Goal: Task Accomplishment & Management: Use online tool/utility

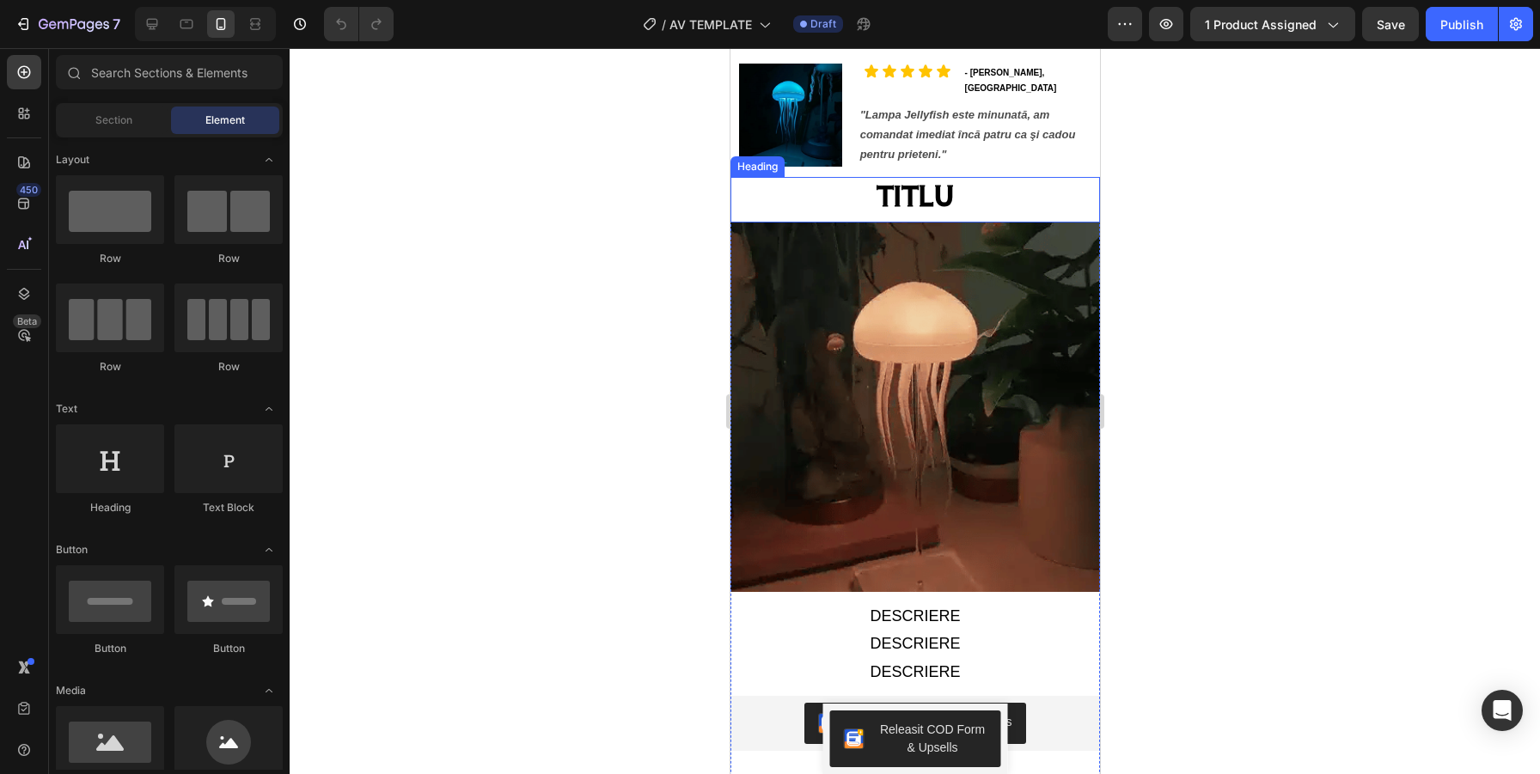
scroll to position [1137, 0]
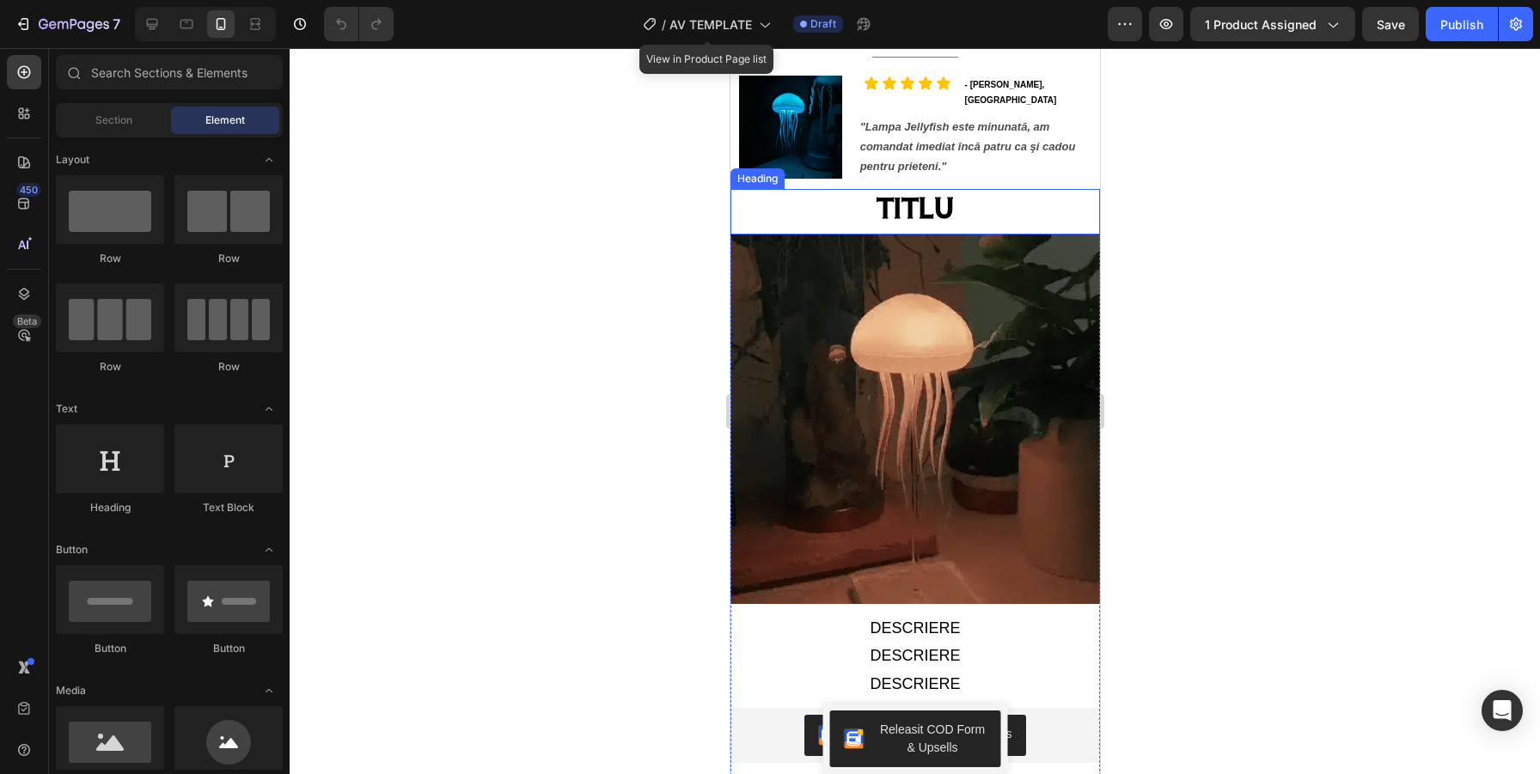
click at [913, 196] on h2 "TITLU" at bounding box center [913, 207] width 369 height 37
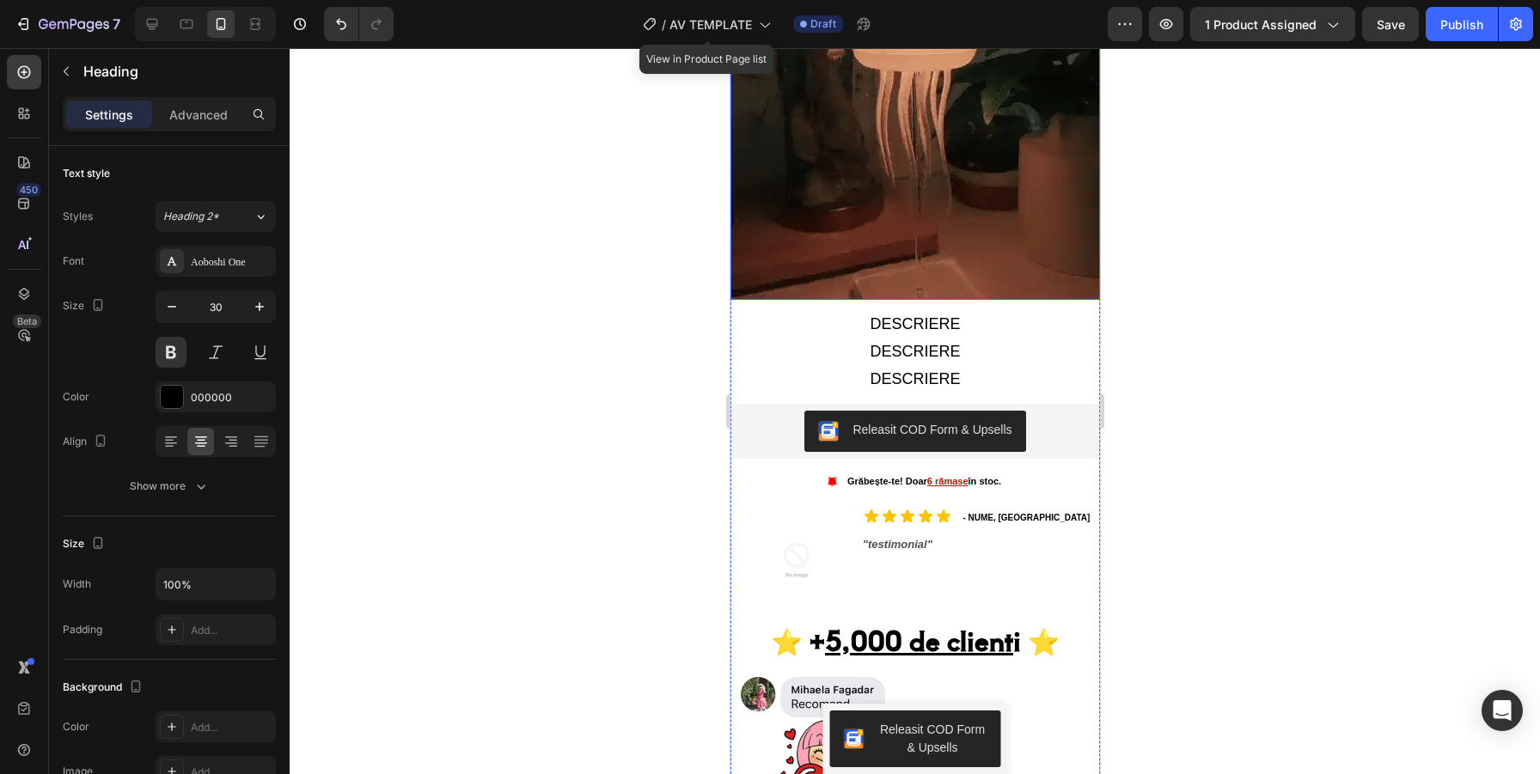
scroll to position [1539, 0]
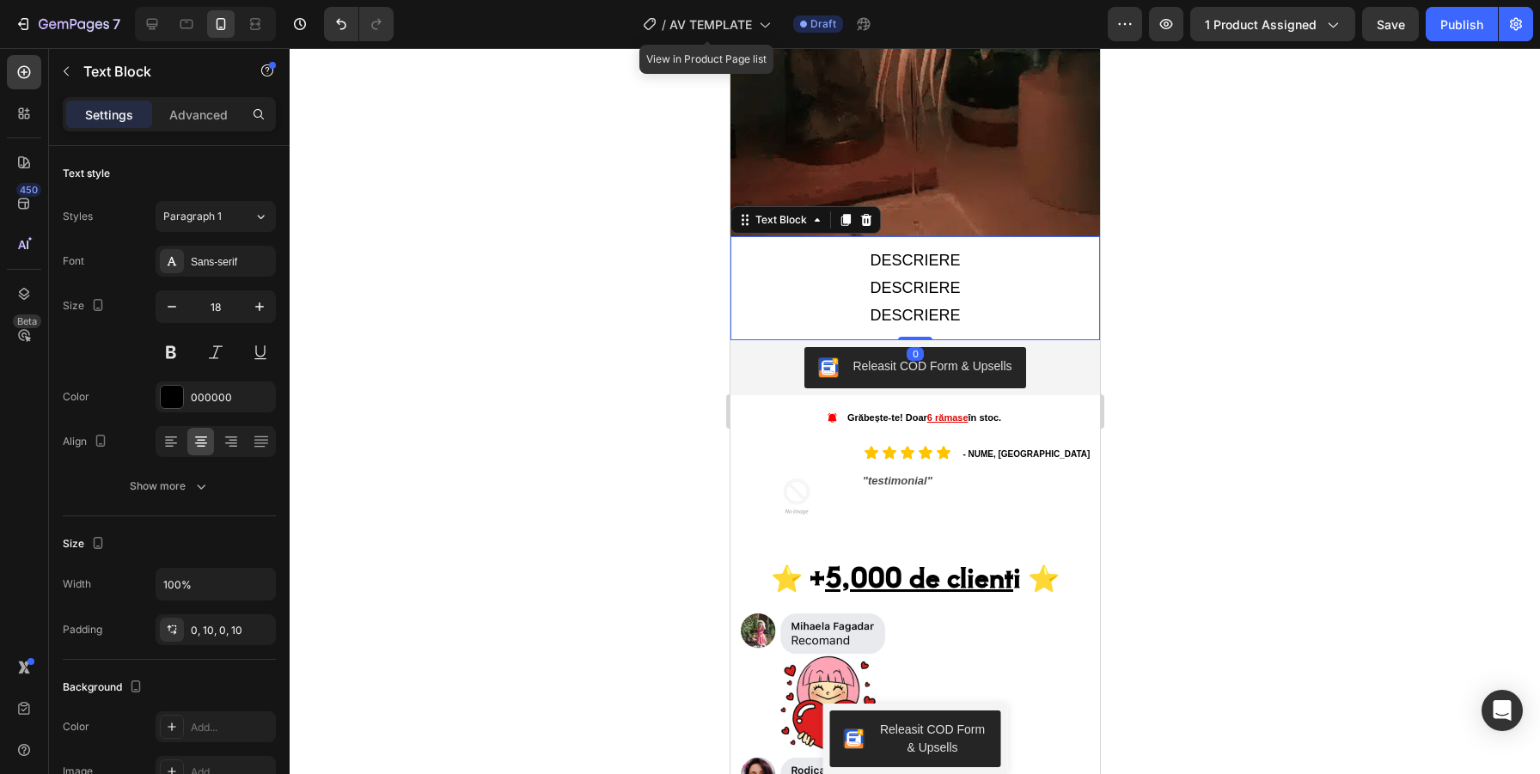
click at [922, 299] on p "DESCRIERE" at bounding box center [914, 287] width 352 height 27
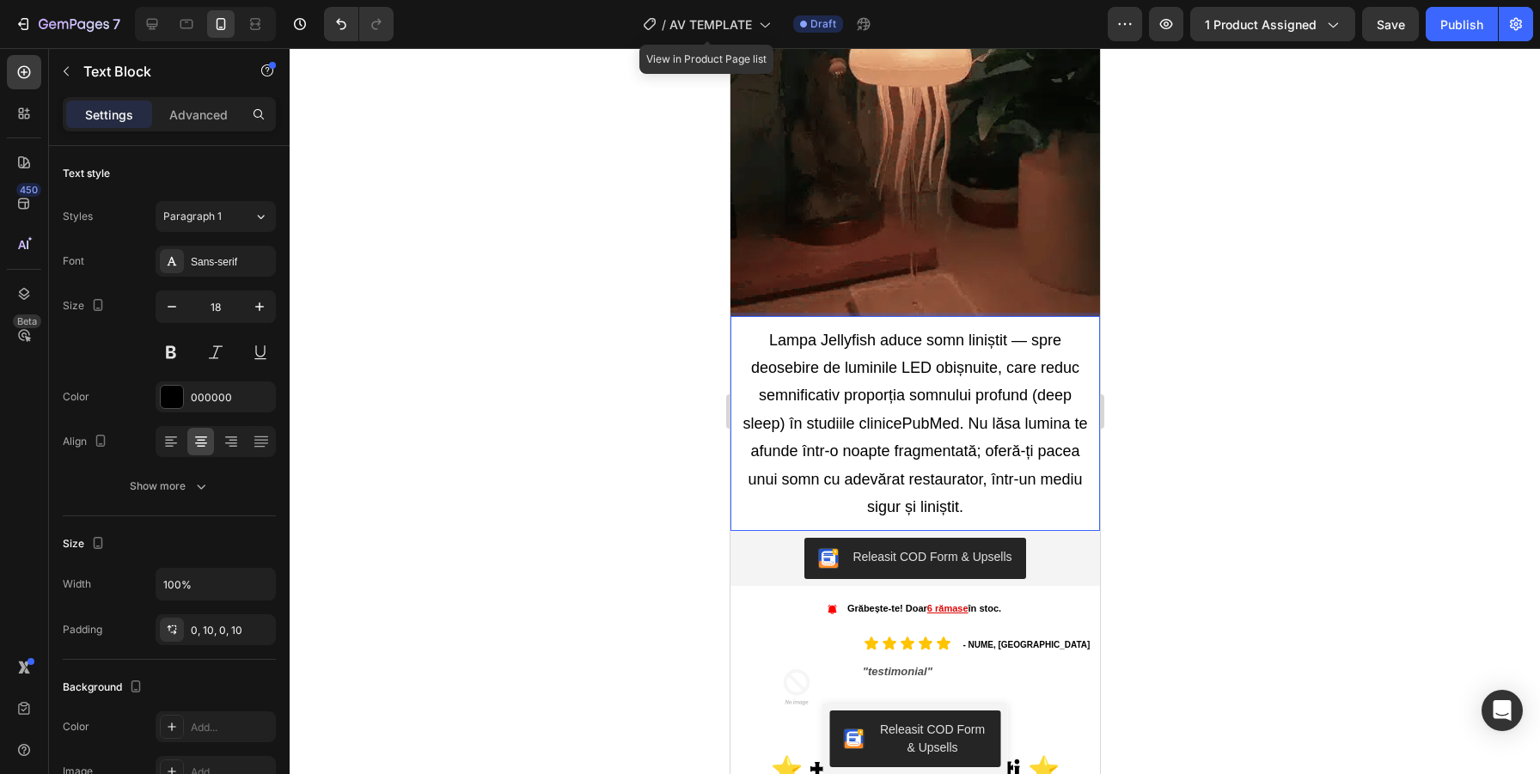
scroll to position [1467, 0]
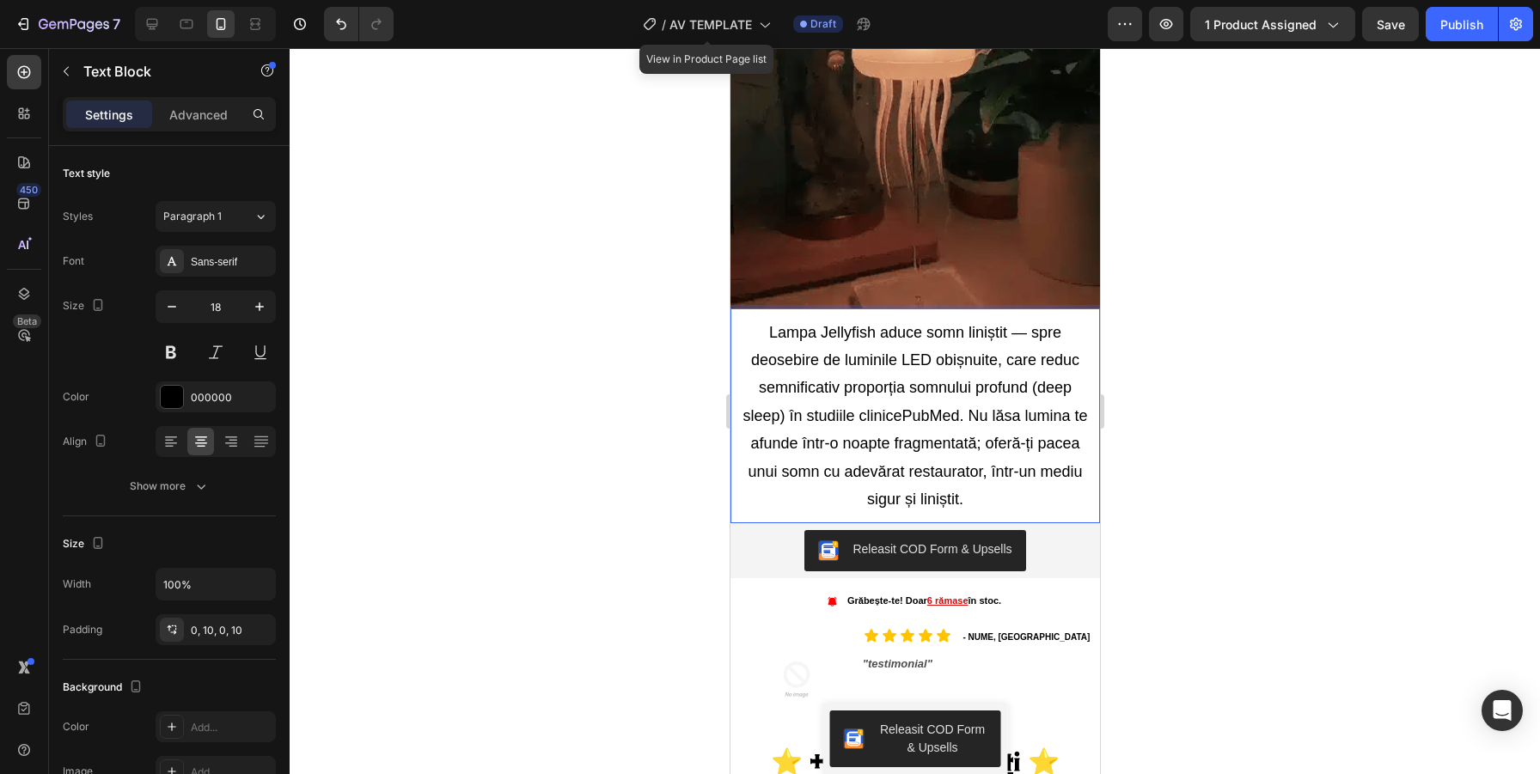
click at [778, 413] on p "Lampa Jellyfish aduce somn liniștit —⁠ spre deosebire de luminile LED obișnuite…" at bounding box center [914, 416] width 352 height 195
click at [782, 415] on p "Lampa Jellyfish aduce somn liniștit —⁠ spre deosebire de luminile LED obișnuite…" at bounding box center [914, 416] width 352 height 195
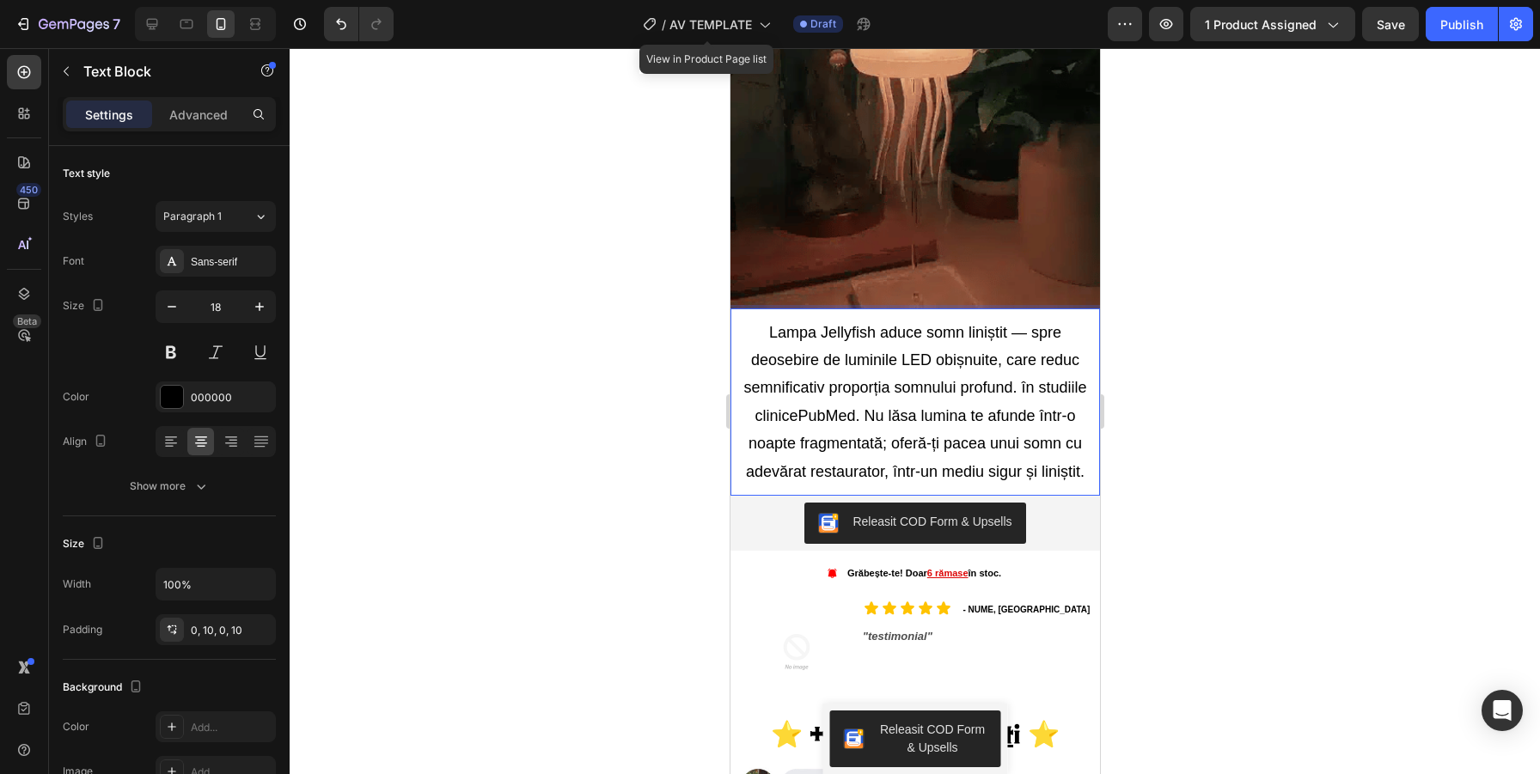
click at [866, 416] on p "Lampa Jellyfish aduce somn liniștit —⁠ spre deosebire de luminile LED obișnuite…" at bounding box center [914, 402] width 352 height 167
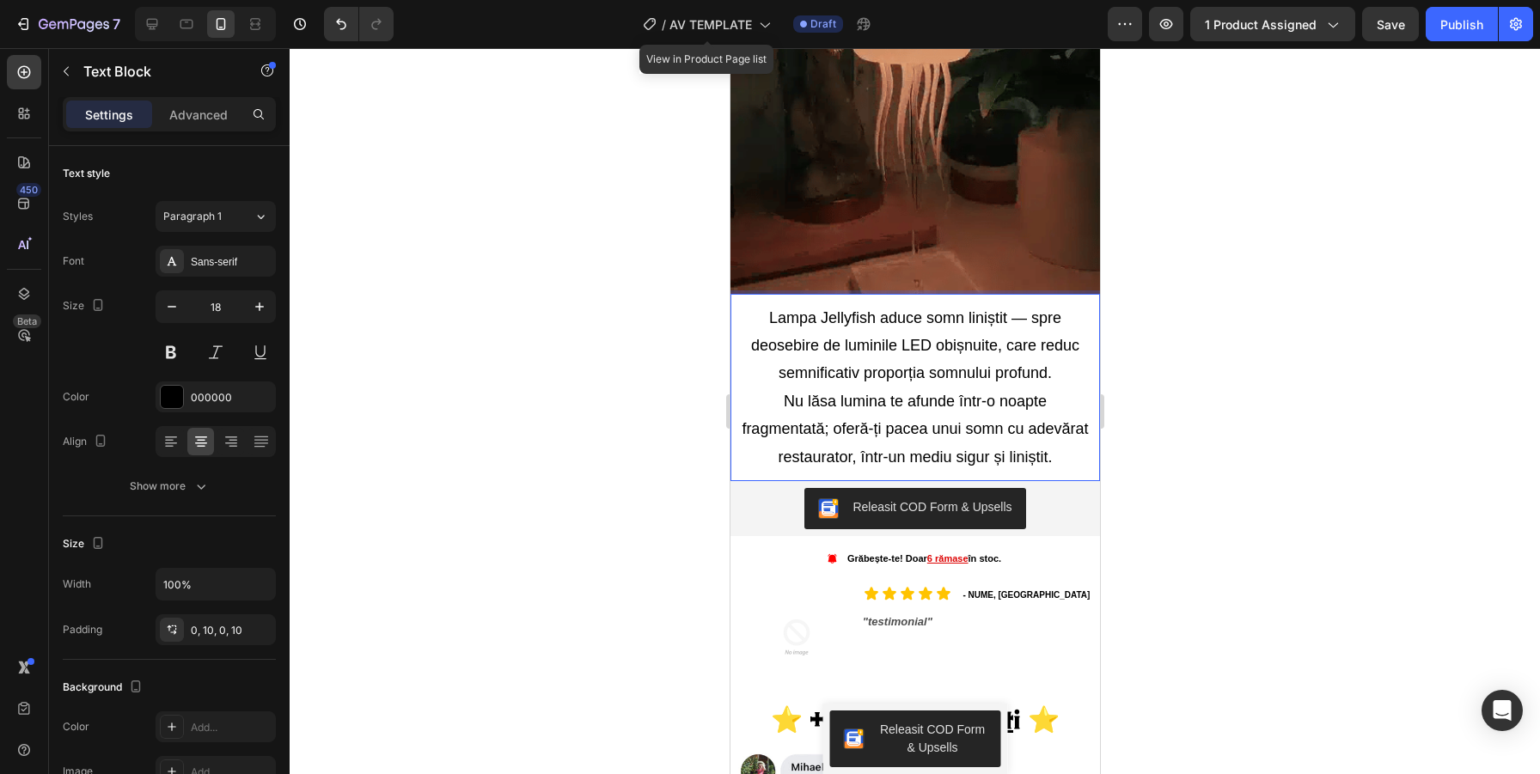
scroll to position [1488, 0]
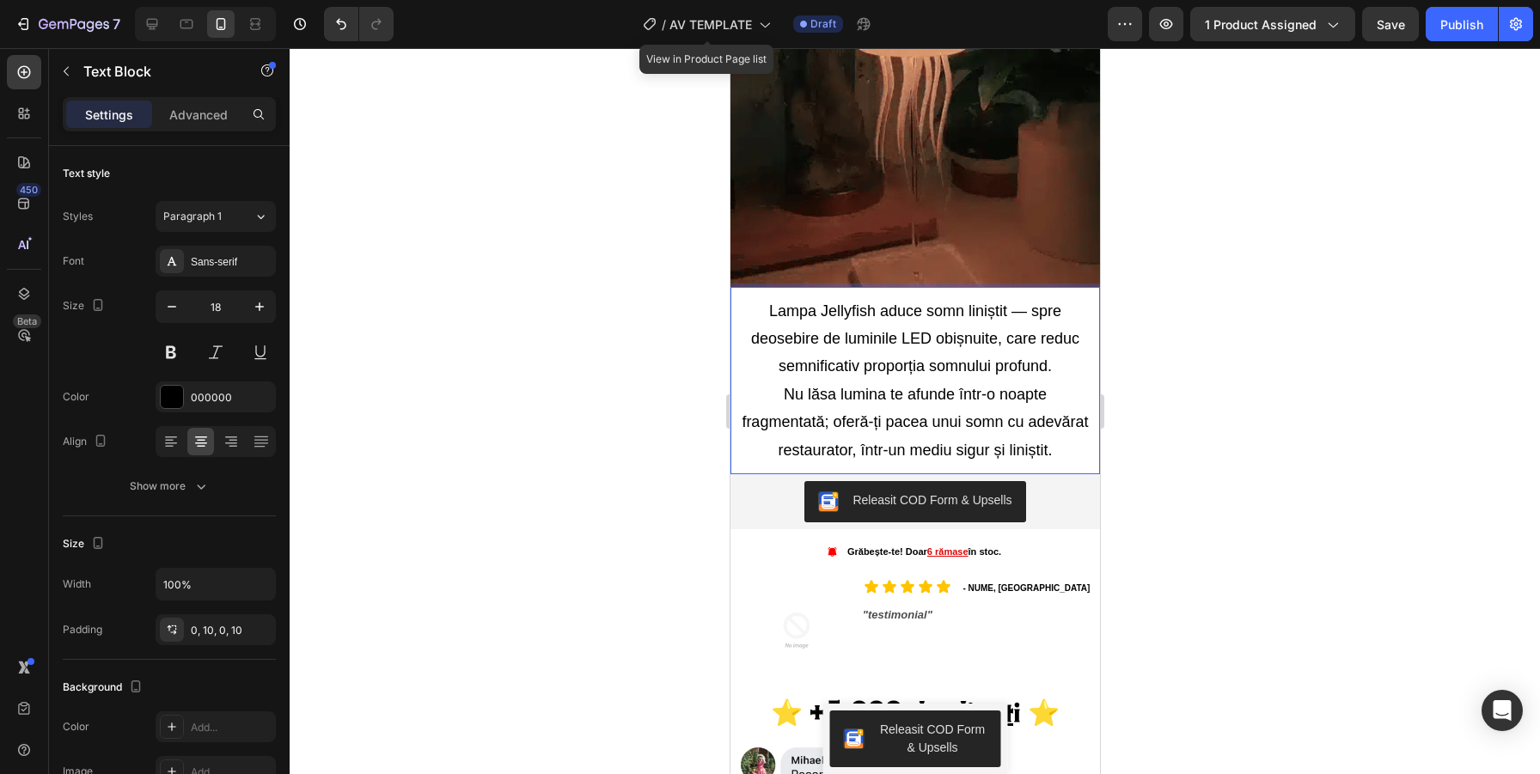
click at [887, 393] on p "Lampa Jellyfish aduce somn liniștit —⁠ spre deosebire de luminile LED obișnuite…" at bounding box center [914, 380] width 352 height 167
click at [1243, 339] on div at bounding box center [915, 411] width 1250 height 726
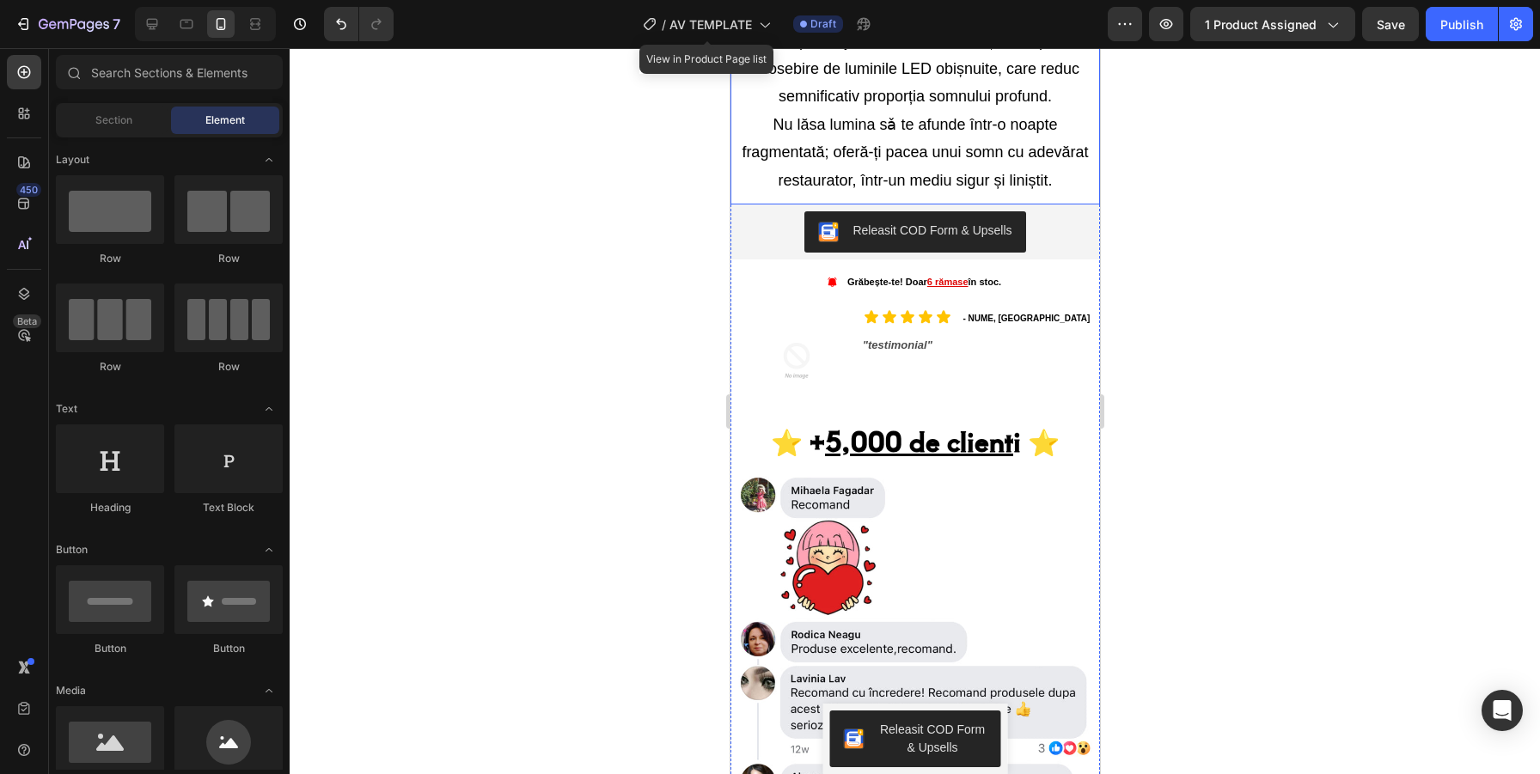
scroll to position [1794, 0]
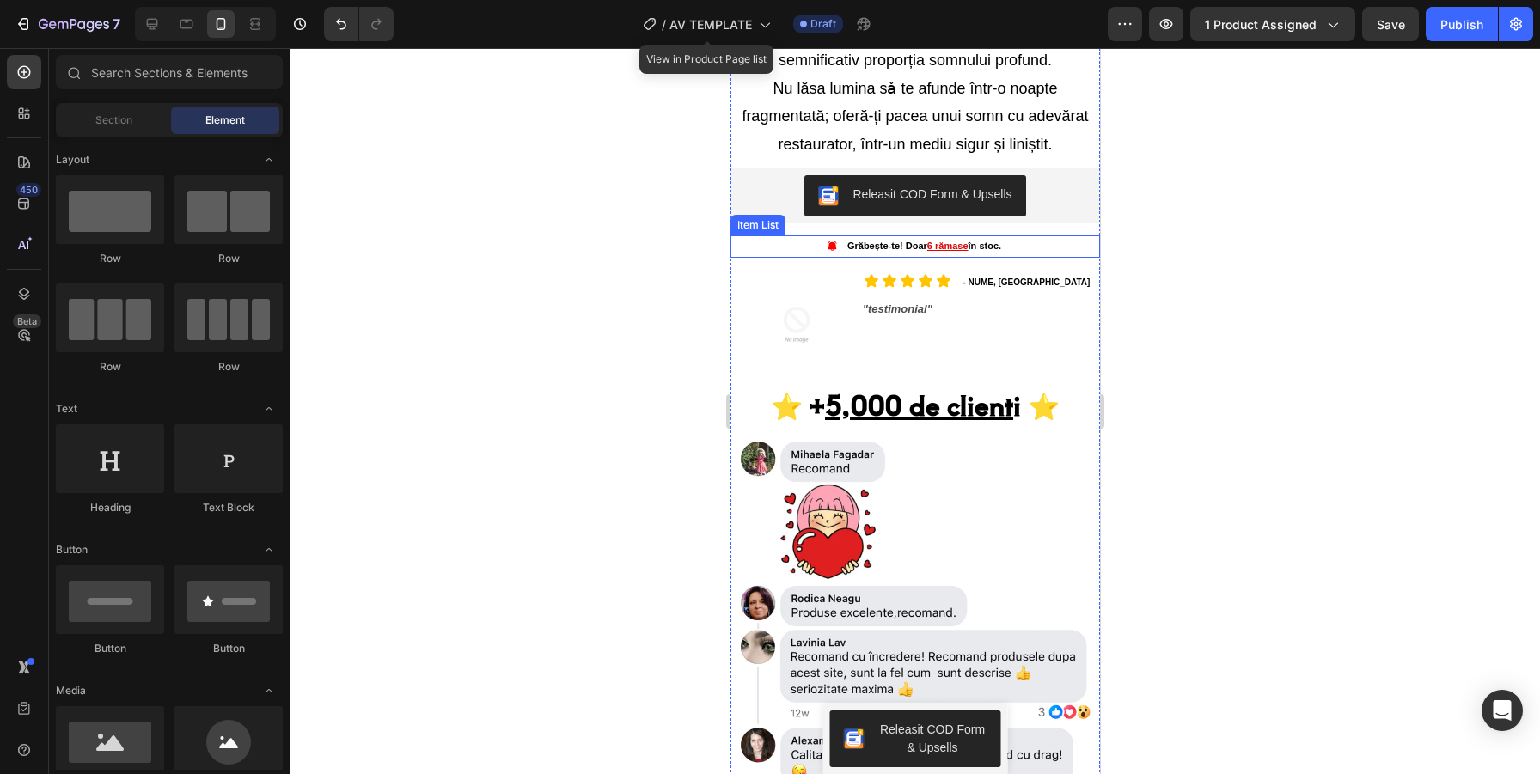
click at [928, 246] on u "6 rămase" at bounding box center [946, 246] width 41 height 10
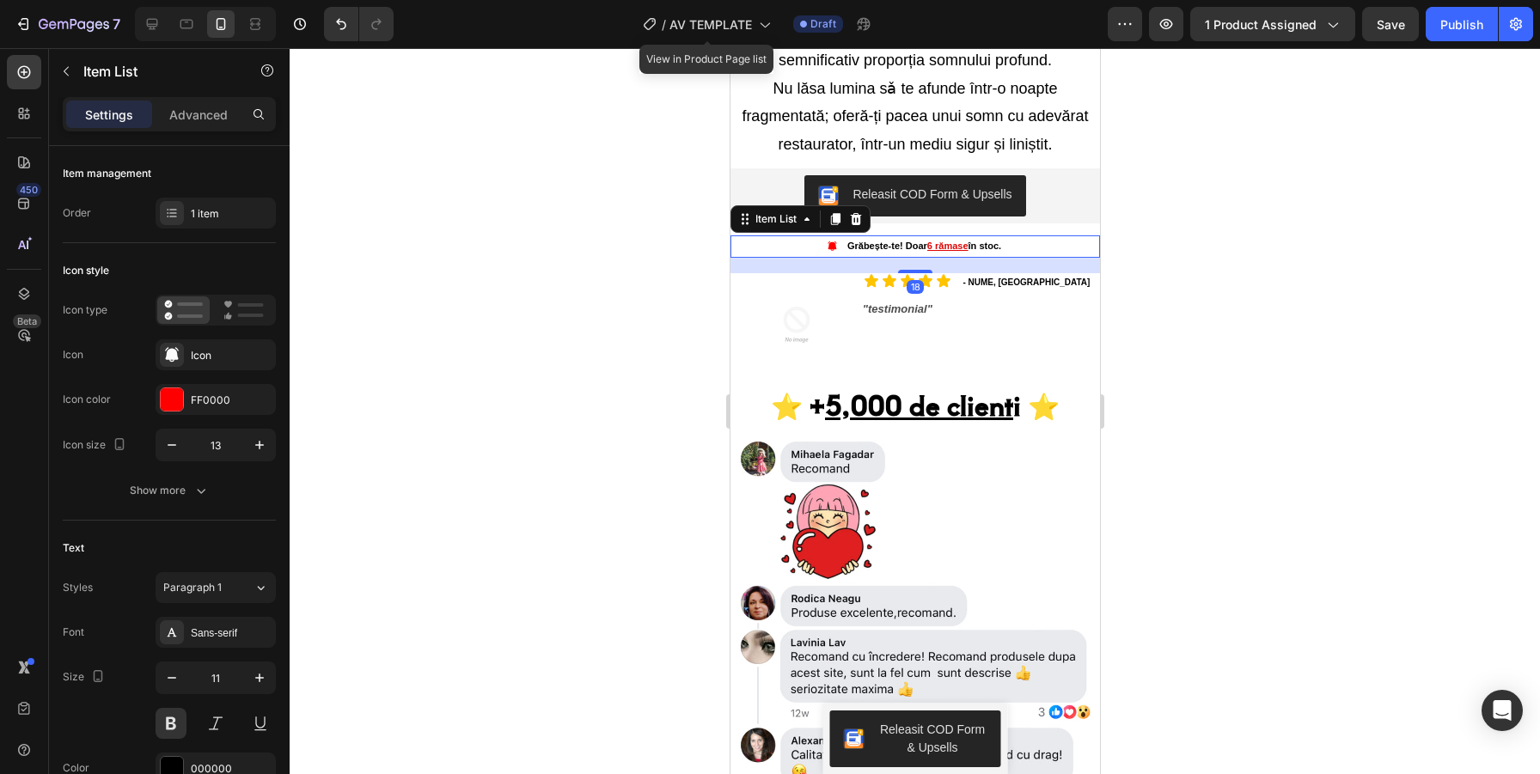
click at [928, 246] on u "6 rămase" at bounding box center [946, 246] width 41 height 10
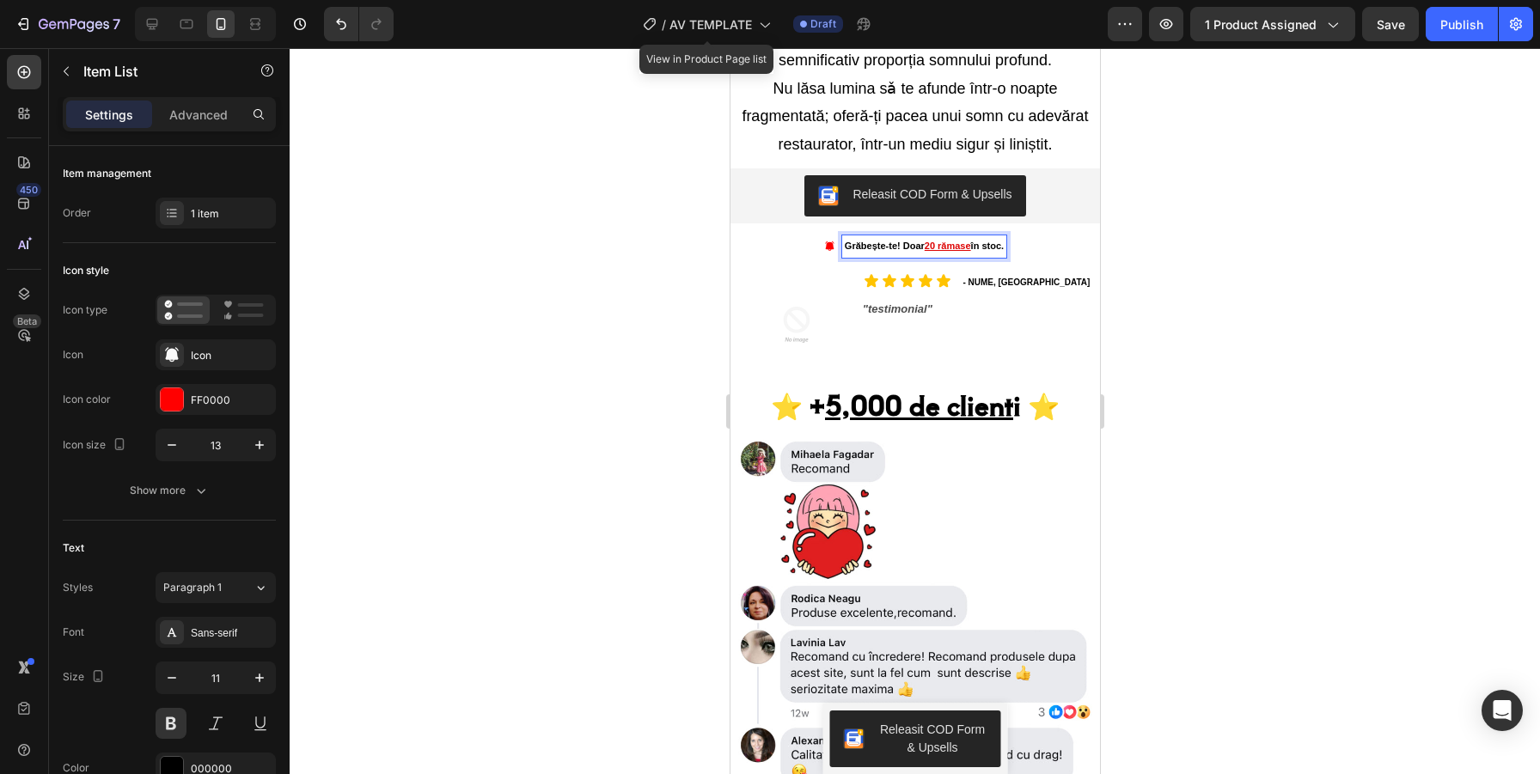
click at [1225, 220] on div at bounding box center [915, 411] width 1250 height 726
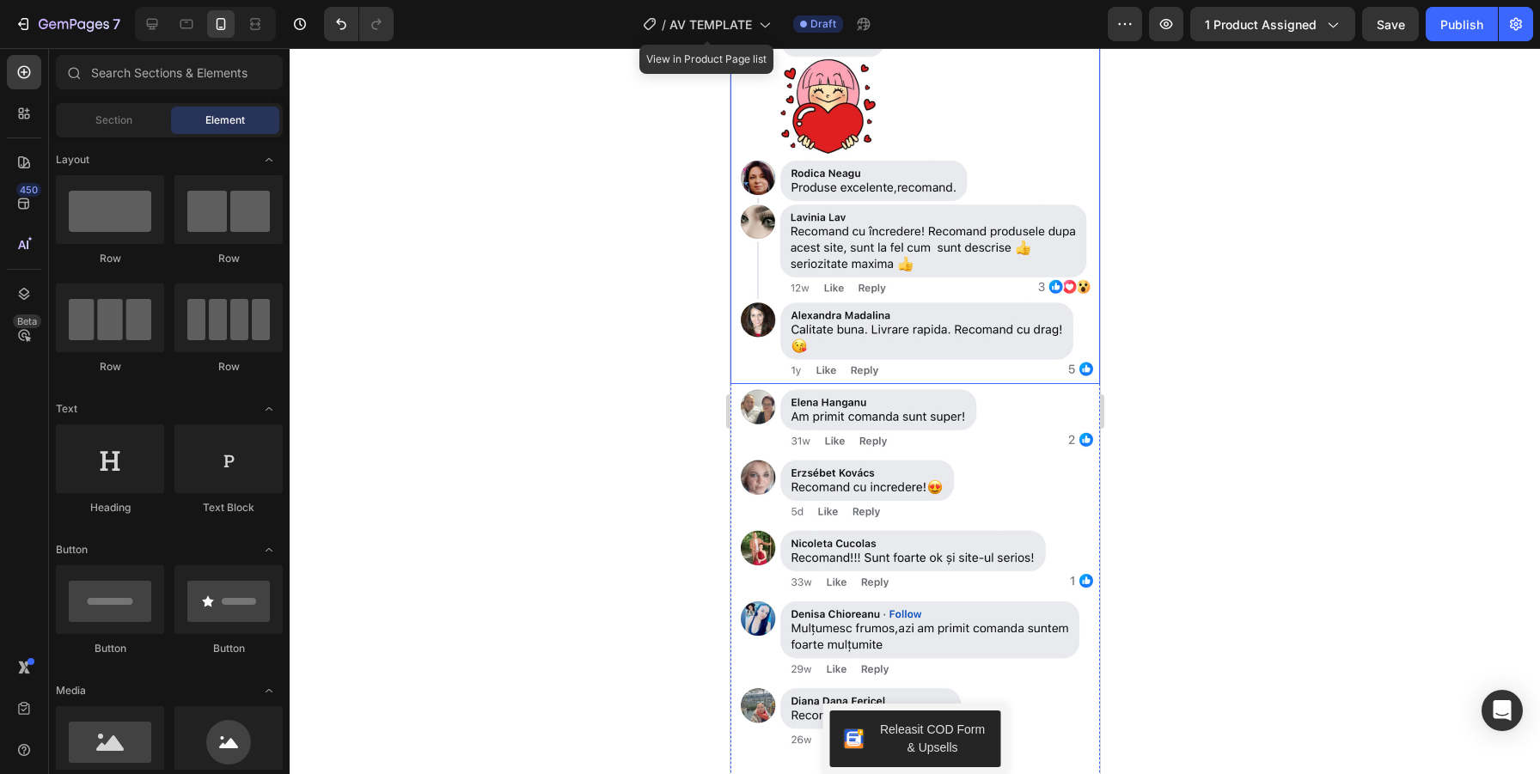
scroll to position [2232, 0]
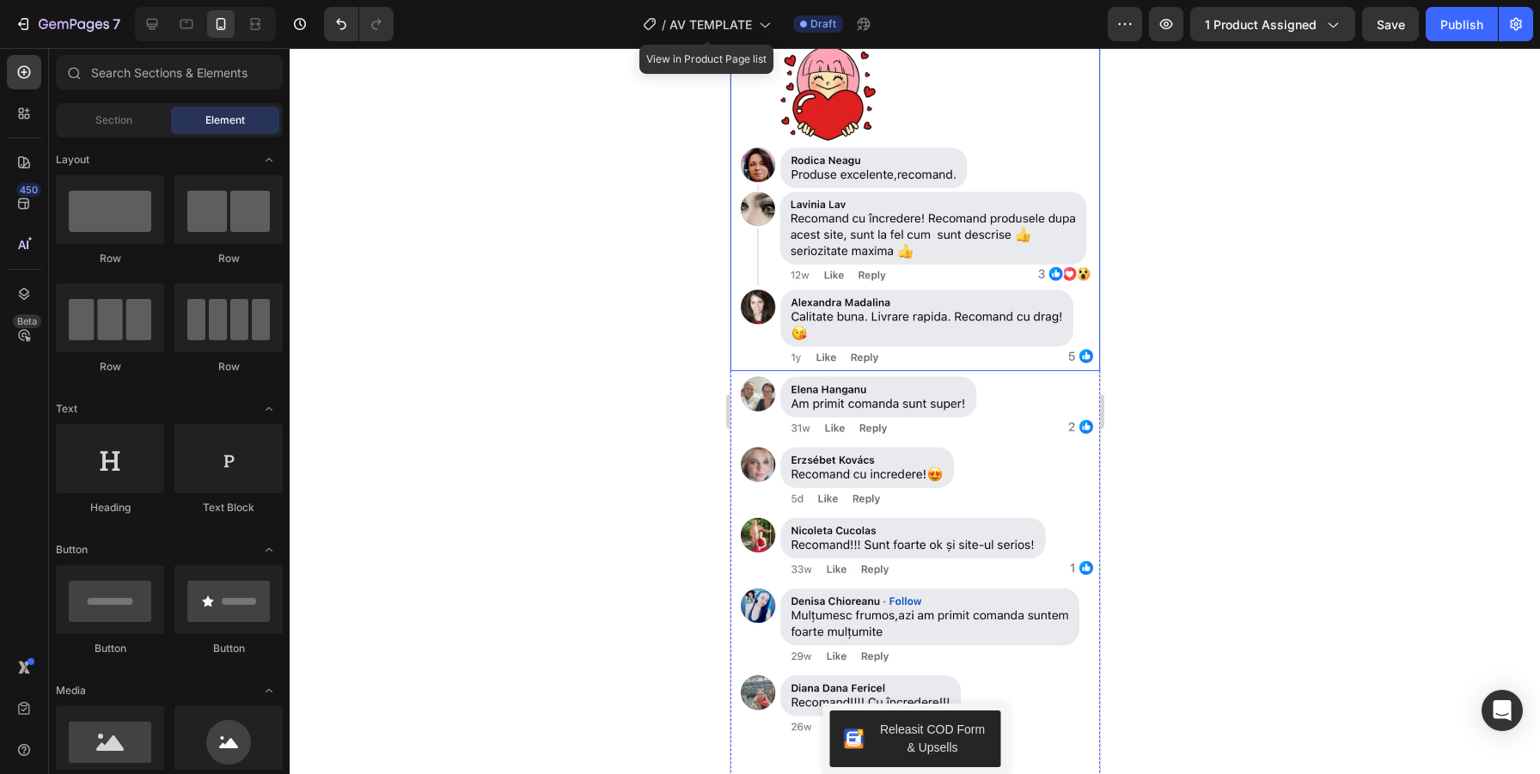
click at [954, 304] on img at bounding box center [913, 187] width 369 height 370
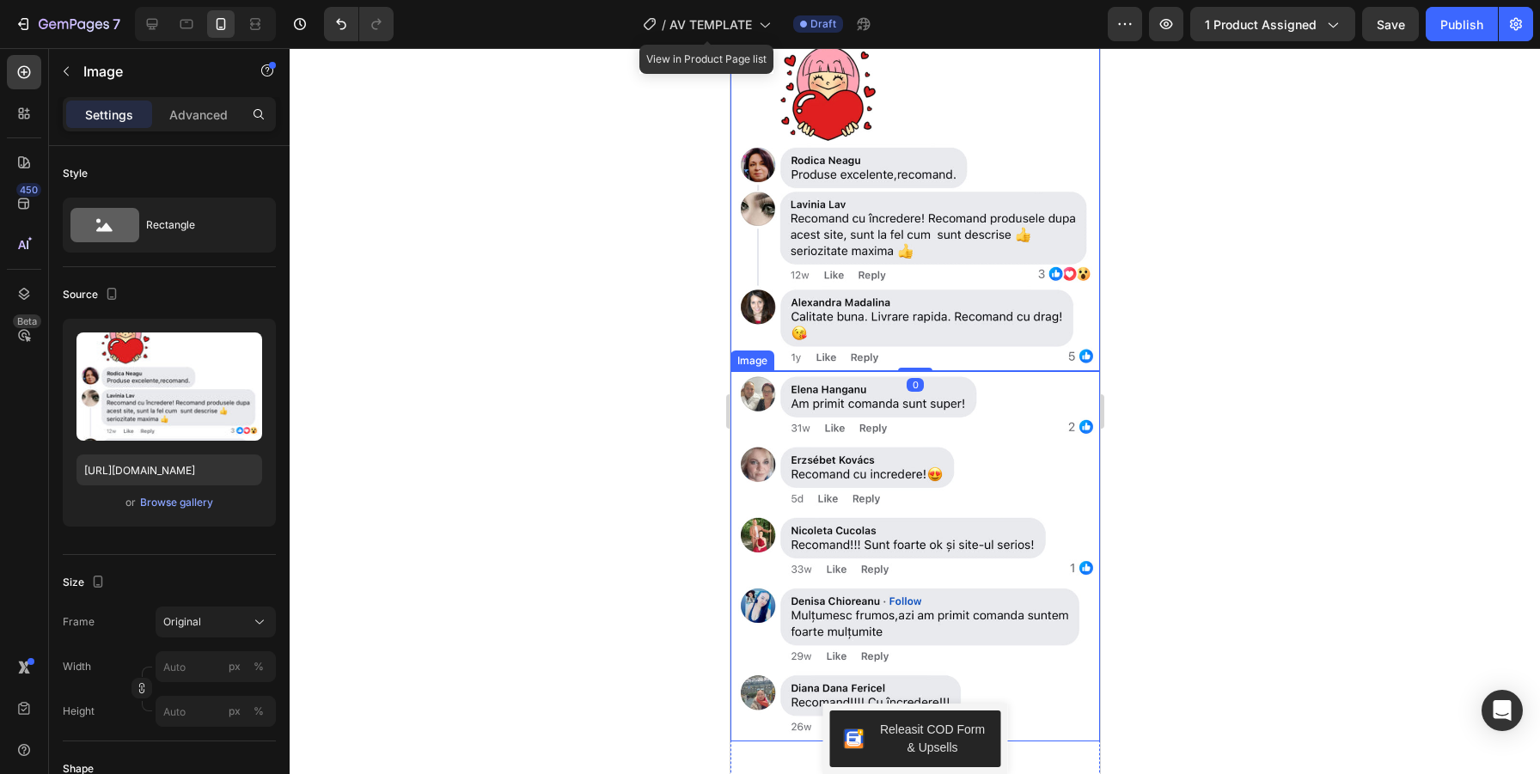
click at [935, 424] on img at bounding box center [913, 556] width 369 height 370
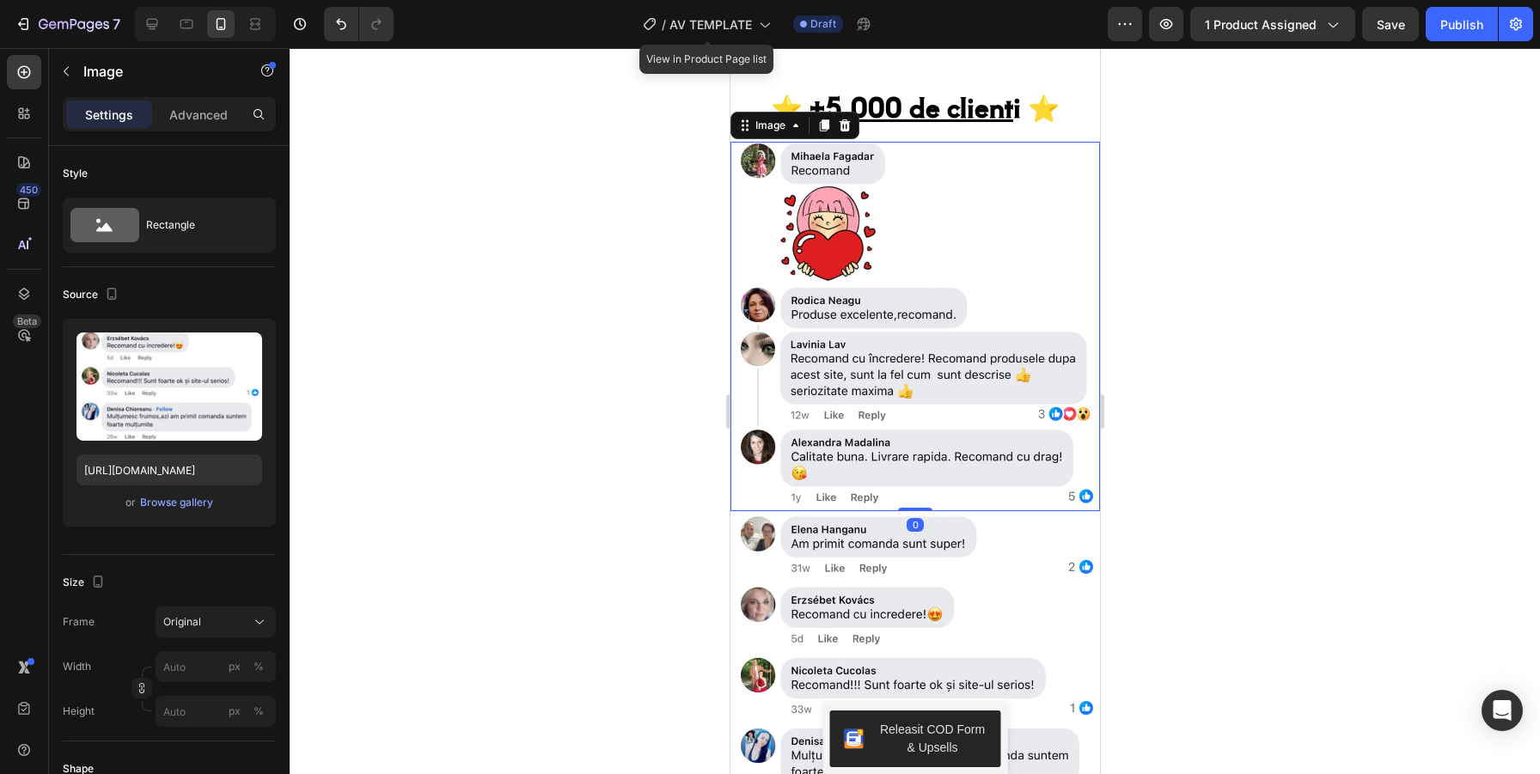
click at [990, 278] on img at bounding box center [913, 327] width 369 height 370
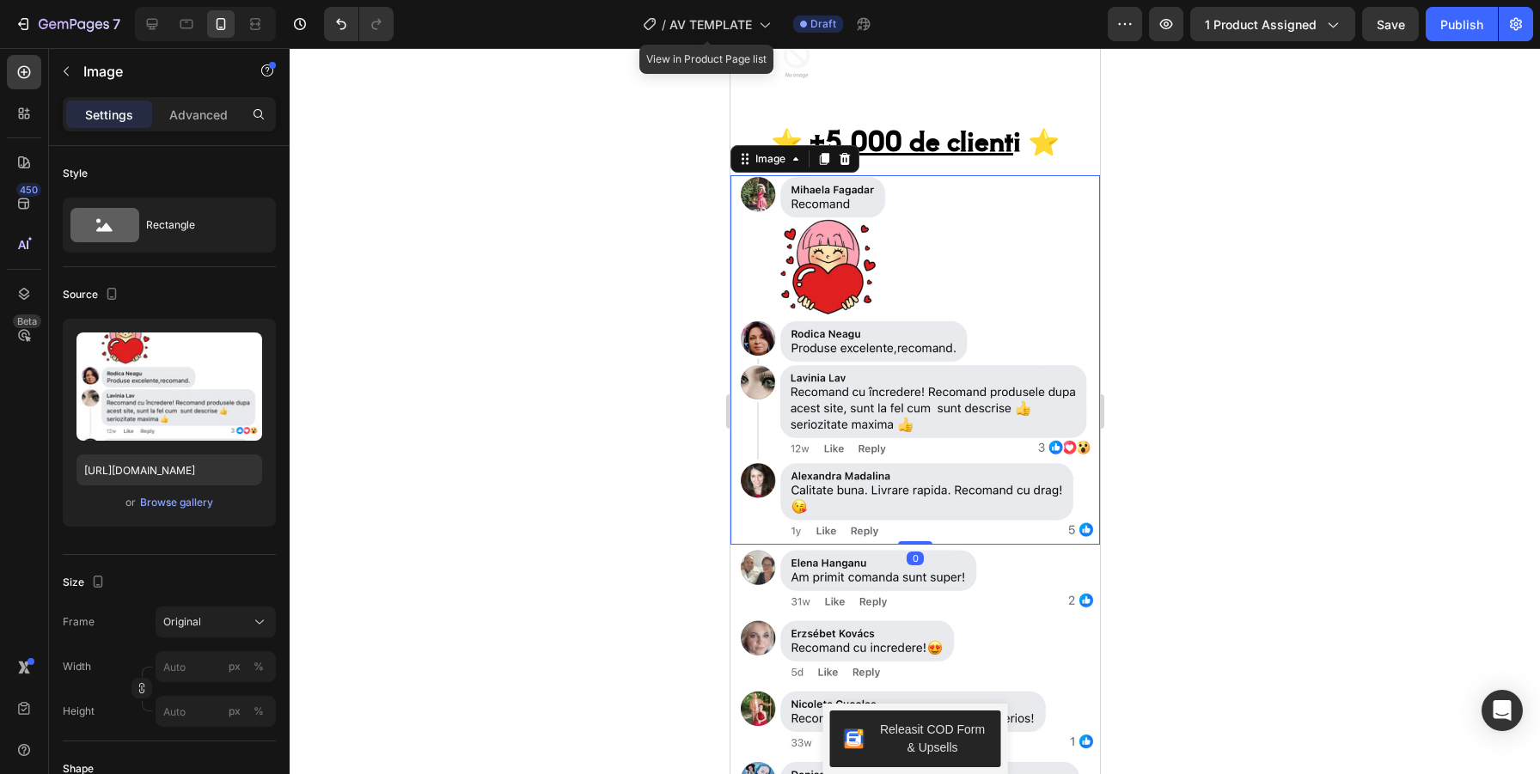
scroll to position [2040, 0]
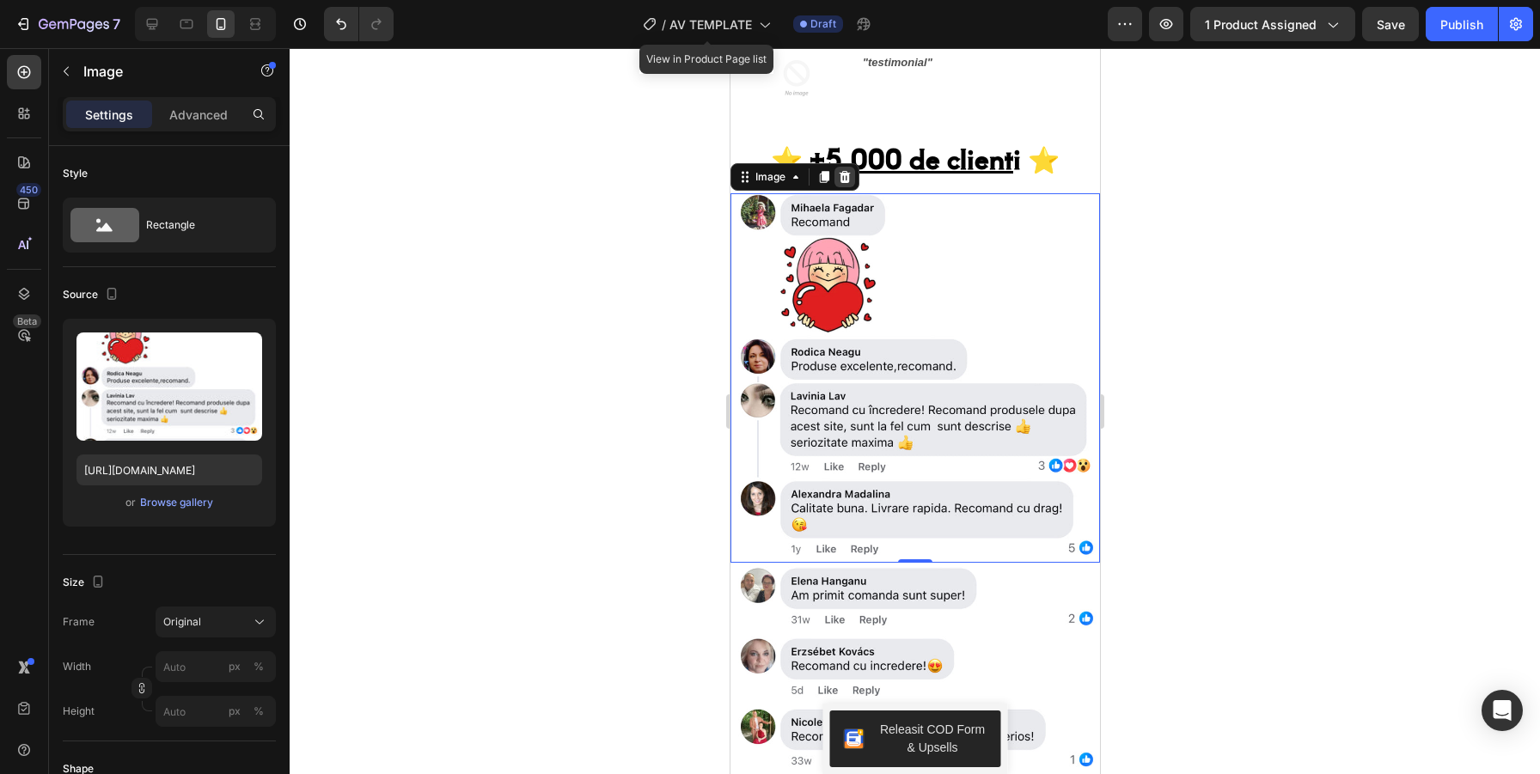
click at [847, 179] on icon at bounding box center [844, 177] width 11 height 12
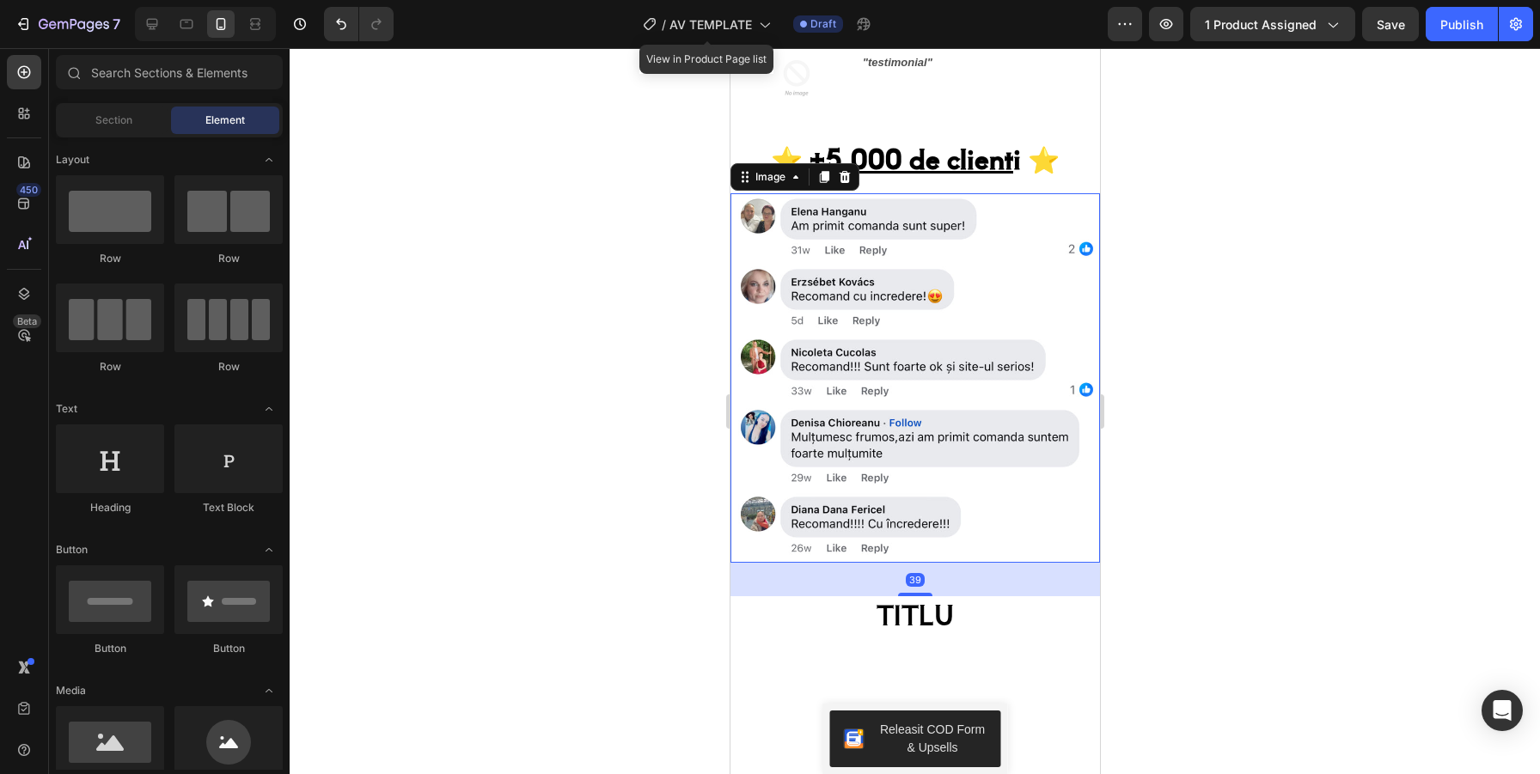
click at [839, 246] on img at bounding box center [913, 378] width 369 height 370
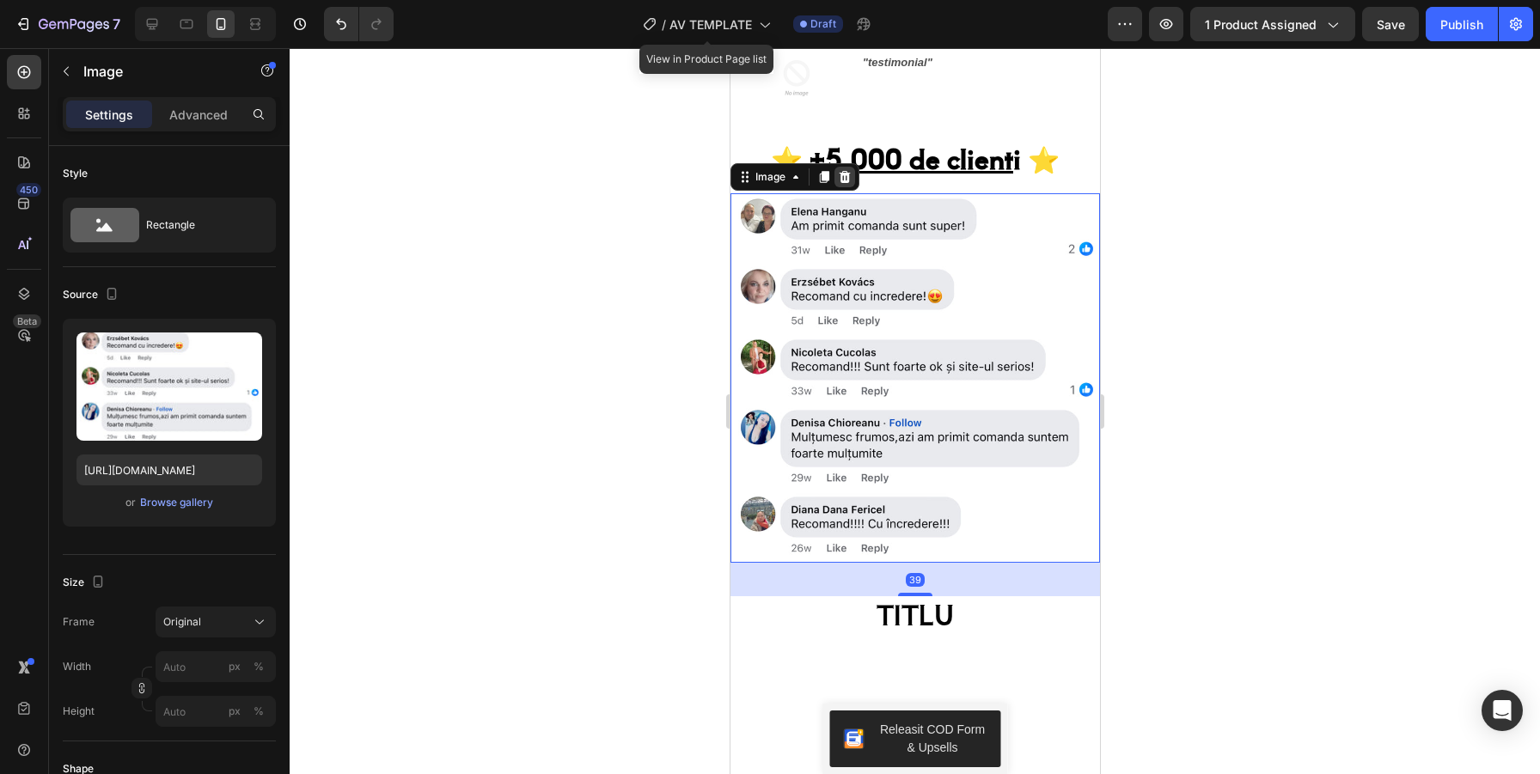
click at [843, 176] on icon at bounding box center [844, 177] width 14 height 14
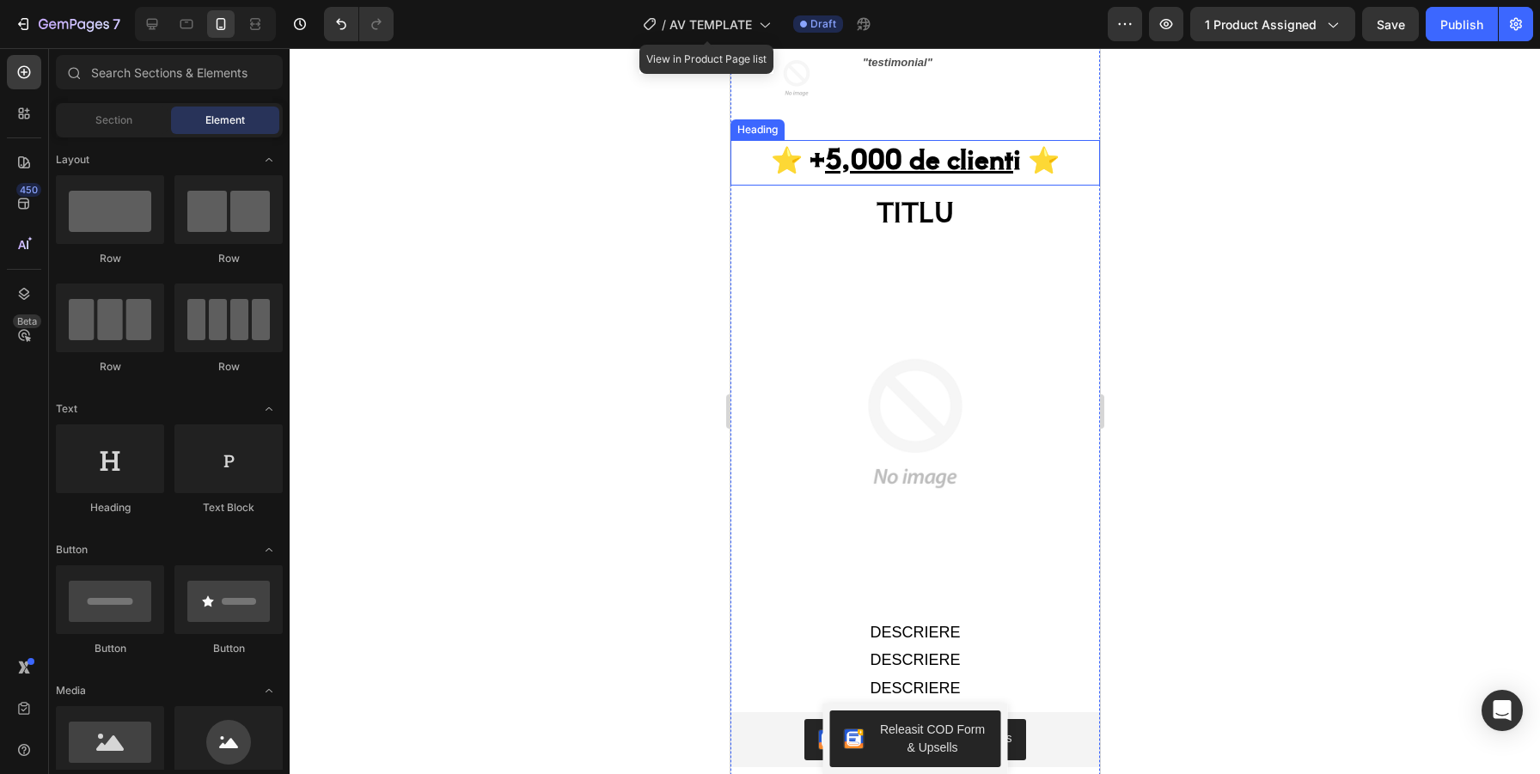
click at [893, 155] on u "5,000 de client" at bounding box center [918, 158] width 188 height 38
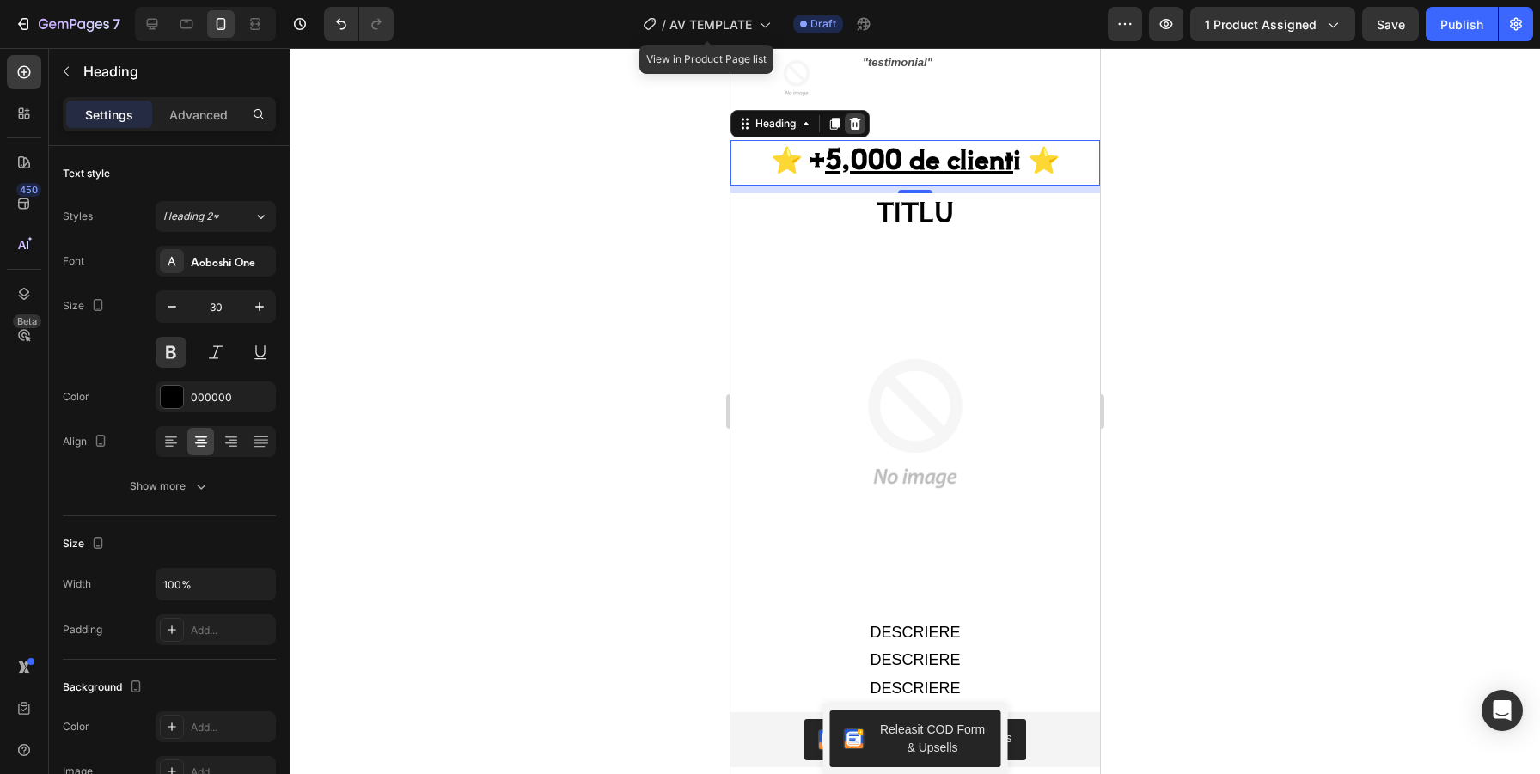
click at [854, 125] on icon at bounding box center [854, 124] width 11 height 12
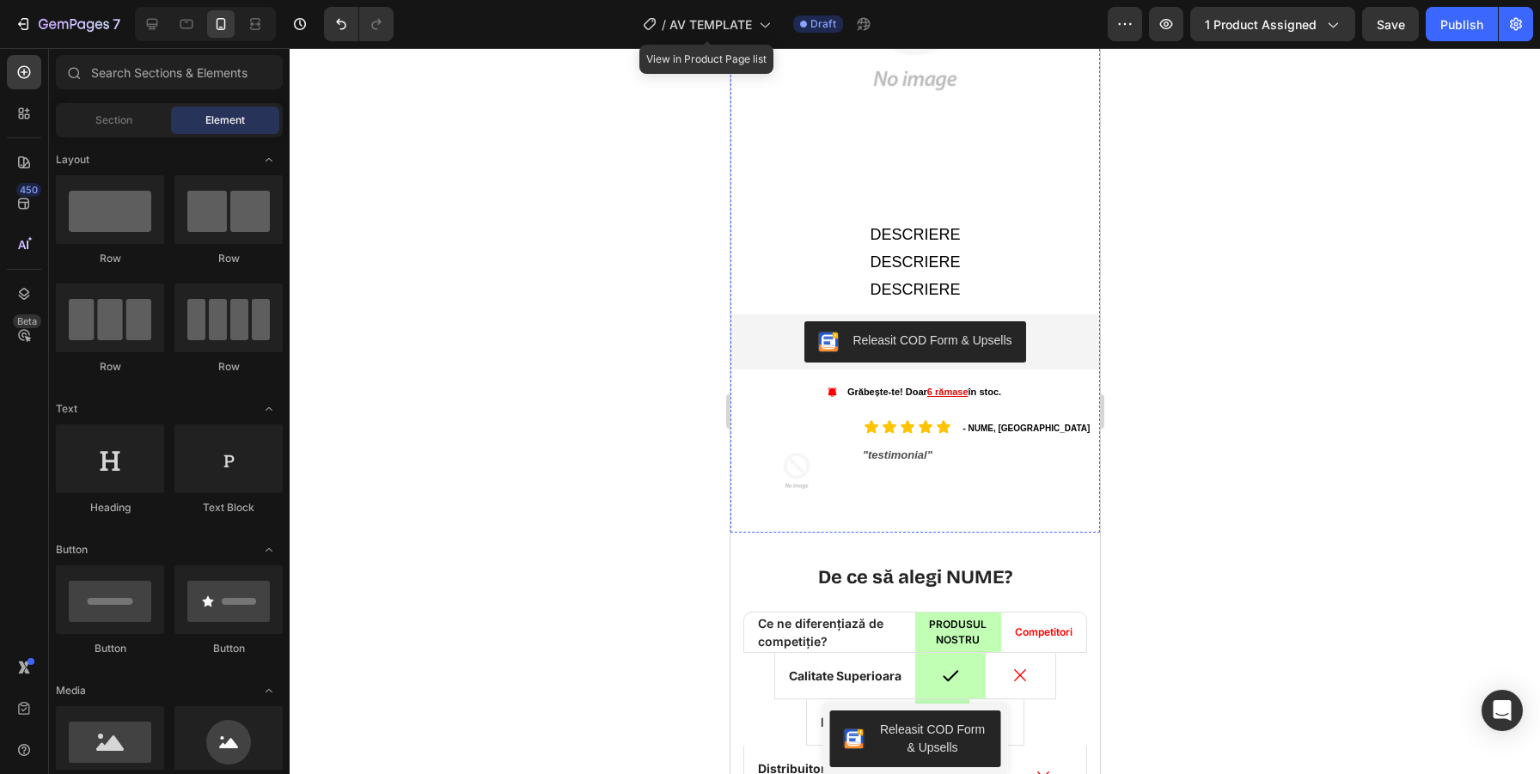
scroll to position [3922, 0]
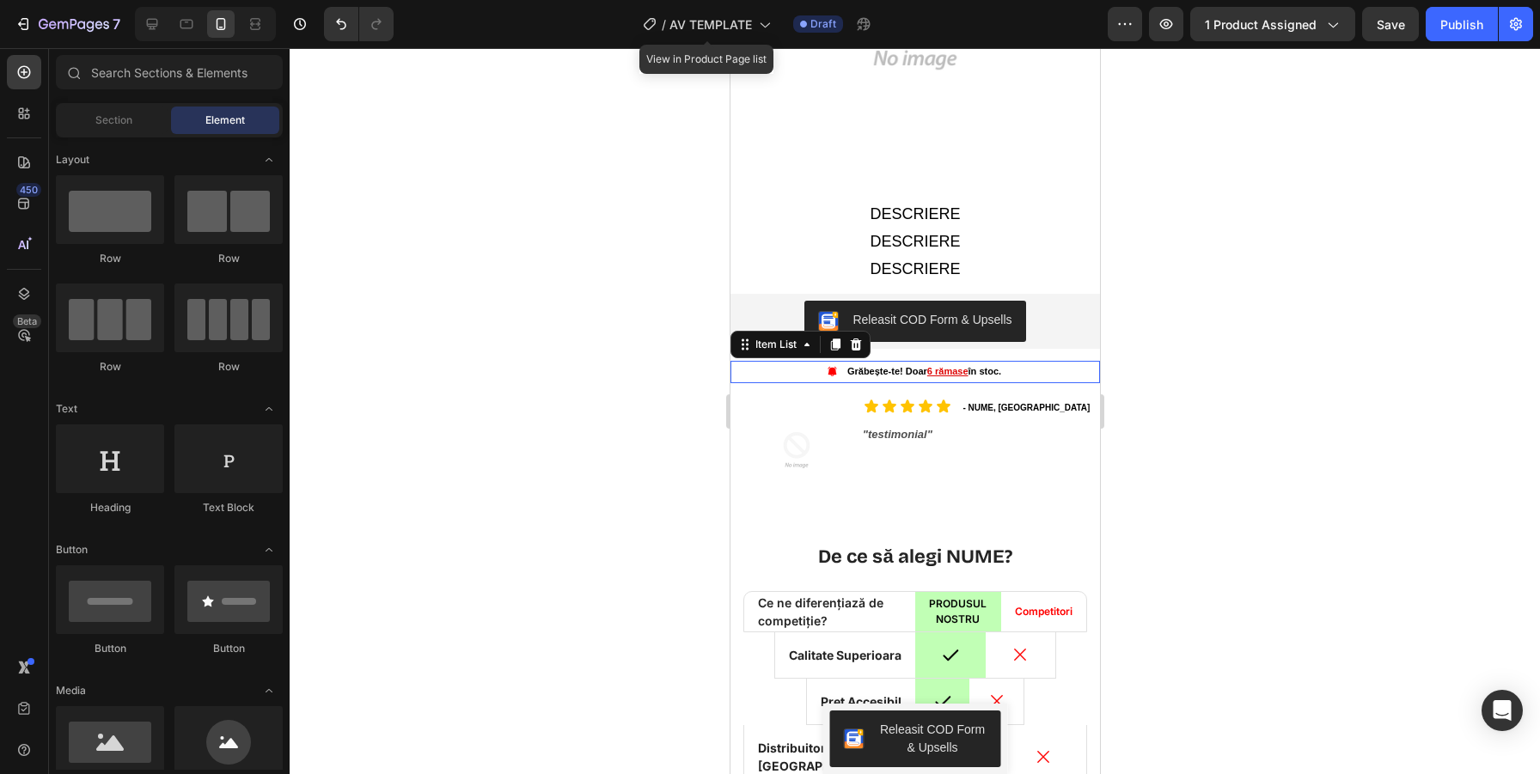
click at [930, 369] on u "6 rămase" at bounding box center [946, 371] width 41 height 10
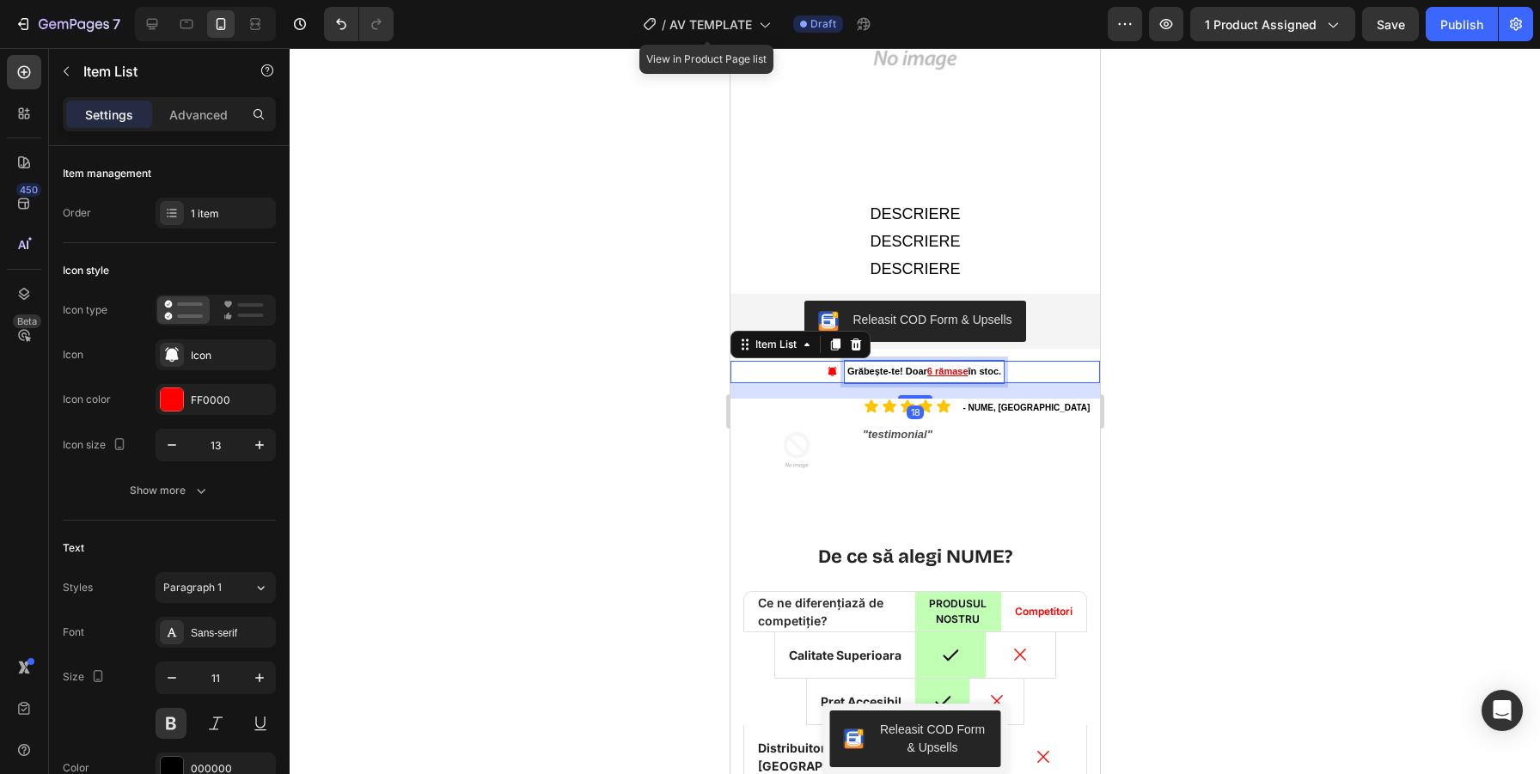
click at [930, 369] on u "6 rămase" at bounding box center [946, 371] width 41 height 10
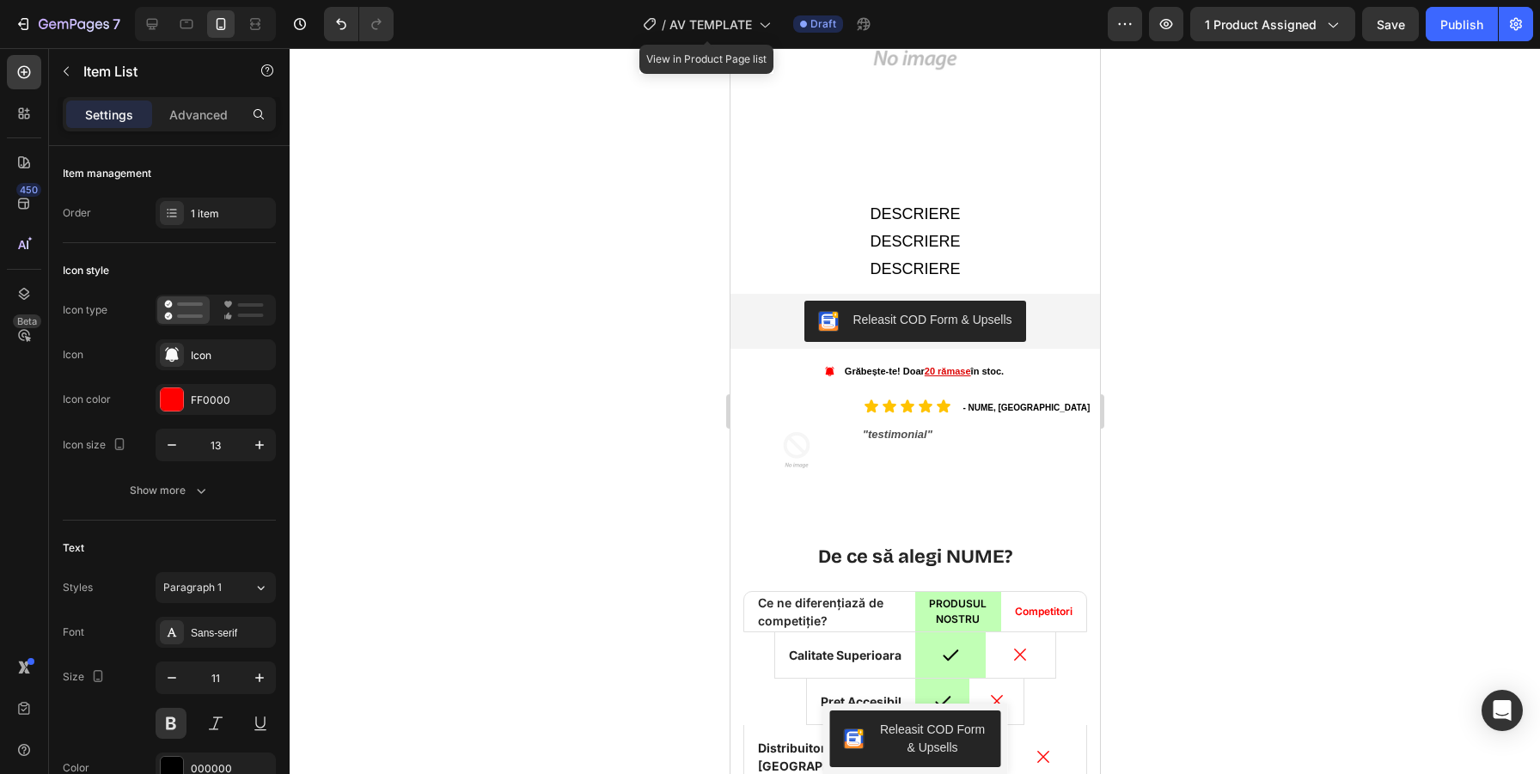
click at [1296, 472] on div at bounding box center [915, 411] width 1250 height 726
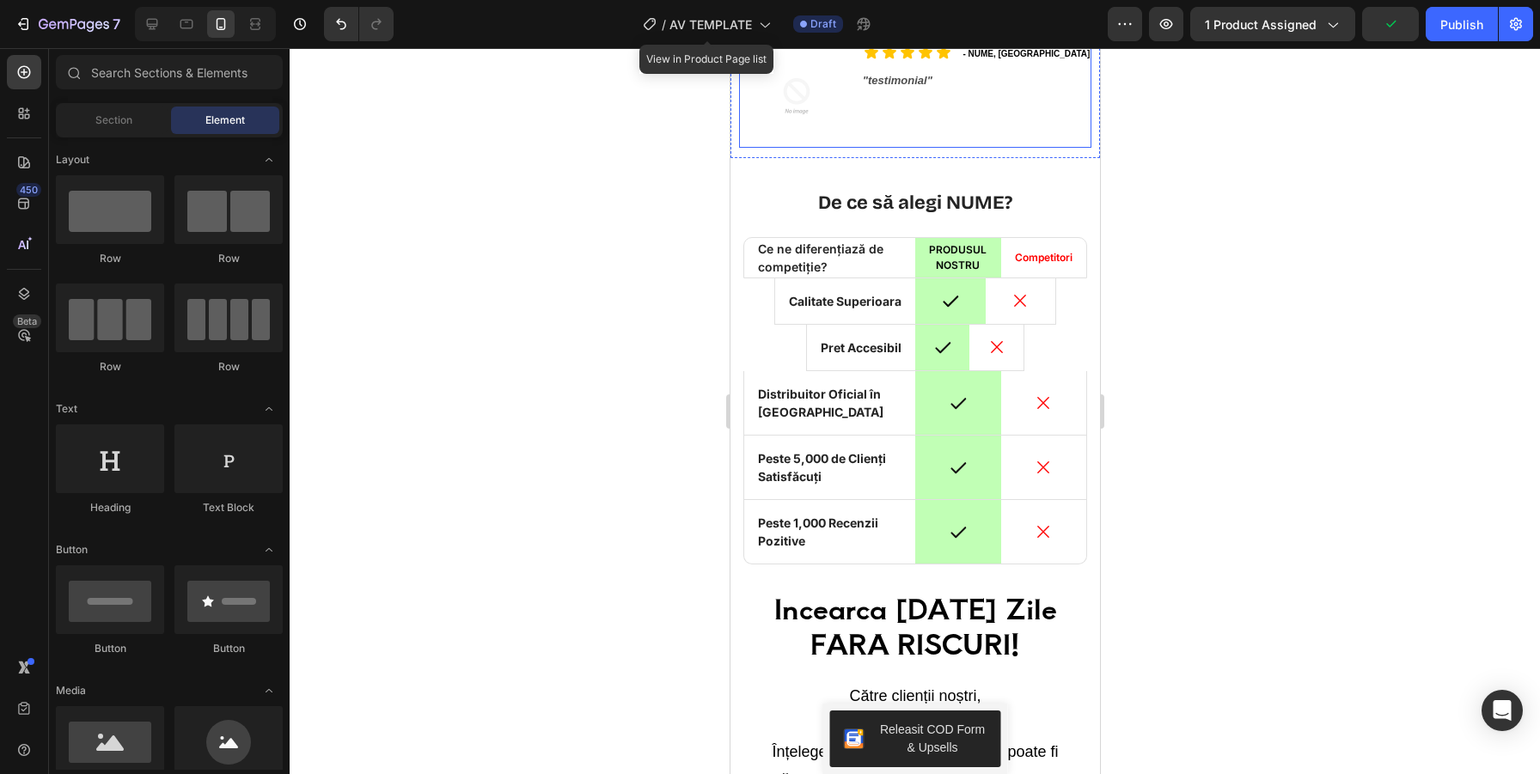
scroll to position [4277, 0]
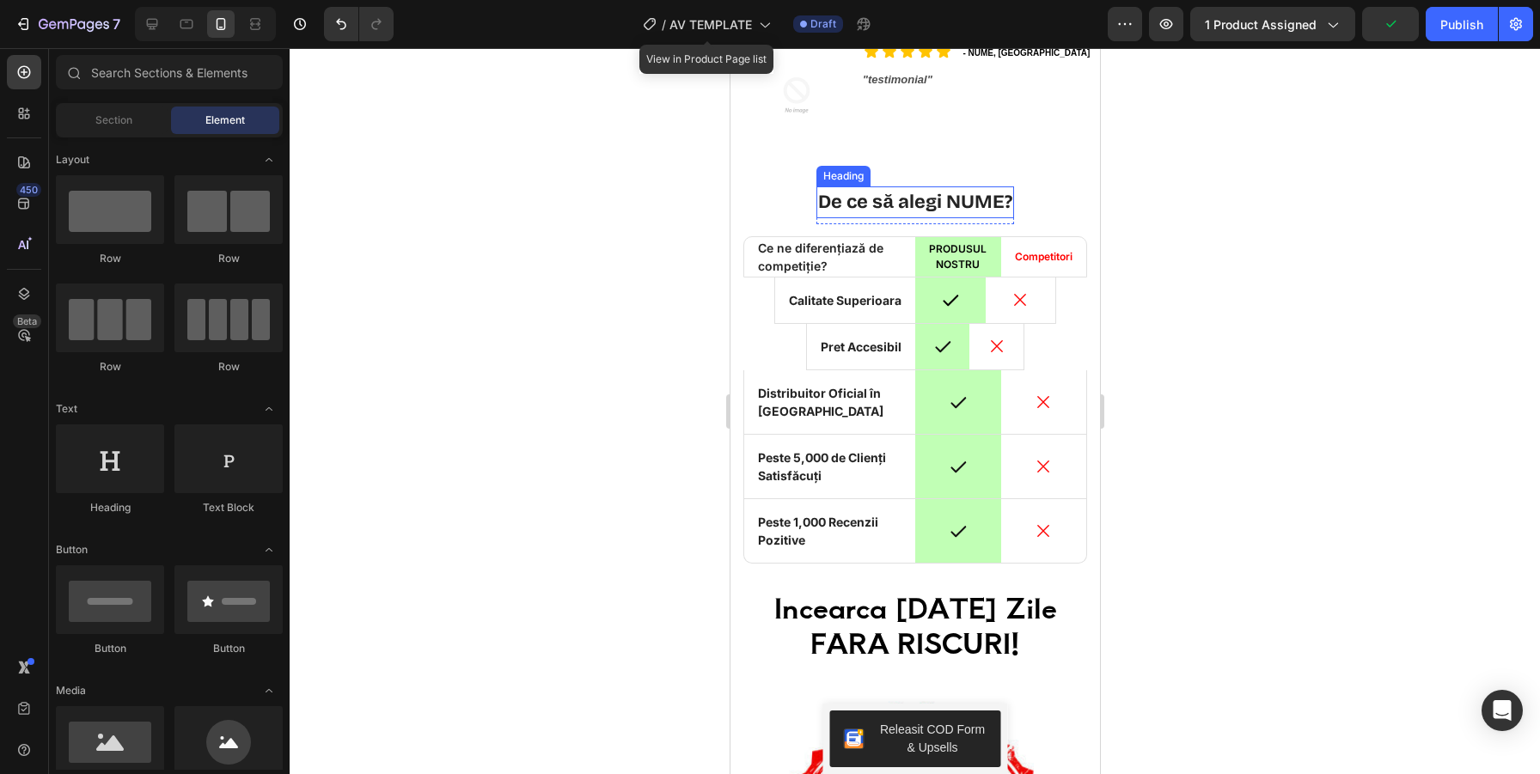
click at [979, 198] on h2 "De ce să alegi NUME?" at bounding box center [913, 202] width 197 height 32
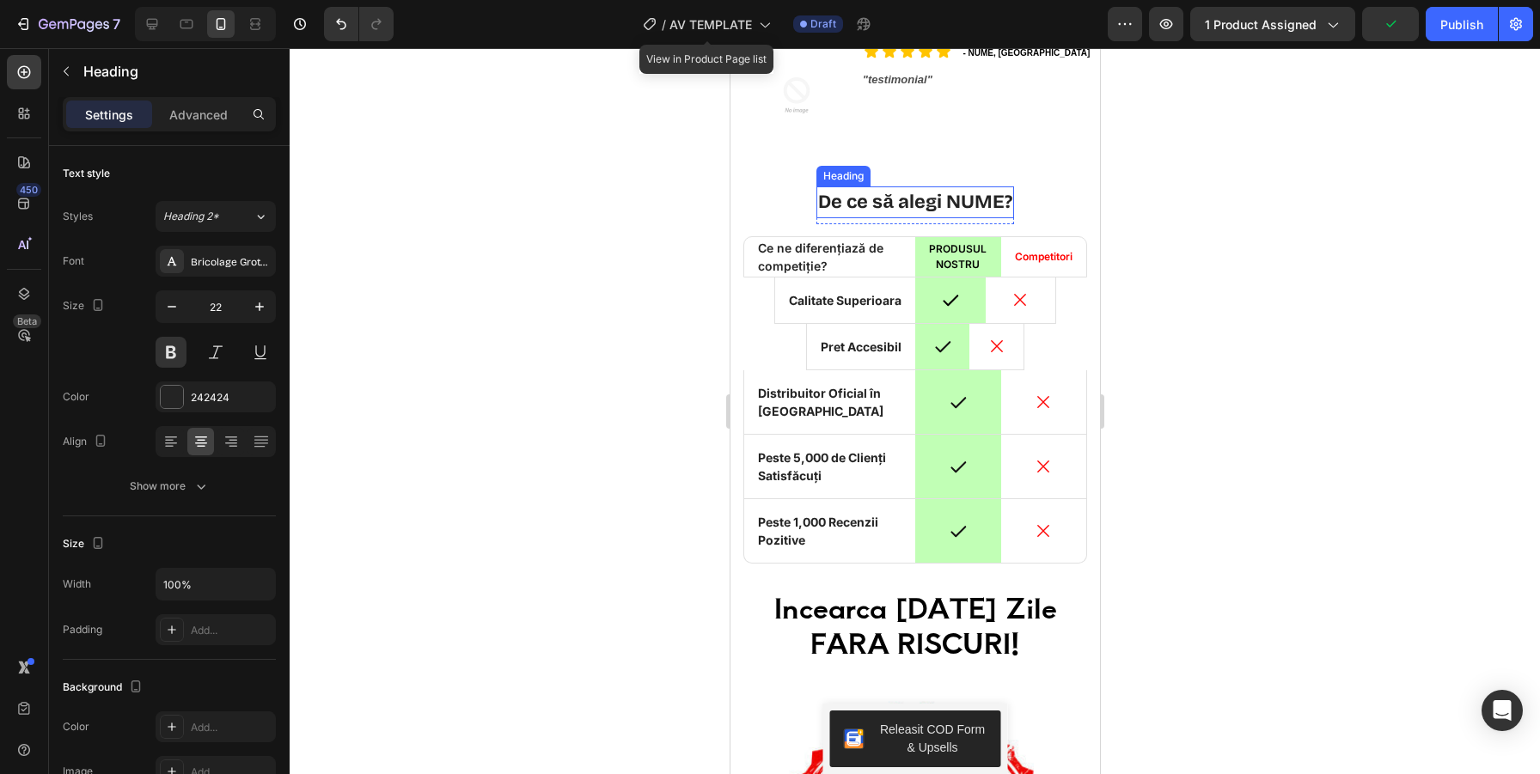
click at [979, 198] on h2 "De ce să alegi NUME?" at bounding box center [913, 202] width 197 height 32
click at [1223, 235] on div at bounding box center [915, 411] width 1250 height 726
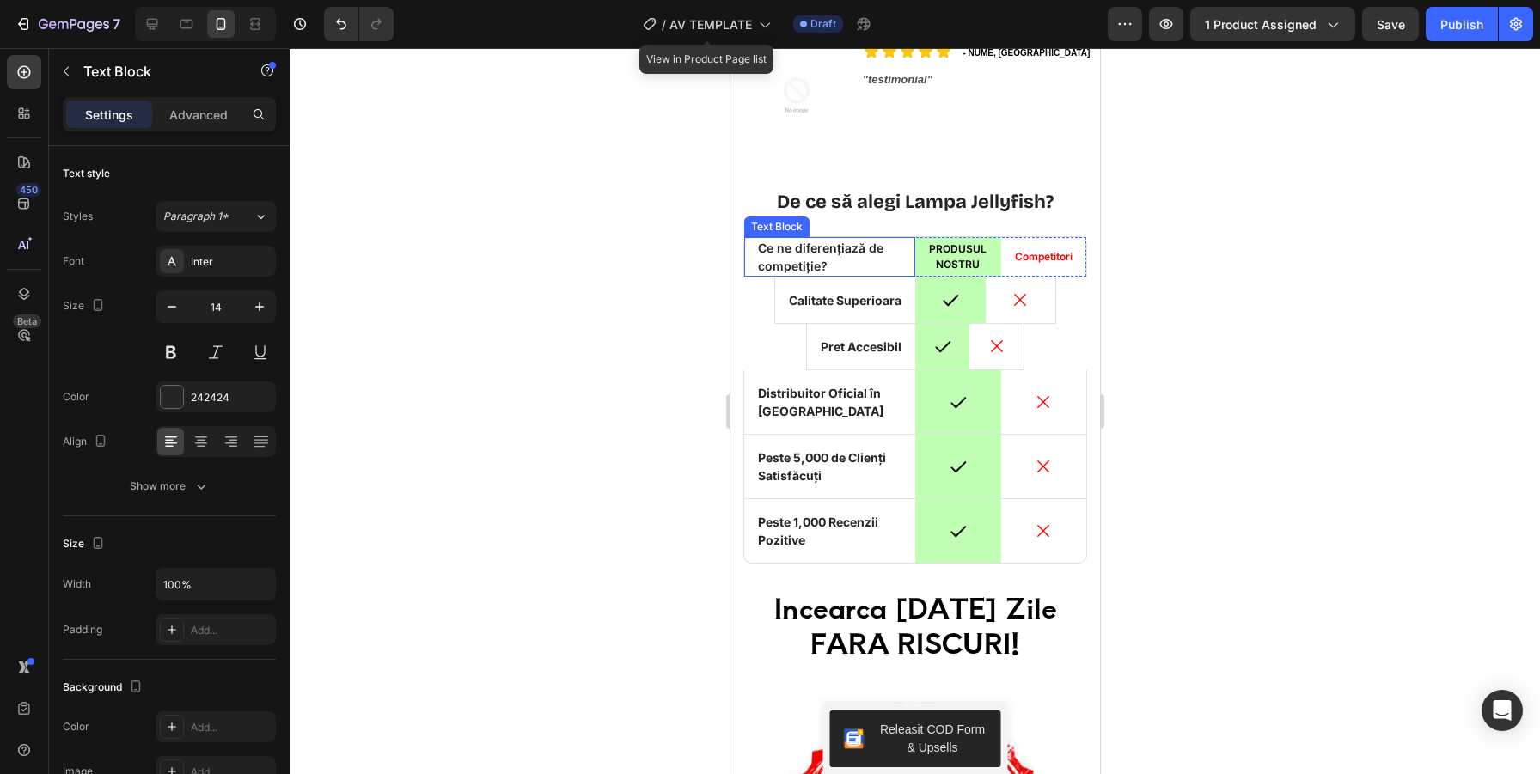
click at [863, 262] on p "Ce ne diferențiază de competiție?" at bounding box center [828, 257] width 143 height 36
click at [780, 320] on div "Icon Calitate Superioara Text Block Row 0" at bounding box center [844, 300] width 140 height 46
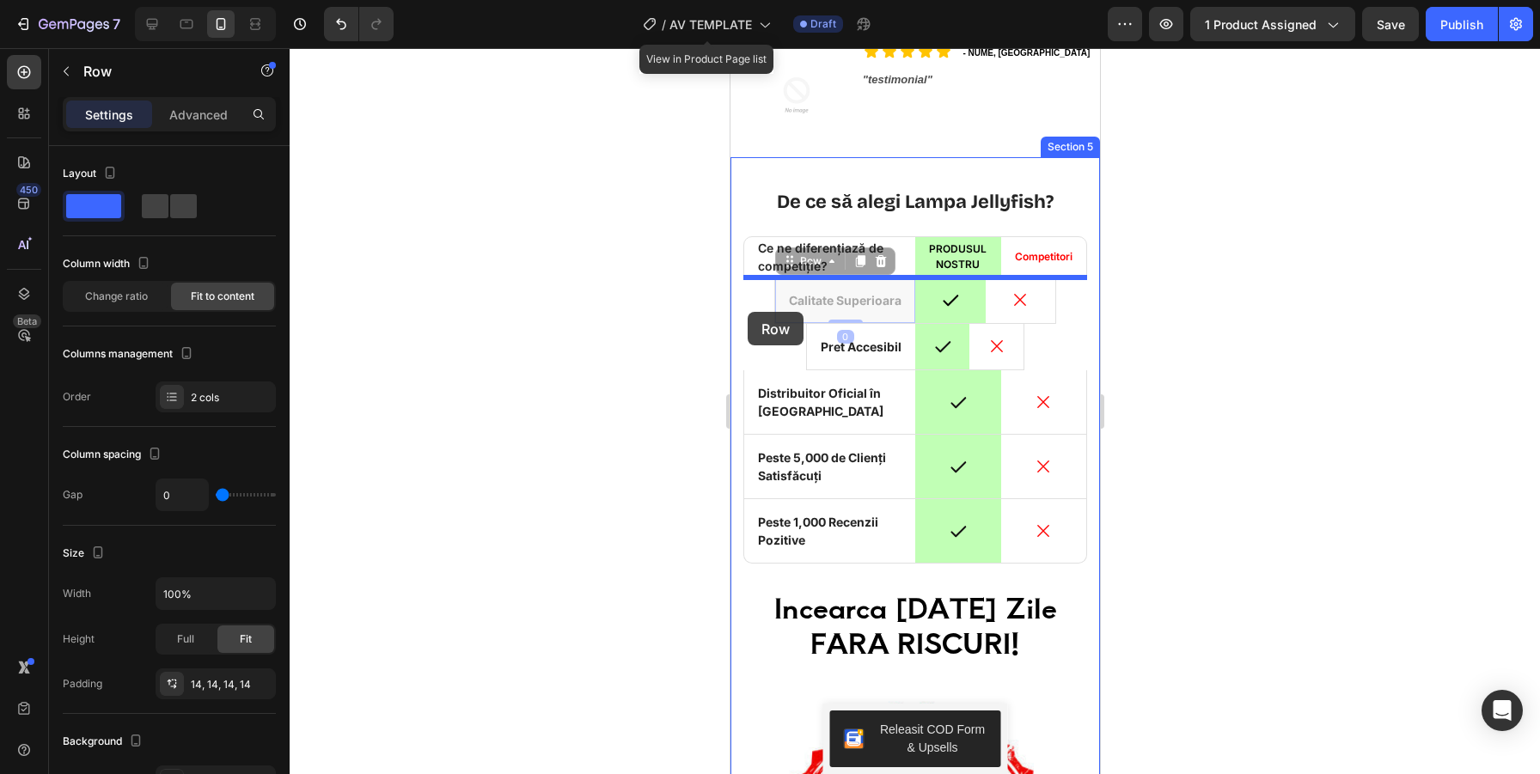
drag, startPoint x: 775, startPoint y: 314, endPoint x: 747, endPoint y: 311, distance: 28.6
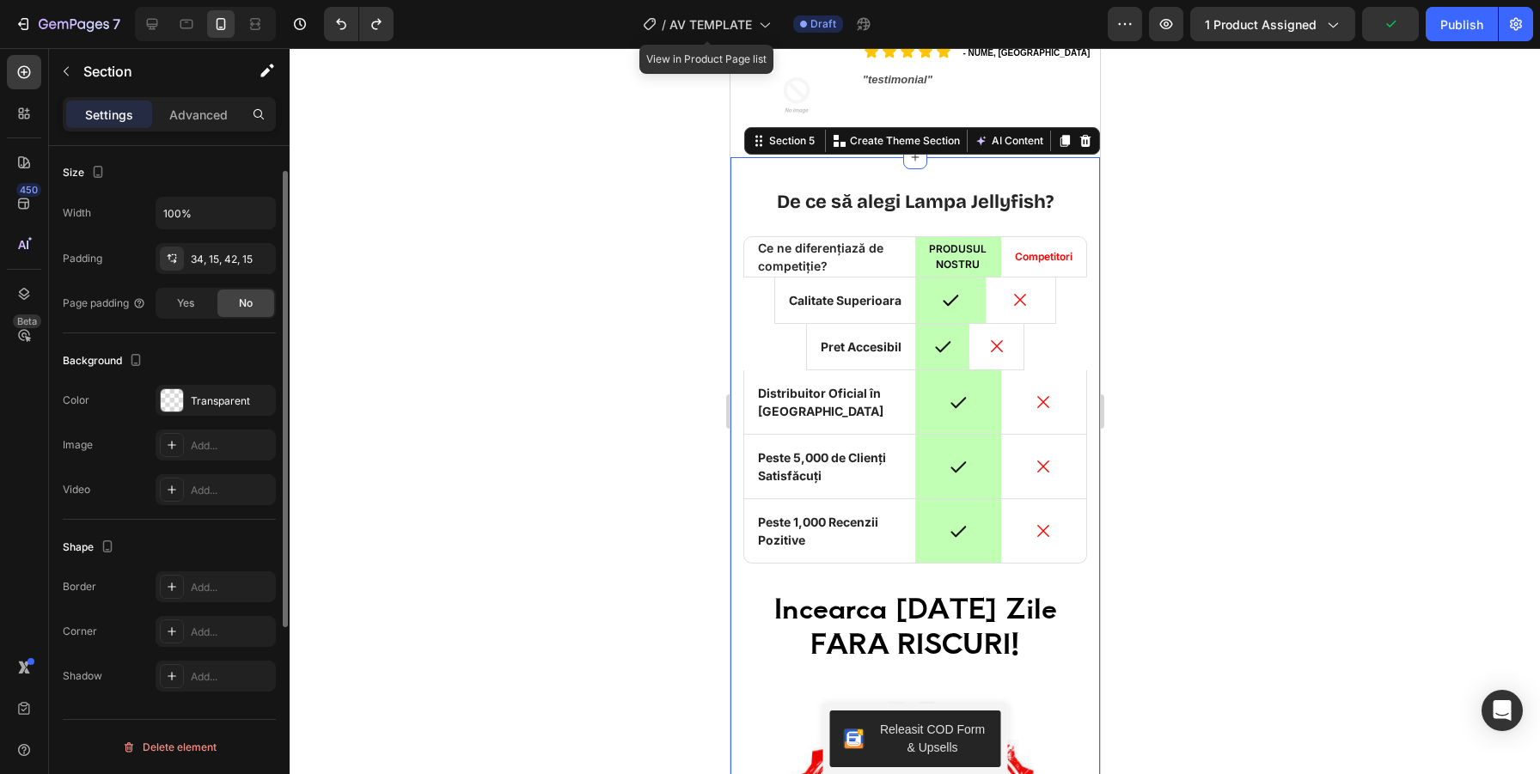
scroll to position [0, 0]
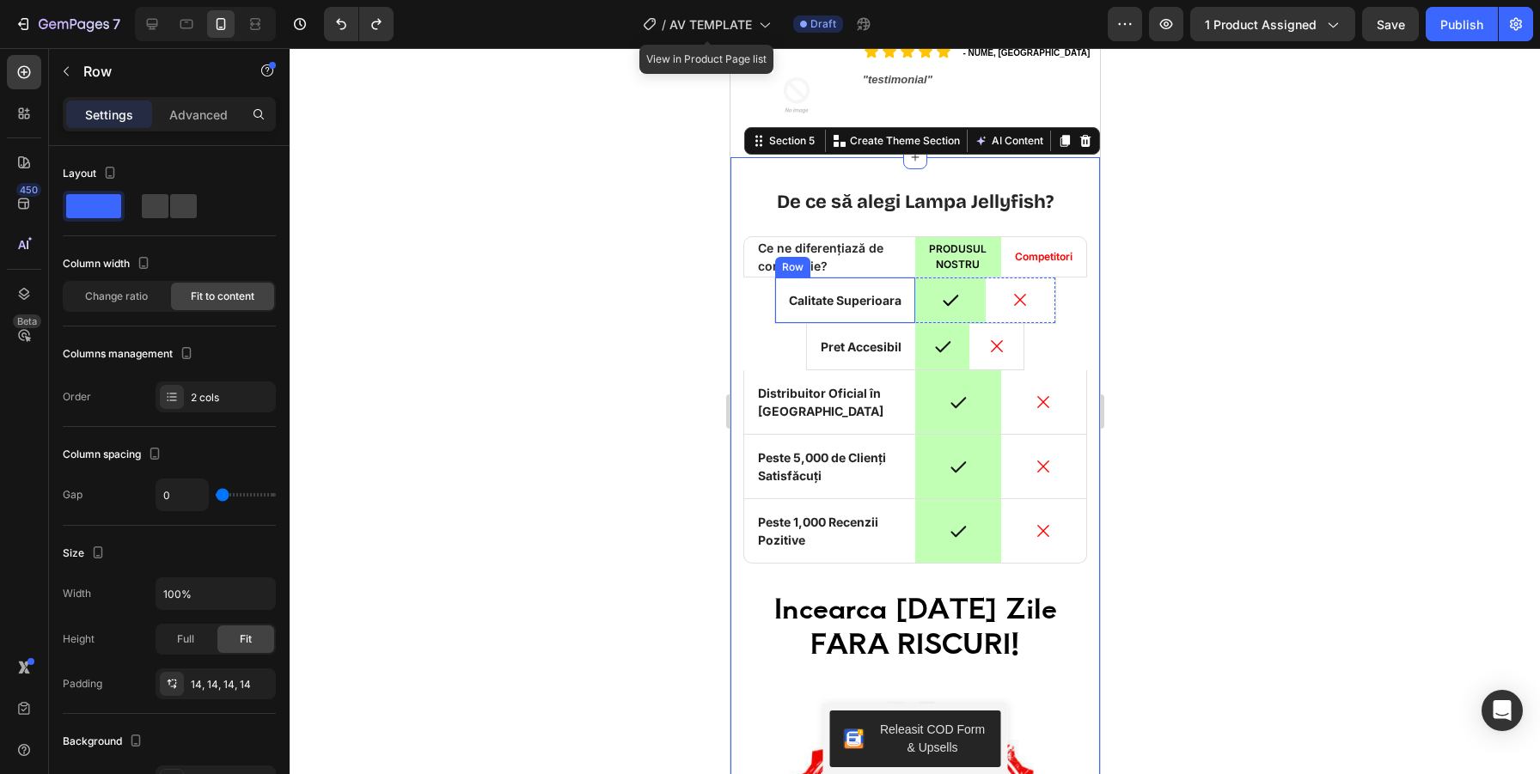
click at [779, 314] on div "Icon Calitate Superioara Text Block Row" at bounding box center [844, 300] width 140 height 46
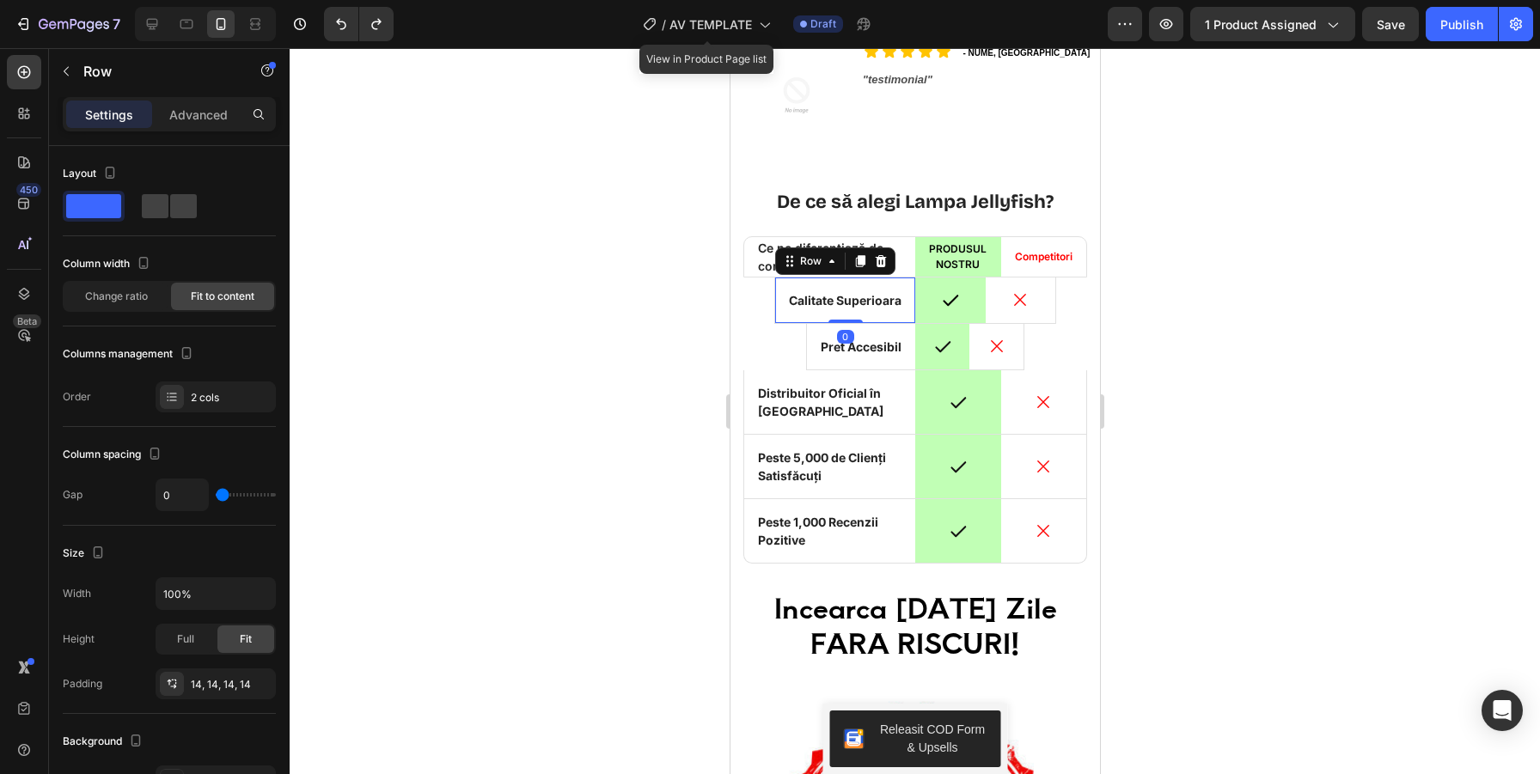
click at [849, 316] on div "Icon Calitate Superioara Text Block Row 0" at bounding box center [844, 300] width 140 height 46
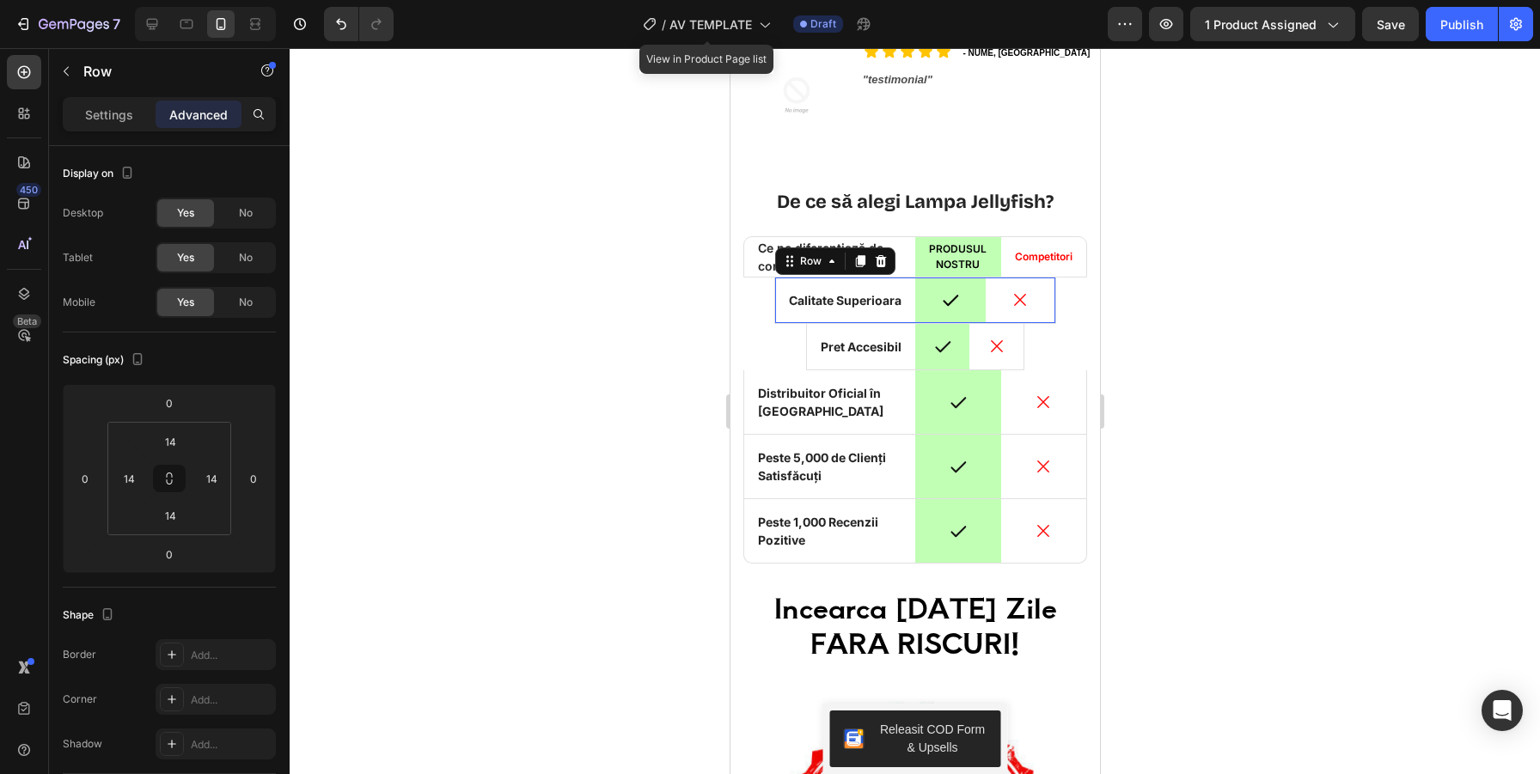
click at [1041, 310] on div "Icon" at bounding box center [1020, 300] width 70 height 46
click at [828, 265] on icon at bounding box center [831, 261] width 14 height 14
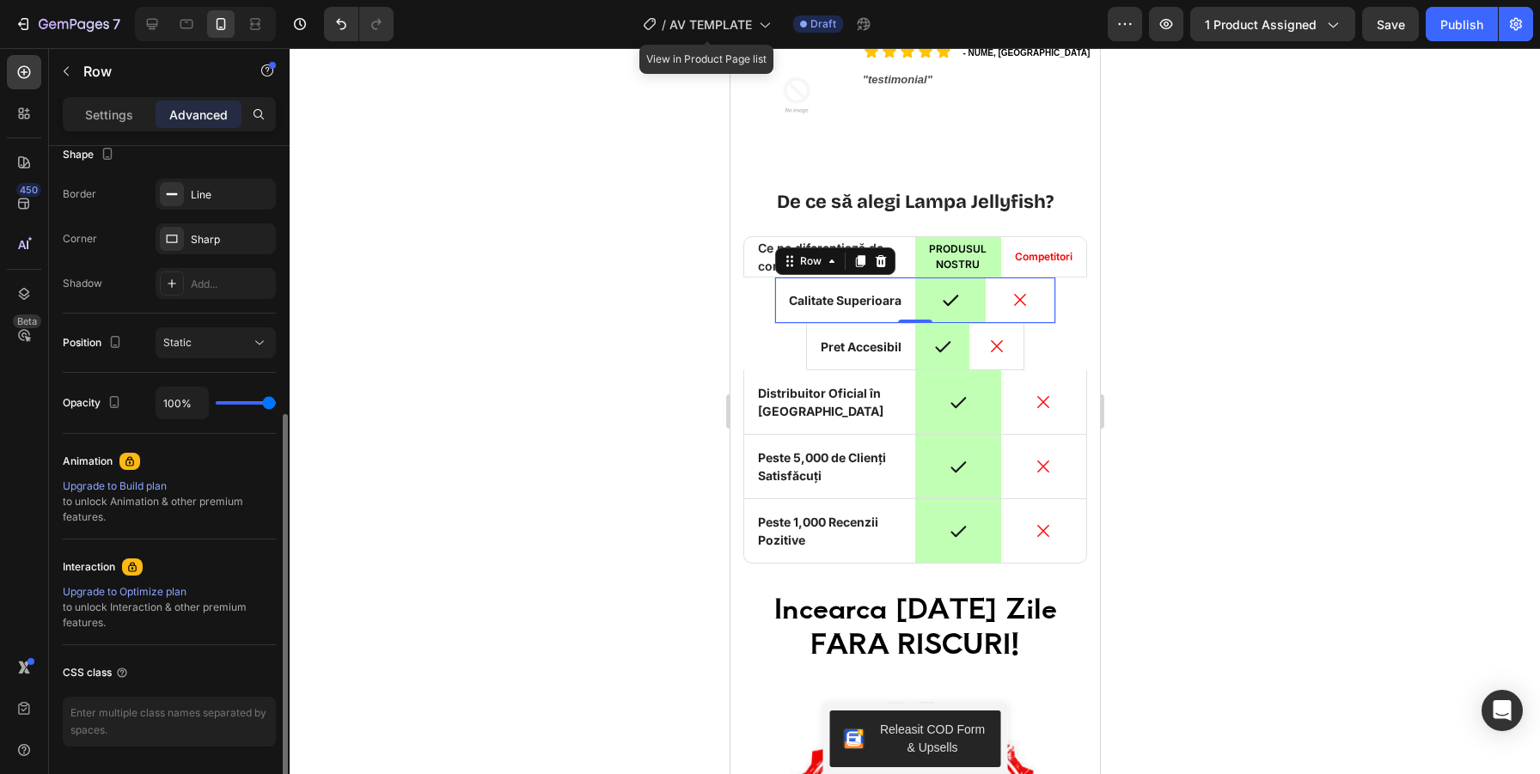
scroll to position [470, 0]
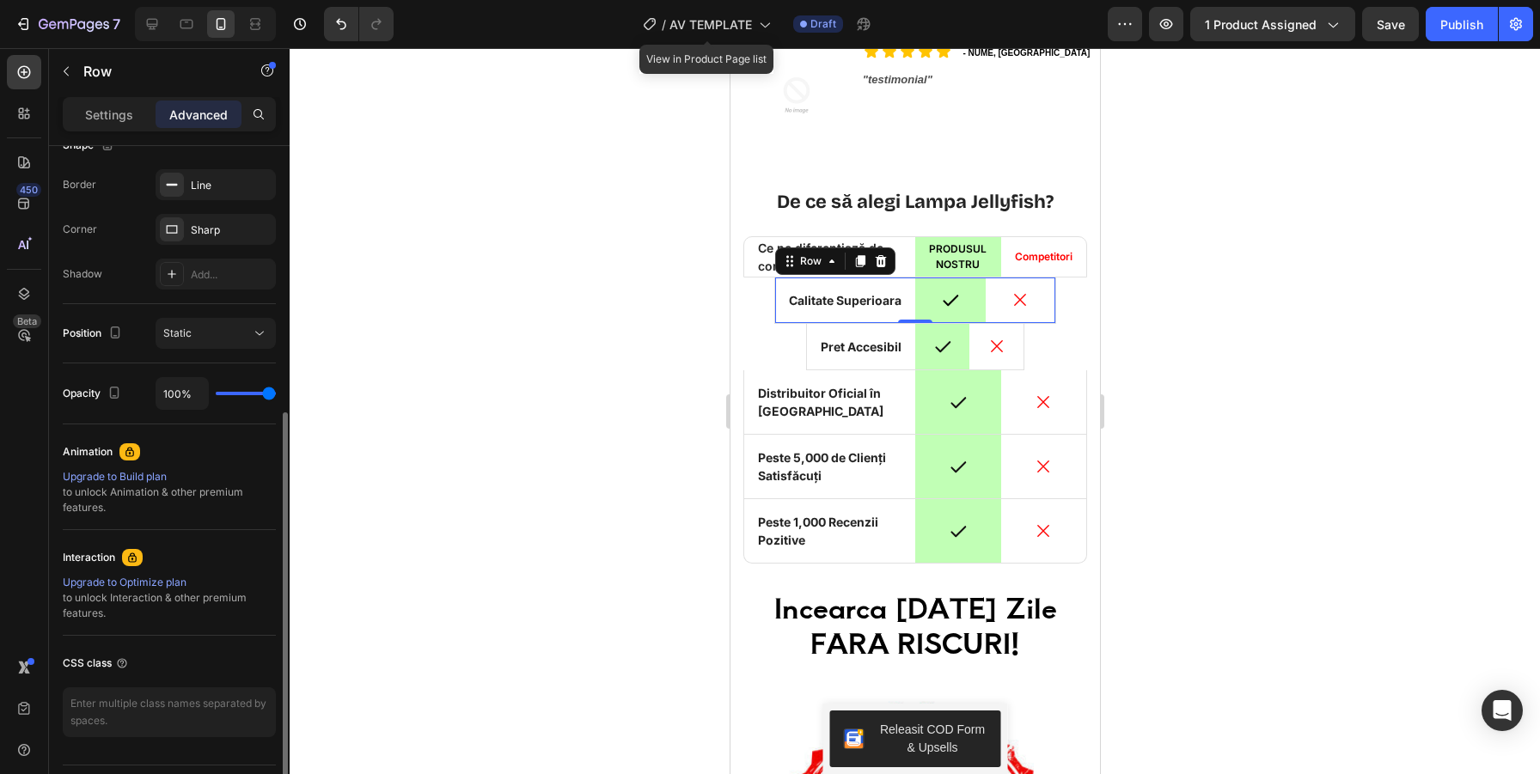
type input "60%"
type input "60"
type input "42%"
type input "42"
type input "36%"
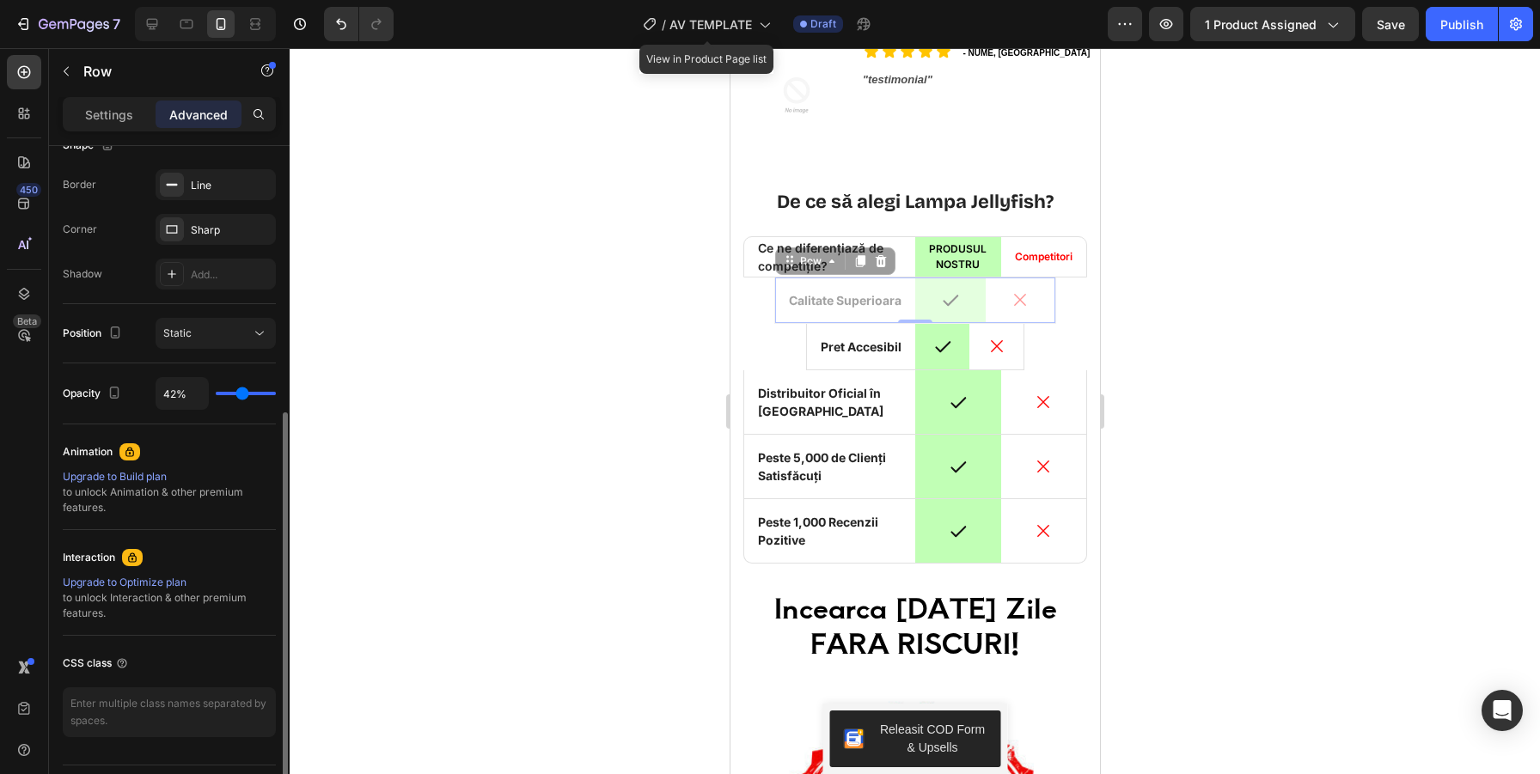
type input "36"
type input "31%"
type input "31"
type input "23%"
type input "23"
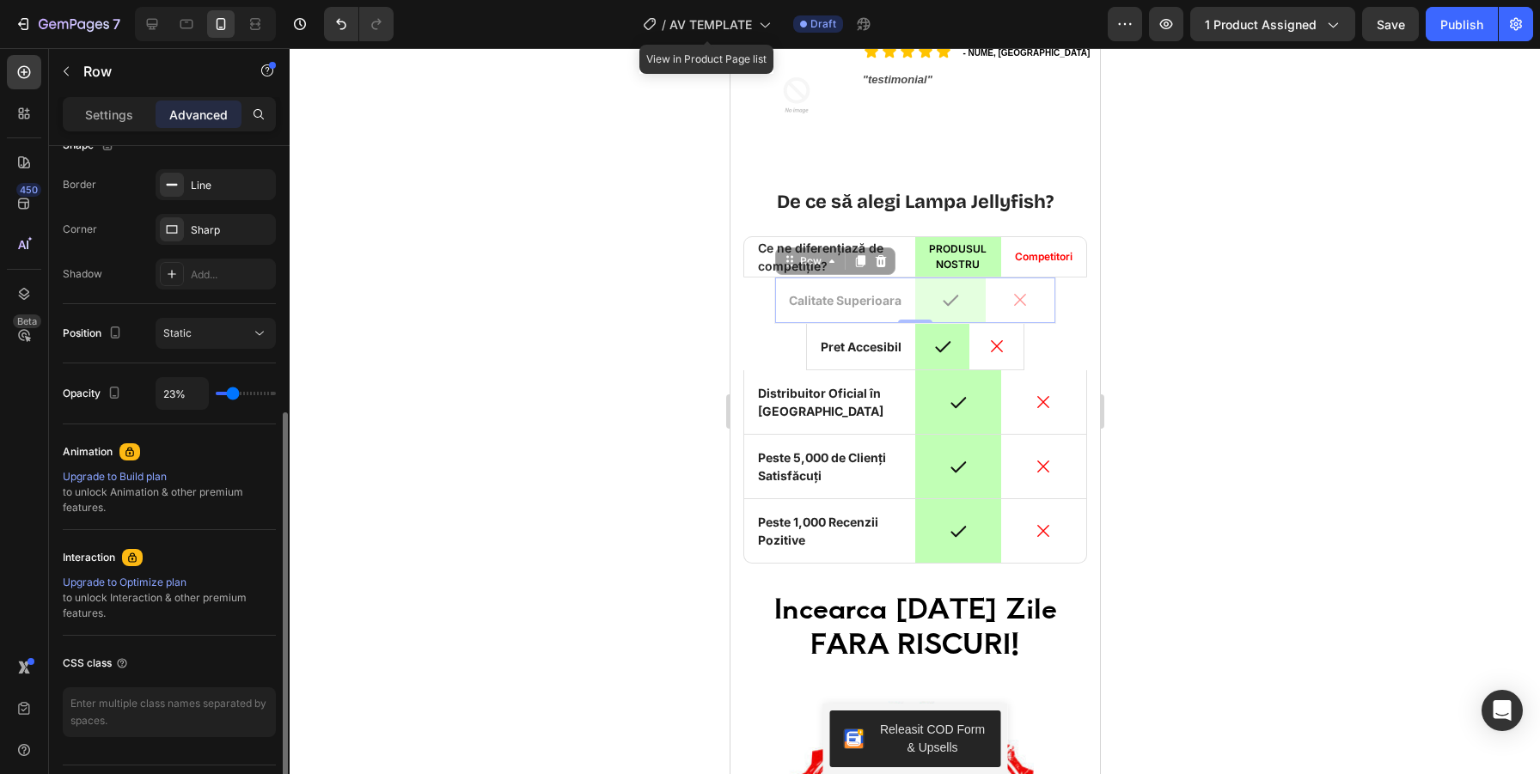
type input "21%"
type input "21"
type input "20%"
type input "20"
type input "19%"
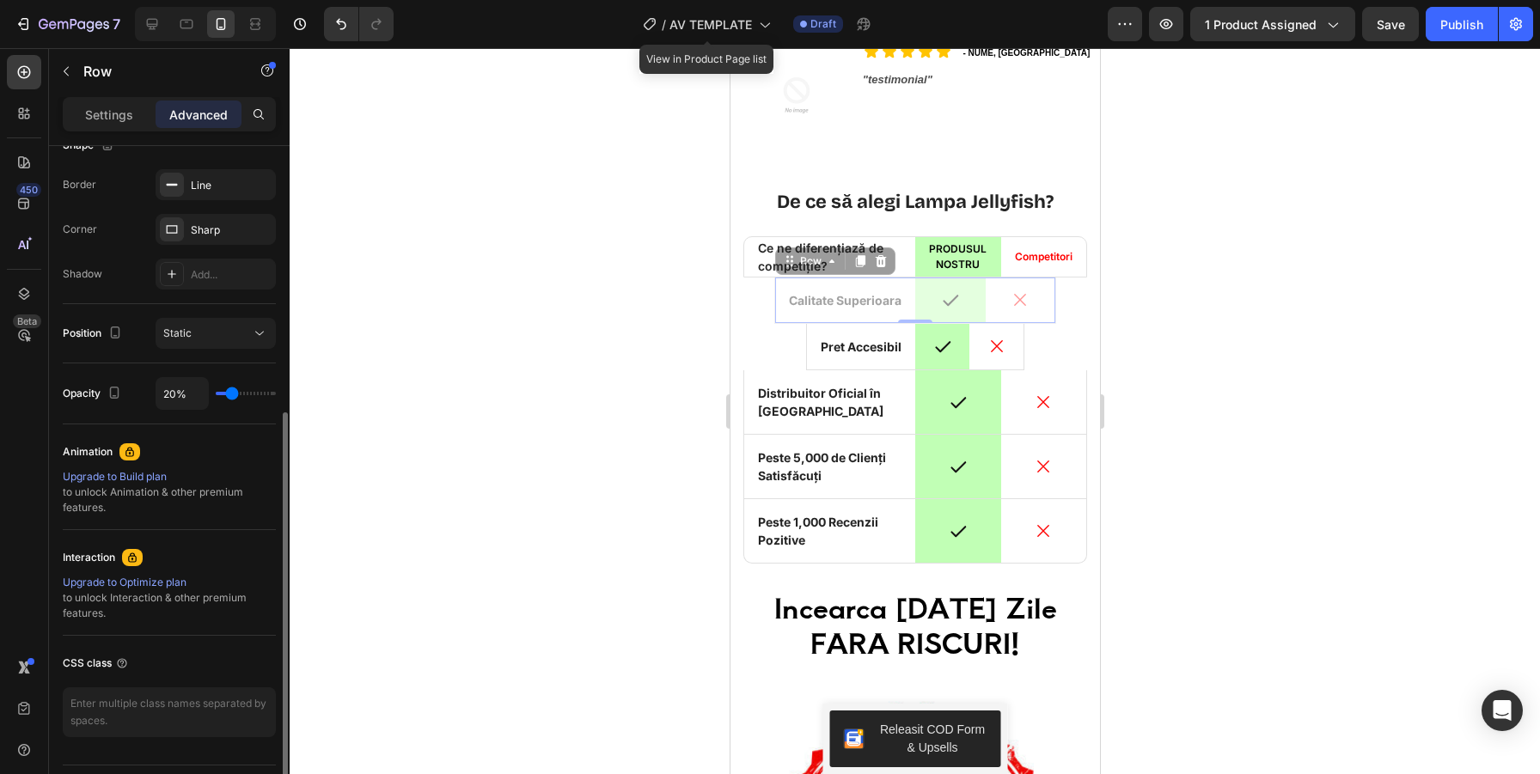
type input "19"
type input "16%"
type input "16"
type input "15%"
type input "15"
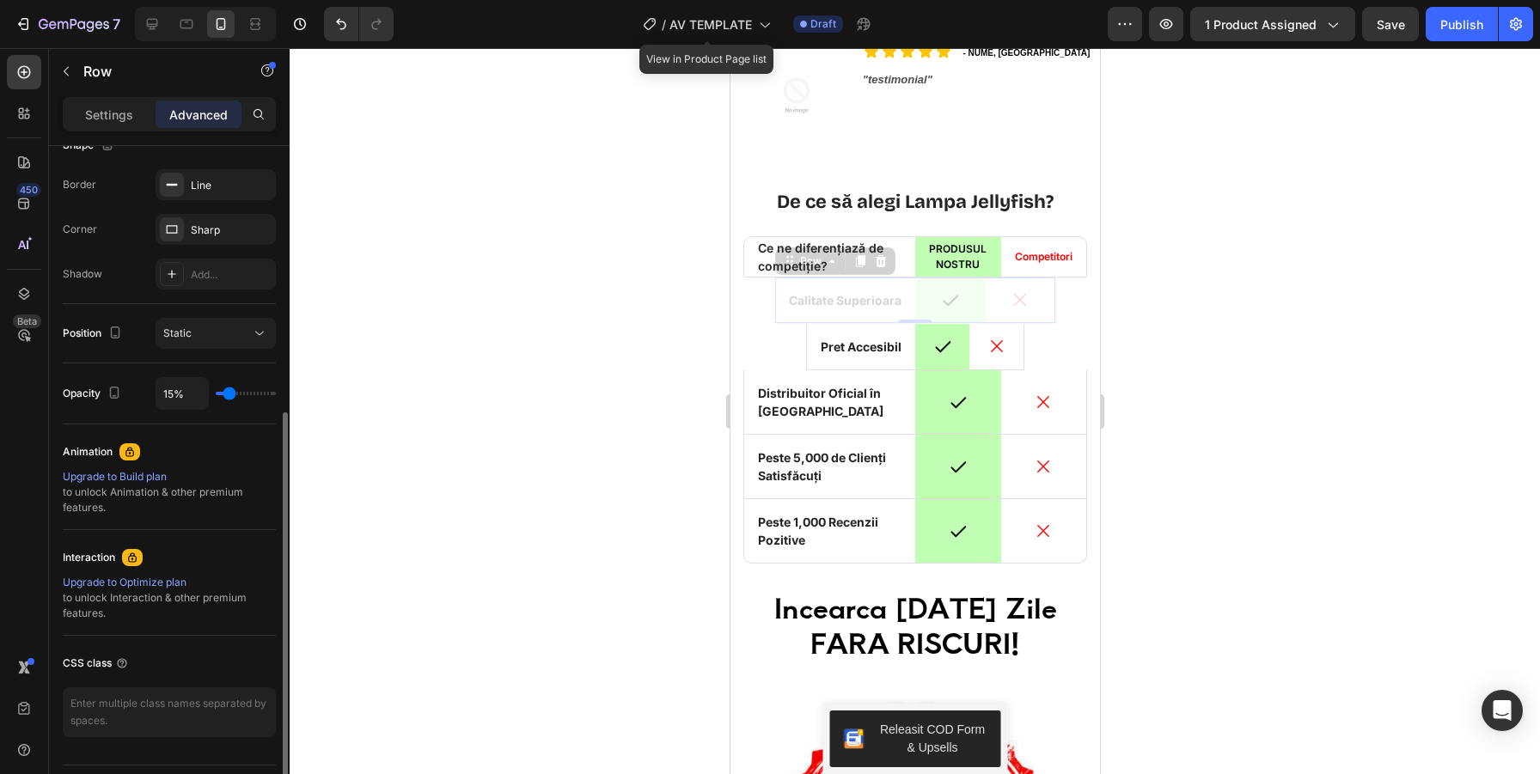
type input "14%"
type input "14"
type input "13%"
type input "13"
type input "12%"
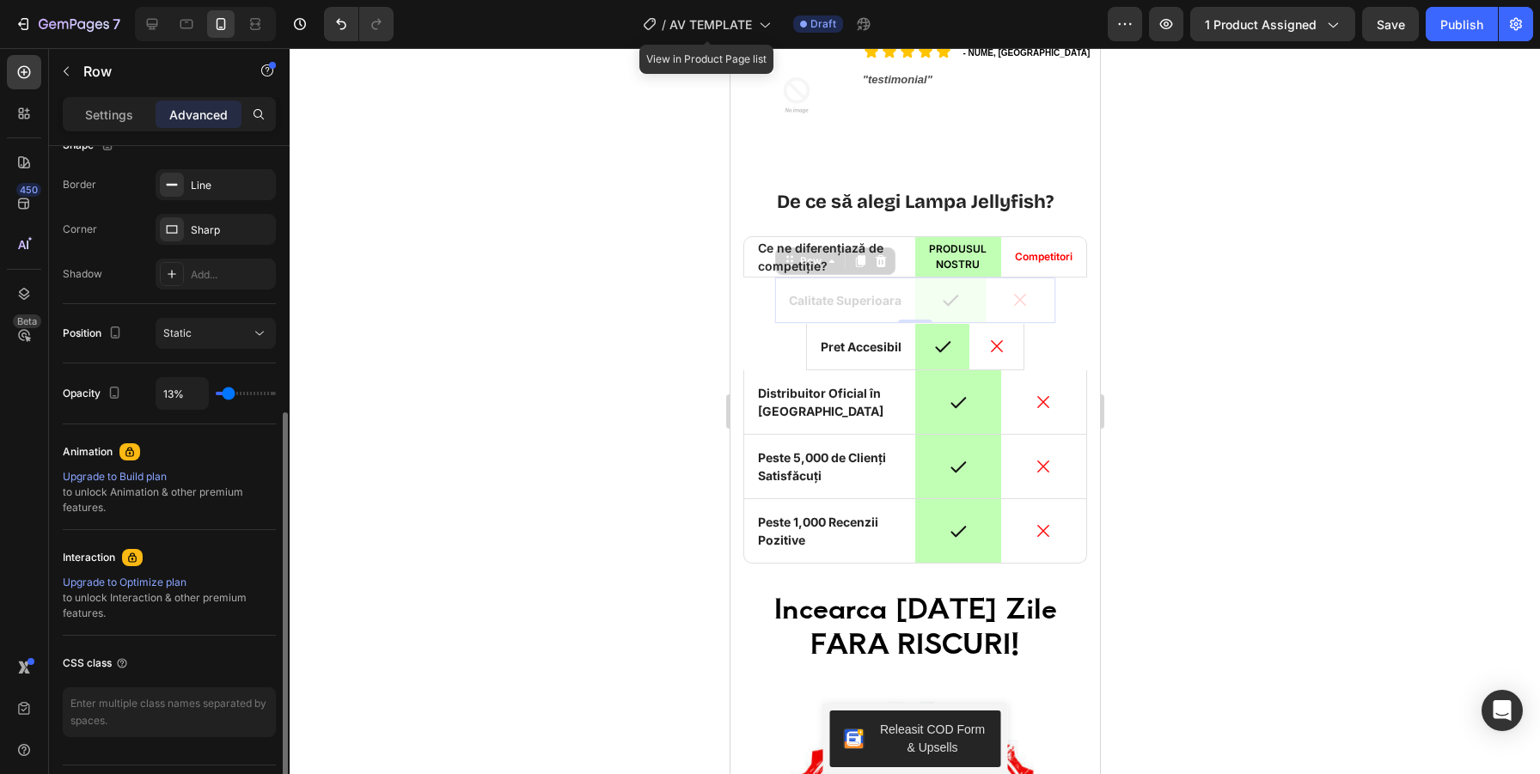
type input "12"
type input "11%"
type input "11"
type input "100%"
type input "100"
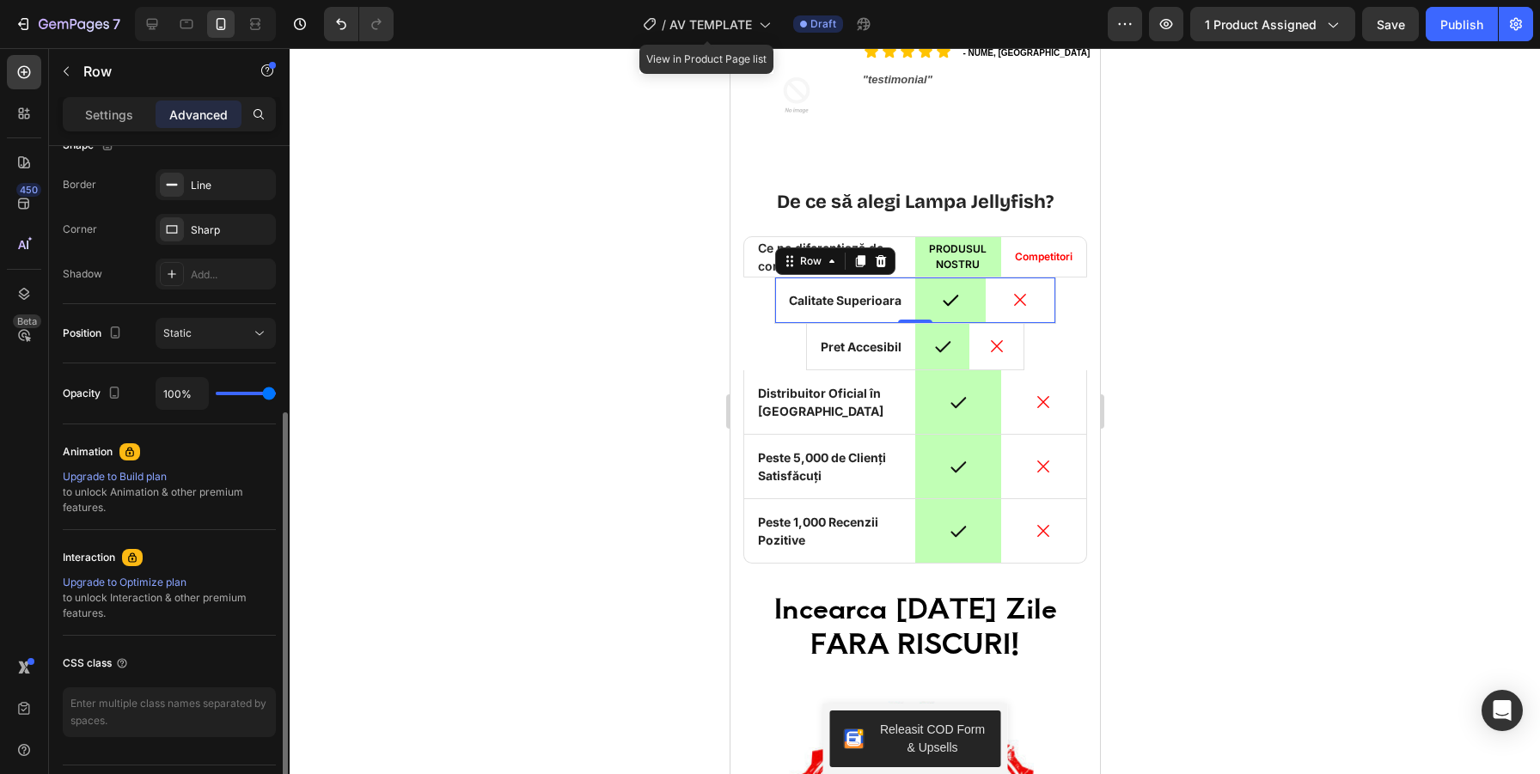
drag, startPoint x: 268, startPoint y: 394, endPoint x: 321, endPoint y: 384, distance: 54.3
click at [276, 392] on input "range" at bounding box center [246, 393] width 60 height 3
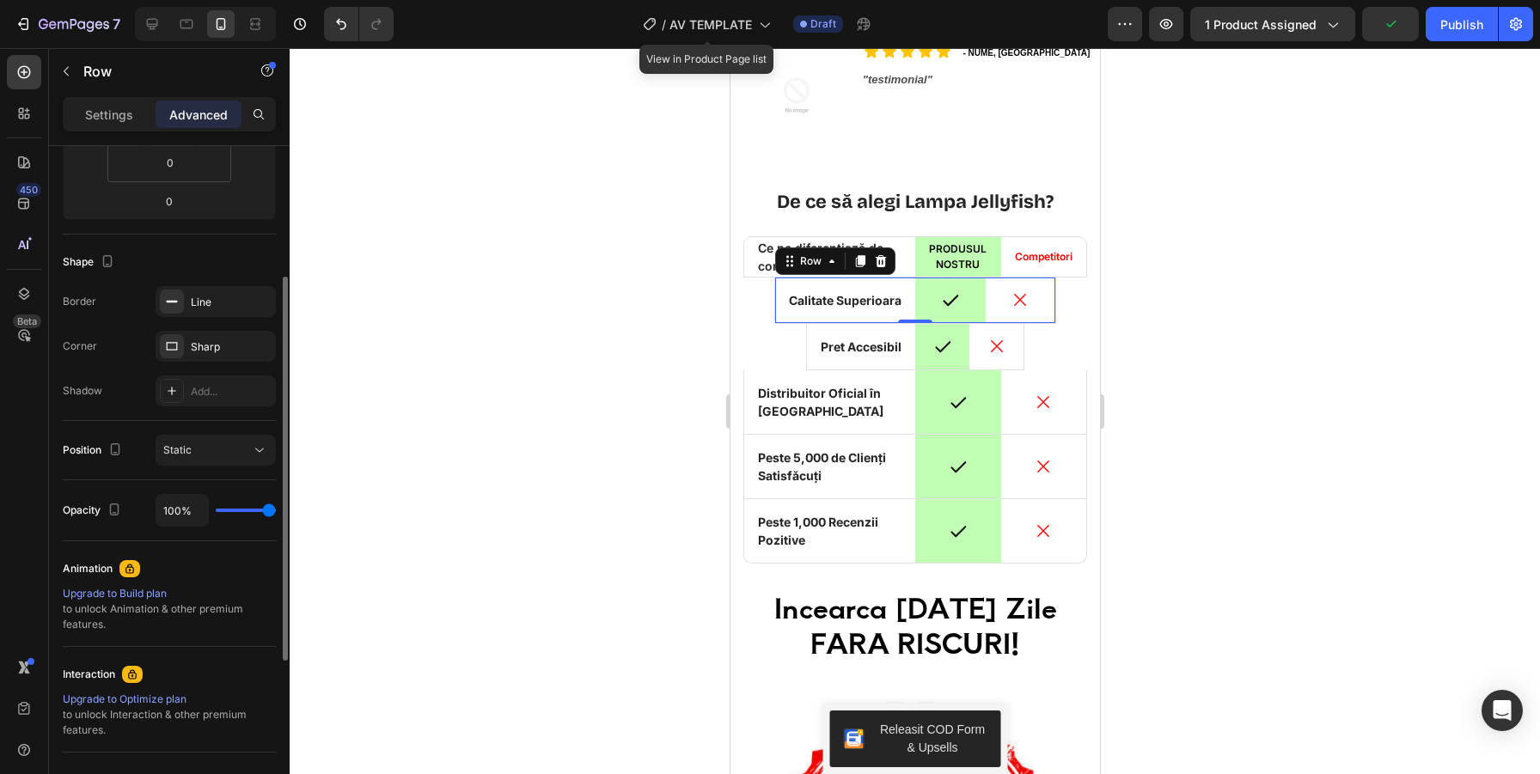
scroll to position [0, 0]
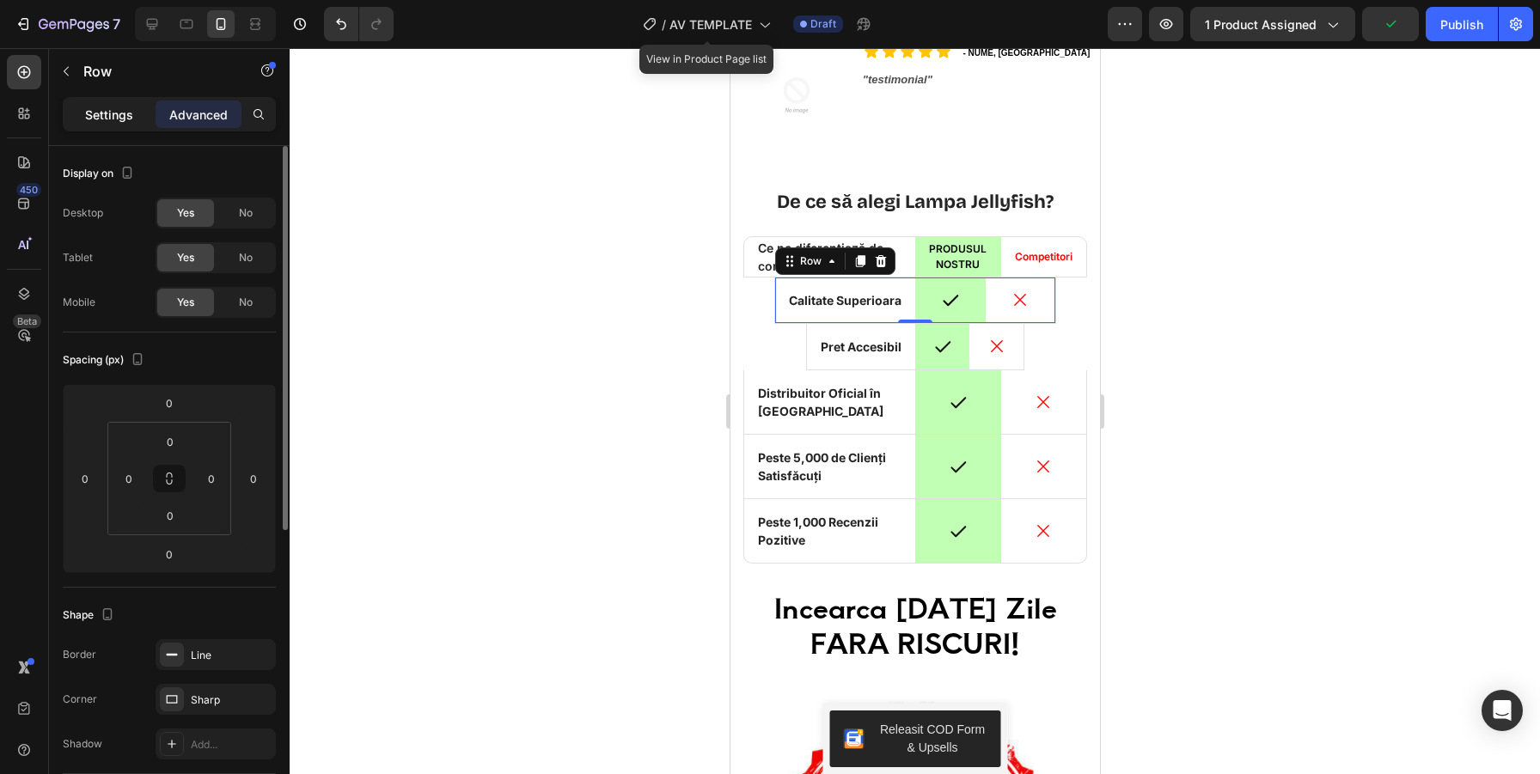
click at [123, 103] on div "Settings" at bounding box center [109, 114] width 86 height 27
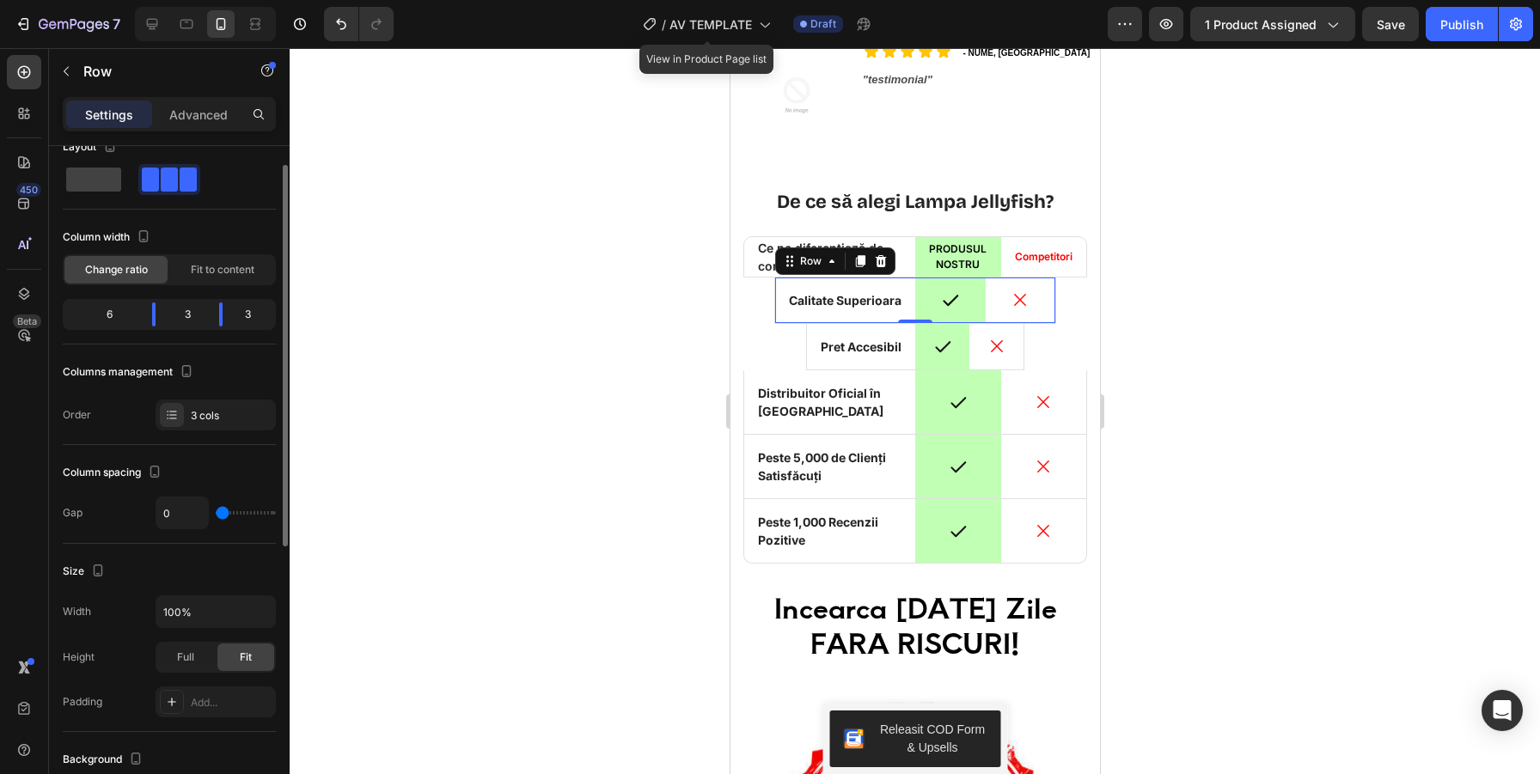
scroll to position [36, 0]
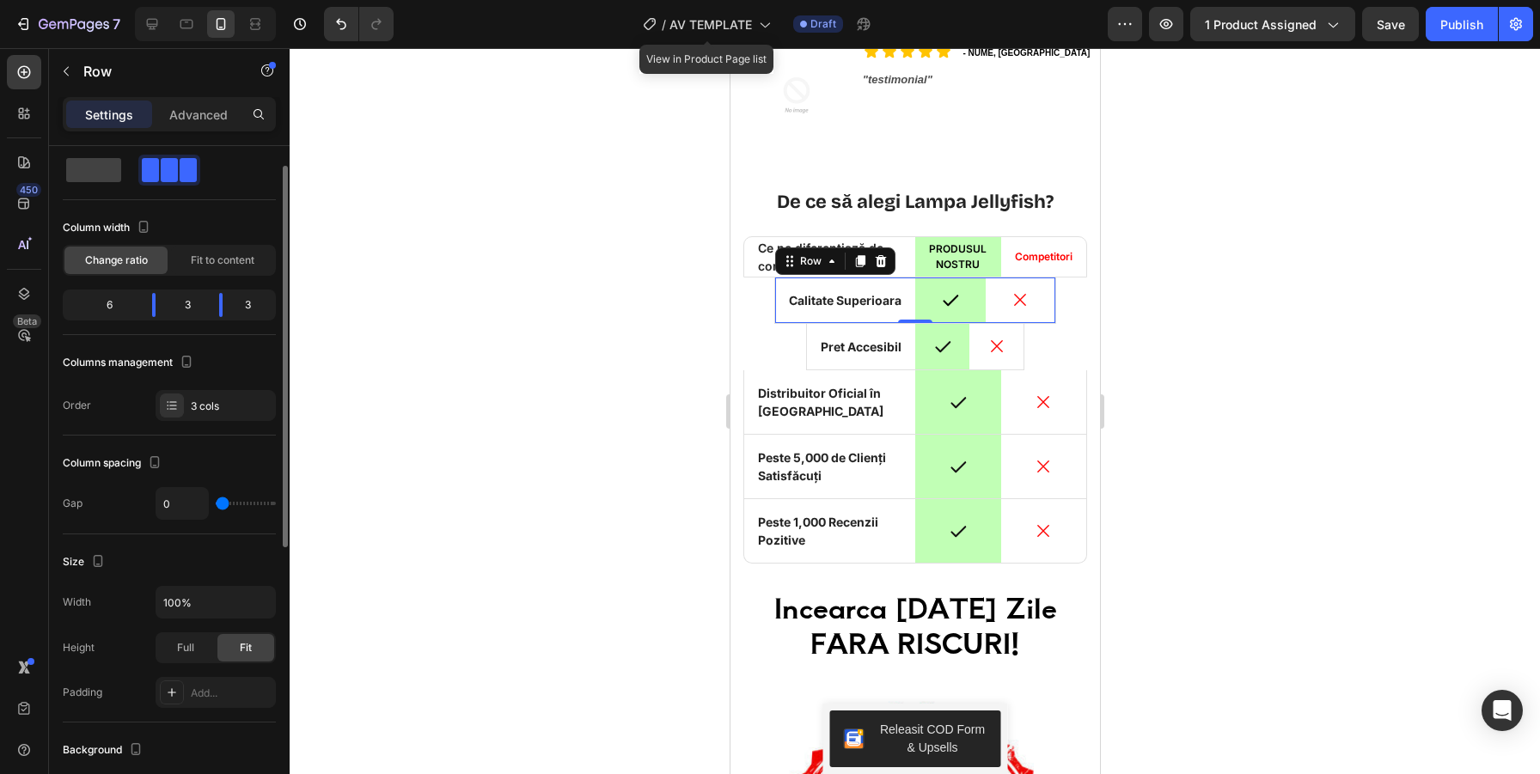
click at [110, 308] on div "6" at bounding box center [102, 305] width 72 height 24
click at [187, 308] on div "3" at bounding box center [187, 305] width 36 height 24
click at [187, 307] on div "3" at bounding box center [187, 305] width 36 height 24
drag, startPoint x: 231, startPoint y: 258, endPoint x: 212, endPoint y: 258, distance: 18.9
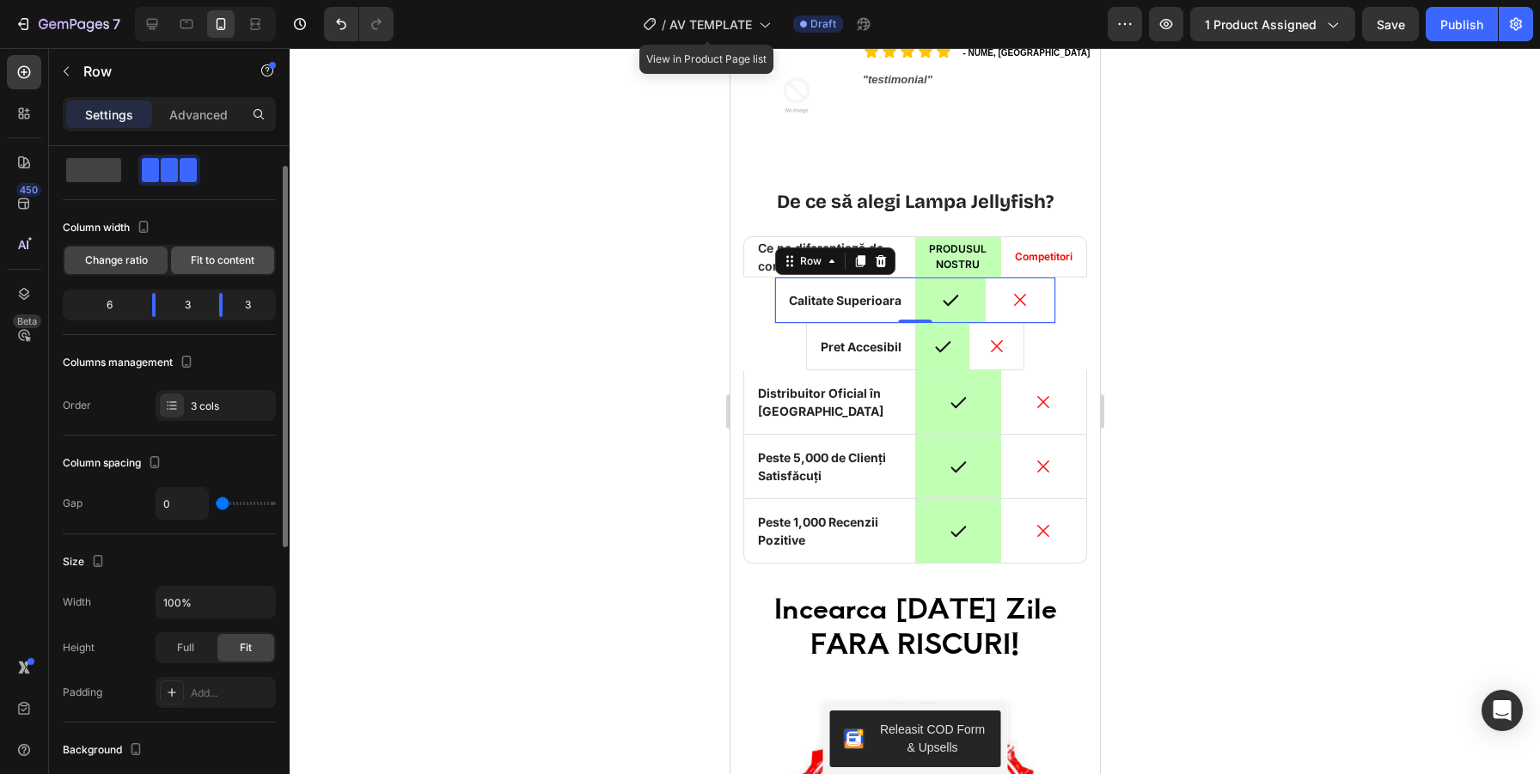
click at [231, 258] on span "Fit to content" at bounding box center [223, 260] width 64 height 15
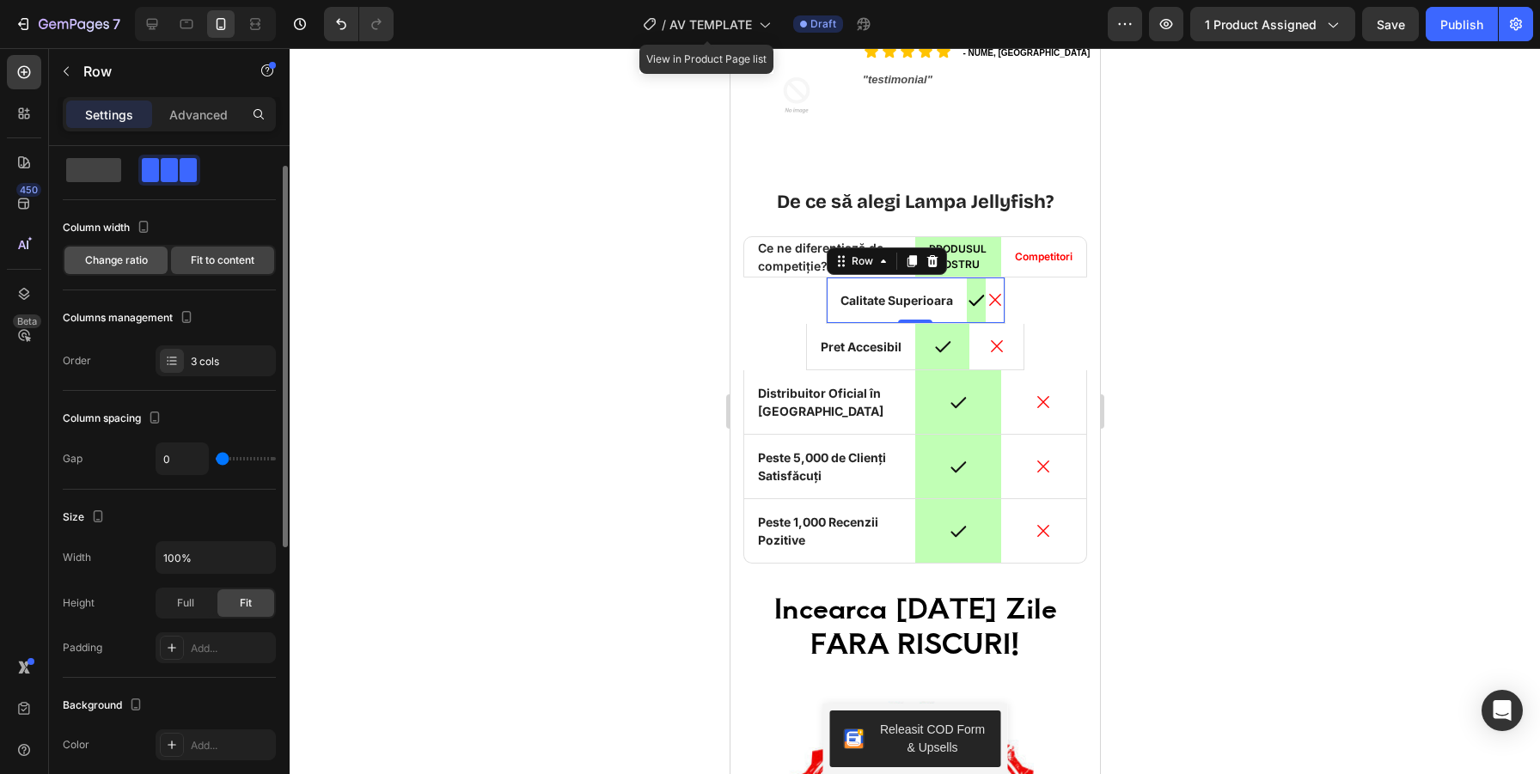
click at [112, 258] on span "Change ratio" at bounding box center [116, 260] width 63 height 15
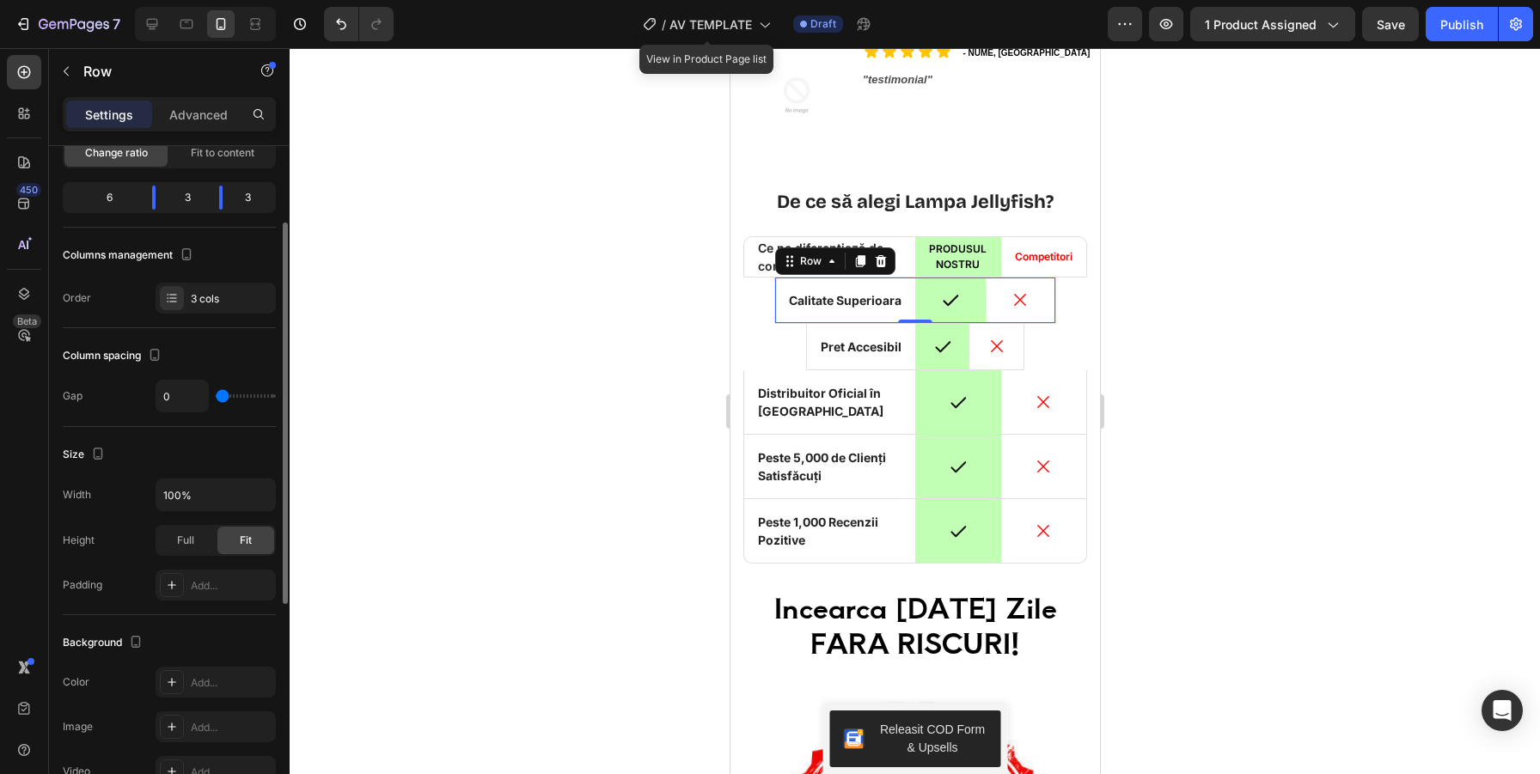
scroll to position [146, 0]
type input "56"
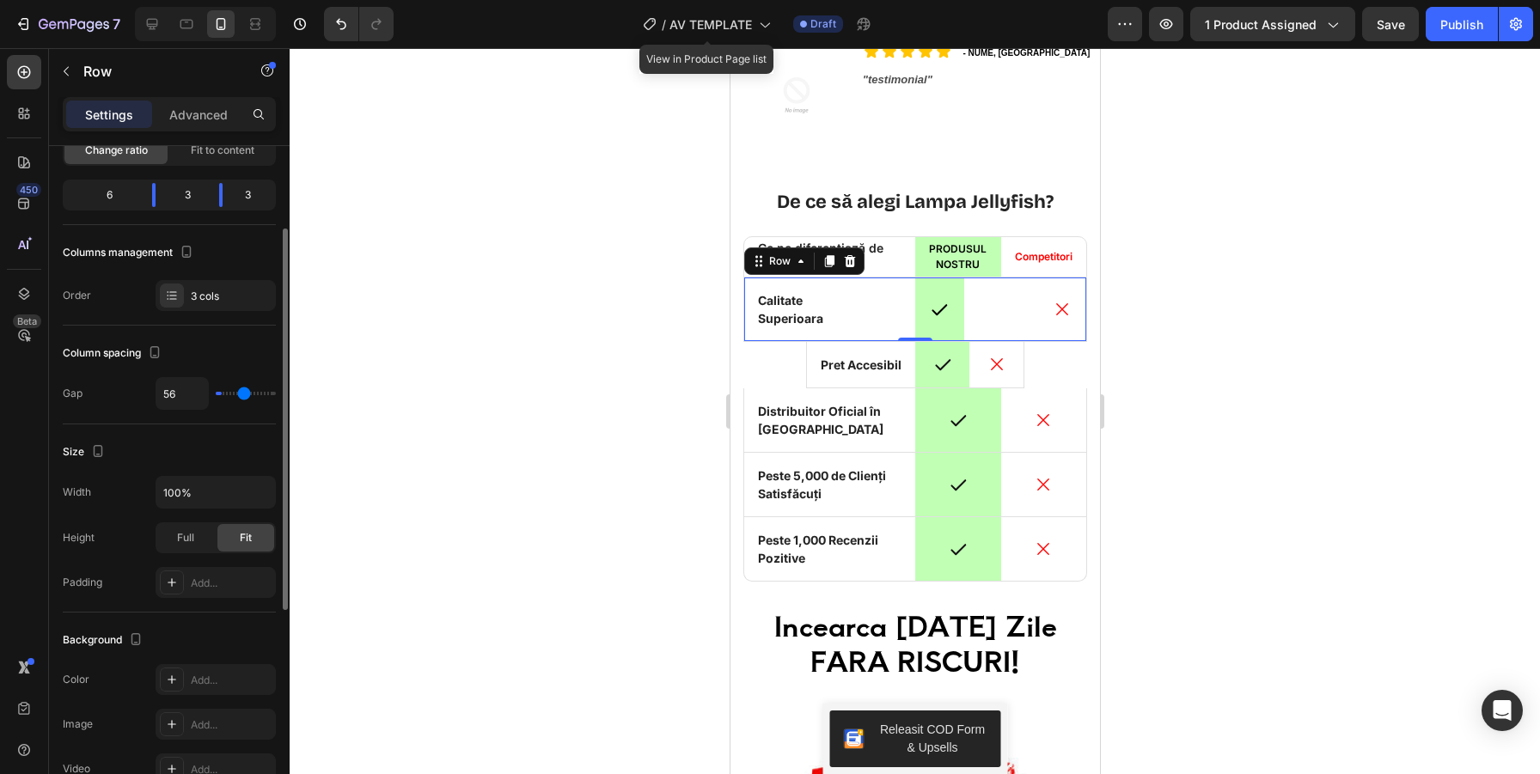
type input "86"
type input "112"
type input "120"
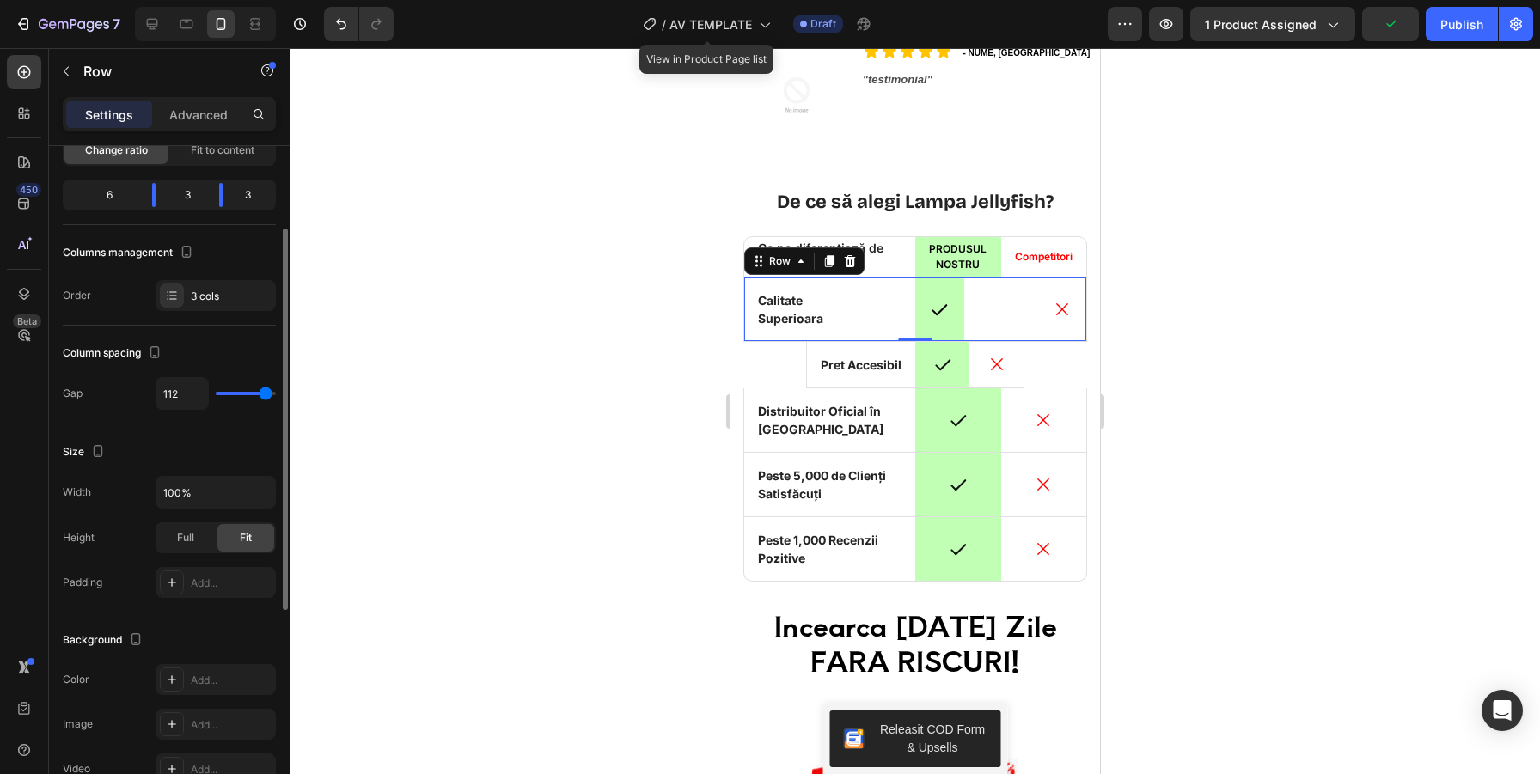
type input "120"
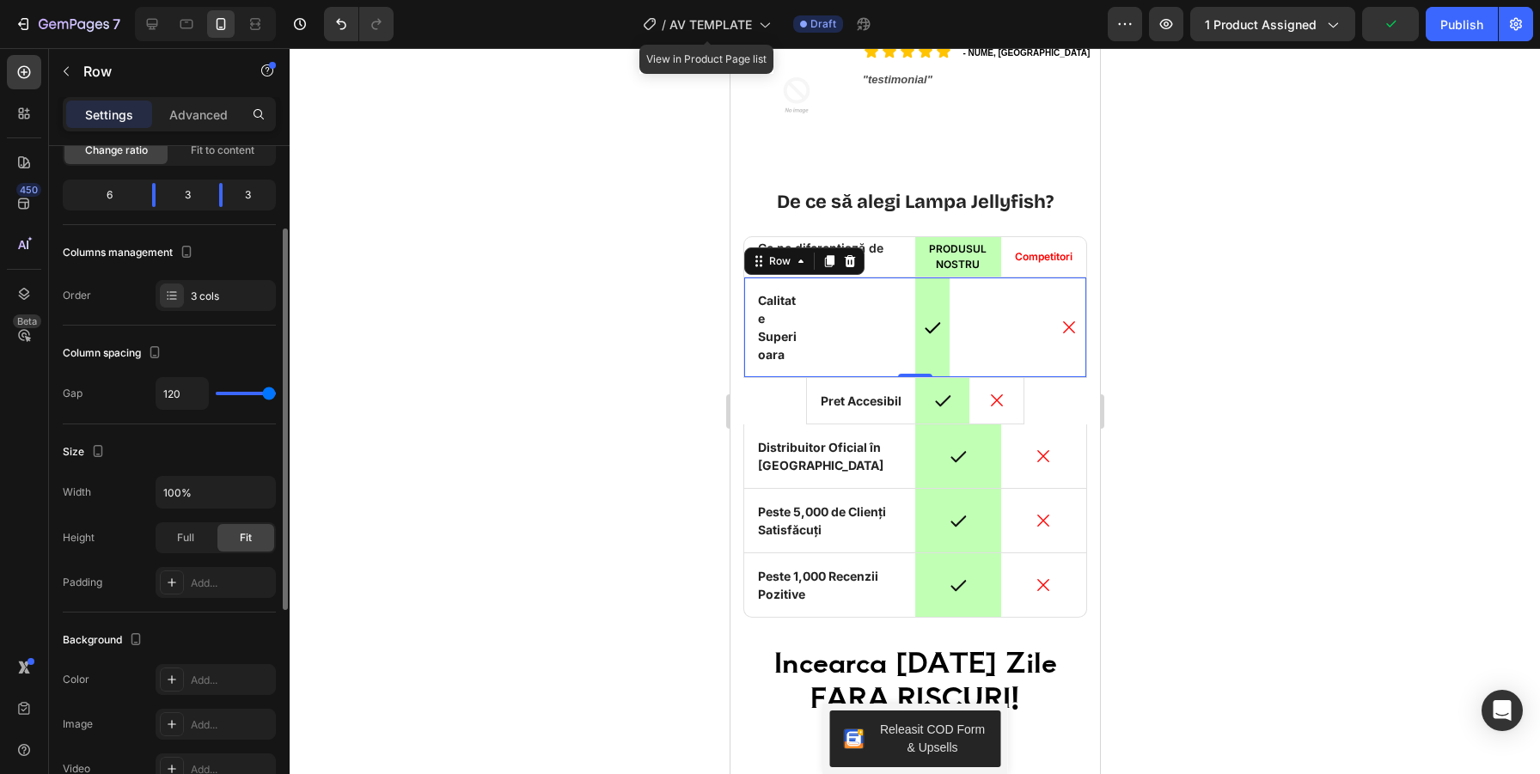
type input "88"
type input "85"
type input "78"
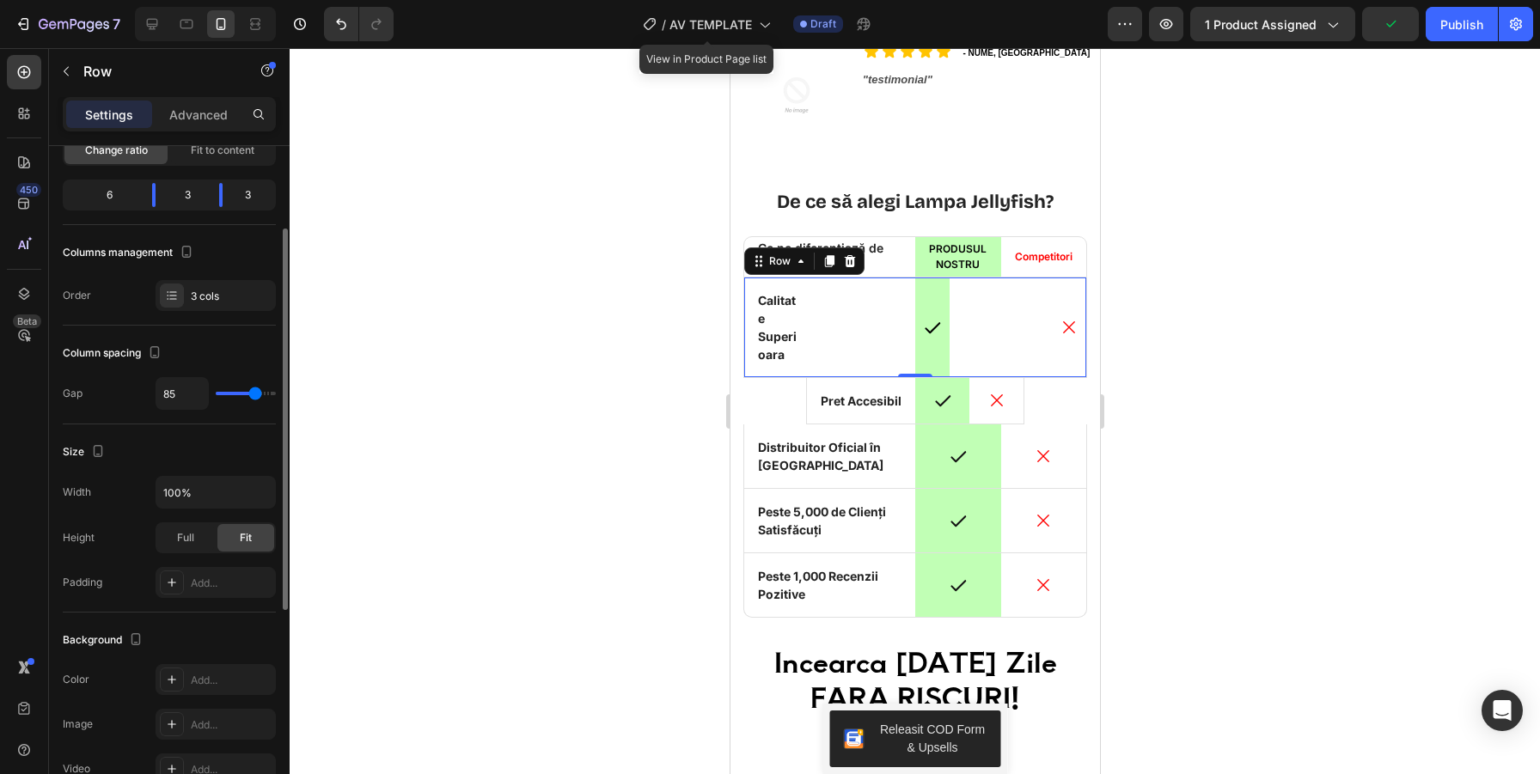
type input "78"
type input "74"
type input "71"
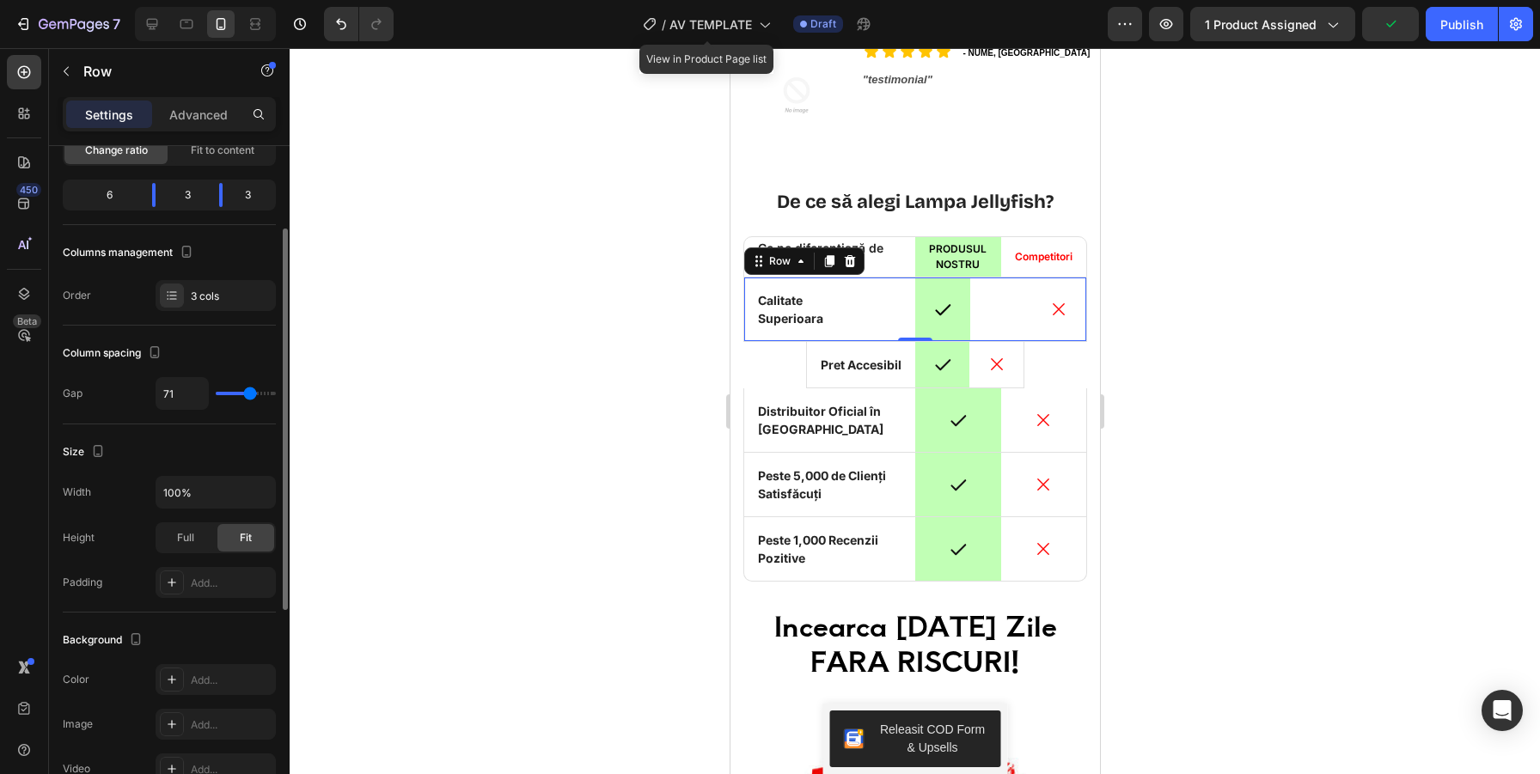
type input "67"
type input "60"
type input "56"
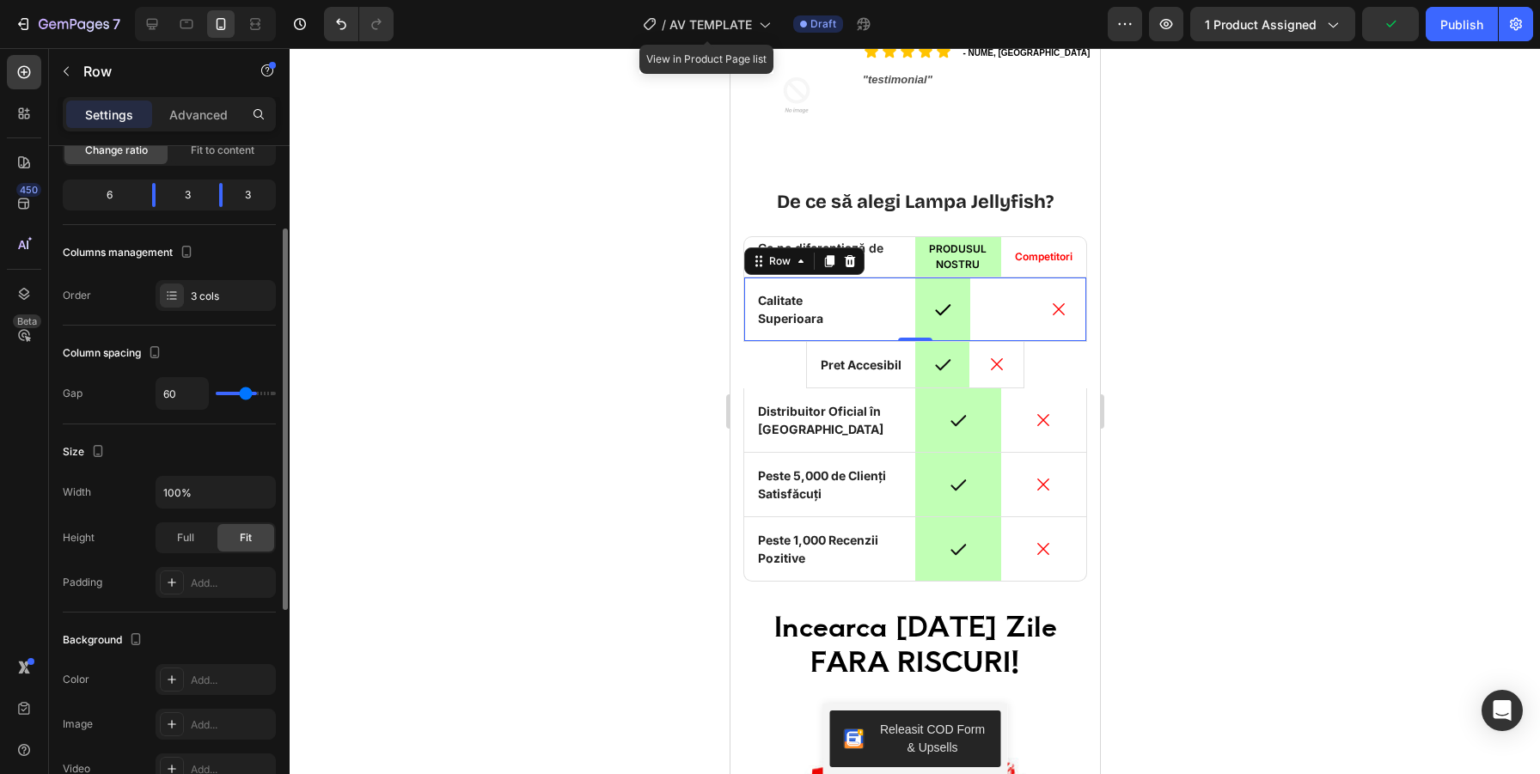
type input "56"
type input "54"
type input "51"
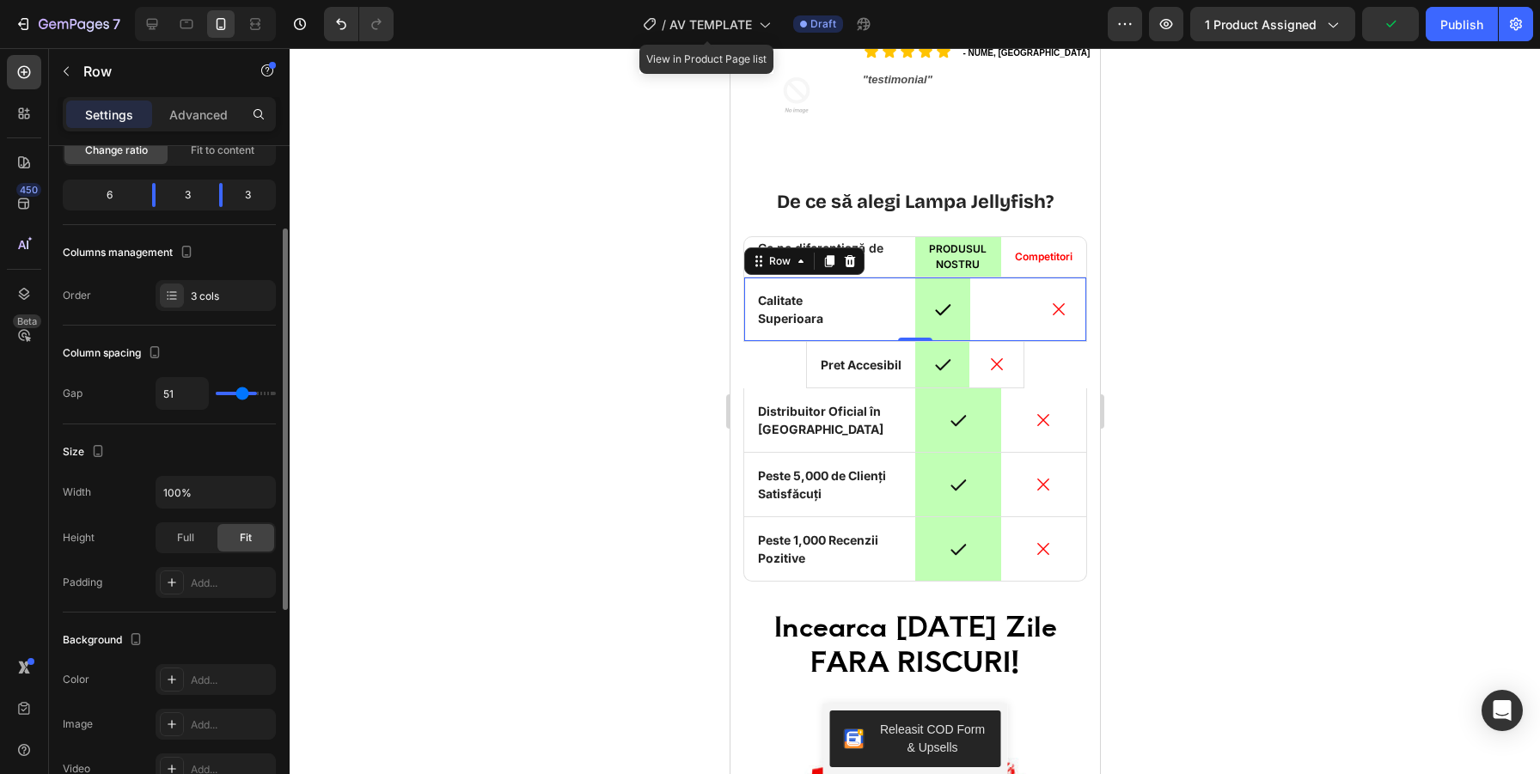
type input "50"
type input "49"
type input "47"
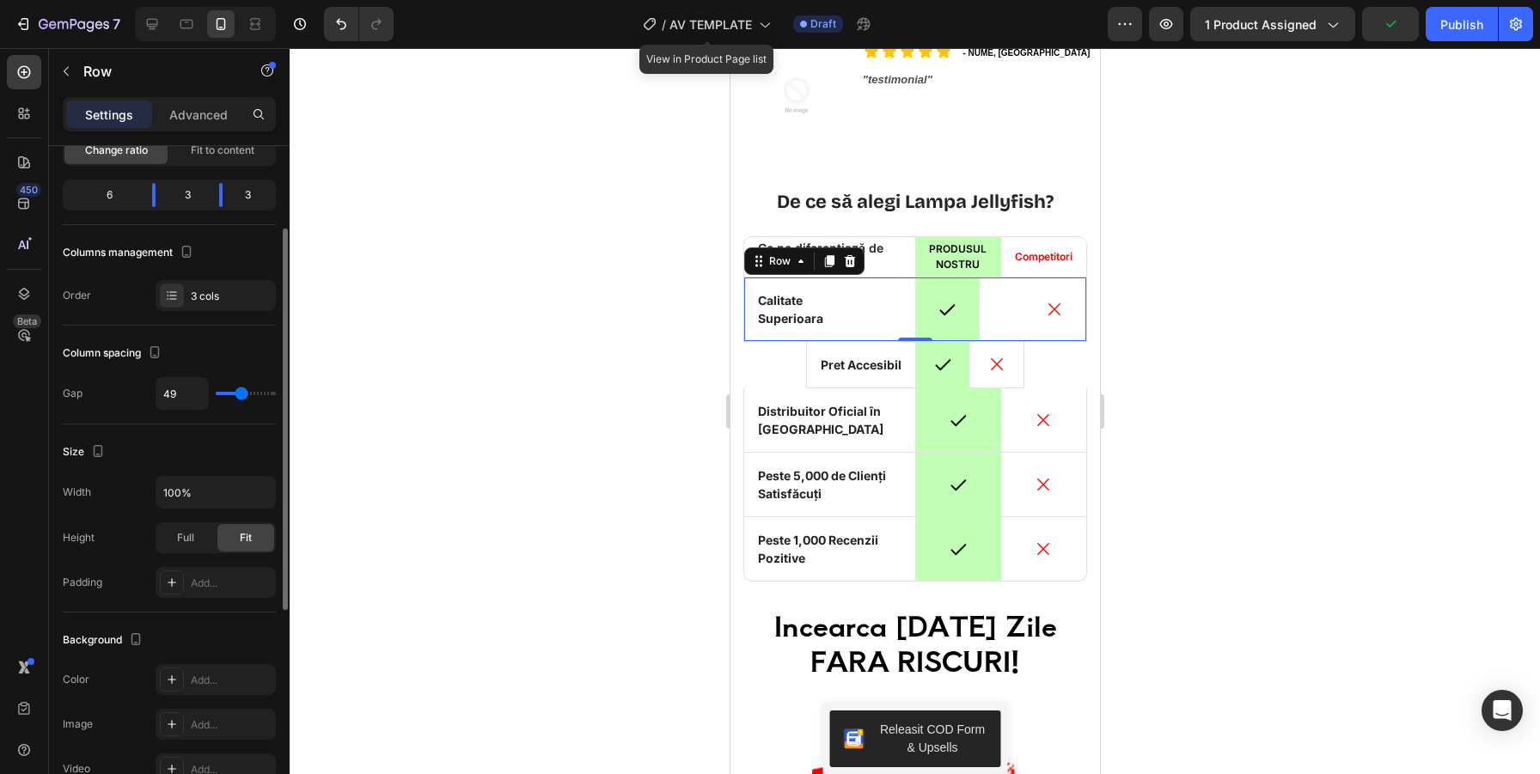
type input "47"
type input "46"
type input "45"
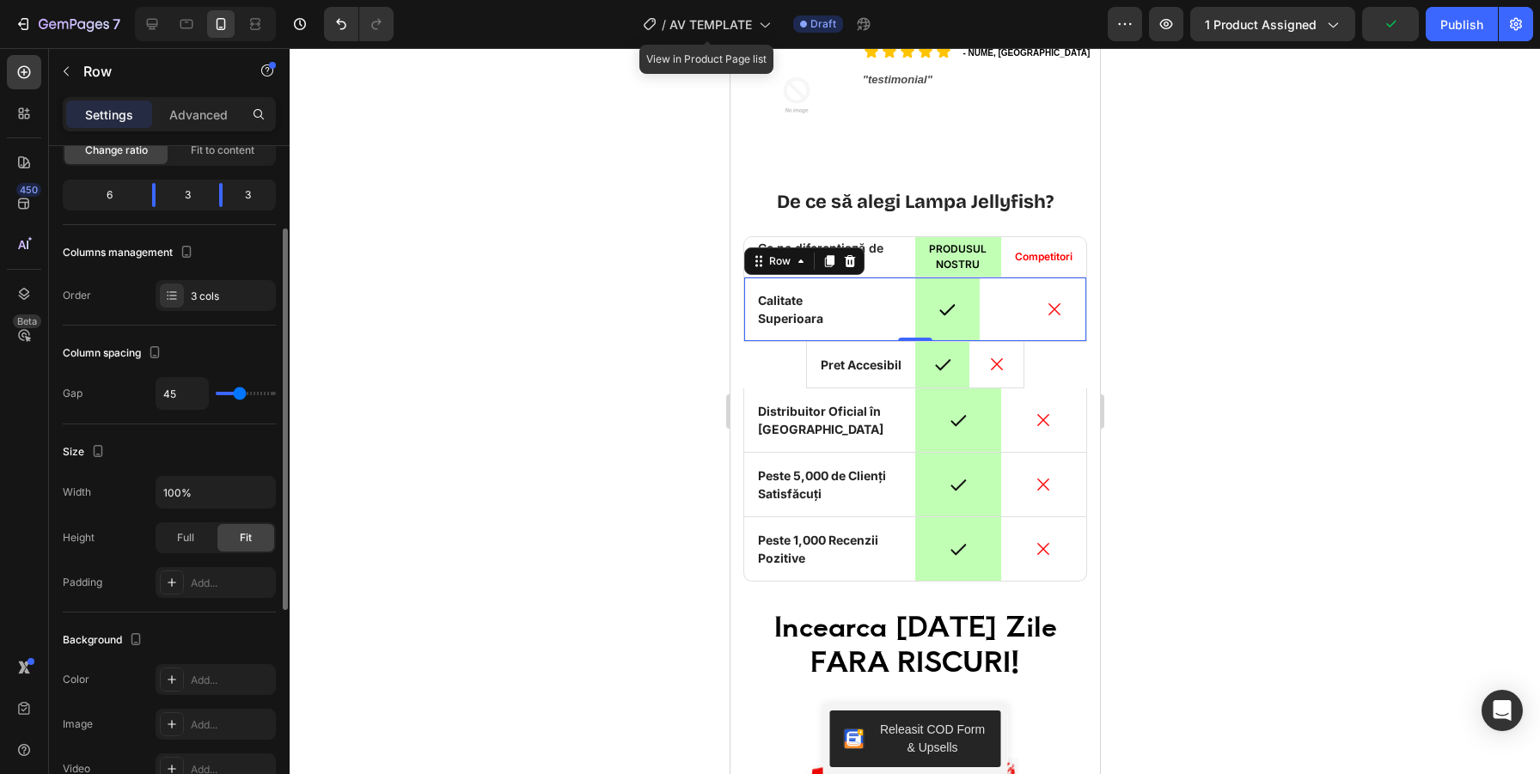
type input "44"
type input "43"
type input "42"
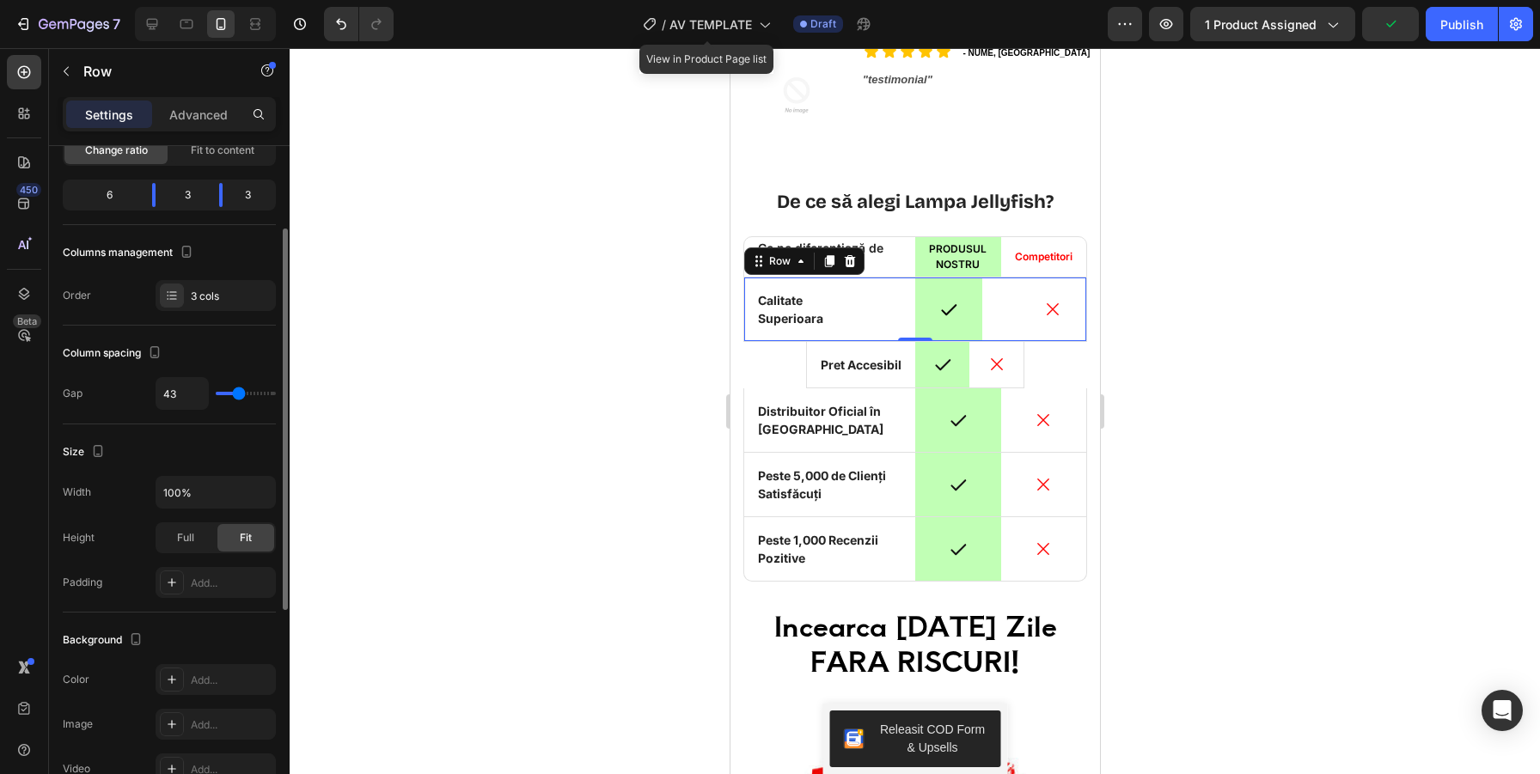
type input "42"
type input "41"
type input "40"
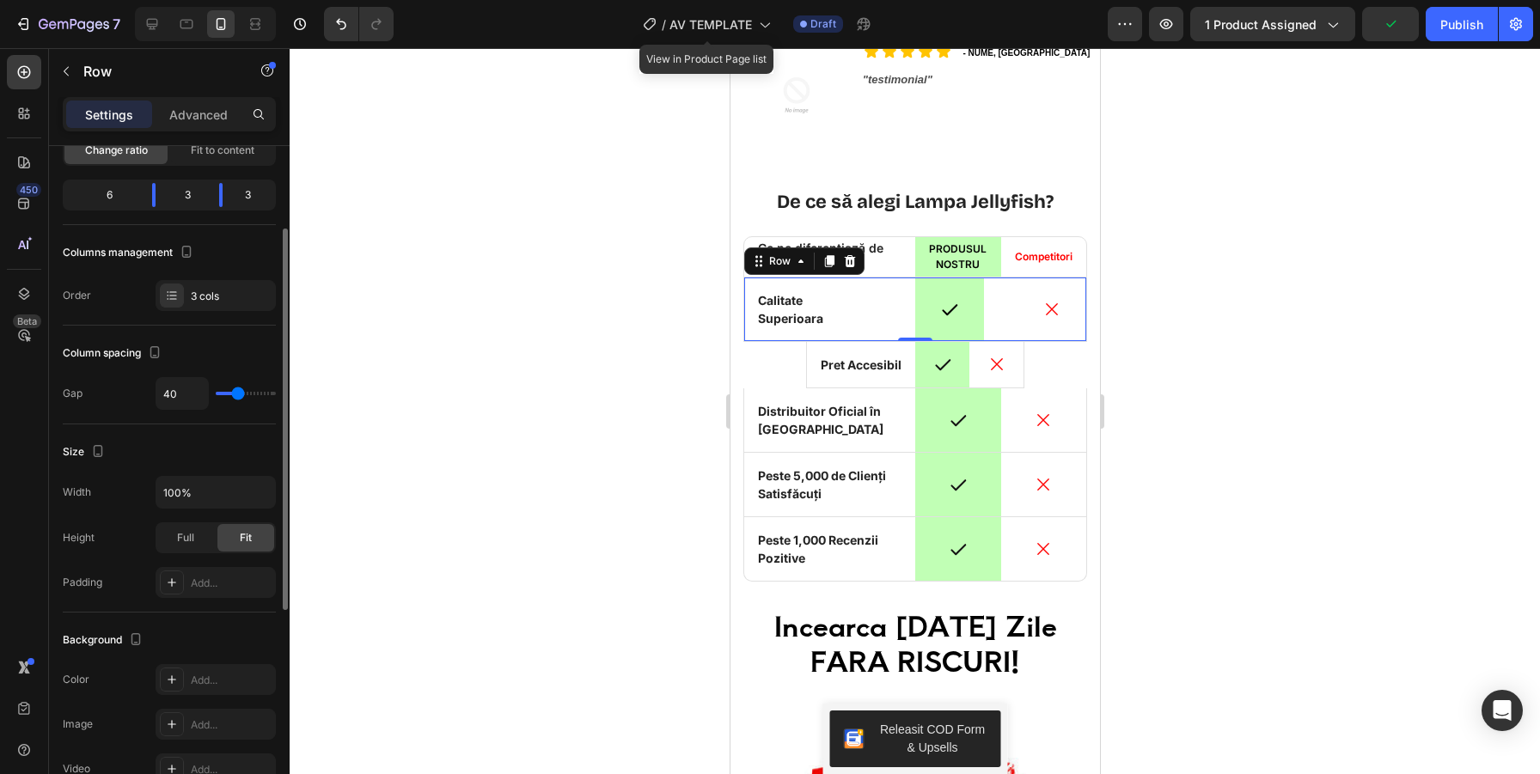
type input "39"
type input "35"
type input "32"
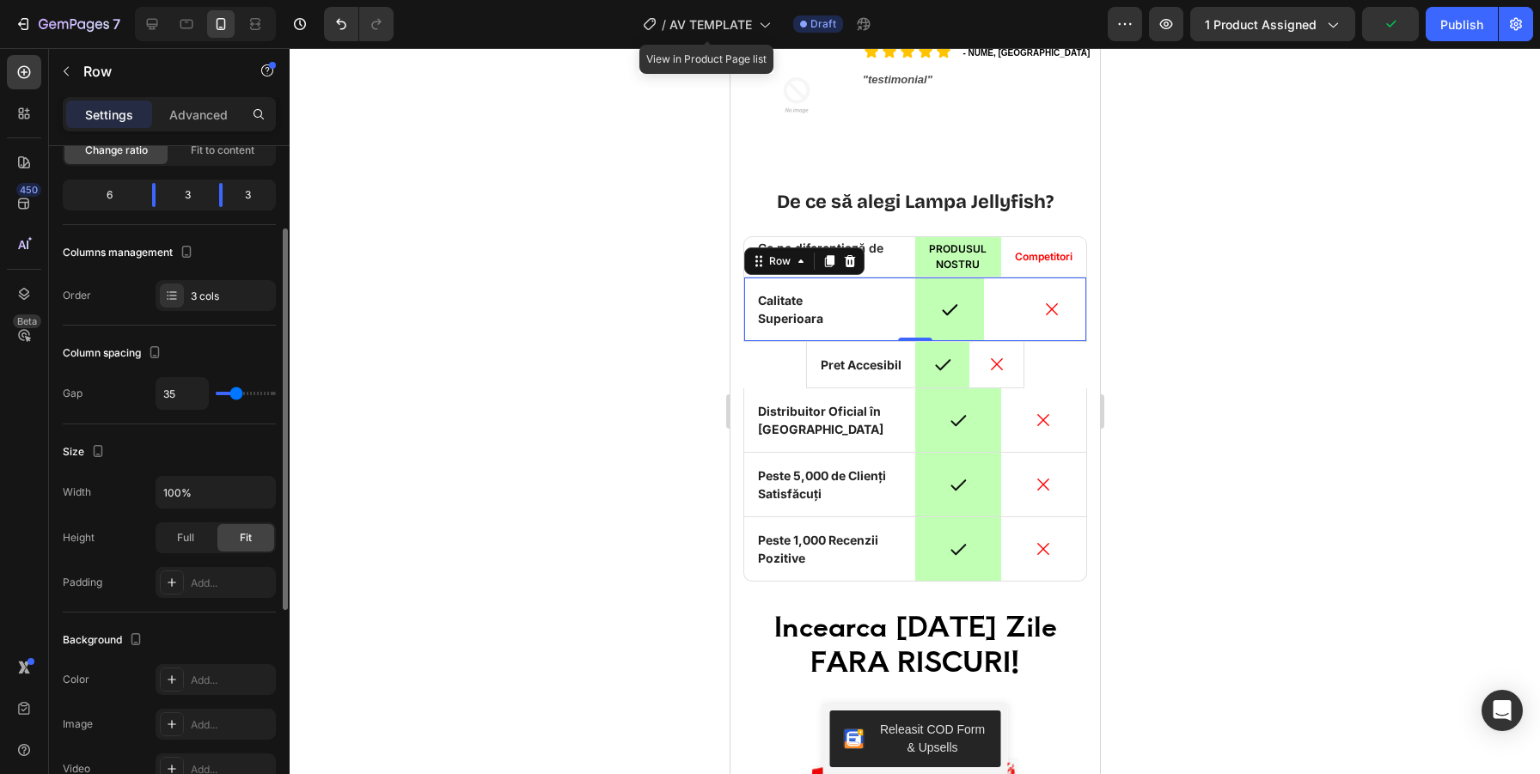
type input "32"
type input "31"
type input "30"
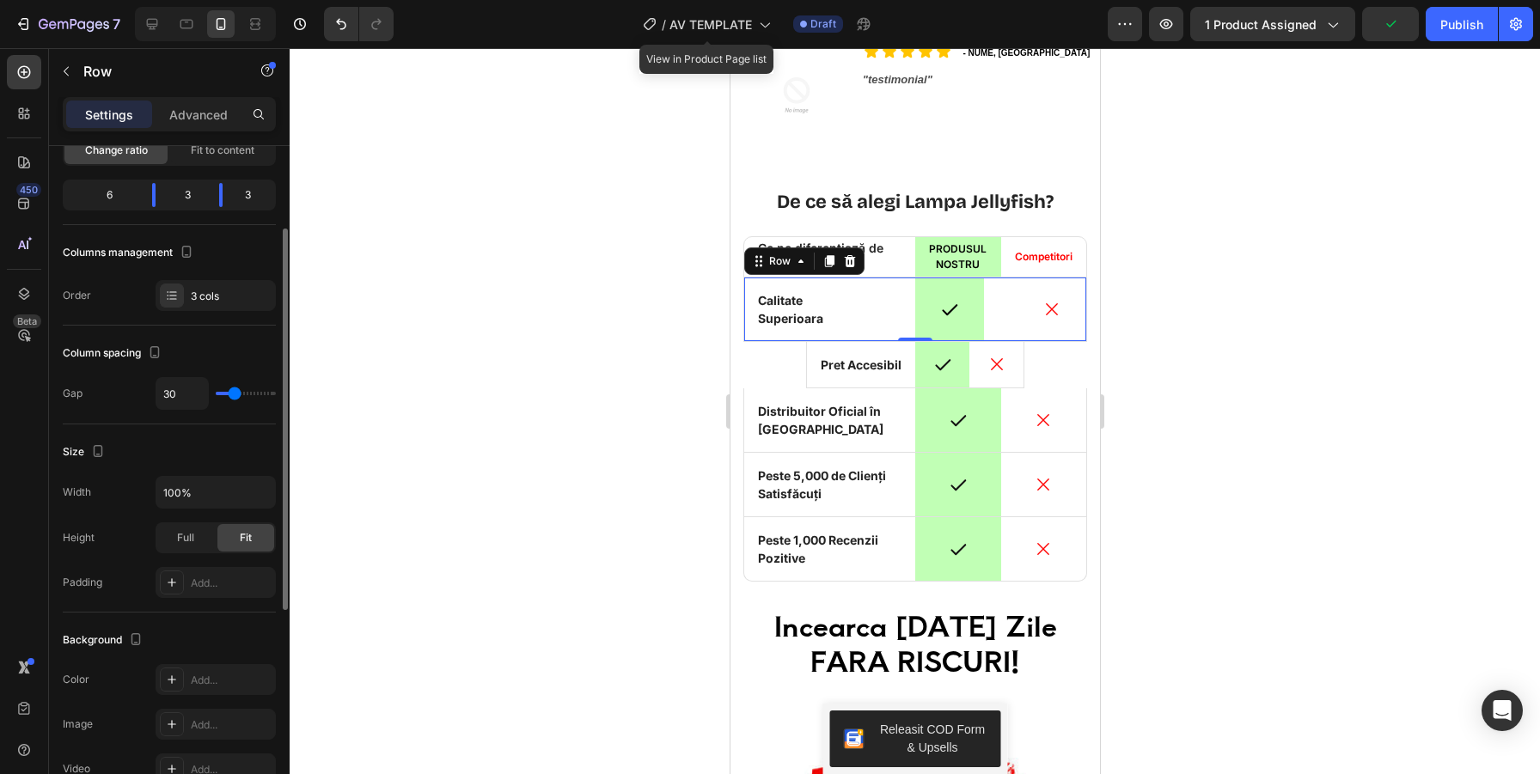
type input "29"
type input "27"
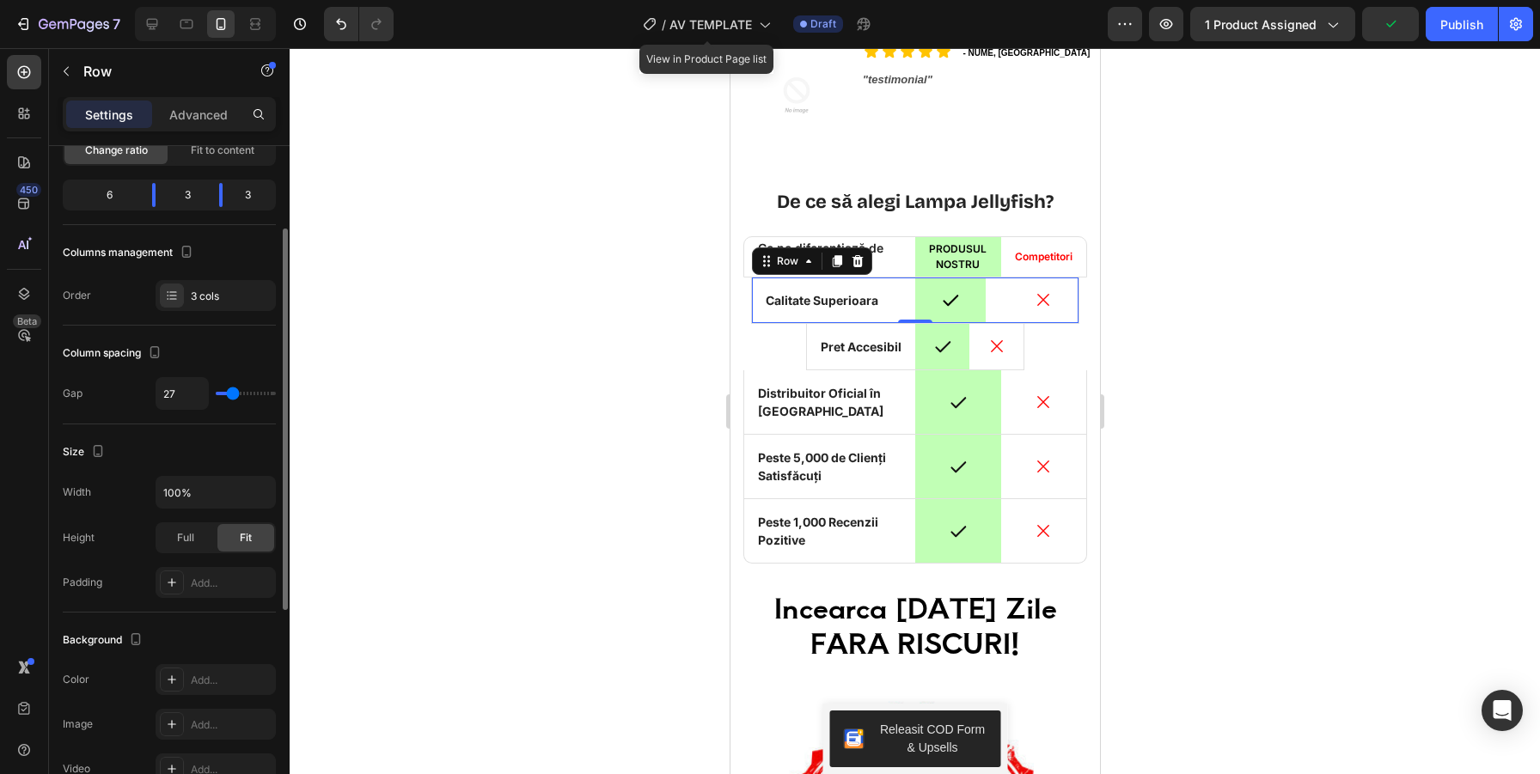
type input "26"
type input "25"
type input "24"
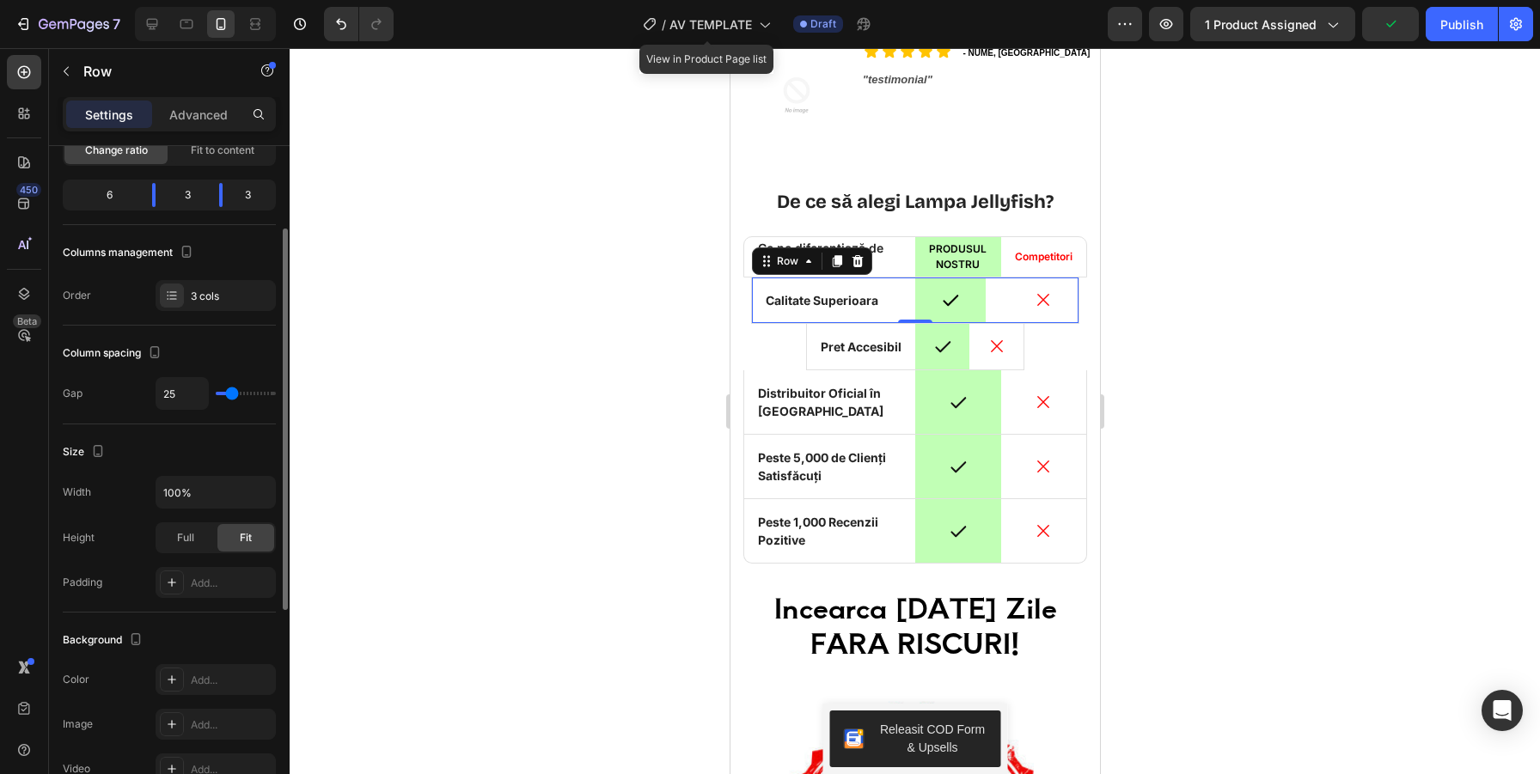
type input "24"
type input "23"
type input "22"
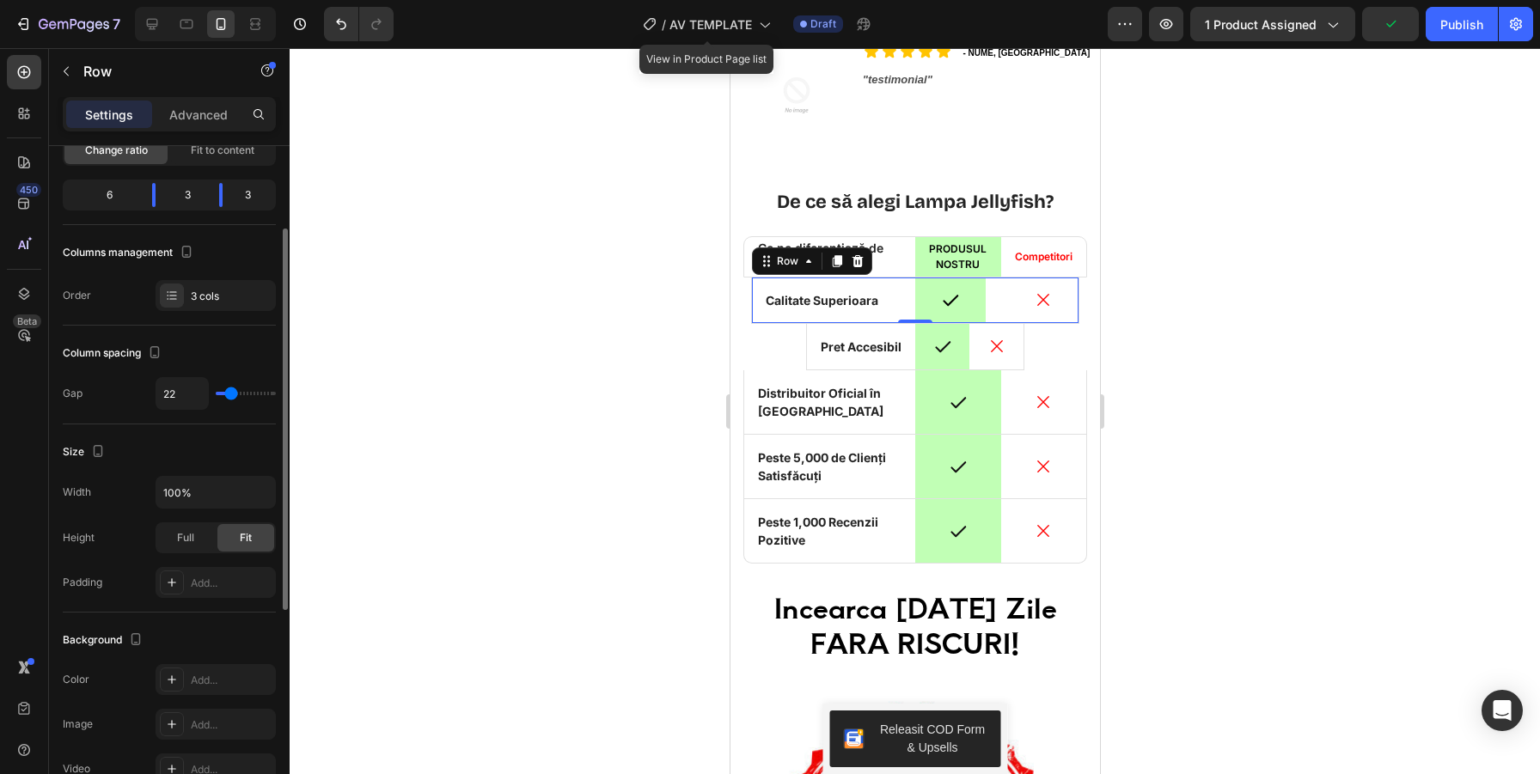
type input "19"
type input "18"
type input "17"
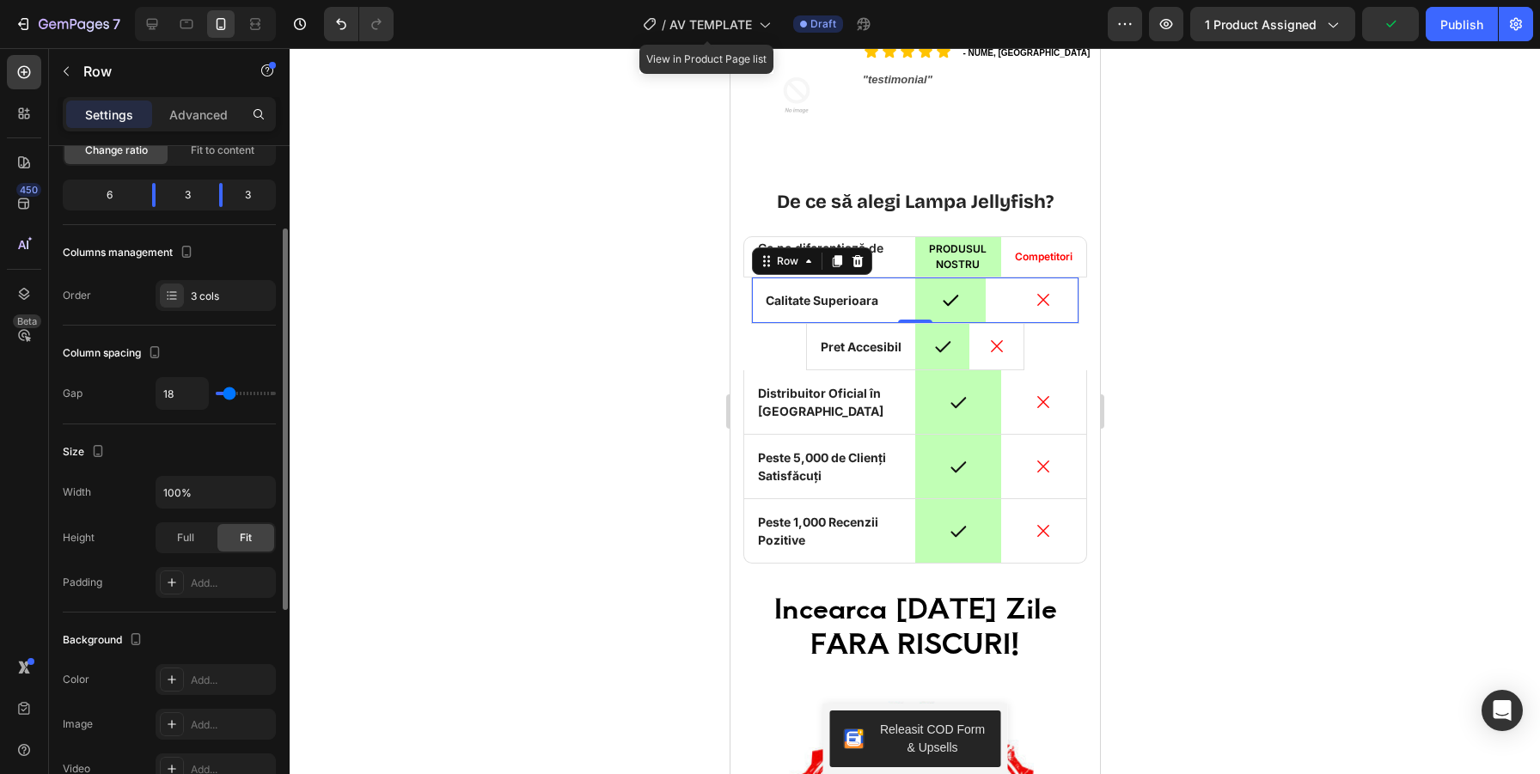
type input "17"
type input "15"
type input "14"
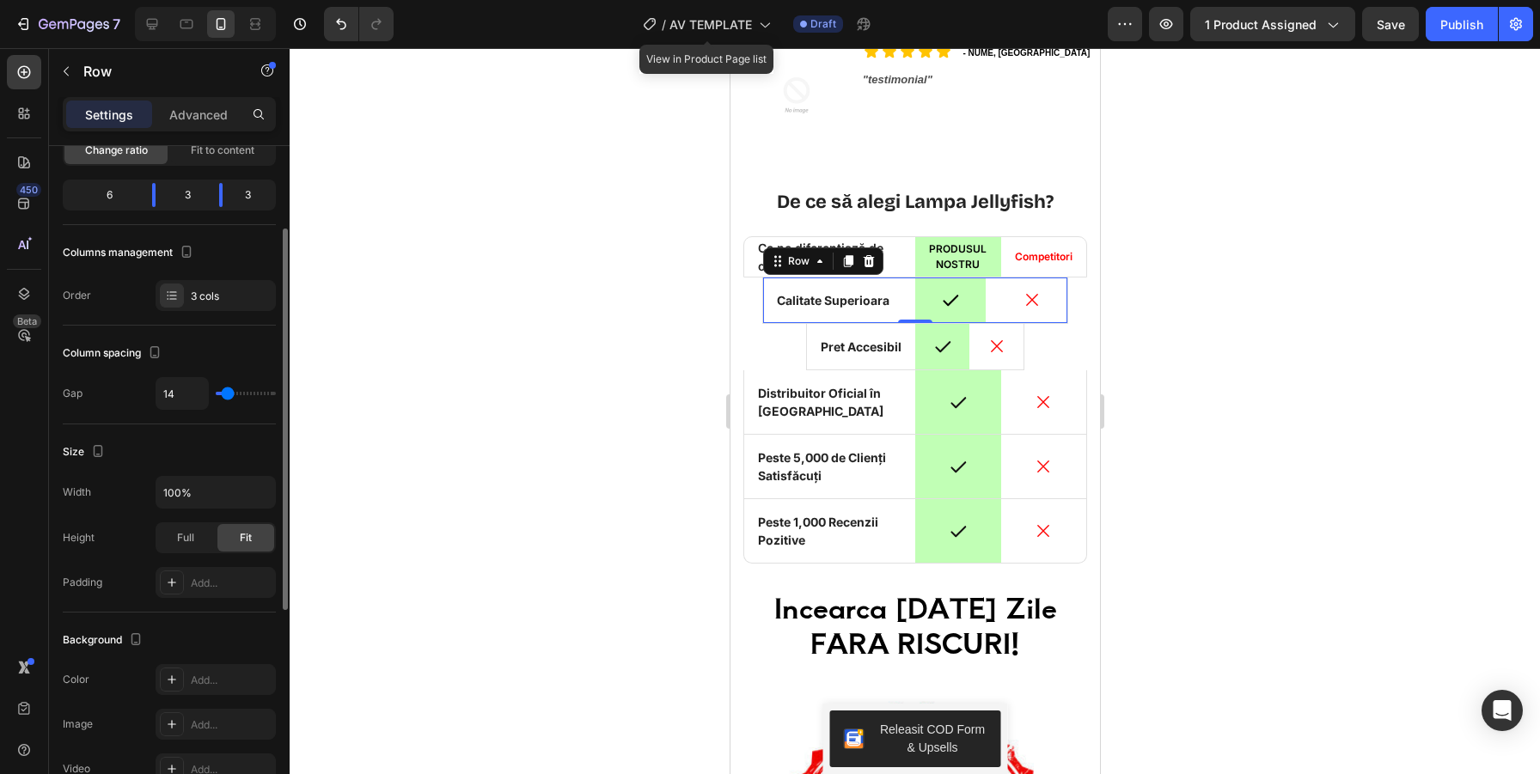
type input "13"
type input "12"
type input "11"
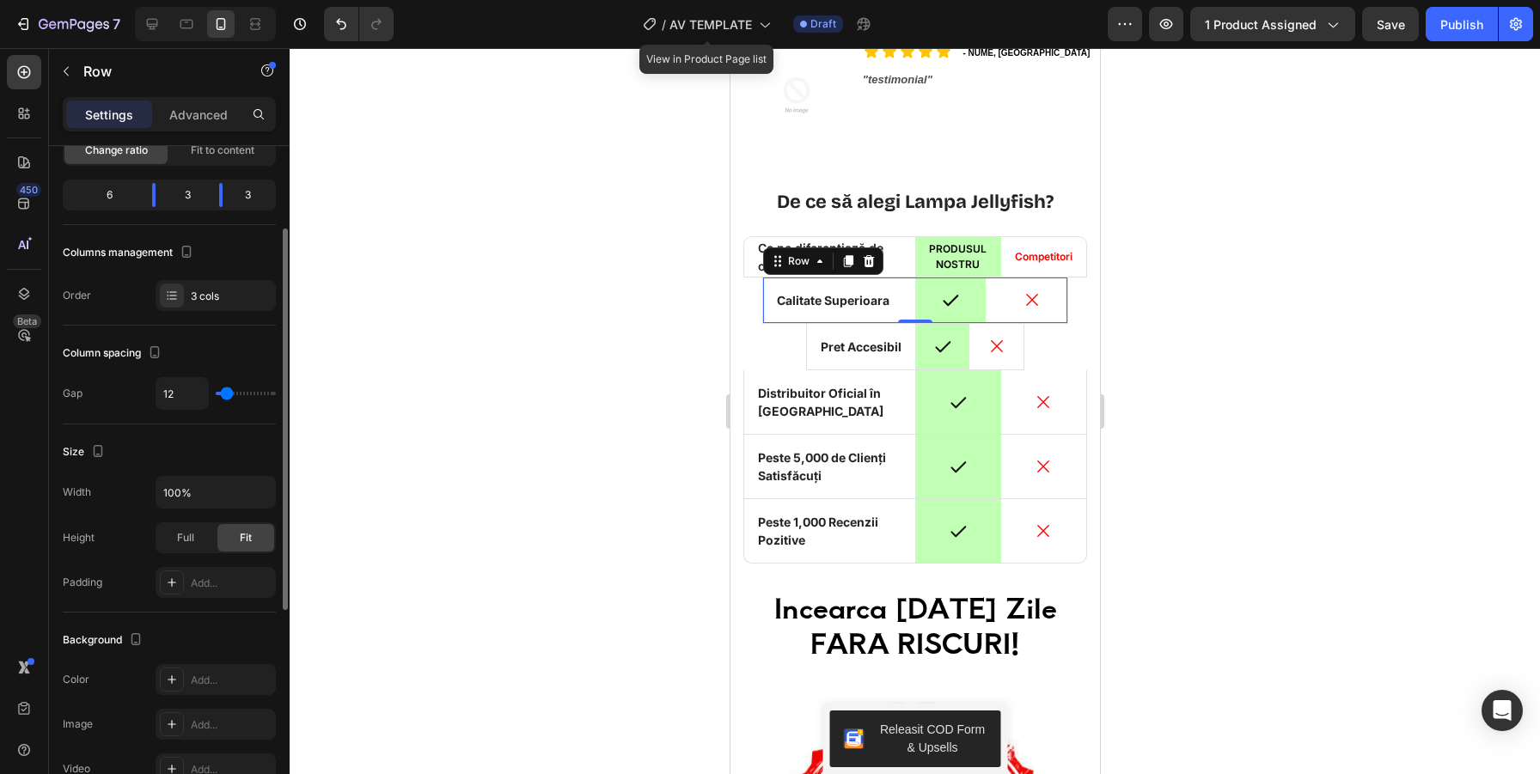
type input "11"
type input "0"
type input "26"
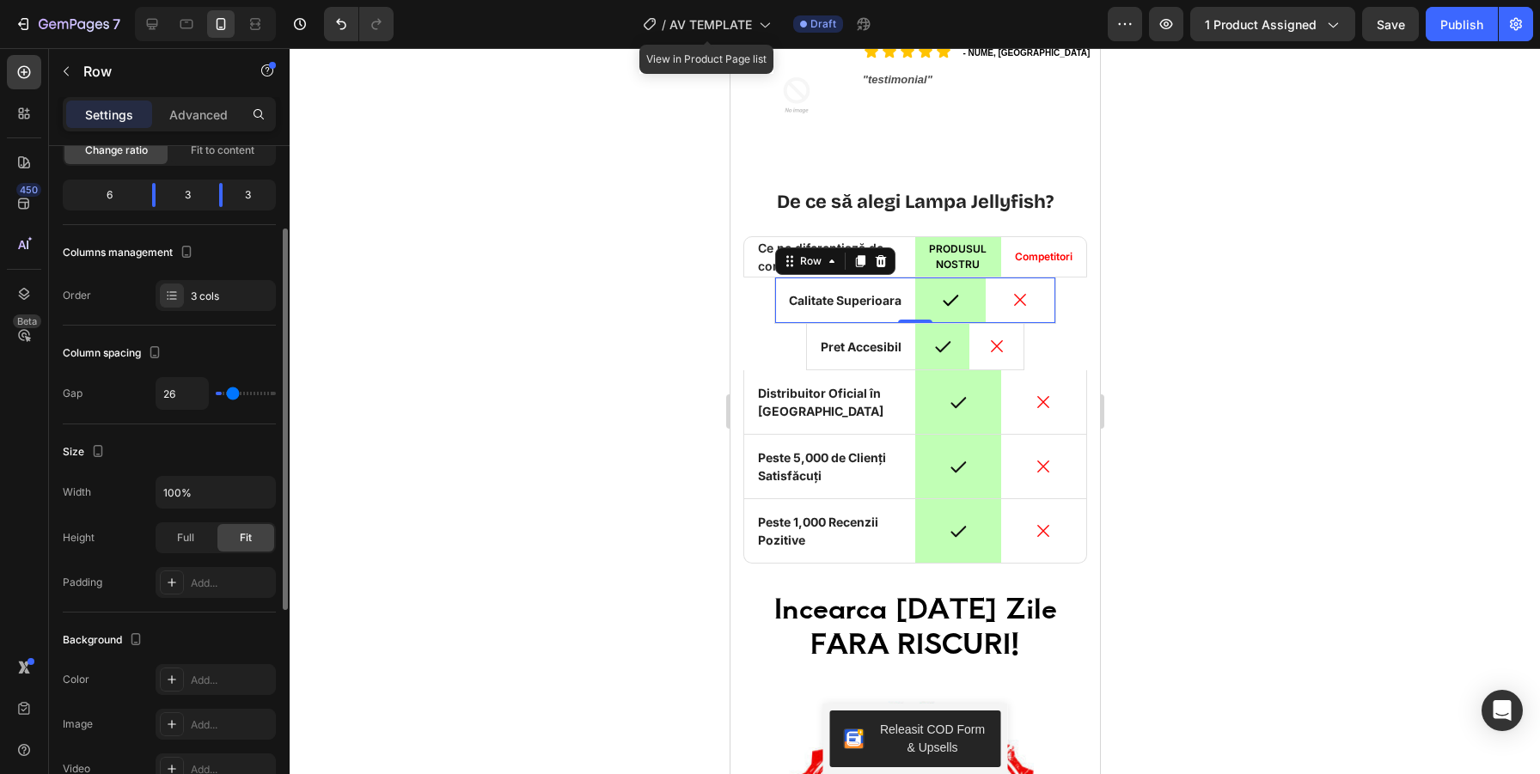
type input "28"
type input "29"
type input "30"
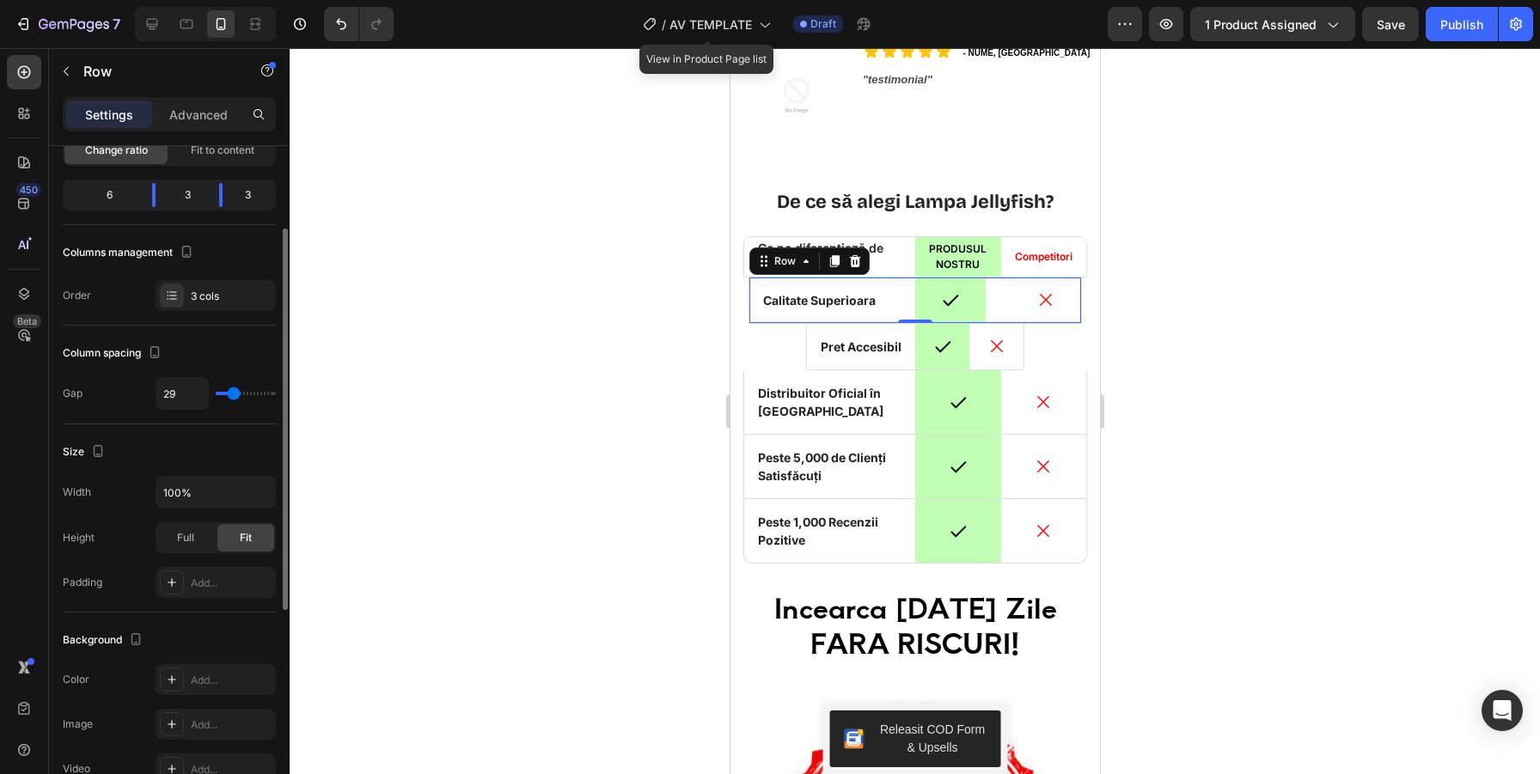
type input "30"
type input "31"
type input "32"
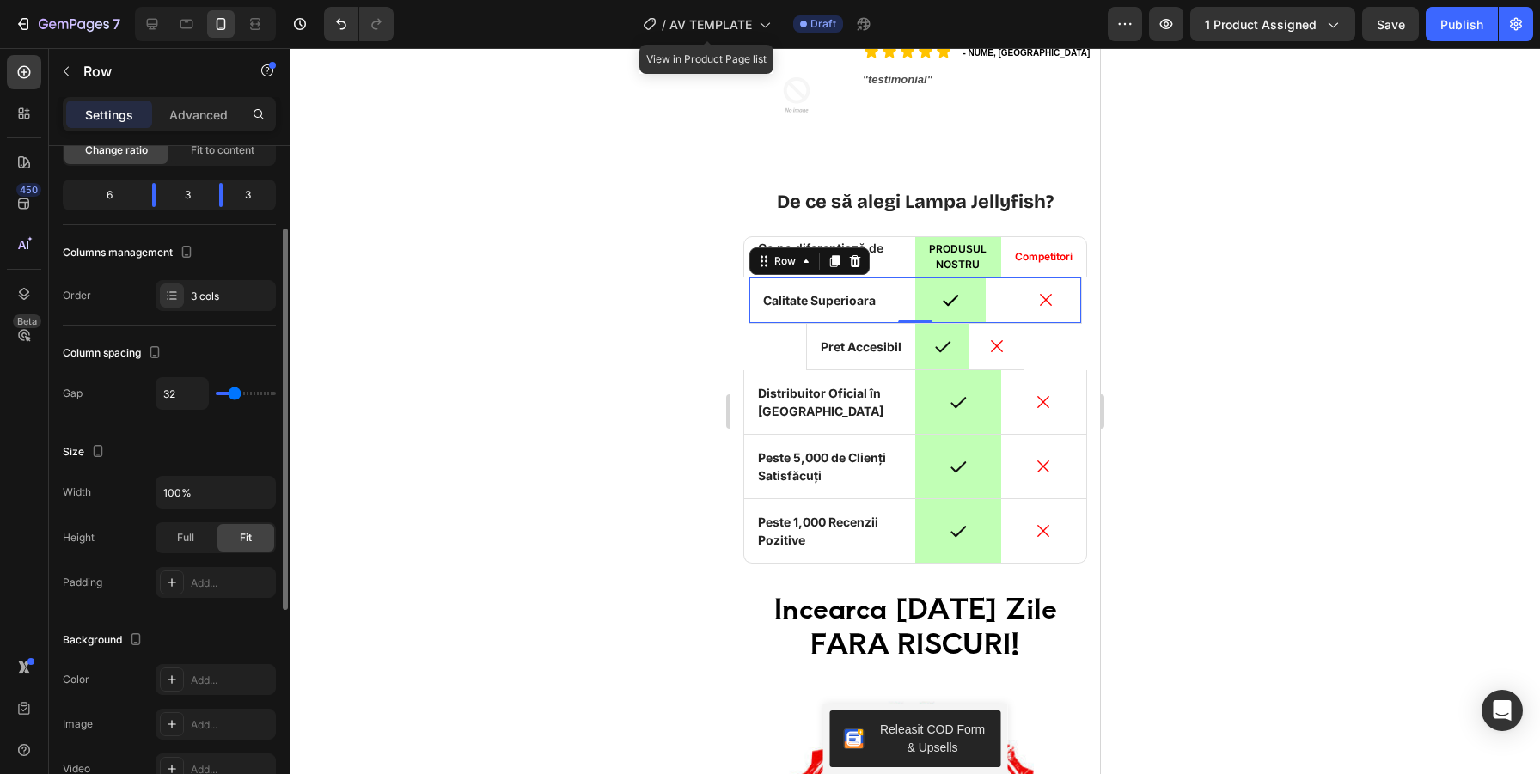
type input "33"
type input "34"
type input "35"
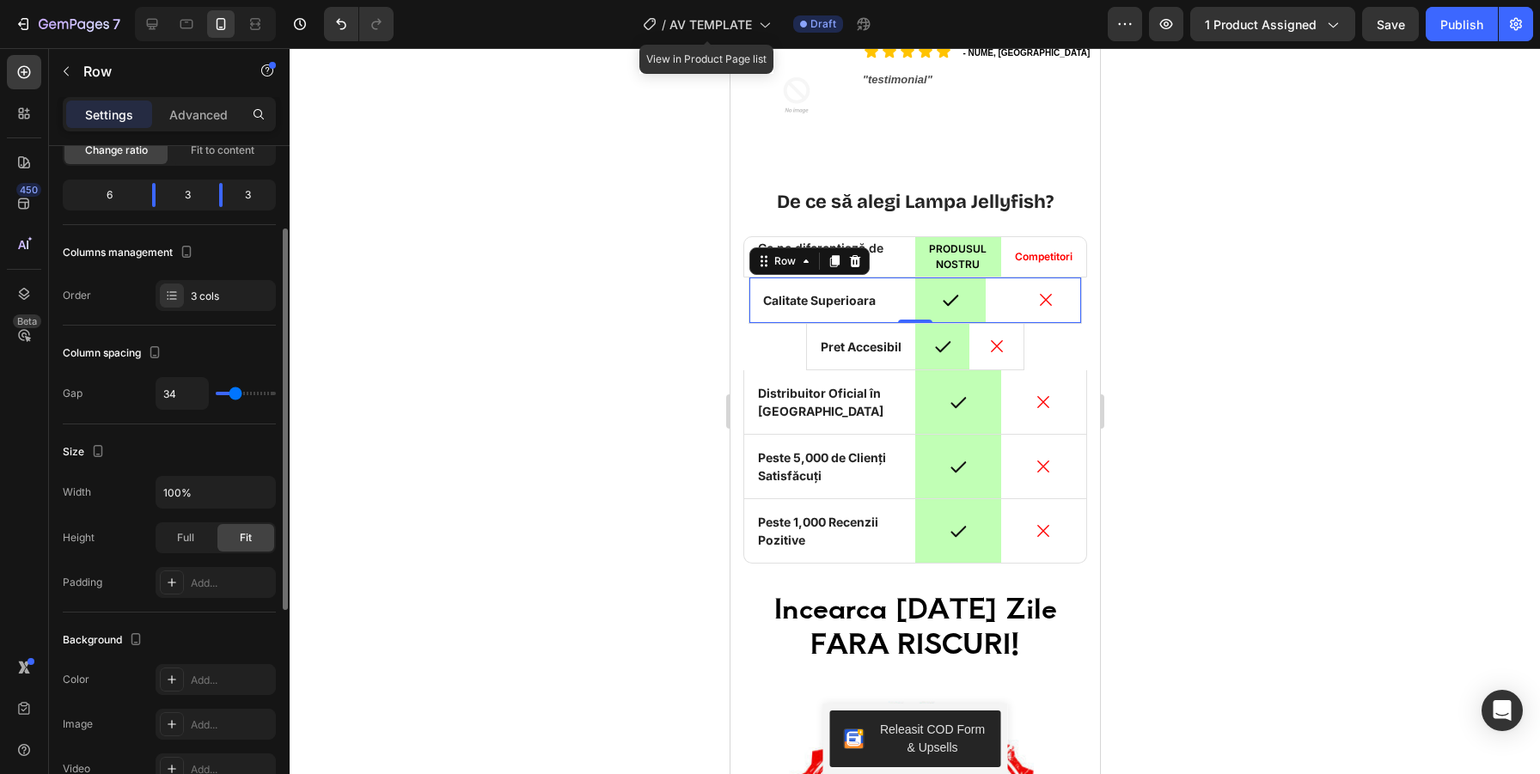
type input "35"
type input "38"
type input "39"
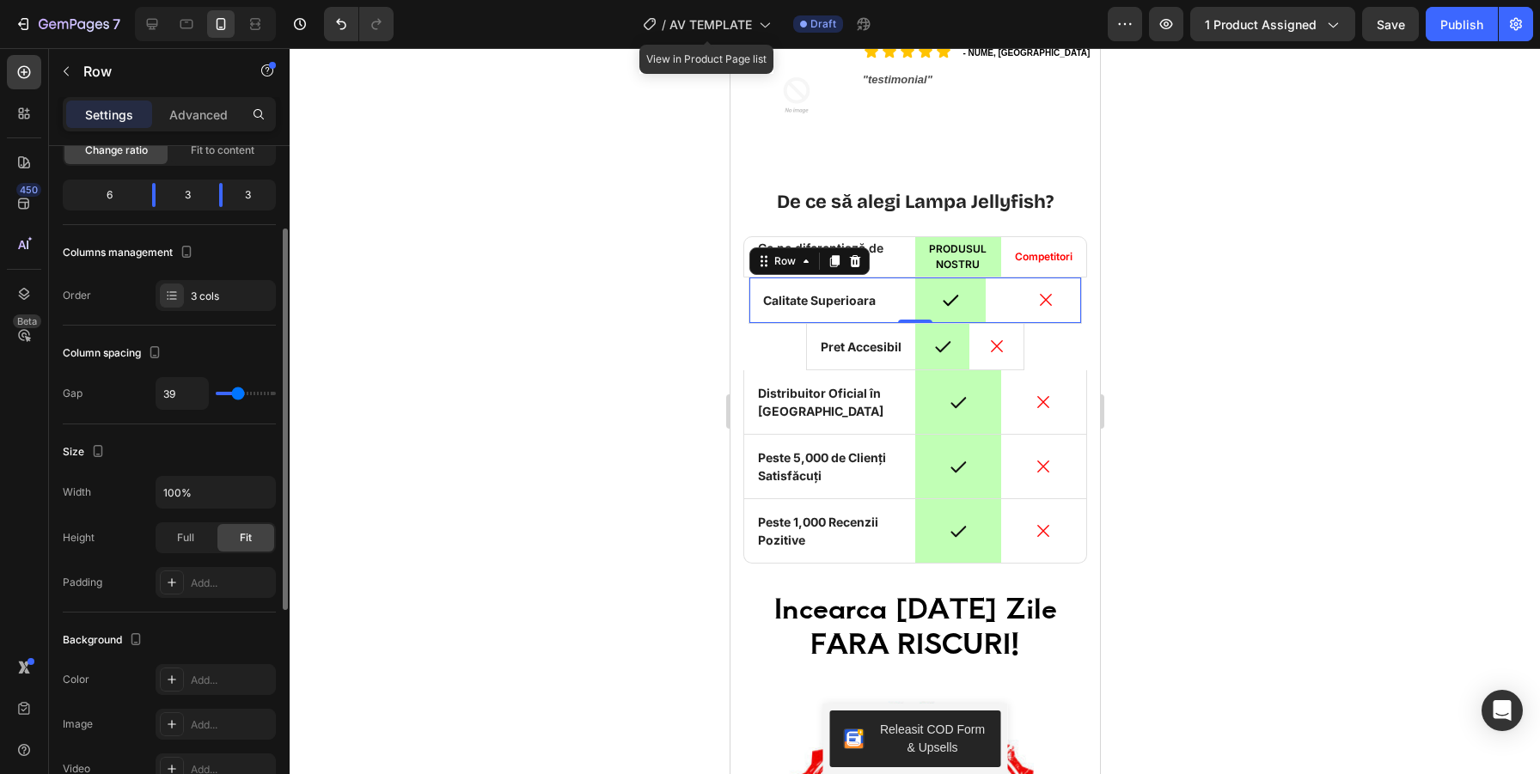
type input "40"
type input "41"
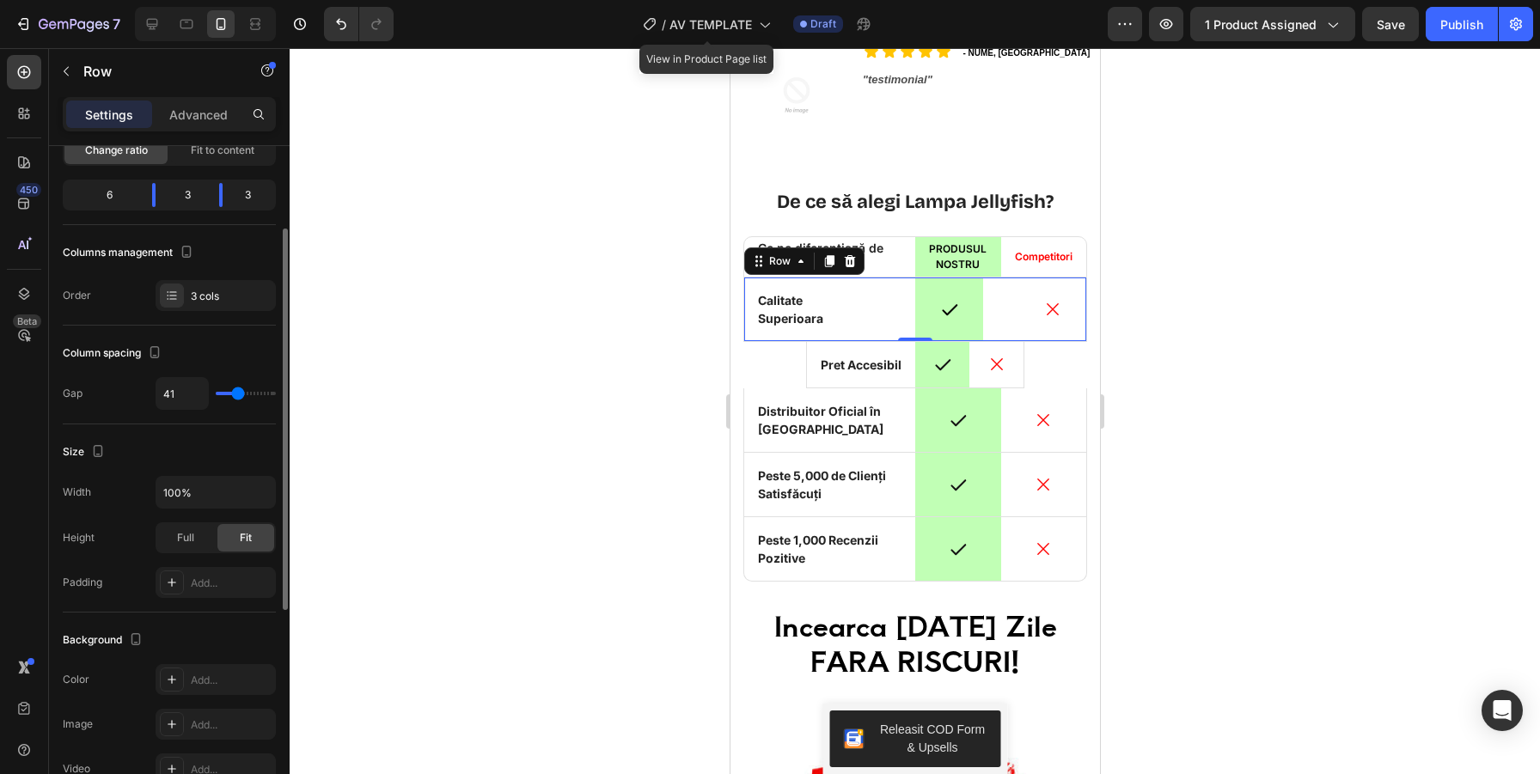
type input "39"
type input "38"
drag, startPoint x: 223, startPoint y: 395, endPoint x: 236, endPoint y: 386, distance: 16.0
type input "38"
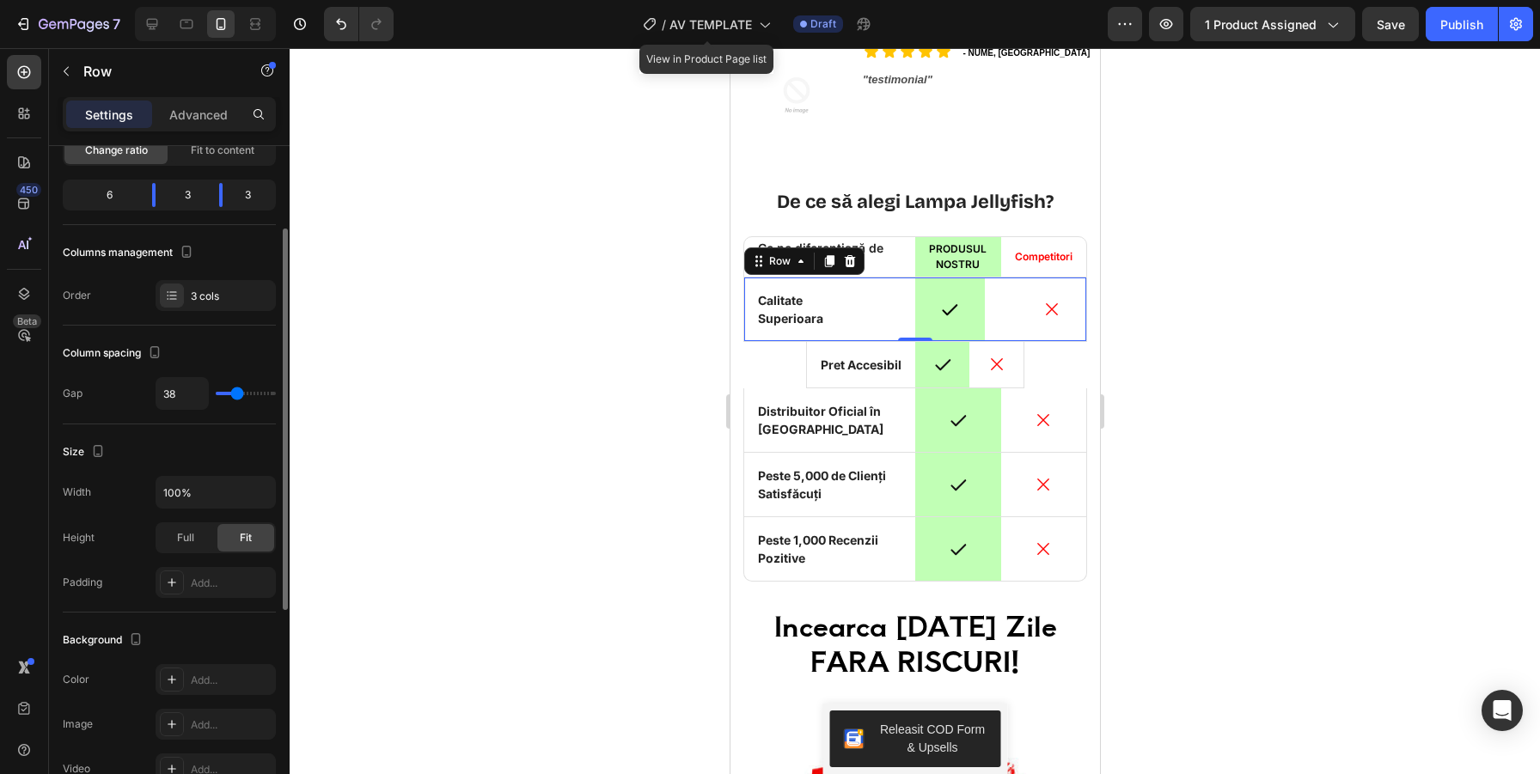
click at [236, 392] on input "range" at bounding box center [246, 393] width 60 height 3
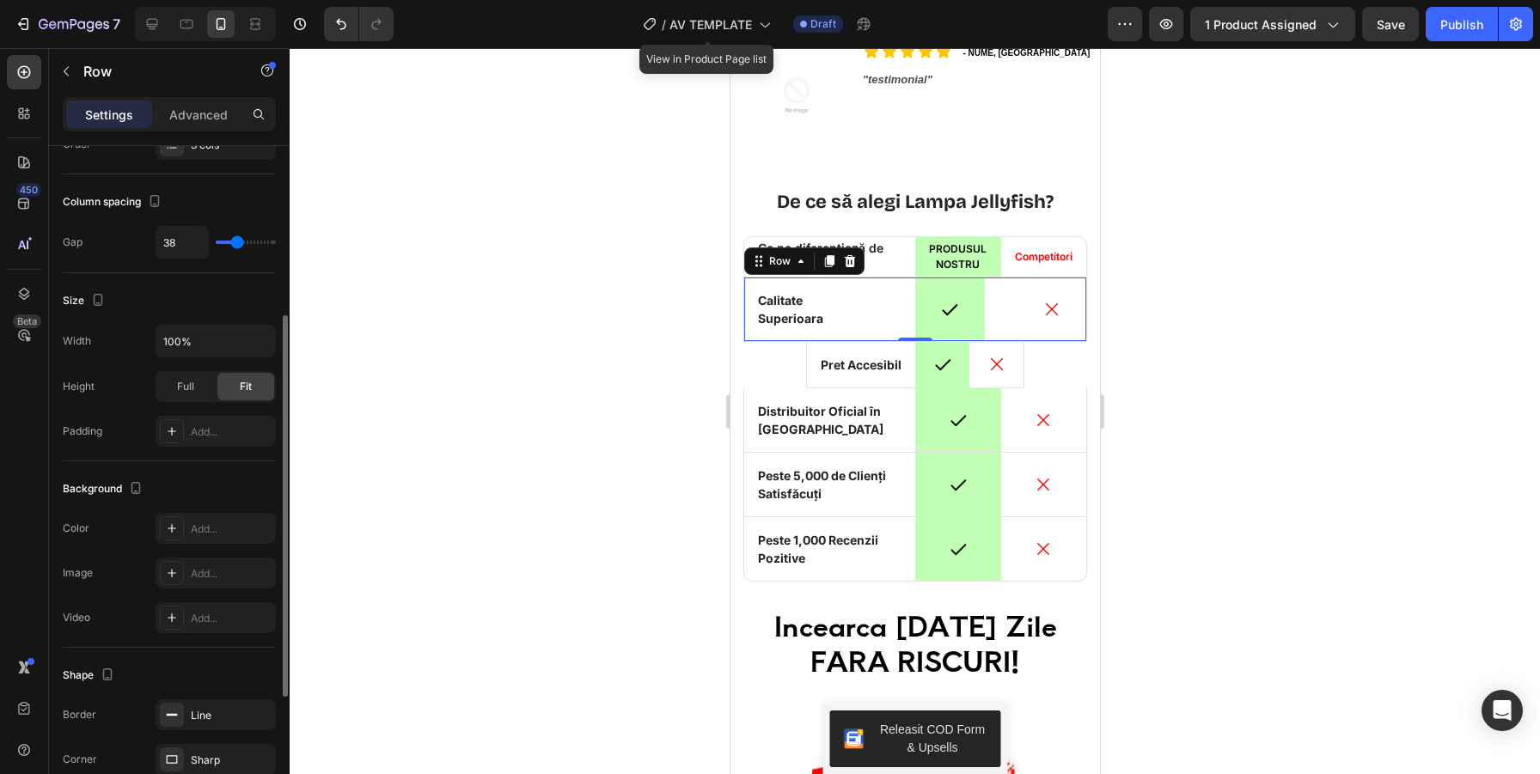
scroll to position [298, 0]
click at [192, 387] on span "Full" at bounding box center [185, 385] width 17 height 15
click at [241, 387] on span "Fit" at bounding box center [246, 385] width 12 height 15
click at [193, 388] on span "Full" at bounding box center [185, 385] width 17 height 15
click at [257, 387] on div "Fit" at bounding box center [245, 385] width 57 height 27
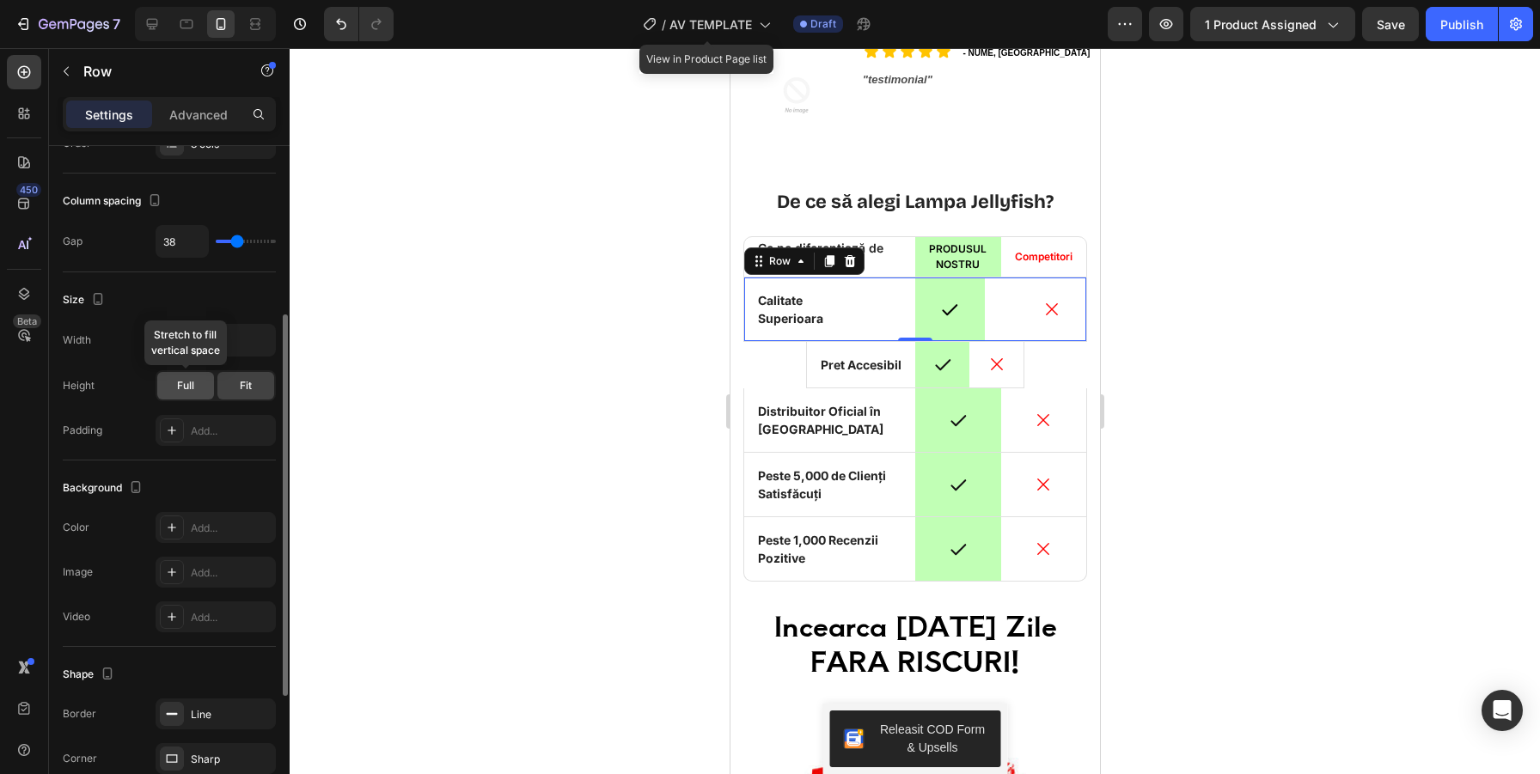
click at [203, 393] on div "Full" at bounding box center [185, 385] width 57 height 27
click at [382, 379] on div at bounding box center [915, 411] width 1250 height 726
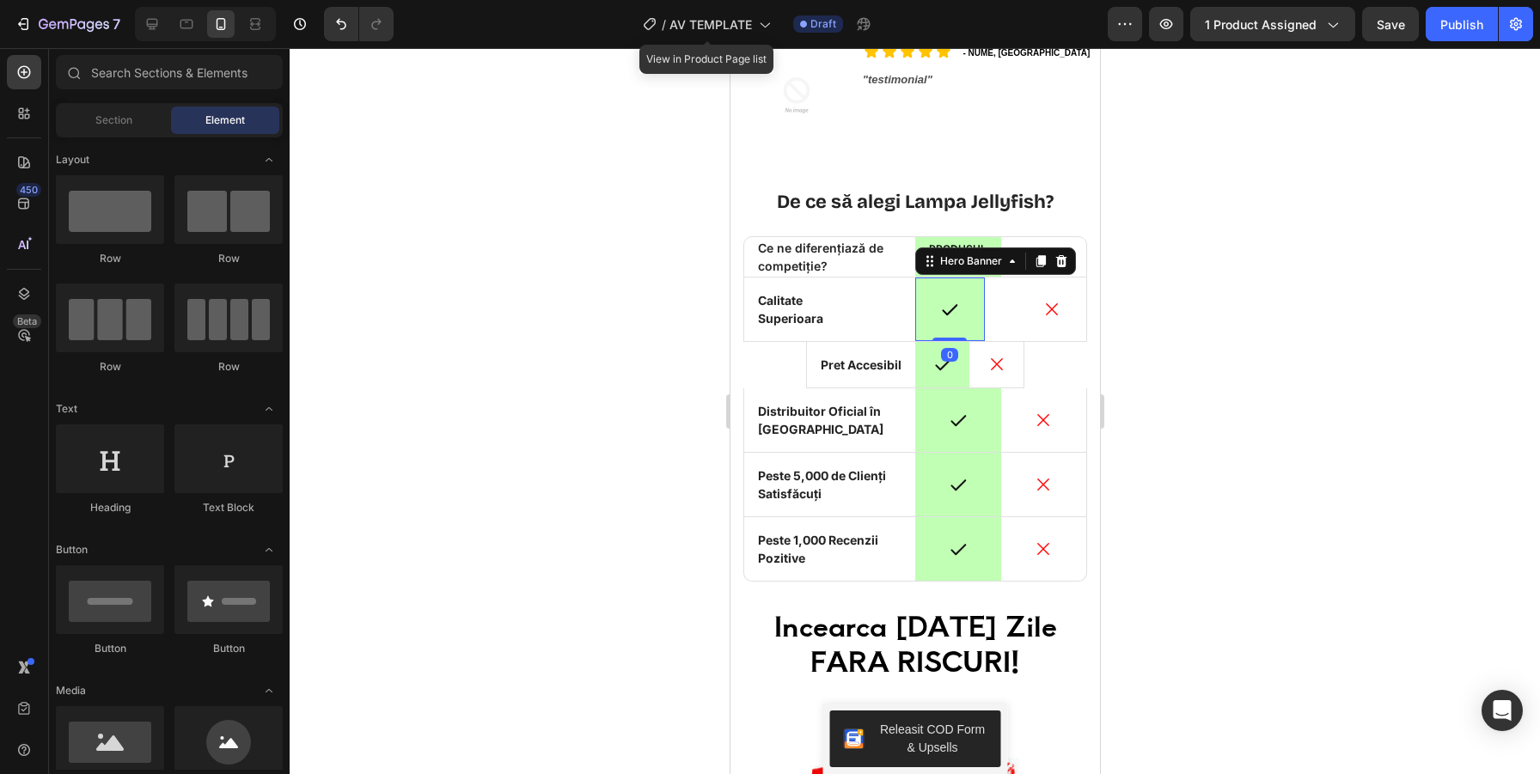
click at [971, 321] on div "Overlay" at bounding box center [949, 309] width 70 height 64
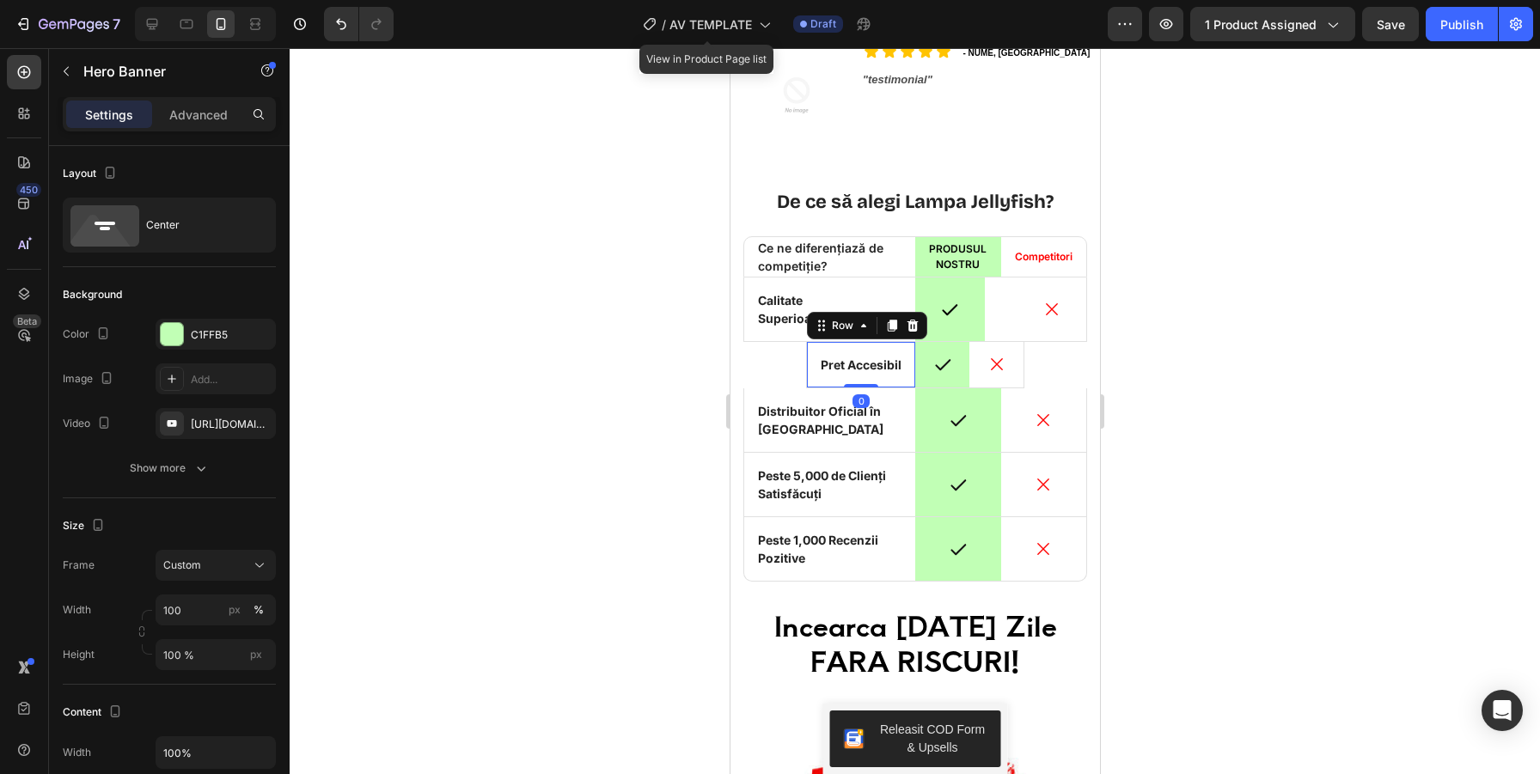
click at [815, 378] on div "Icon Pret Accesibil Text Block Row 0" at bounding box center [860, 365] width 108 height 46
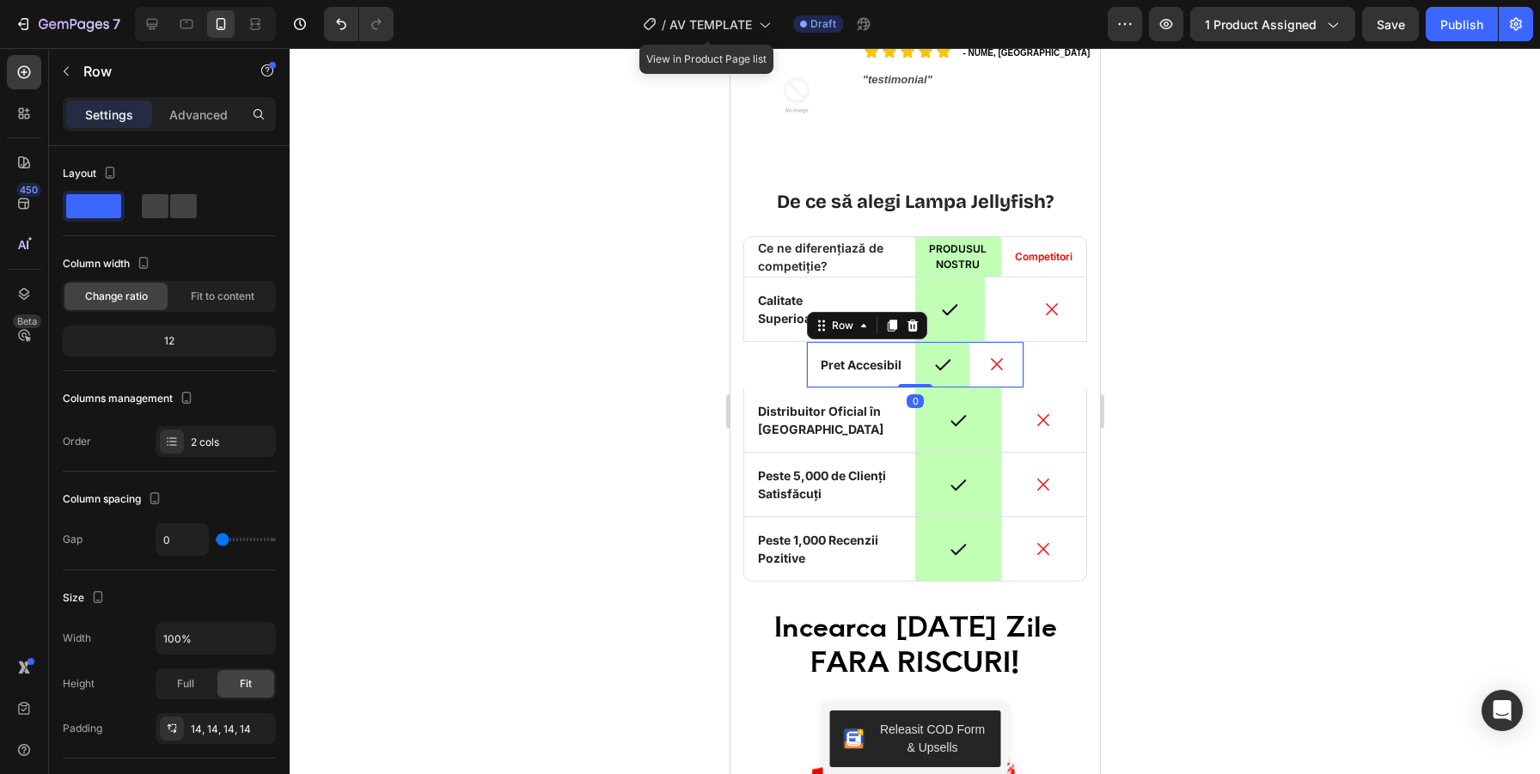
click at [1021, 381] on div "Icon" at bounding box center [995, 365] width 54 height 46
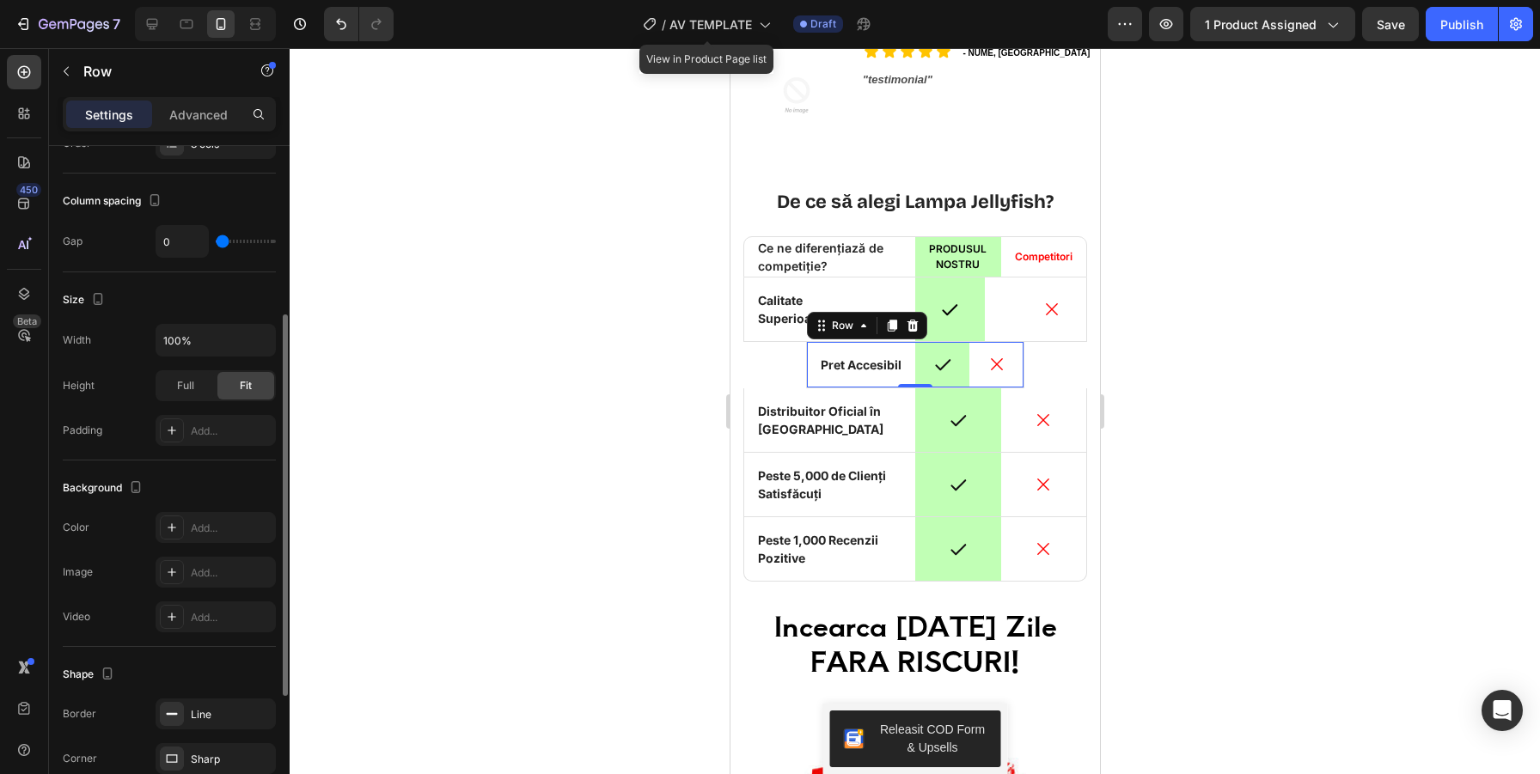
type input "30"
type input "33"
type input "37"
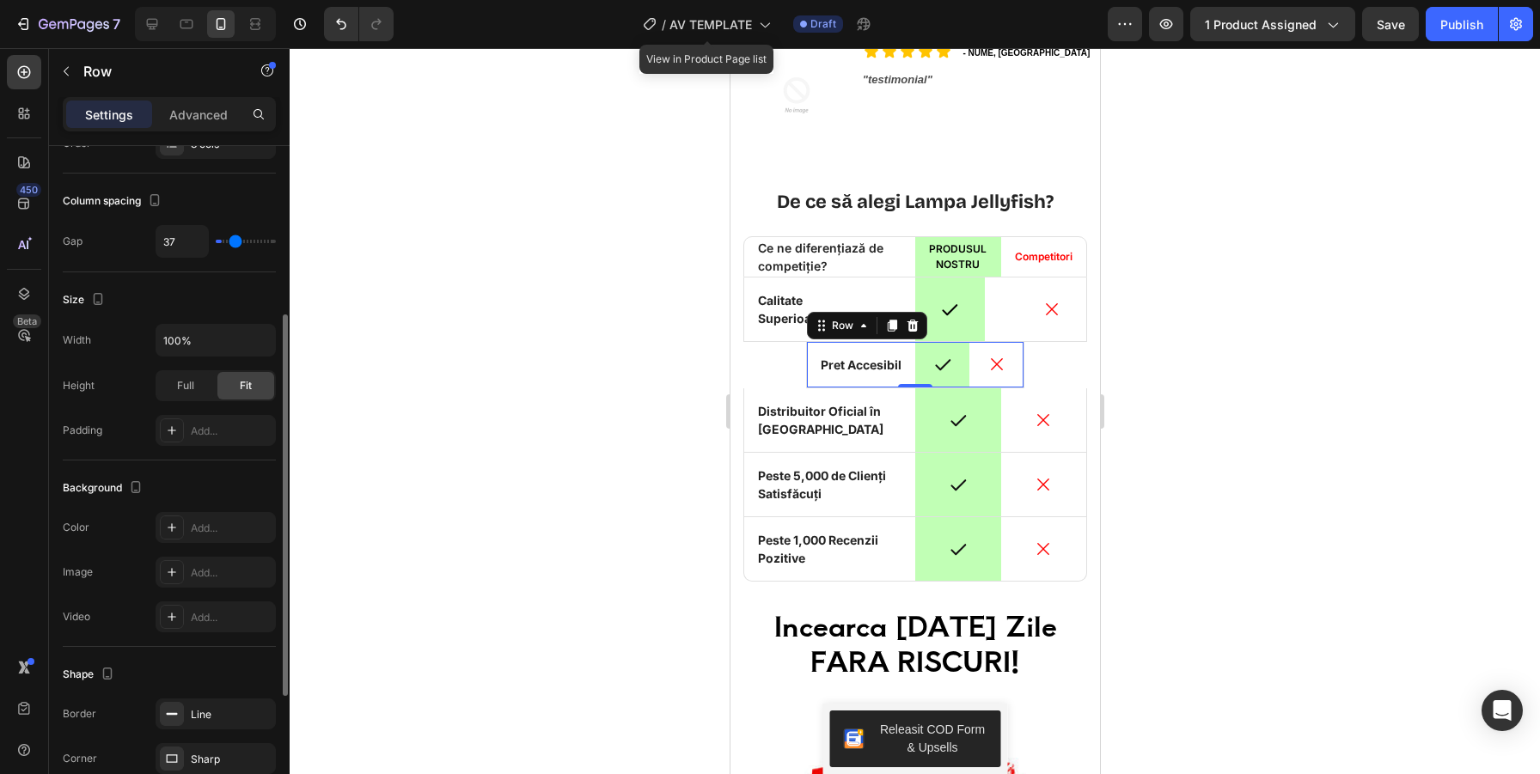
type input "37"
type input "39"
type input "42"
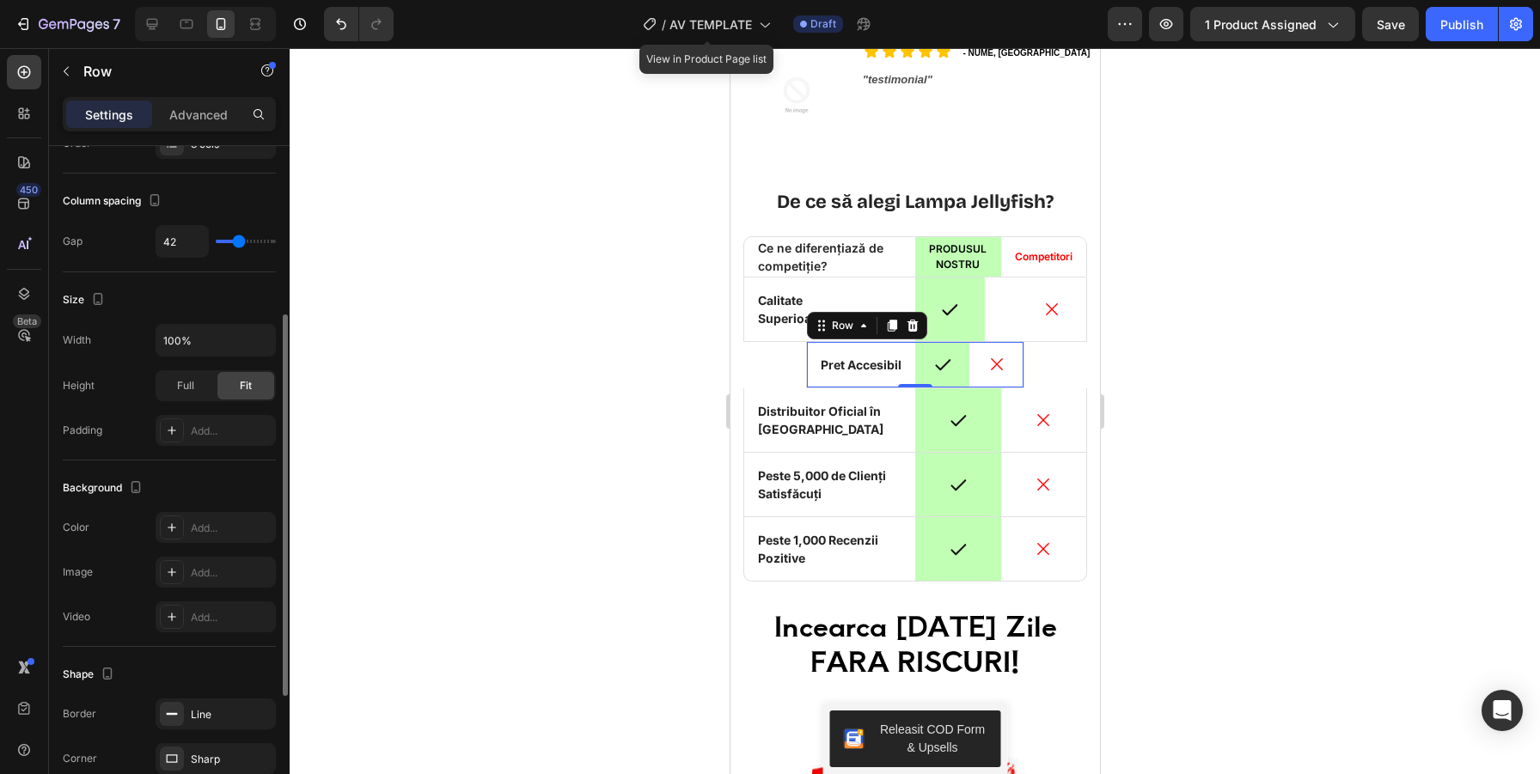
type input "45"
type input "49"
type input "50"
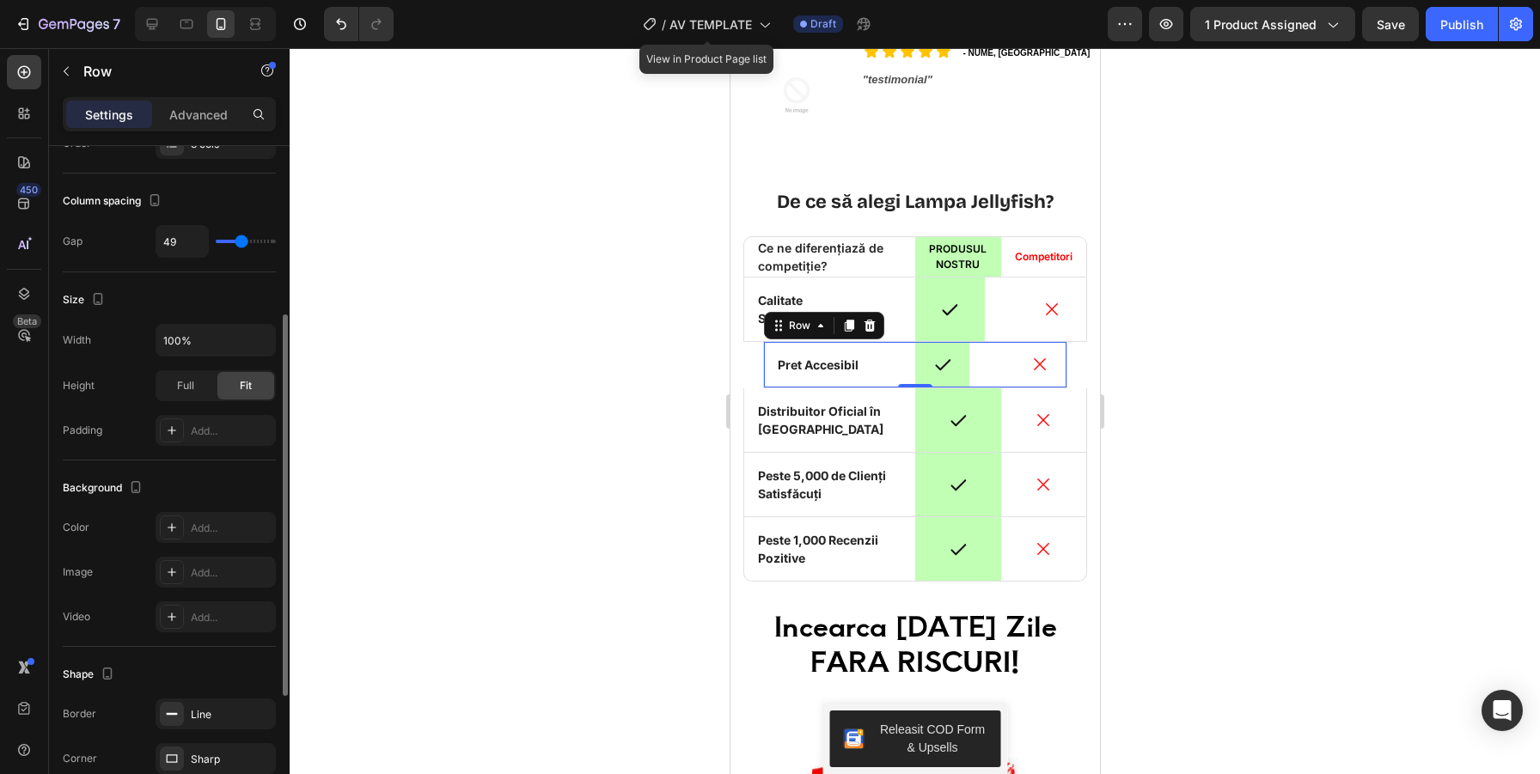
type input "50"
type input "51"
type input "52"
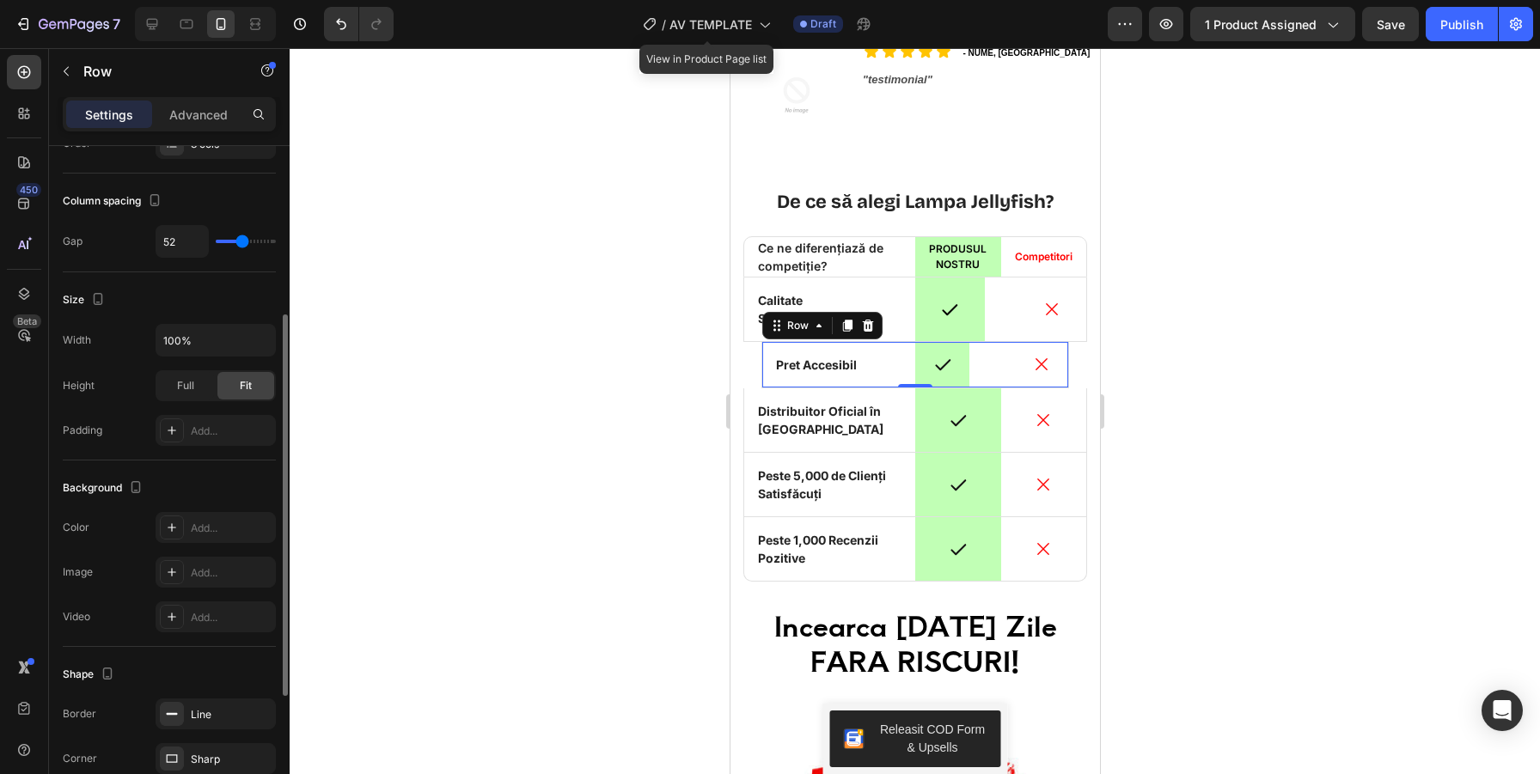
type input "61"
type input "63"
type input "69"
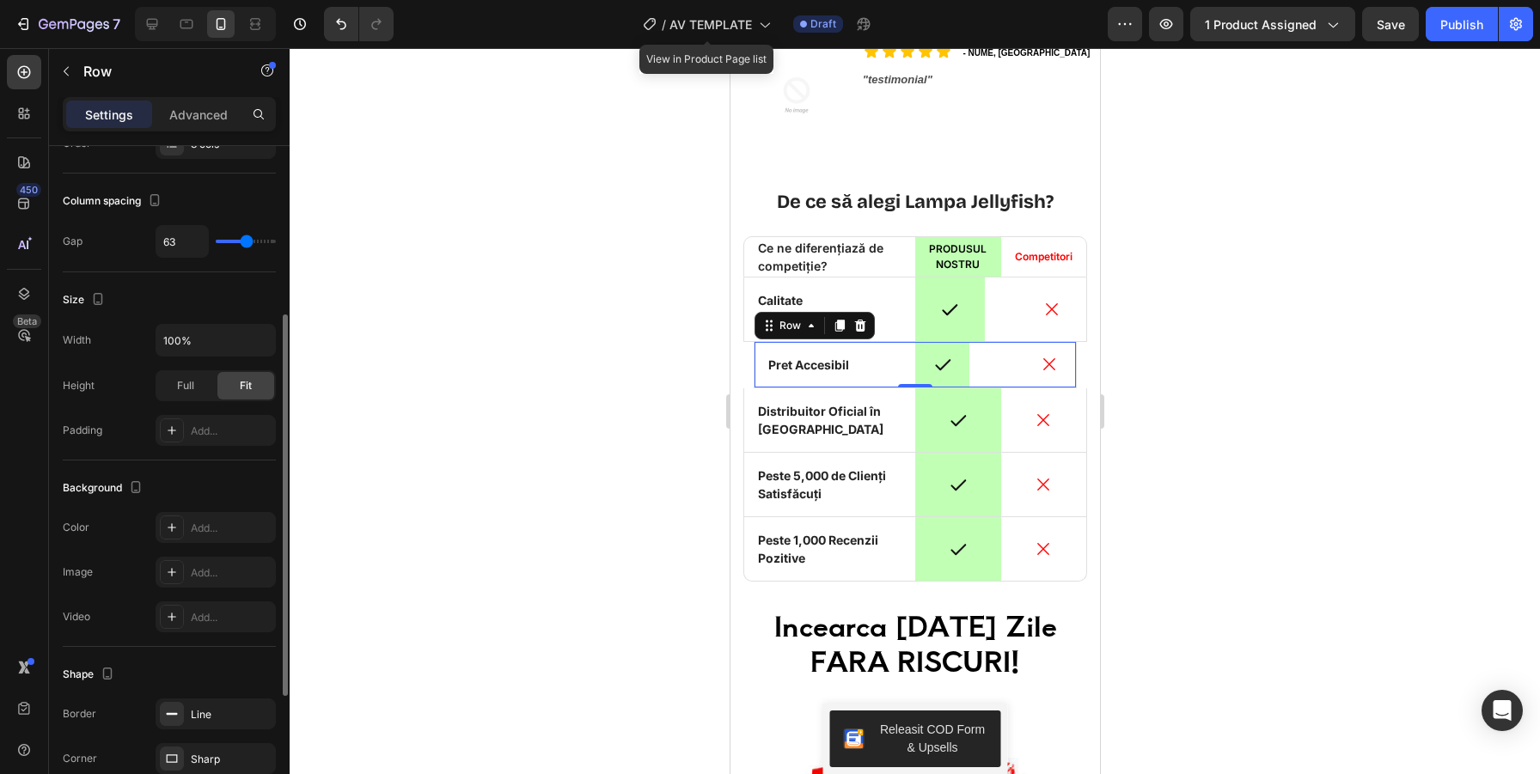
type input "69"
type input "70"
type input "71"
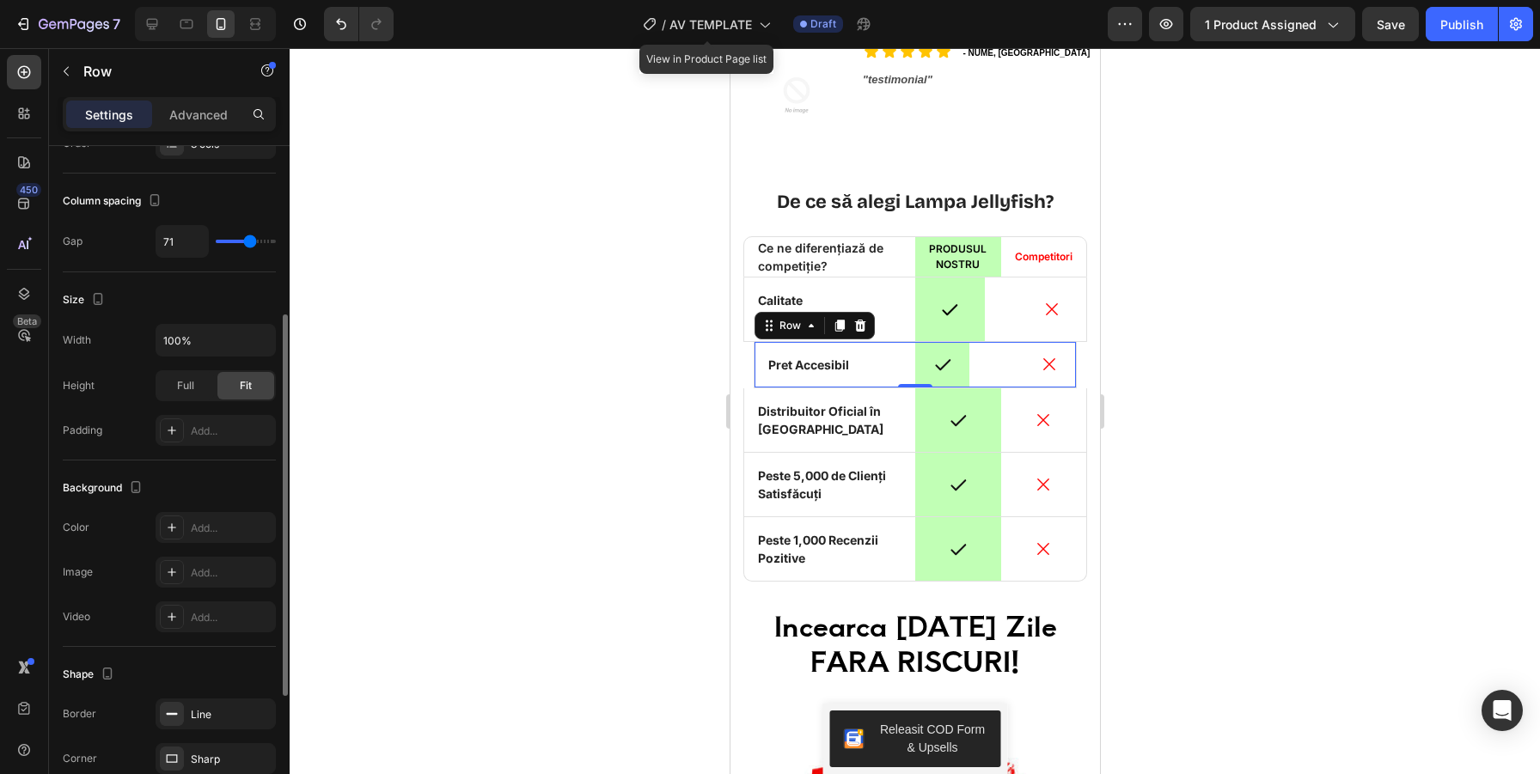
type input "72"
type input "73"
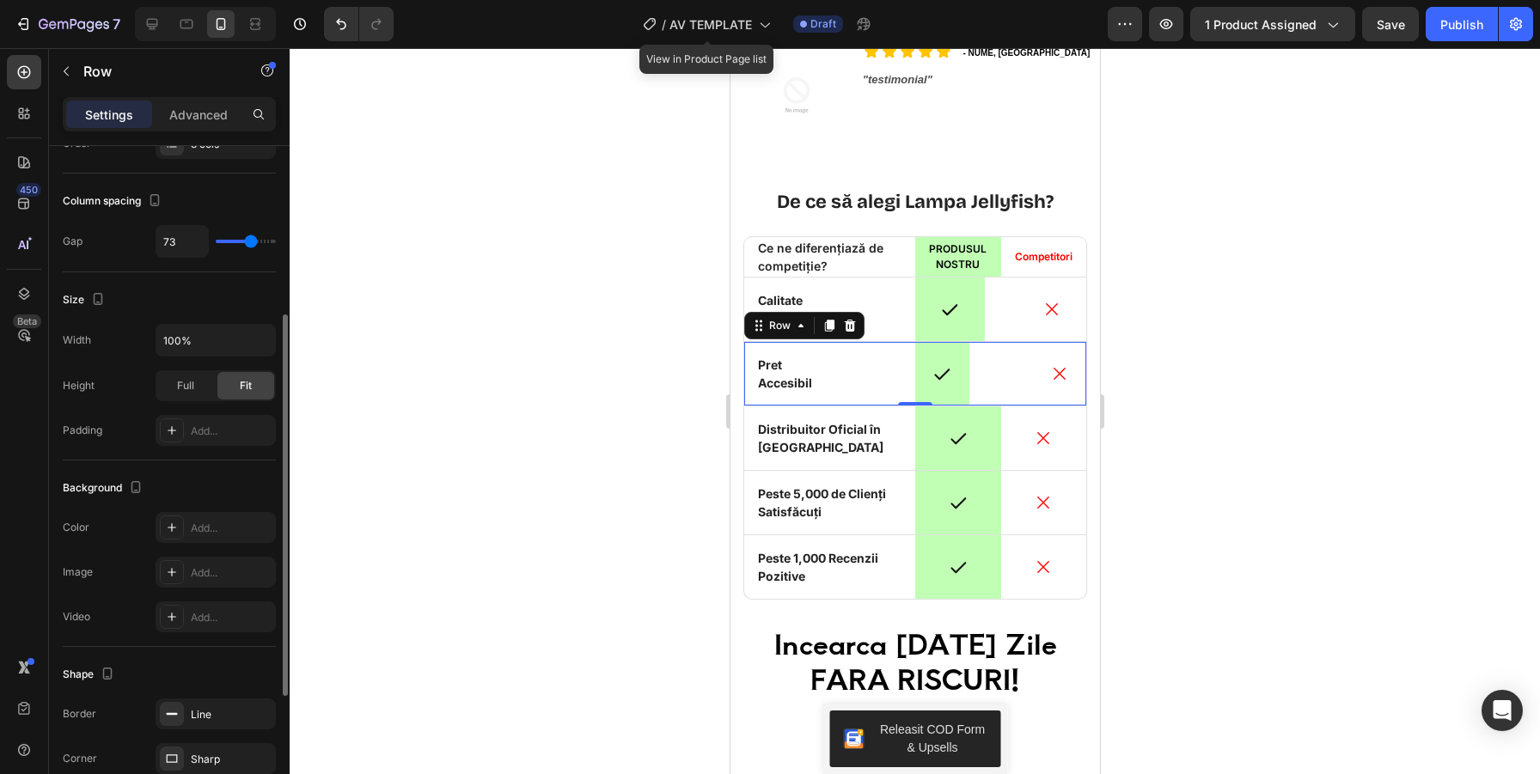
type input "74"
type input "75"
type input "76"
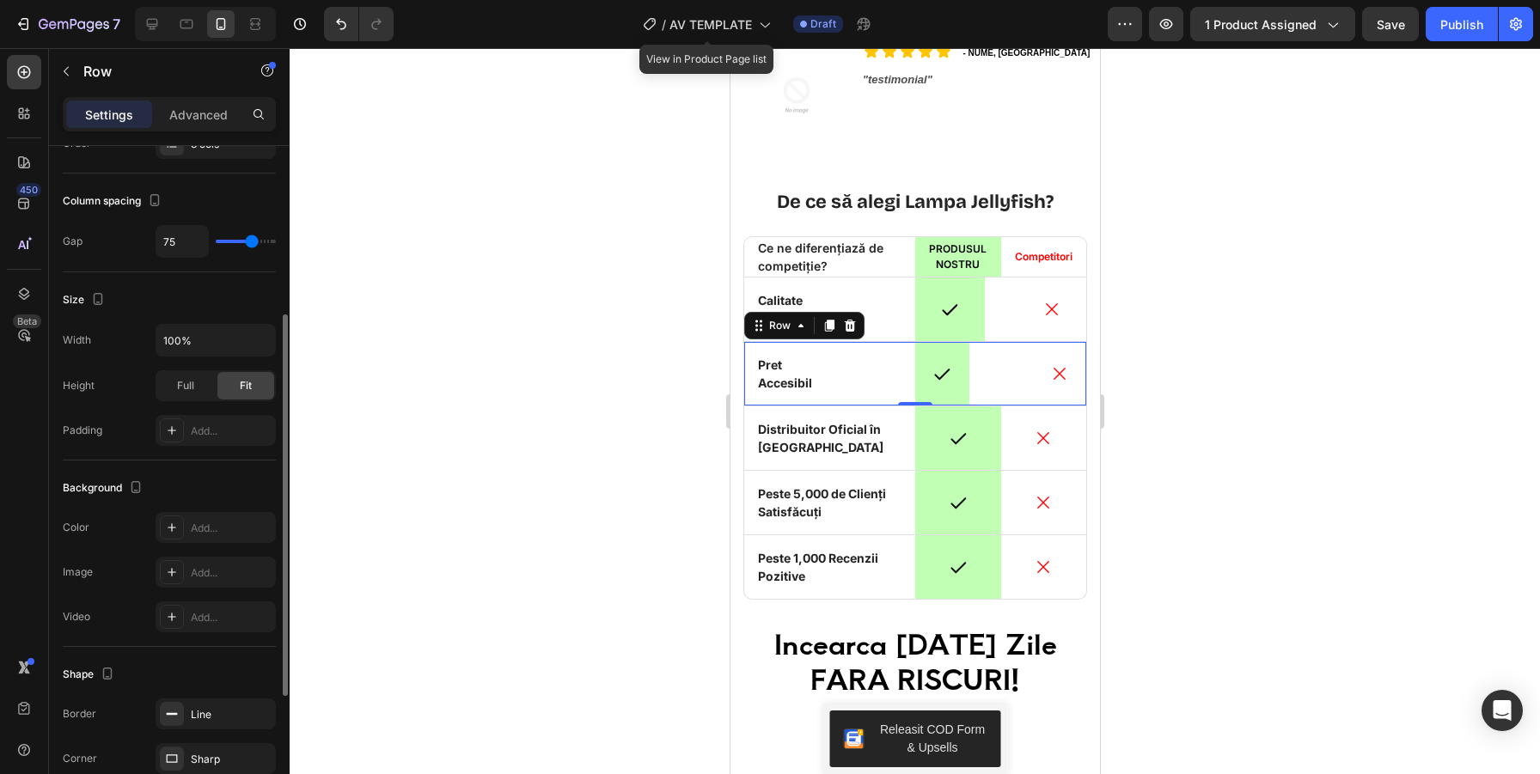
type input "76"
type input "78"
type input "79"
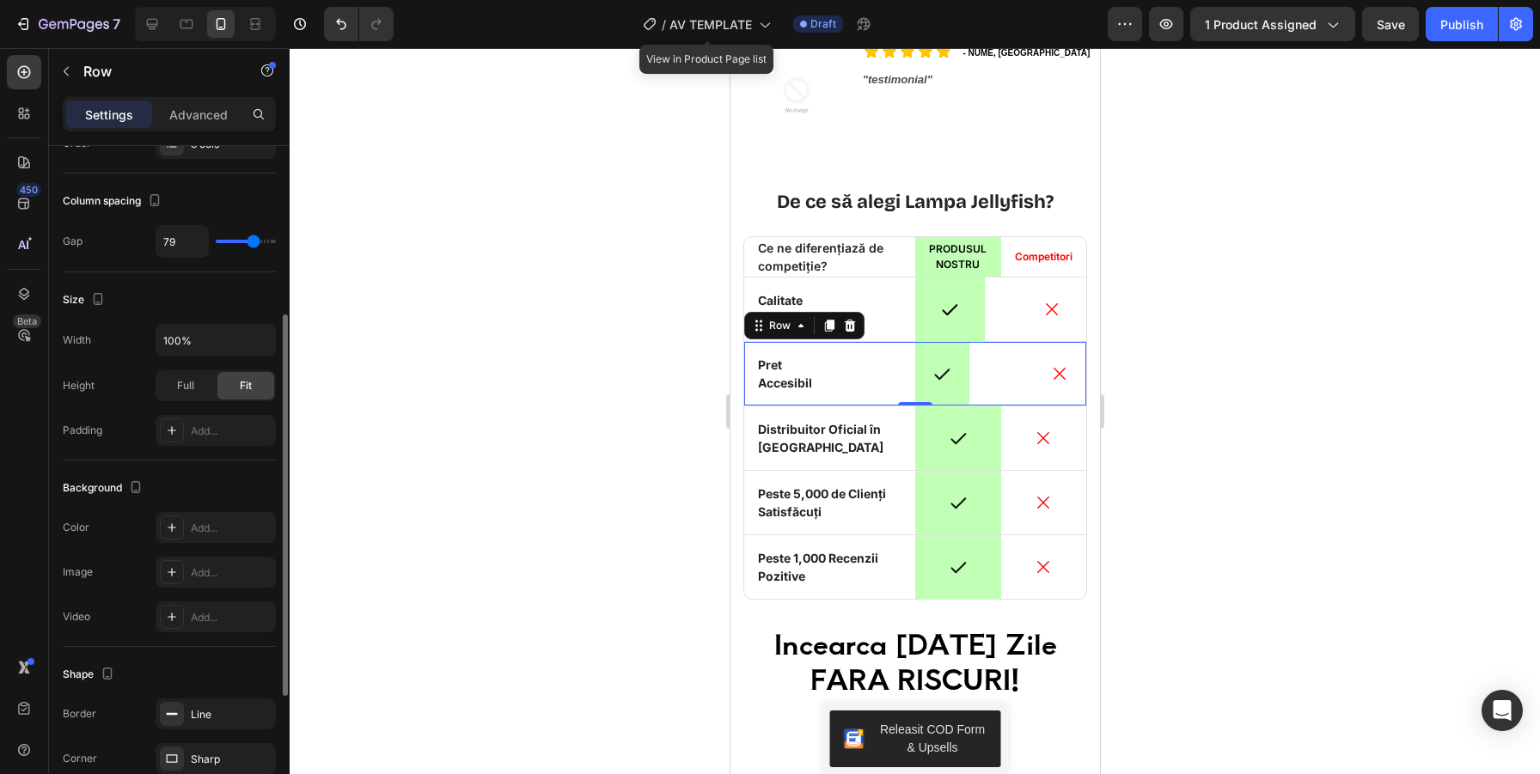
type input "80"
type input "83"
type input "84"
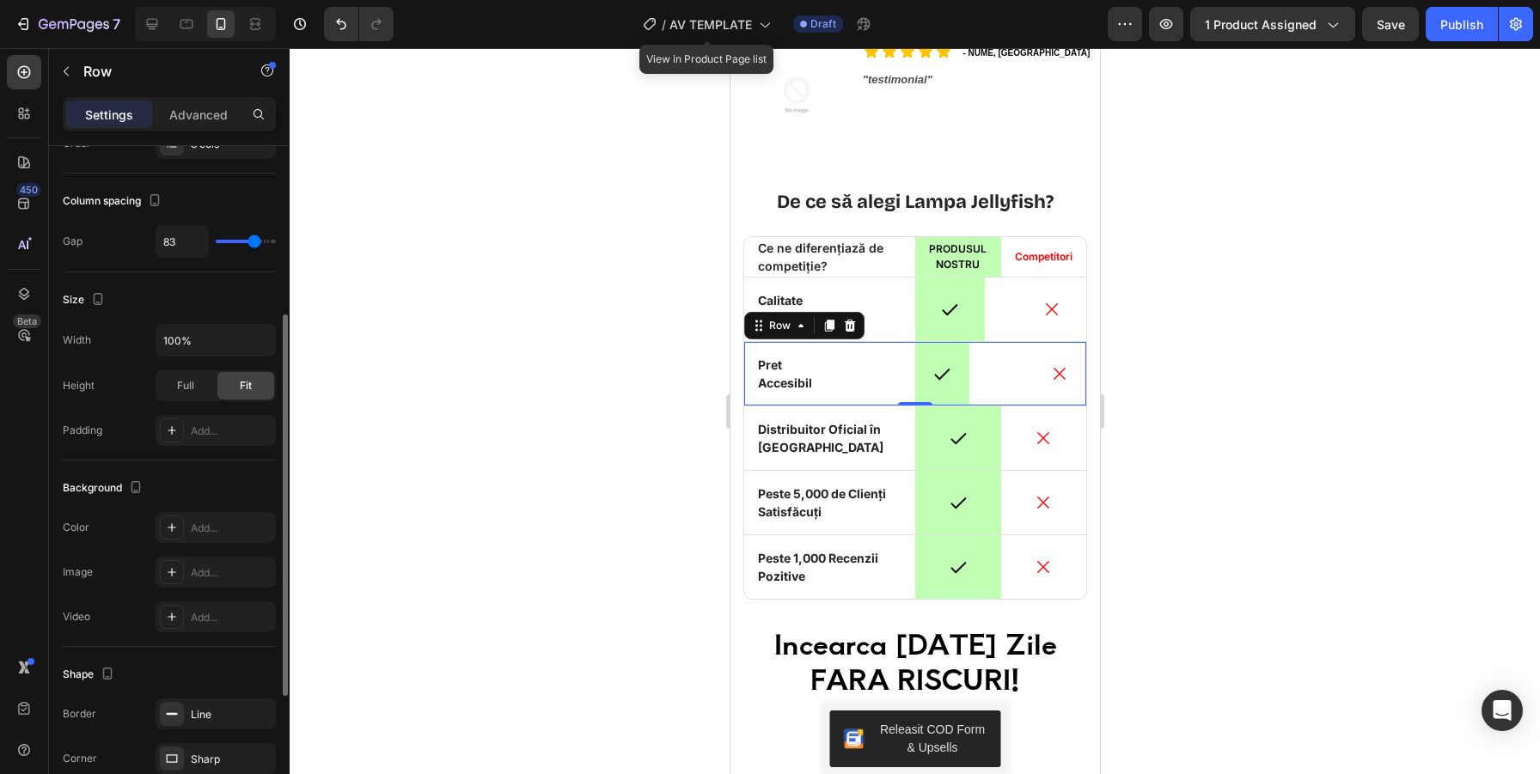
type input "84"
drag, startPoint x: 226, startPoint y: 241, endPoint x: 251, endPoint y: 238, distance: 25.0
click at [251, 240] on input "range" at bounding box center [246, 241] width 60 height 3
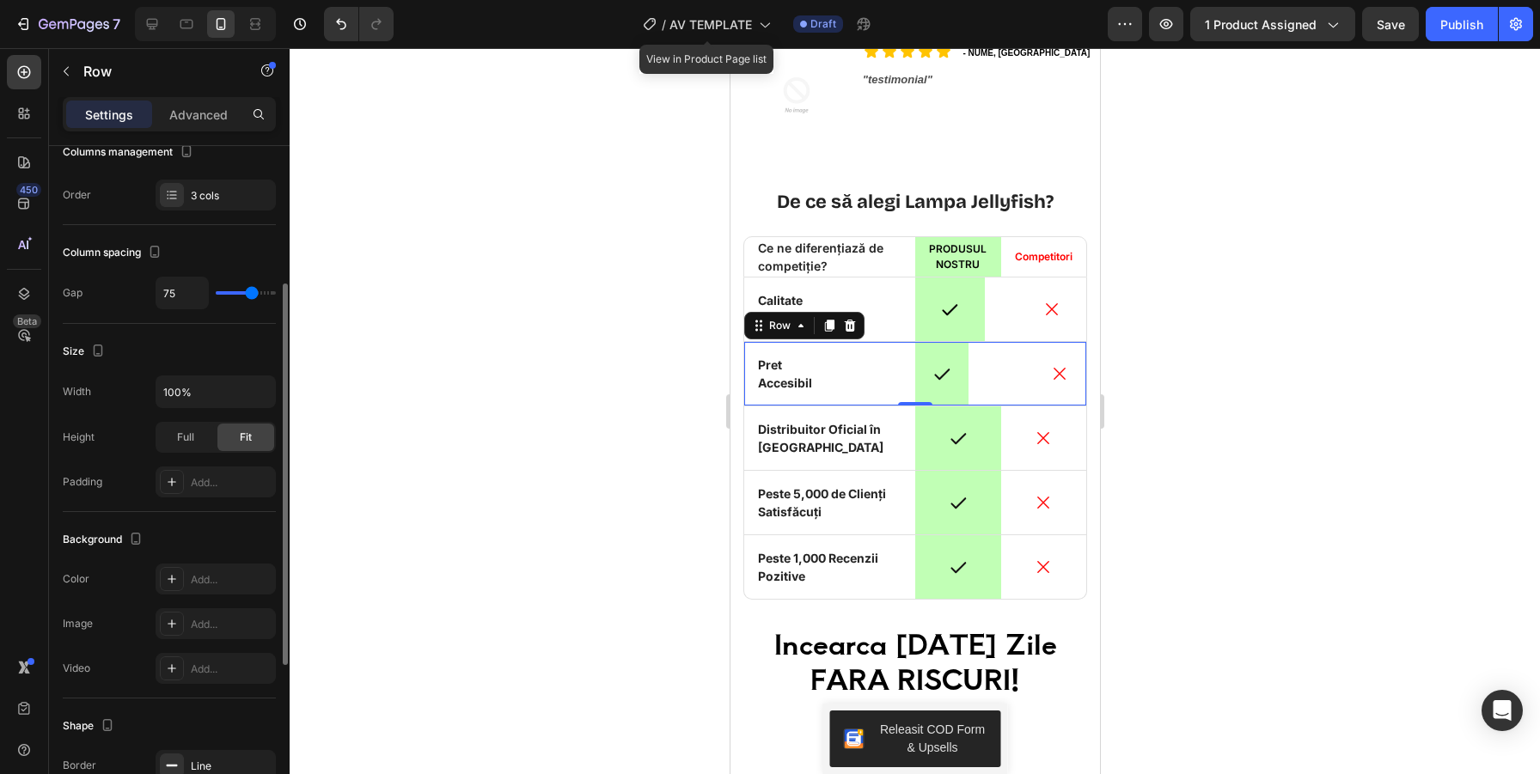
scroll to position [246, 0]
click at [867, 453] on p "Distribuitor Oficial în [GEOGRAPHIC_DATA]" at bounding box center [828, 438] width 143 height 36
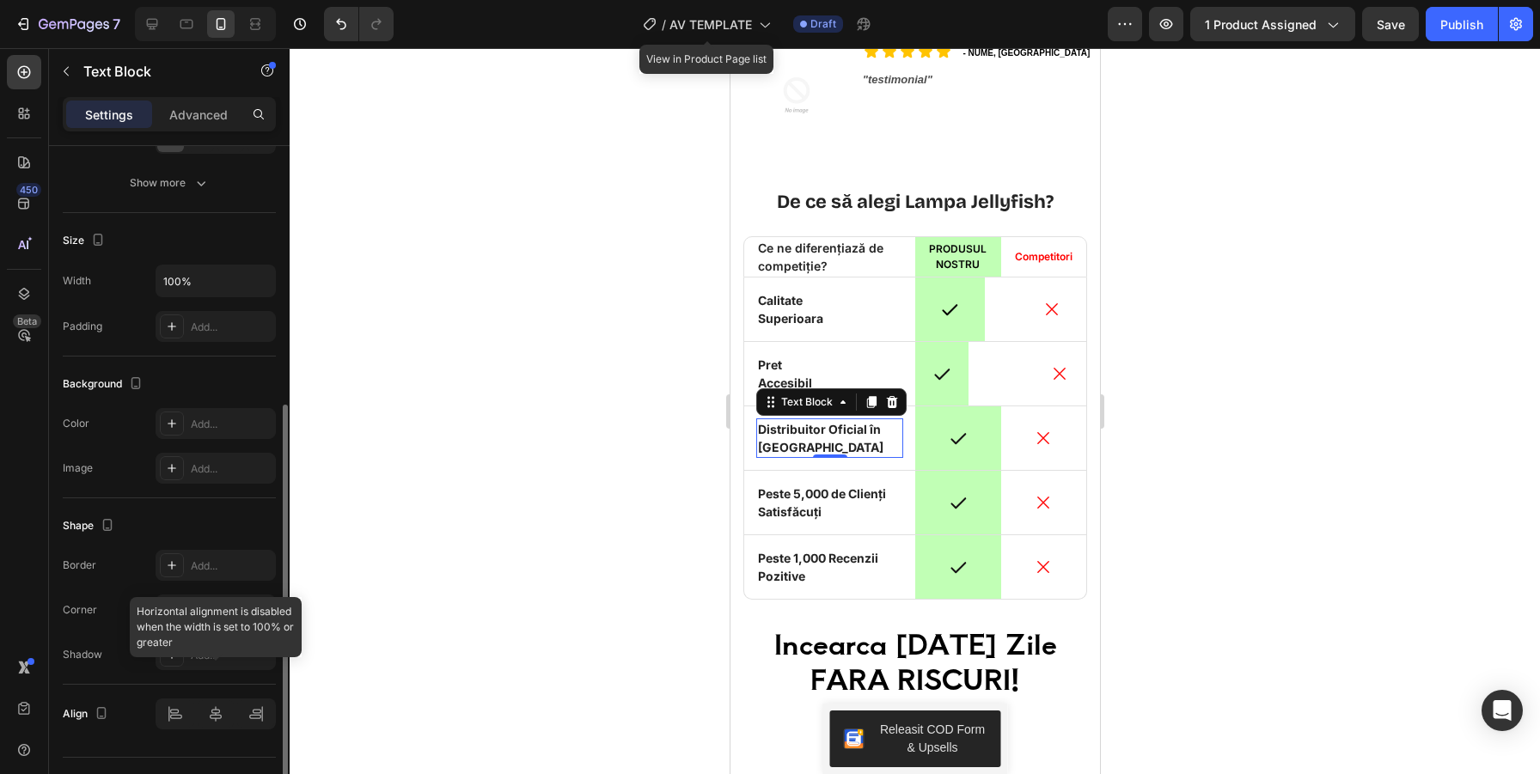
scroll to position [341, 0]
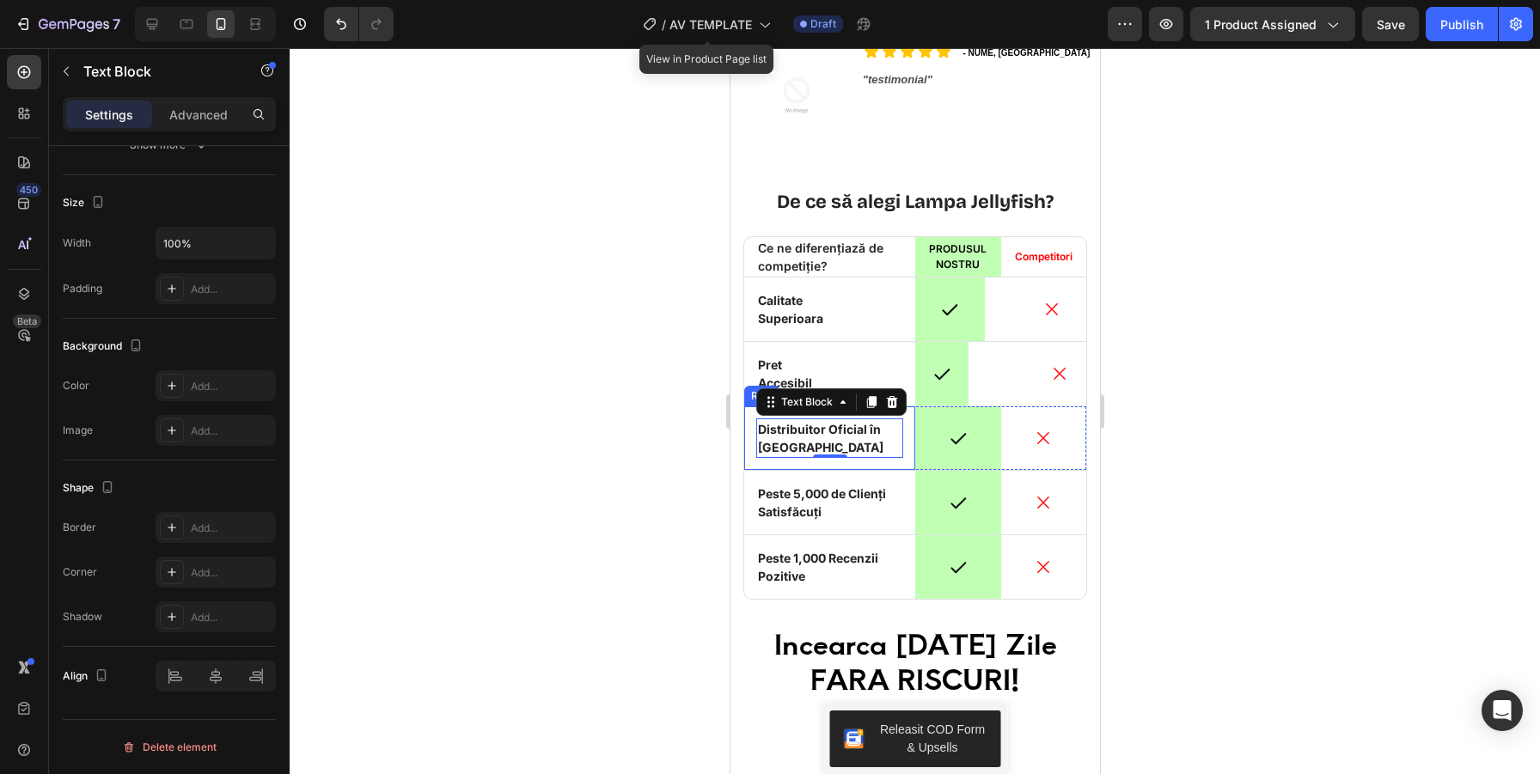
click at [889, 466] on div "Icon Distribuitor Oficial în România Text Block 0 Row" at bounding box center [828, 438] width 171 height 64
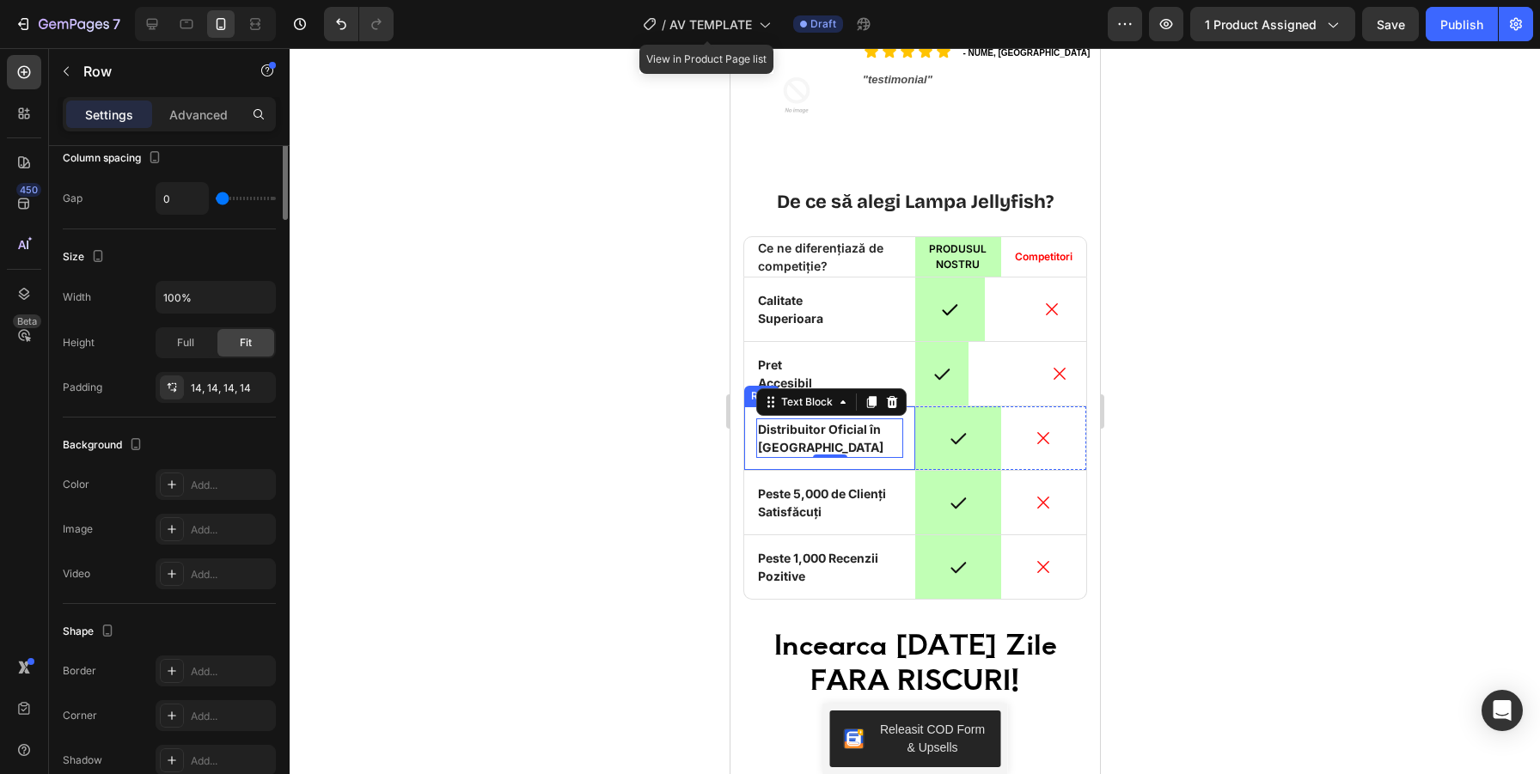
scroll to position [0, 0]
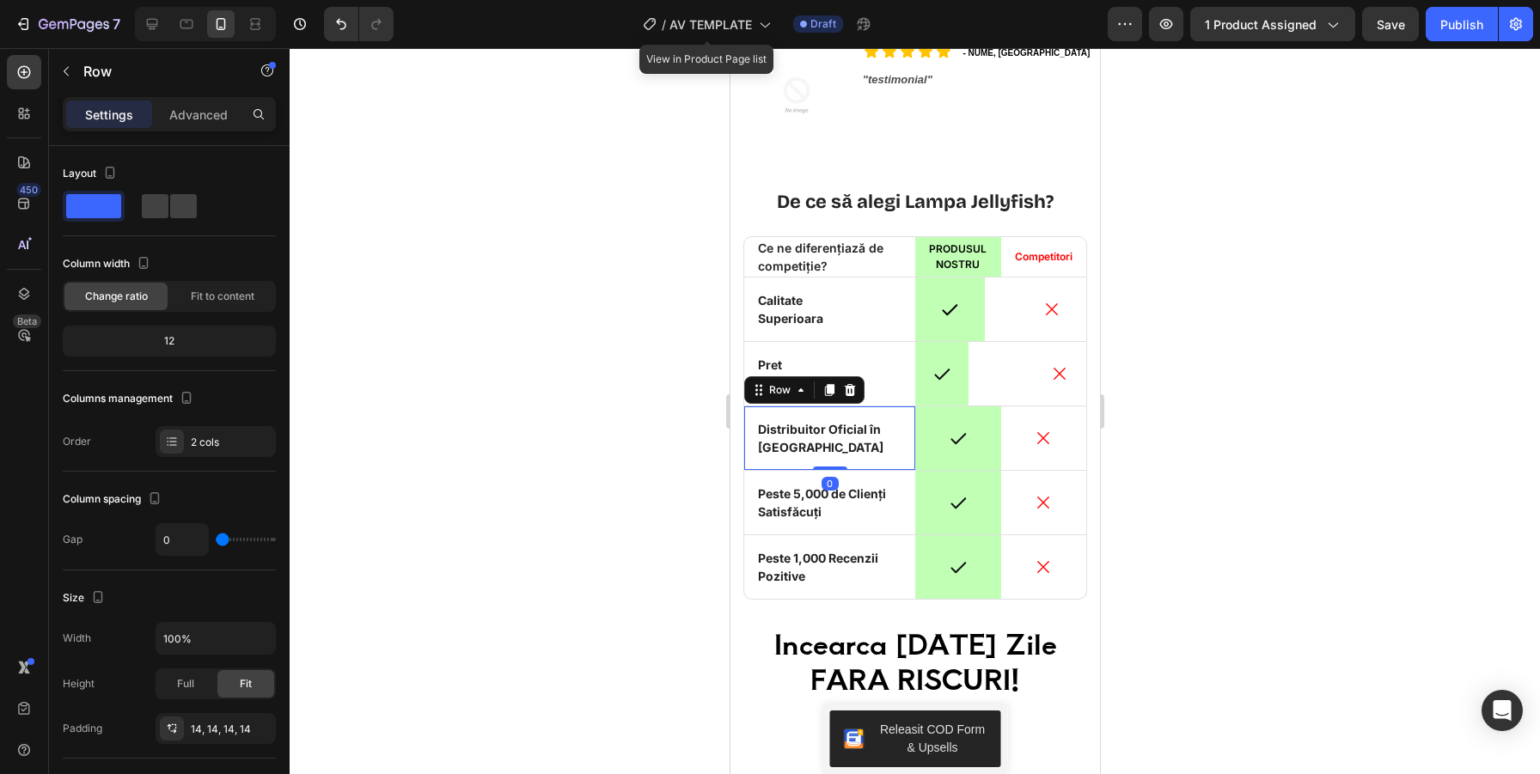
click at [743, 467] on div "Icon Distribuitor Oficial în România Text Block Row 0" at bounding box center [828, 438] width 171 height 64
click at [747, 467] on div "Icon Distribuitor Oficial în România Text Block Row 0" at bounding box center [828, 438] width 171 height 64
click at [1081, 465] on div "Icon" at bounding box center [1043, 438] width 86 height 64
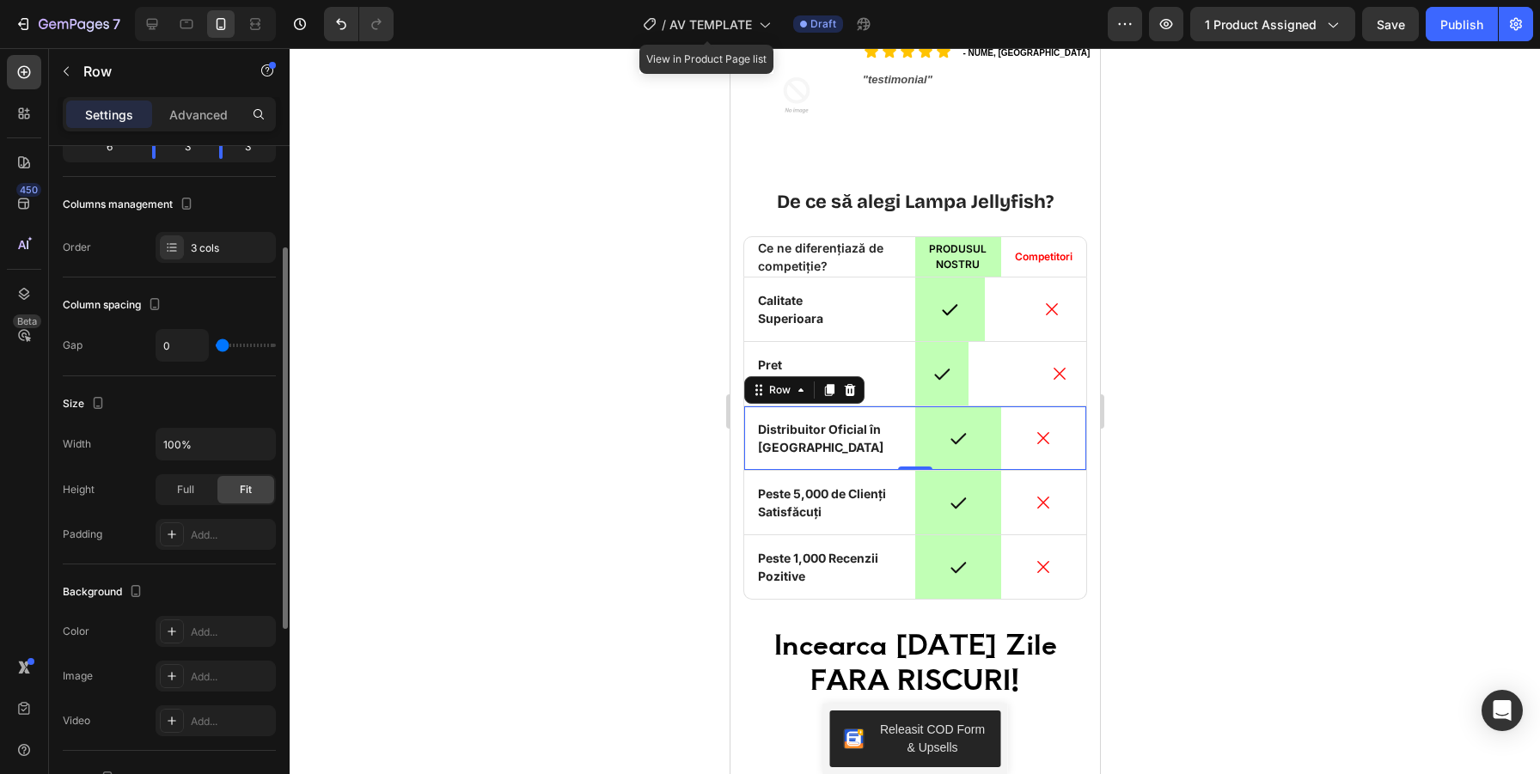
scroll to position [185, 0]
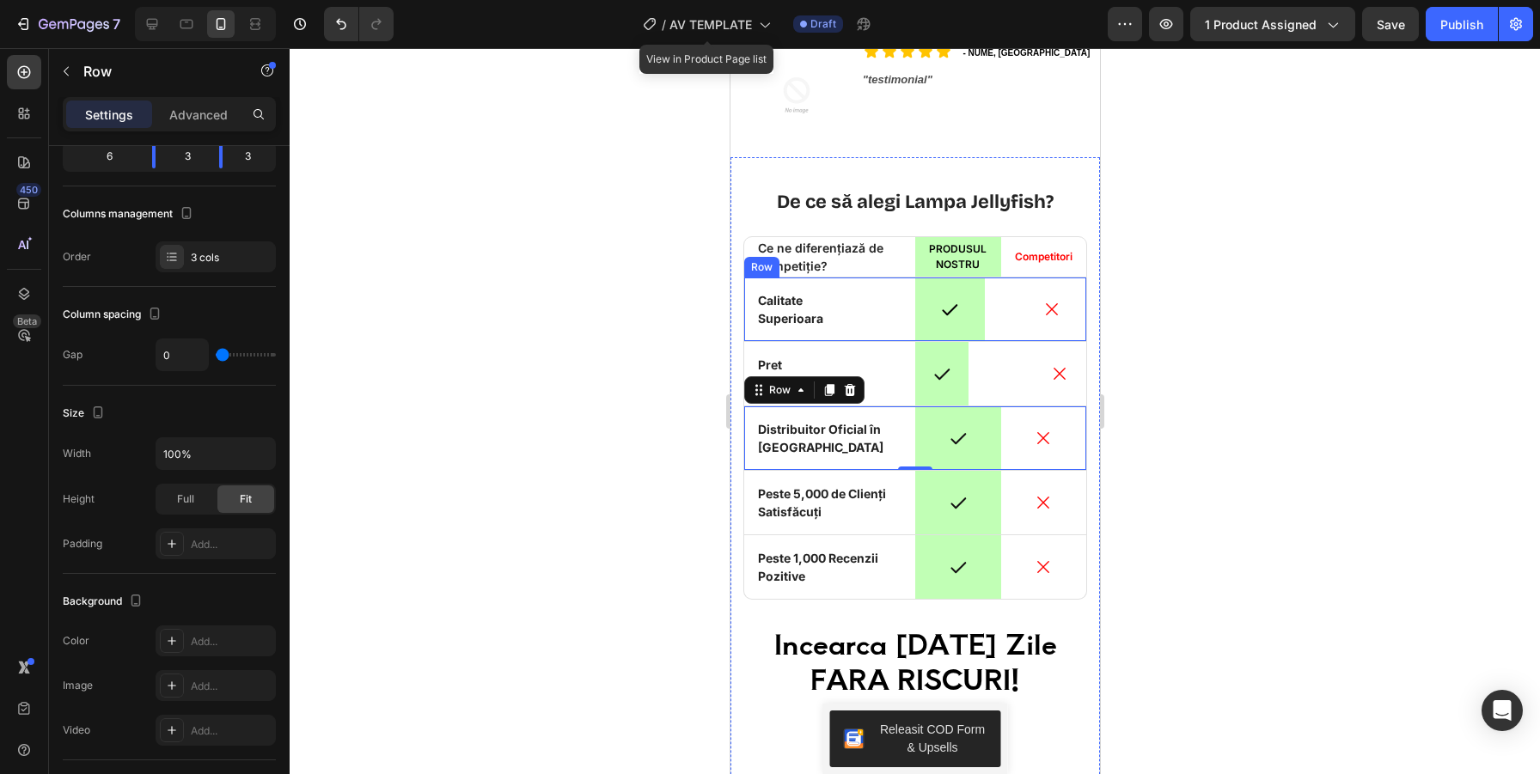
click at [1082, 332] on div "Icon" at bounding box center [1051, 309] width 70 height 64
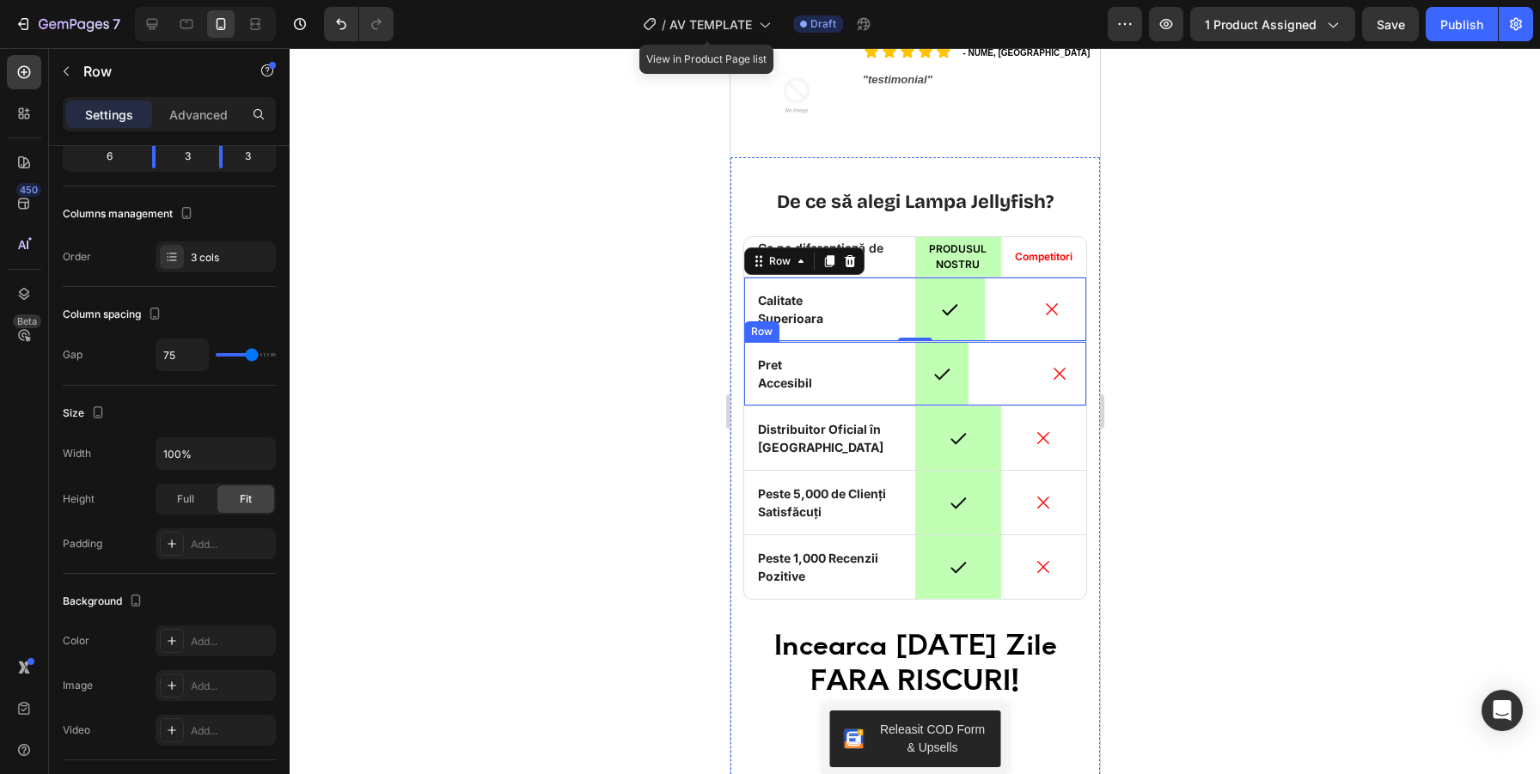
click at [1082, 396] on div "Icon" at bounding box center [1058, 374] width 53 height 64
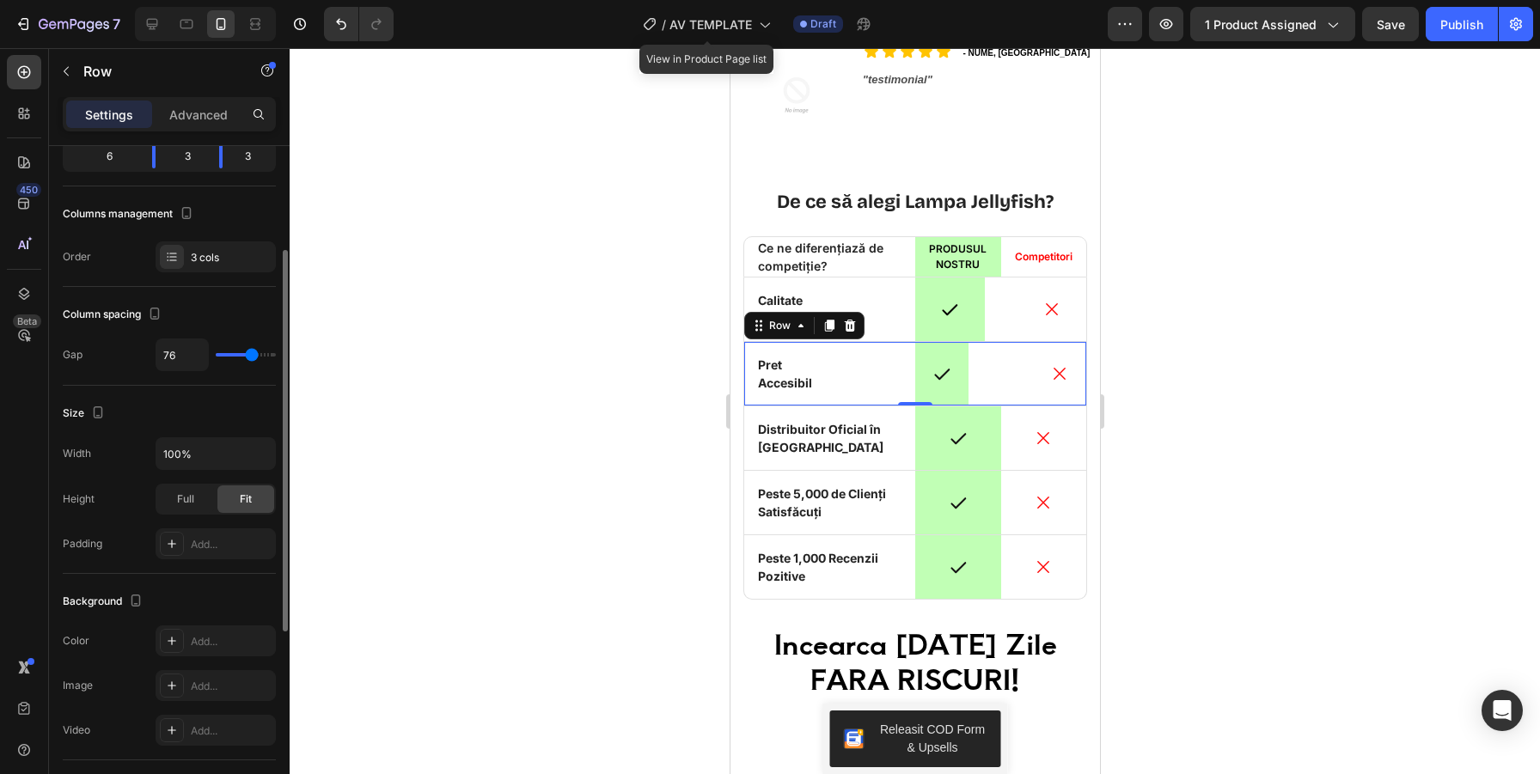
click at [252, 353] on input "range" at bounding box center [246, 354] width 60 height 3
click at [1225, 392] on div at bounding box center [915, 411] width 1250 height 726
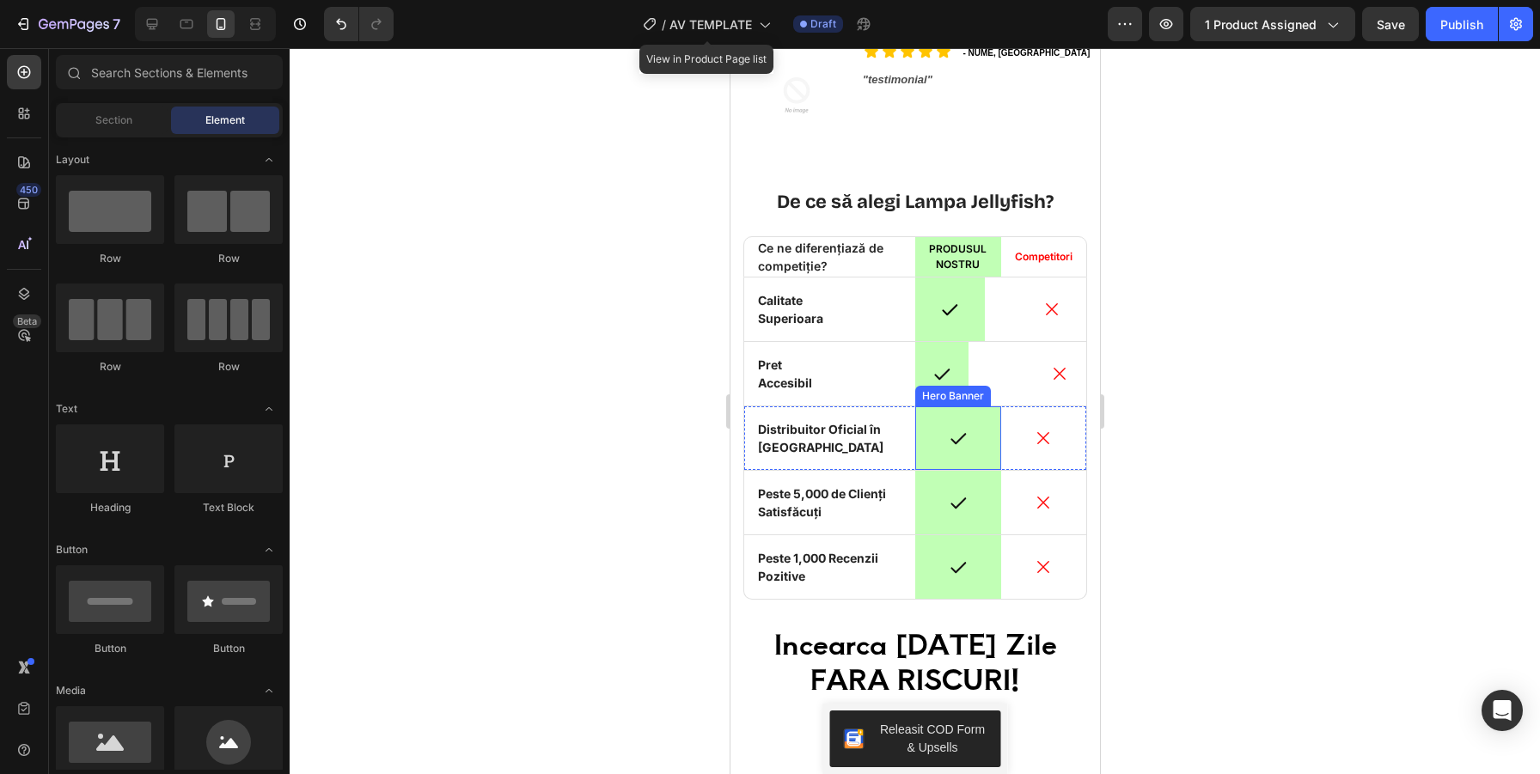
click at [992, 424] on div "Overlay" at bounding box center [957, 438] width 86 height 64
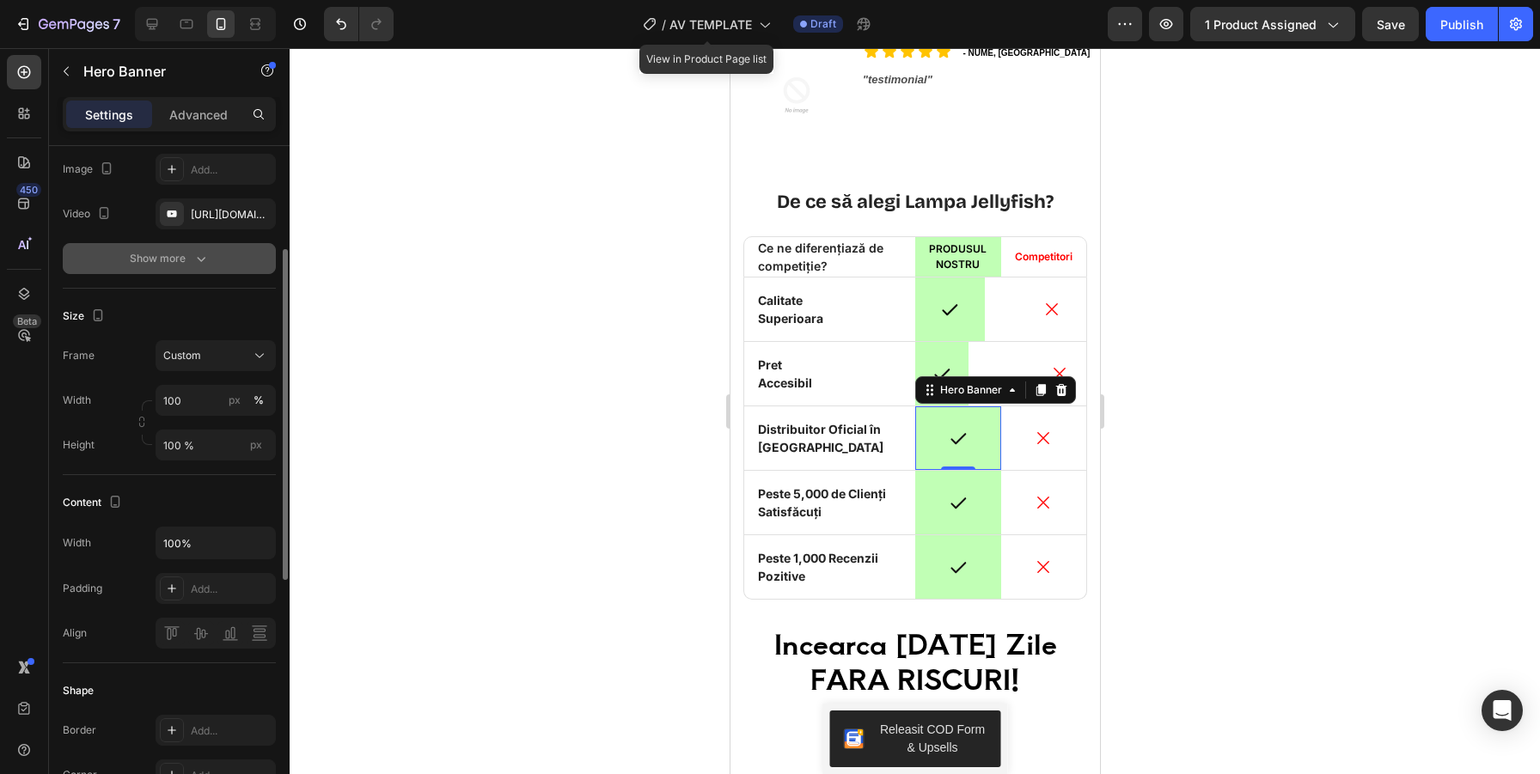
scroll to position [210, 0]
click at [979, 485] on div "Overlay" at bounding box center [957, 503] width 86 height 64
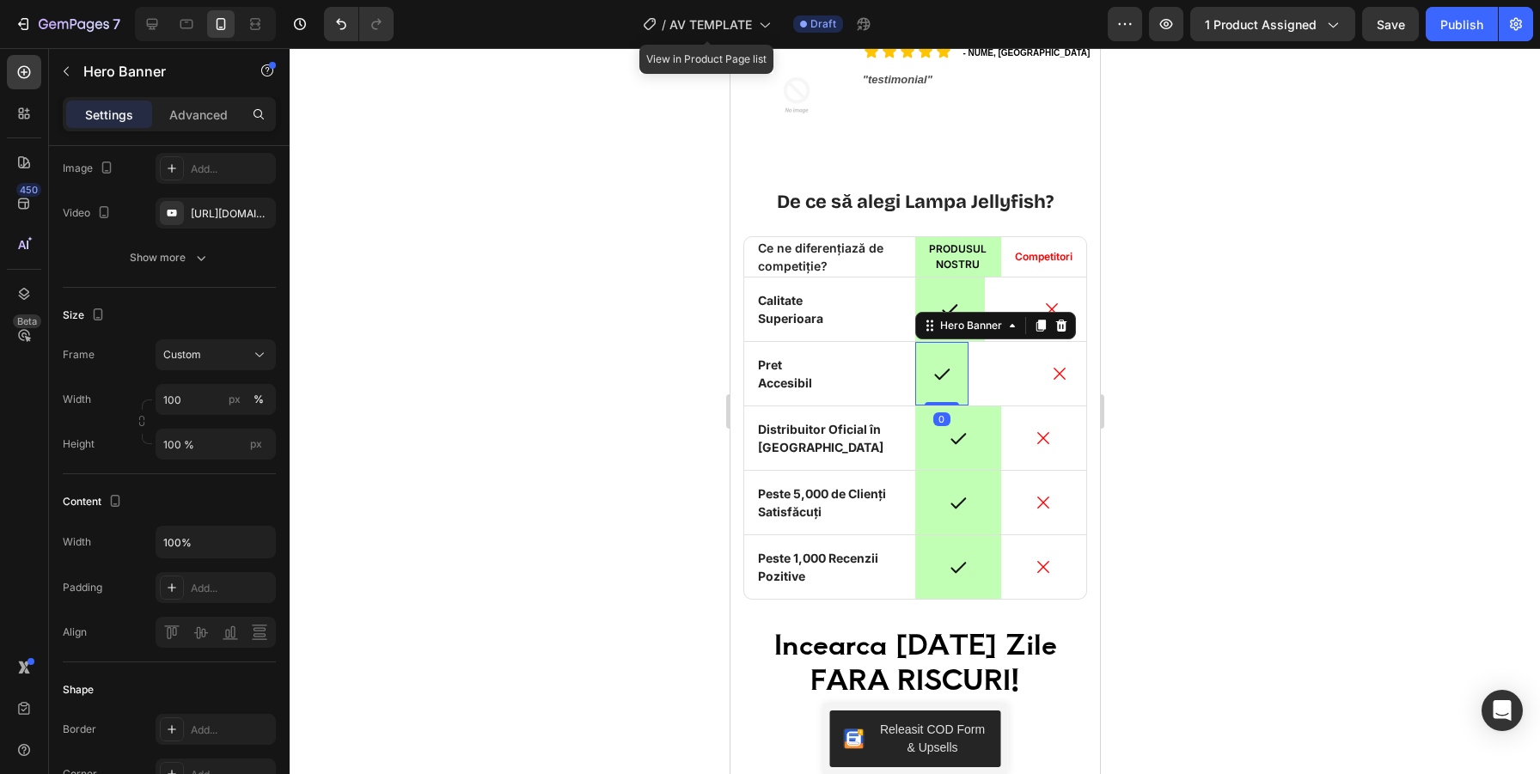
click at [927, 354] on div "Overlay" at bounding box center [940, 374] width 53 height 64
click at [979, 458] on div "Overlay" at bounding box center [957, 438] width 86 height 64
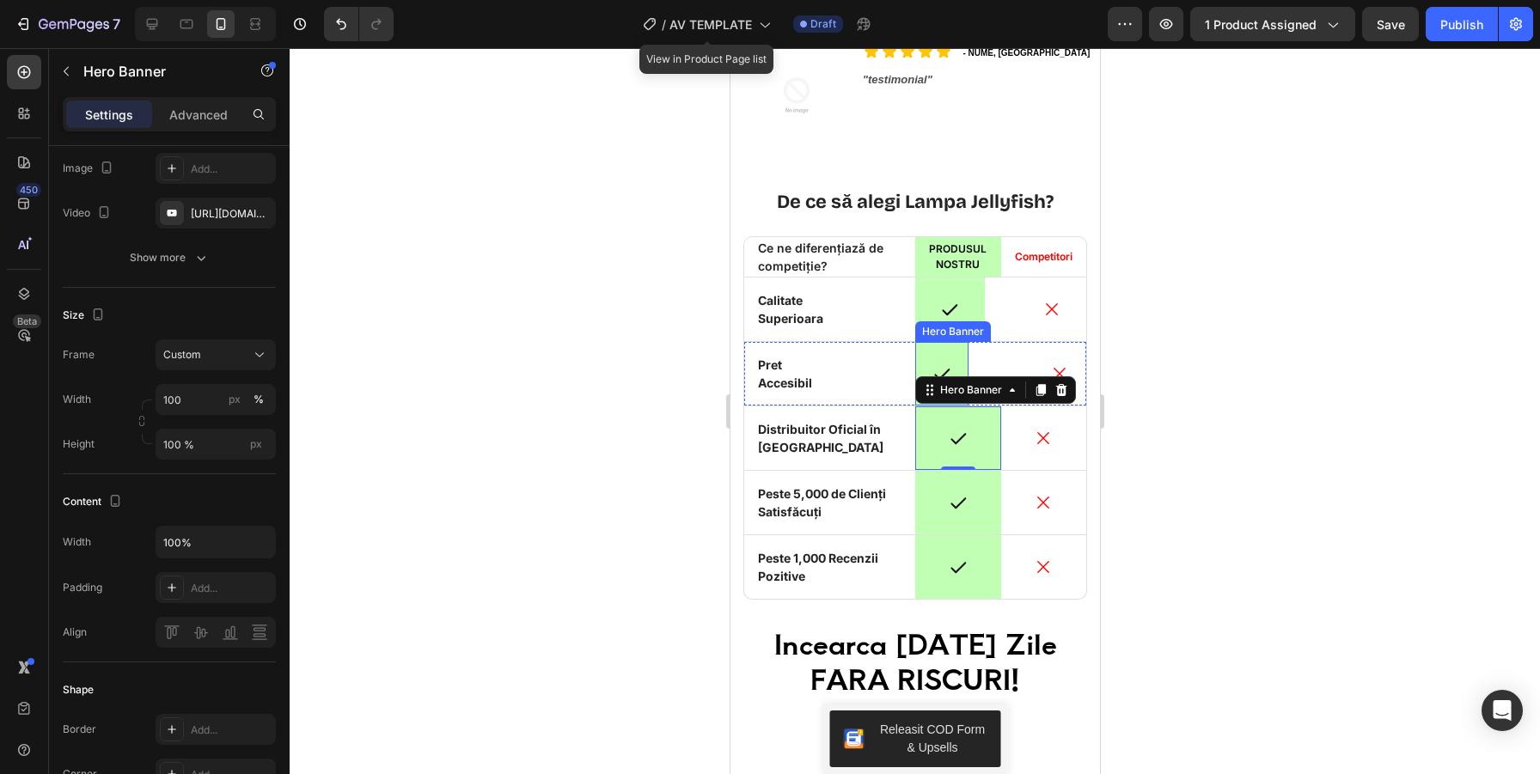
click at [957, 356] on div "Overlay" at bounding box center [940, 374] width 53 height 64
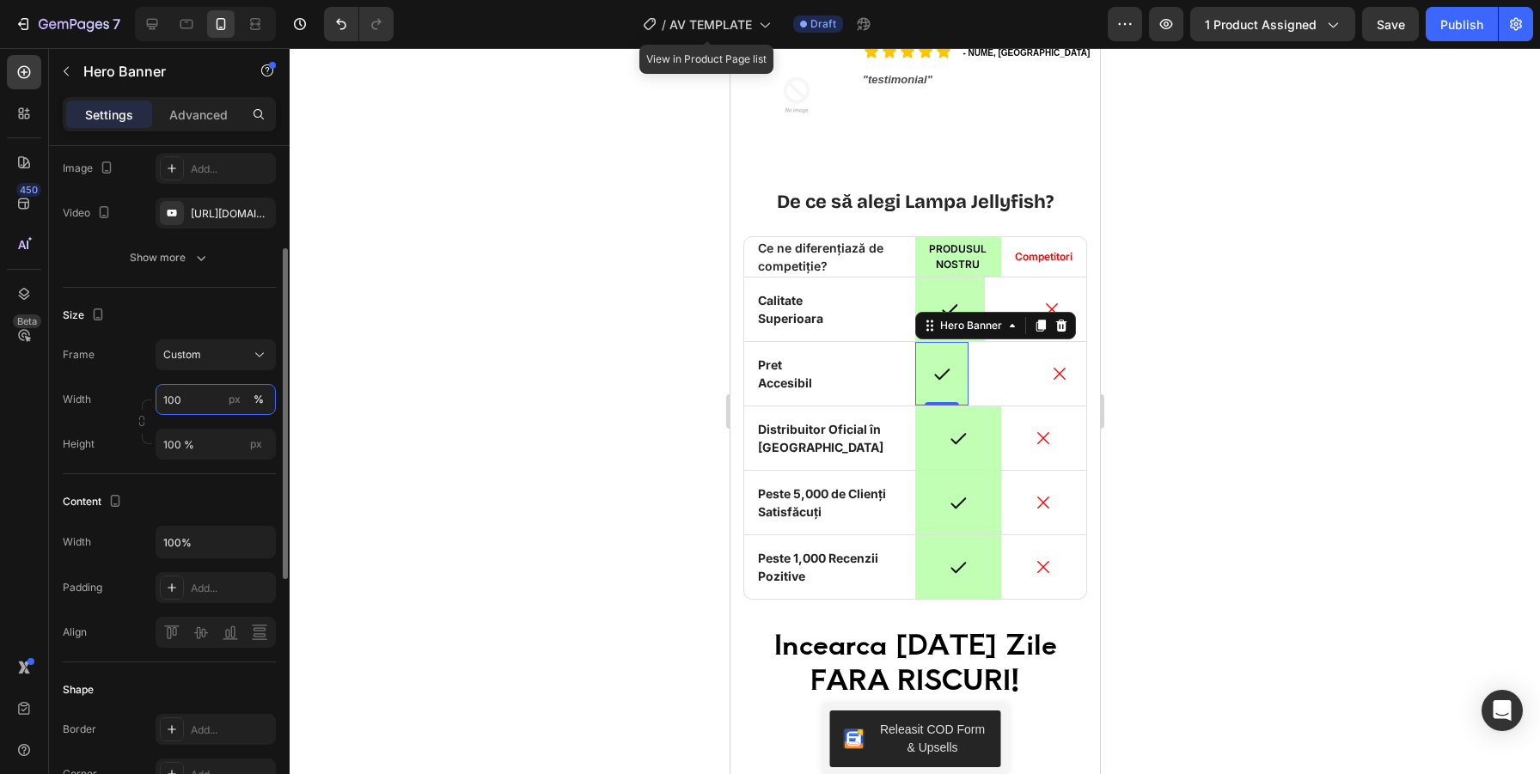
click at [197, 403] on input "100" at bounding box center [216, 399] width 120 height 31
click at [256, 399] on div "%" at bounding box center [258, 399] width 10 height 15
click at [201, 355] on div "Custom" at bounding box center [205, 354] width 84 height 15
click at [218, 391] on span "As banner source" at bounding box center [204, 395] width 85 height 15
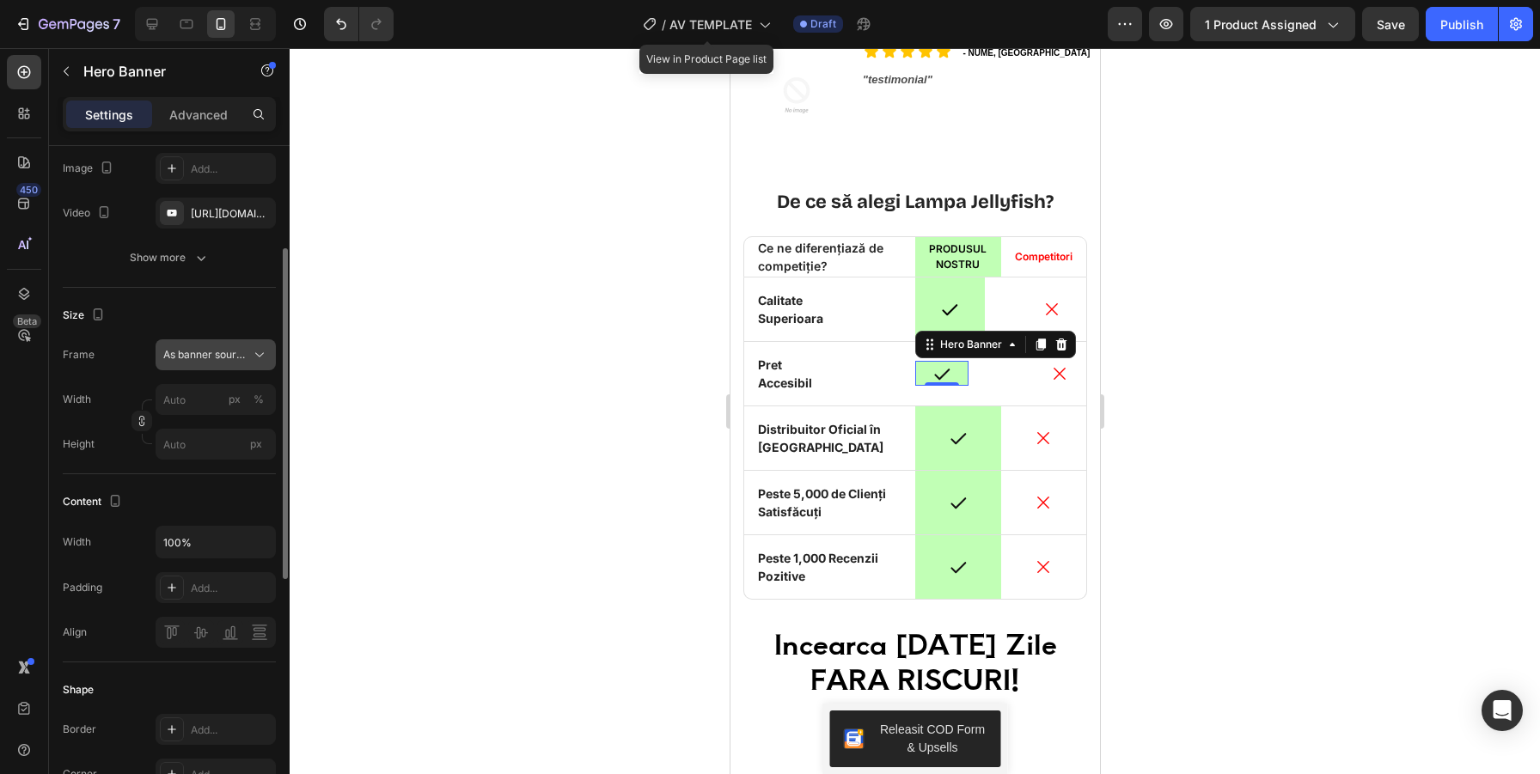
click at [229, 351] on span "As banner source" at bounding box center [205, 354] width 84 height 15
click at [206, 431] on div "Custom" at bounding box center [212, 426] width 100 height 15
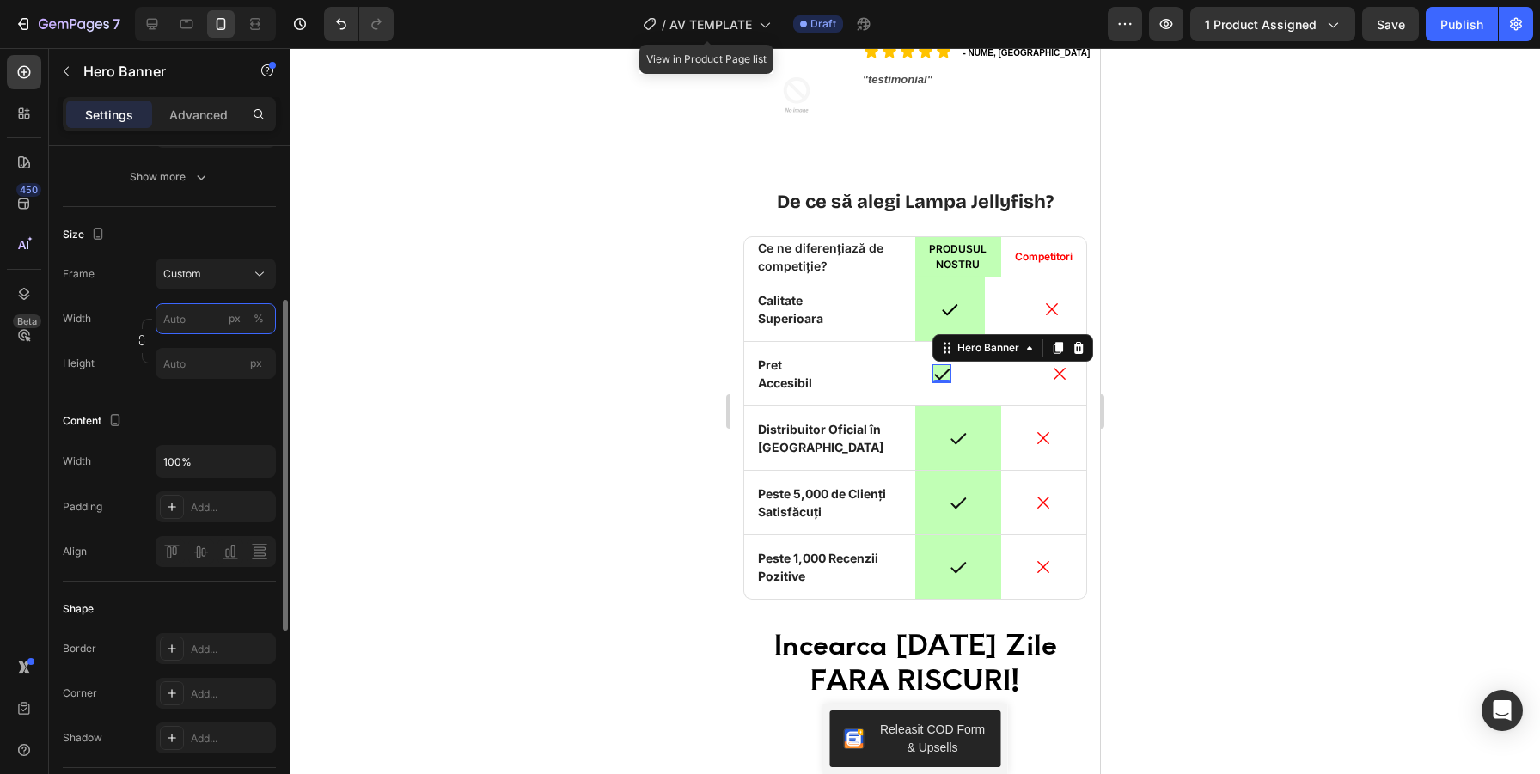
scroll to position [299, 0]
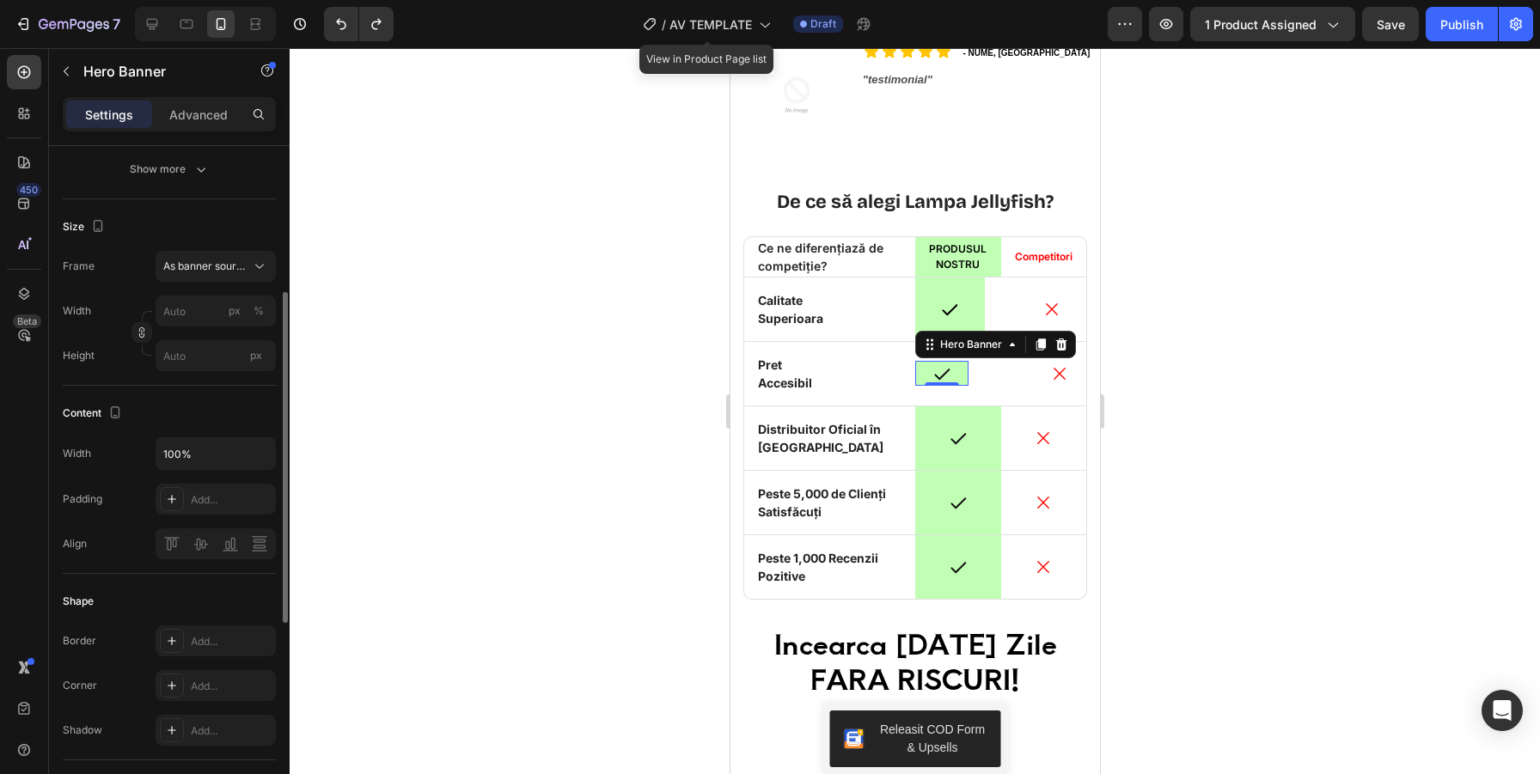
click at [497, 424] on div at bounding box center [915, 411] width 1250 height 726
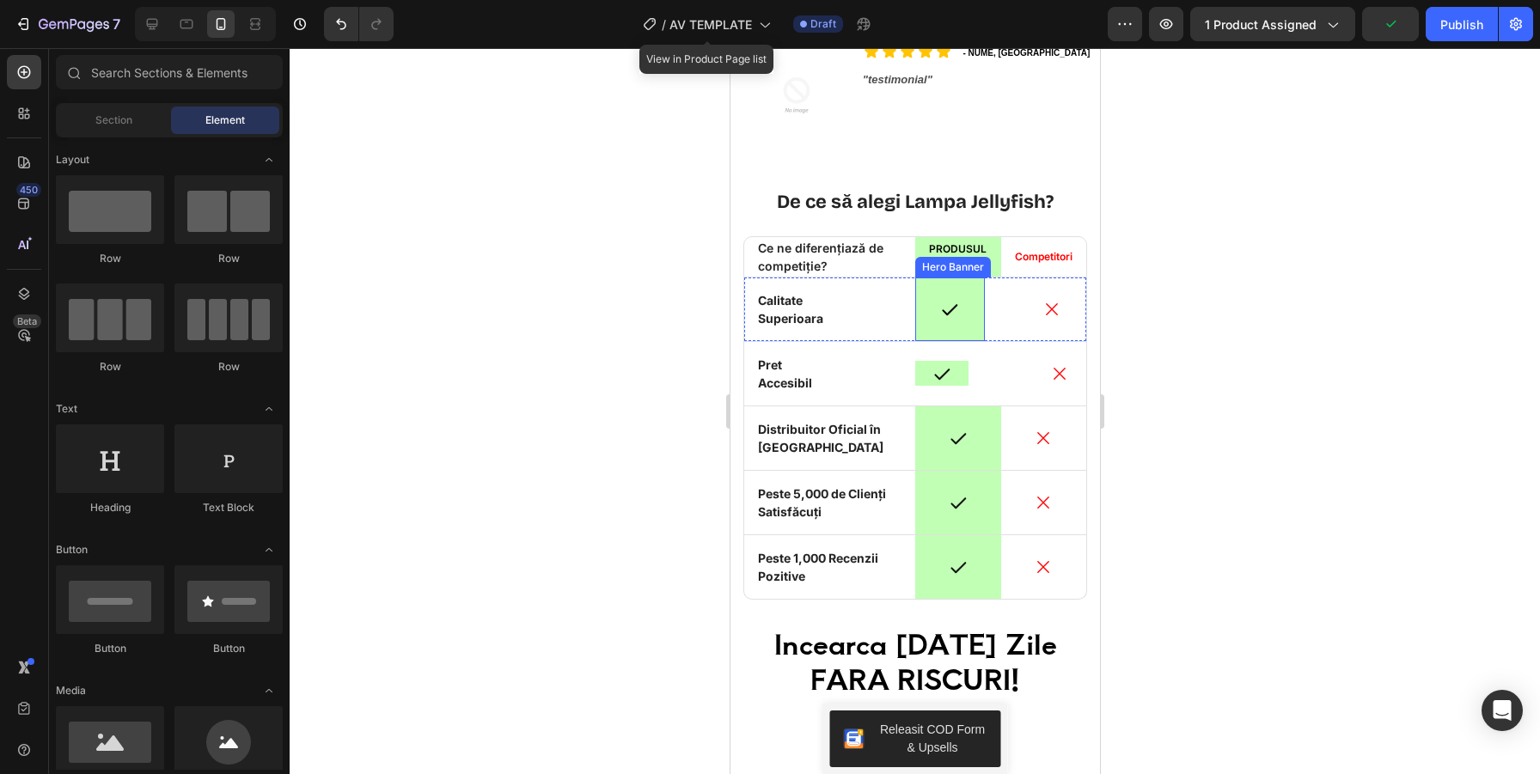
click at [972, 329] on div "Overlay" at bounding box center [949, 309] width 70 height 64
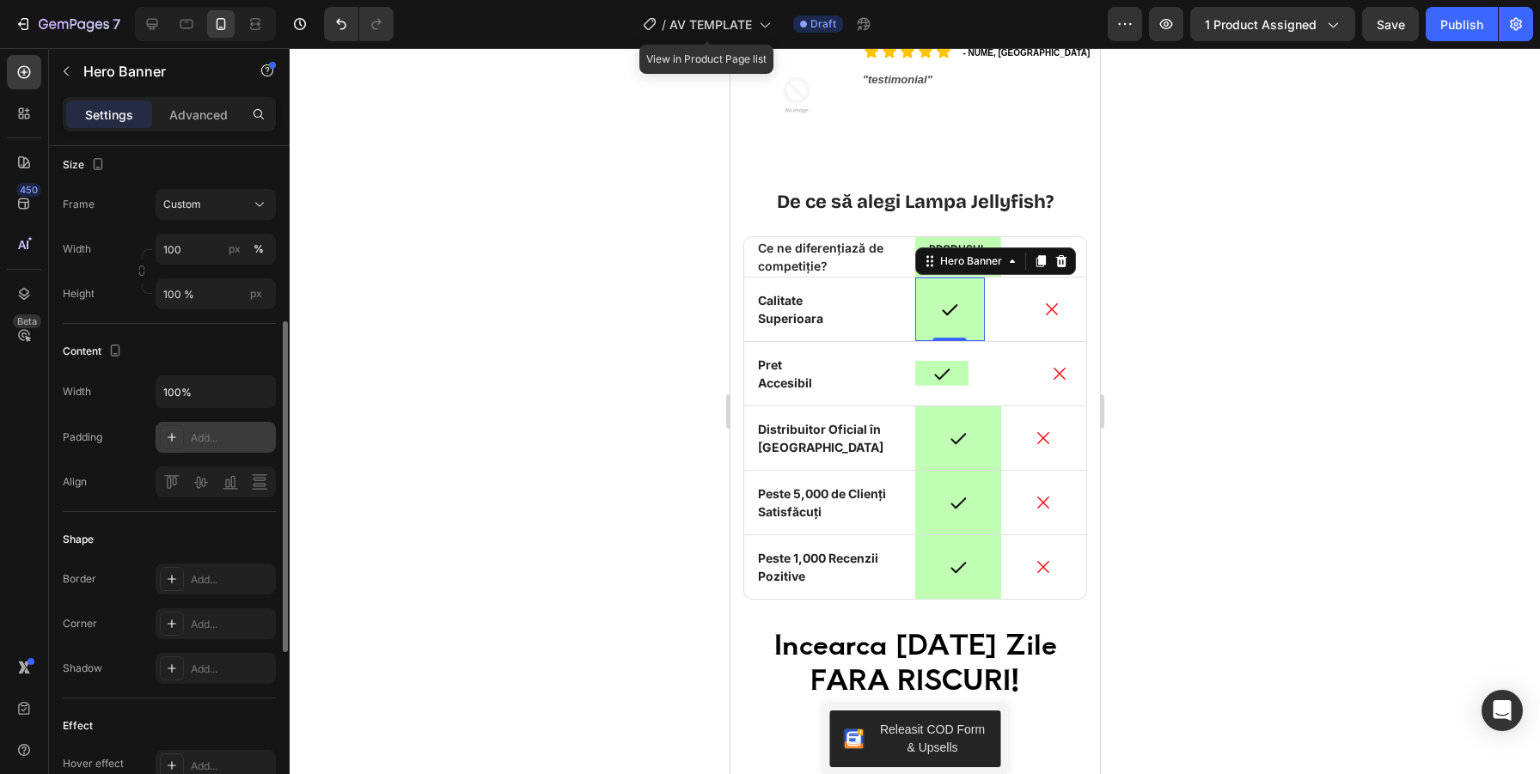
scroll to position [365, 0]
click at [216, 387] on input "100%" at bounding box center [215, 387] width 119 height 31
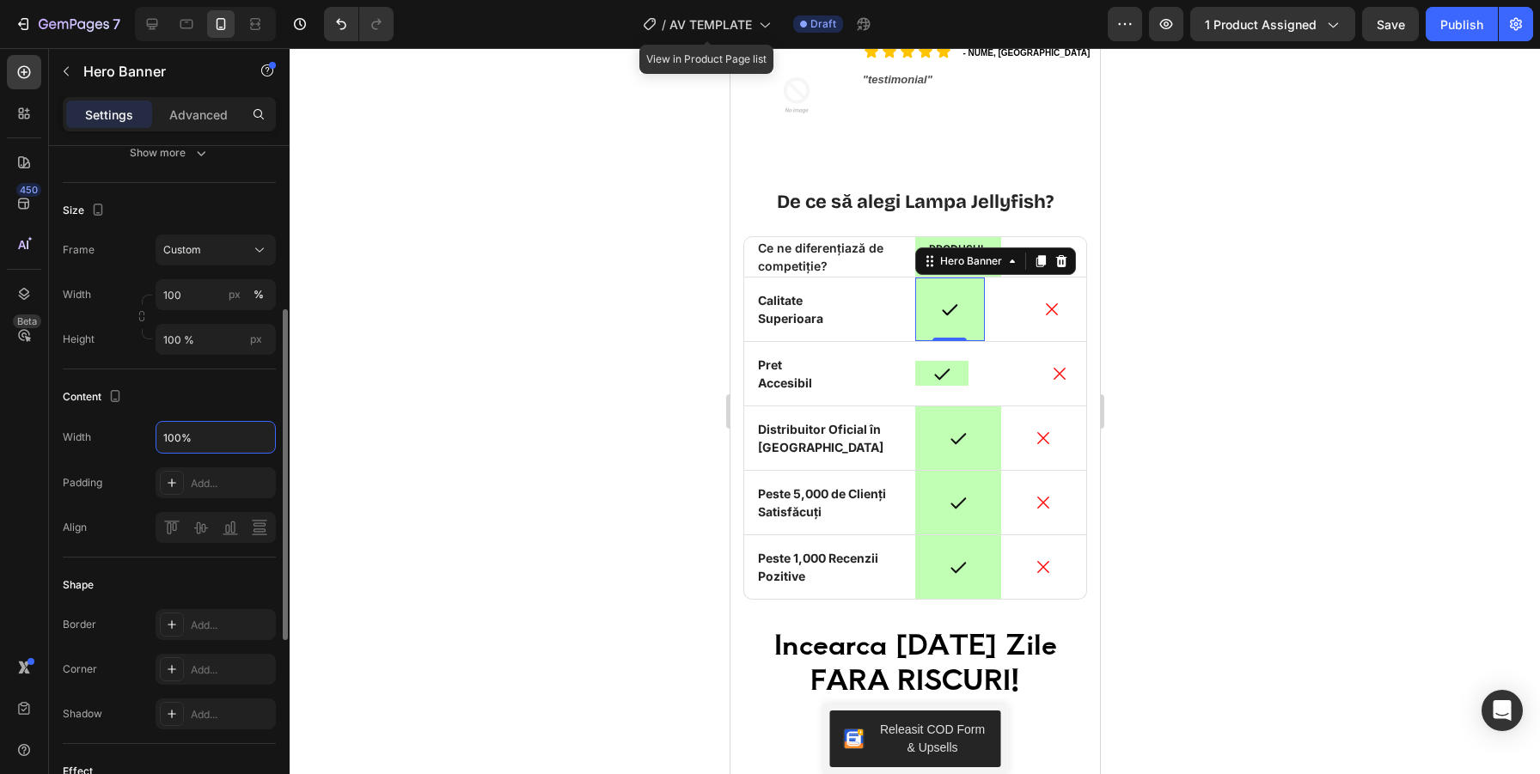
scroll to position [308, 0]
click at [177, 347] on input "100 %" at bounding box center [216, 346] width 120 height 31
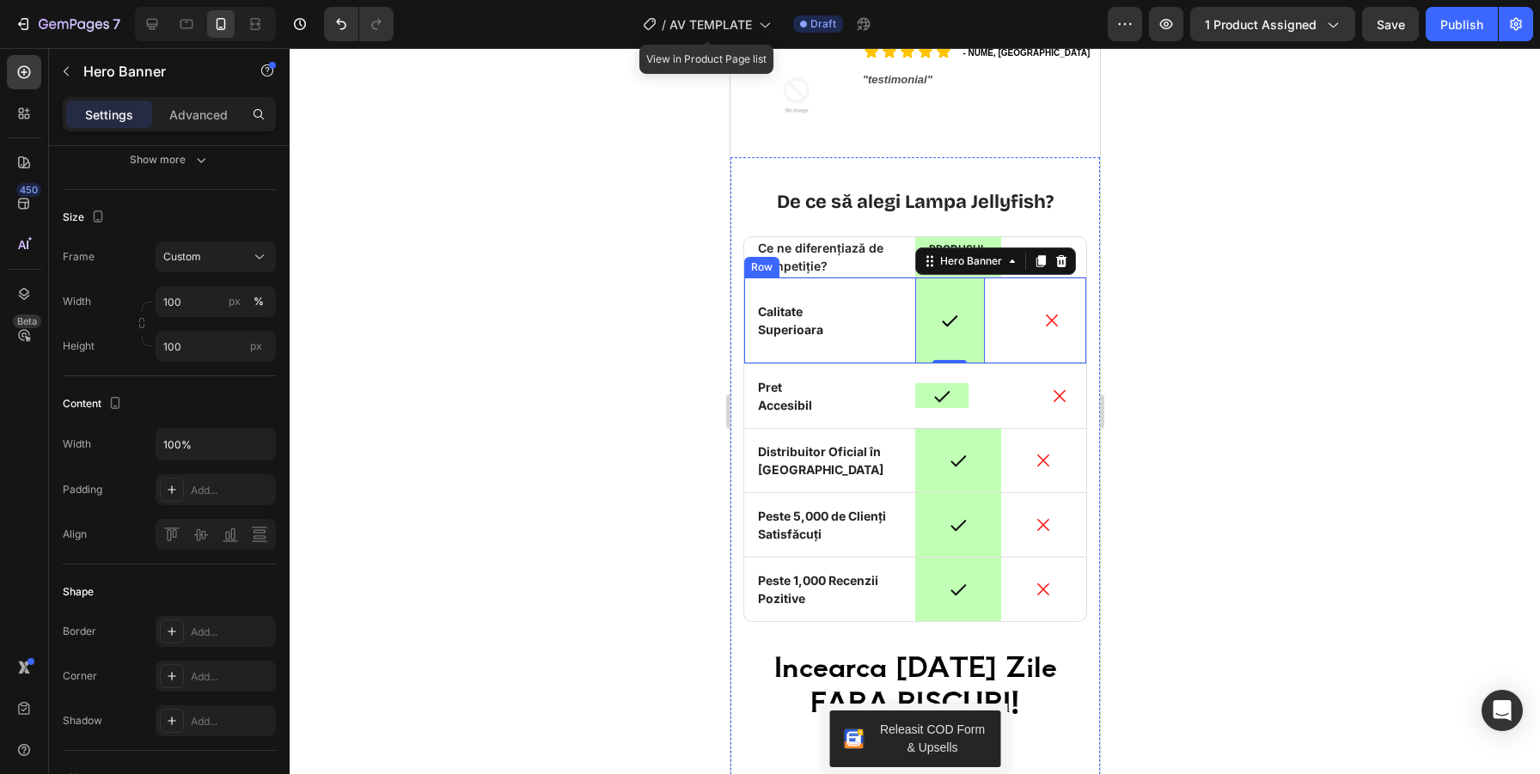
click at [891, 356] on div "Icon Calitate Superioara Text Block Row Icon Hero Banner 0 Icon Row" at bounding box center [914, 320] width 344 height 87
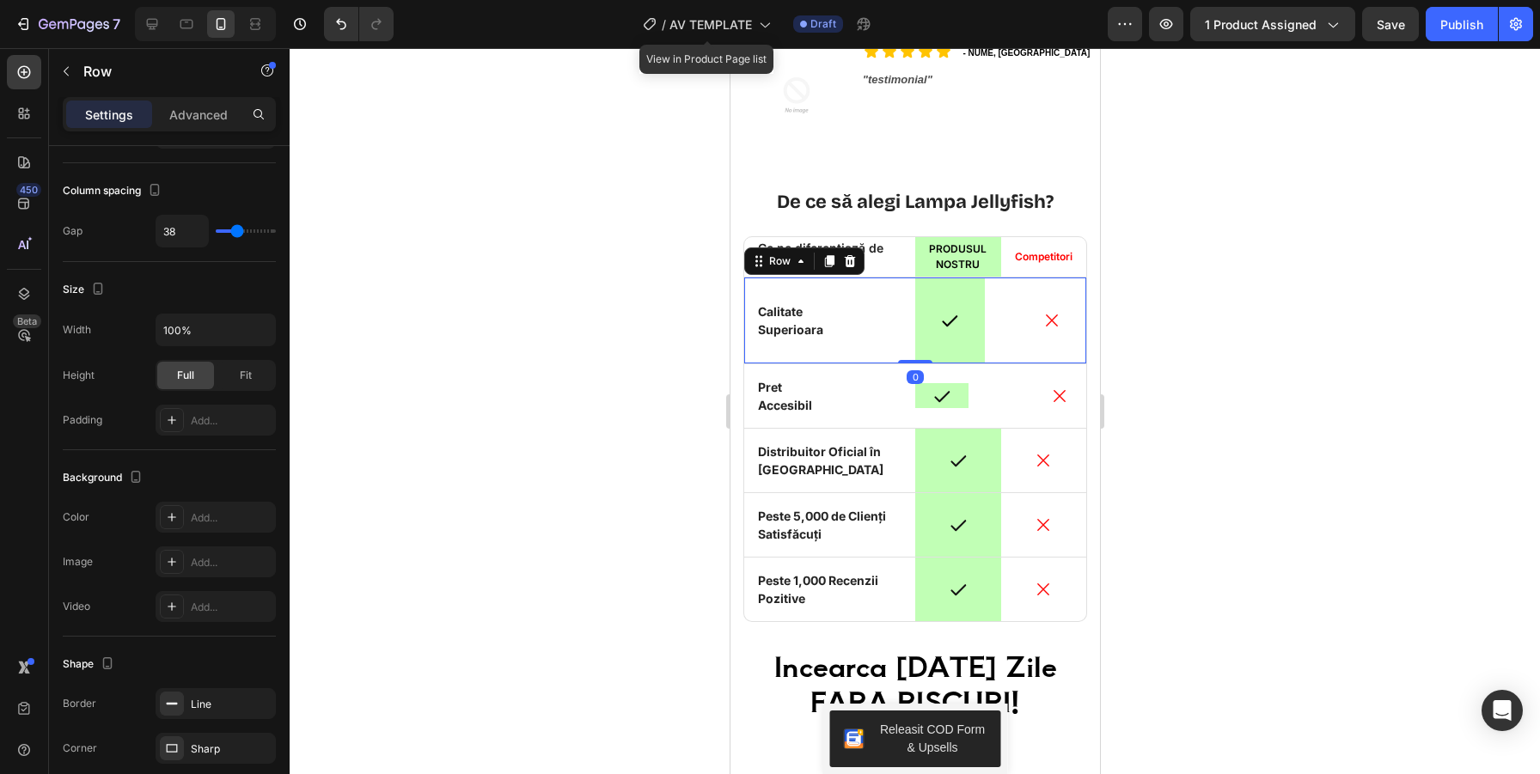
scroll to position [0, 0]
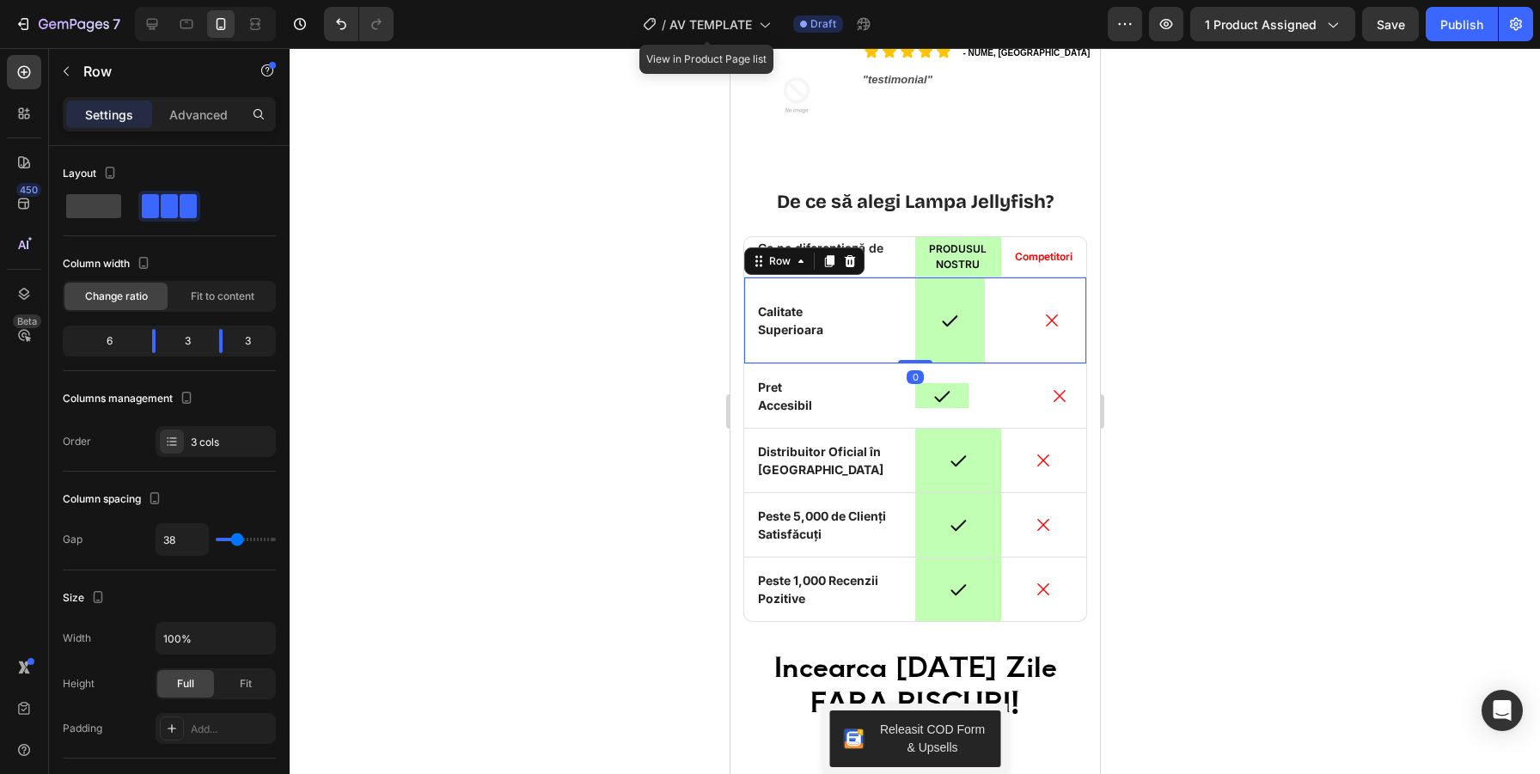
drag, startPoint x: 915, startPoint y: 362, endPoint x: 917, endPoint y: 335, distance: 26.7
click at [917, 335] on div "Icon Calitate Superioara Text Block Row Icon Hero Banner Icon Row 0" at bounding box center [914, 320] width 344 height 87
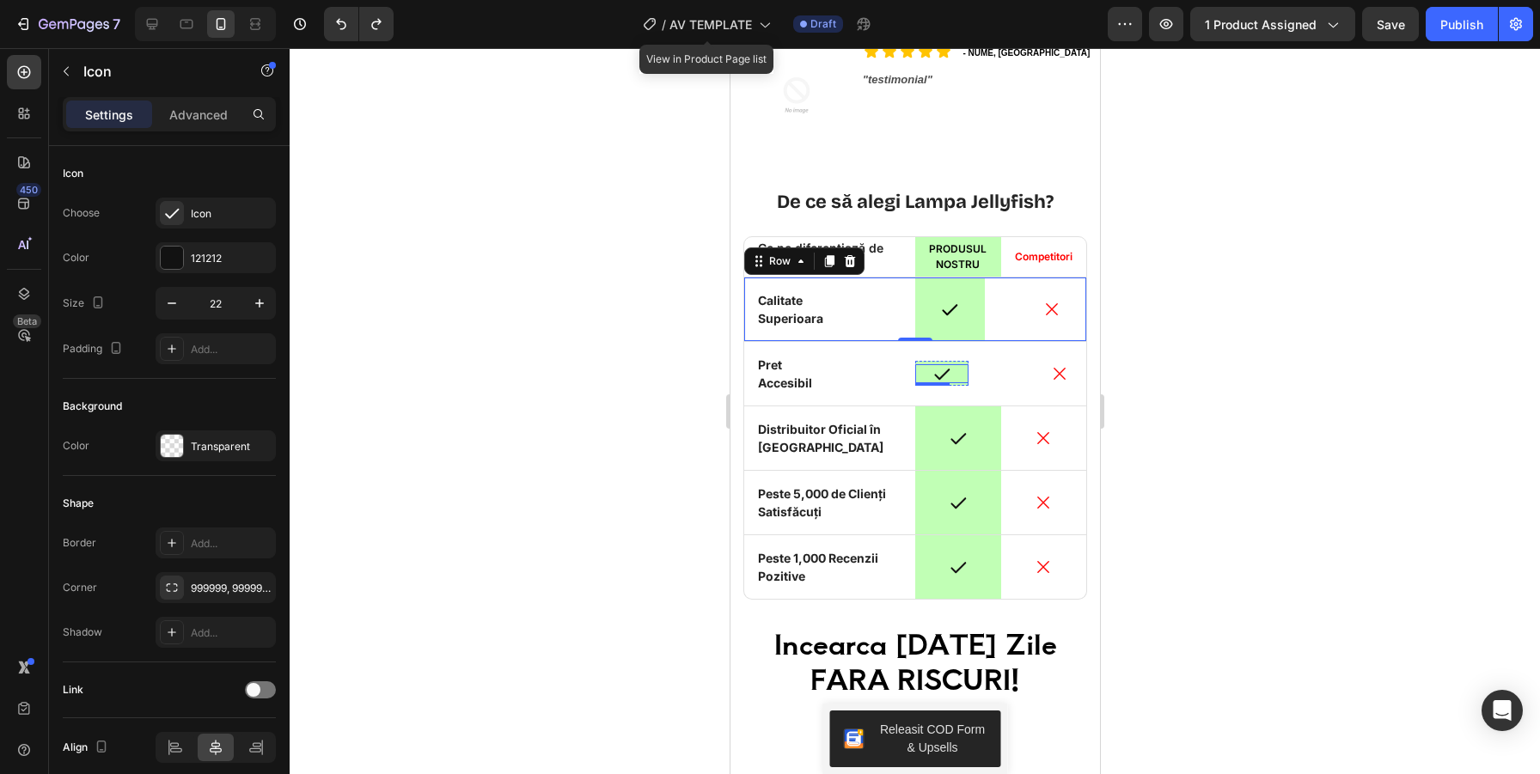
click at [959, 372] on div "Icon" at bounding box center [940, 373] width 53 height 19
drag, startPoint x: 944, startPoint y: 380, endPoint x: 961, endPoint y: 316, distance: 65.9
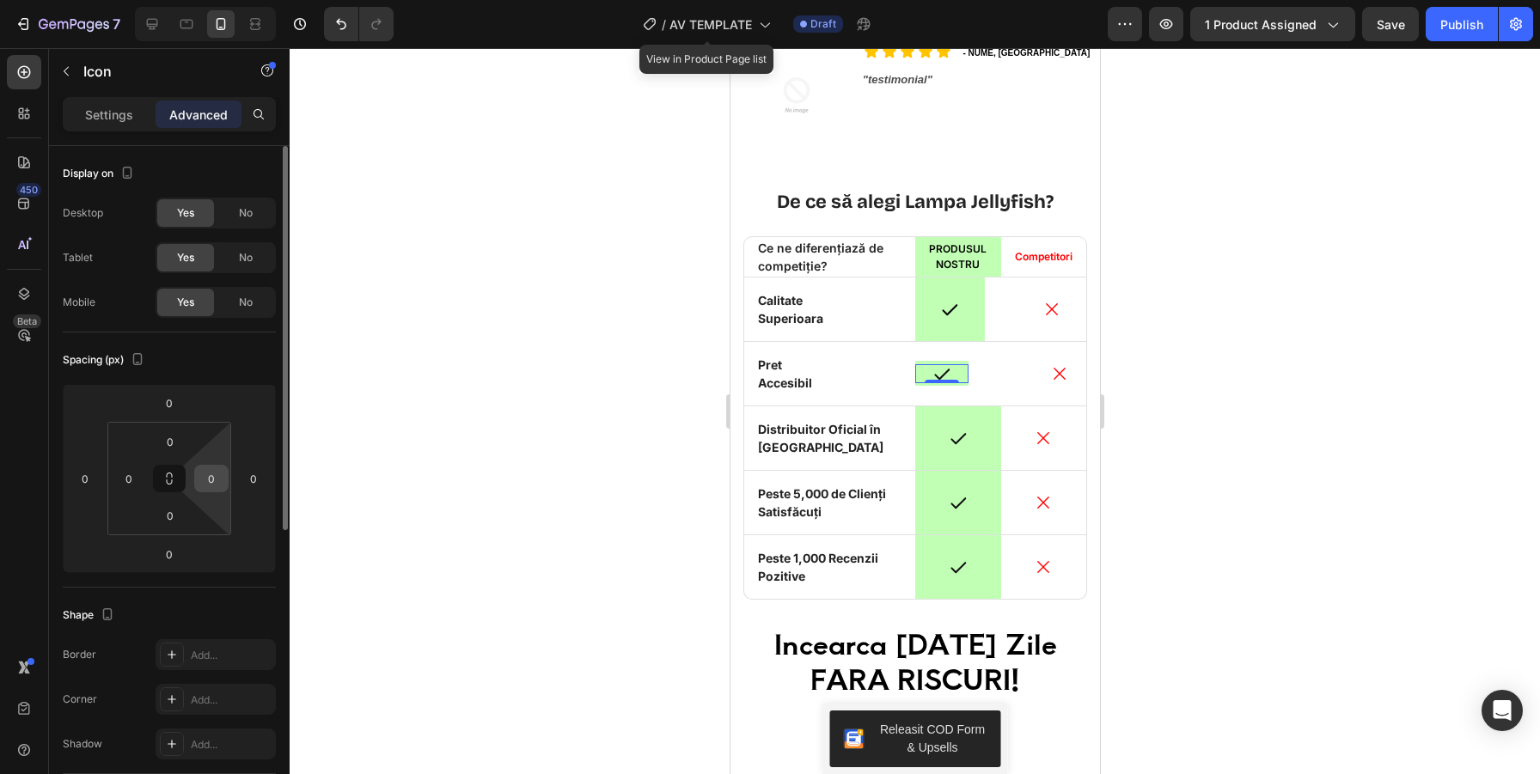
click at [210, 474] on input "0" at bounding box center [211, 479] width 26 height 26
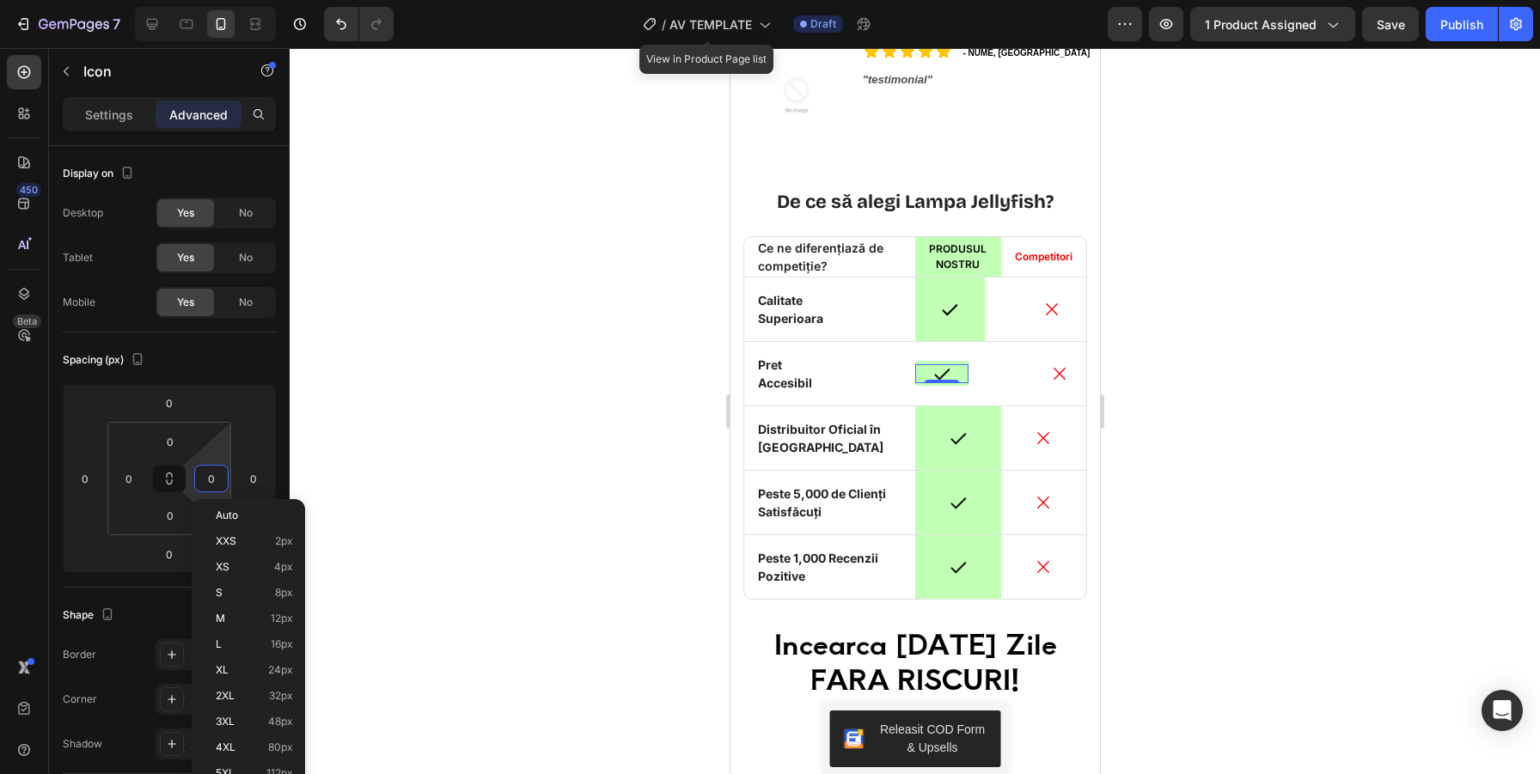
click at [408, 367] on div at bounding box center [915, 411] width 1250 height 726
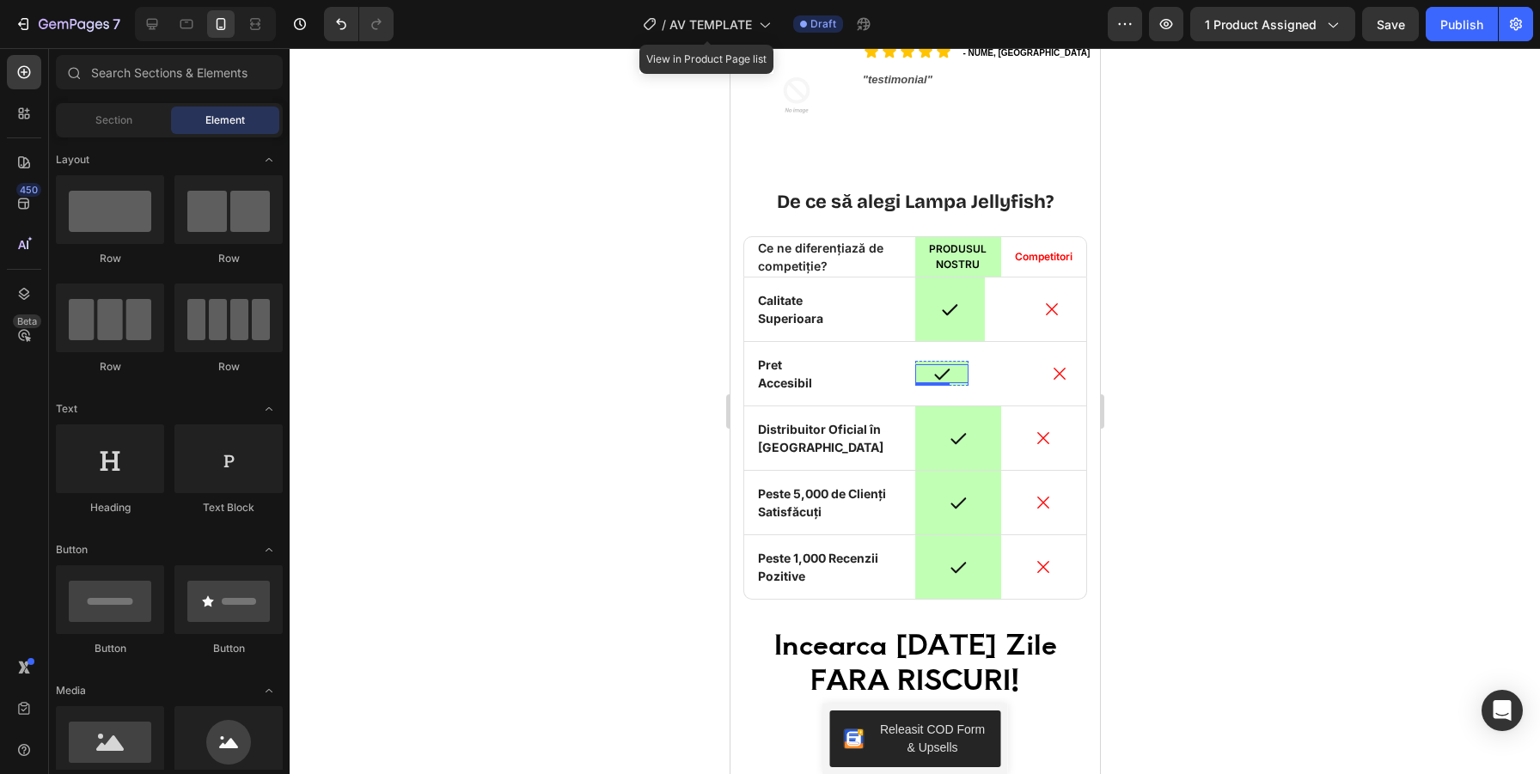
click at [956, 372] on div "Icon" at bounding box center [940, 373] width 53 height 19
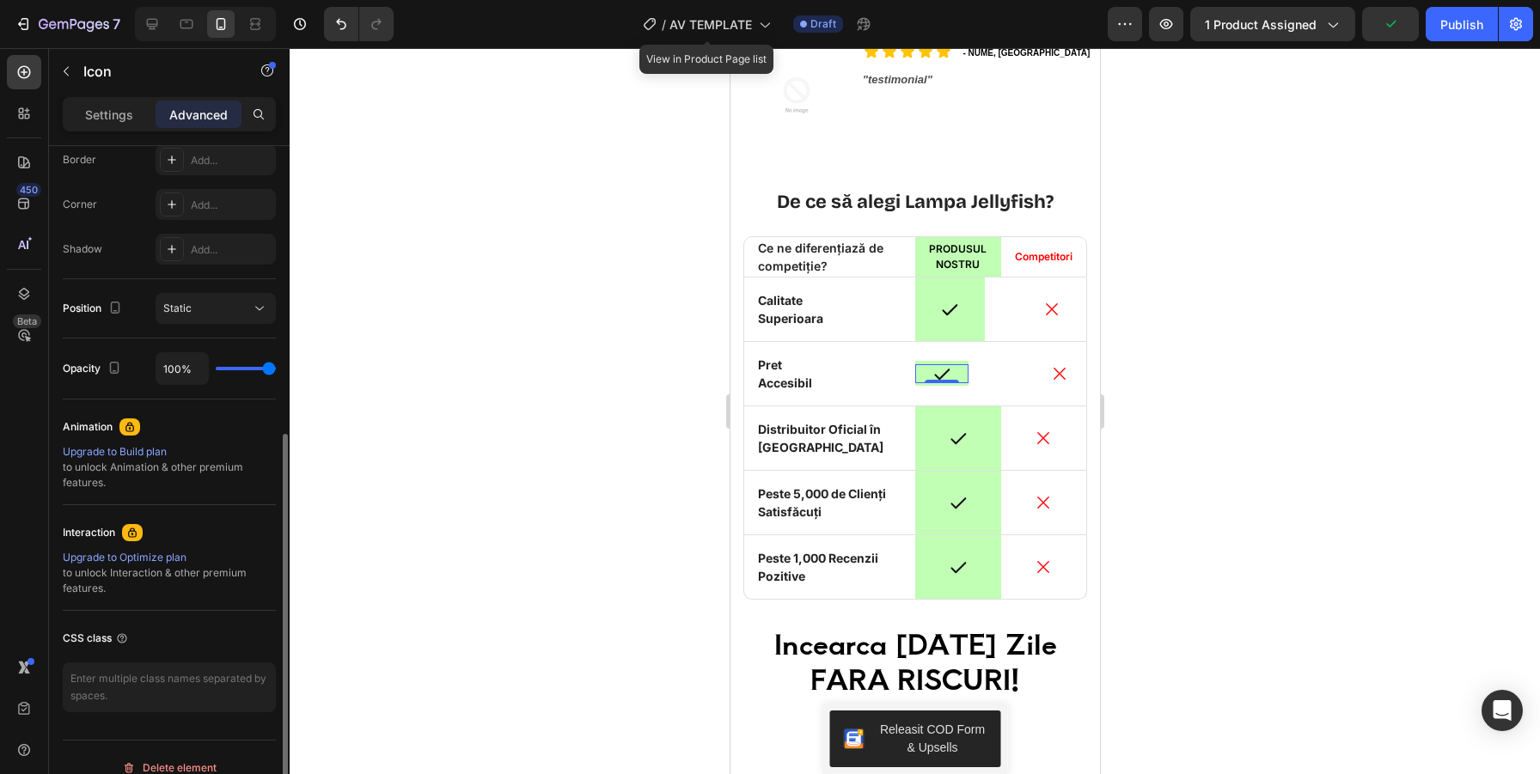
scroll to position [499, 0]
click at [85, 113] on p "Settings" at bounding box center [109, 115] width 48 height 18
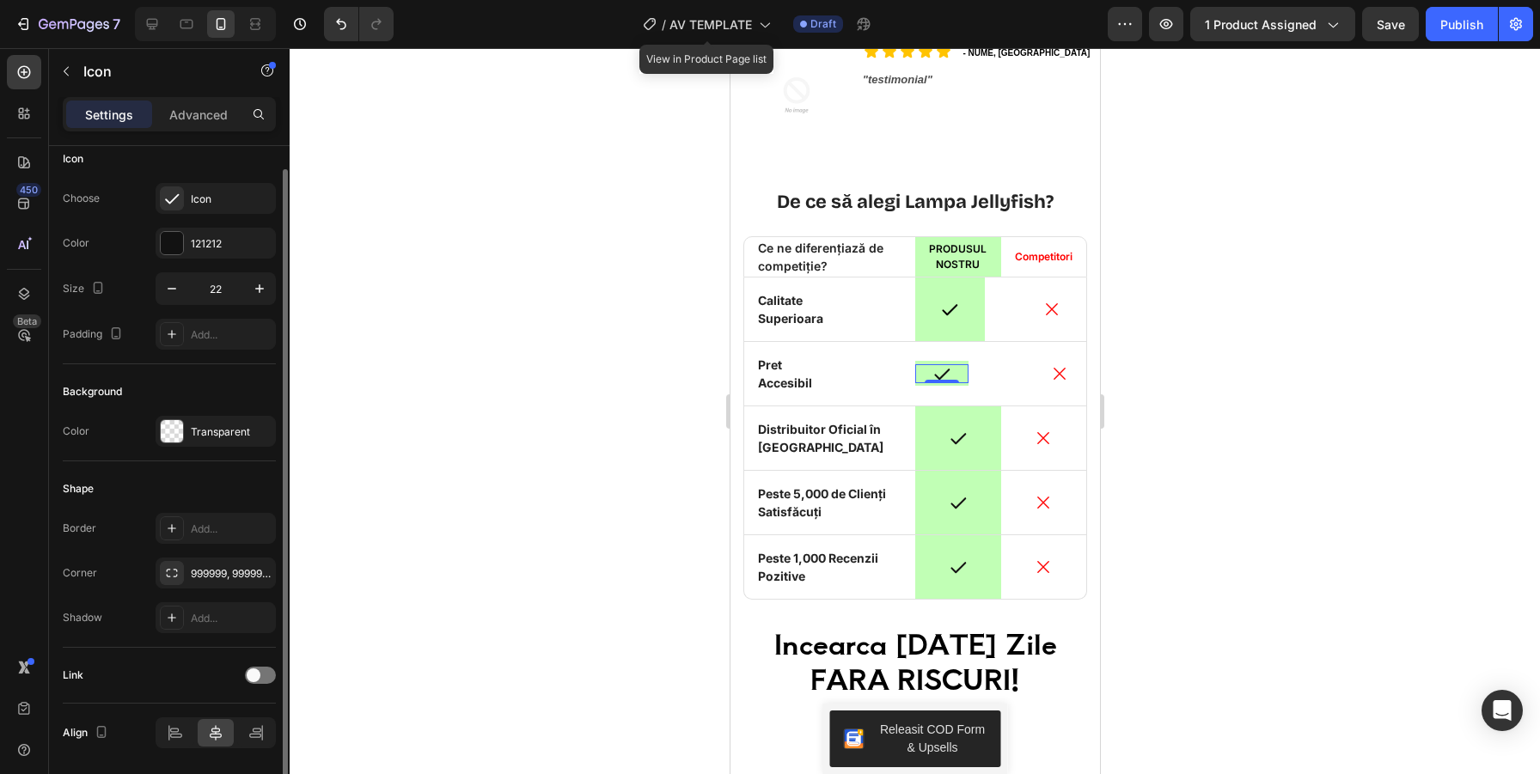
scroll to position [20, 0]
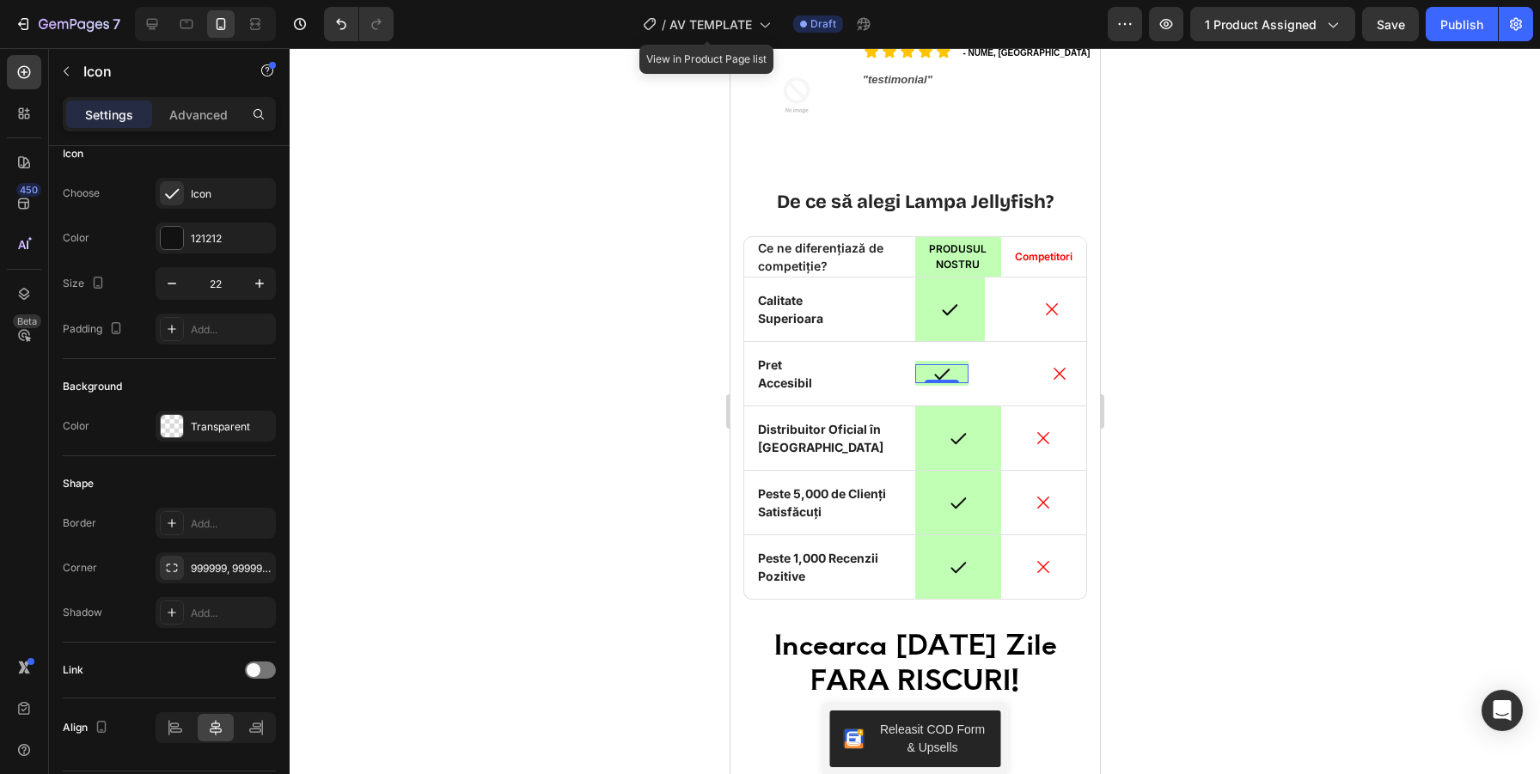
click at [963, 371] on div "Icon 0" at bounding box center [940, 373] width 53 height 19
click at [966, 383] on div "Overlay" at bounding box center [940, 373] width 53 height 25
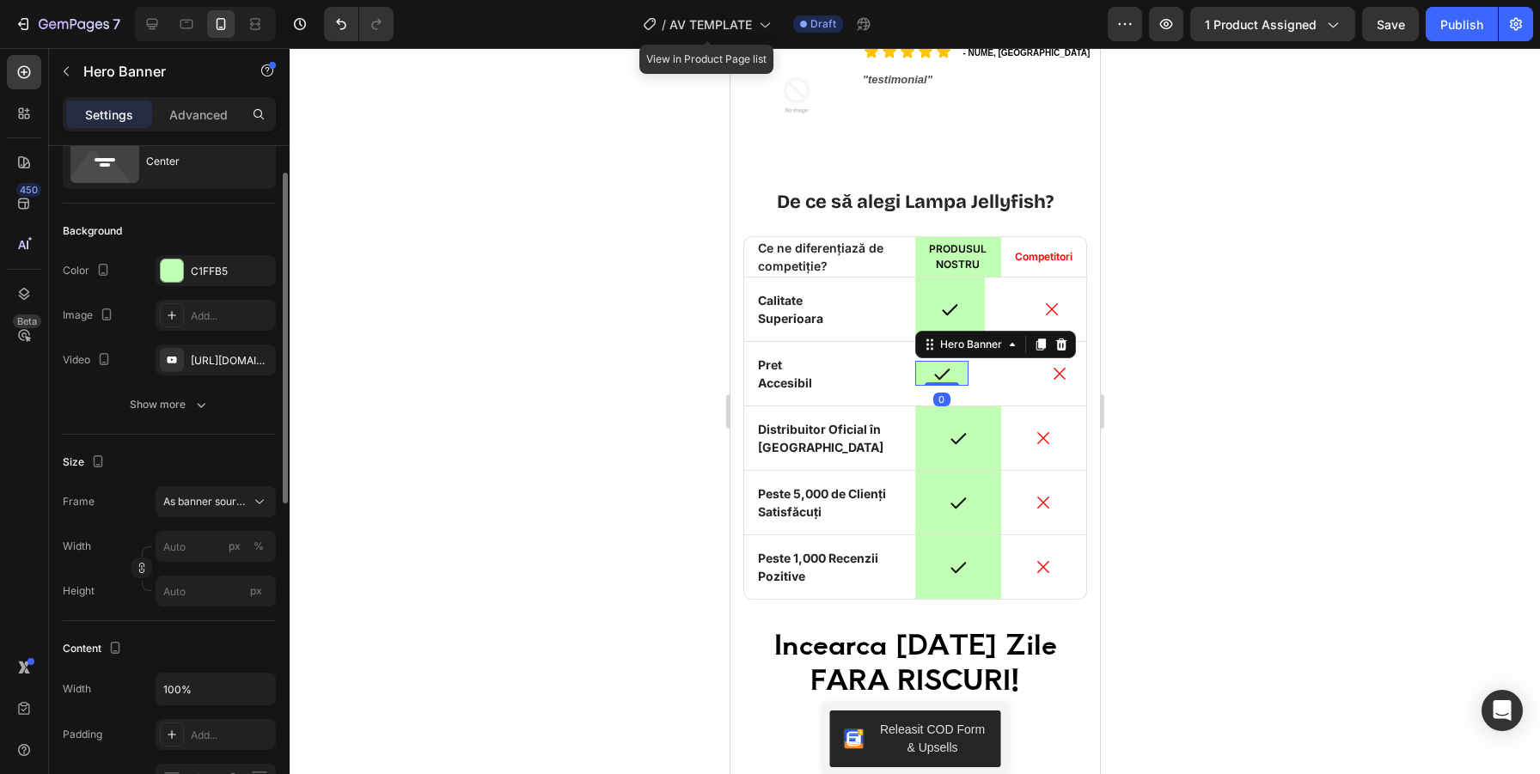
scroll to position [69, 0]
click at [197, 114] on p "Advanced" at bounding box center [198, 115] width 58 height 18
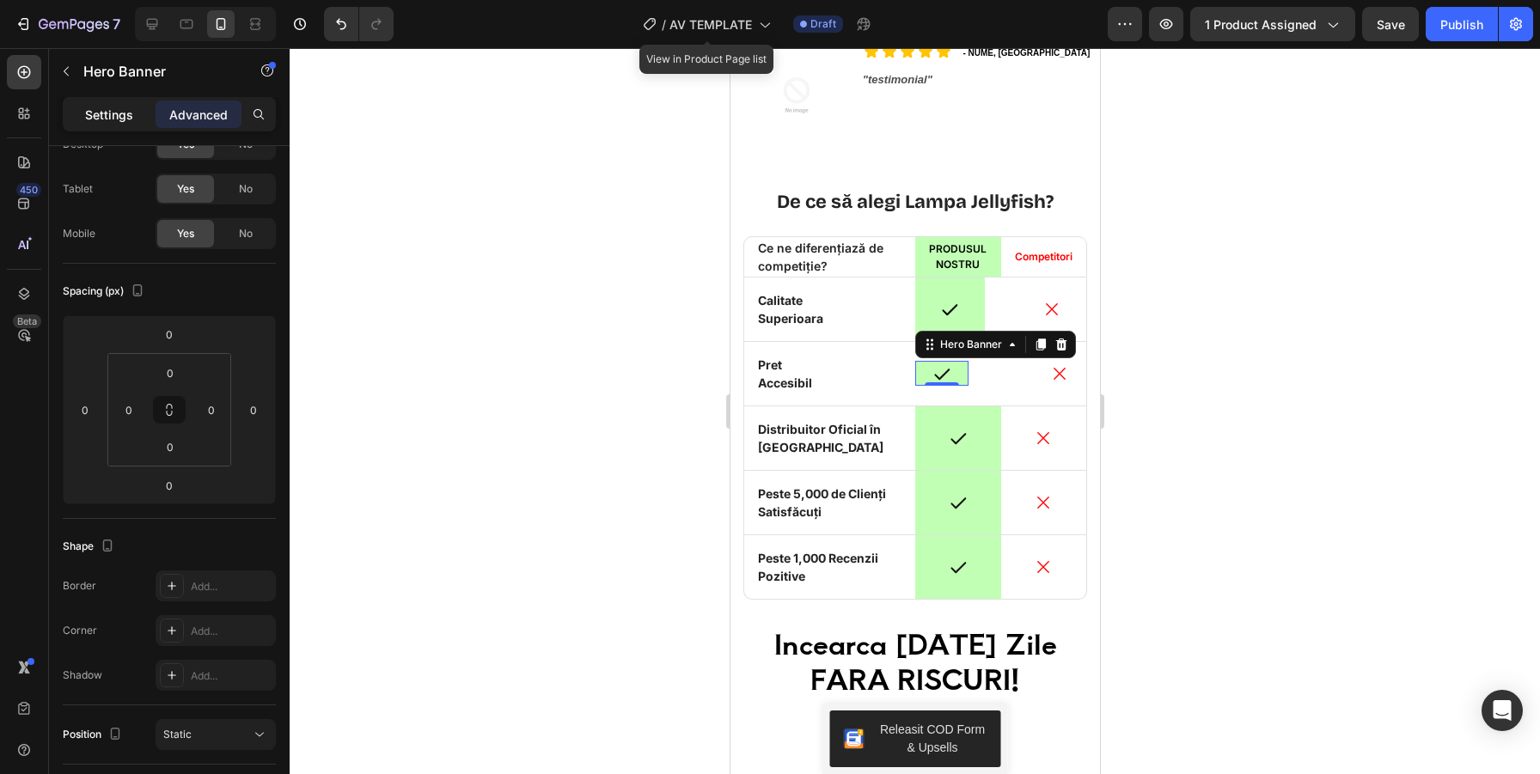
click at [116, 113] on p "Settings" at bounding box center [109, 115] width 48 height 18
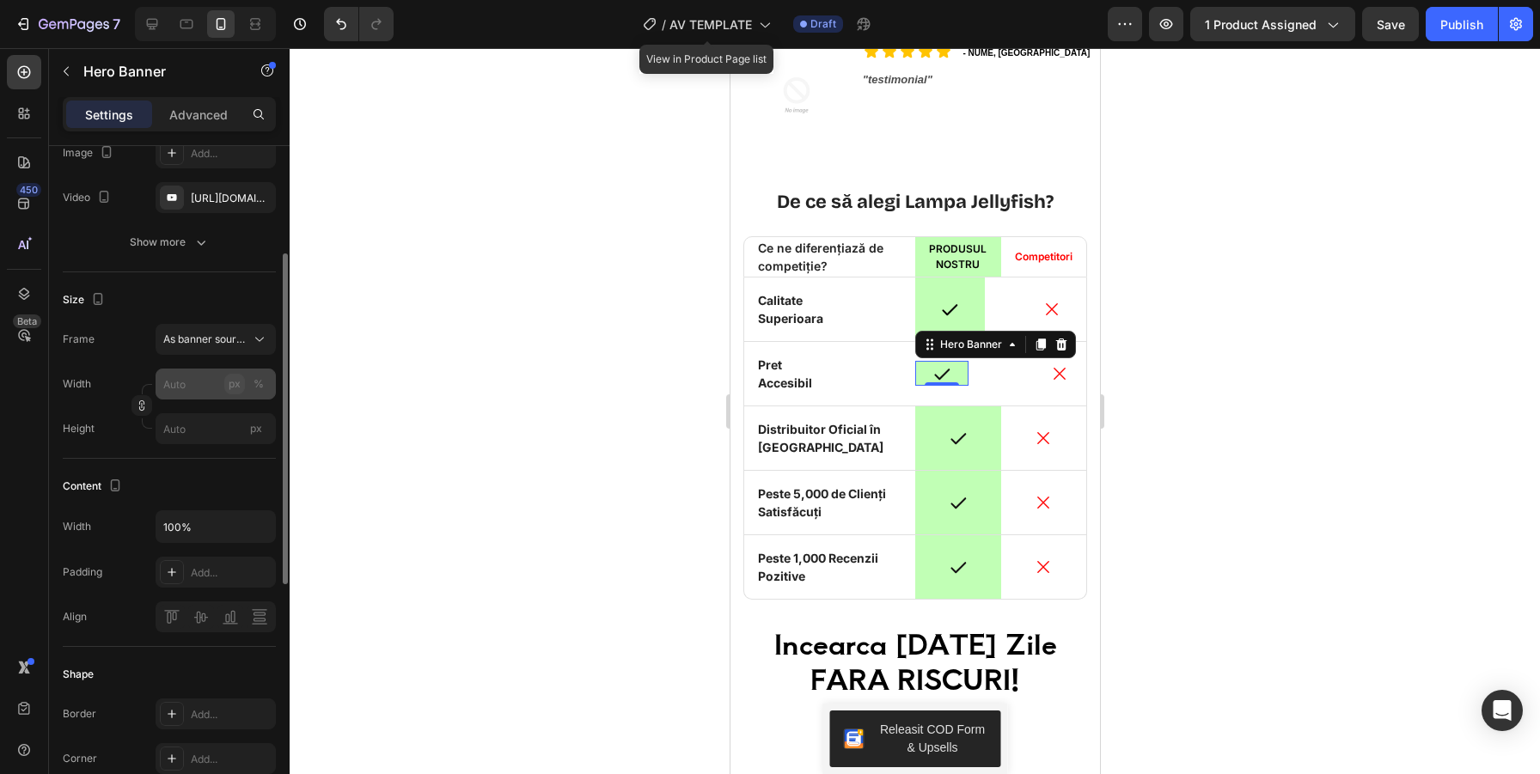
scroll to position [227, 0]
click at [238, 346] on div "As banner source" at bounding box center [215, 338] width 105 height 17
click at [201, 409] on div "Custom" at bounding box center [212, 410] width 100 height 15
click at [186, 425] on input "px" at bounding box center [216, 427] width 120 height 31
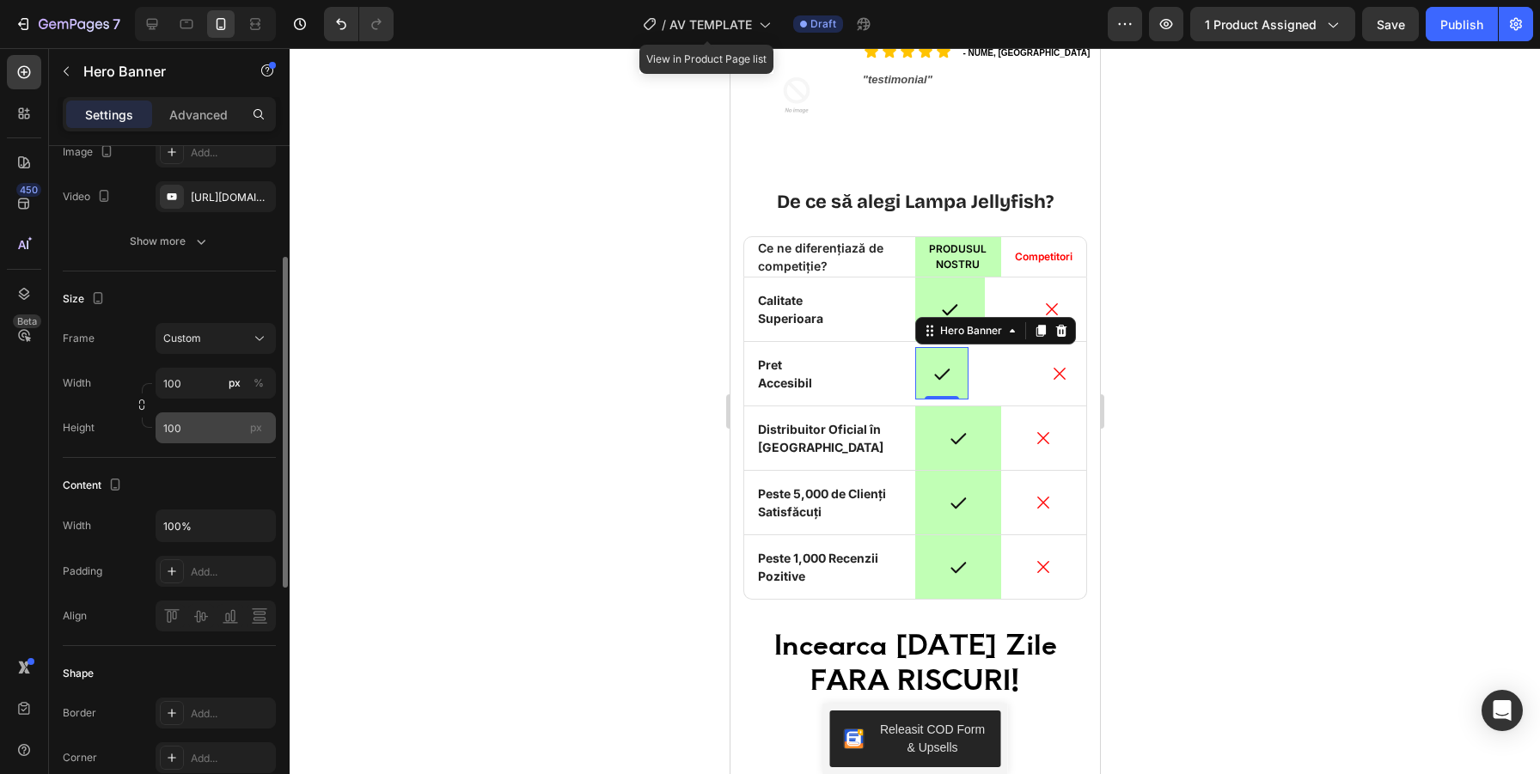
click at [257, 425] on span "px" at bounding box center [256, 427] width 12 height 13
click at [257, 425] on input "100" at bounding box center [216, 427] width 120 height 31
click at [256, 432] on span "px" at bounding box center [256, 427] width 12 height 13
click at [256, 432] on input "100" at bounding box center [216, 427] width 120 height 31
click at [255, 389] on div "%" at bounding box center [258, 382] width 10 height 15
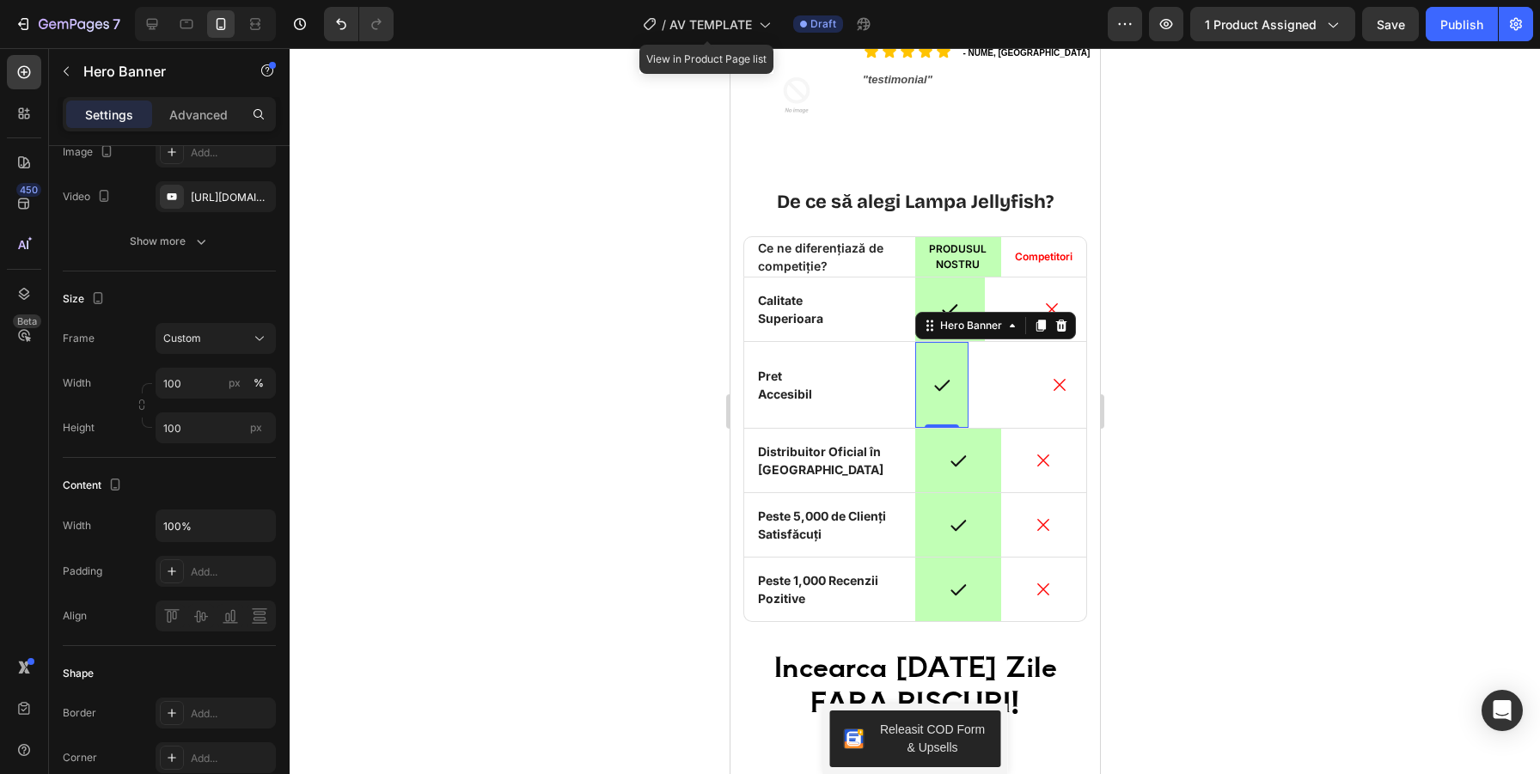
click at [962, 415] on div "Overlay" at bounding box center [940, 385] width 53 height 86
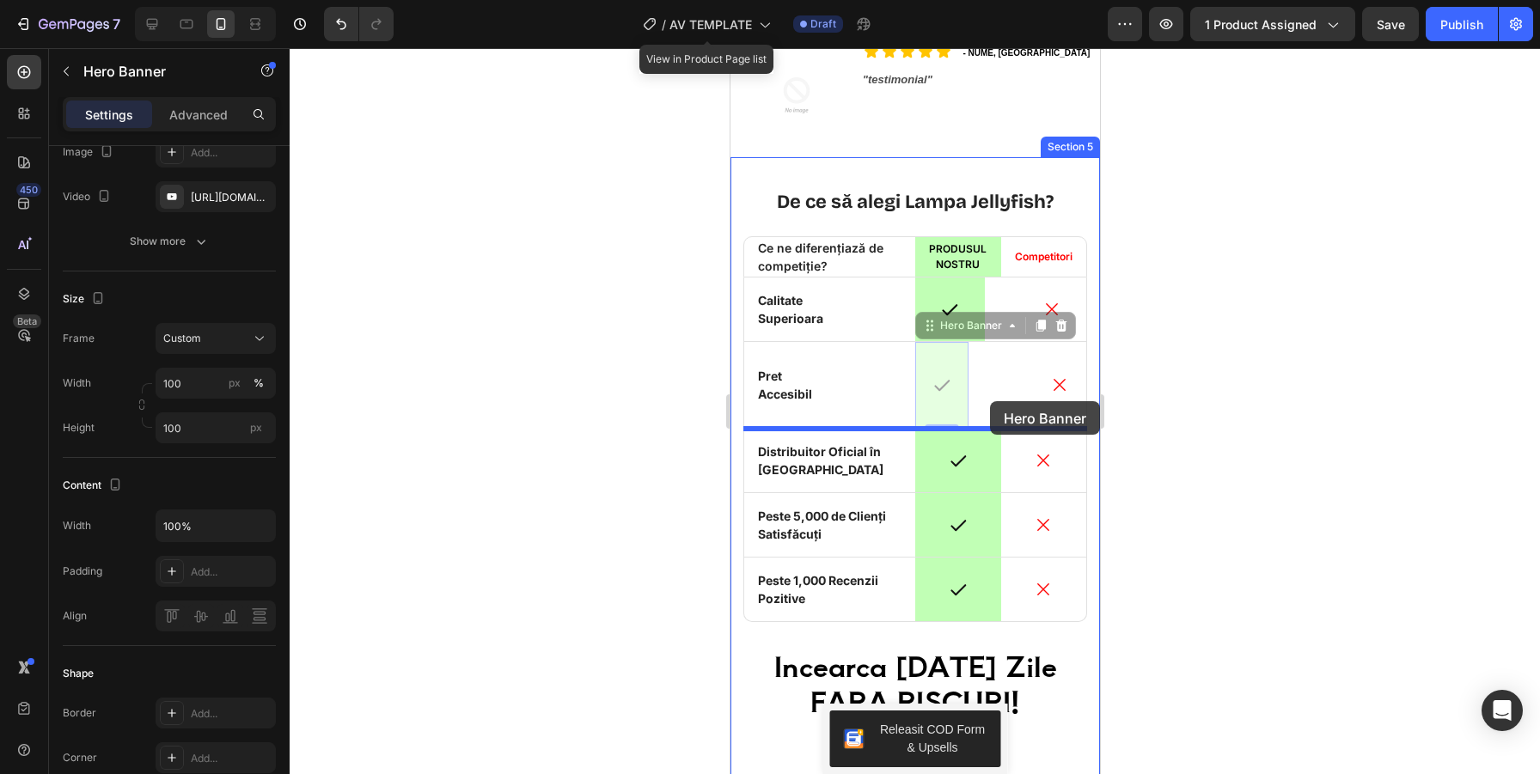
drag, startPoint x: 966, startPoint y: 399, endPoint x: 989, endPoint y: 401, distance: 23.3
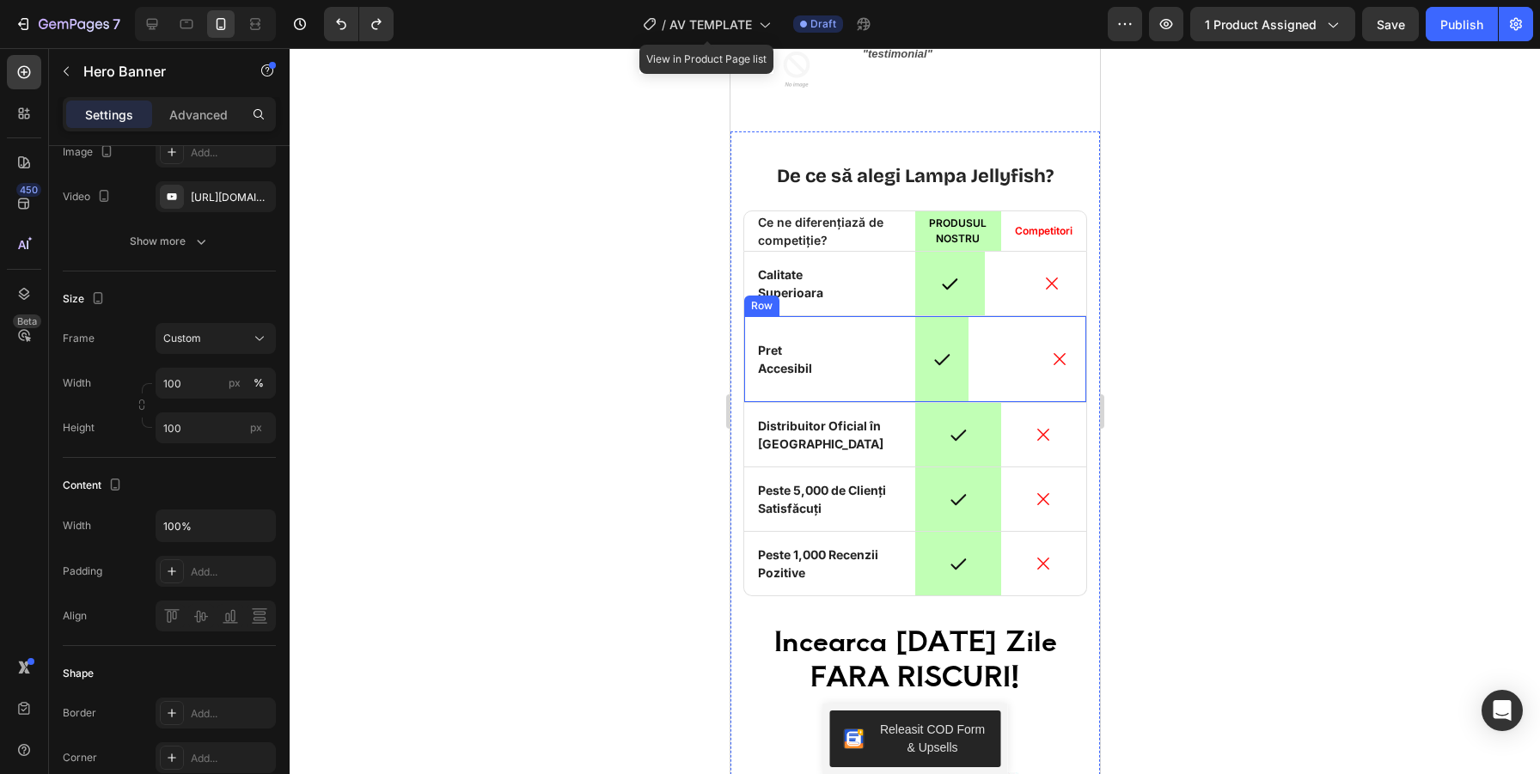
scroll to position [4299, 0]
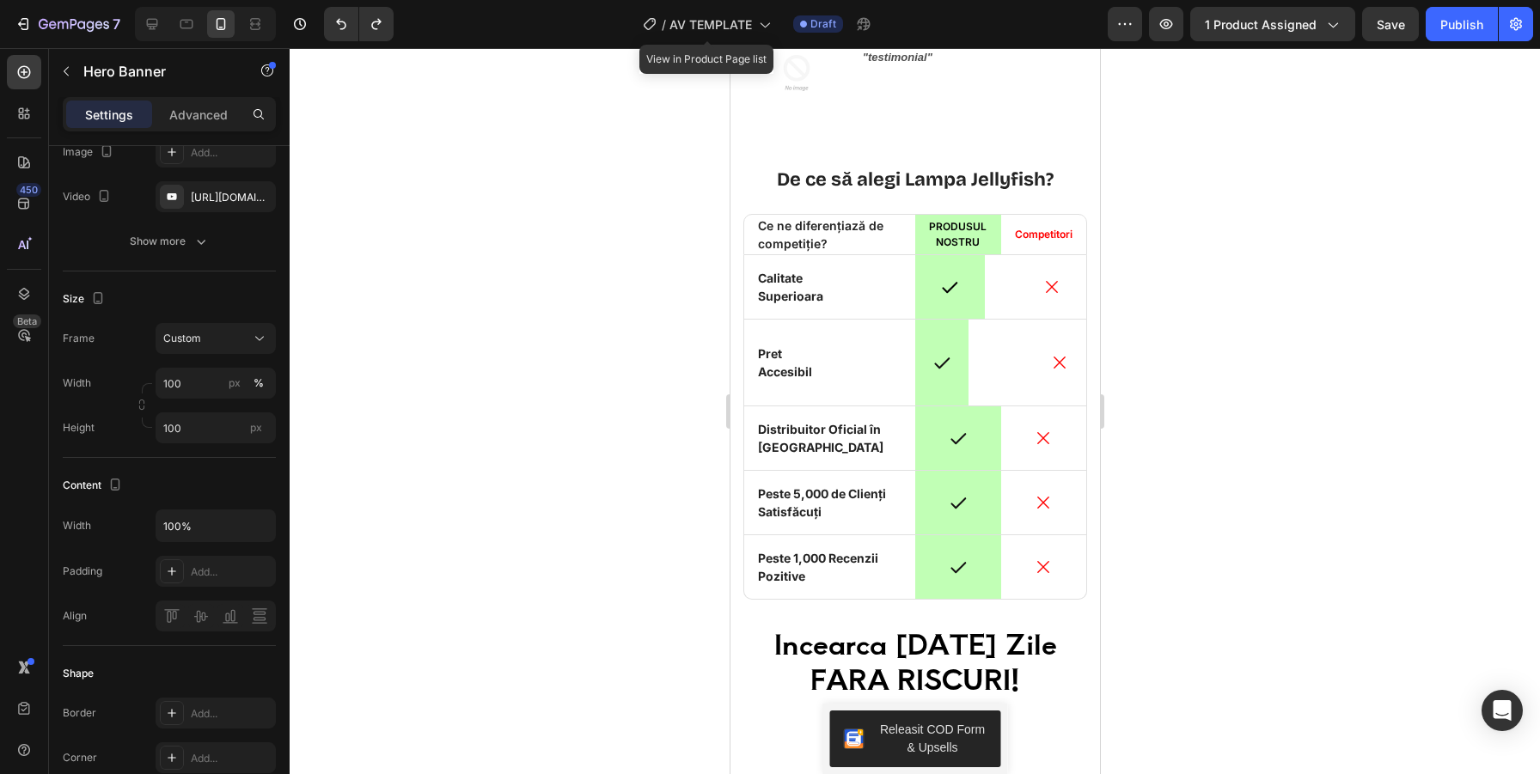
click at [953, 392] on div "Overlay" at bounding box center [940, 363] width 53 height 86
click at [975, 376] on div "Icon Pret Accesibil Text Block Row Icon Hero Banner Icon Row" at bounding box center [914, 363] width 344 height 87
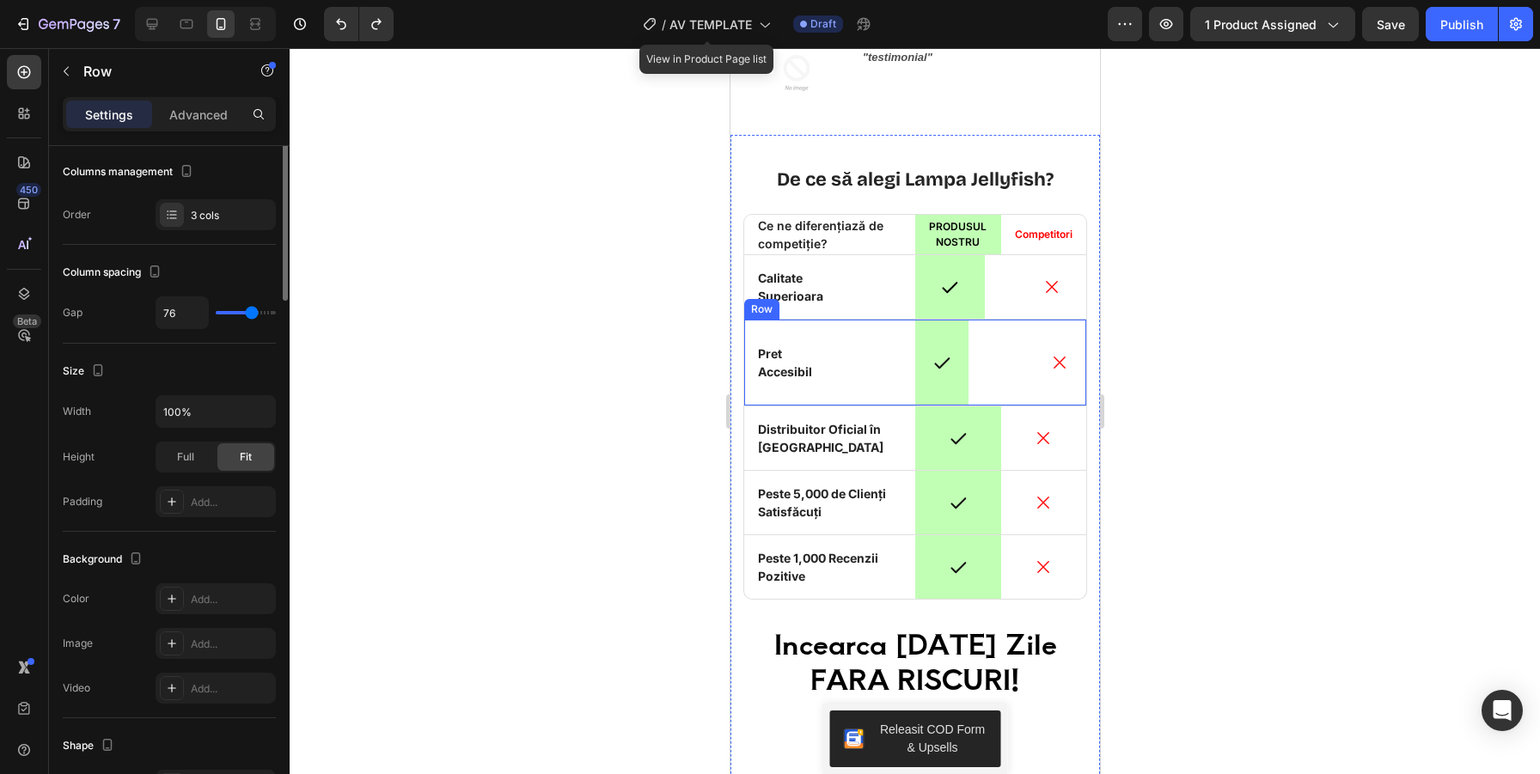
scroll to position [0, 0]
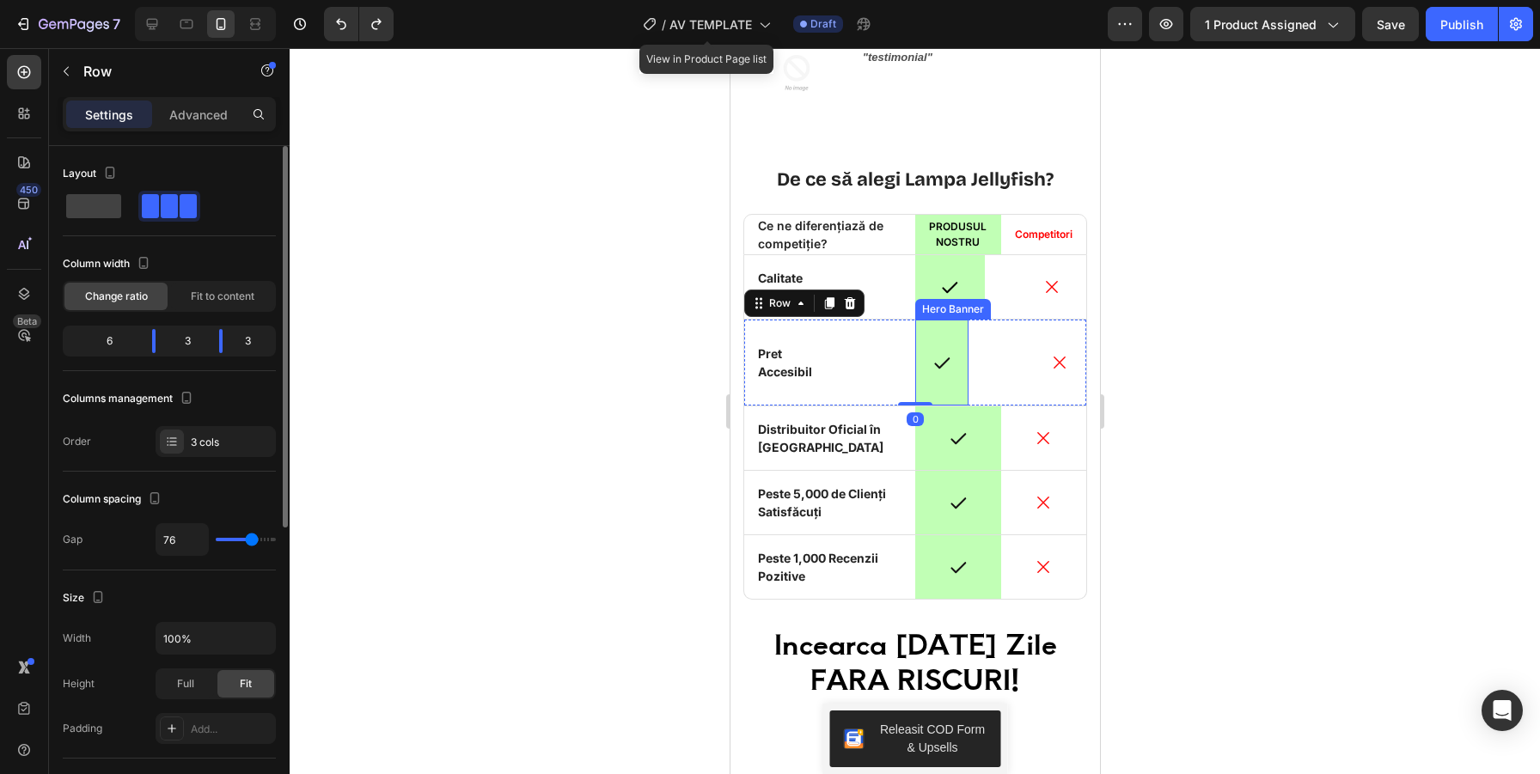
click at [967, 380] on div "Icon Pret Accesibil Text Block Row Icon Hero Banner Icon Row 0" at bounding box center [914, 363] width 344 height 87
click at [953, 380] on div "Overlay" at bounding box center [940, 363] width 53 height 86
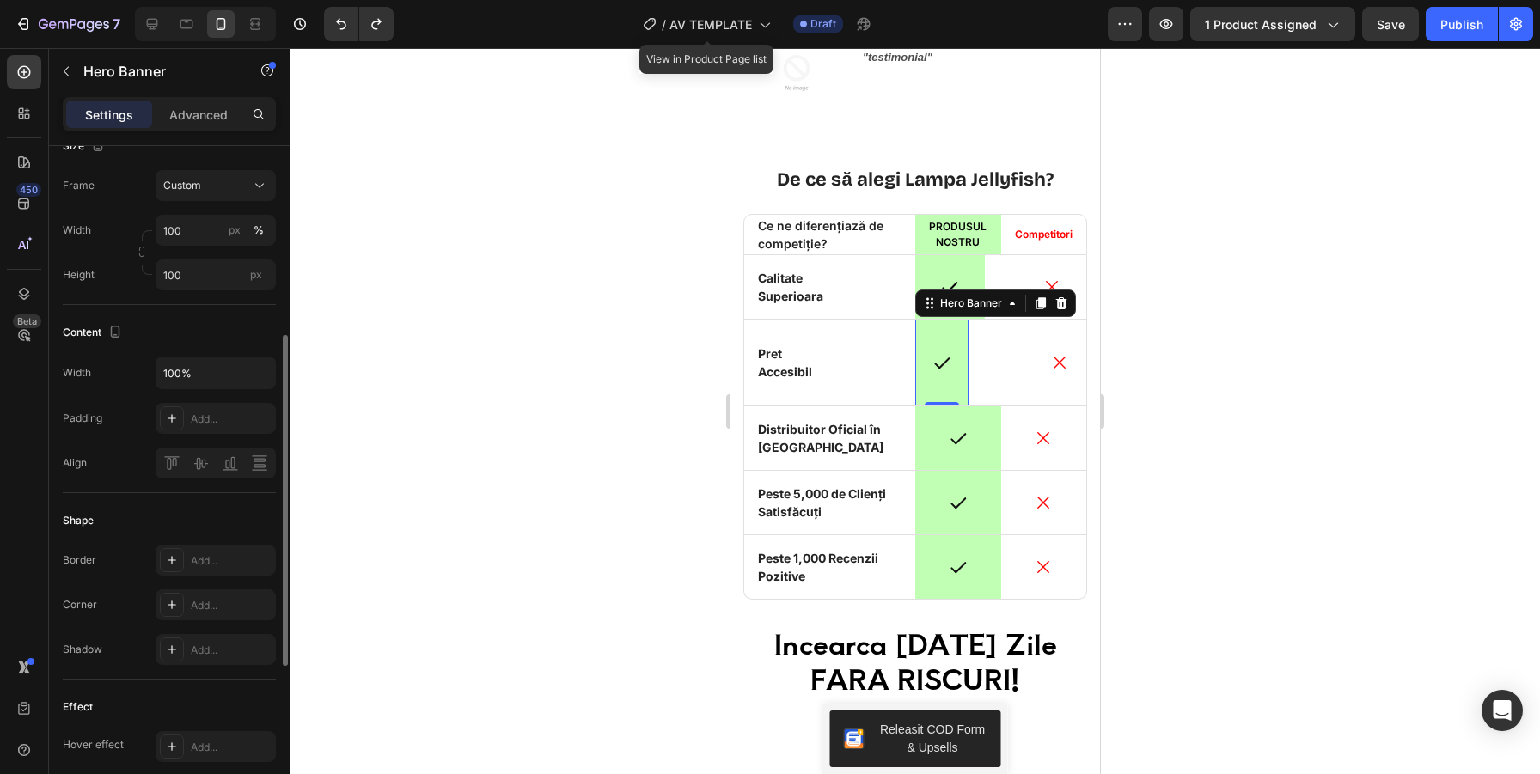
scroll to position [376, 0]
click at [165, 419] on icon at bounding box center [172, 422] width 14 height 14
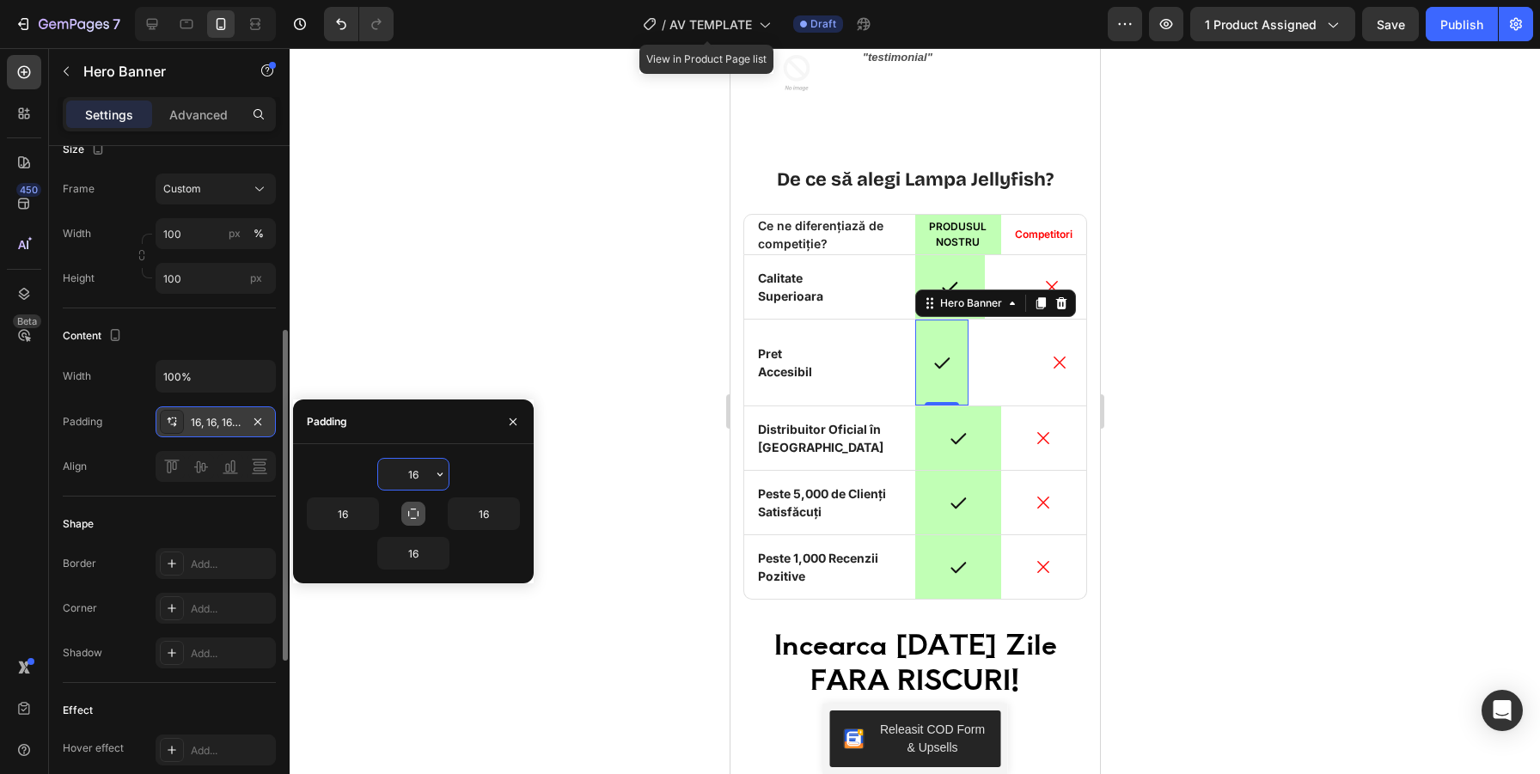
click at [412, 515] on icon "button" at bounding box center [413, 514] width 14 height 14
click at [517, 421] on icon "button" at bounding box center [513, 422] width 14 height 14
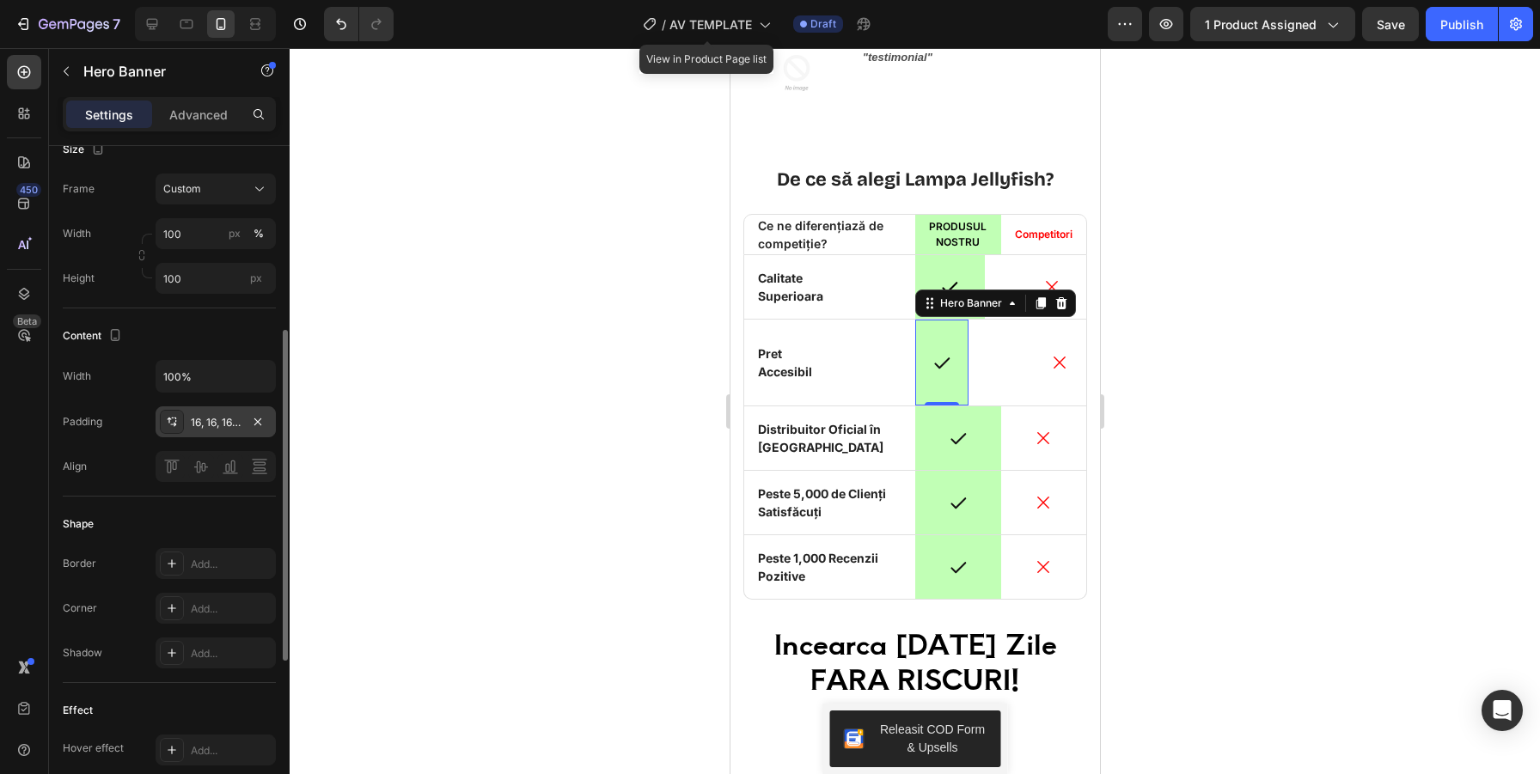
click at [235, 425] on div "16, 16, 16, 16" at bounding box center [216, 422] width 50 height 15
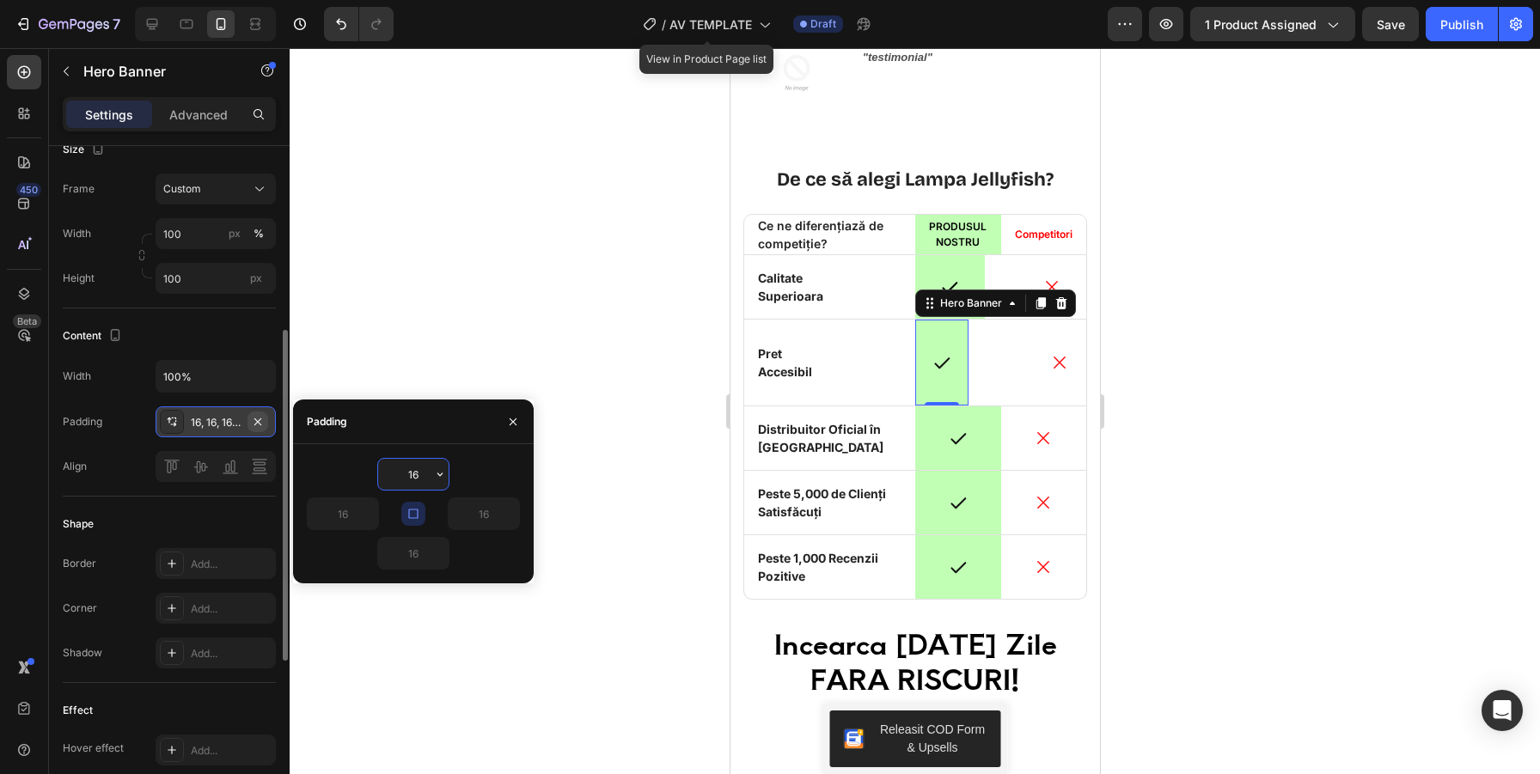
click at [258, 419] on icon "button" at bounding box center [258, 422] width 14 height 14
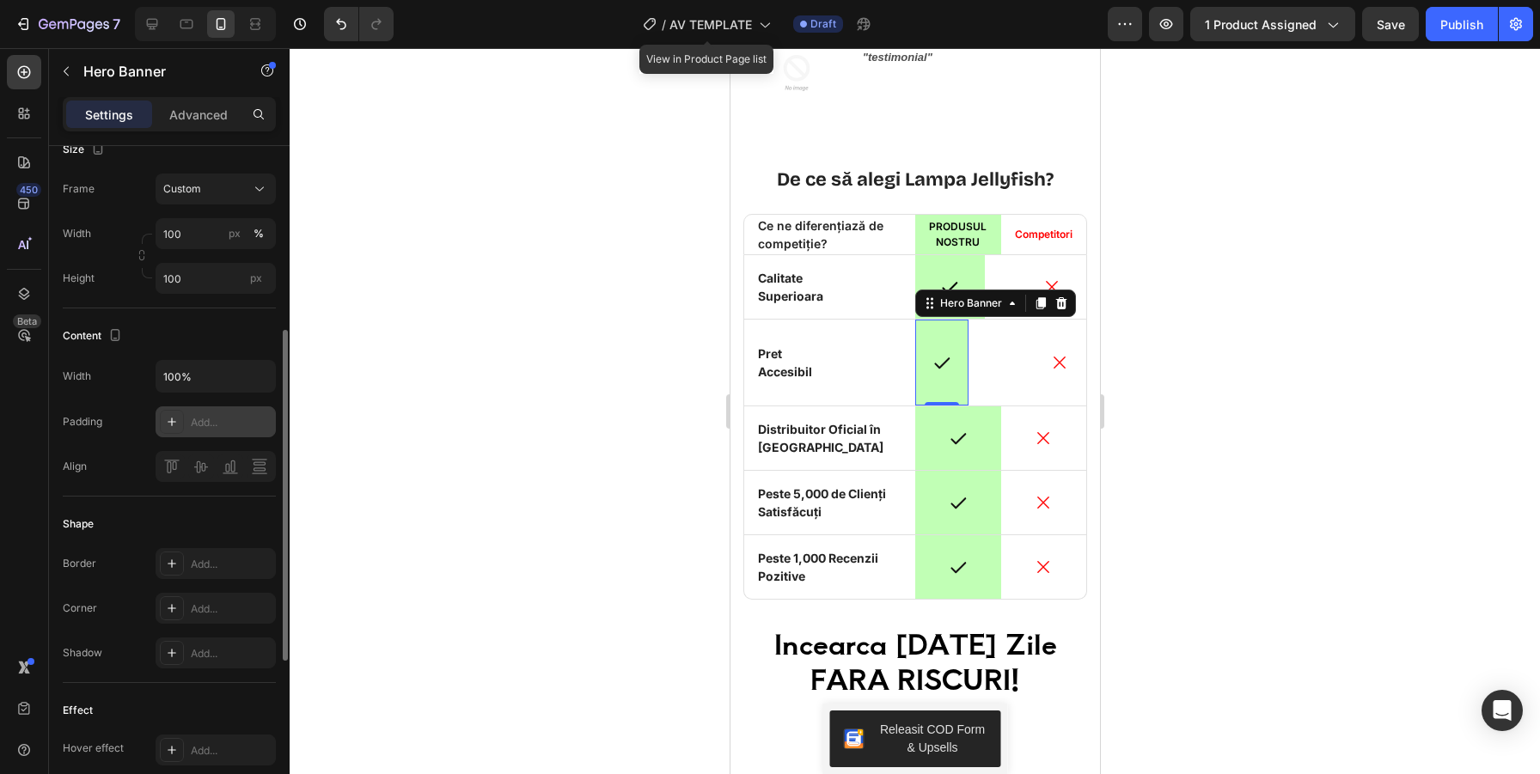
click at [457, 370] on div at bounding box center [915, 411] width 1250 height 726
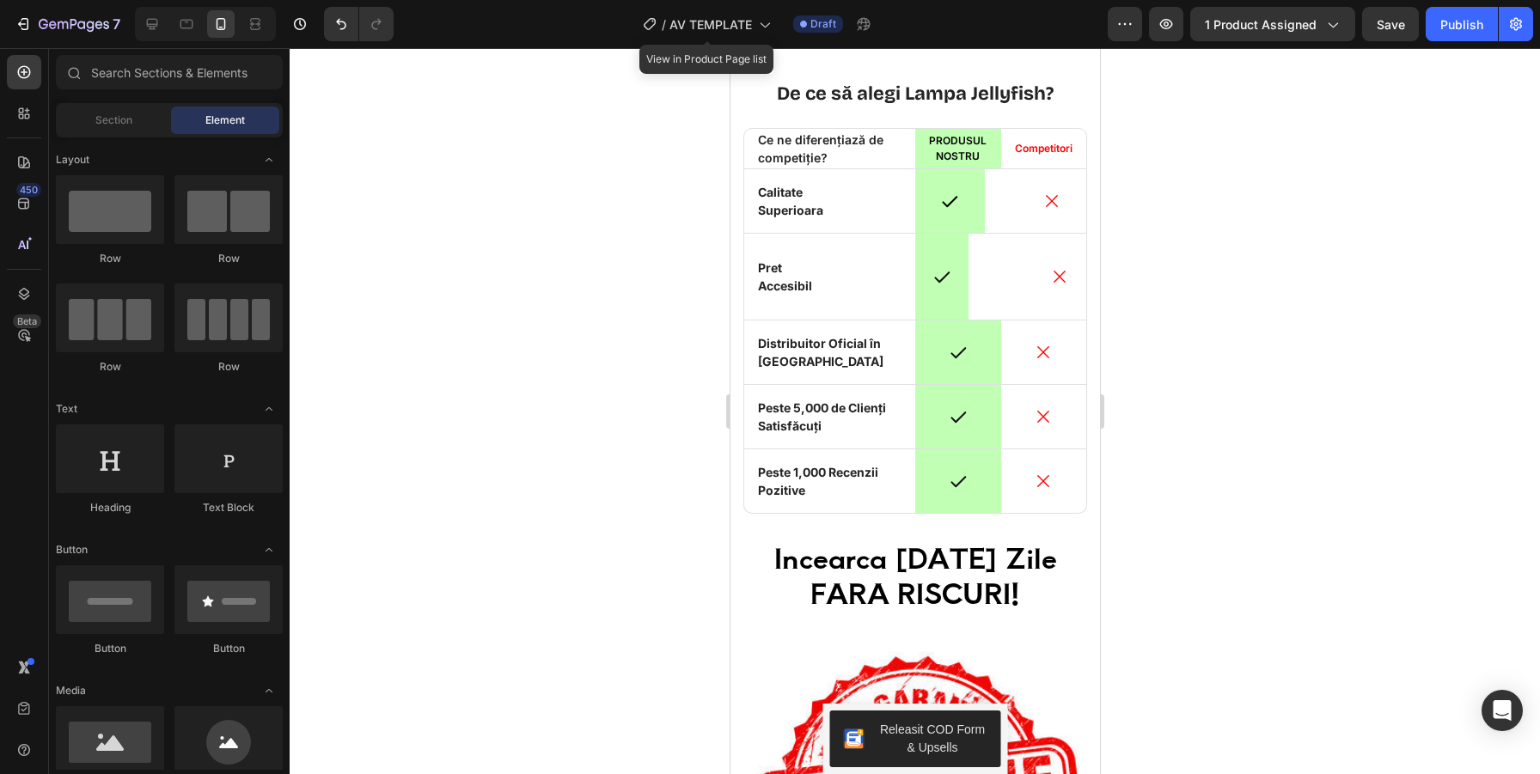
scroll to position [4388, 0]
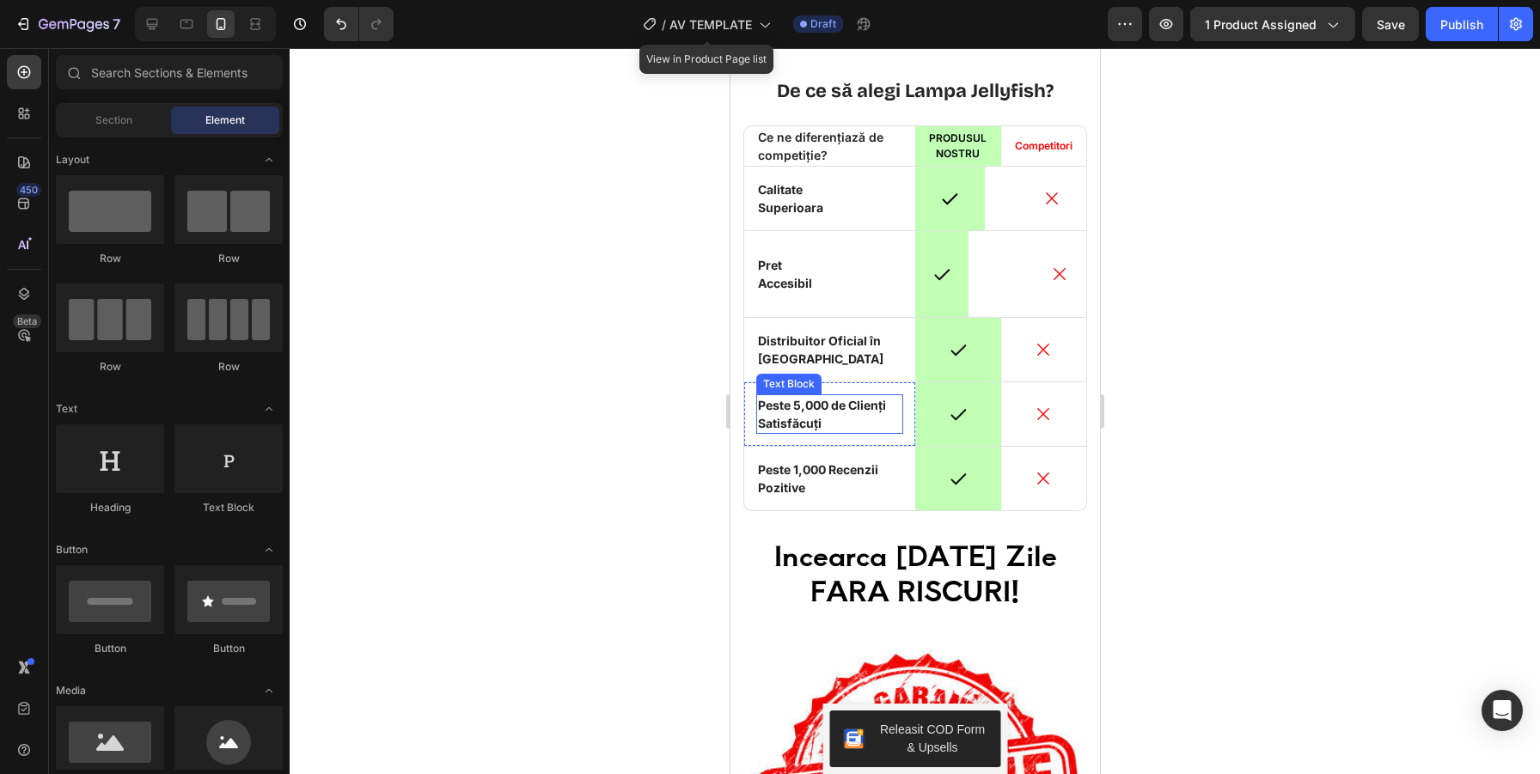
click at [813, 402] on p "Peste 5,000 de Clienți Satisfăcuți" at bounding box center [828, 414] width 143 height 36
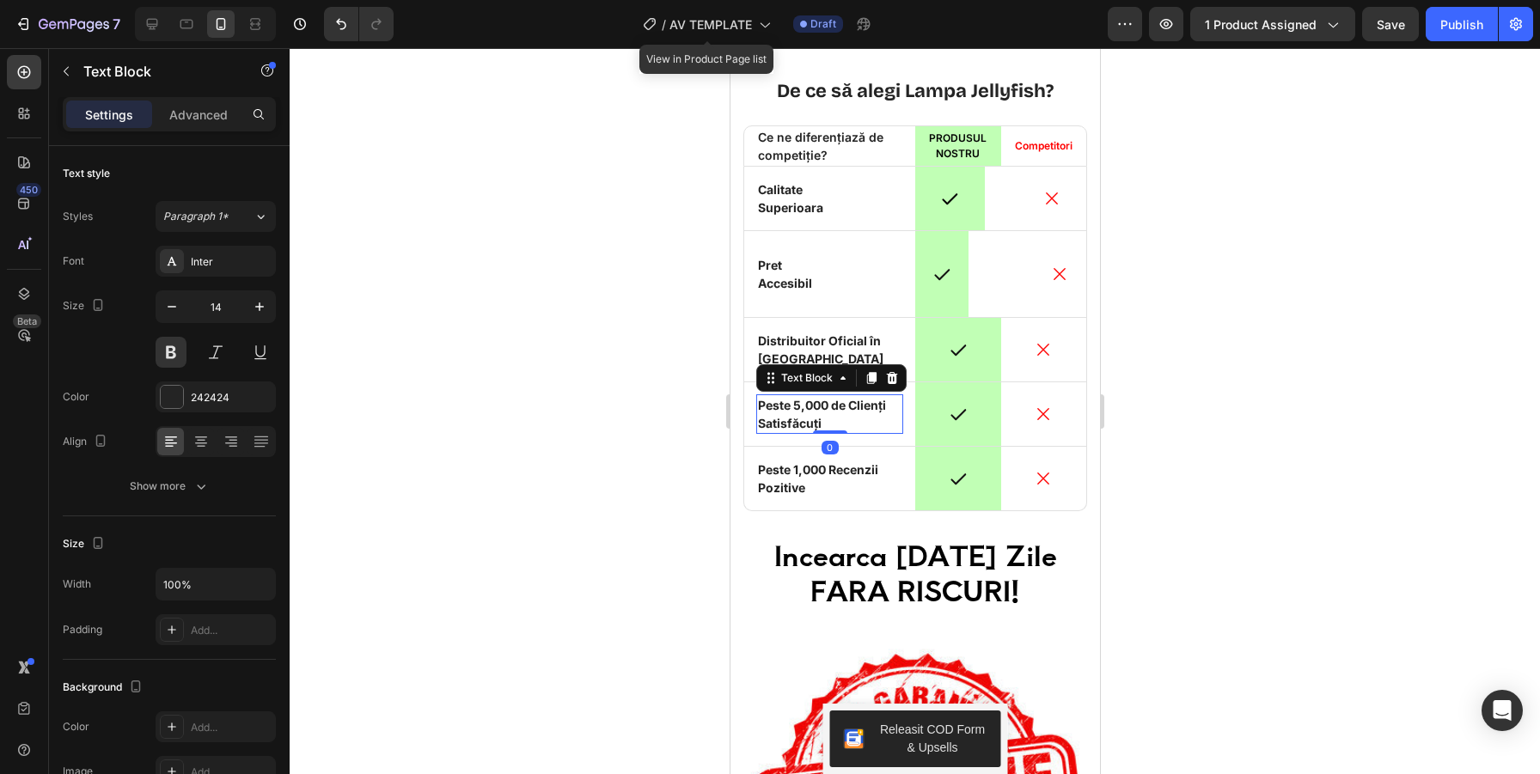
click at [813, 402] on p "Peste 5,000 de Clienți Satisfăcuți" at bounding box center [828, 414] width 143 height 36
click at [1254, 381] on div at bounding box center [915, 411] width 1250 height 726
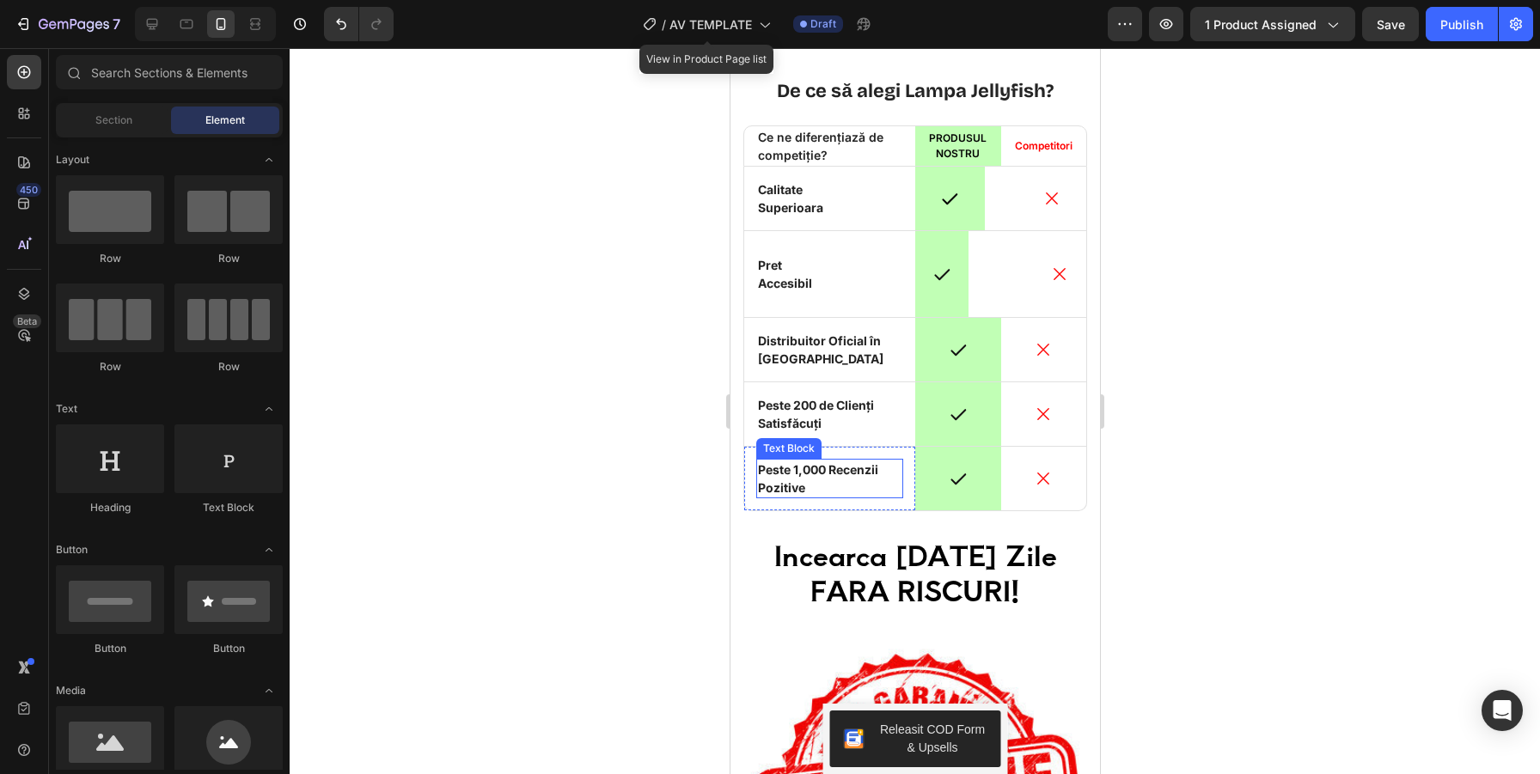
click at [809, 469] on p "Peste 1,000 Recenzii Pozitive" at bounding box center [828, 478] width 143 height 36
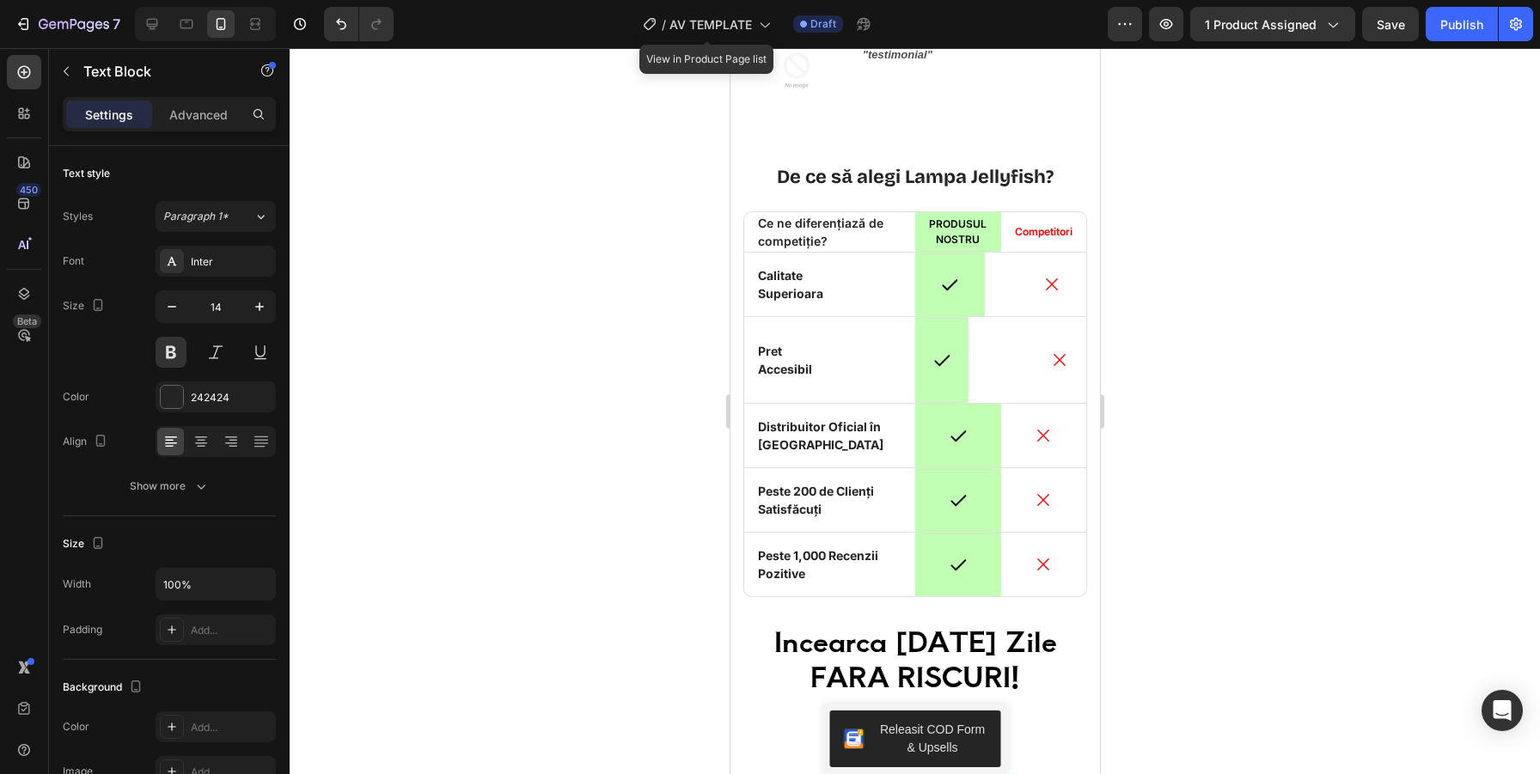
scroll to position [4318, 0]
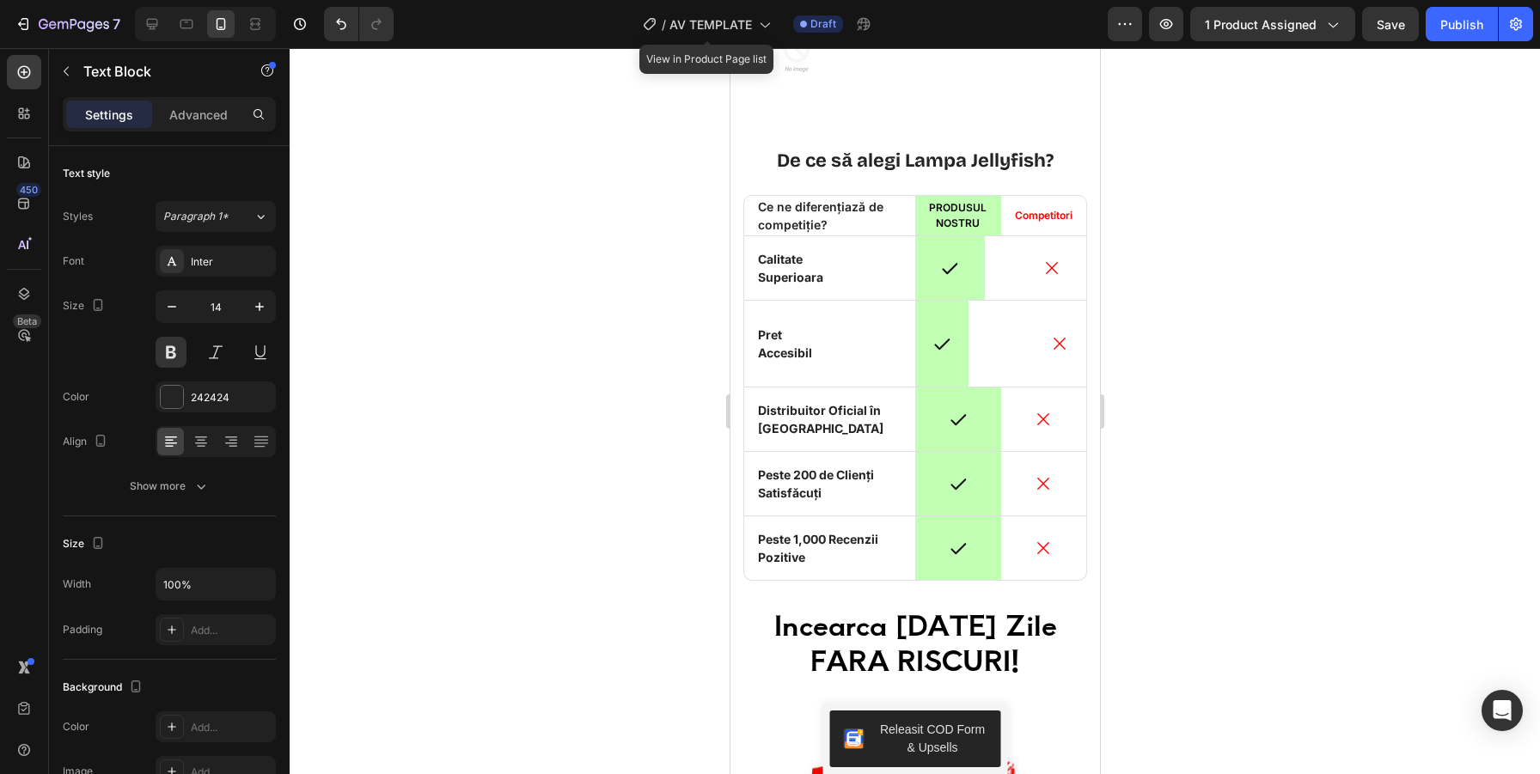
click at [812, 540] on p "Peste 1,000 Recenzii Pozitive" at bounding box center [828, 548] width 143 height 36
click at [1310, 398] on div at bounding box center [915, 411] width 1250 height 726
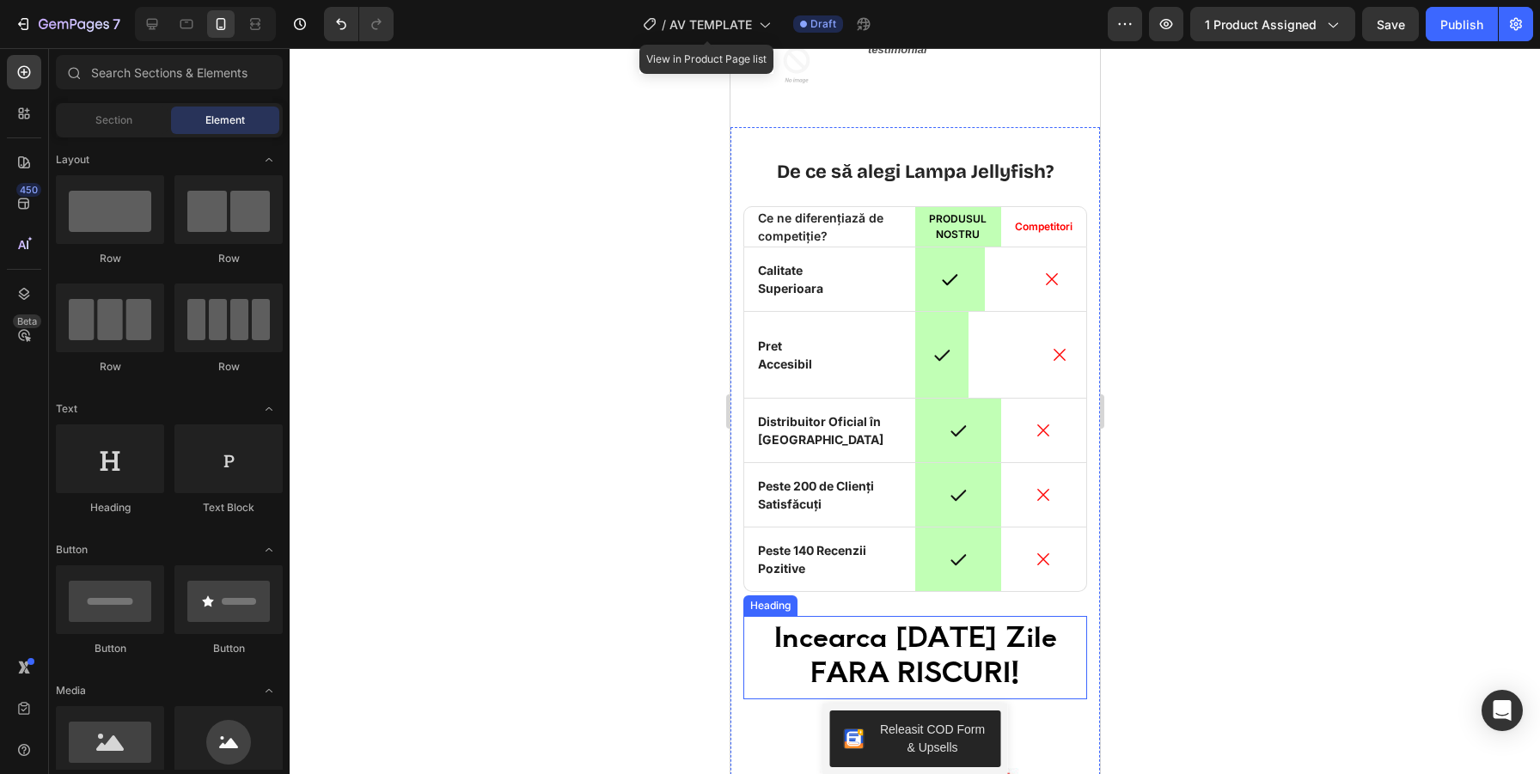
scroll to position [4304, 0]
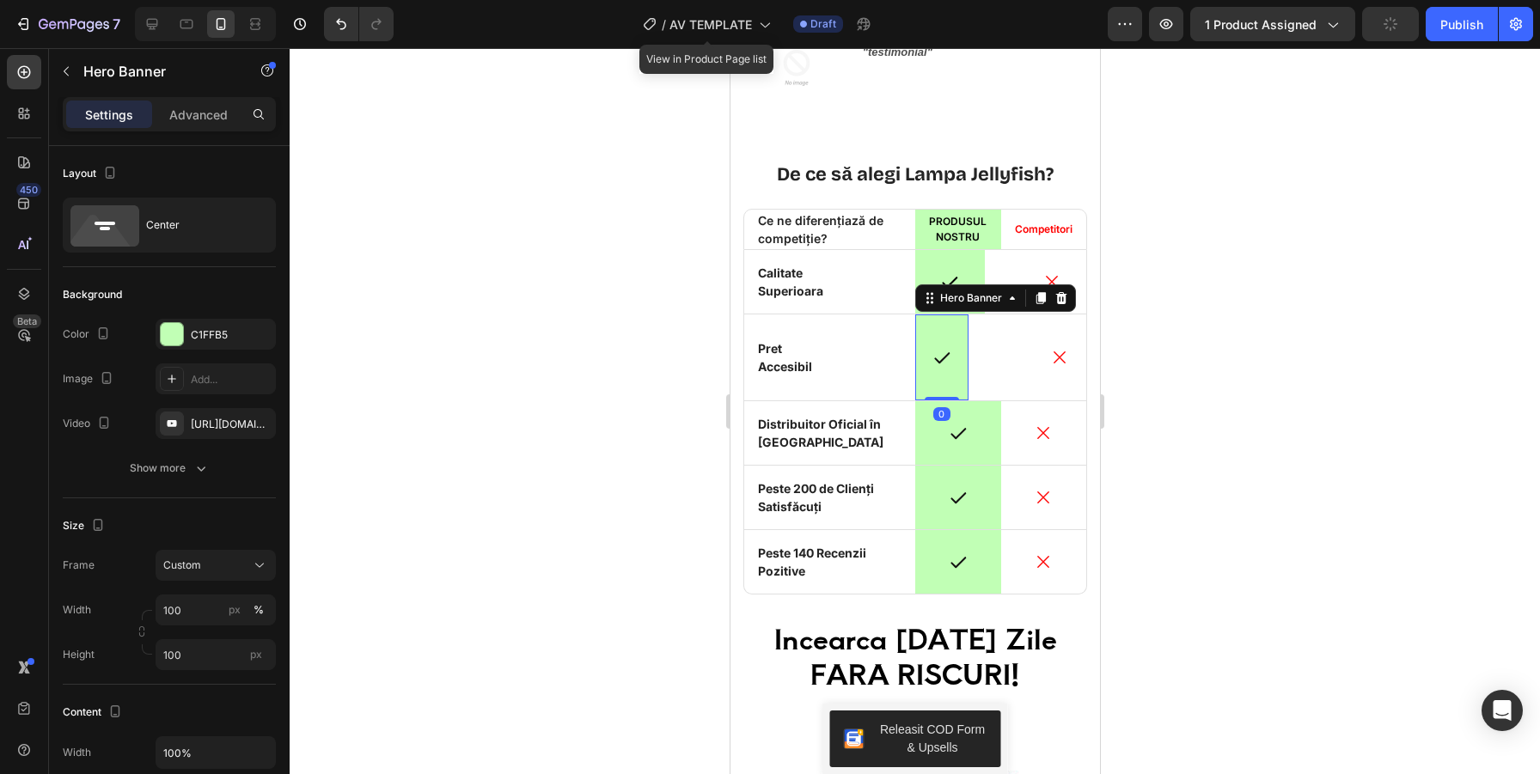
click at [962, 375] on div "Overlay" at bounding box center [940, 357] width 53 height 86
click at [1009, 296] on icon at bounding box center [1011, 298] width 14 height 14
click at [1009, 296] on icon at bounding box center [1011, 297] width 5 height 3
click at [927, 303] on icon at bounding box center [929, 298] width 14 height 14
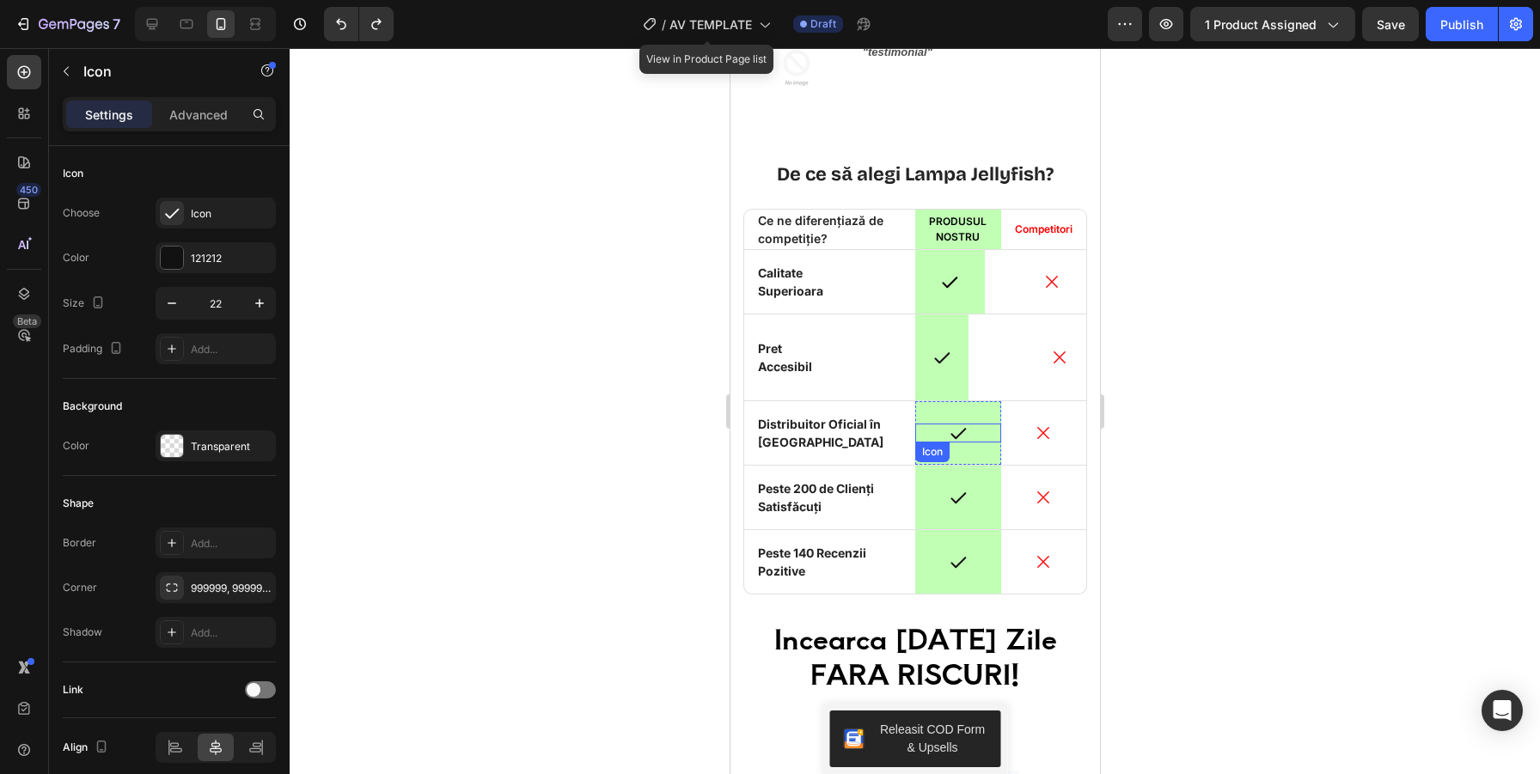
click at [991, 439] on div "Icon" at bounding box center [957, 433] width 86 height 19
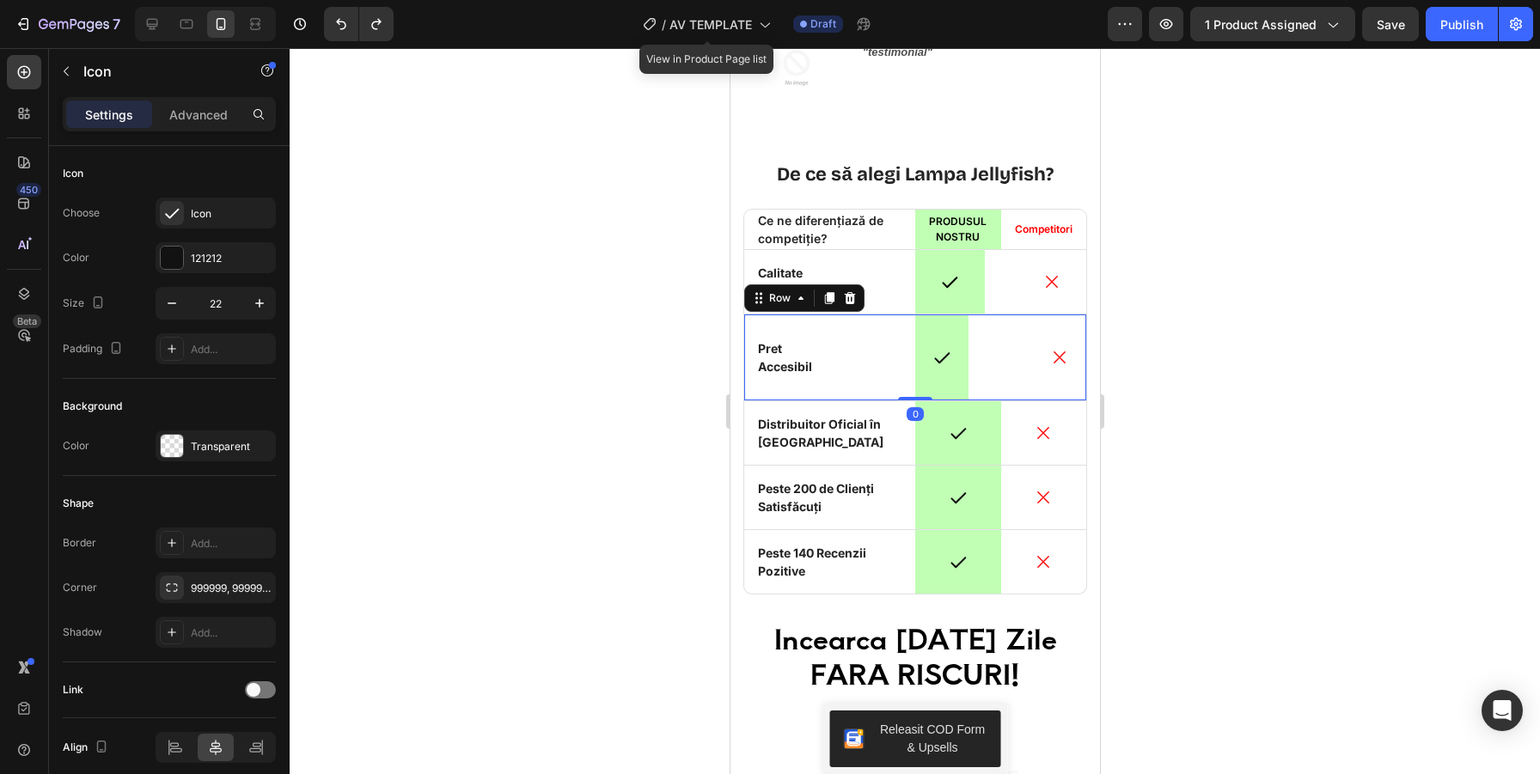
click at [1007, 380] on div "Icon Pret Accesibil Text Block Row Icon Hero Banner Icon Row 0" at bounding box center [914, 357] width 344 height 87
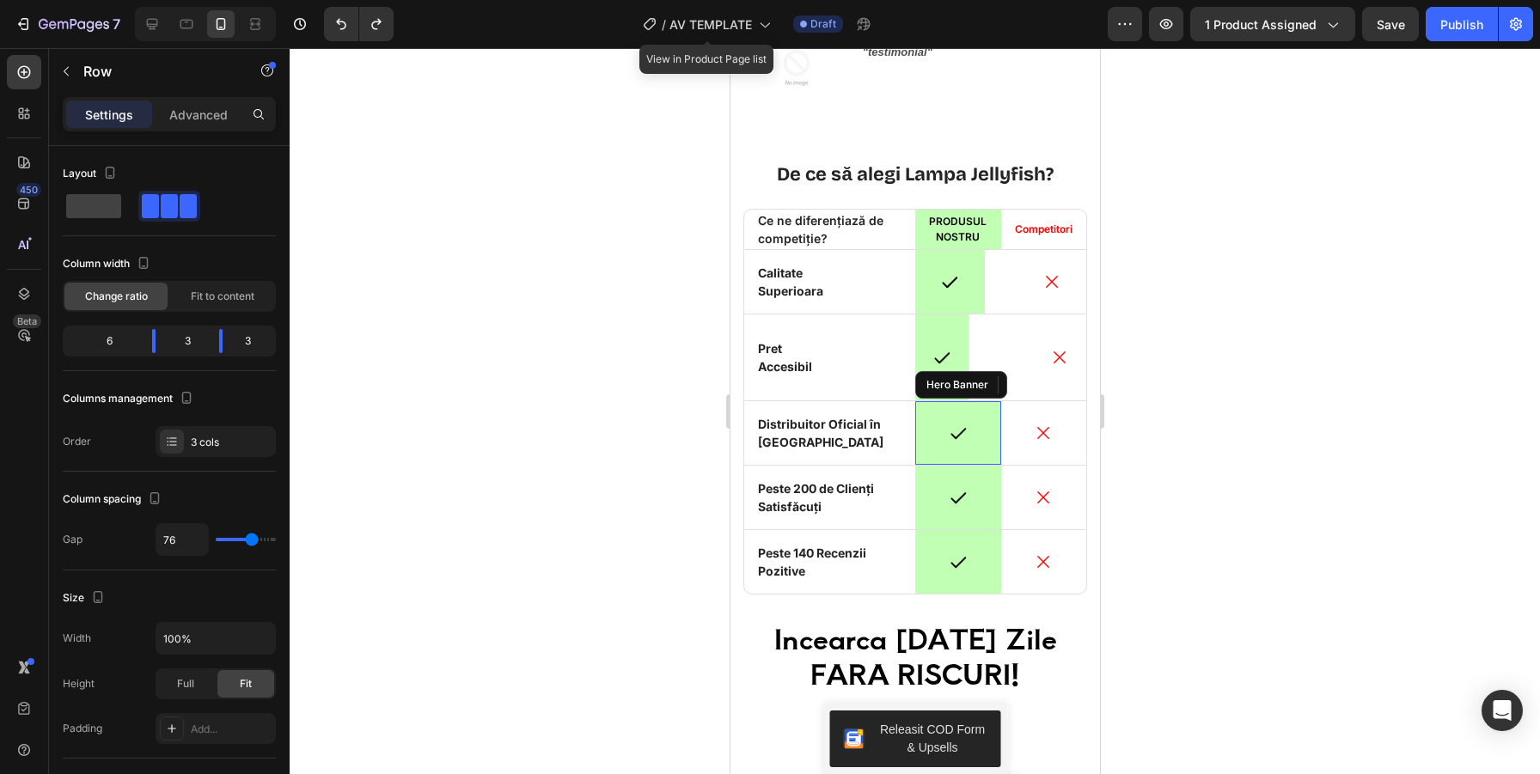
click at [983, 452] on div "Overlay" at bounding box center [957, 433] width 86 height 64
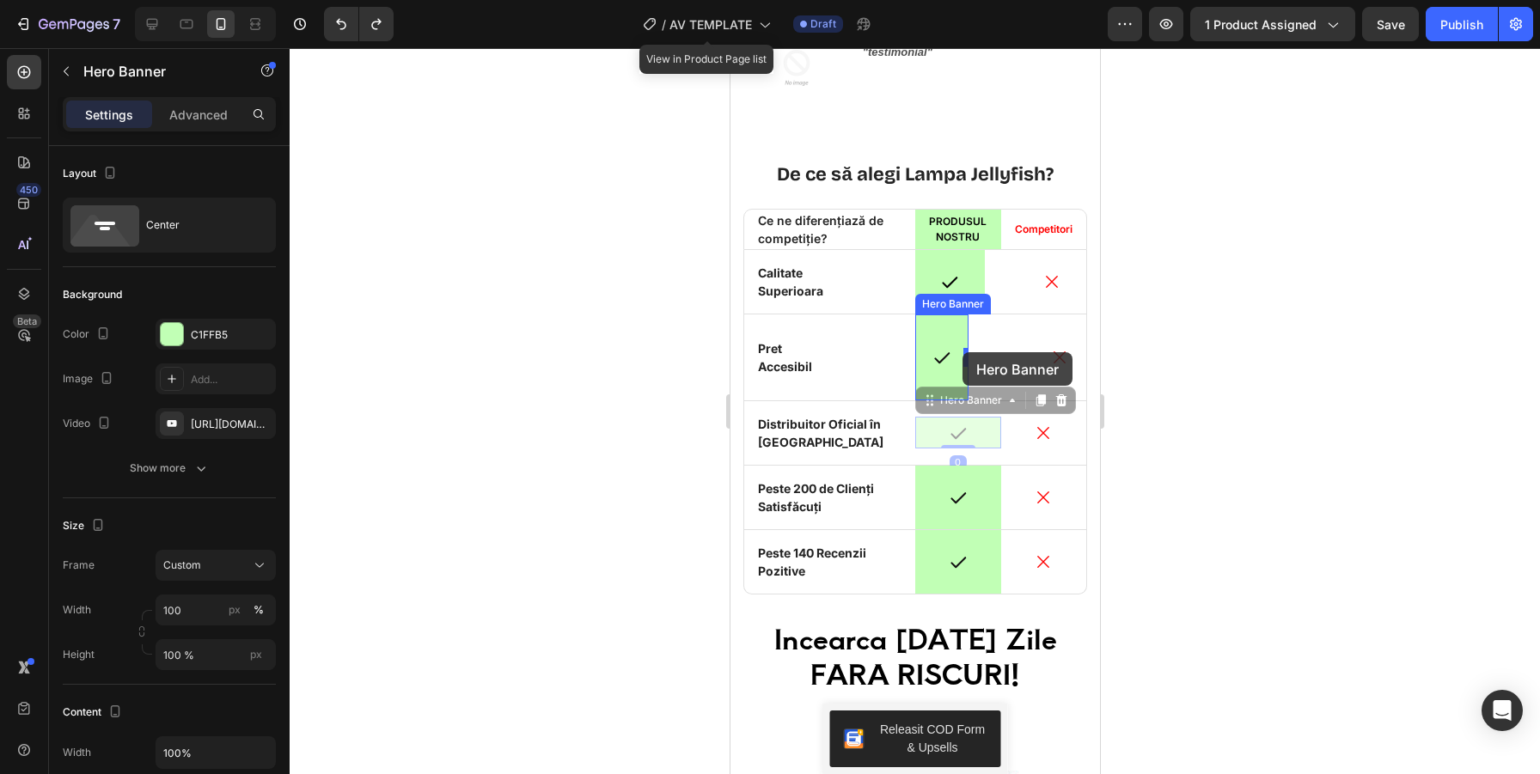
drag, startPoint x: 983, startPoint y: 450, endPoint x: 961, endPoint y: 352, distance: 100.3
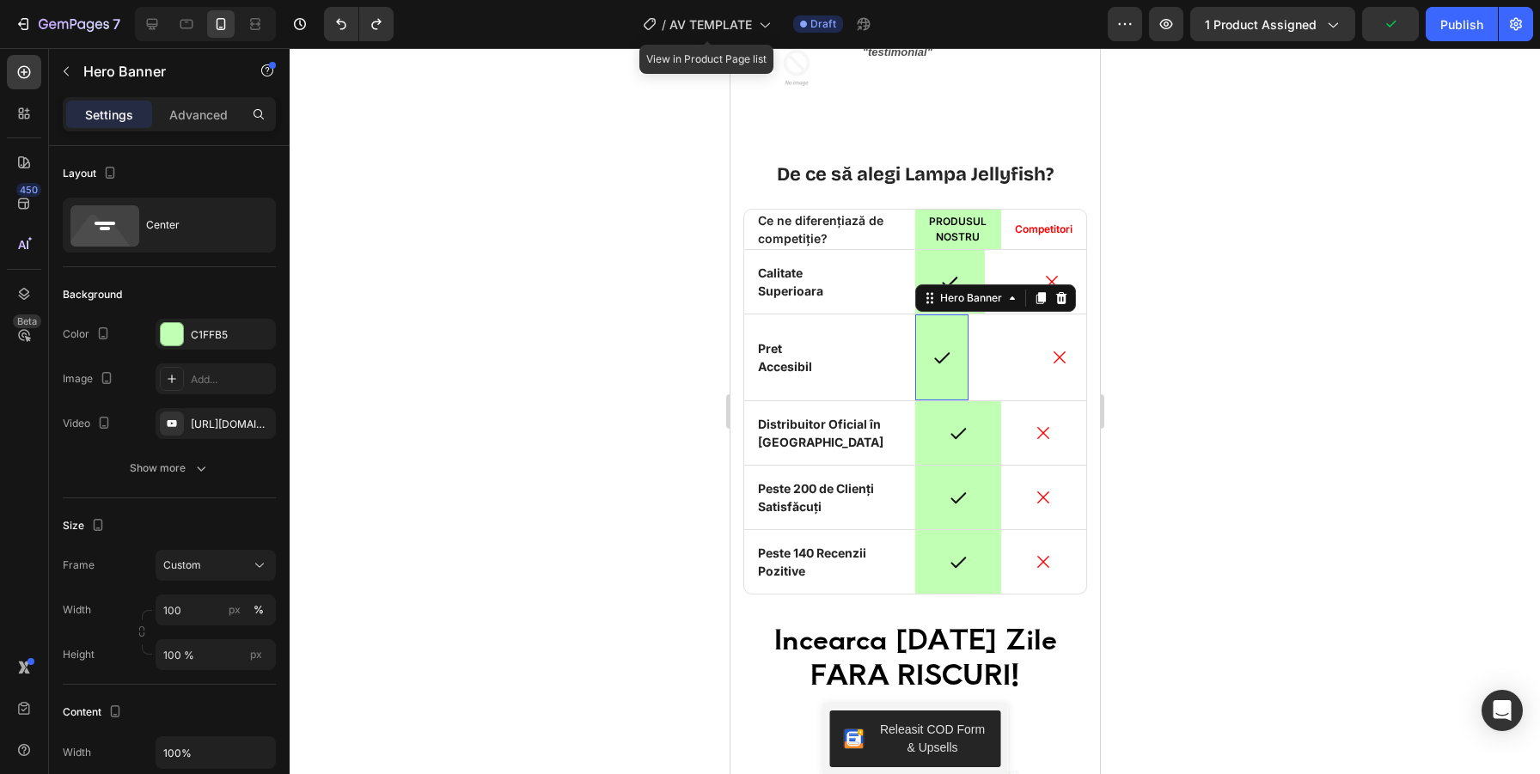
click at [954, 381] on div "Overlay" at bounding box center [940, 357] width 53 height 86
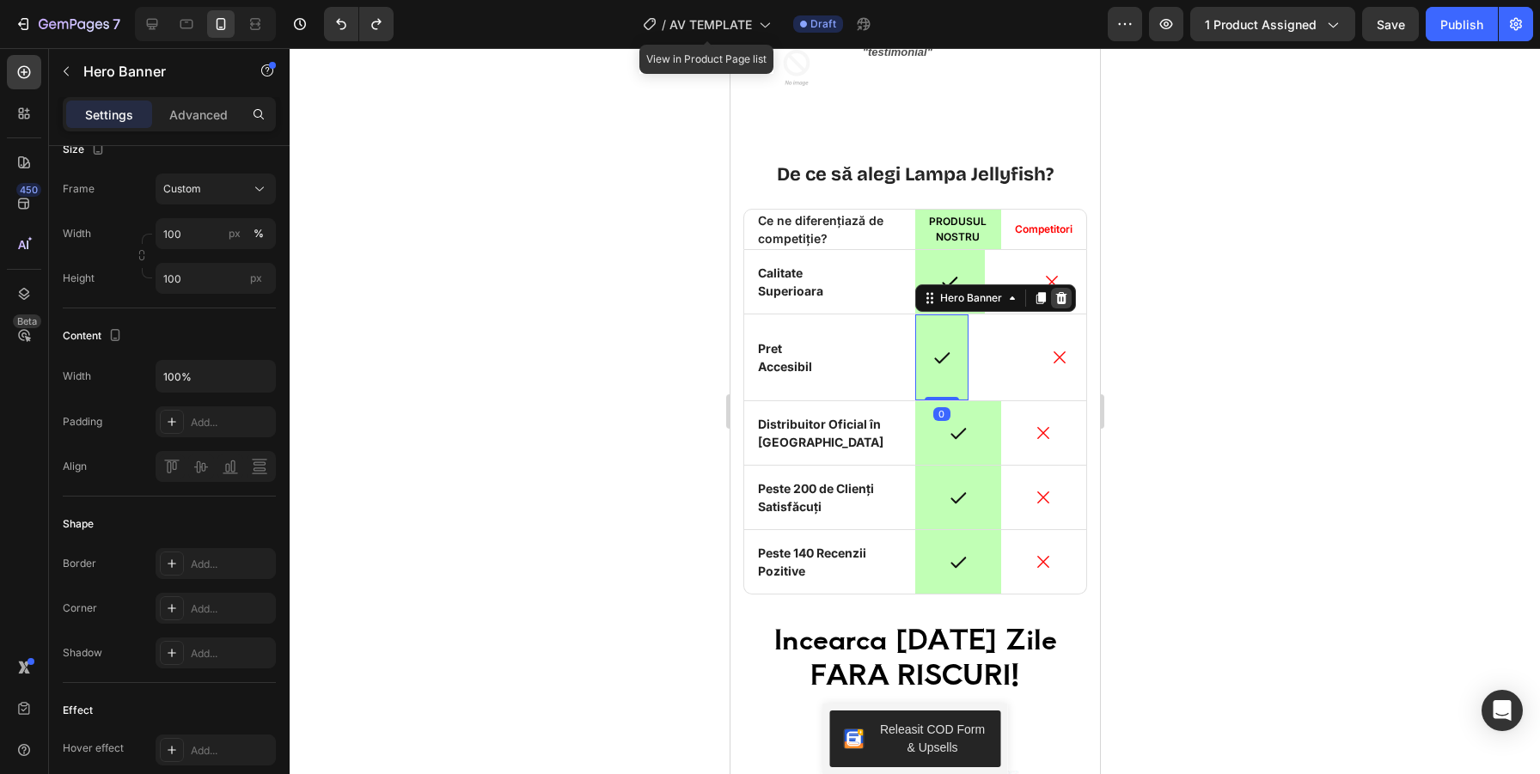
click at [1059, 294] on icon at bounding box center [1060, 298] width 11 height 12
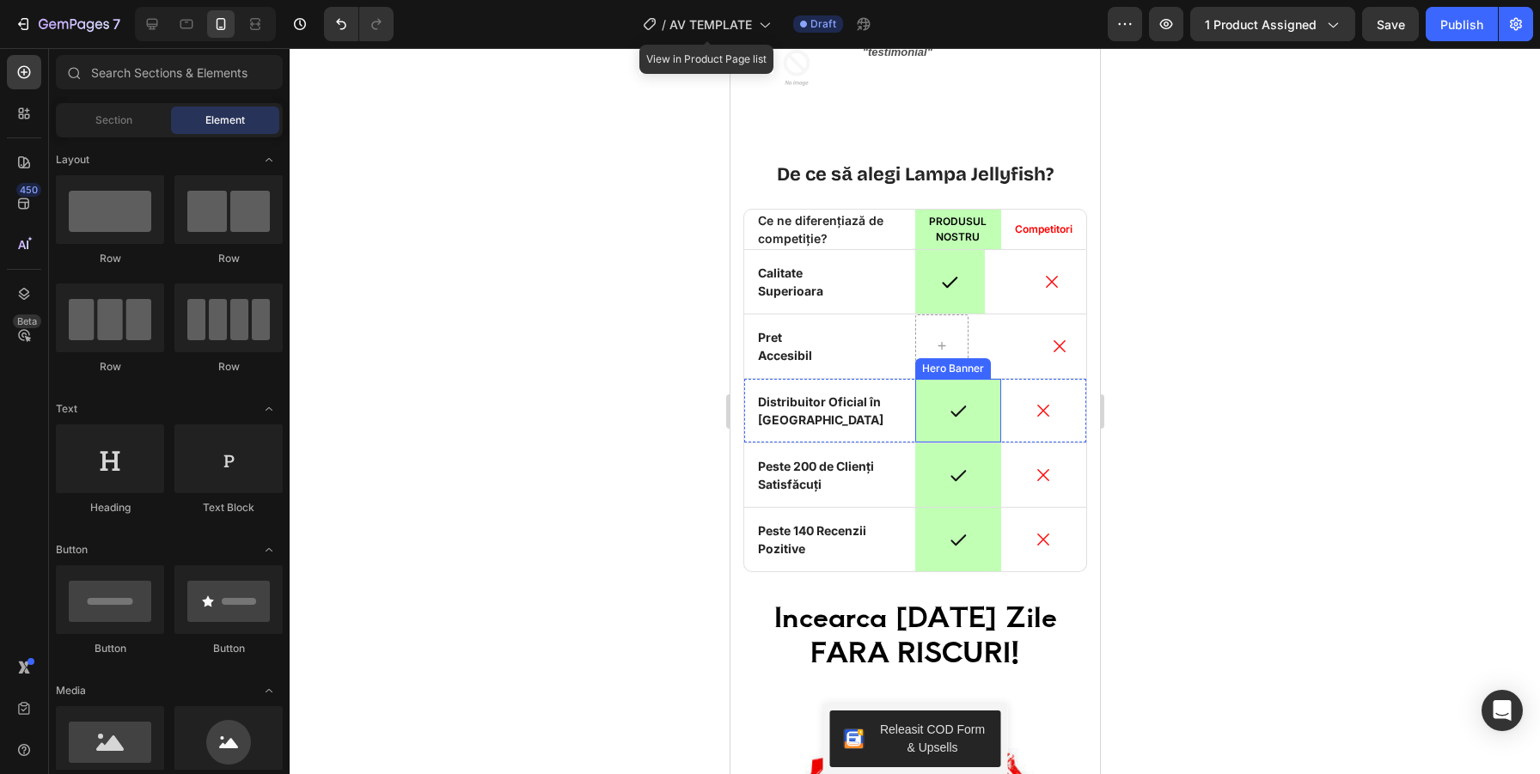
click at [985, 423] on div "Overlay" at bounding box center [957, 411] width 86 height 64
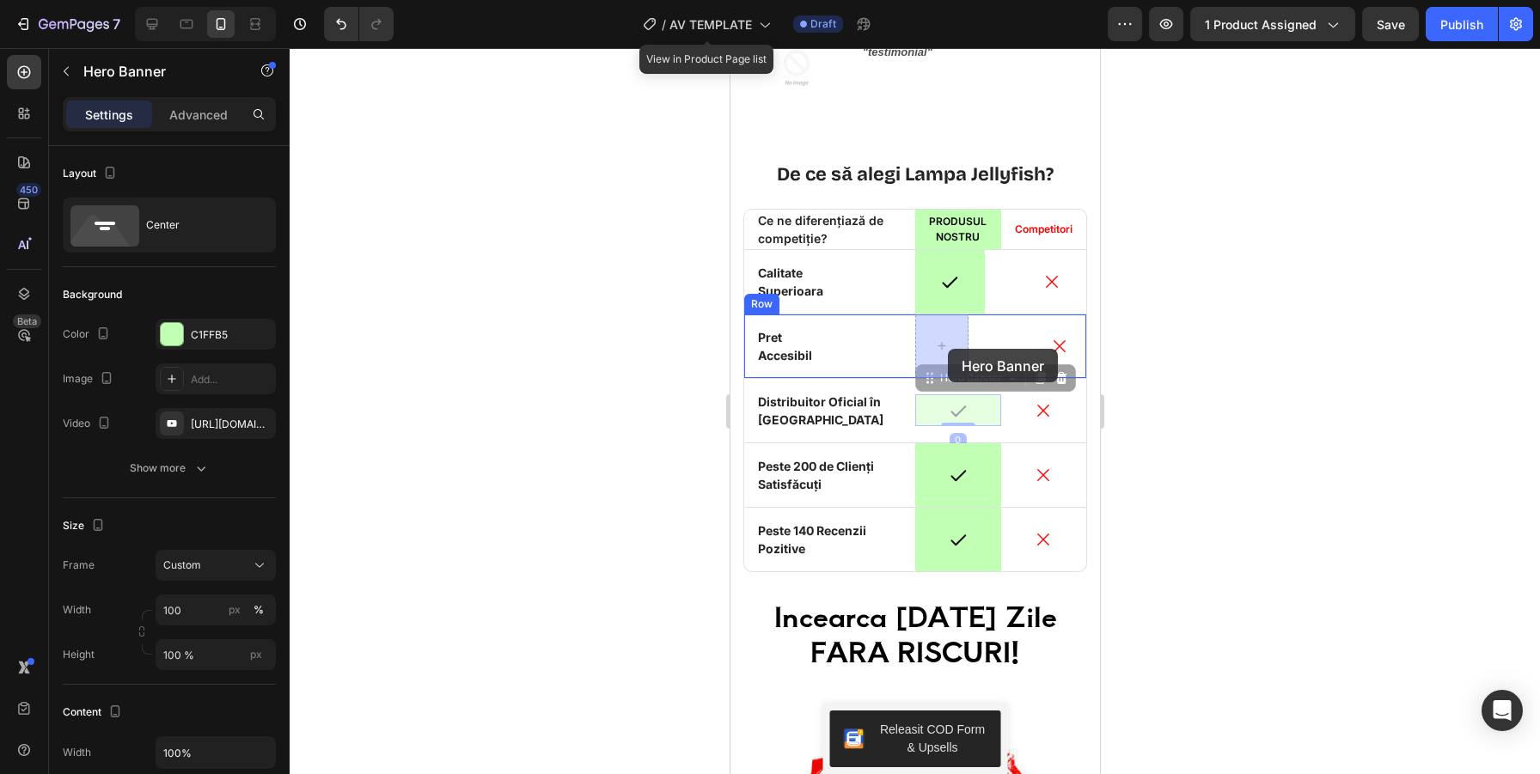
drag, startPoint x: 985, startPoint y: 423, endPoint x: 947, endPoint y: 349, distance: 83.4
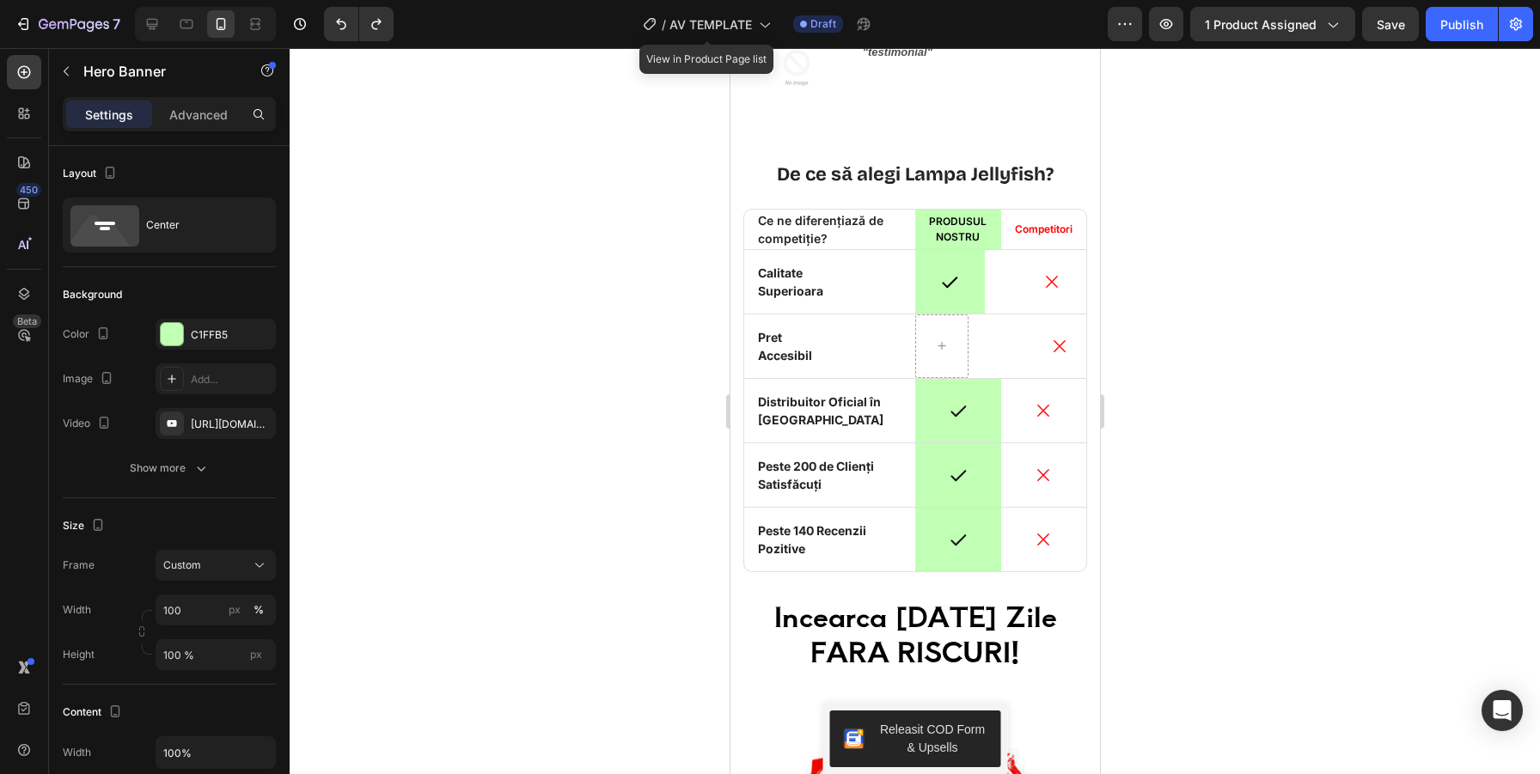
click at [983, 427] on div "Overlay" at bounding box center [957, 411] width 86 height 64
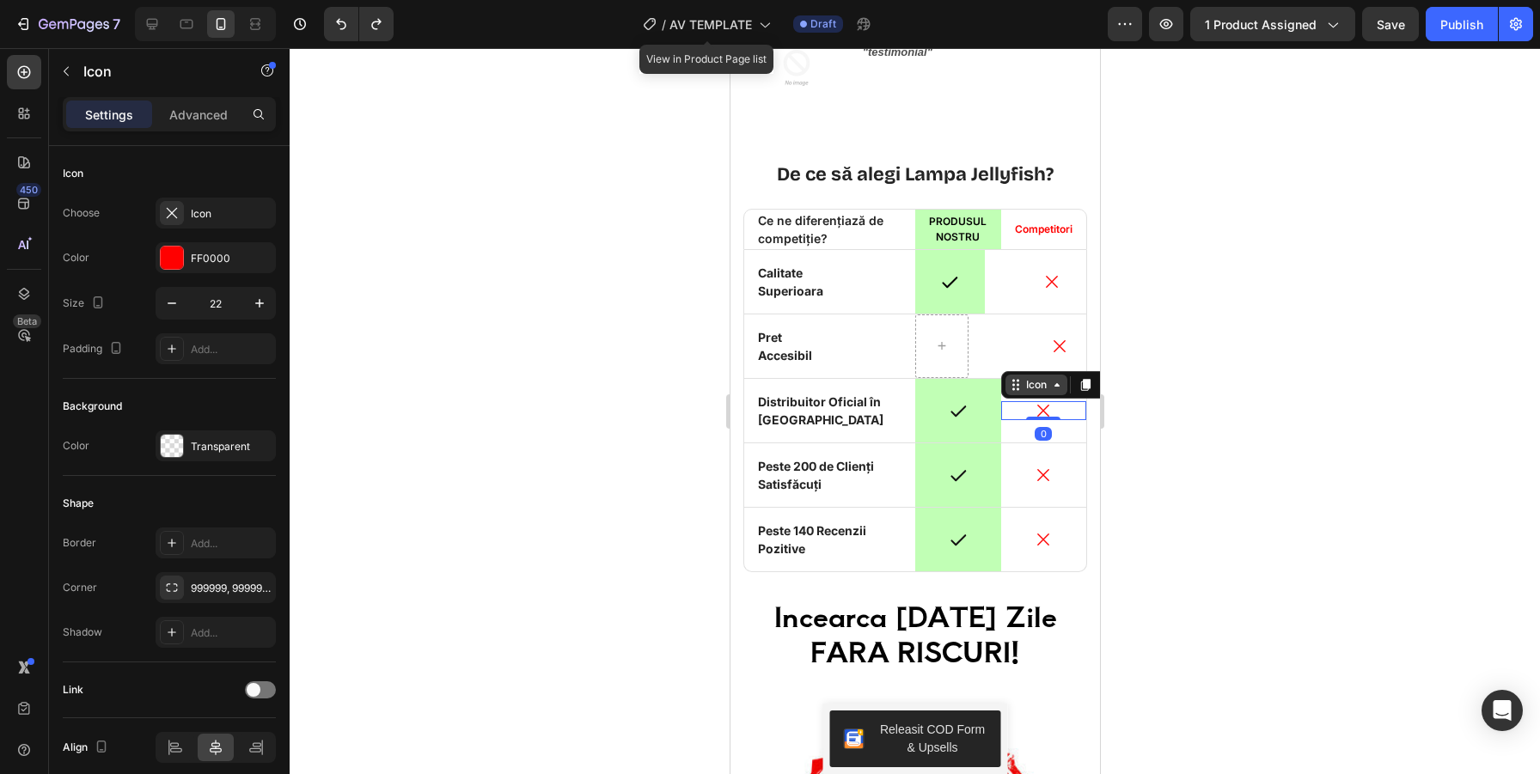
click at [1021, 394] on div "Icon" at bounding box center [1035, 385] width 62 height 21
click at [981, 428] on div "Overlay" at bounding box center [957, 411] width 86 height 64
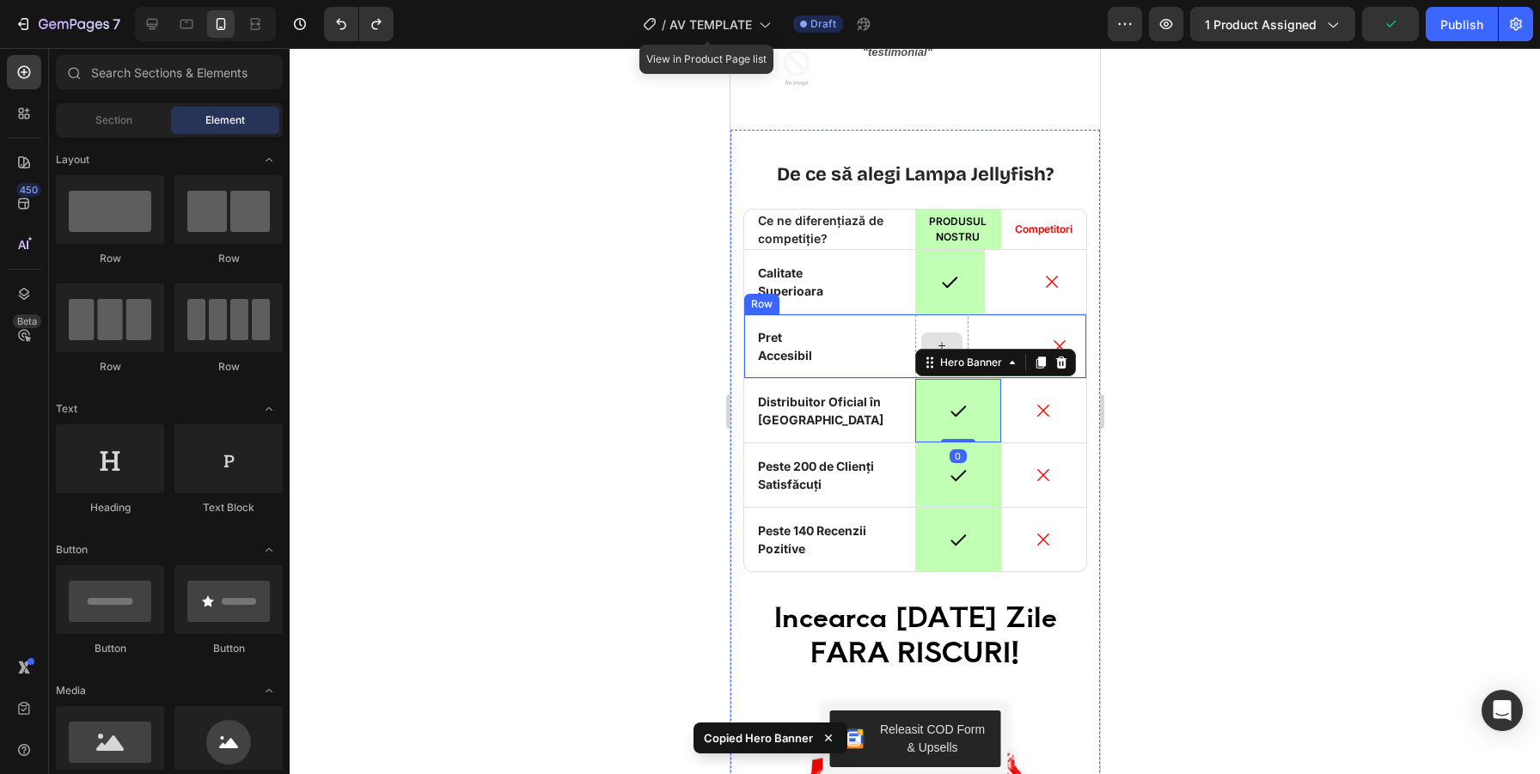
click at [930, 332] on div at bounding box center [940, 345] width 41 height 27
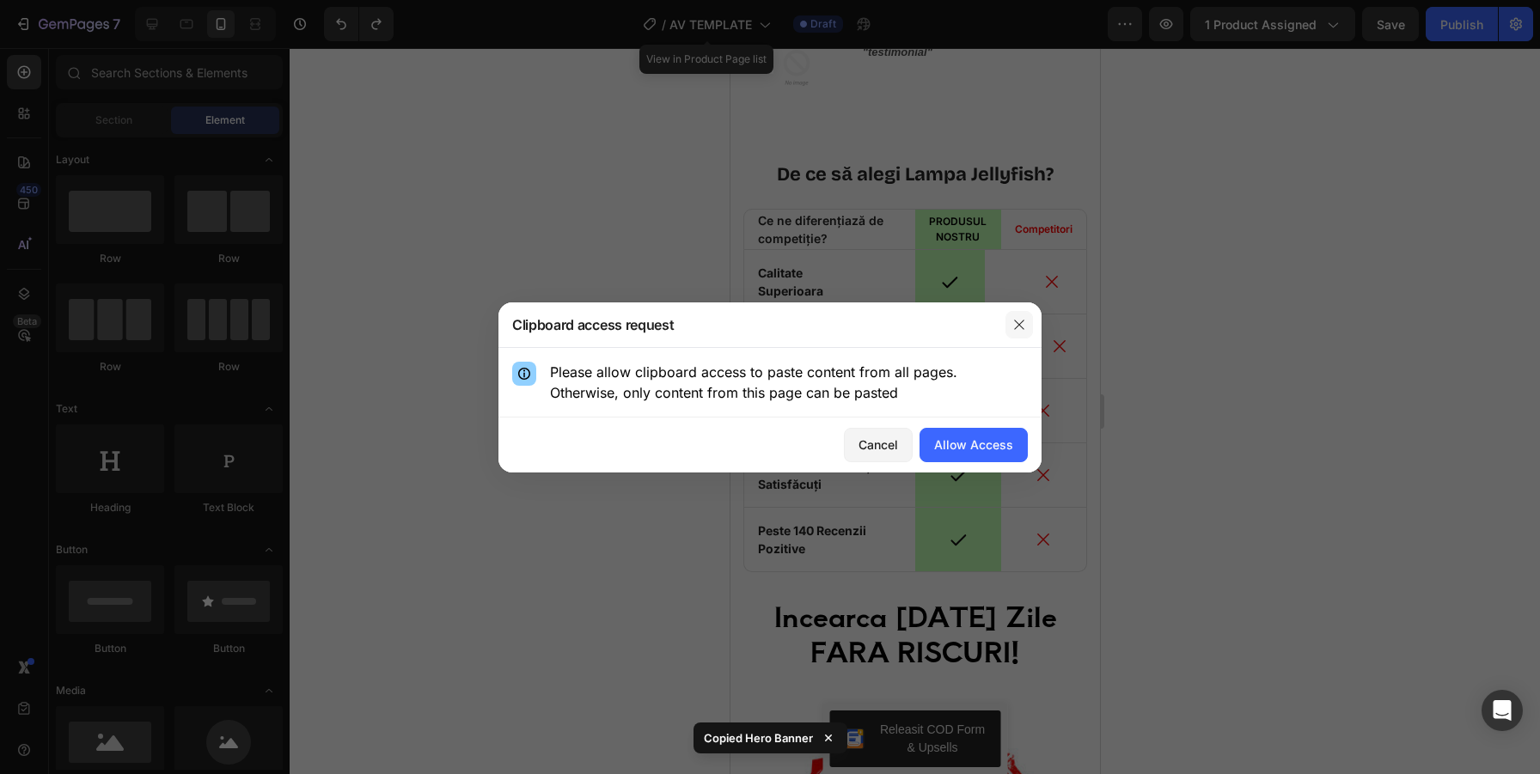
click at [1021, 322] on icon "button" at bounding box center [1018, 324] width 9 height 9
click at [994, 445] on div "Allow Access" at bounding box center [973, 445] width 79 height 18
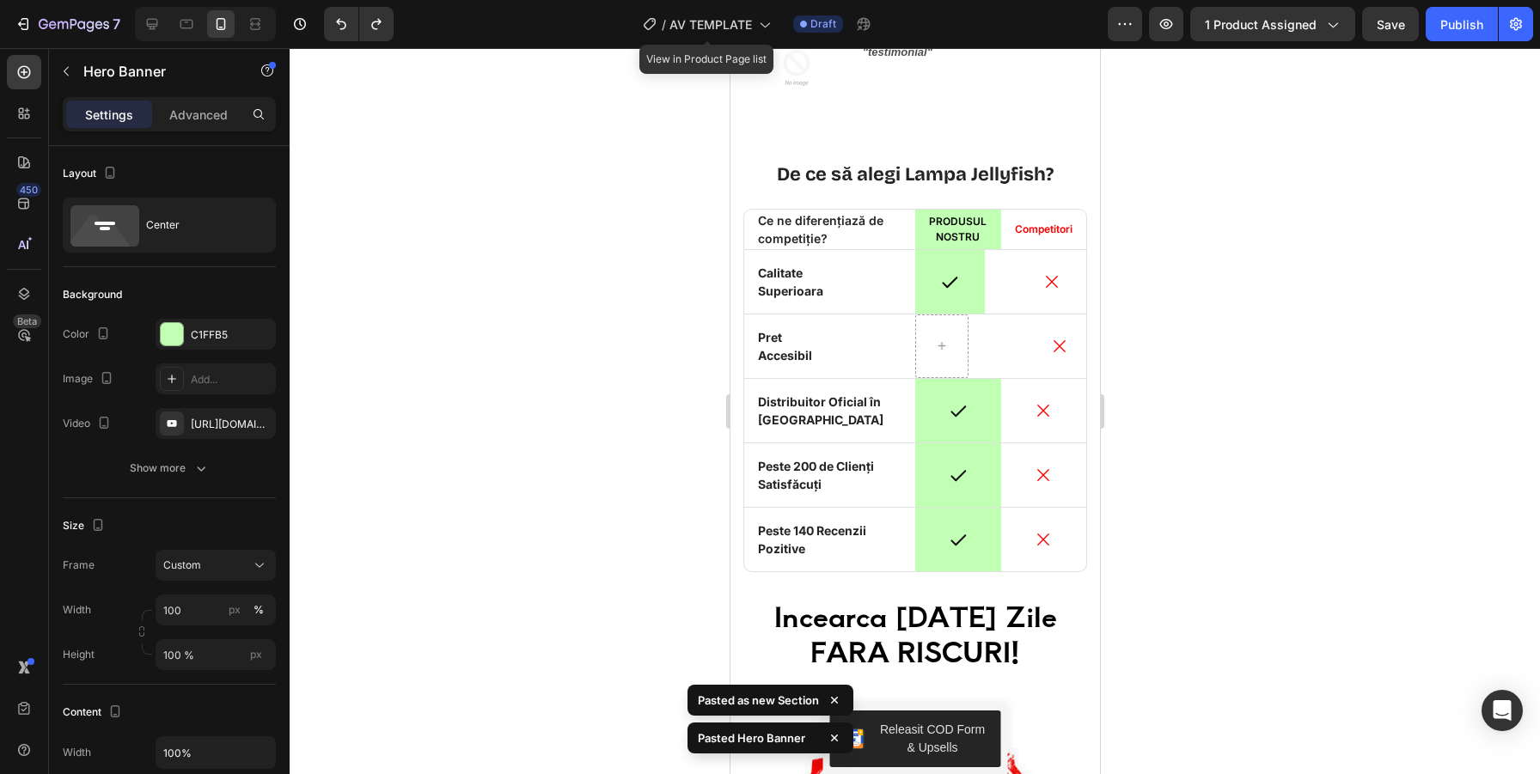
scroll to position [4304, 0]
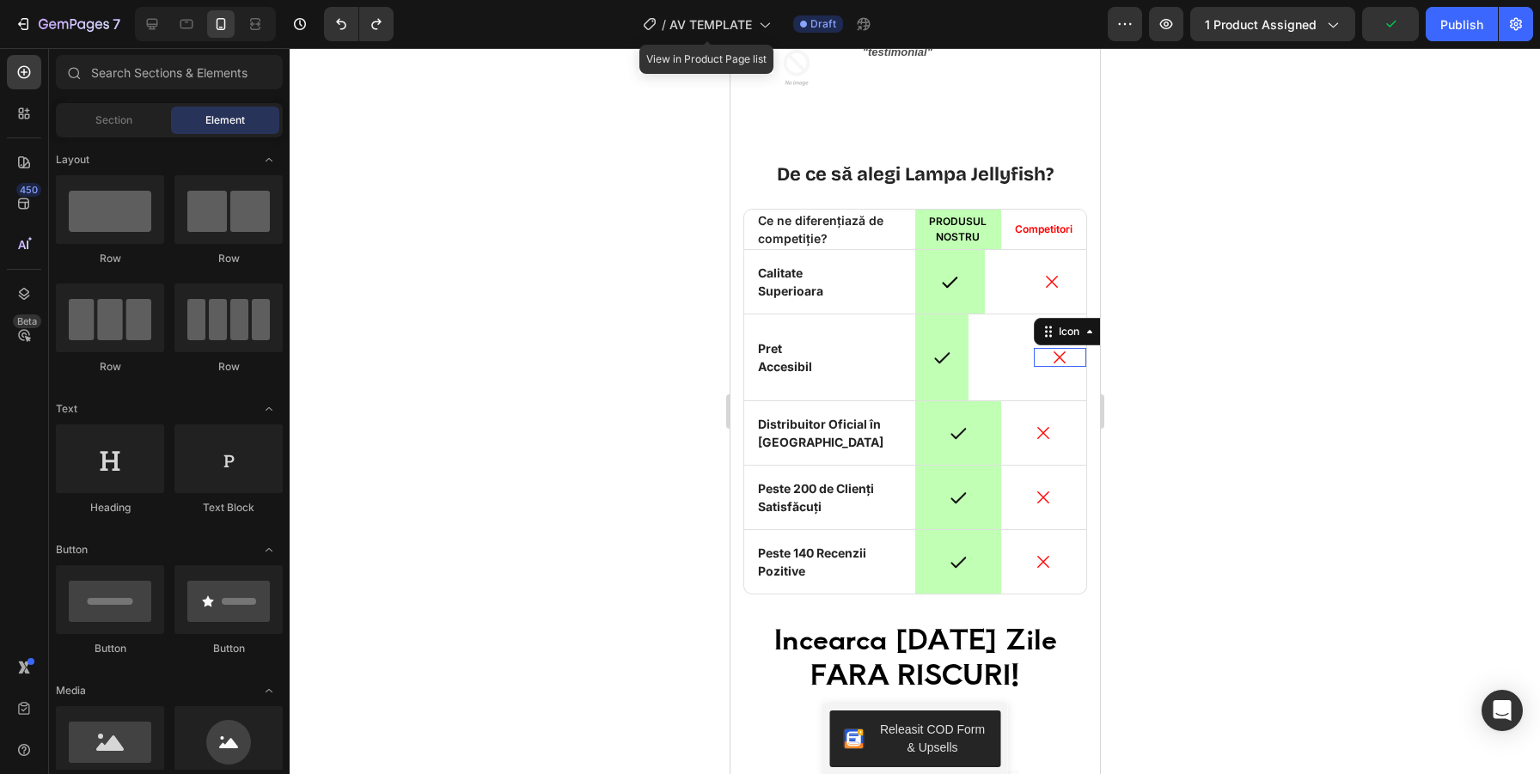
click at [1053, 359] on icon at bounding box center [1058, 357] width 19 height 19
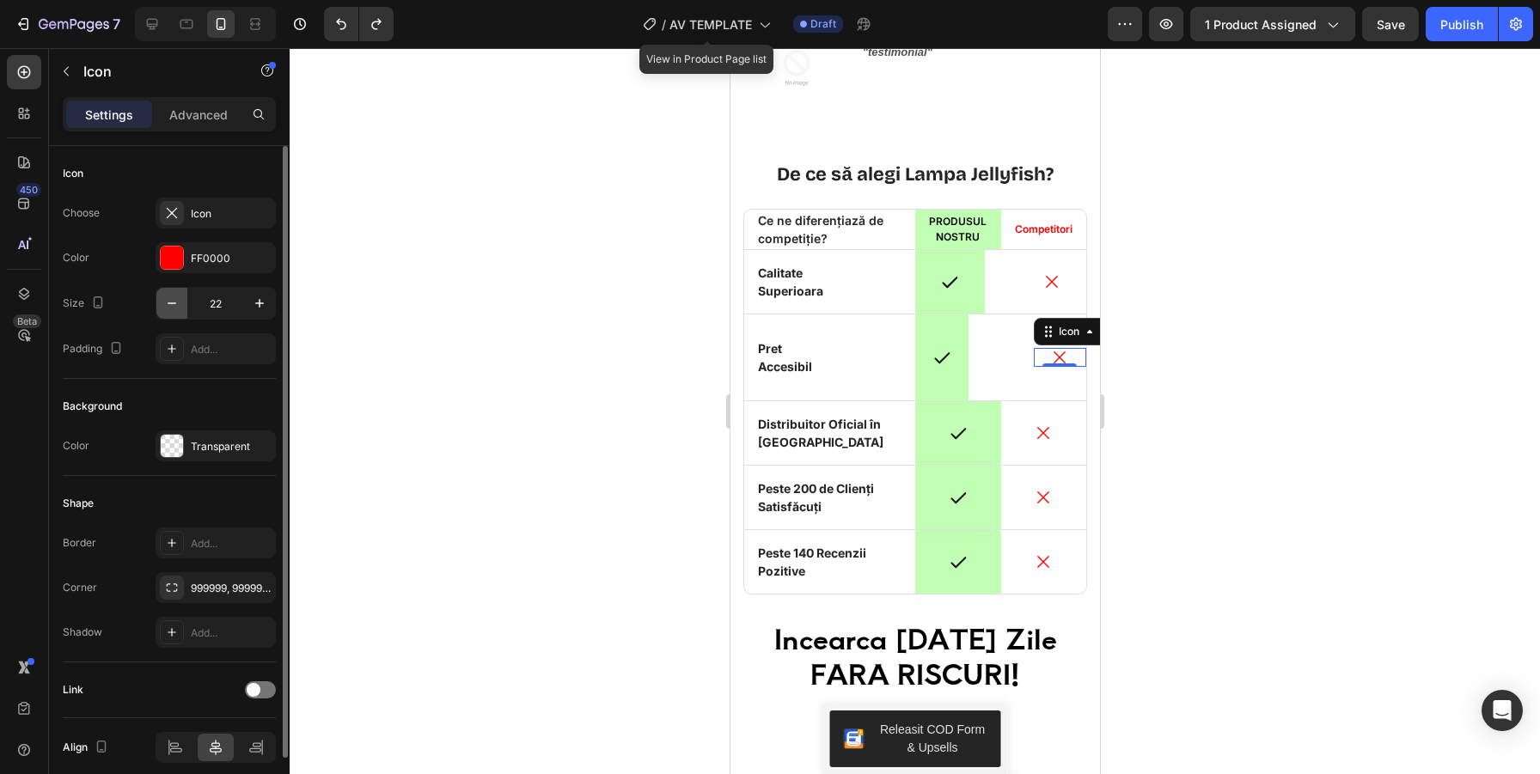
click at [171, 302] on icon "button" at bounding box center [171, 303] width 17 height 17
click at [260, 302] on icon "button" at bounding box center [259, 303] width 9 height 9
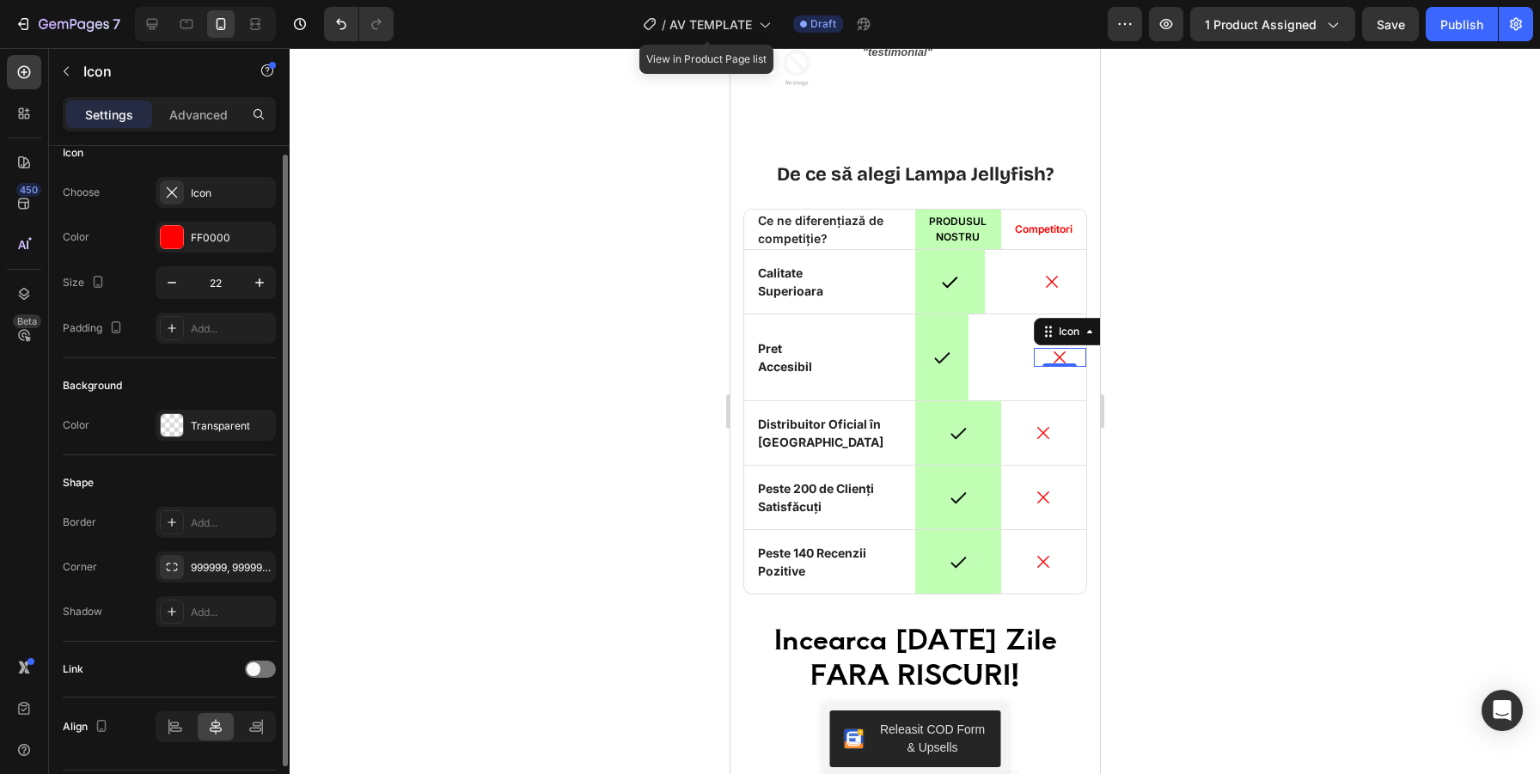
scroll to position [0, 0]
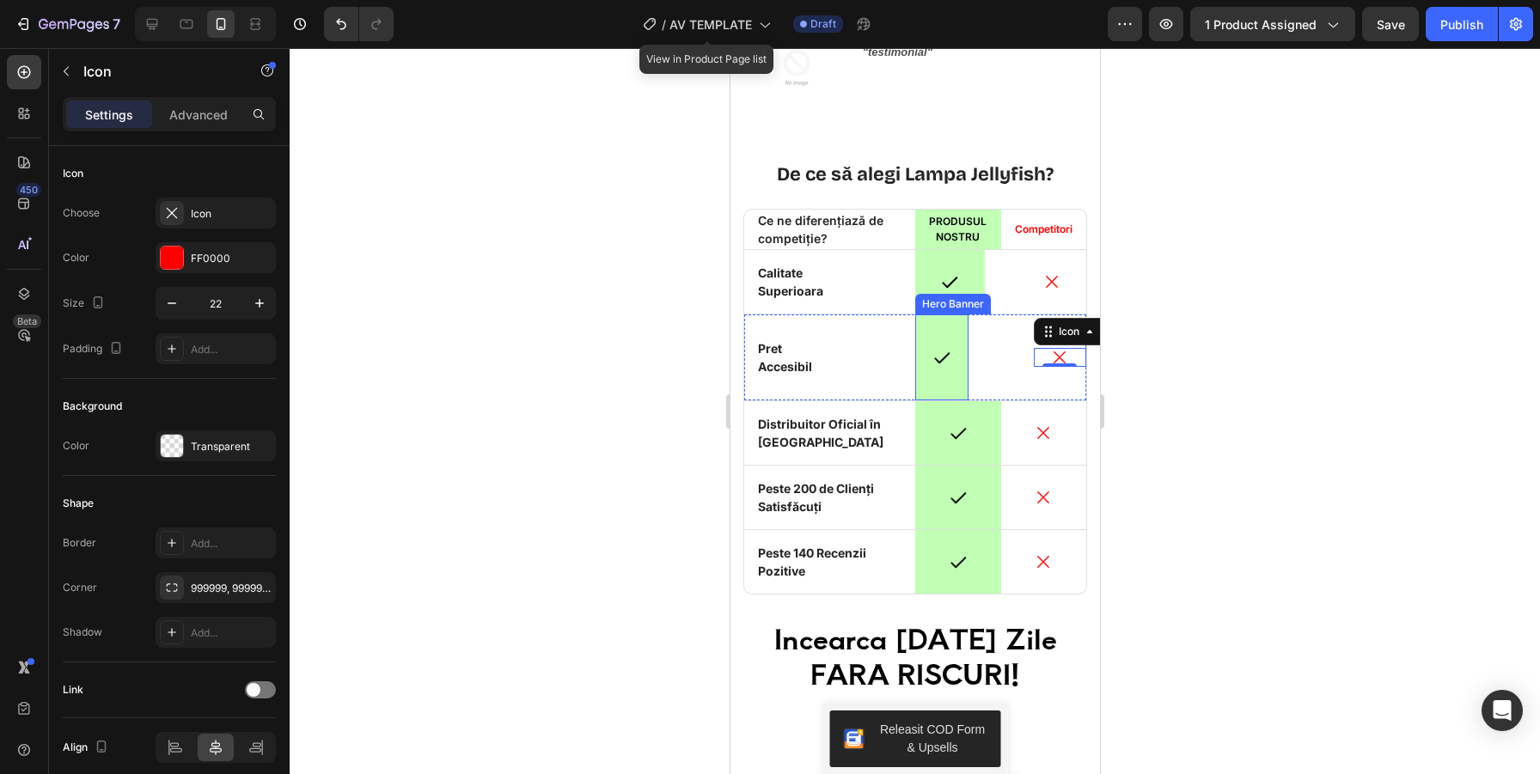
click at [945, 383] on div "Overlay" at bounding box center [940, 357] width 53 height 86
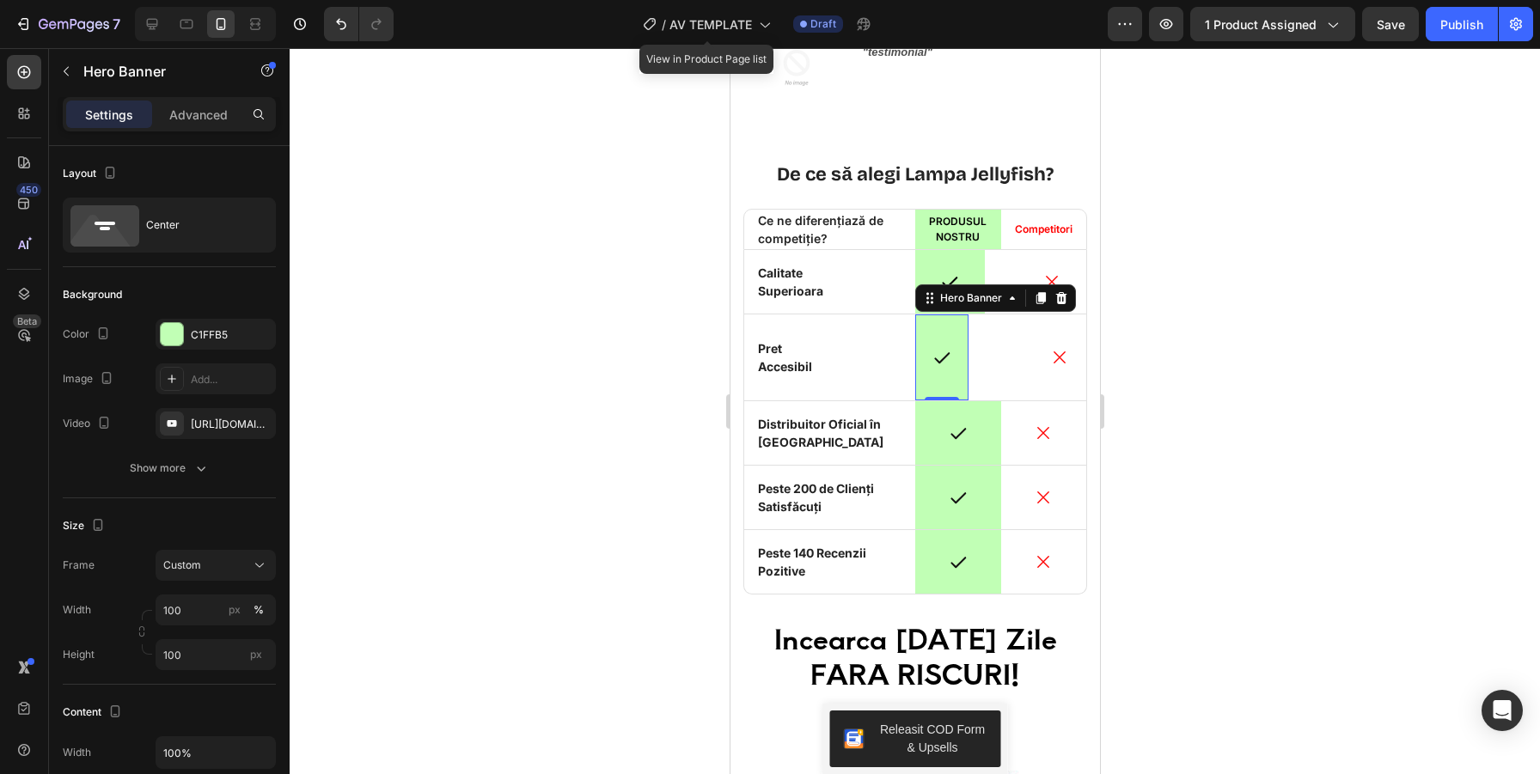
click at [1247, 469] on div at bounding box center [915, 411] width 1250 height 726
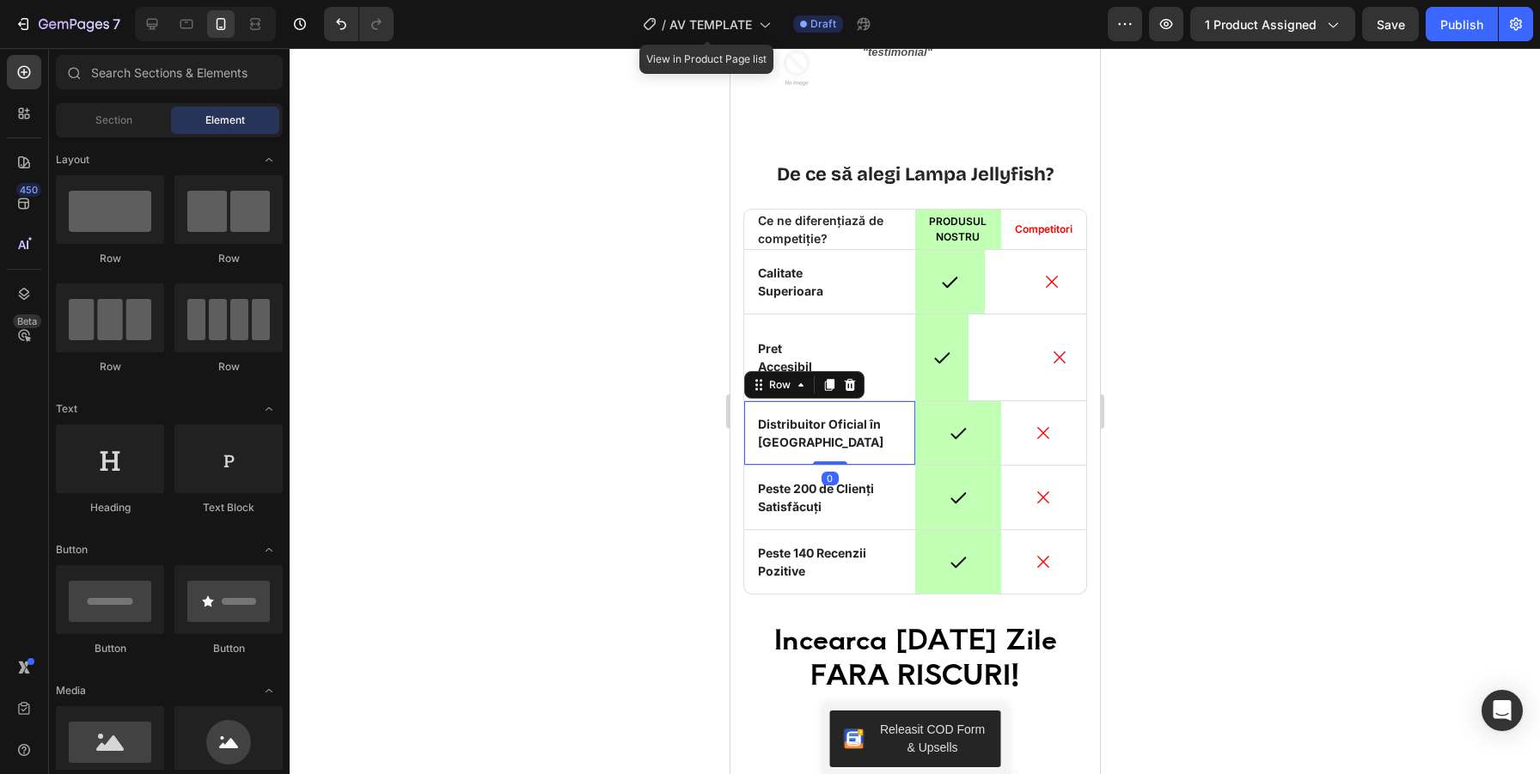
click at [905, 453] on div "Icon Distribuitor Oficial în România Text Block Row 0" at bounding box center [828, 433] width 171 height 64
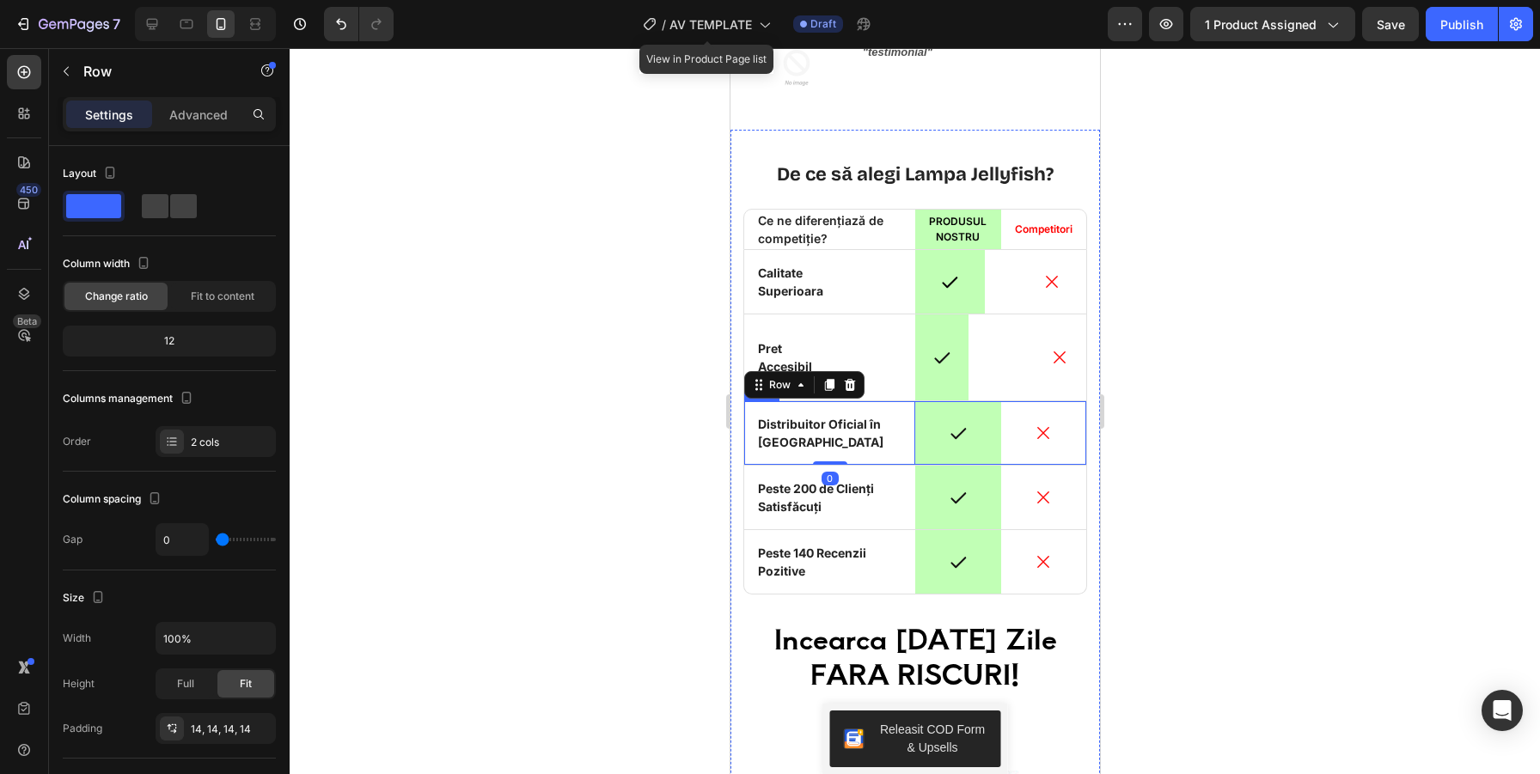
click at [1078, 460] on div "Icon" at bounding box center [1043, 433] width 86 height 64
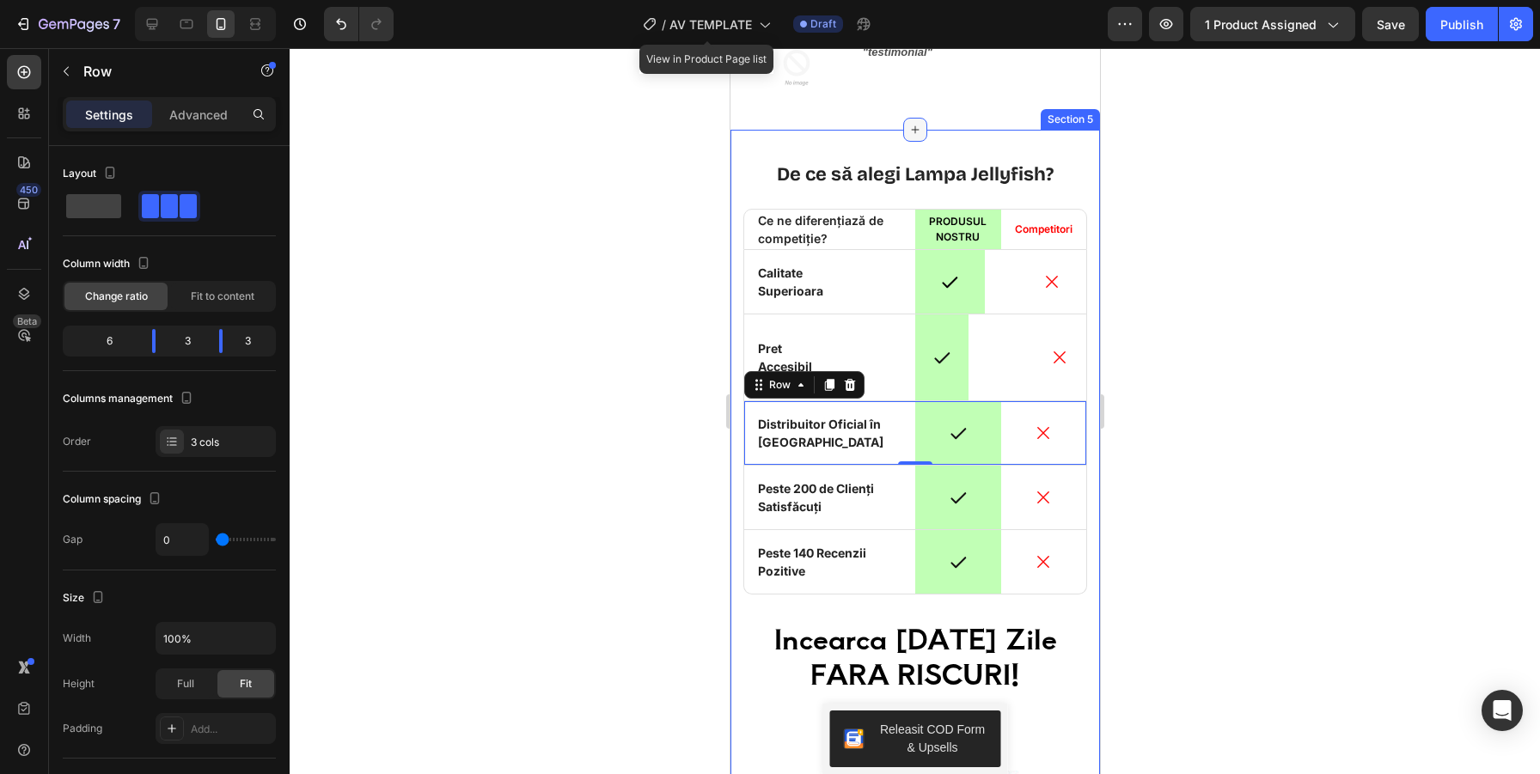
click at [912, 133] on icon at bounding box center [914, 130] width 14 height 14
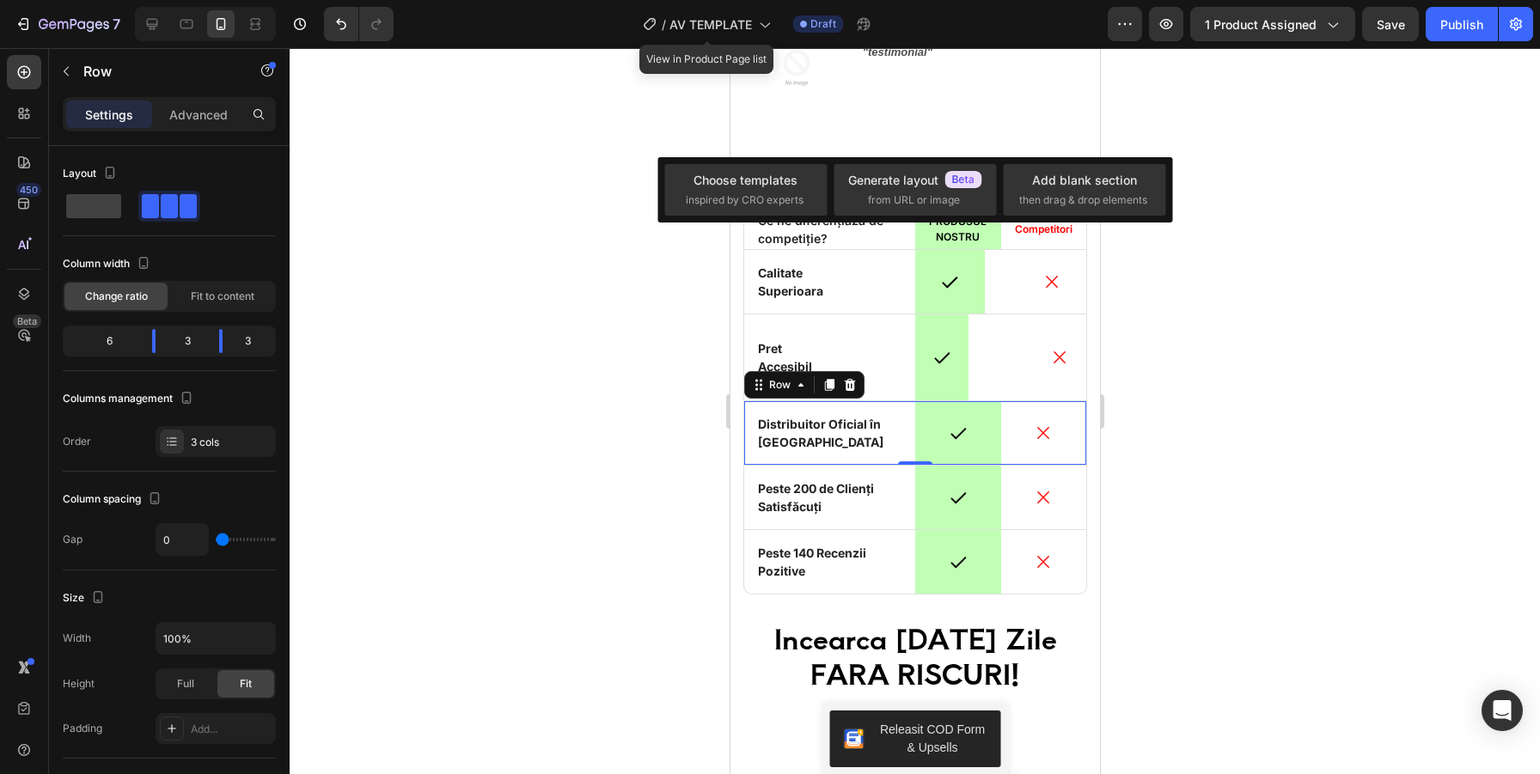
click at [1385, 186] on div at bounding box center [915, 411] width 1250 height 726
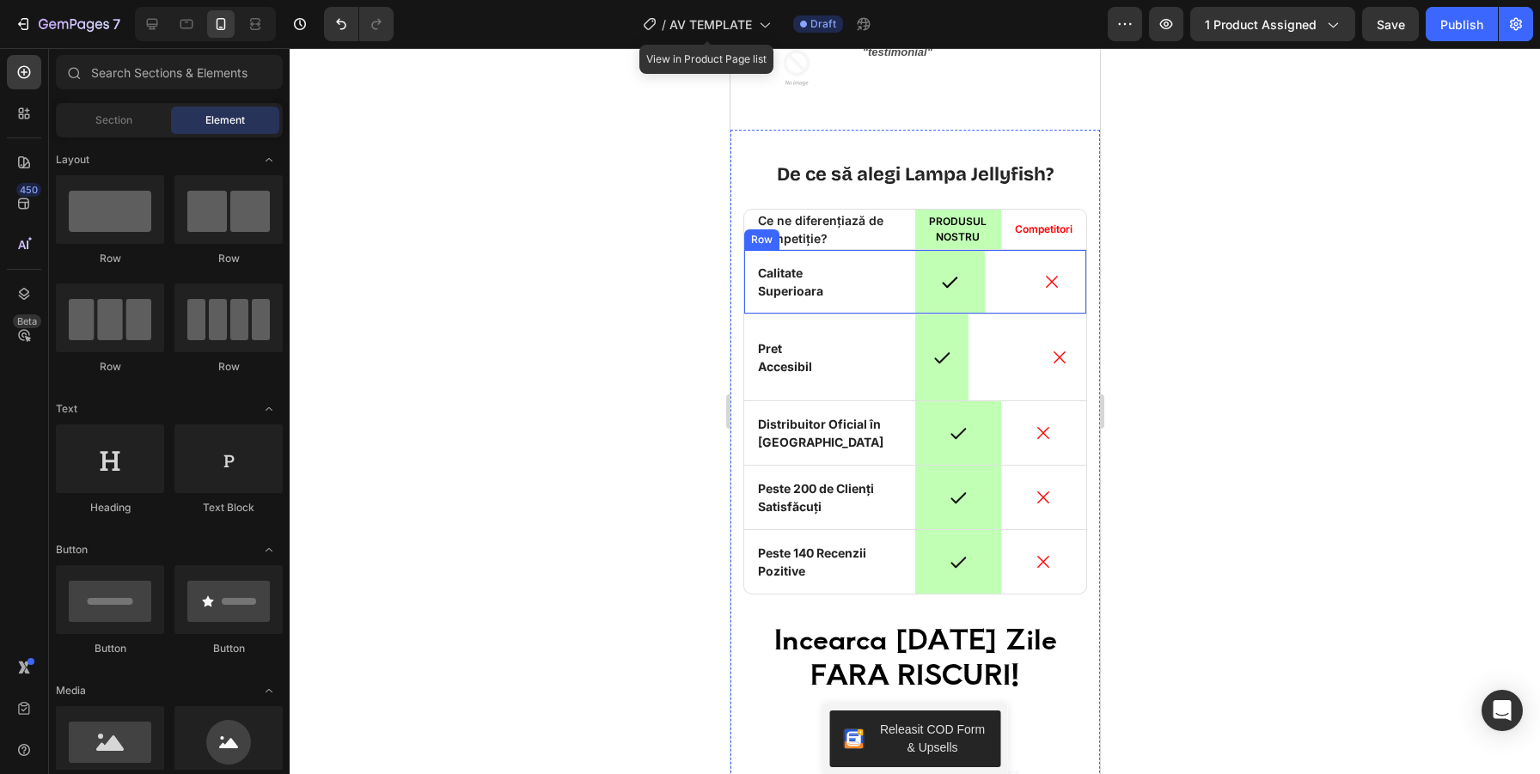
click at [892, 273] on div "Icon Calitate Superioara Text Block Row Icon Hero Banner Icon Row" at bounding box center [914, 282] width 344 height 64
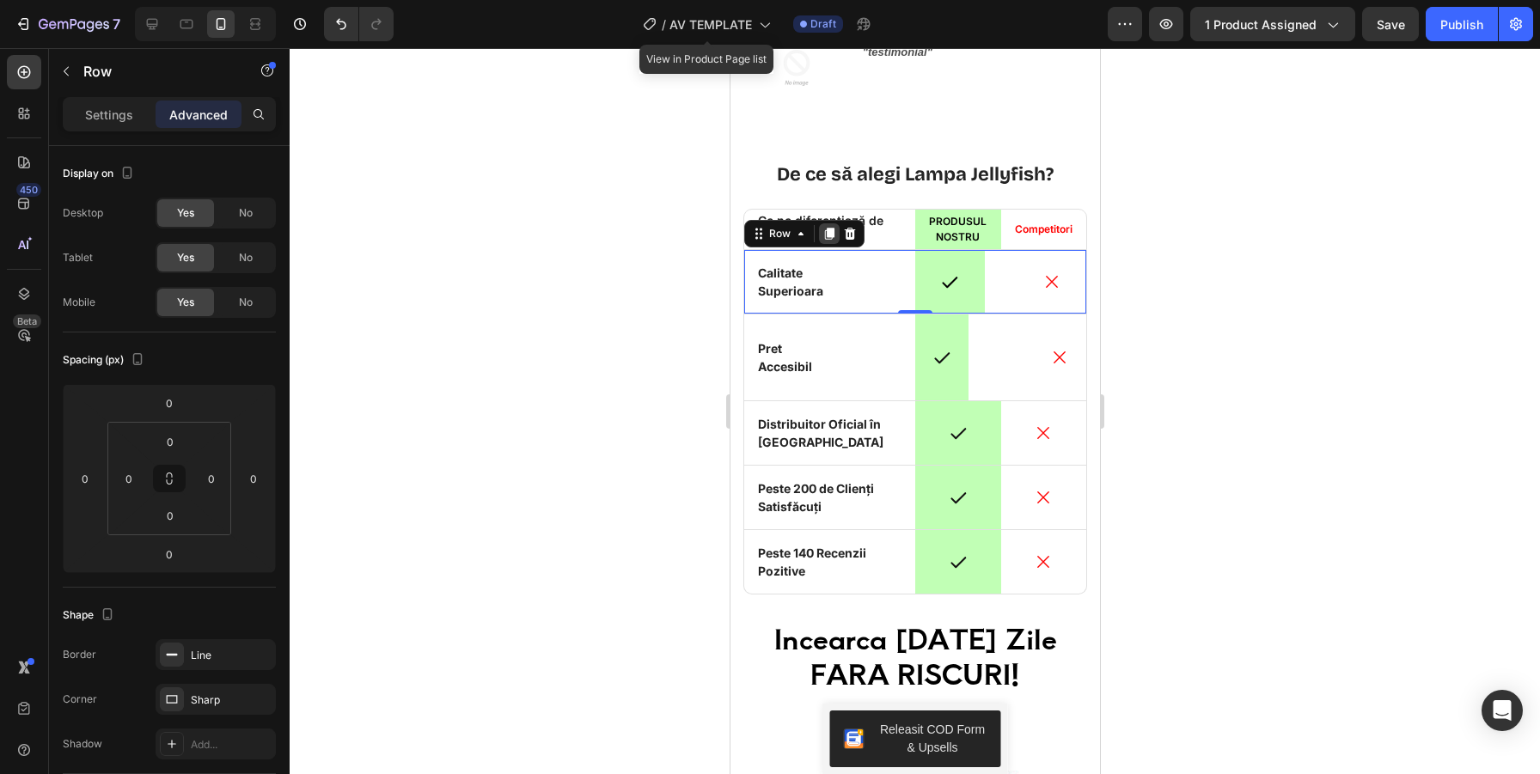
click at [830, 234] on icon at bounding box center [828, 234] width 9 height 12
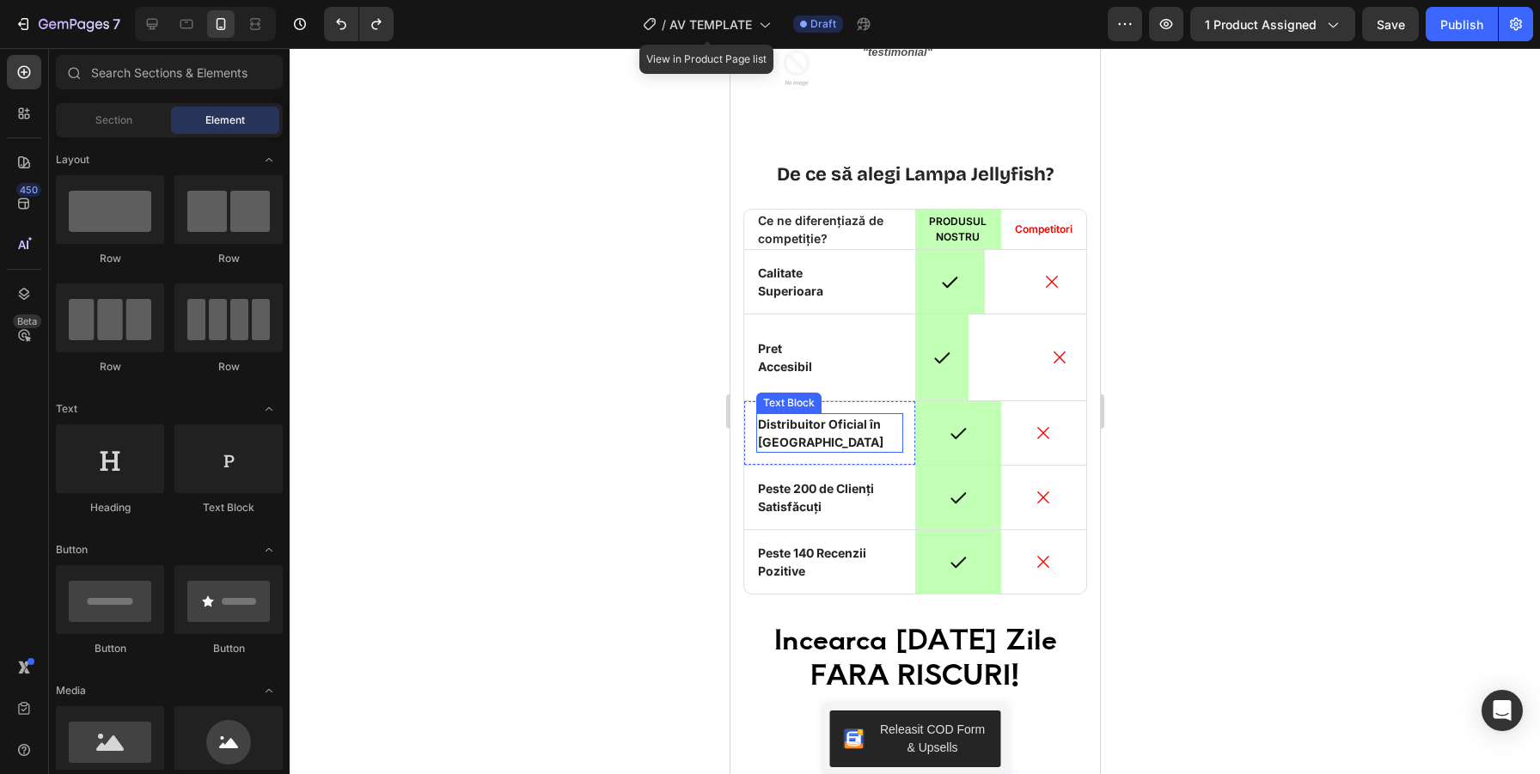
click at [883, 445] on p "Distribuitor Oficial în [GEOGRAPHIC_DATA]" at bounding box center [828, 433] width 143 height 36
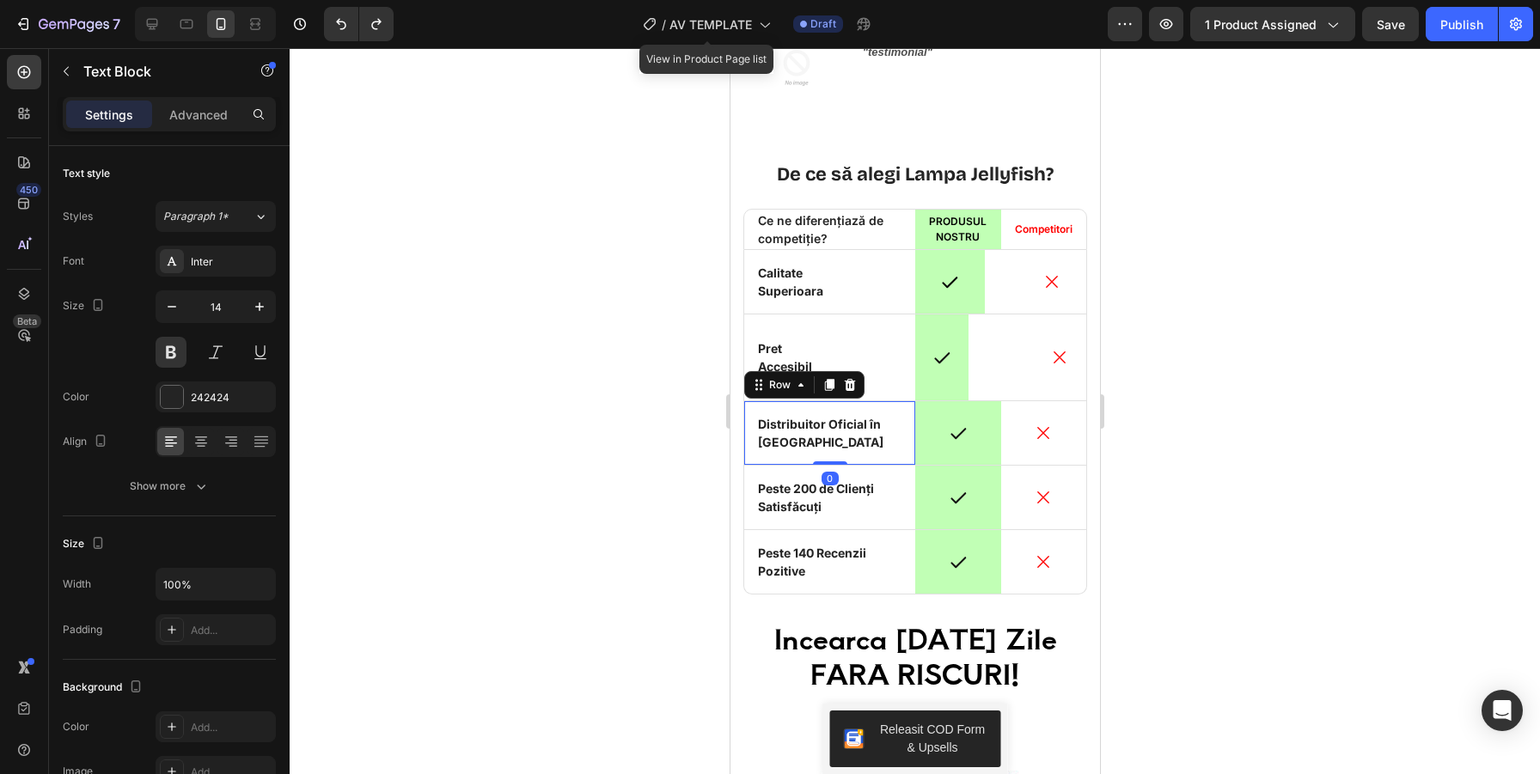
click at [904, 459] on div "Icon Distribuitor Oficial în România Text Block Row 0" at bounding box center [828, 433] width 171 height 64
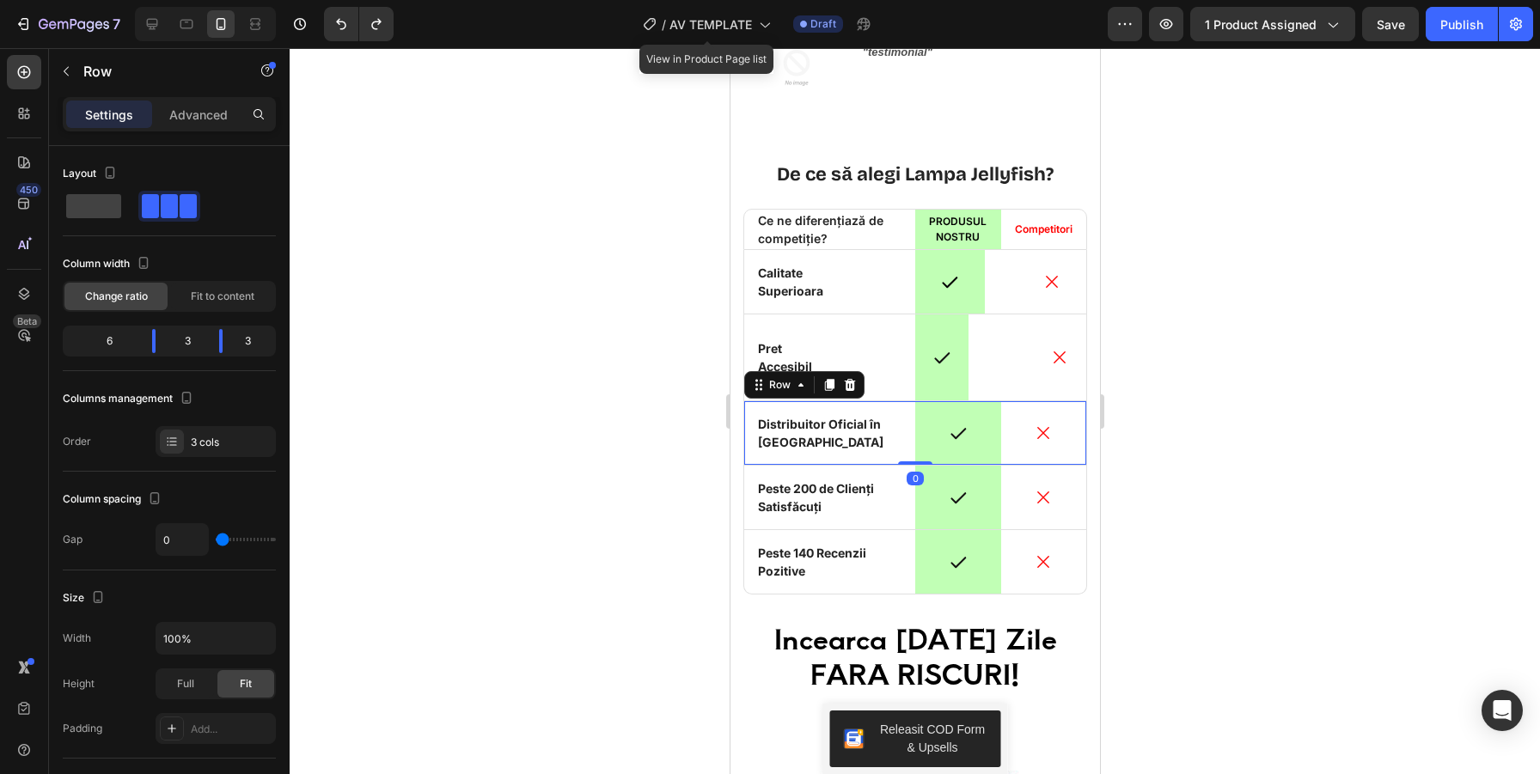
click at [1080, 457] on div "Icon" at bounding box center [1043, 433] width 86 height 64
click at [828, 385] on icon at bounding box center [828, 385] width 9 height 12
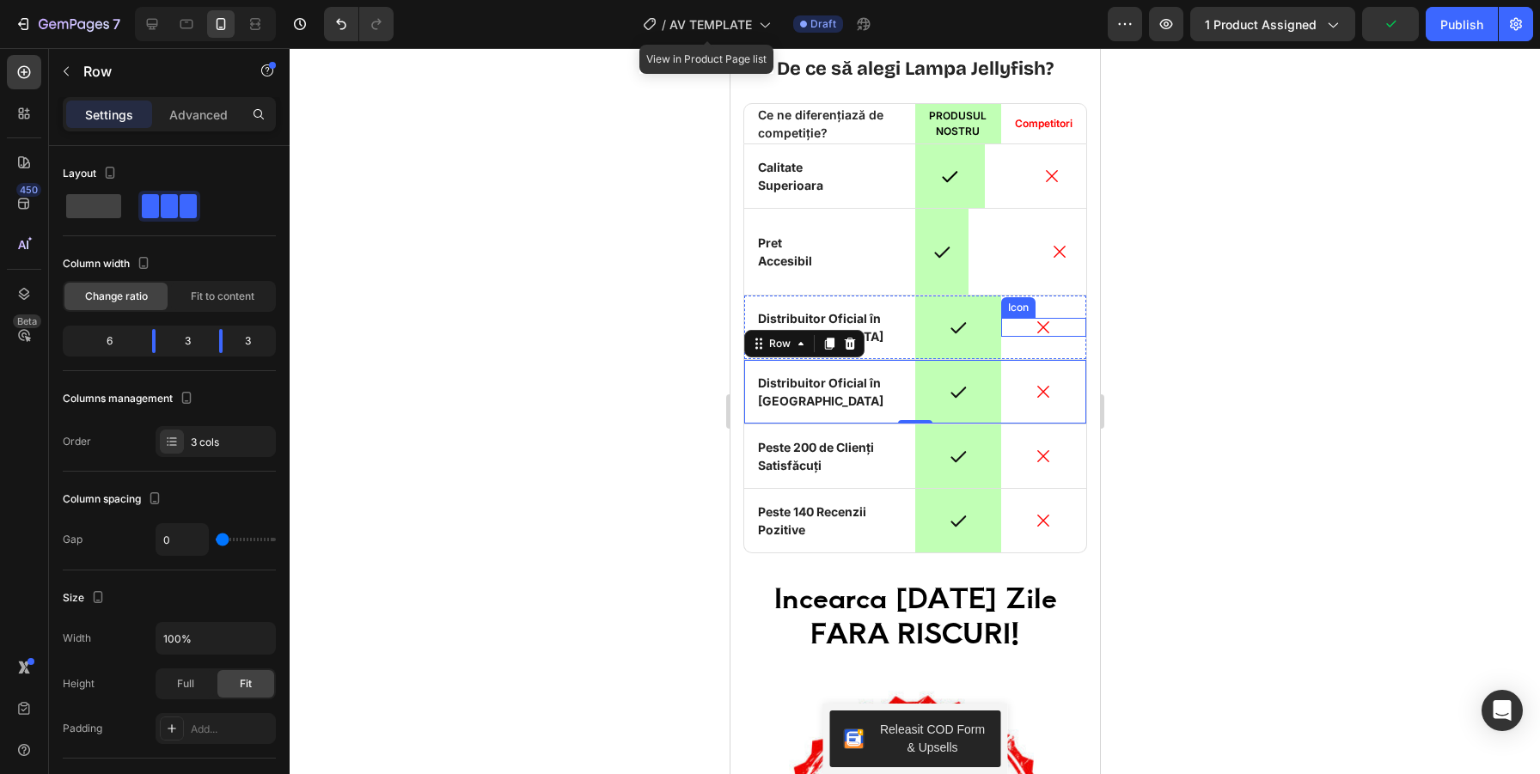
scroll to position [4411, 0]
click at [825, 343] on icon at bounding box center [828, 343] width 9 height 12
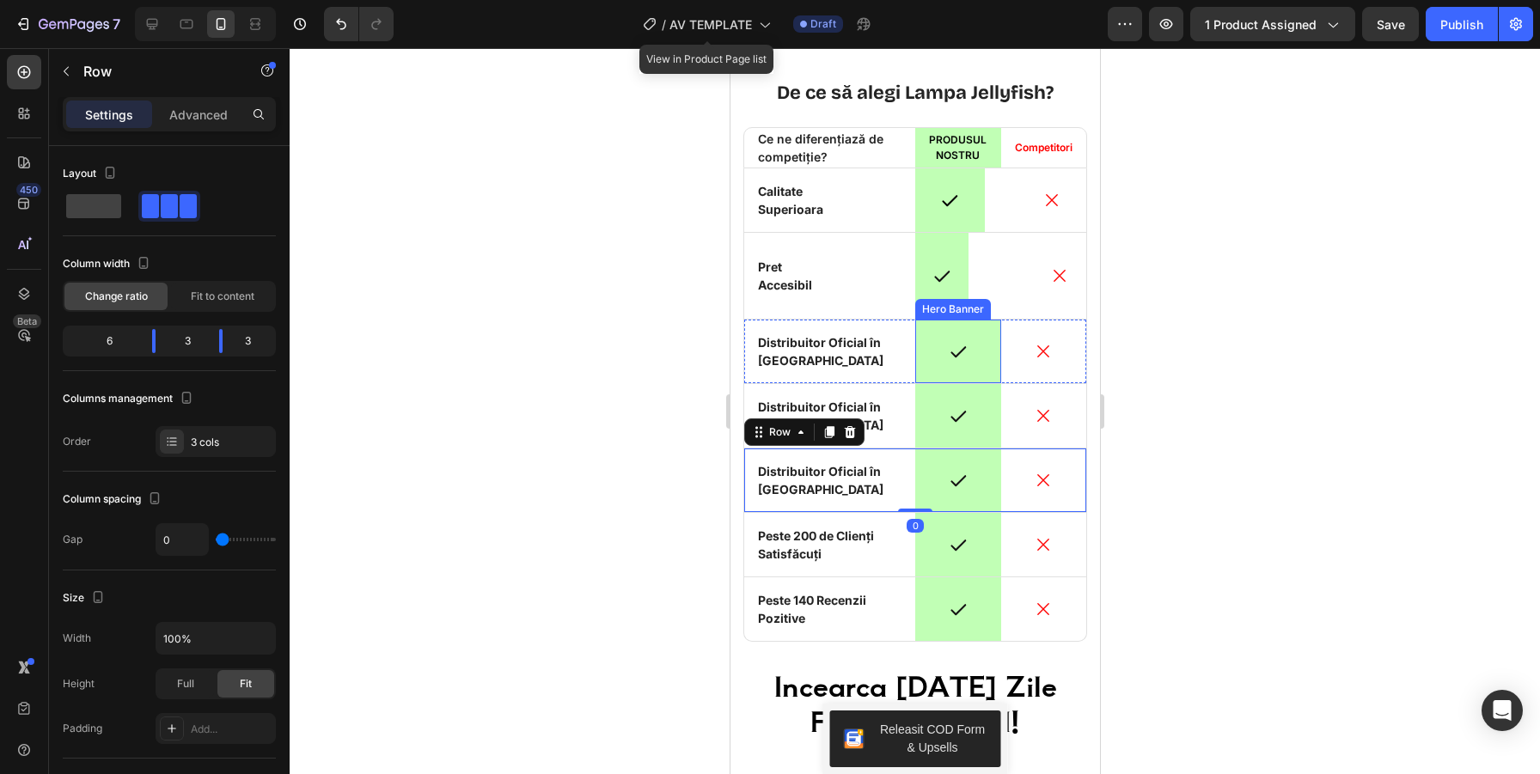
scroll to position [4384, 0]
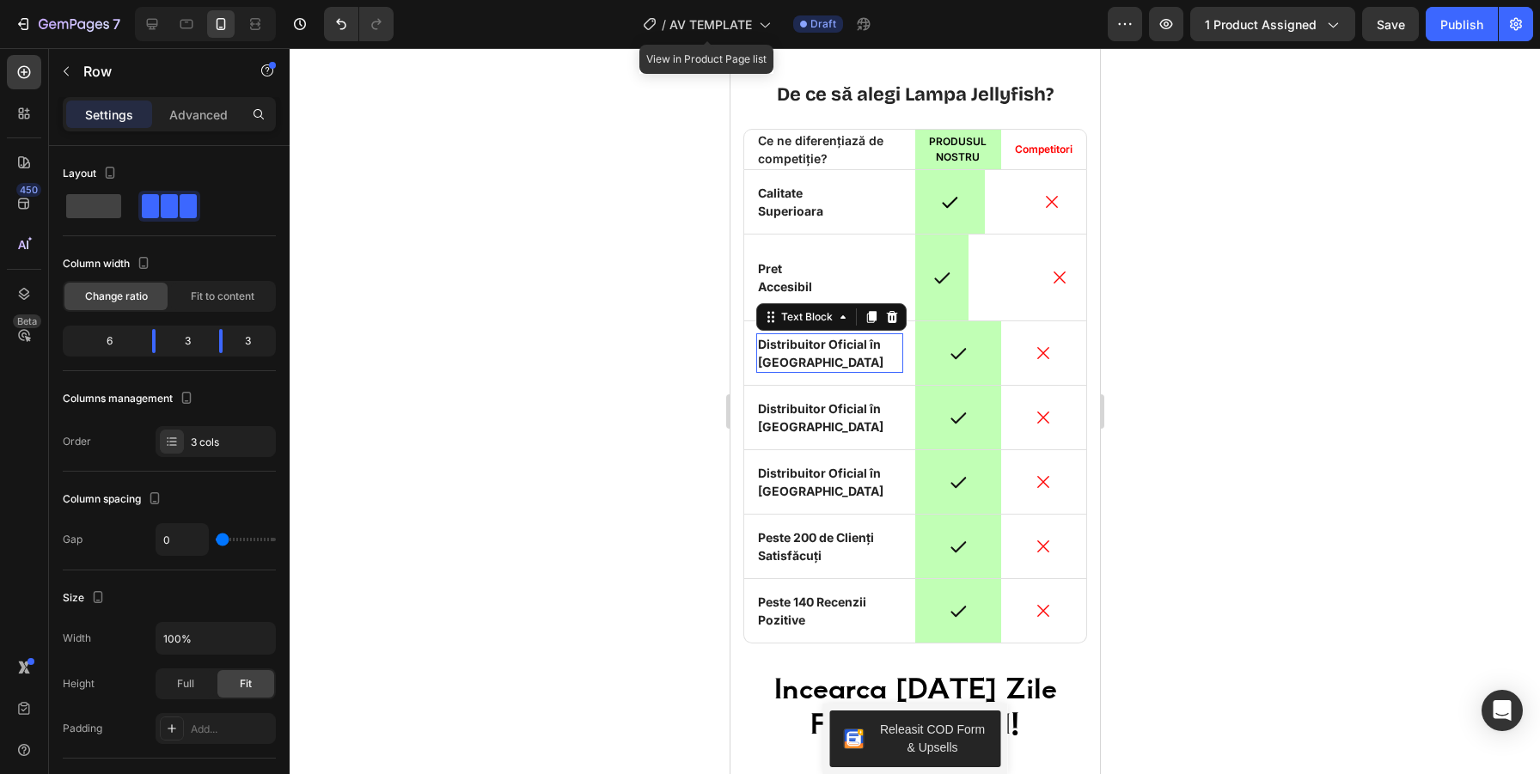
click at [849, 348] on p "Distribuitor Oficial în [GEOGRAPHIC_DATA]" at bounding box center [828, 353] width 143 height 36
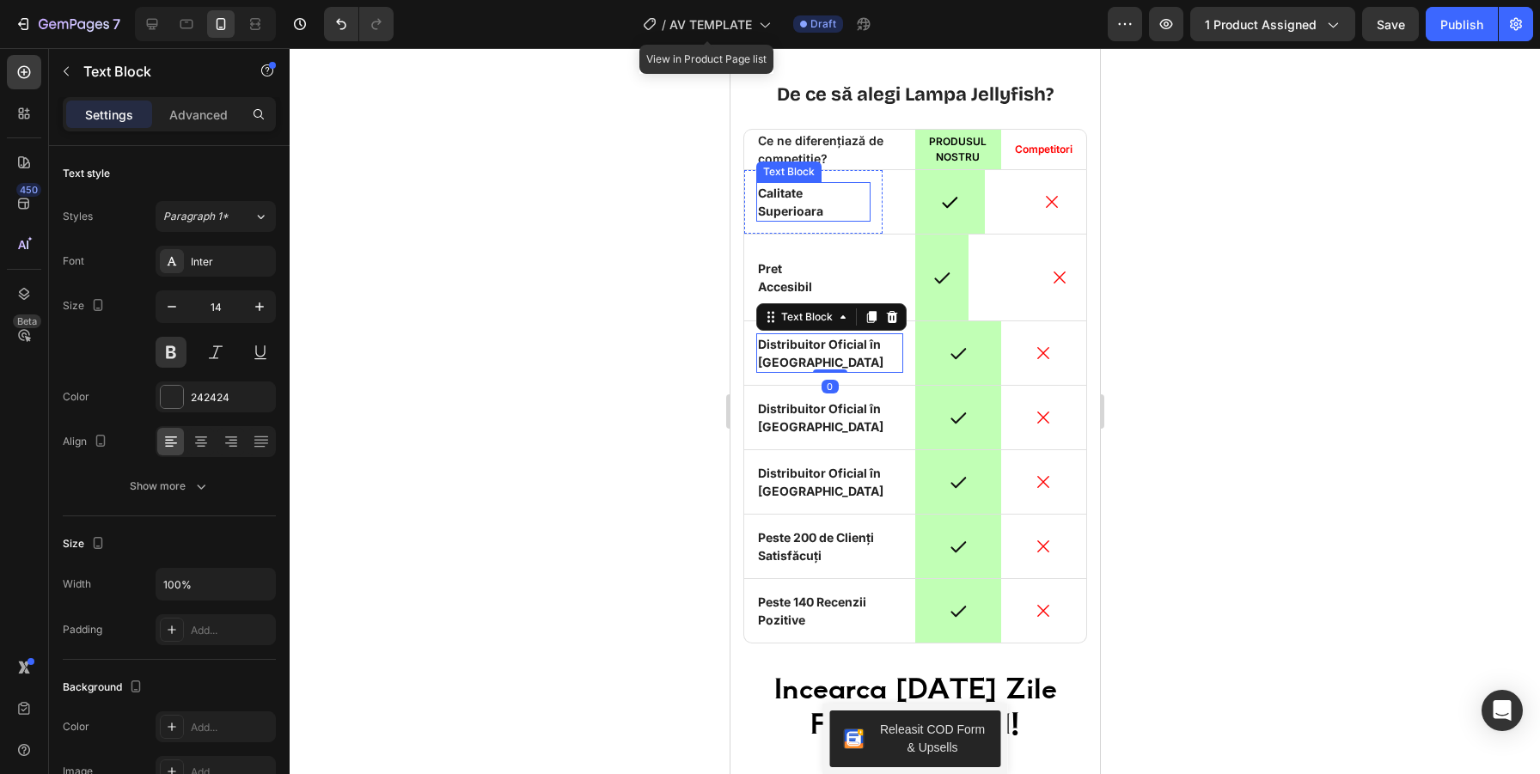
click at [790, 206] on p "Calitate Superioara" at bounding box center [812, 202] width 111 height 36
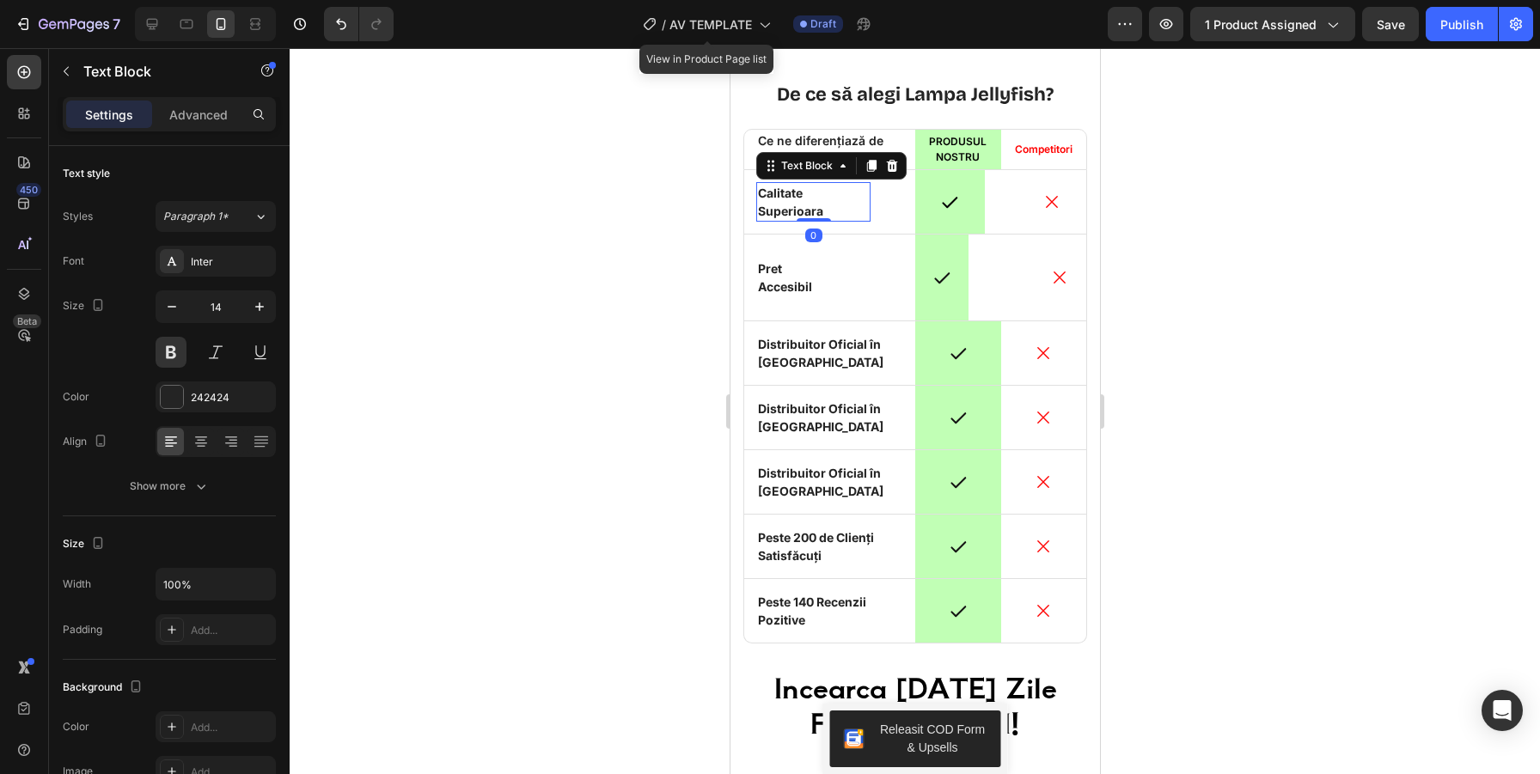
click at [790, 206] on p "Calitate Superioara" at bounding box center [812, 202] width 111 height 36
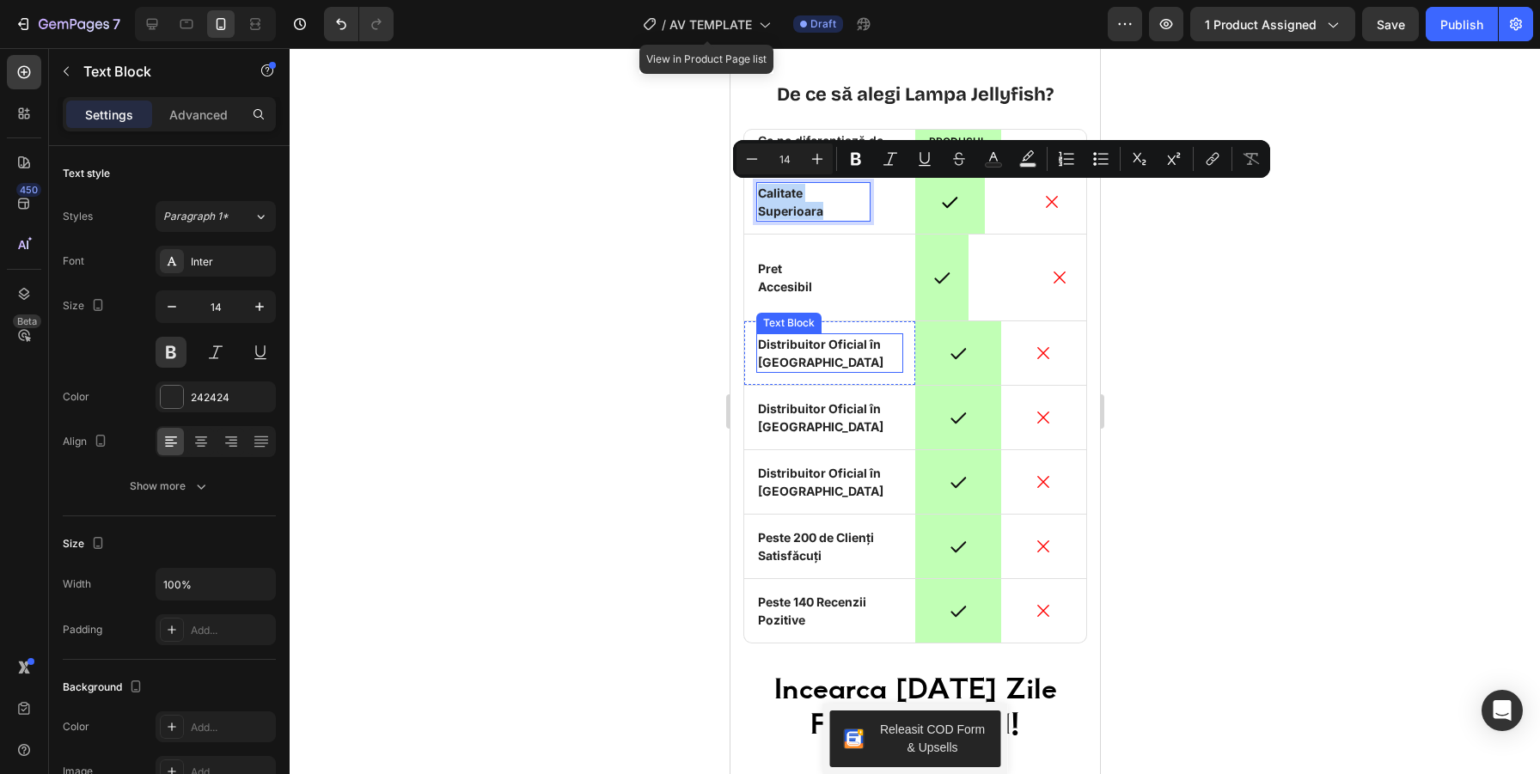
click at [784, 338] on p "Distribuitor Oficial în [GEOGRAPHIC_DATA]" at bounding box center [828, 353] width 143 height 36
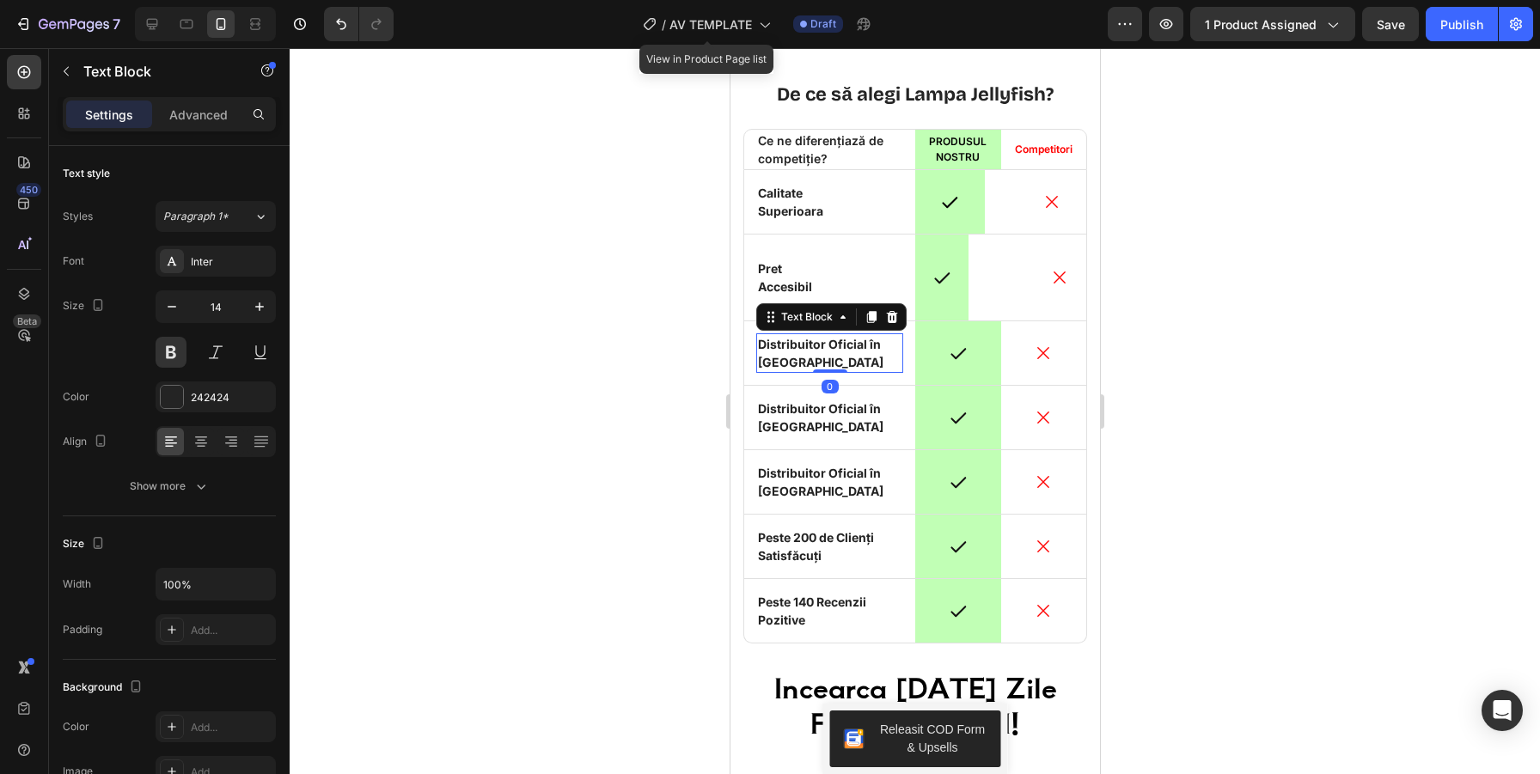
click at [785, 345] on p "Distribuitor Oficial în [GEOGRAPHIC_DATA]" at bounding box center [828, 353] width 143 height 36
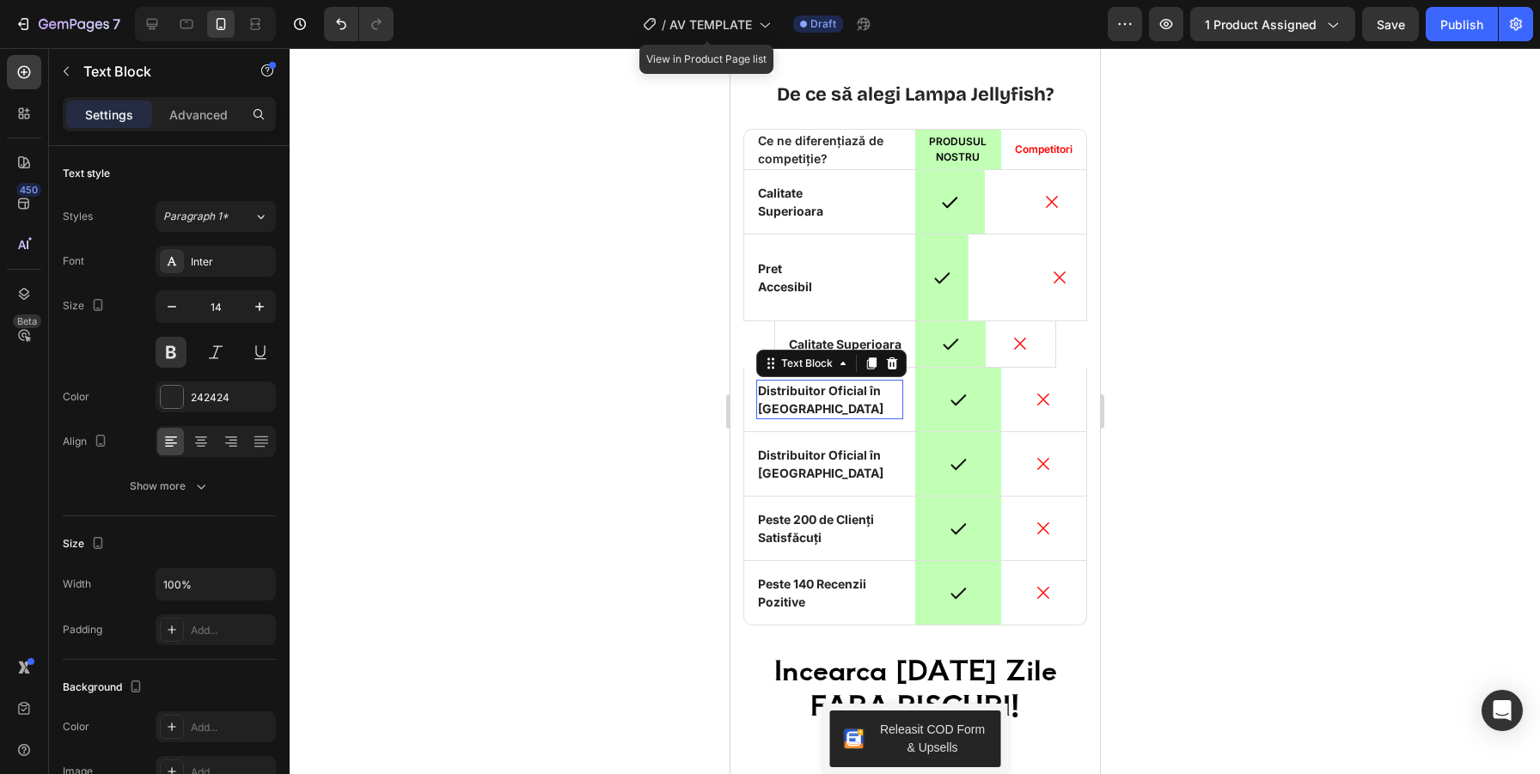
click at [784, 393] on p "Distribuitor Oficial în [GEOGRAPHIC_DATA]" at bounding box center [828, 399] width 143 height 36
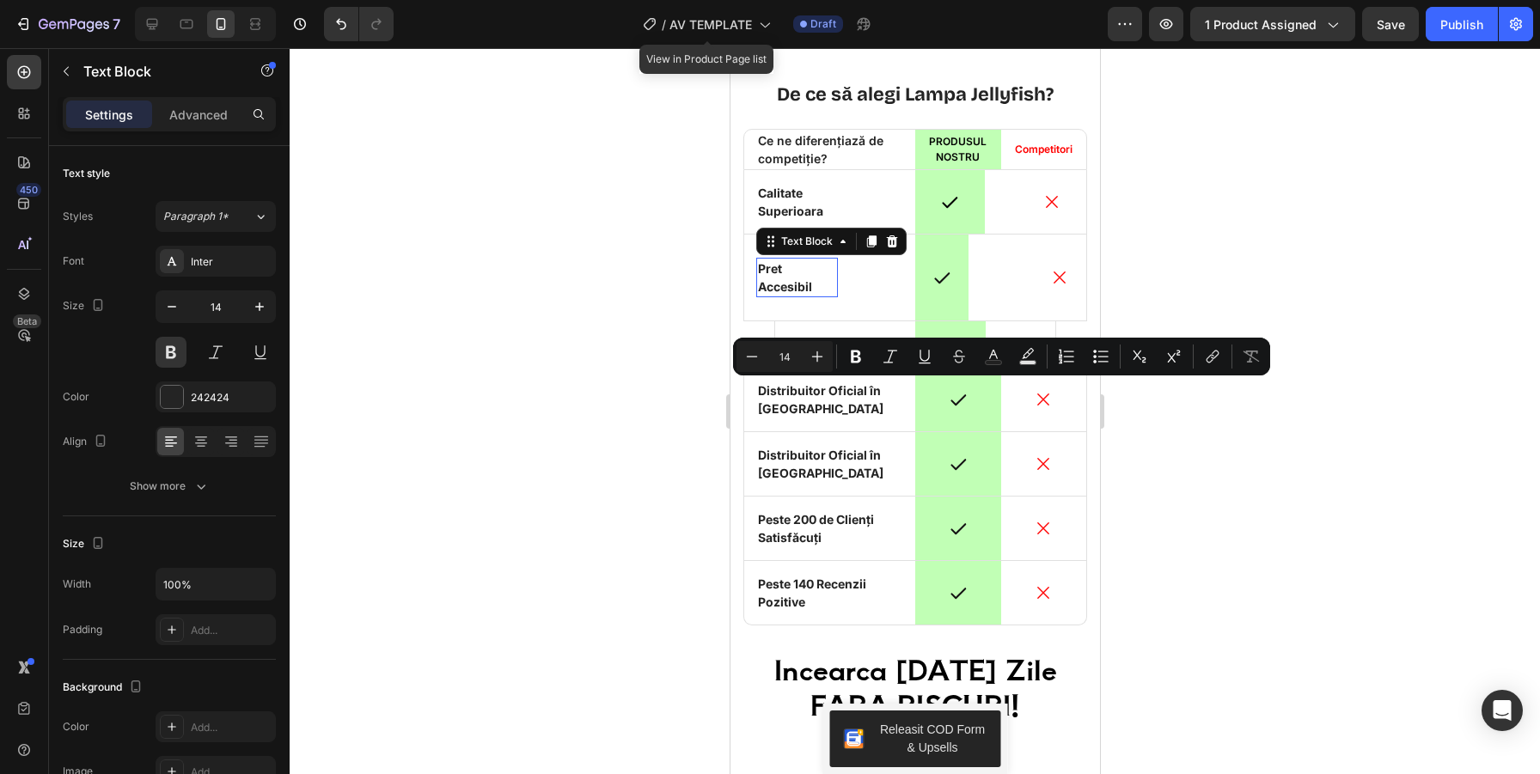
click at [780, 277] on p "Pret Accesibil" at bounding box center [796, 277] width 78 height 36
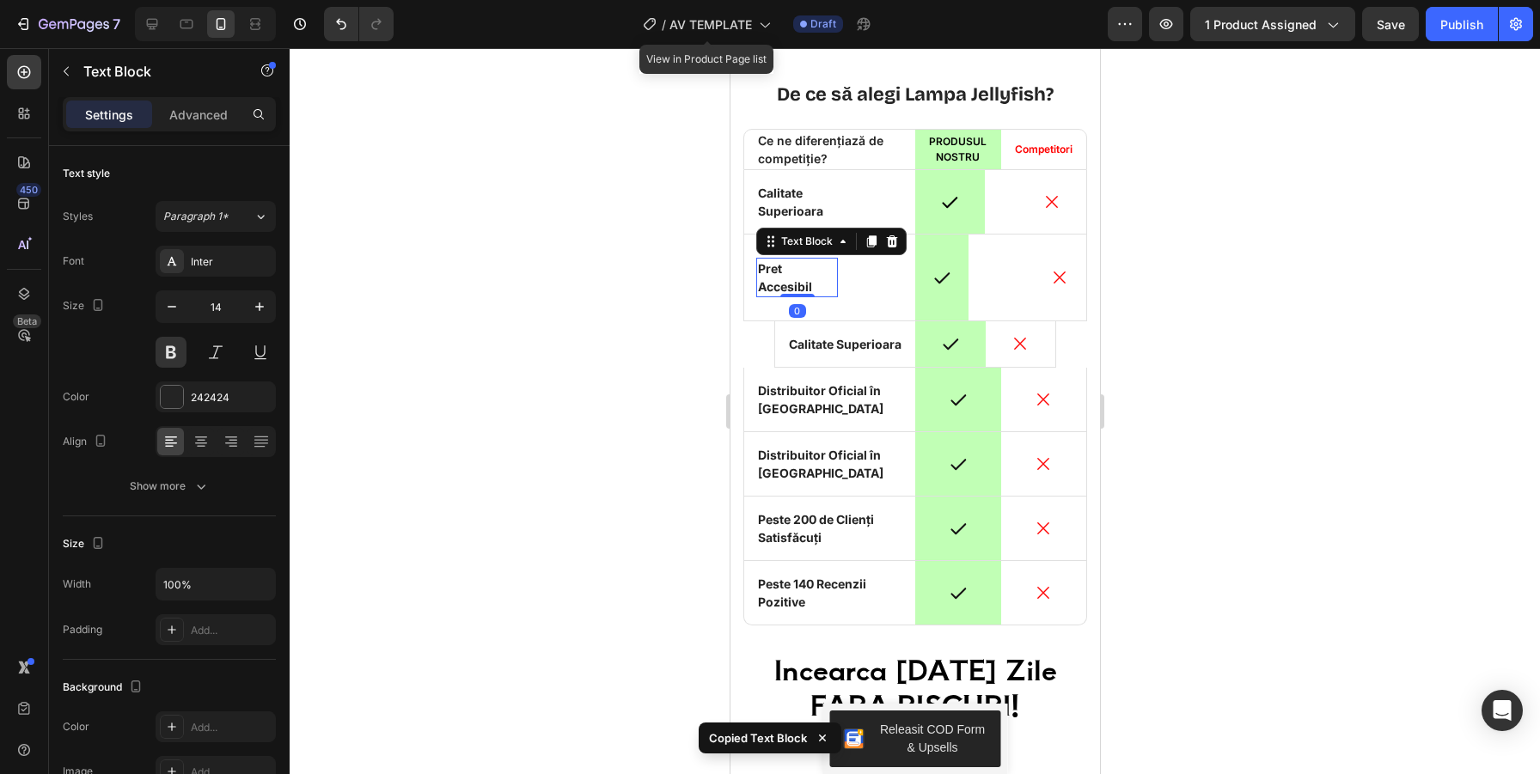
click at [780, 277] on p "Pret Accesibil" at bounding box center [796, 277] width 78 height 36
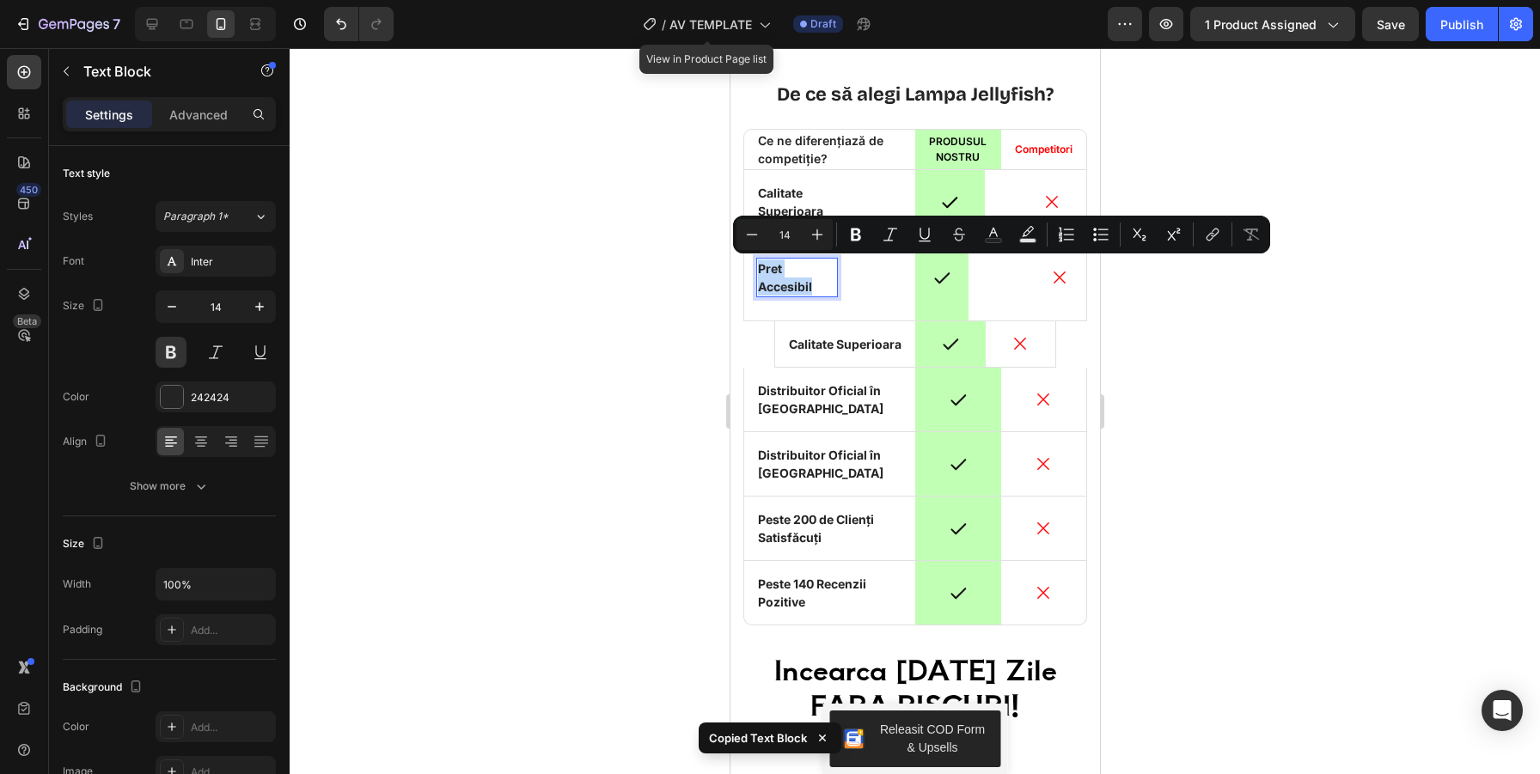
copy p "Pret Accesibil"
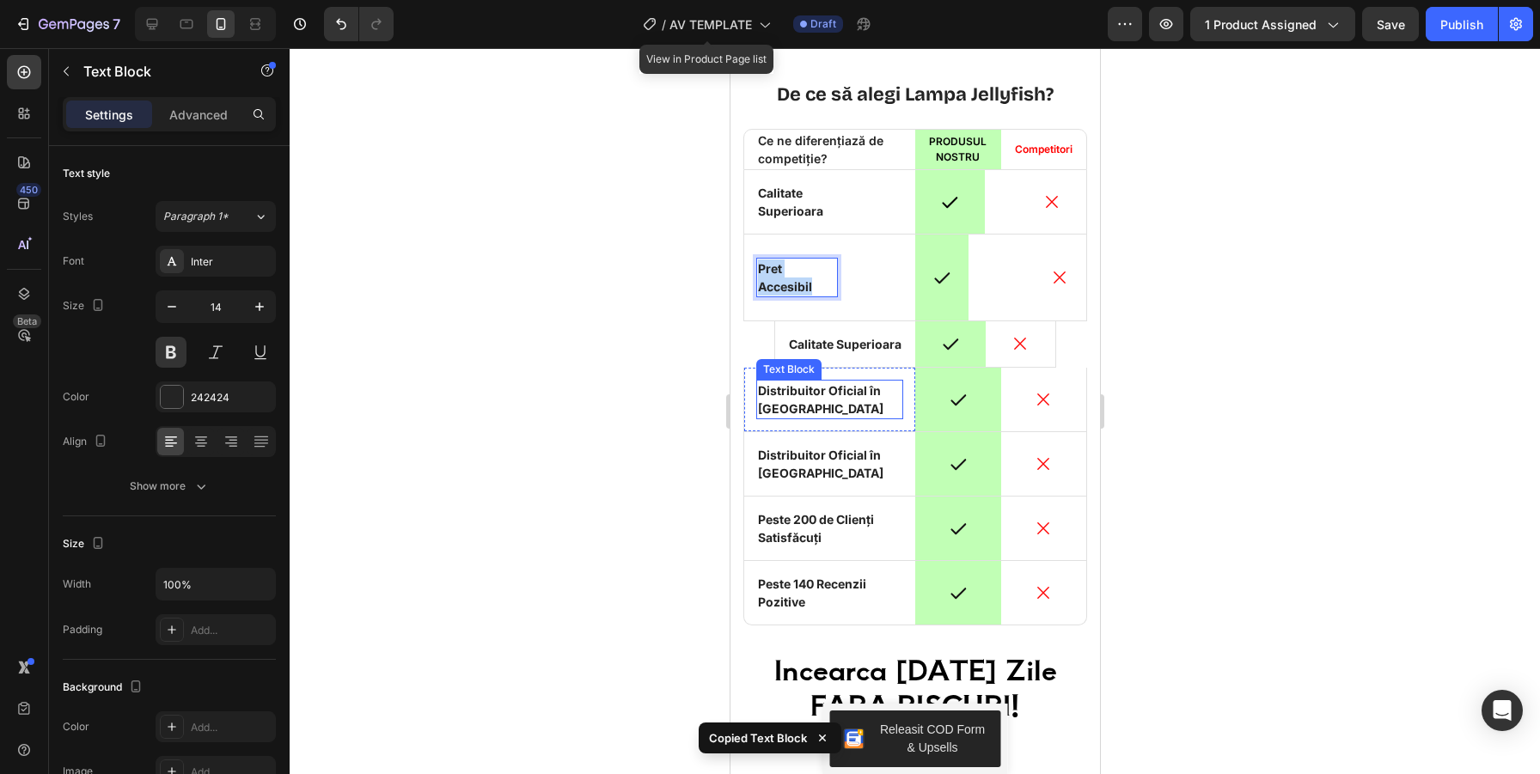
click at [789, 393] on p "Distribuitor Oficial în [GEOGRAPHIC_DATA]" at bounding box center [828, 399] width 143 height 36
click at [795, 395] on p "Distribuitor Oficial în [GEOGRAPHIC_DATA]" at bounding box center [828, 399] width 143 height 36
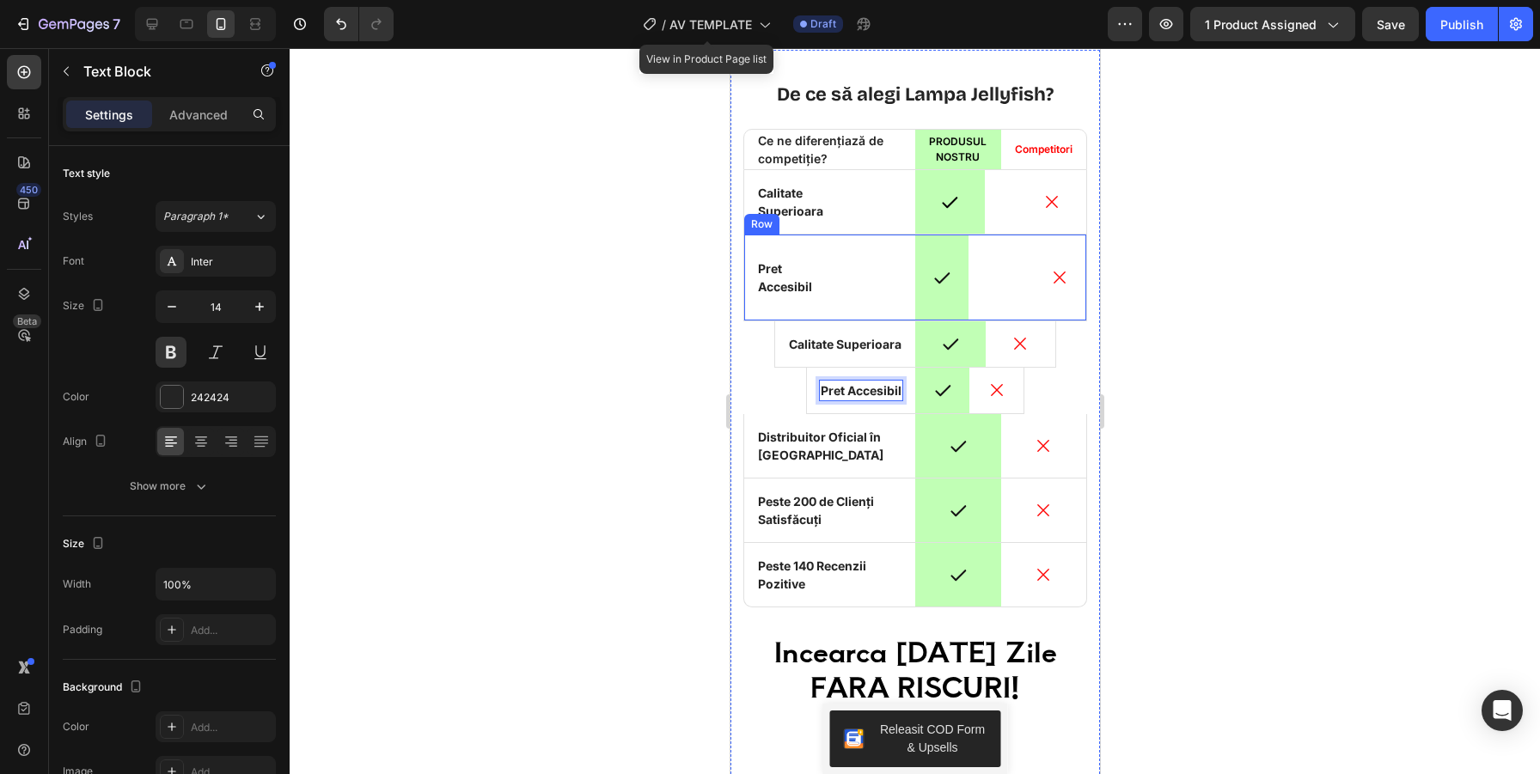
click at [865, 310] on div "Icon Pret Accesibil Text Block Row Icon Hero Banner Icon Row" at bounding box center [914, 278] width 344 height 87
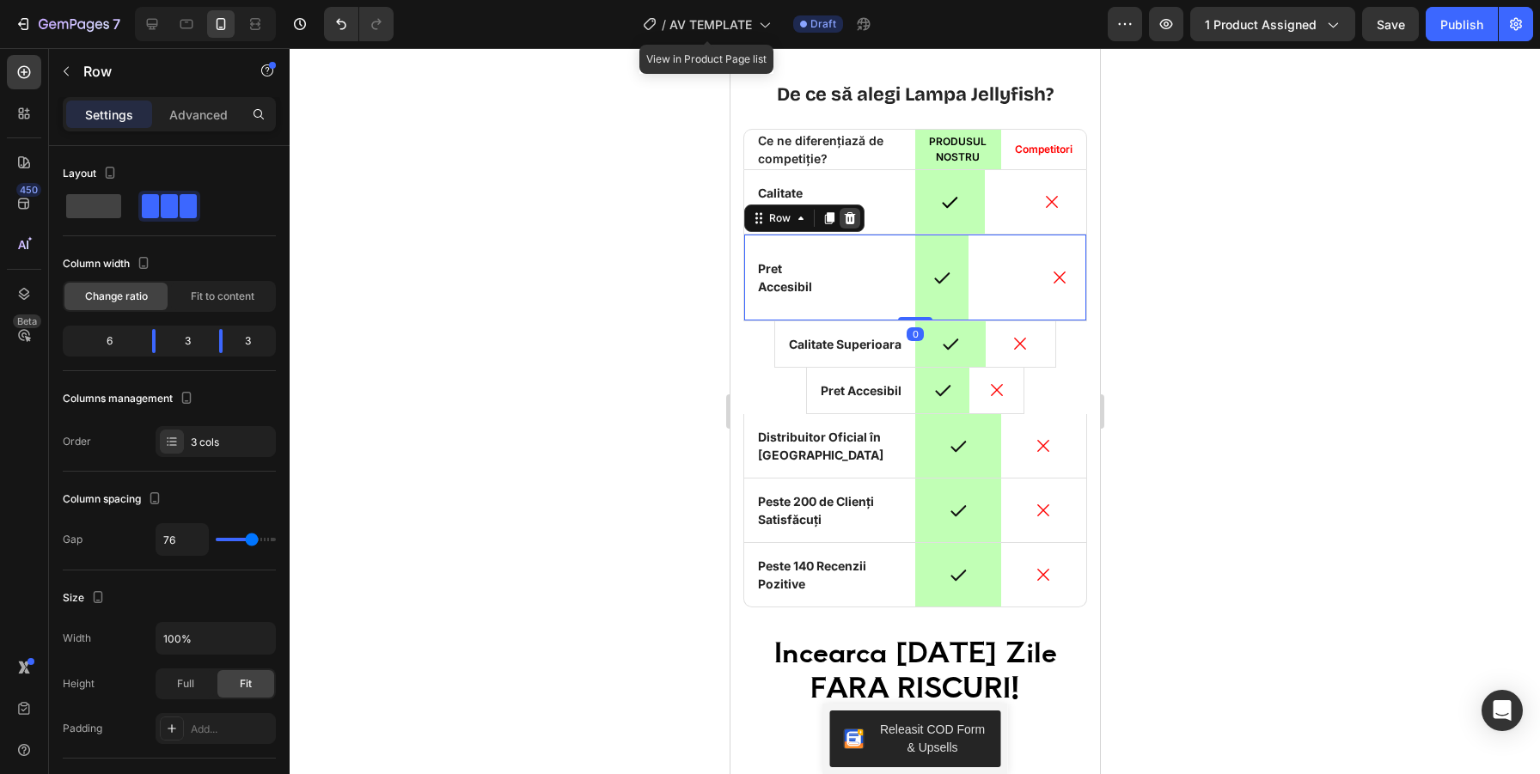
click at [849, 216] on icon at bounding box center [849, 218] width 11 height 12
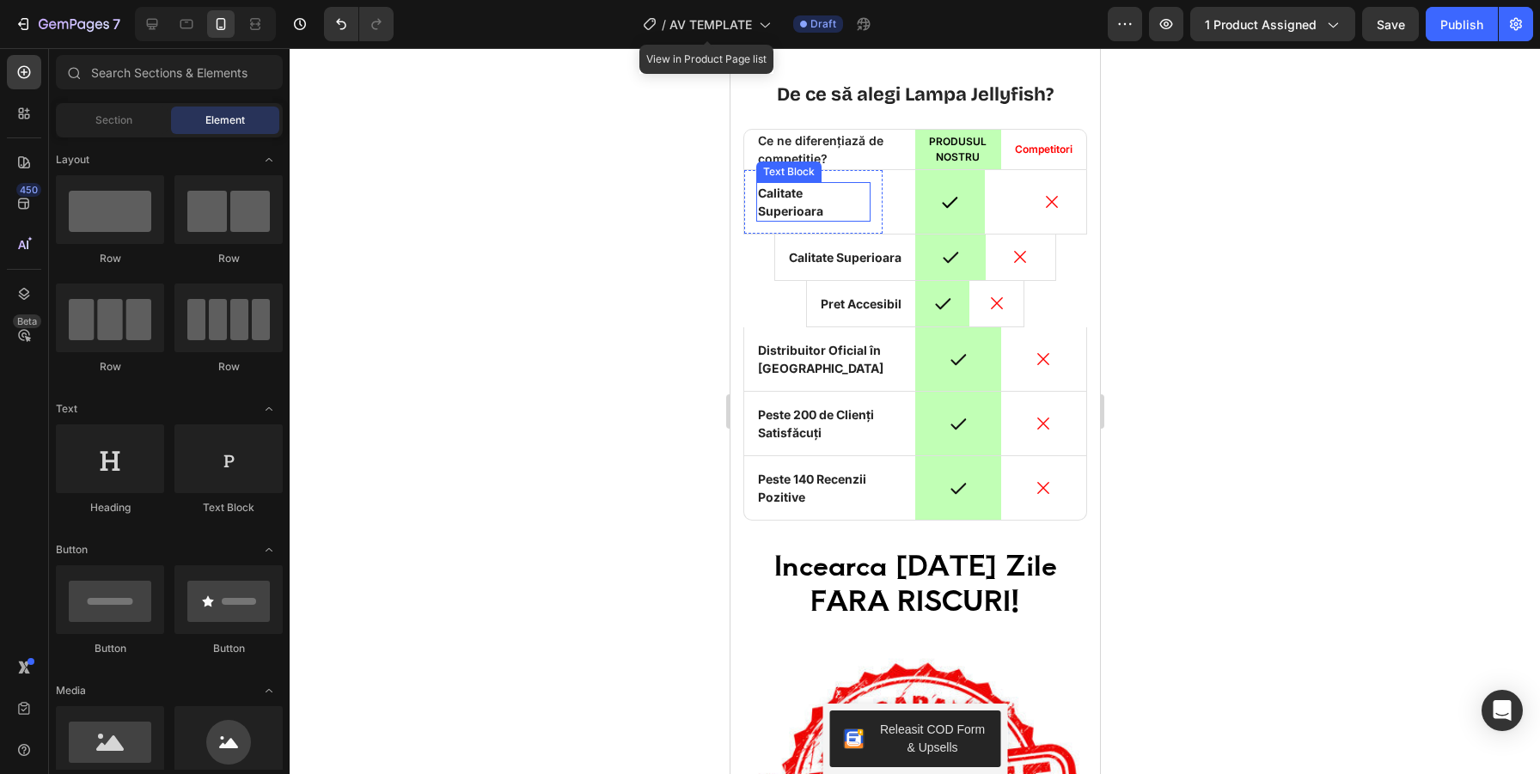
click at [853, 216] on p "Calitate Superioara" at bounding box center [812, 202] width 111 height 36
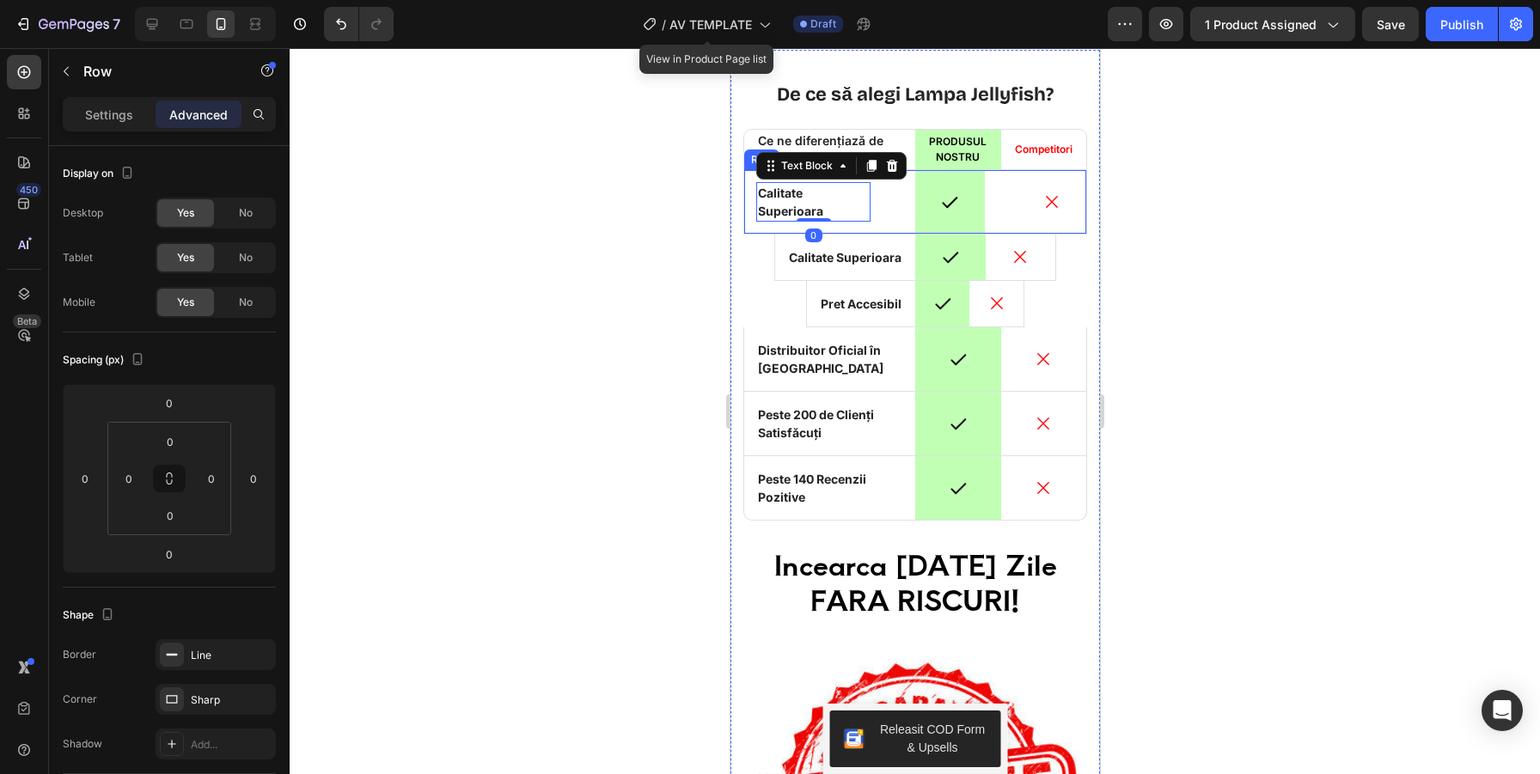
click at [904, 214] on div "Icon Calitate Superioara Text Block 0 Row Icon Hero Banner Icon Row" at bounding box center [914, 202] width 344 height 64
click at [850, 158] on icon at bounding box center [849, 154] width 11 height 12
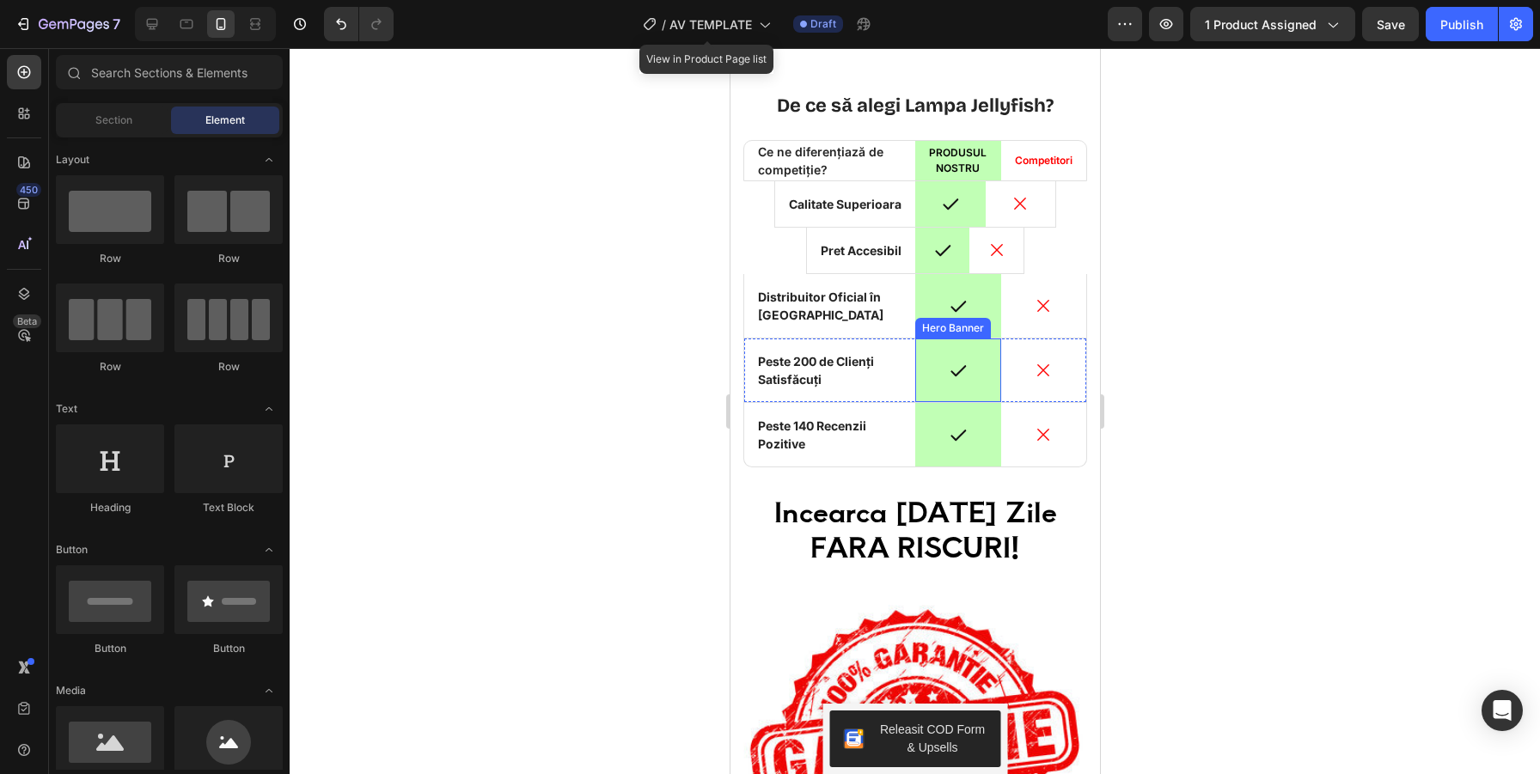
scroll to position [4368, 0]
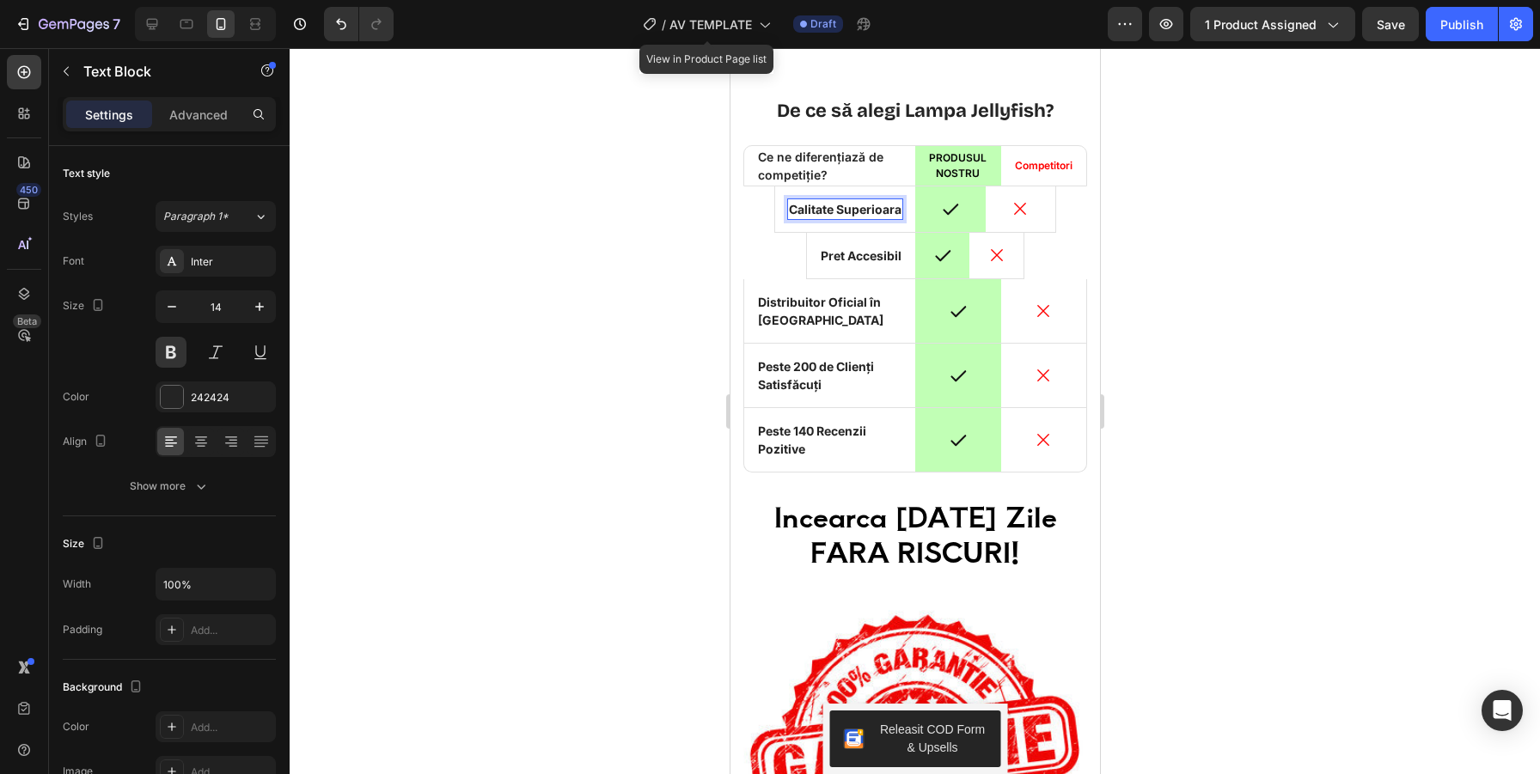
click at [897, 207] on p "Calitate Superioara" at bounding box center [844, 209] width 113 height 18
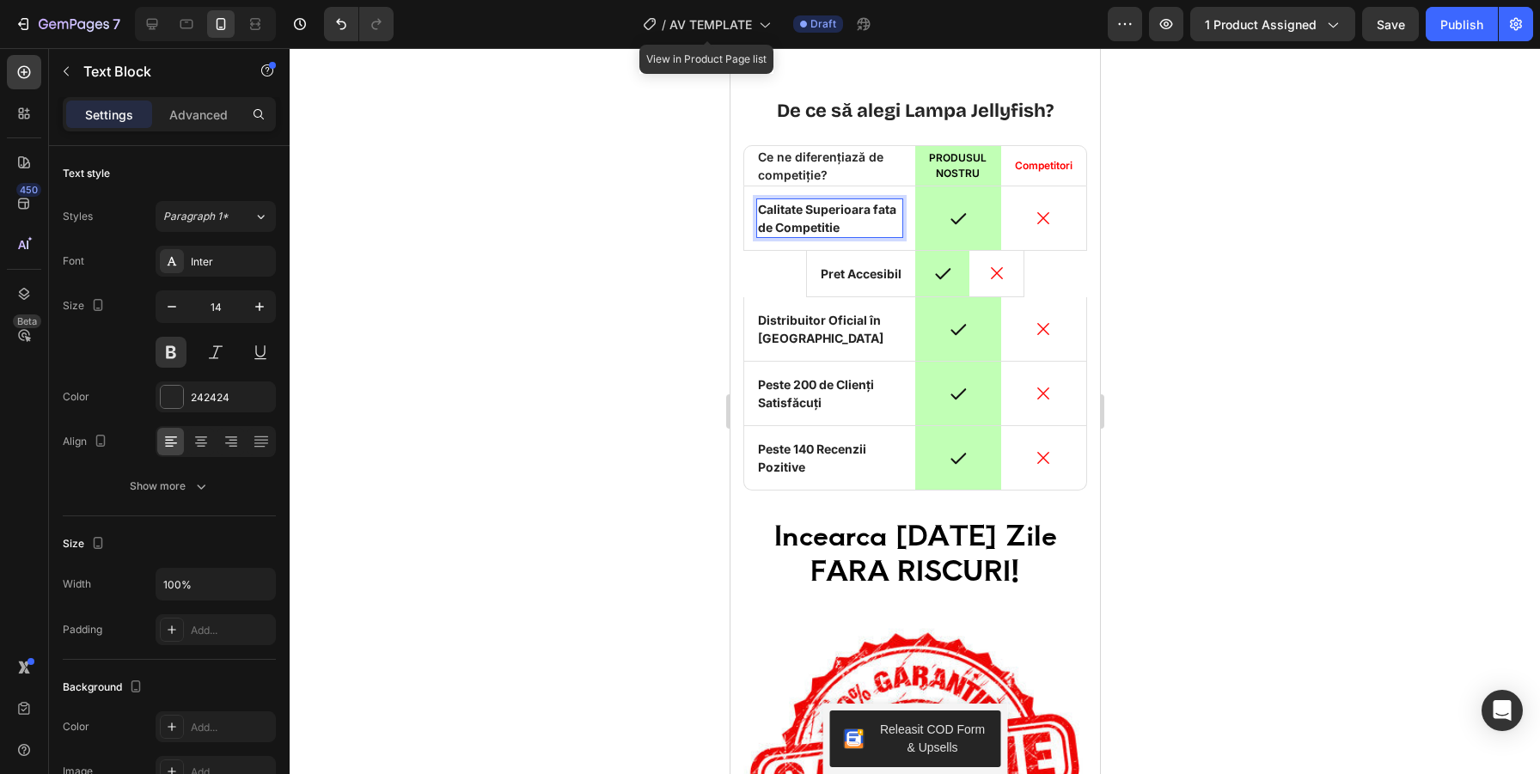
click at [877, 205] on p "Calitate Superioara fata de Competitie" at bounding box center [828, 218] width 143 height 36
click at [861, 272] on p "Pret Accesibil" at bounding box center [860, 274] width 81 height 18
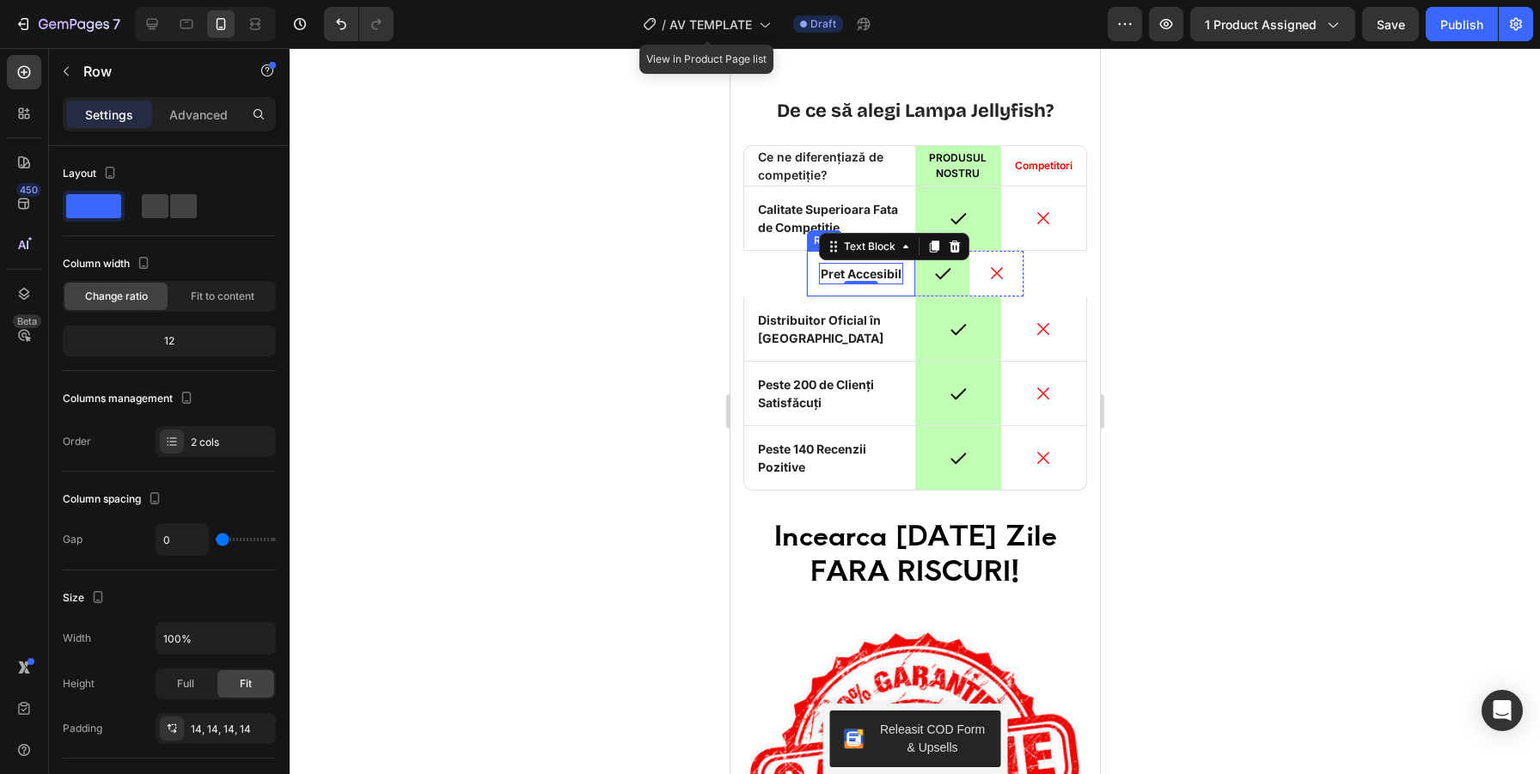
click at [886, 289] on div "Icon Pret Accesibil Text Block 0 Row" at bounding box center [860, 274] width 108 height 46
click at [871, 271] on p "Pret Accesibil" at bounding box center [860, 274] width 81 height 18
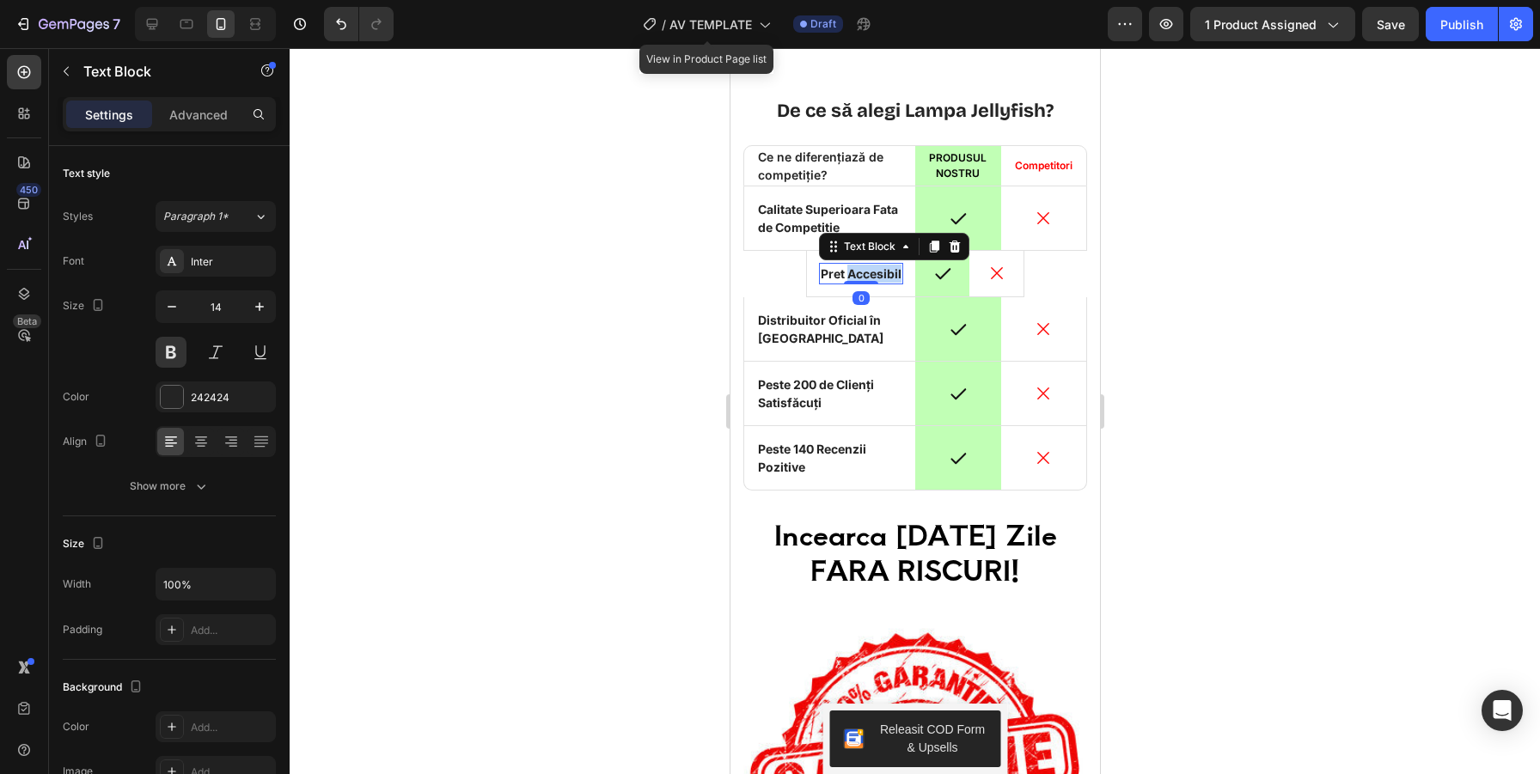
click at [889, 276] on p "Pret Accesibil" at bounding box center [860, 274] width 81 height 18
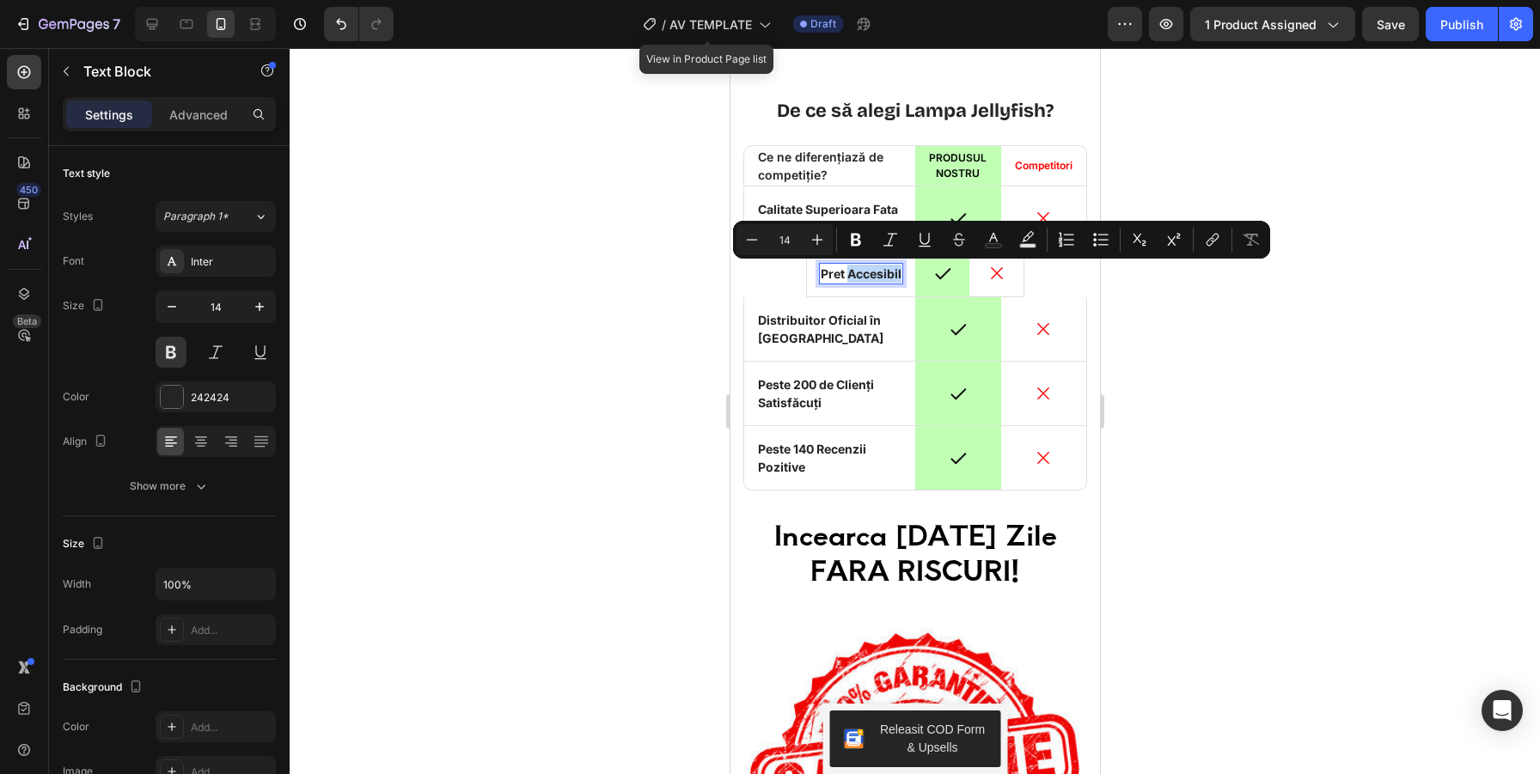
click at [891, 278] on p "Pret Accesibil" at bounding box center [860, 274] width 81 height 18
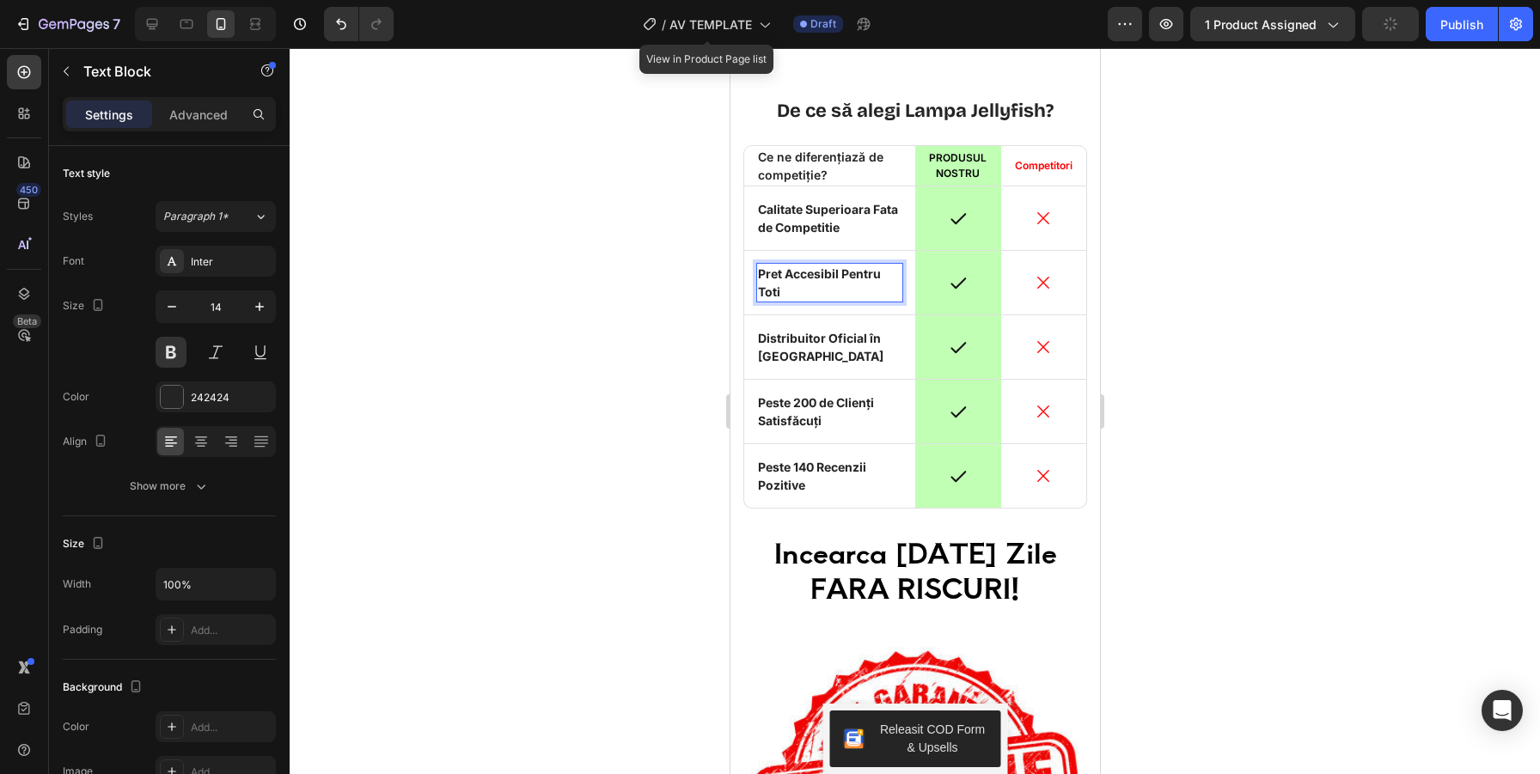
click at [1346, 308] on div at bounding box center [915, 411] width 1250 height 726
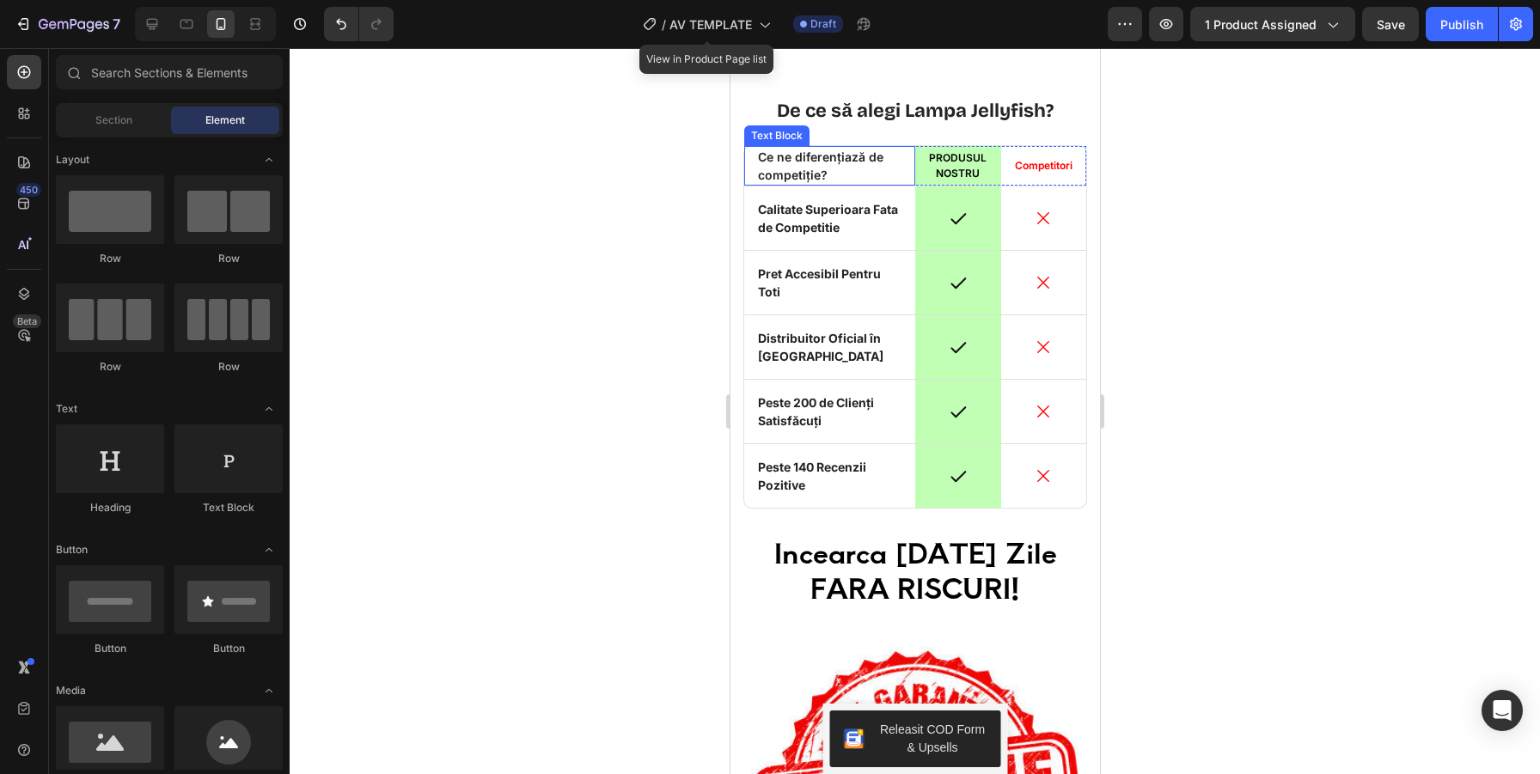
click at [809, 175] on p "Ce ne diferențiază de competiție?" at bounding box center [828, 166] width 143 height 36
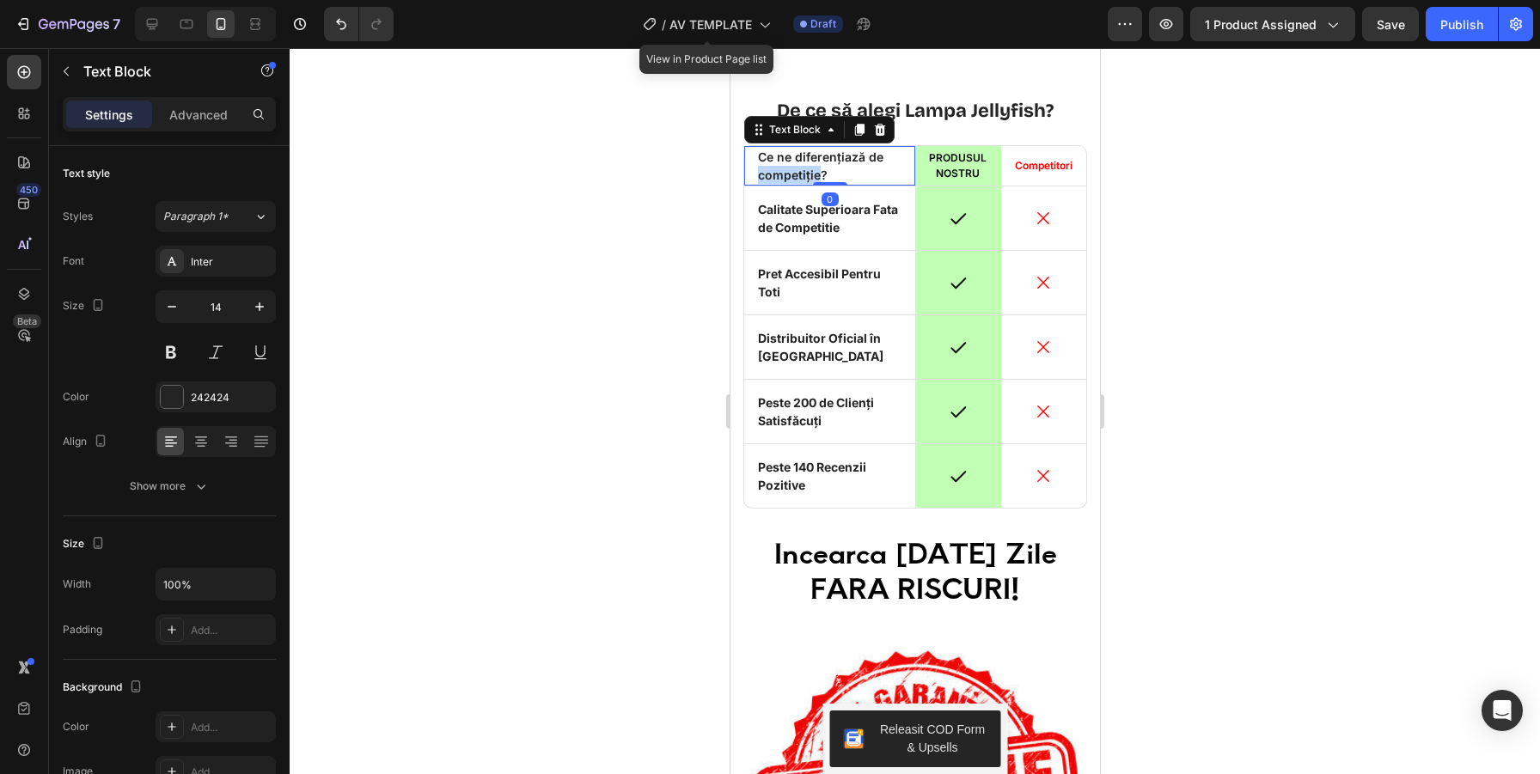
click at [809, 175] on p "Ce ne diferențiază de competiție?" at bounding box center [828, 166] width 143 height 36
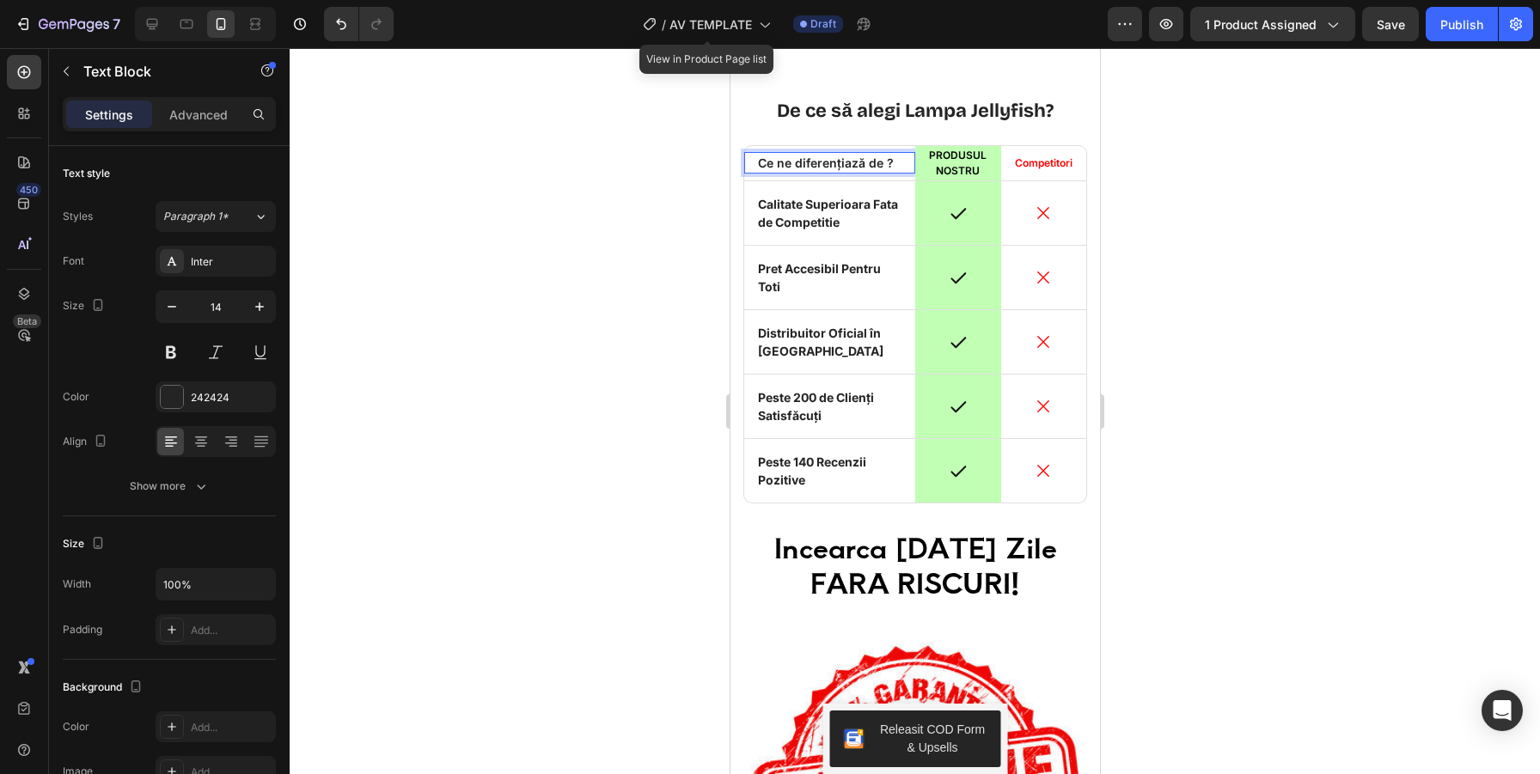
scroll to position [4374, 0]
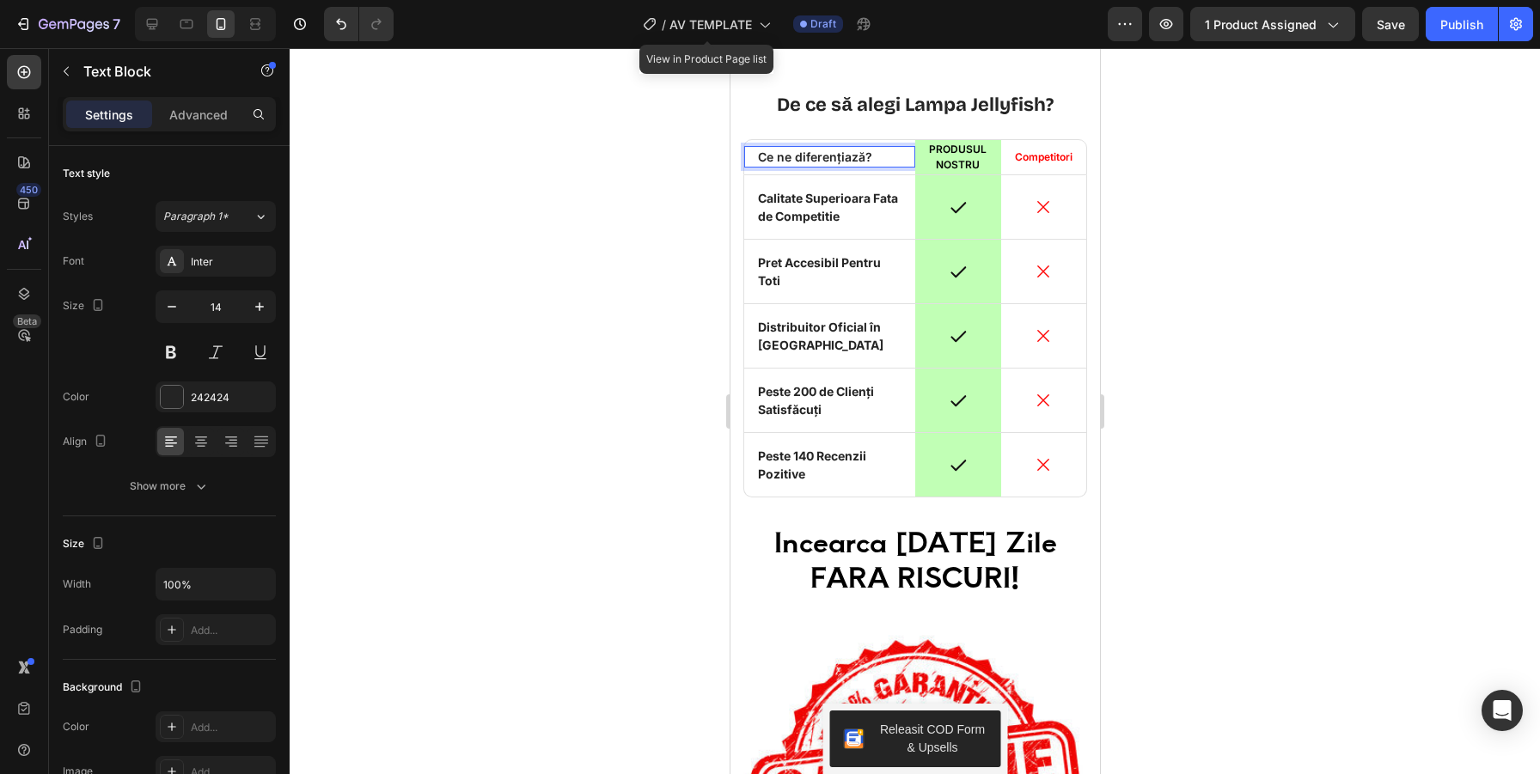
click at [1339, 200] on div at bounding box center [915, 411] width 1250 height 726
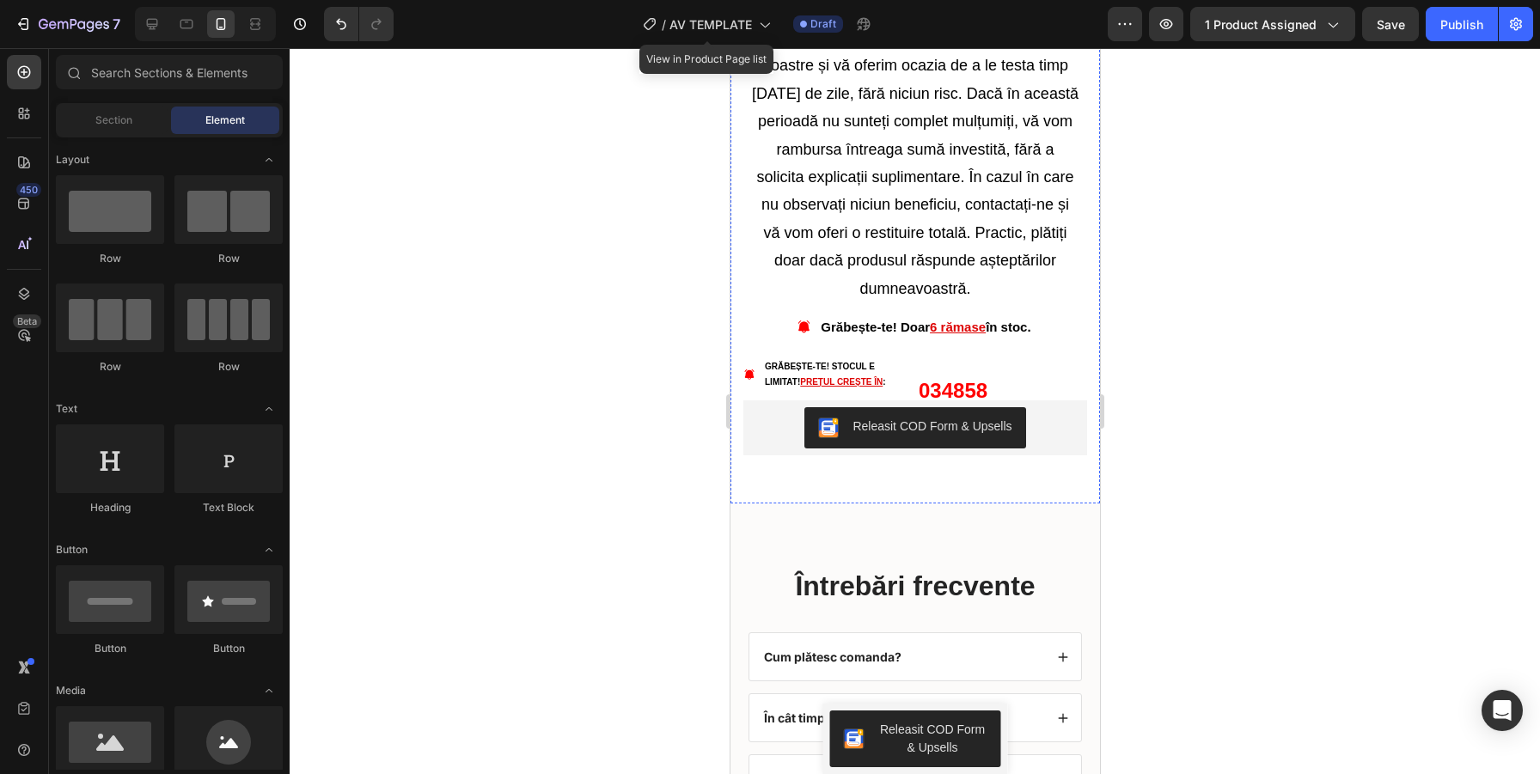
scroll to position [5532, 0]
click at [931, 324] on u "6 rămase" at bounding box center [957, 326] width 56 height 15
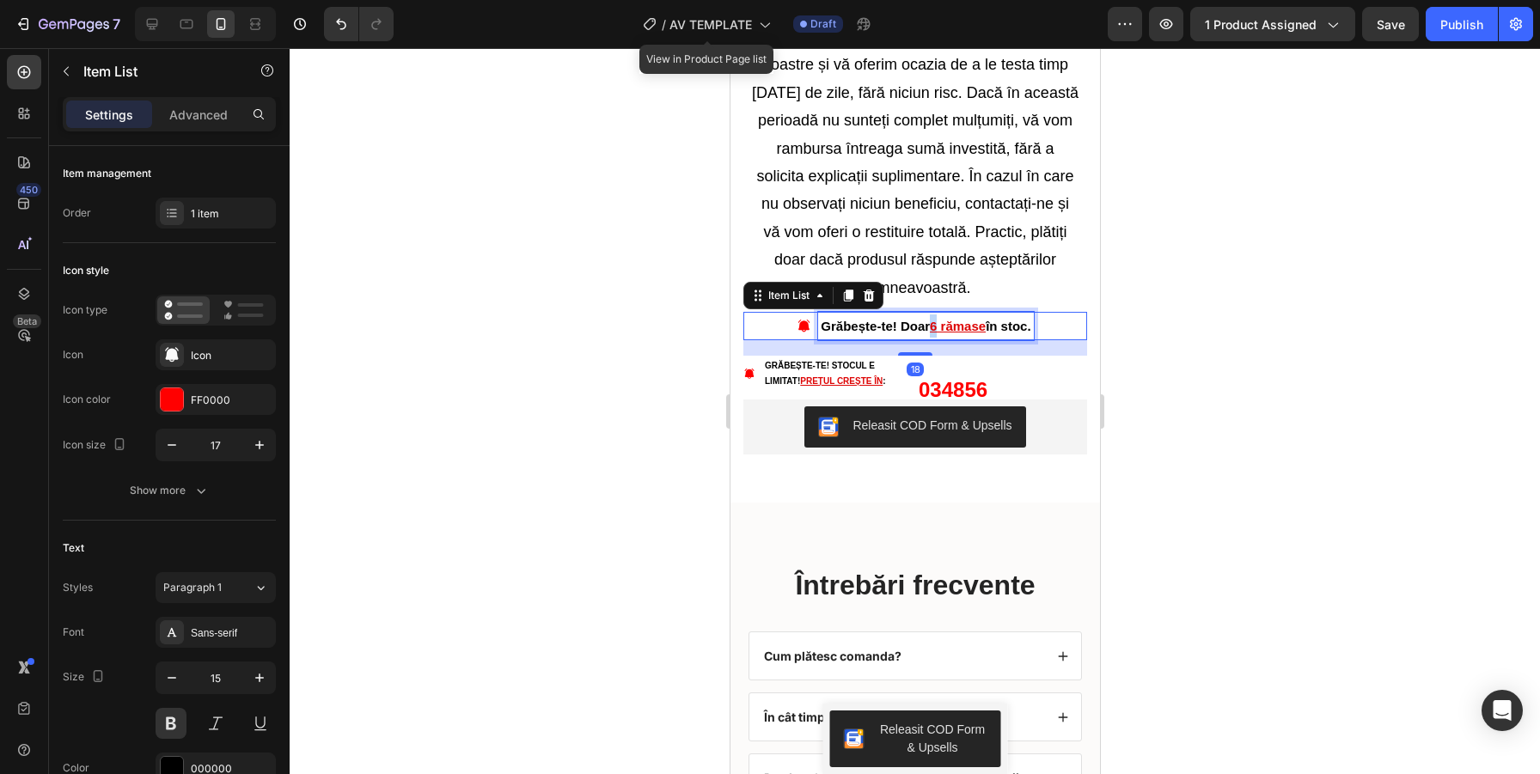
click at [931, 324] on u "6 rămase" at bounding box center [957, 326] width 56 height 15
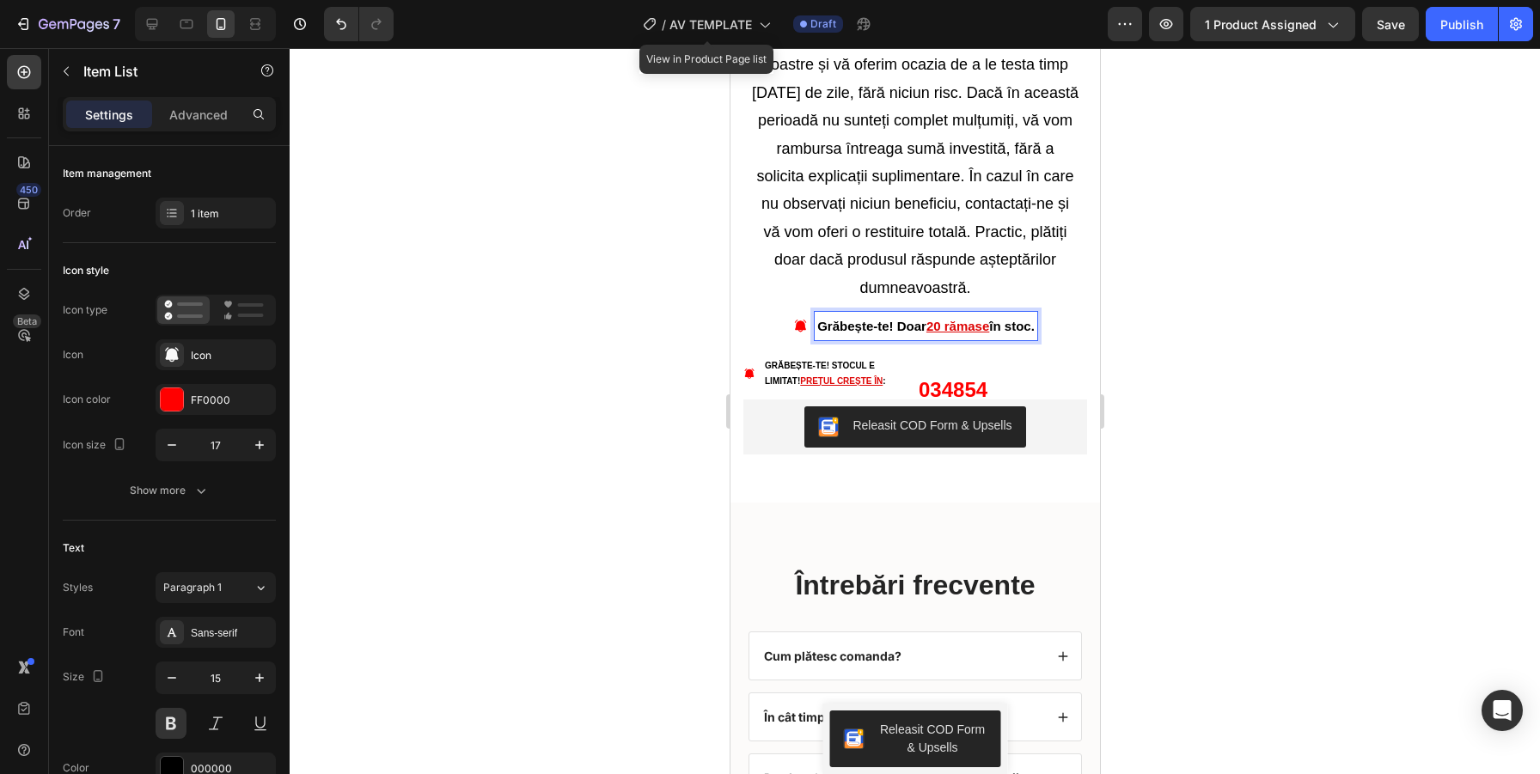
click at [1195, 269] on div at bounding box center [915, 411] width 1250 height 726
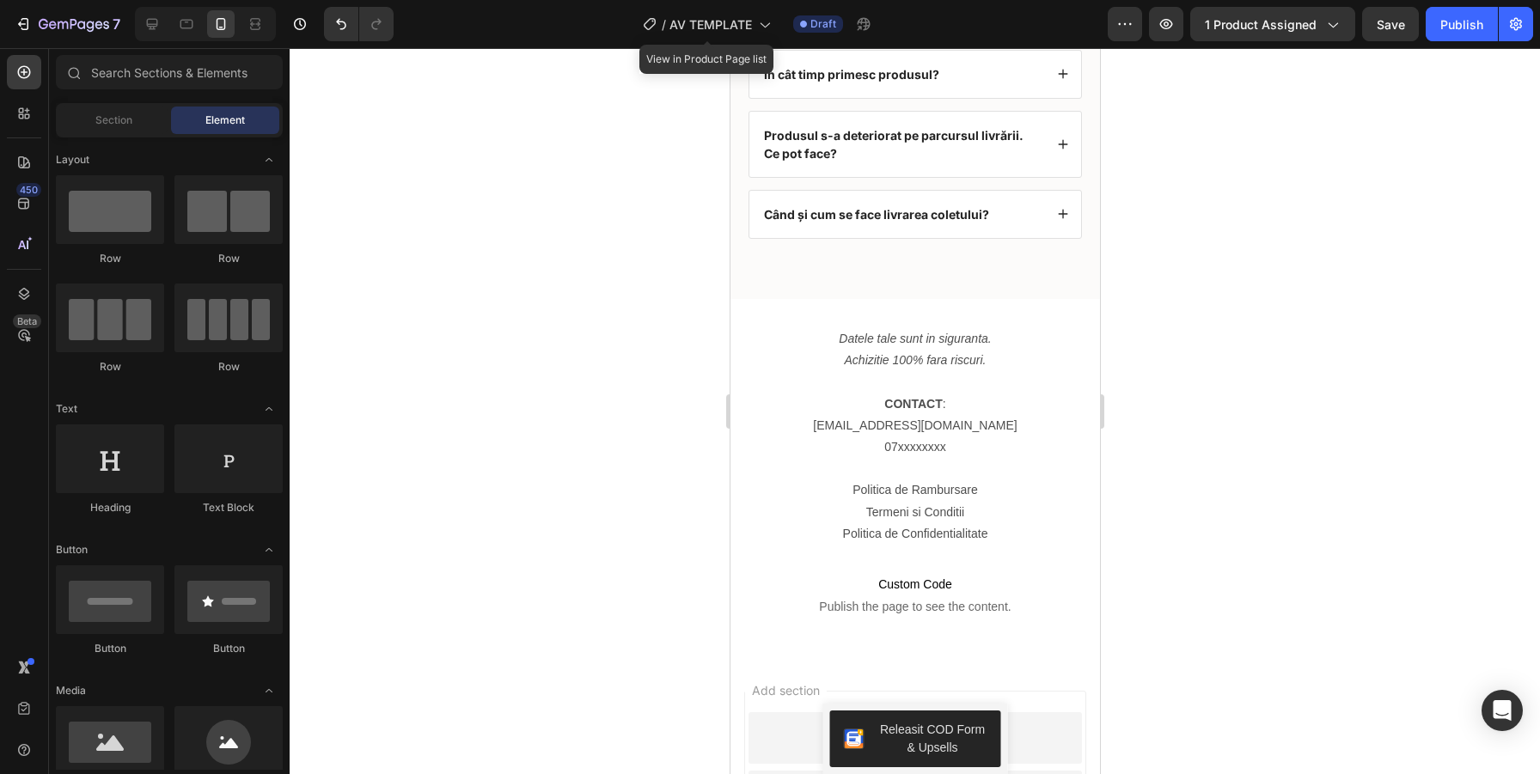
scroll to position [6168, 0]
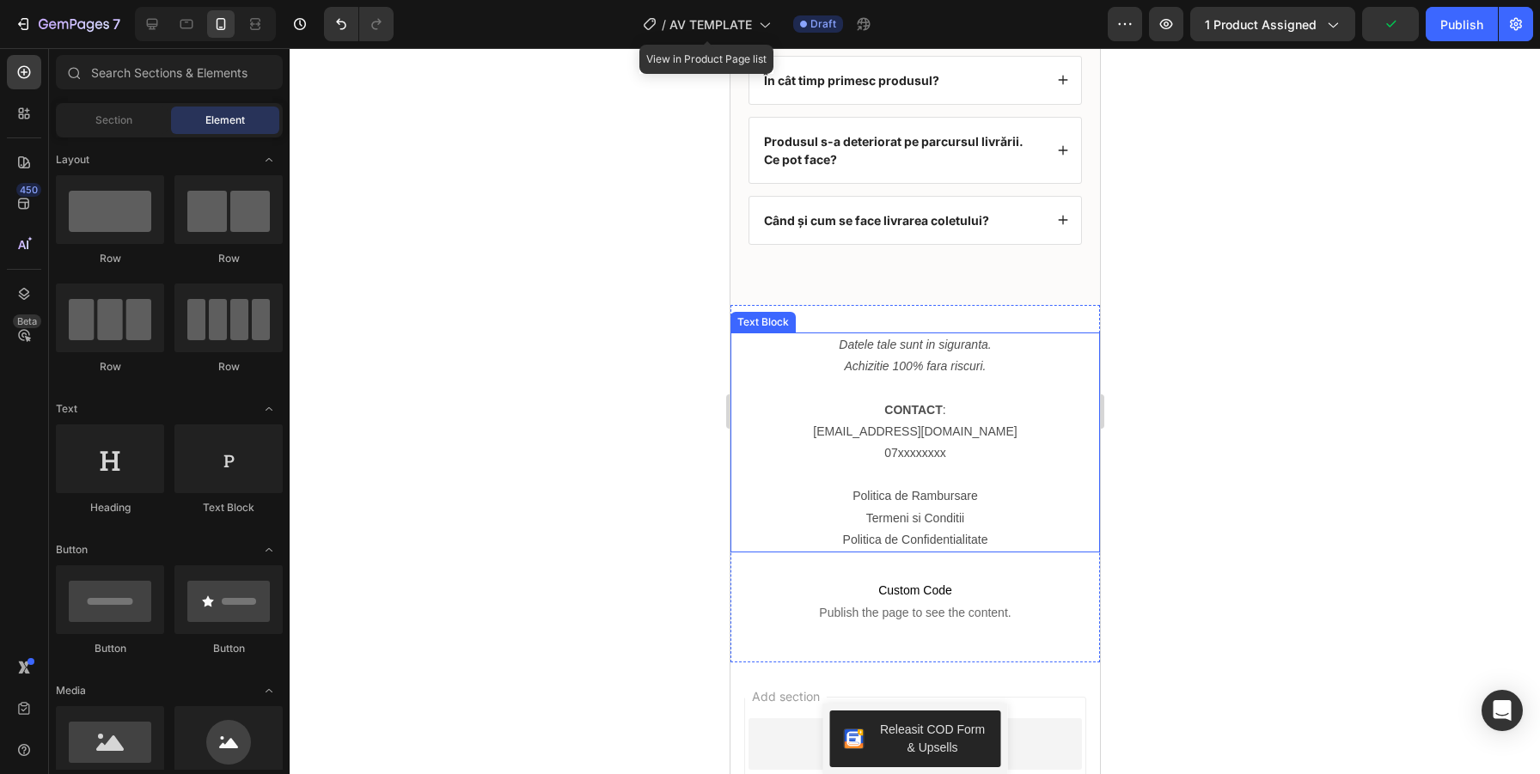
click at [935, 431] on link "[EMAIL_ADDRESS][DOMAIN_NAME]" at bounding box center [914, 431] width 204 height 14
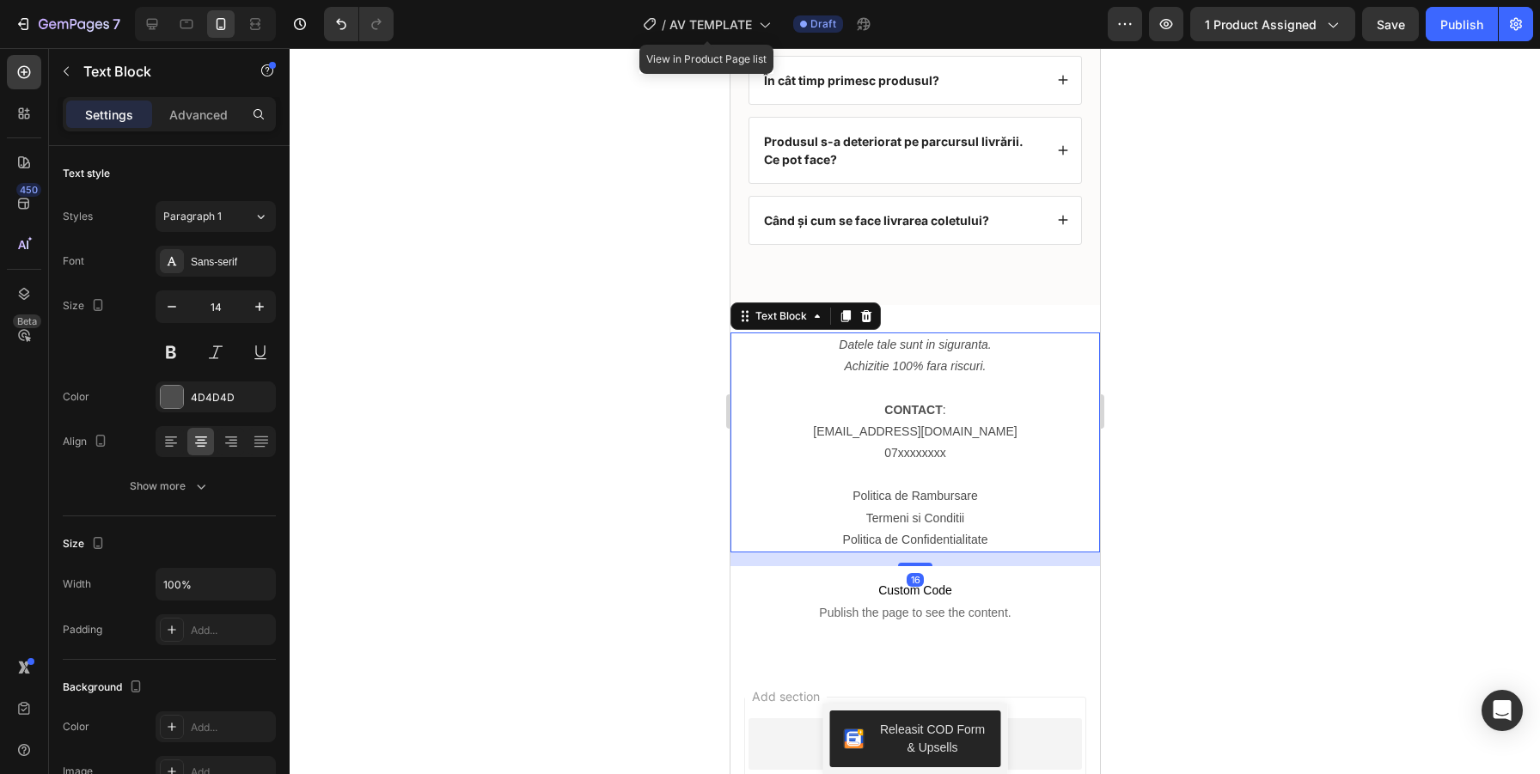
click at [935, 431] on link "[EMAIL_ADDRESS][DOMAIN_NAME]" at bounding box center [914, 431] width 204 height 14
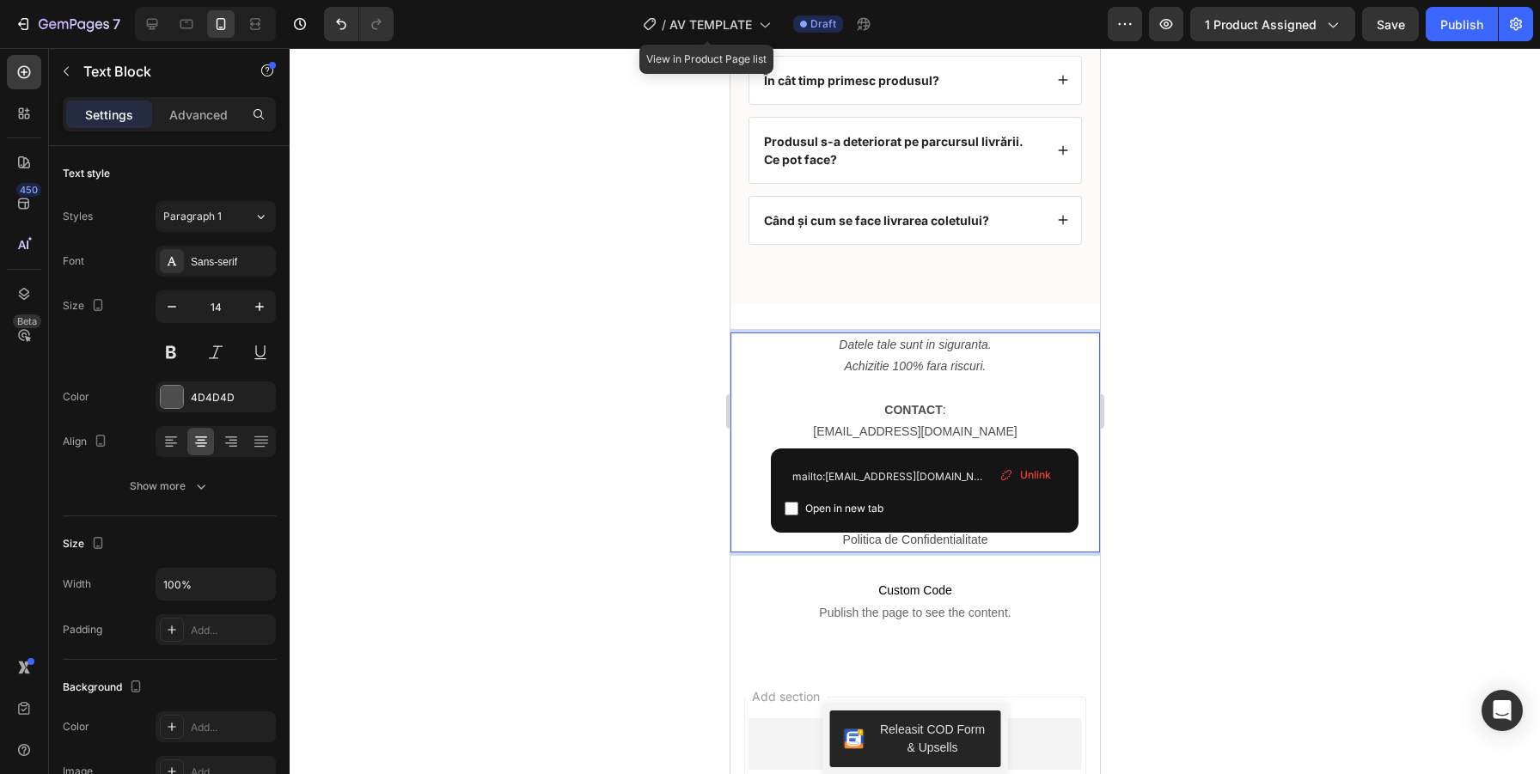
click at [924, 431] on link "[EMAIL_ADDRESS][DOMAIN_NAME]" at bounding box center [914, 431] width 204 height 14
click at [1028, 474] on span "Unlink" at bounding box center [1035, 474] width 31 height 15
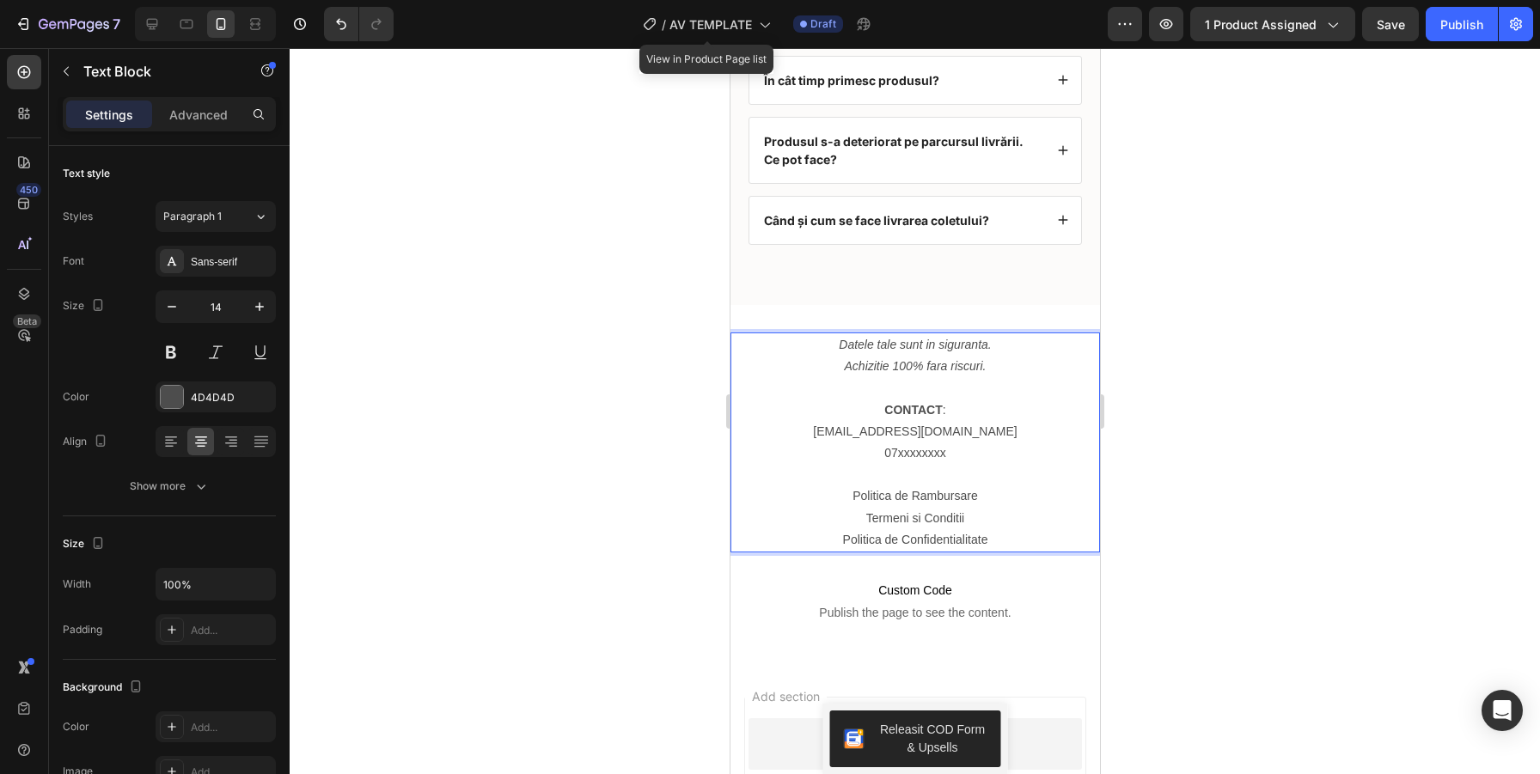
click at [914, 429] on p "[EMAIL_ADDRESS][DOMAIN_NAME]" at bounding box center [914, 431] width 366 height 21
click at [920, 431] on p "[EMAIL_ADDRESS][DOMAIN_NAME]" at bounding box center [914, 431] width 366 height 21
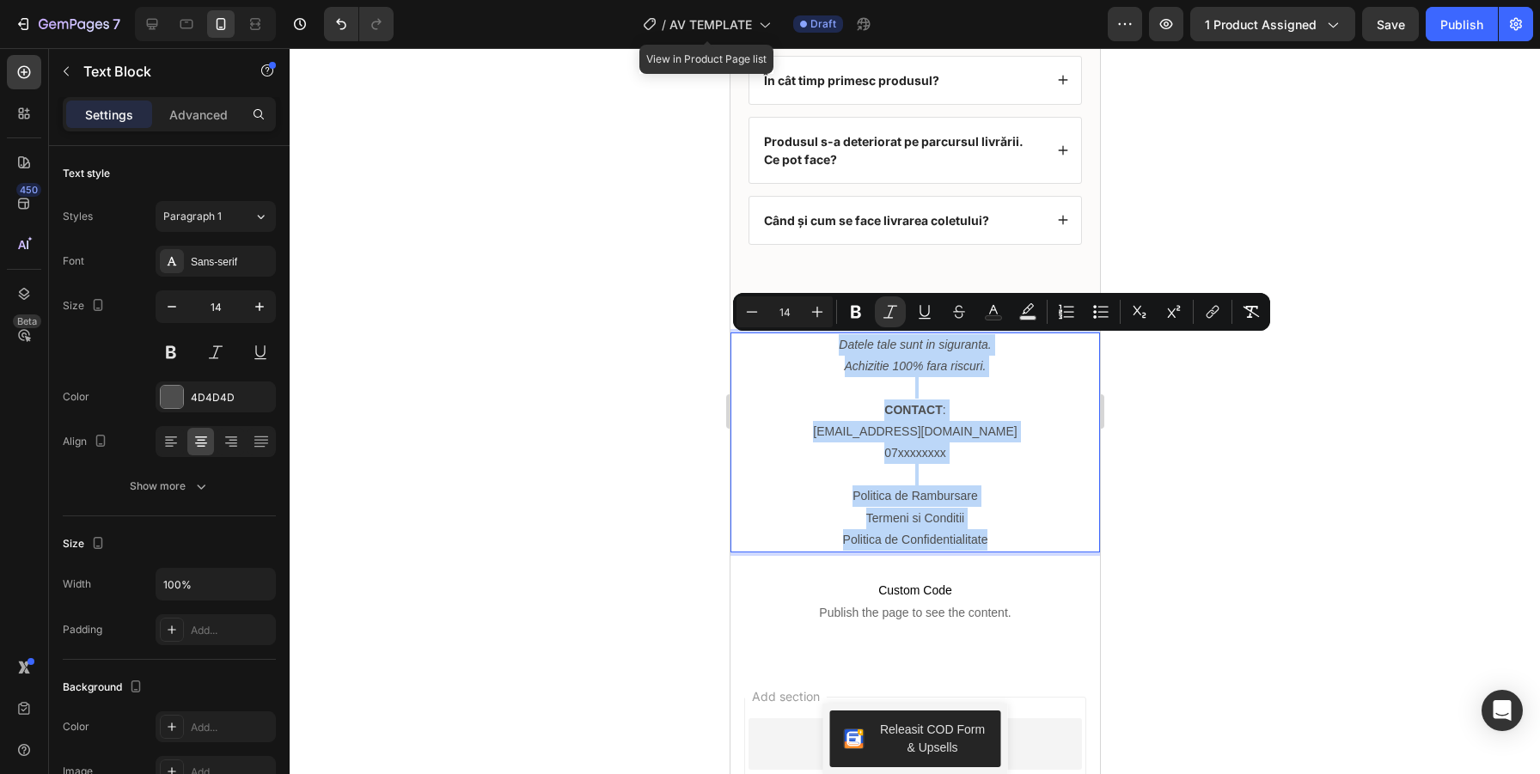
click at [920, 431] on p "[EMAIL_ADDRESS][DOMAIN_NAME]" at bounding box center [914, 431] width 366 height 21
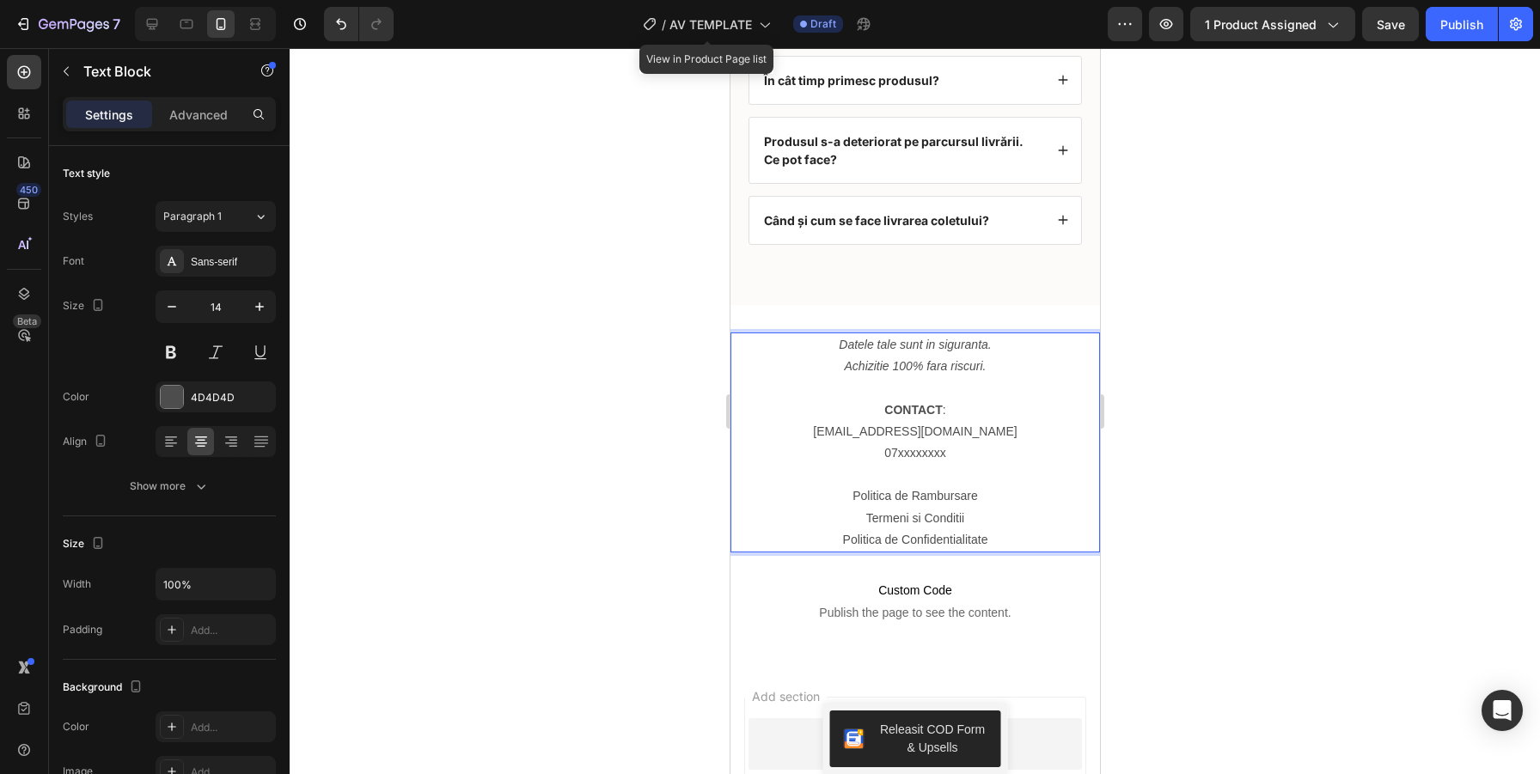
click at [964, 431] on p "[EMAIL_ADDRESS][DOMAIN_NAME]" at bounding box center [914, 431] width 366 height 21
drag, startPoint x: 964, startPoint y: 430, endPoint x: 860, endPoint y: 433, distance: 104.0
click at [860, 433] on p "[EMAIL_ADDRESS][DOMAIN_NAME]" at bounding box center [914, 431] width 366 height 21
click at [929, 451] on p "07xxxxxxxx" at bounding box center [914, 452] width 366 height 21
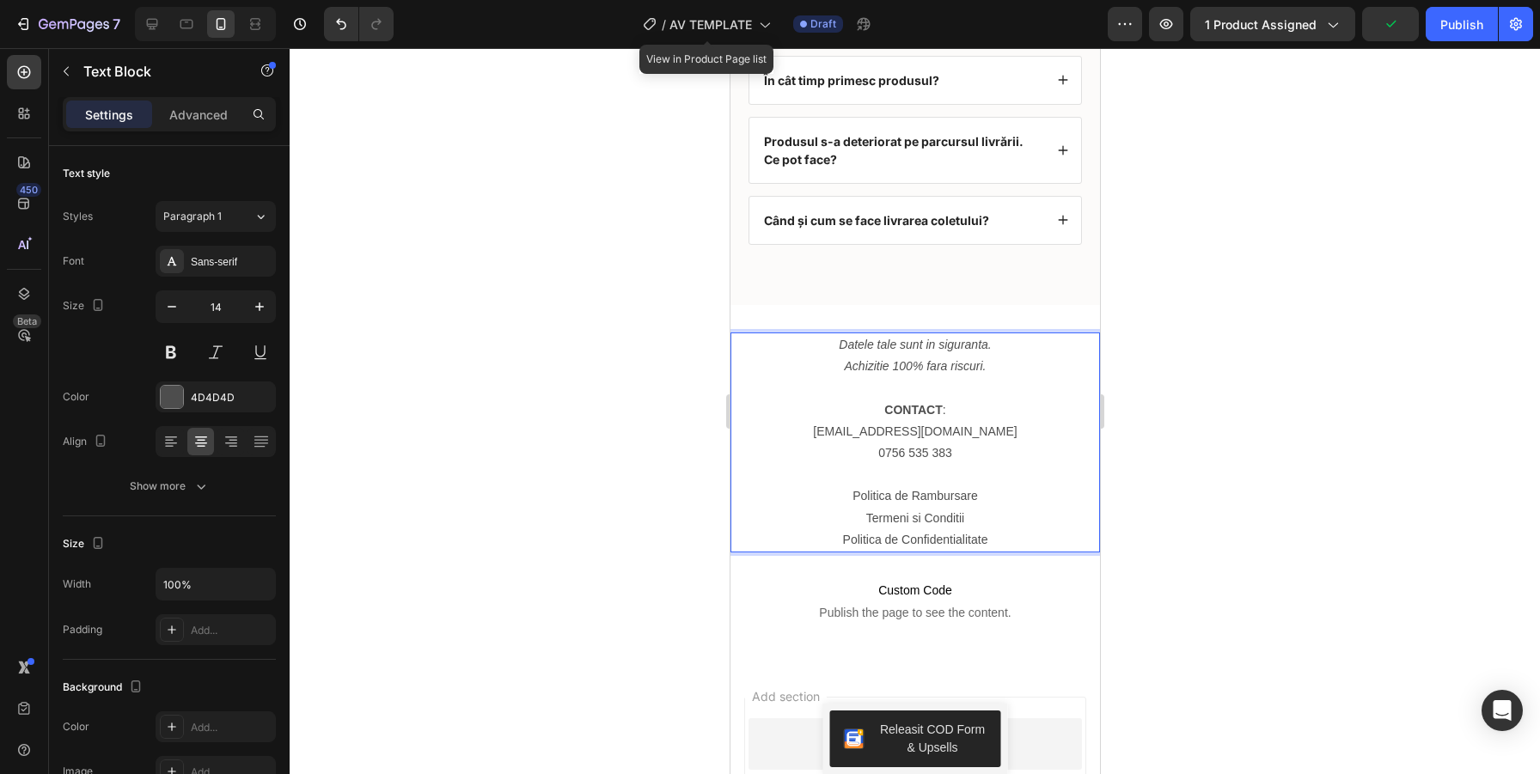
click at [1258, 469] on div at bounding box center [915, 411] width 1250 height 726
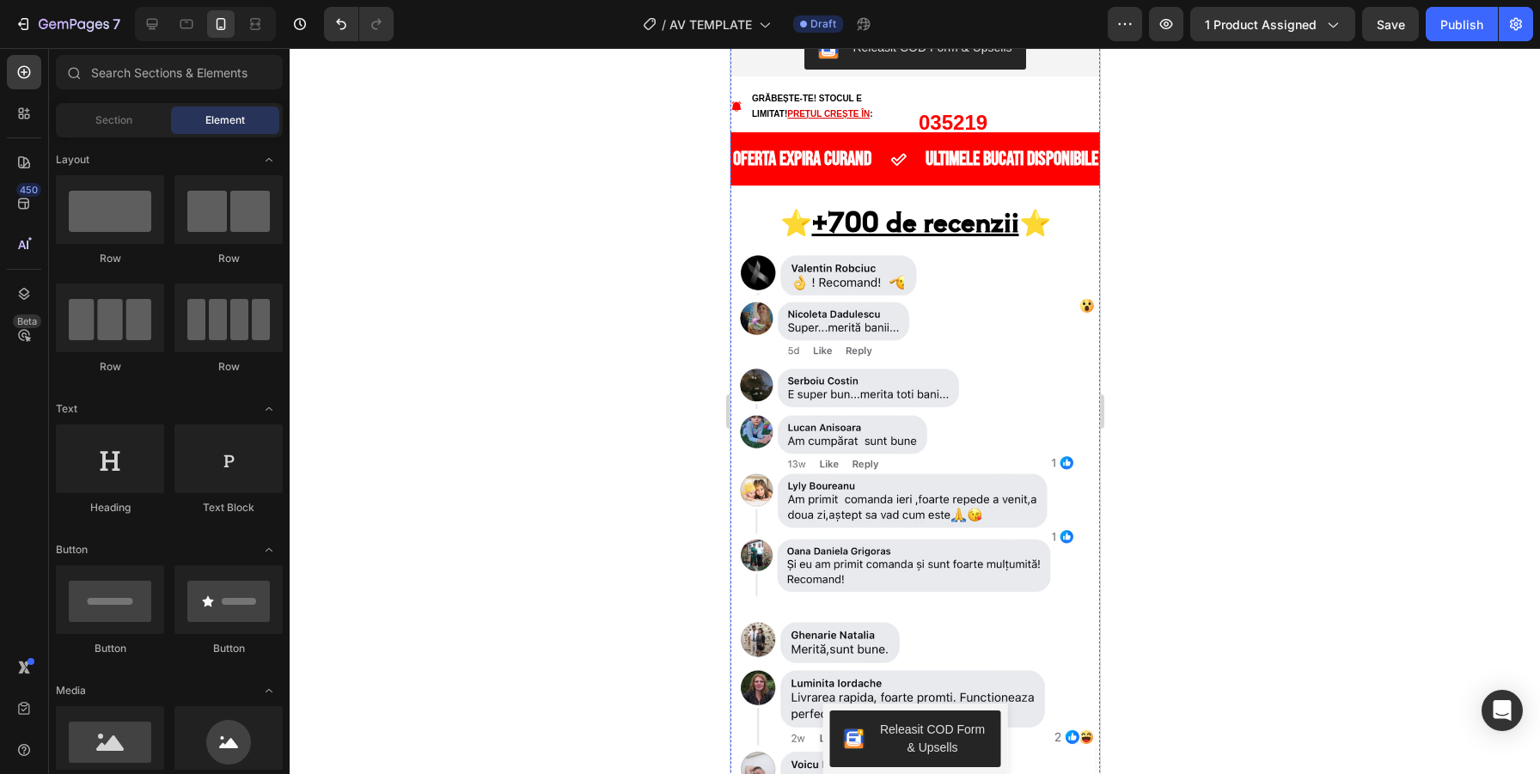
scroll to position [2694, 0]
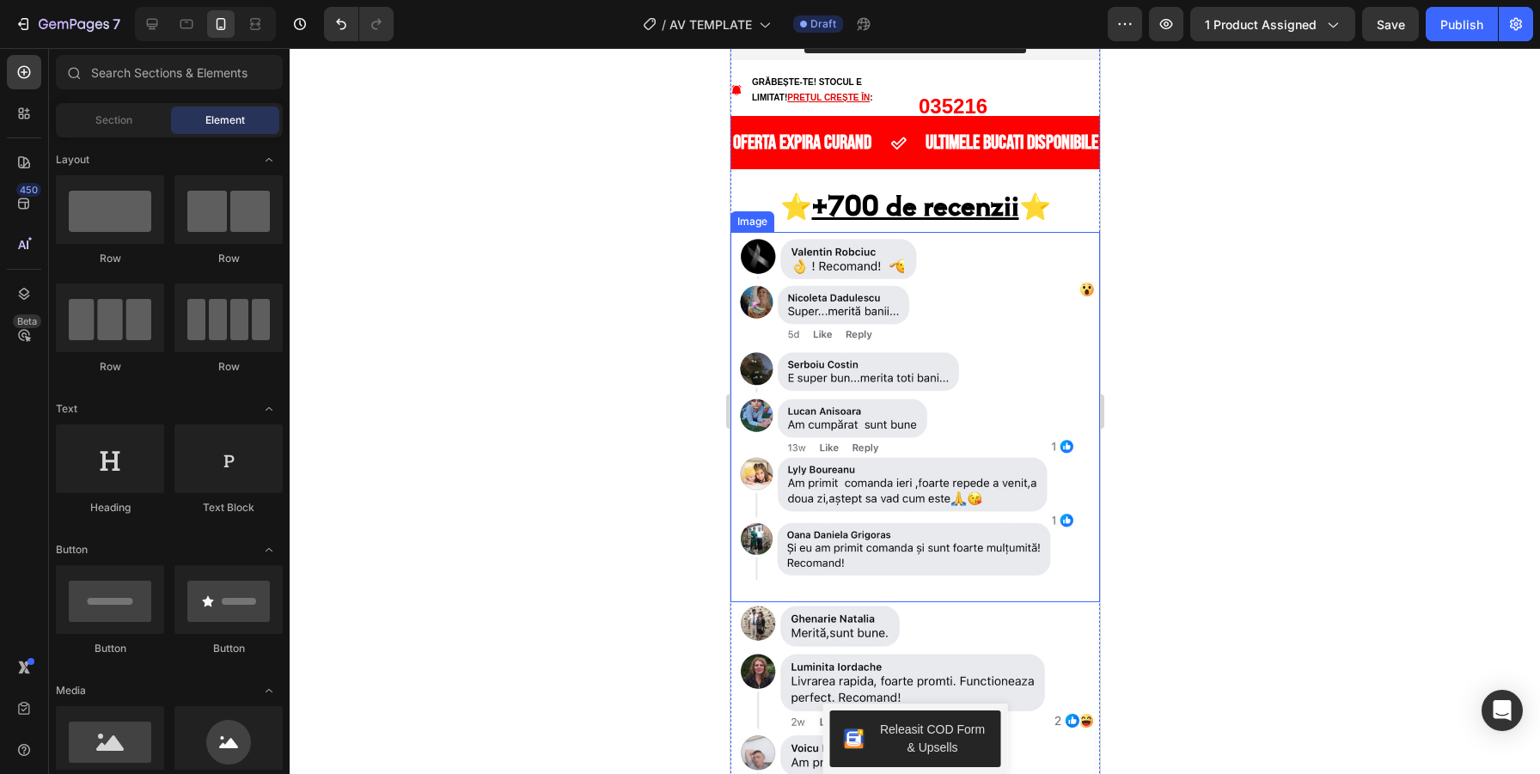
click at [903, 423] on img at bounding box center [913, 417] width 369 height 370
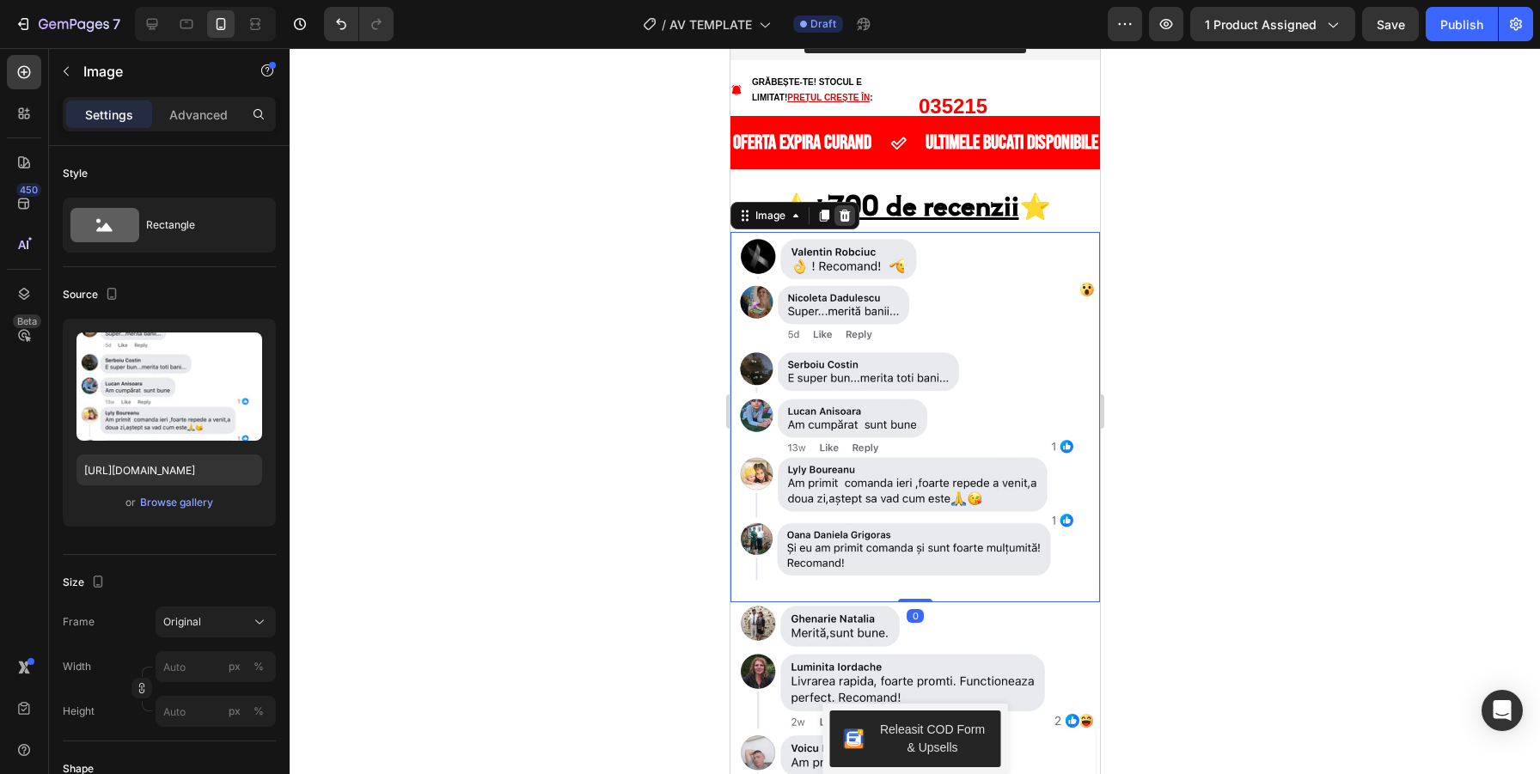
click at [848, 215] on icon at bounding box center [844, 216] width 14 height 14
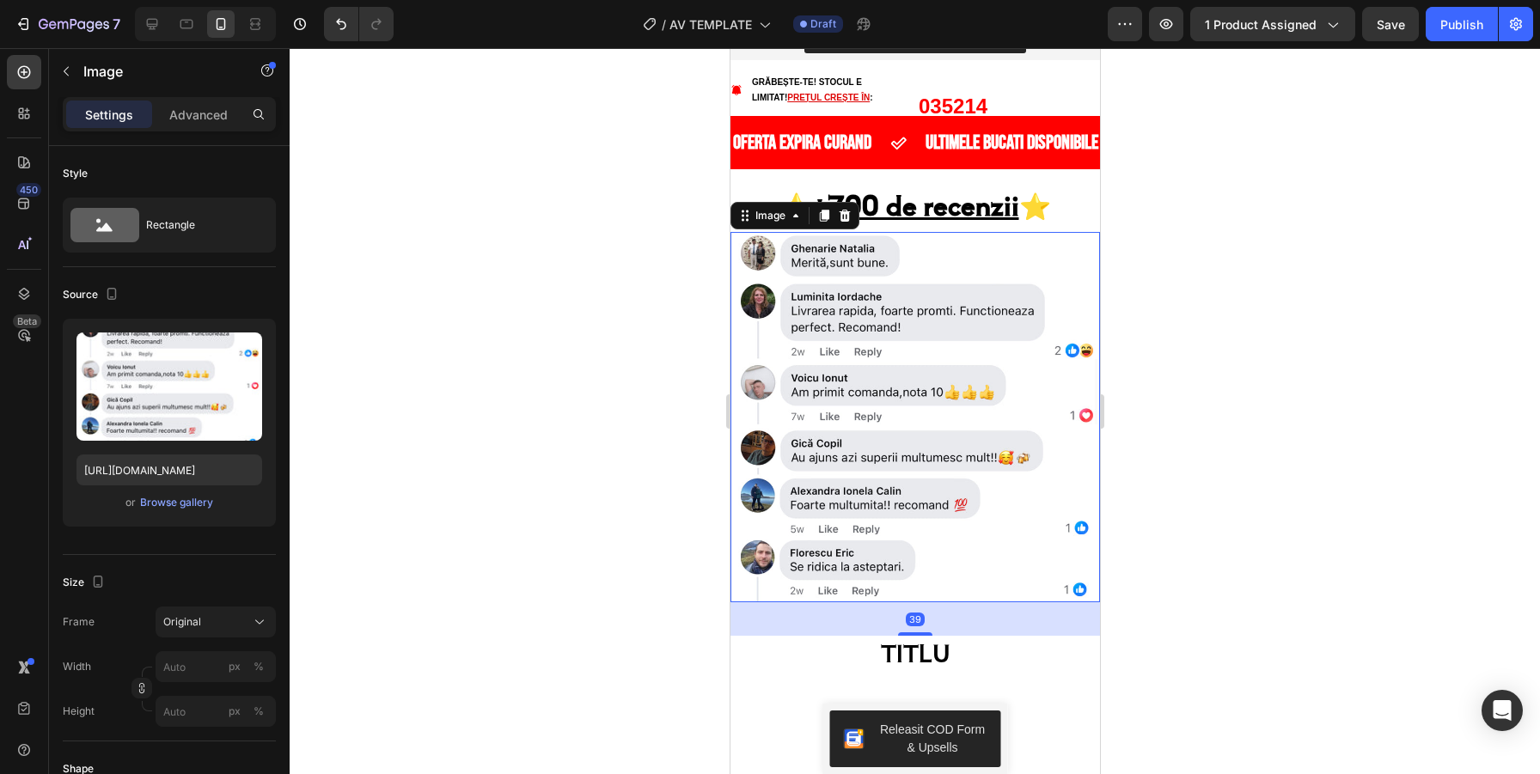
click at [926, 434] on img at bounding box center [913, 417] width 369 height 370
click at [845, 216] on icon at bounding box center [844, 216] width 11 height 12
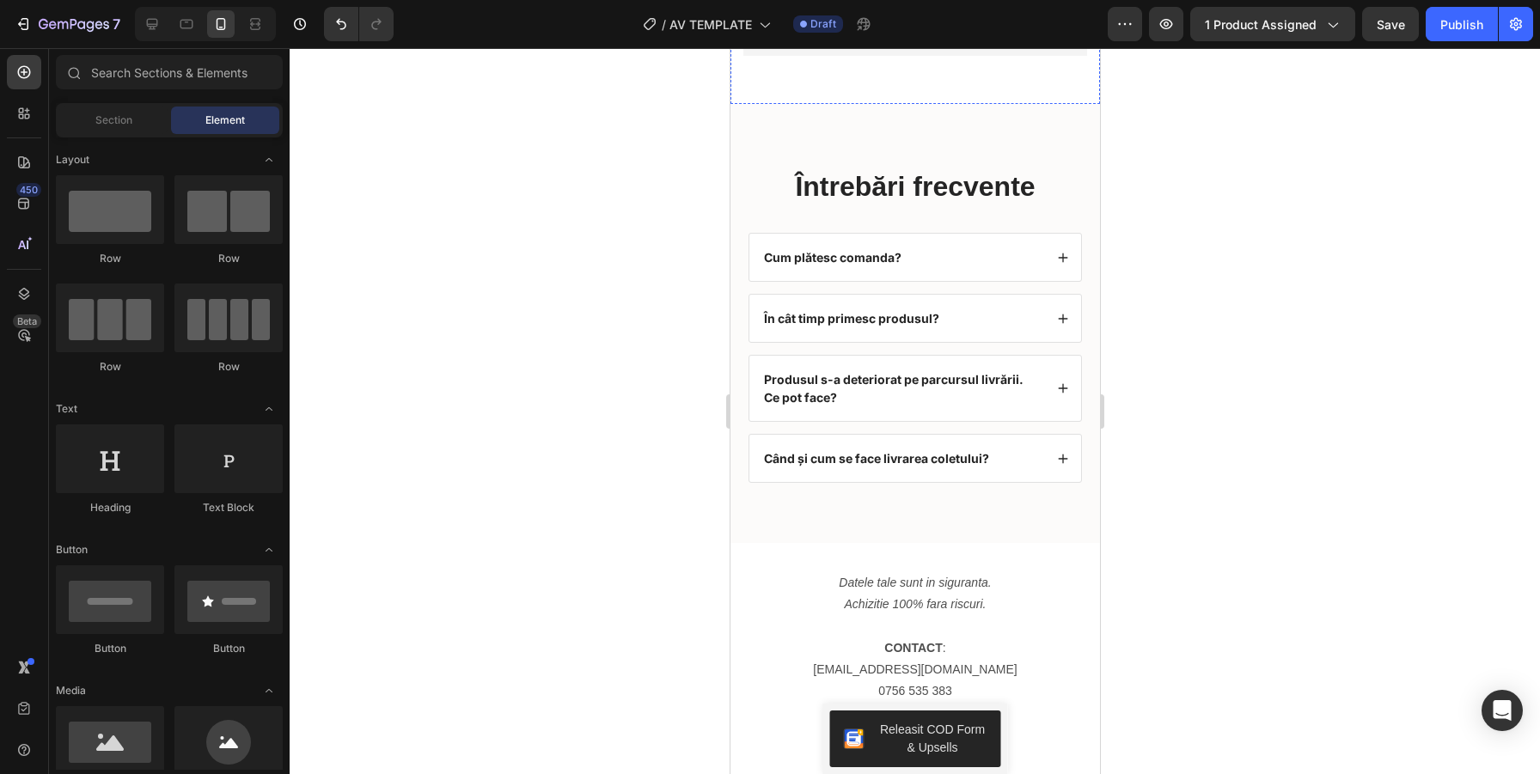
scroll to position [5158, 0]
click at [1058, 258] on icon at bounding box center [1062, 257] width 12 height 12
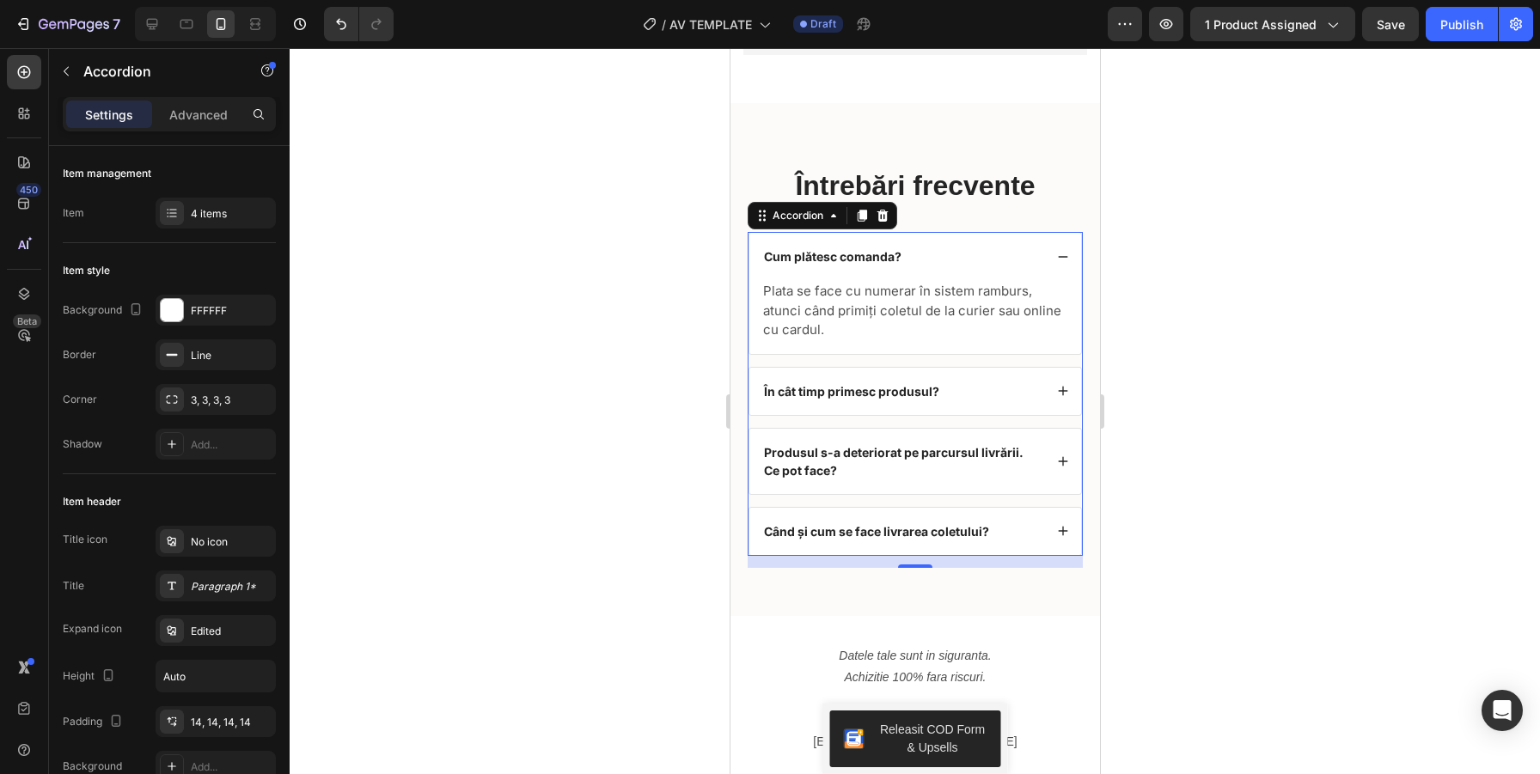
click at [1058, 258] on icon at bounding box center [1062, 257] width 12 height 12
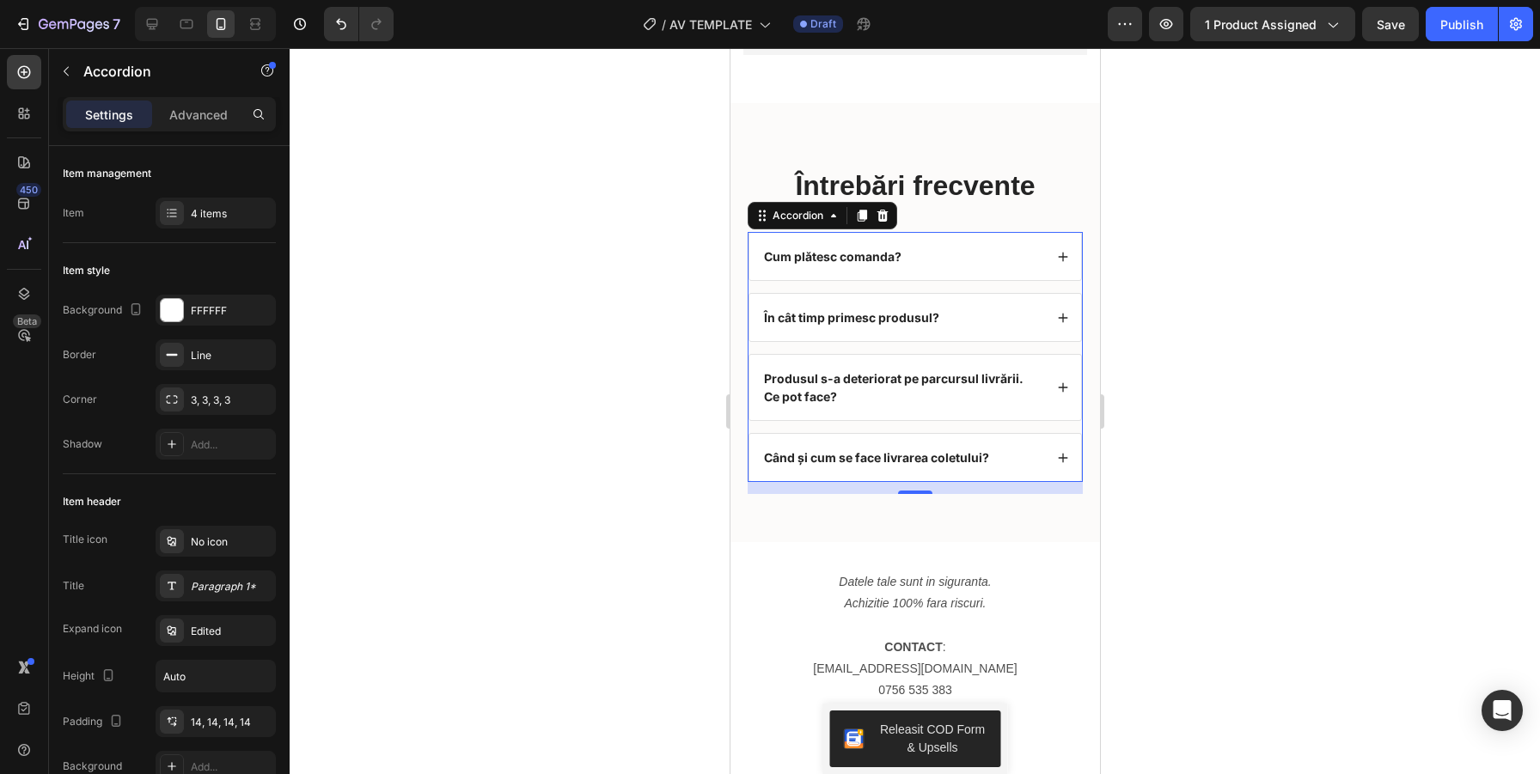
click at [1064, 315] on icon at bounding box center [1062, 318] width 12 height 12
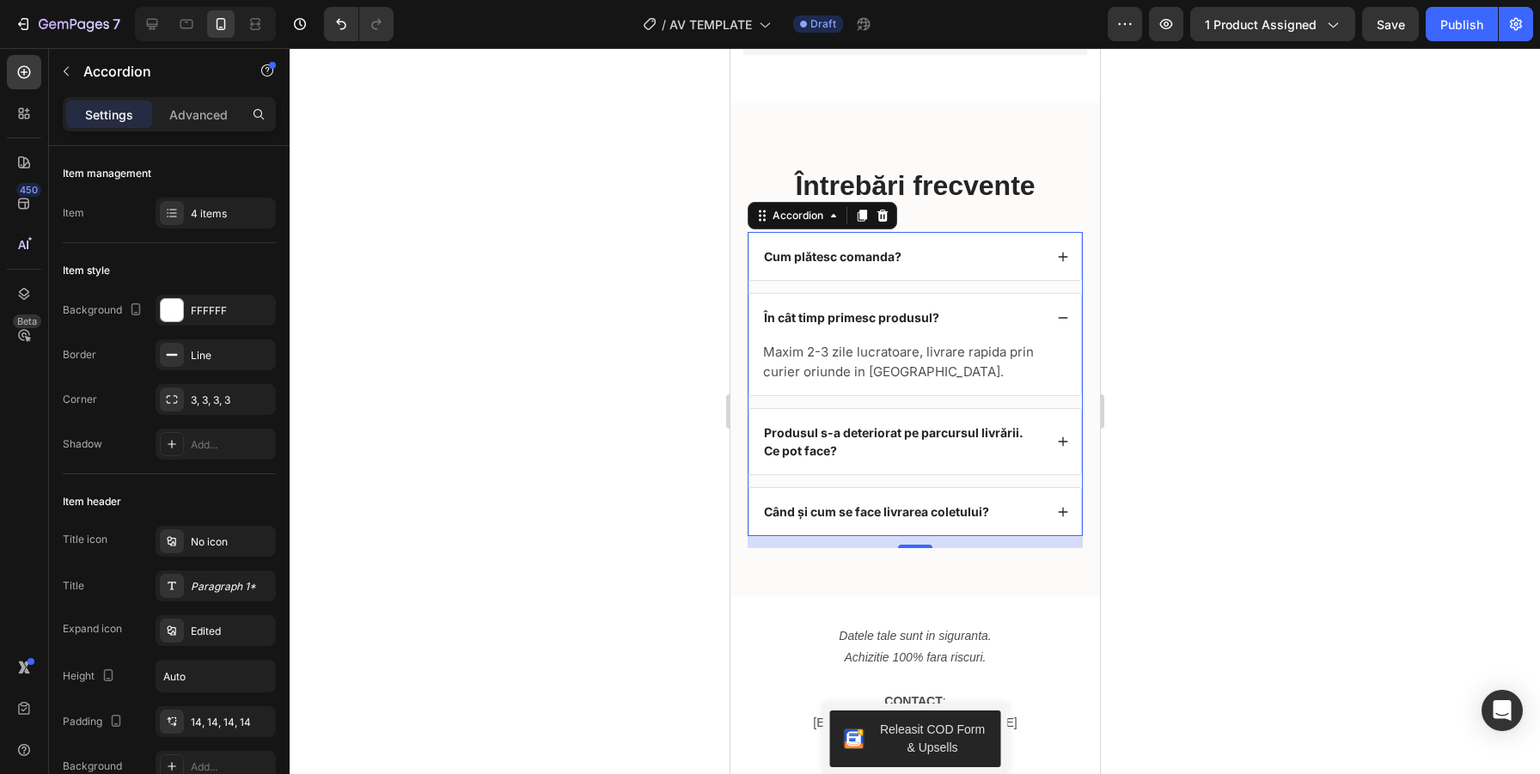
click at [1064, 315] on icon at bounding box center [1062, 318] width 12 height 12
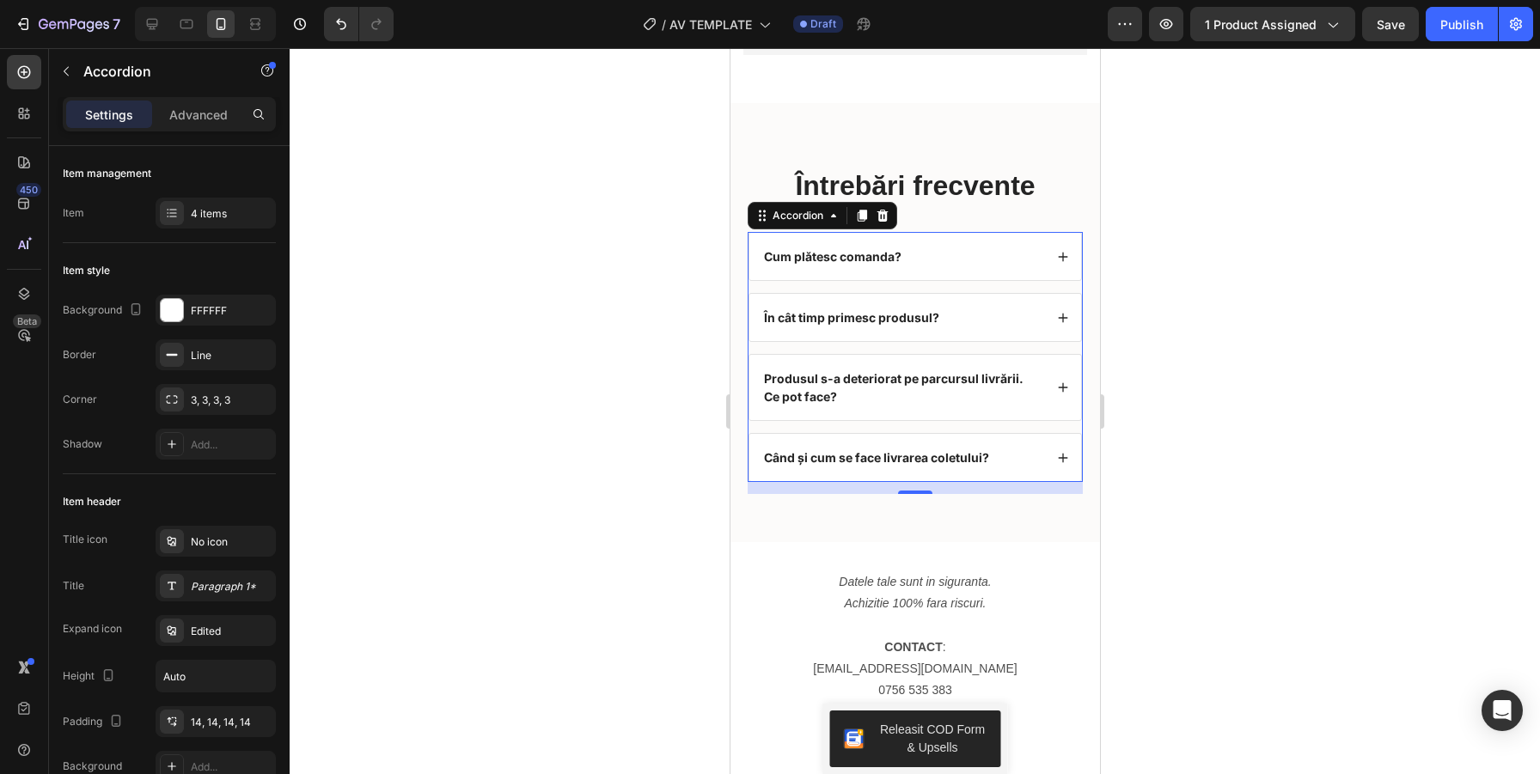
click at [1057, 381] on icon at bounding box center [1062, 387] width 12 height 12
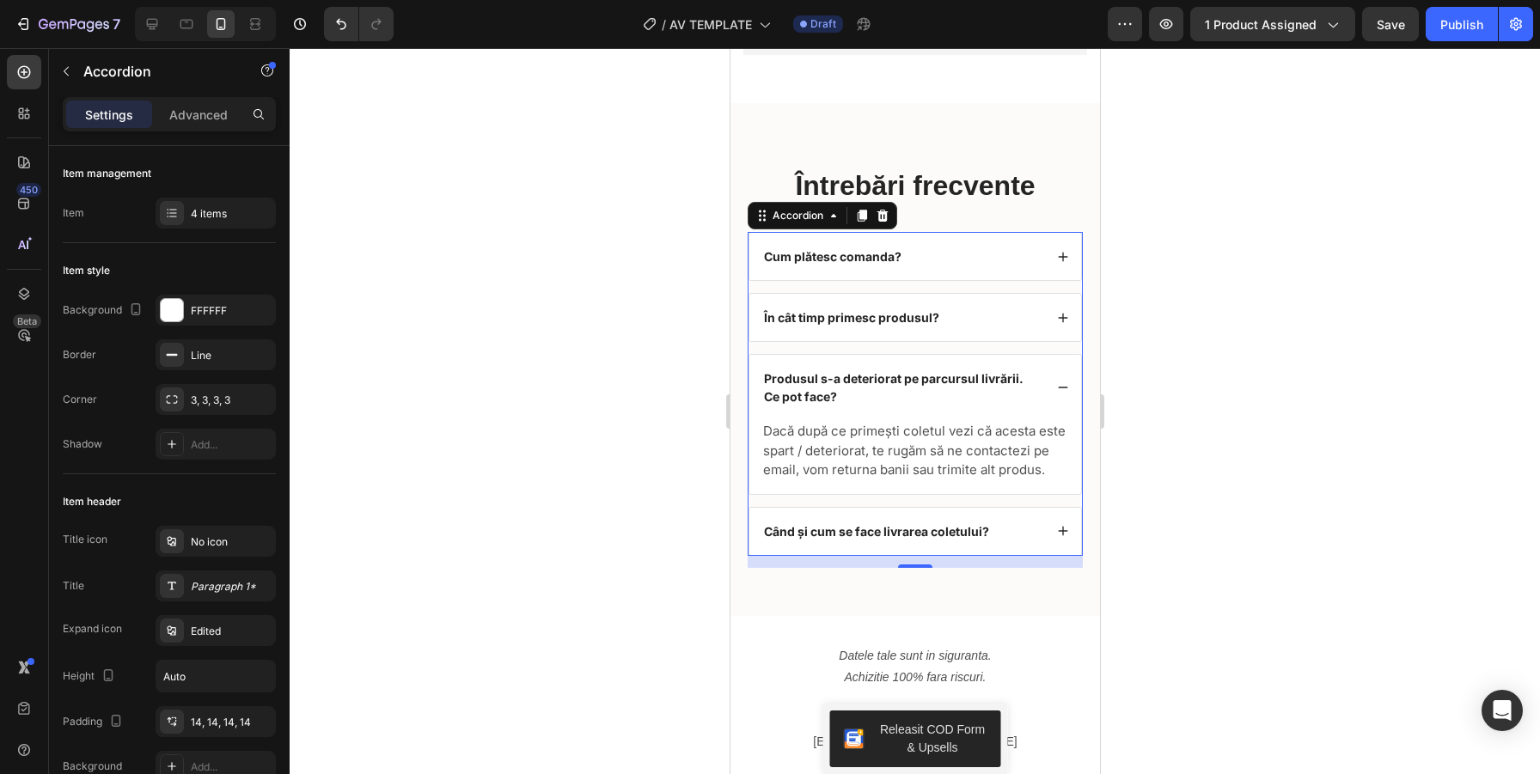
click at [1057, 381] on icon at bounding box center [1062, 387] width 12 height 12
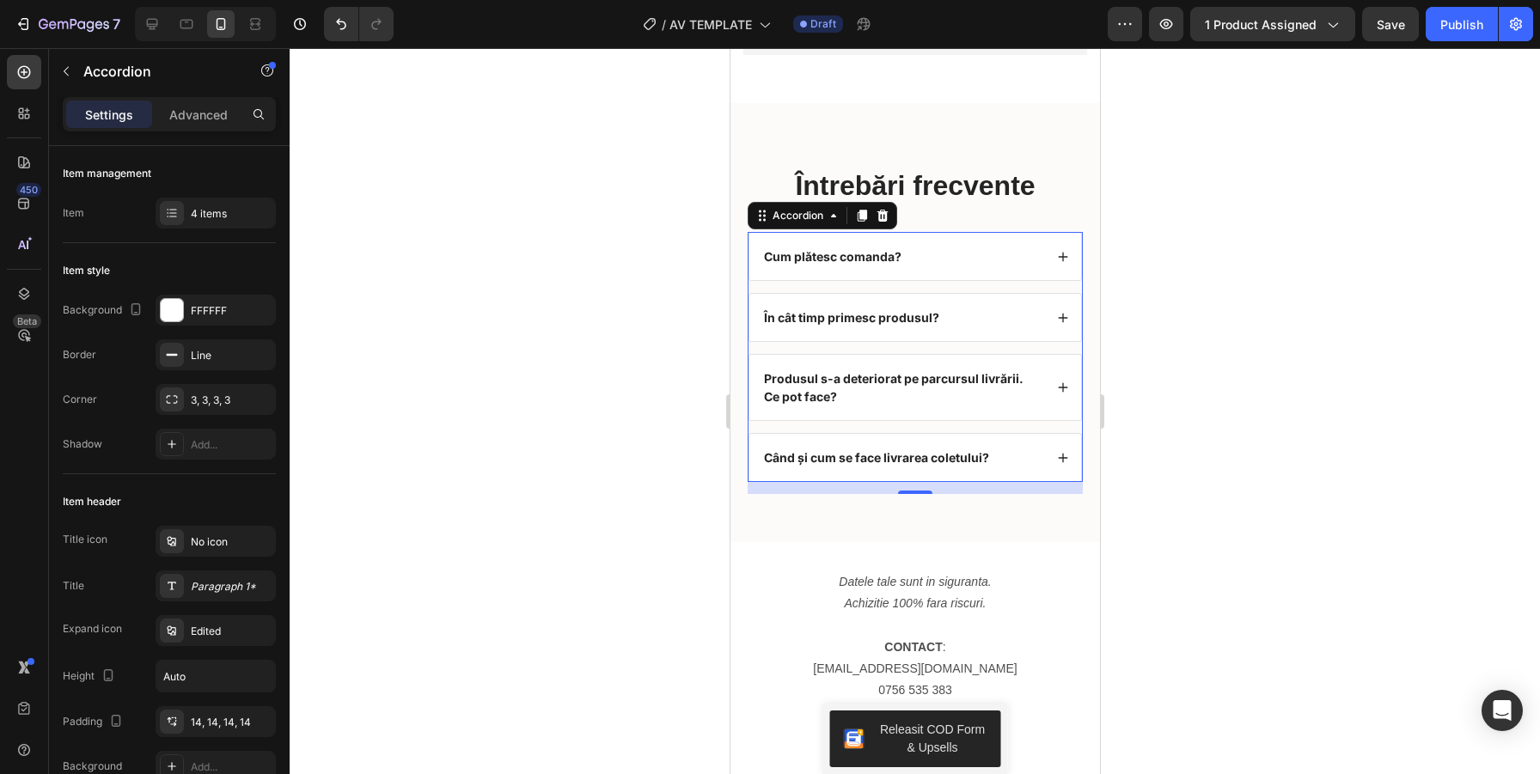
click at [1059, 437] on div "Când și cum se face livrarea coletului?" at bounding box center [914, 457] width 332 height 47
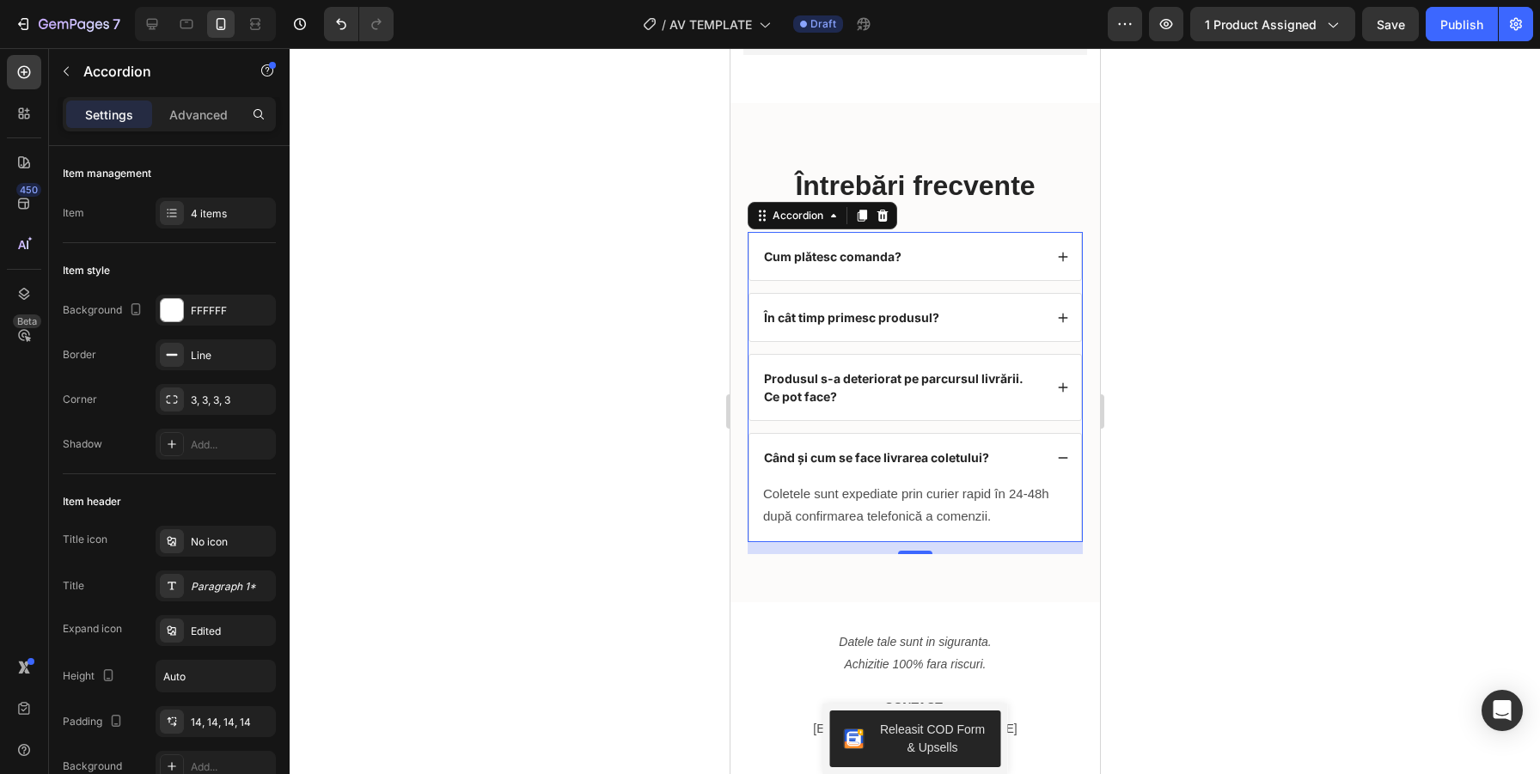
click at [1059, 437] on div "Când și cum se face livrarea coletului?" at bounding box center [914, 457] width 332 height 47
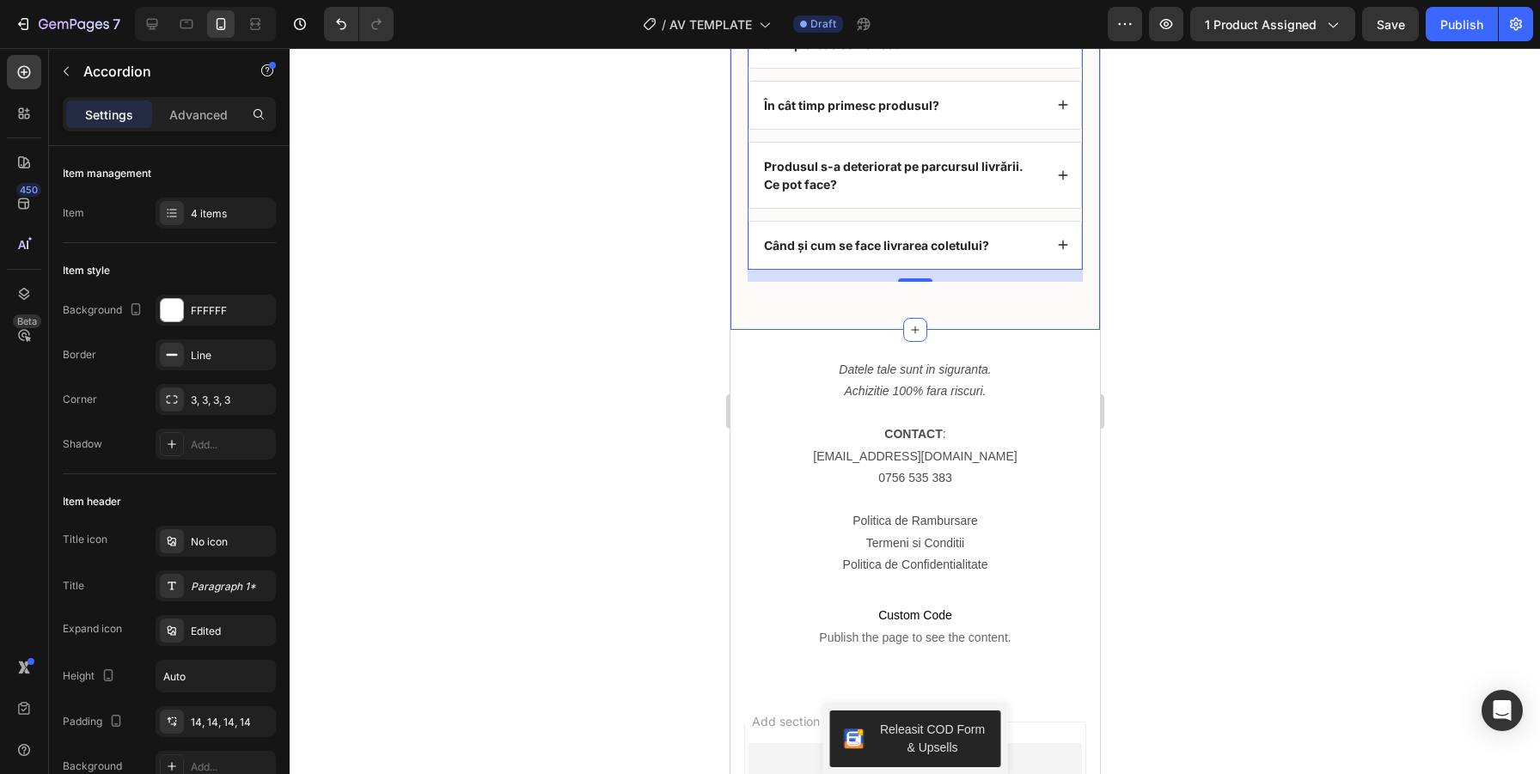
scroll to position [5373, 0]
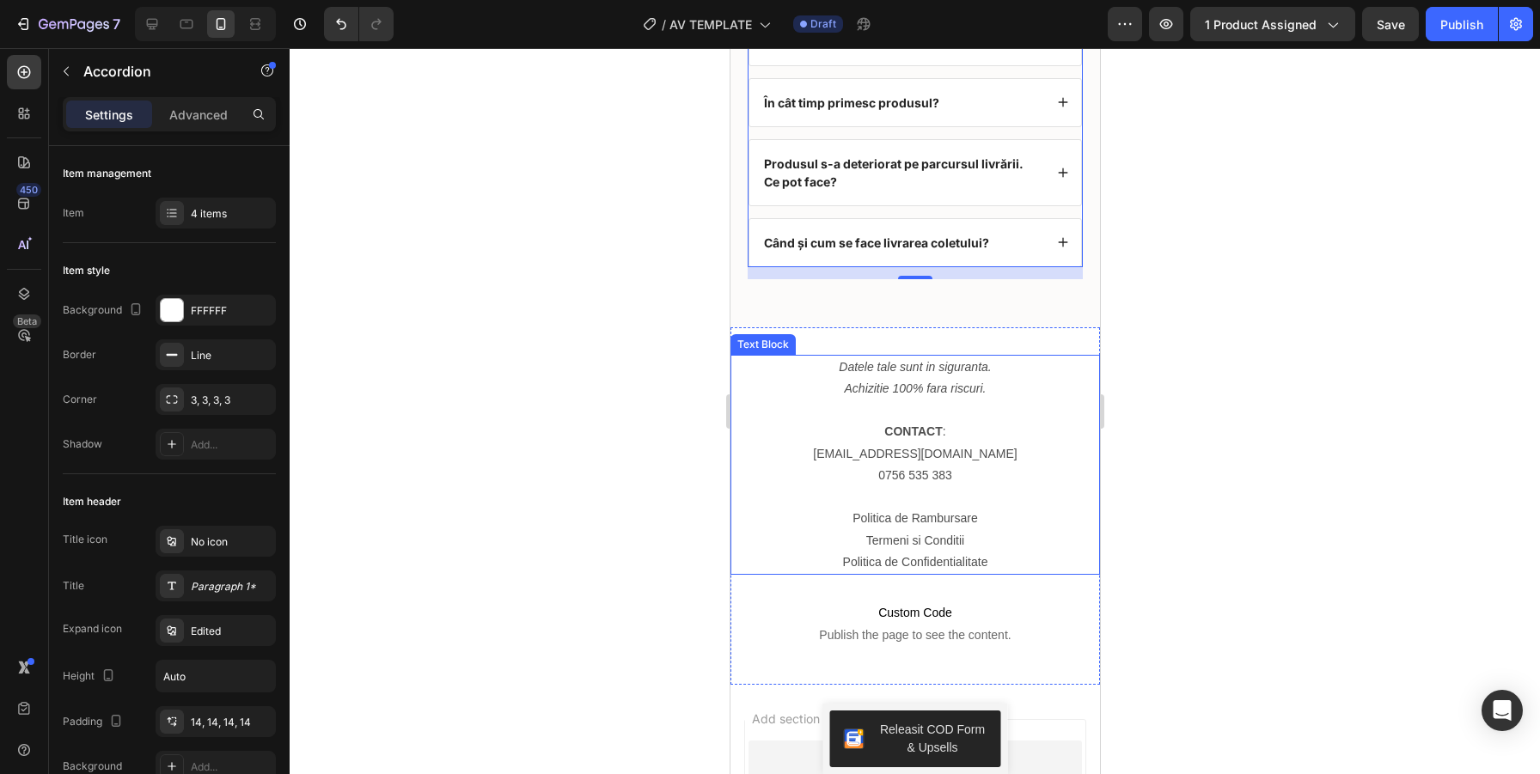
click at [860, 454] on p "[EMAIL_ADDRESS][DOMAIN_NAME]" at bounding box center [914, 453] width 366 height 21
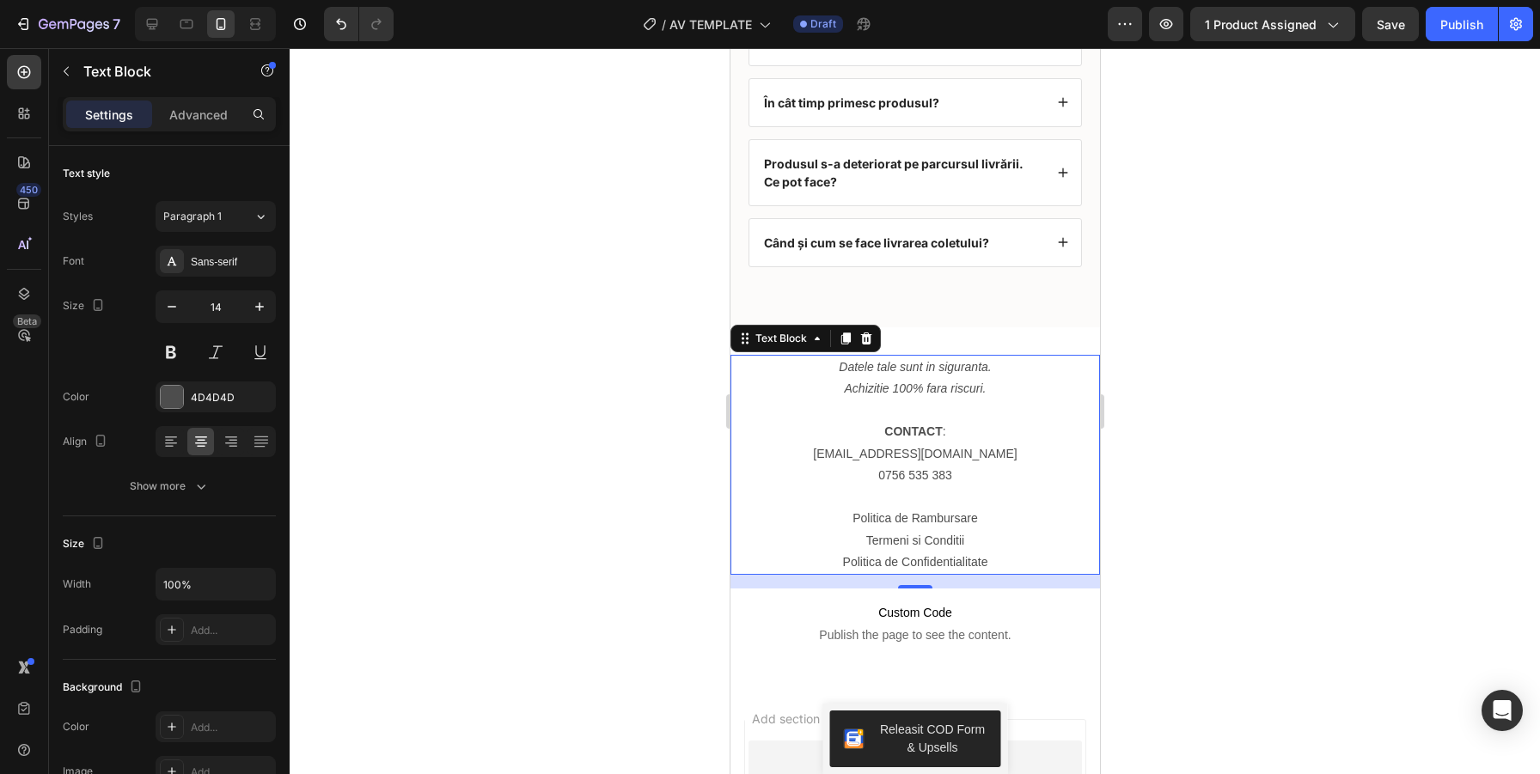
click at [859, 457] on p "[EMAIL_ADDRESS][DOMAIN_NAME]" at bounding box center [914, 453] width 366 height 21
click at [1229, 454] on div at bounding box center [915, 411] width 1250 height 726
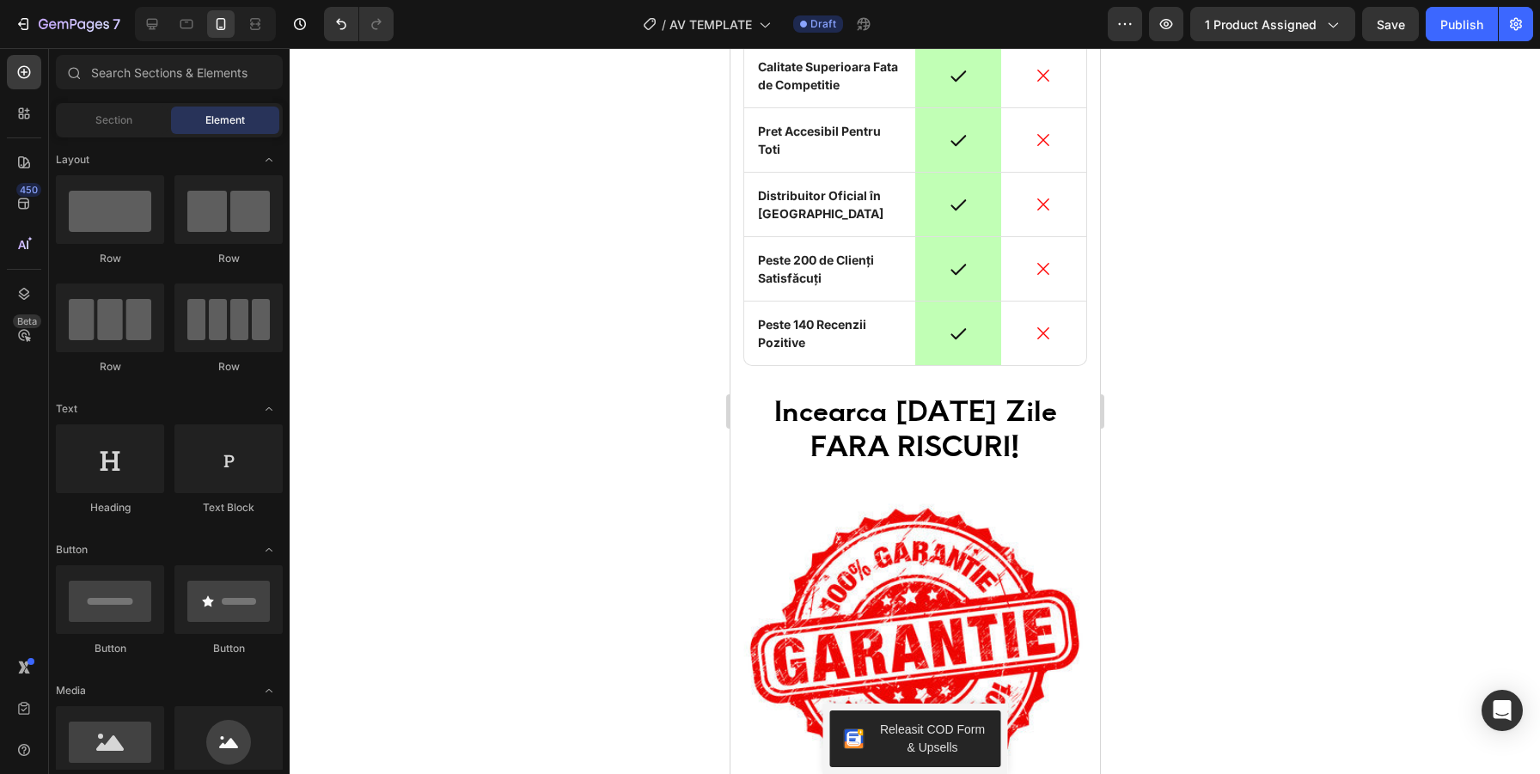
scroll to position [3693, 0]
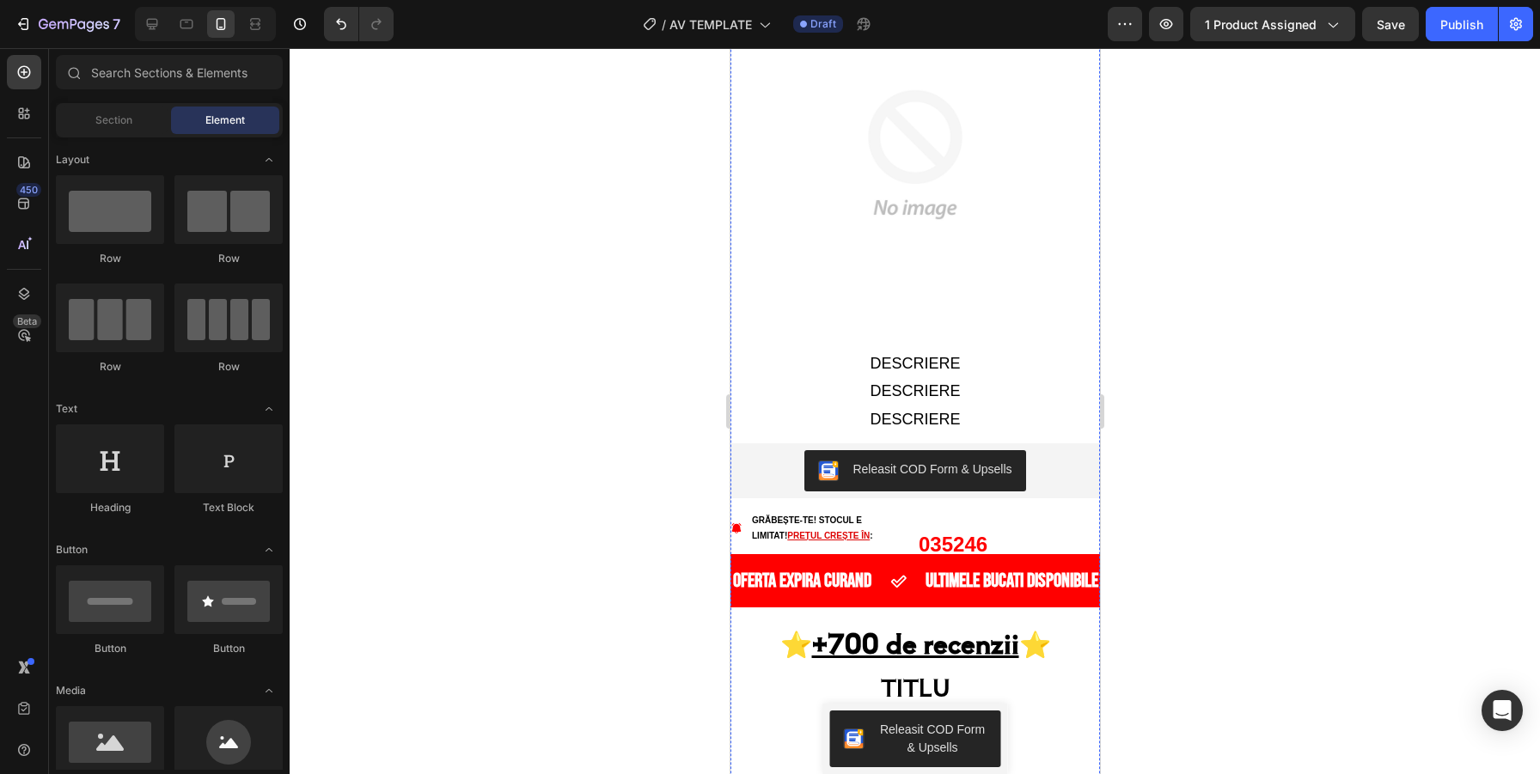
scroll to position [1845, 0]
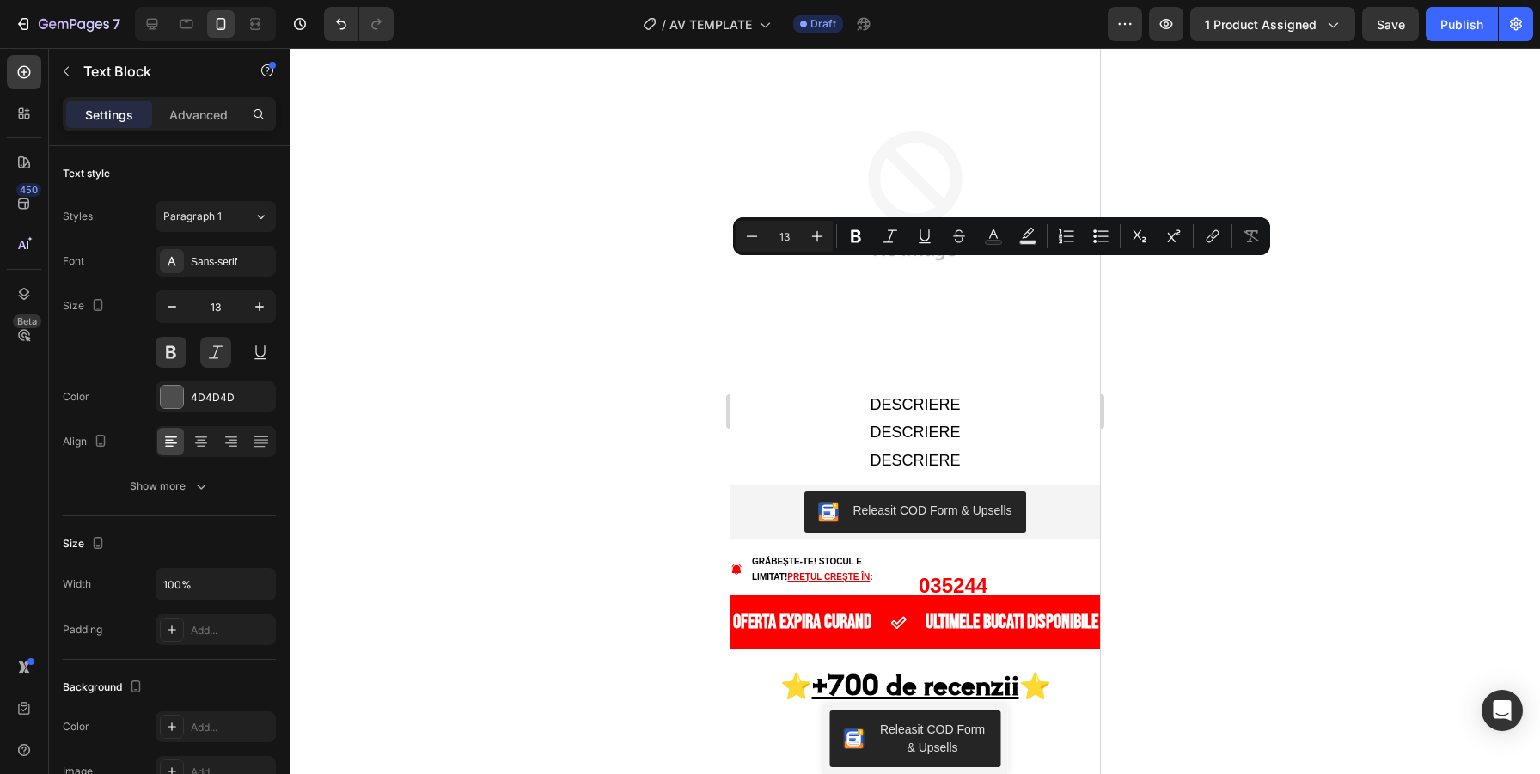
type input "28"
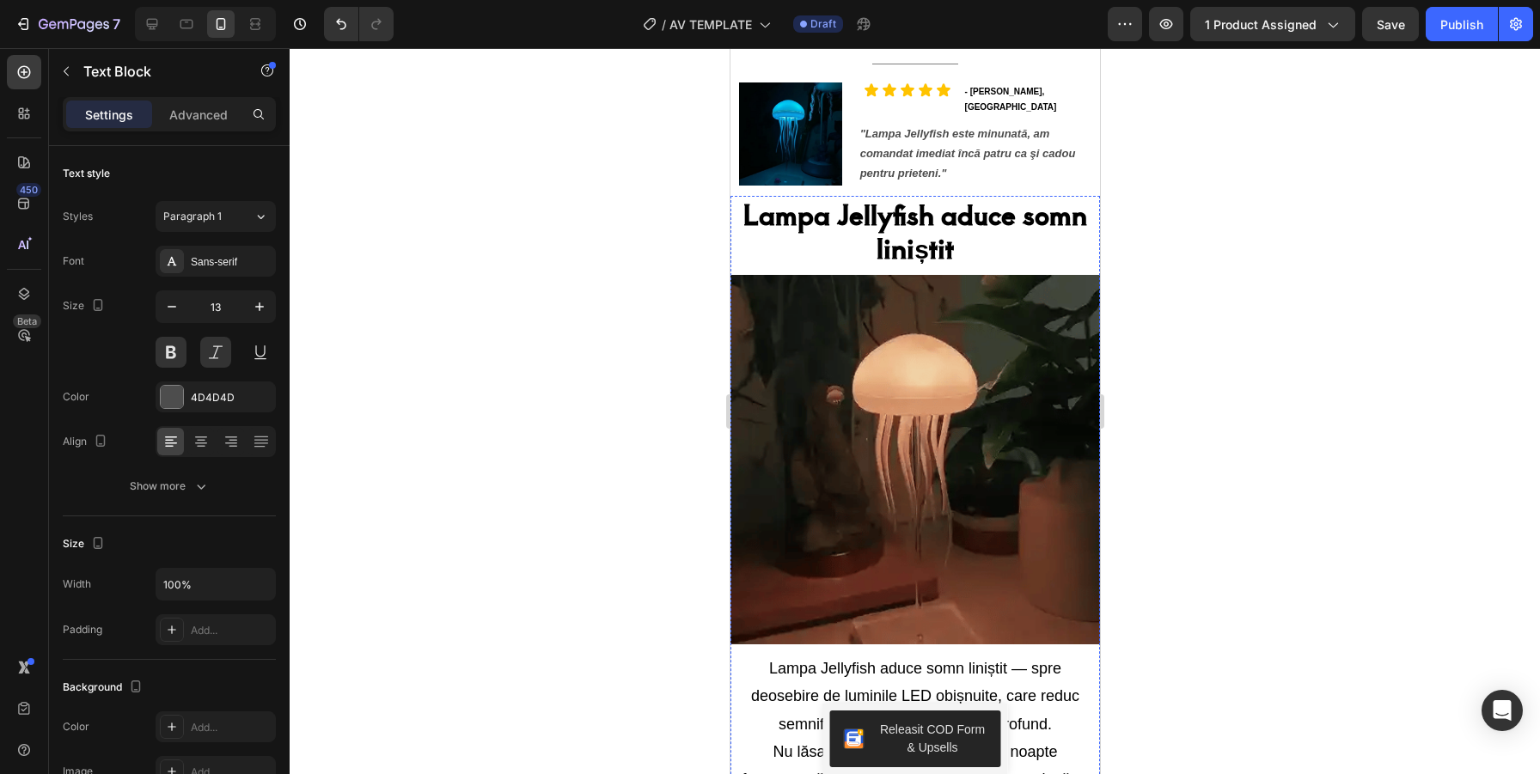
scroll to position [1112, 0]
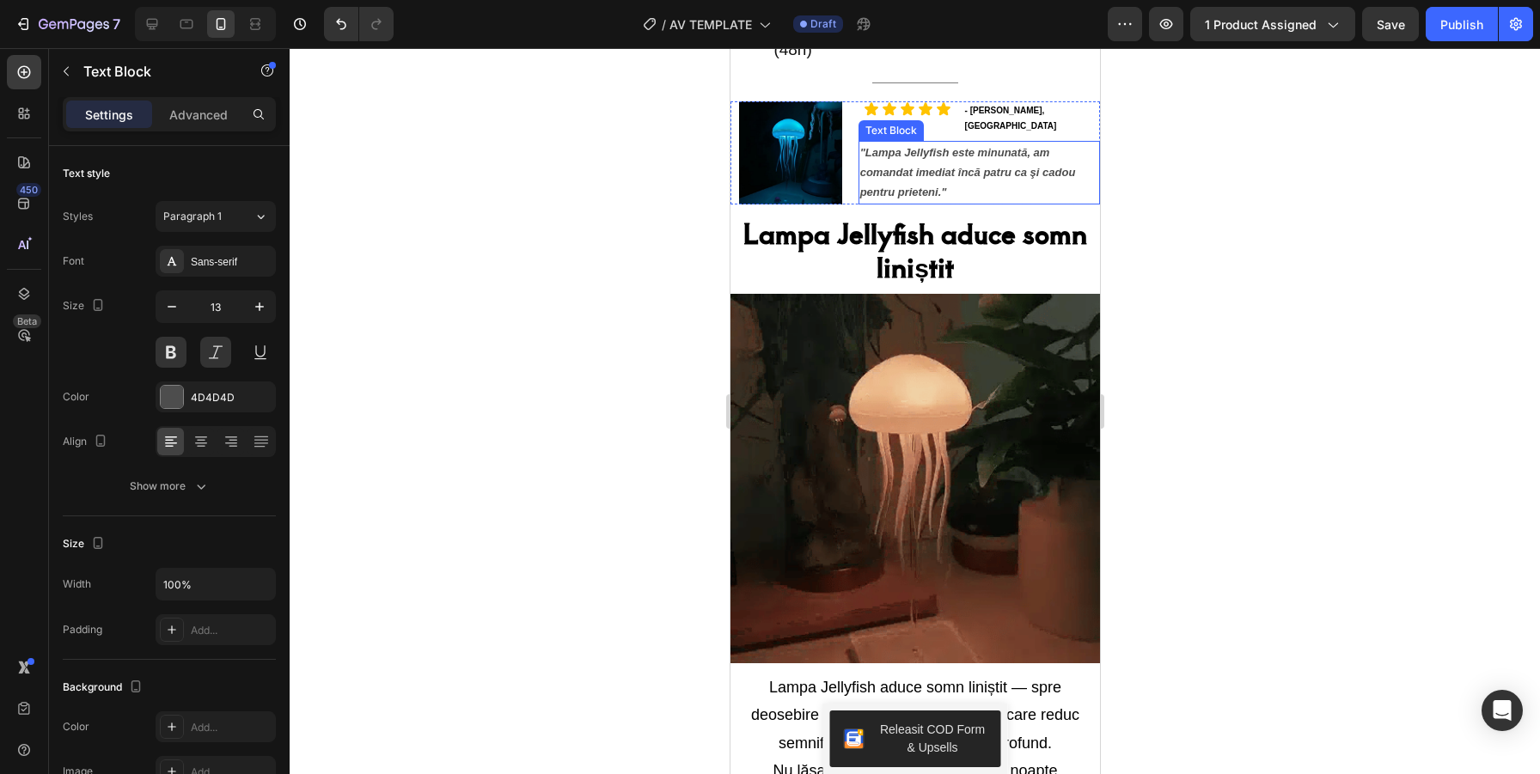
click at [939, 147] on p ""Lampa Jellyfish este minunată, am comandat imediat încă patru ca şi cadou pent…" at bounding box center [978, 173] width 238 height 60
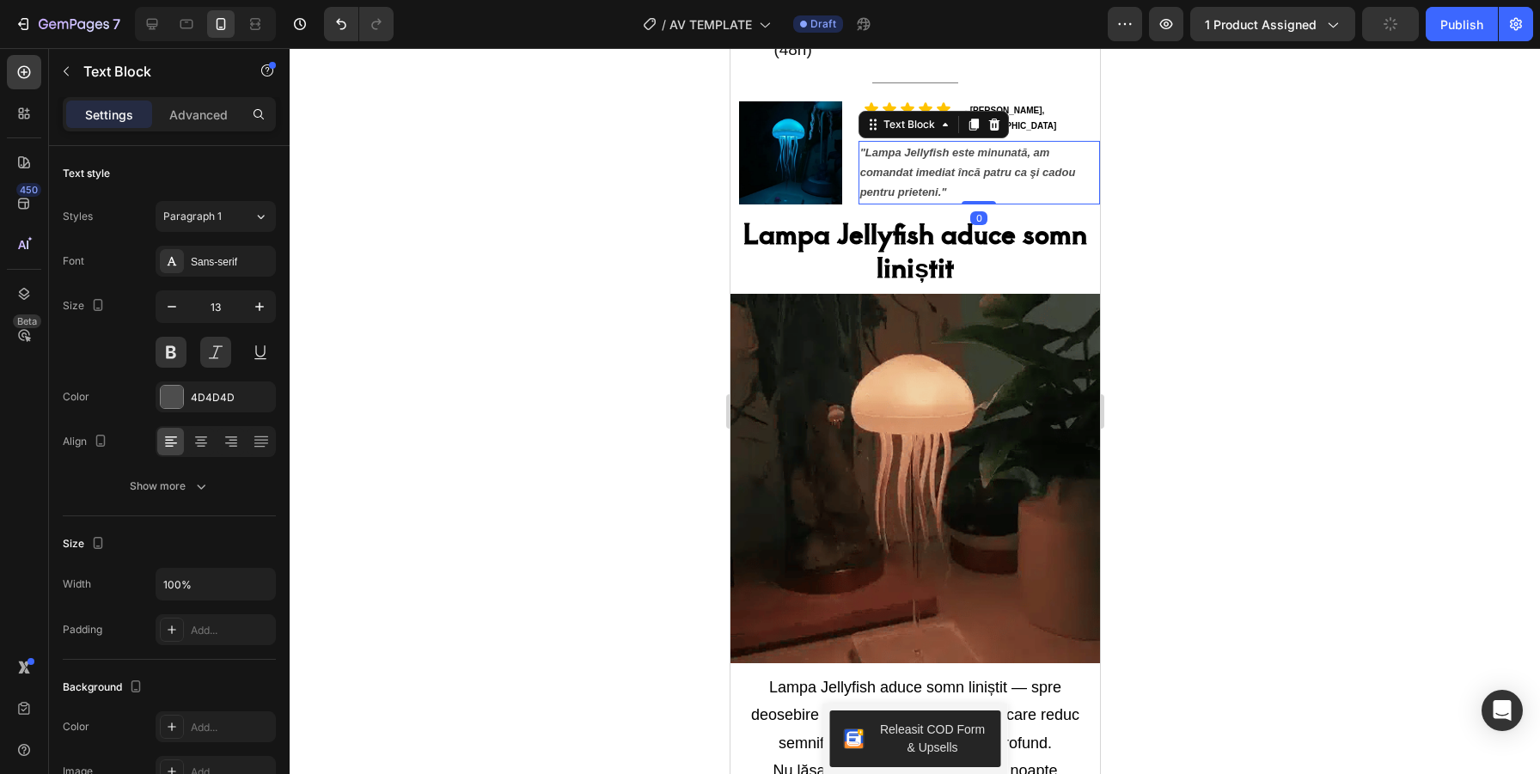
click at [938, 148] on p ""Lampa Jellyfish este minunată, am comandat imediat încă patru ca şi cadou pent…" at bounding box center [978, 173] width 238 height 60
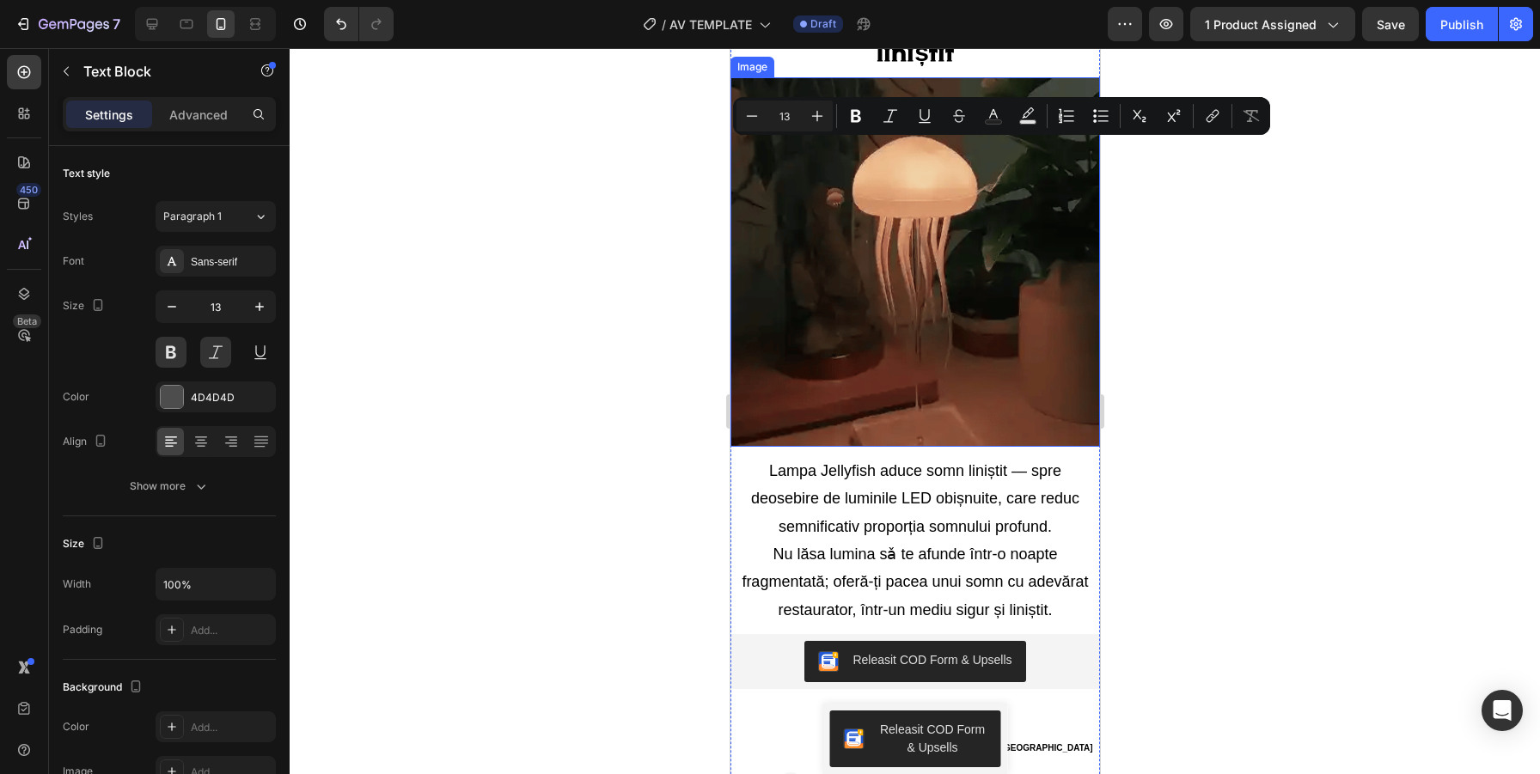
type input "16"
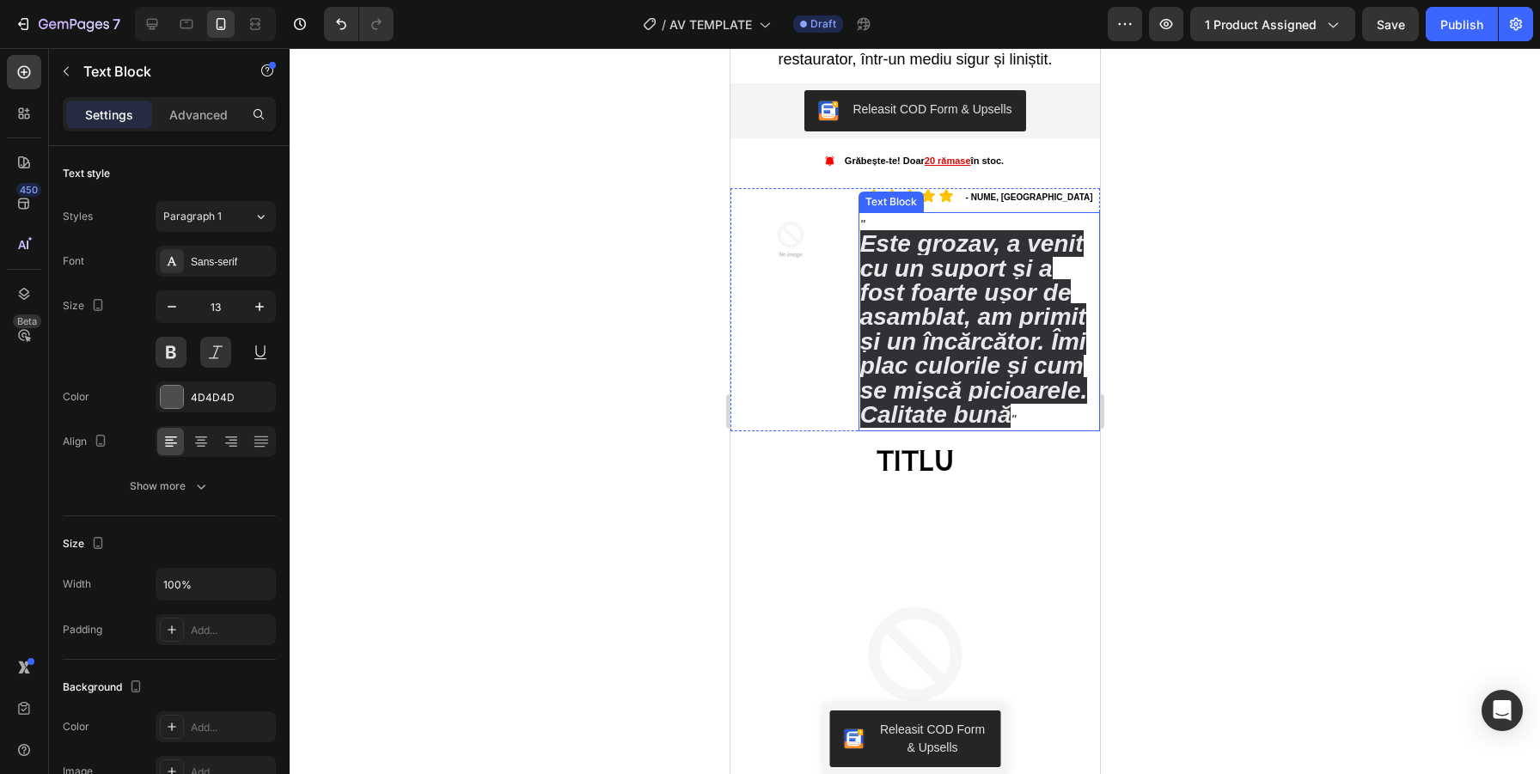
scroll to position [1881, 0]
click at [970, 380] on span "Este grozav, a venit cu un suport și a fost foarte ușor de asamblat, am primit …" at bounding box center [973, 328] width 228 height 198
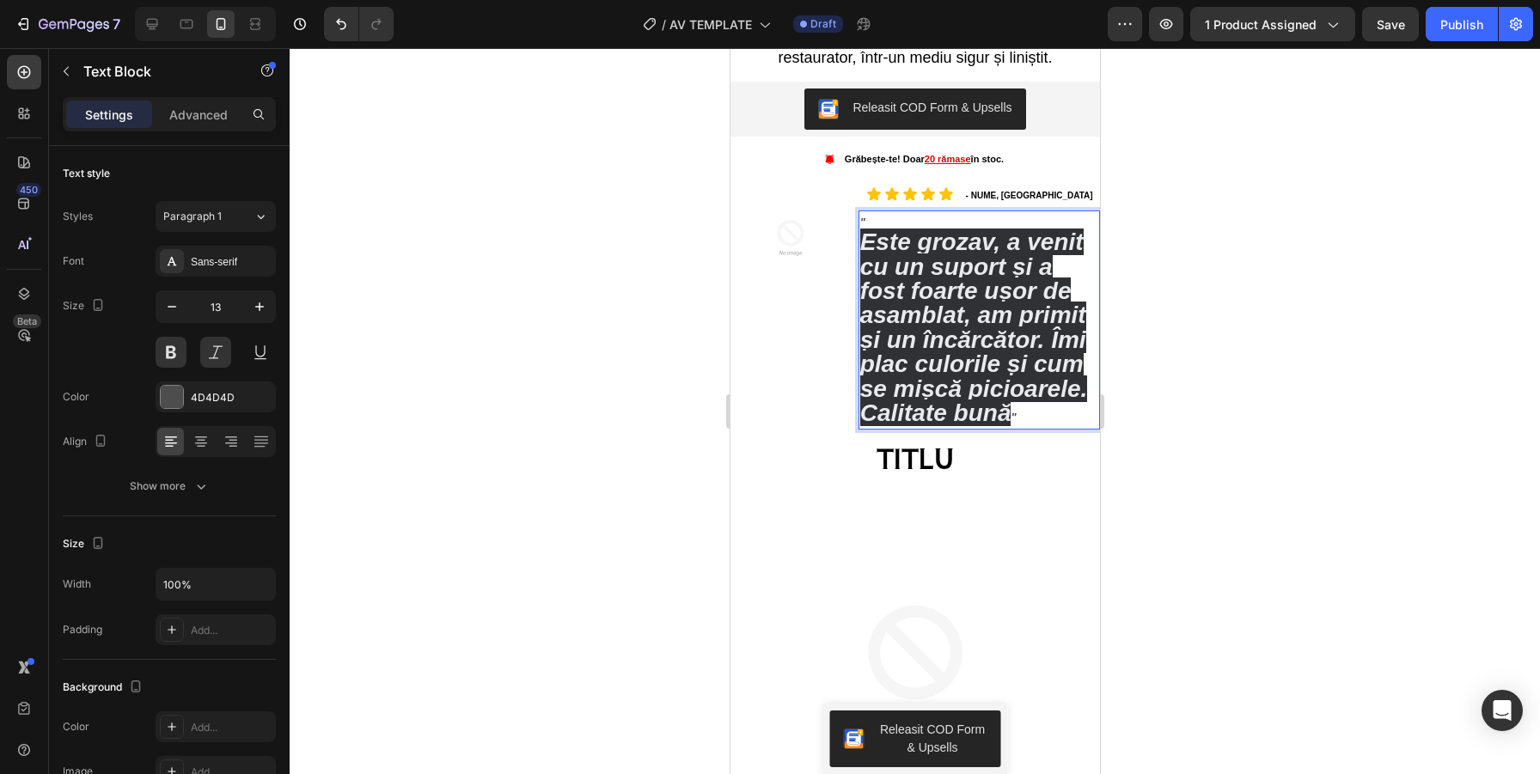
click at [970, 380] on span "Este grozav, a venit cu un suport și a fost foarte ușor de asamblat, am primit …" at bounding box center [973, 328] width 228 height 198
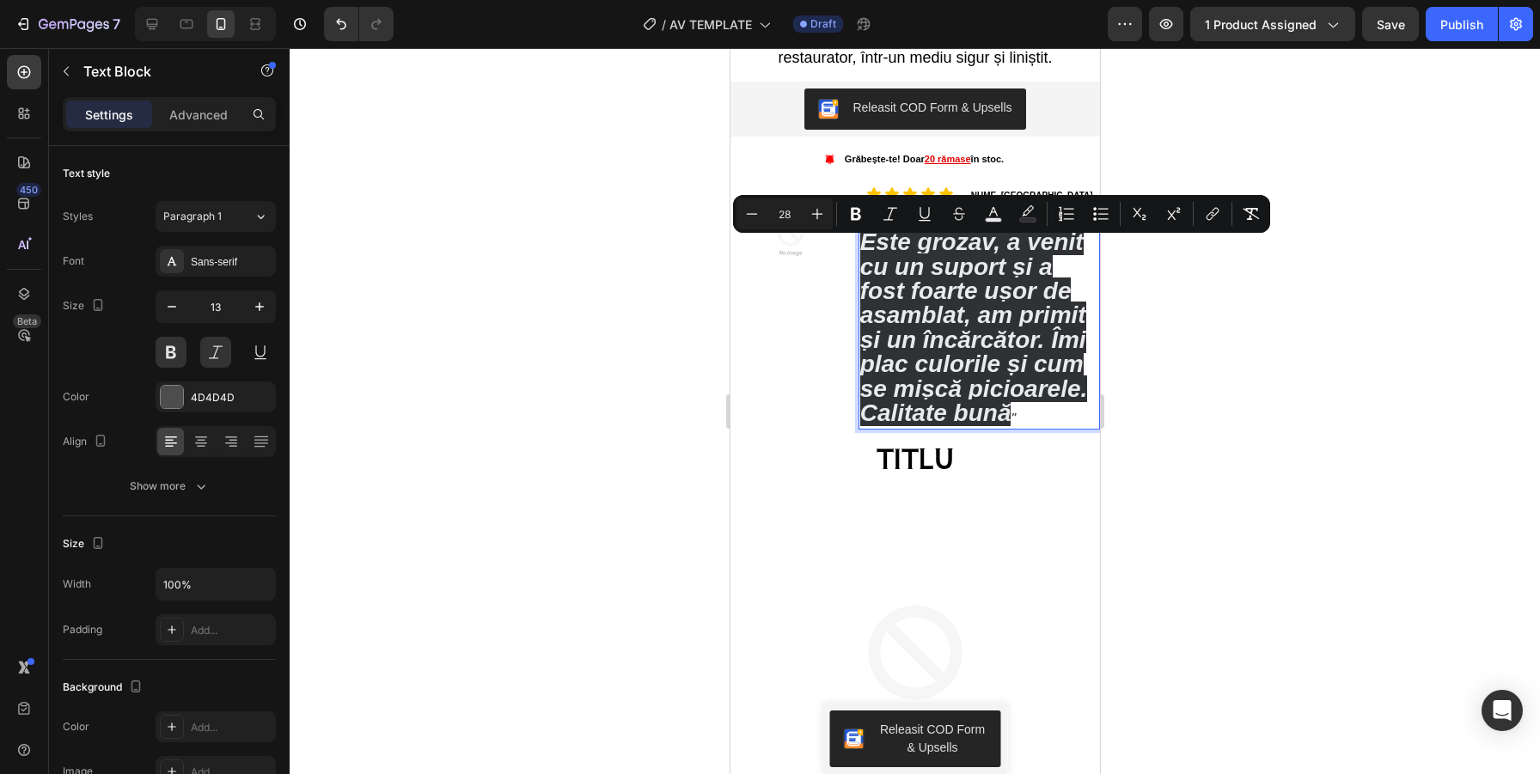
click at [786, 213] on input "28" at bounding box center [784, 214] width 34 height 21
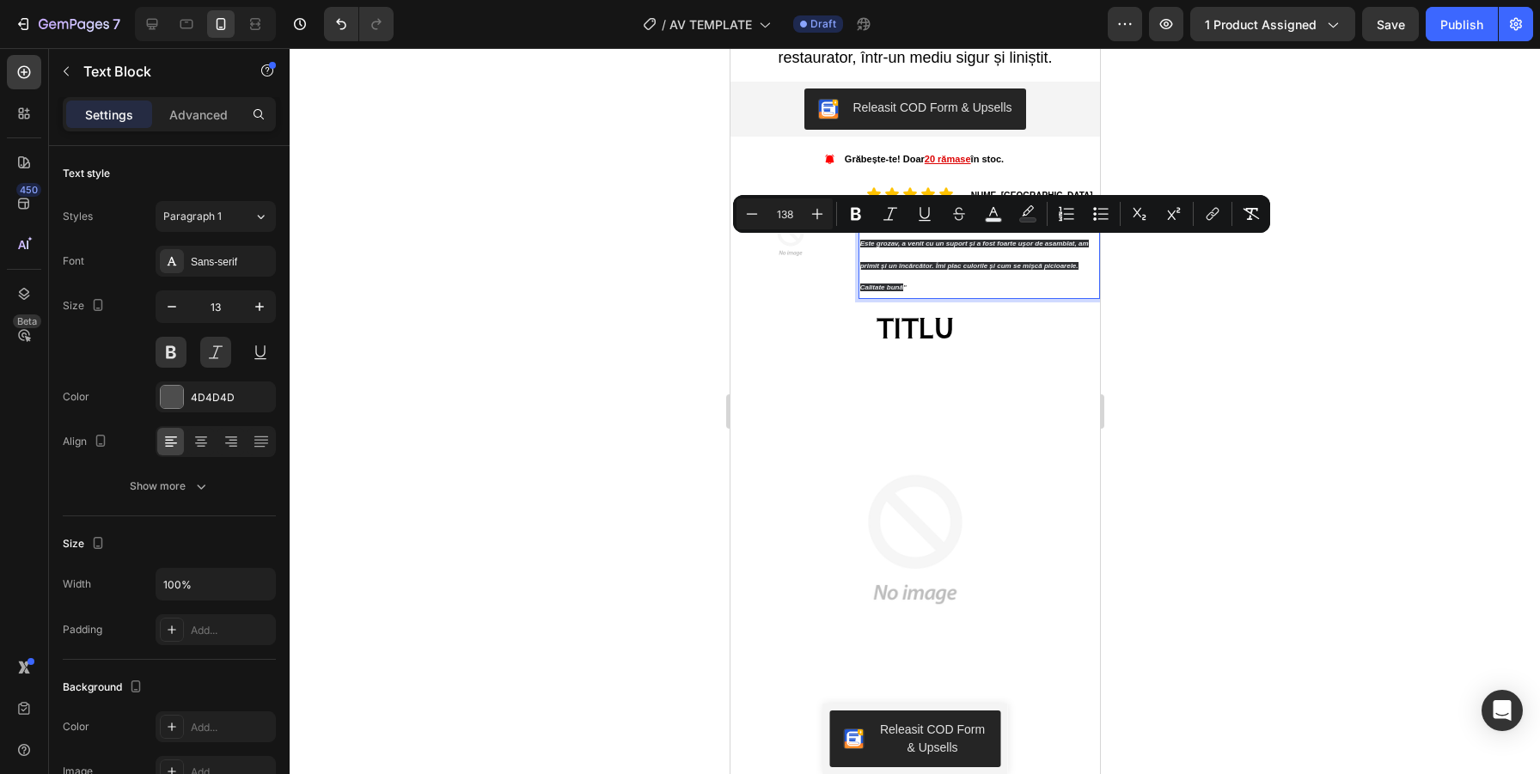
type input "138"
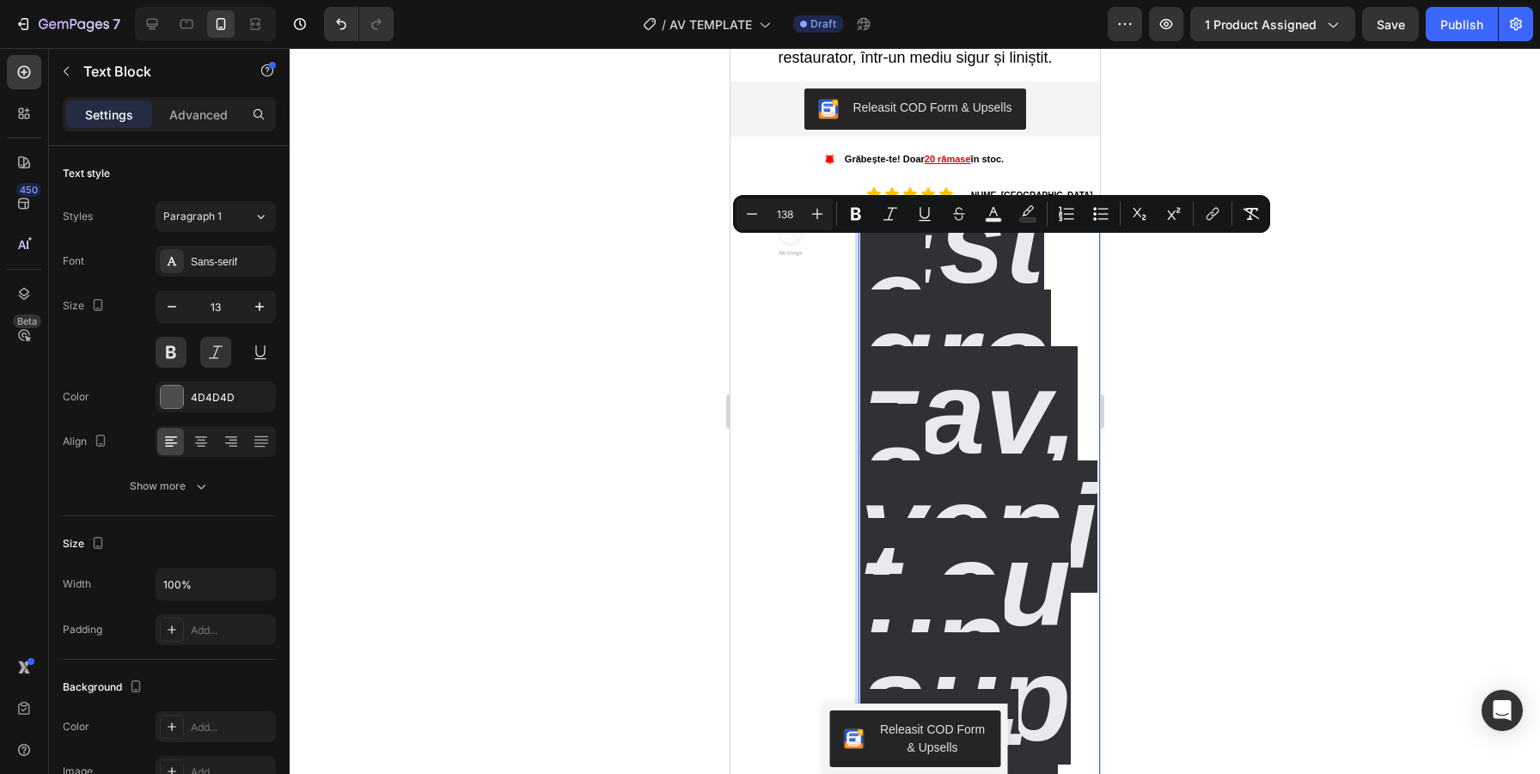
click at [789, 212] on input "138" at bounding box center [784, 214] width 34 height 21
click at [787, 213] on input "138" at bounding box center [784, 214] width 34 height 21
type input "13"
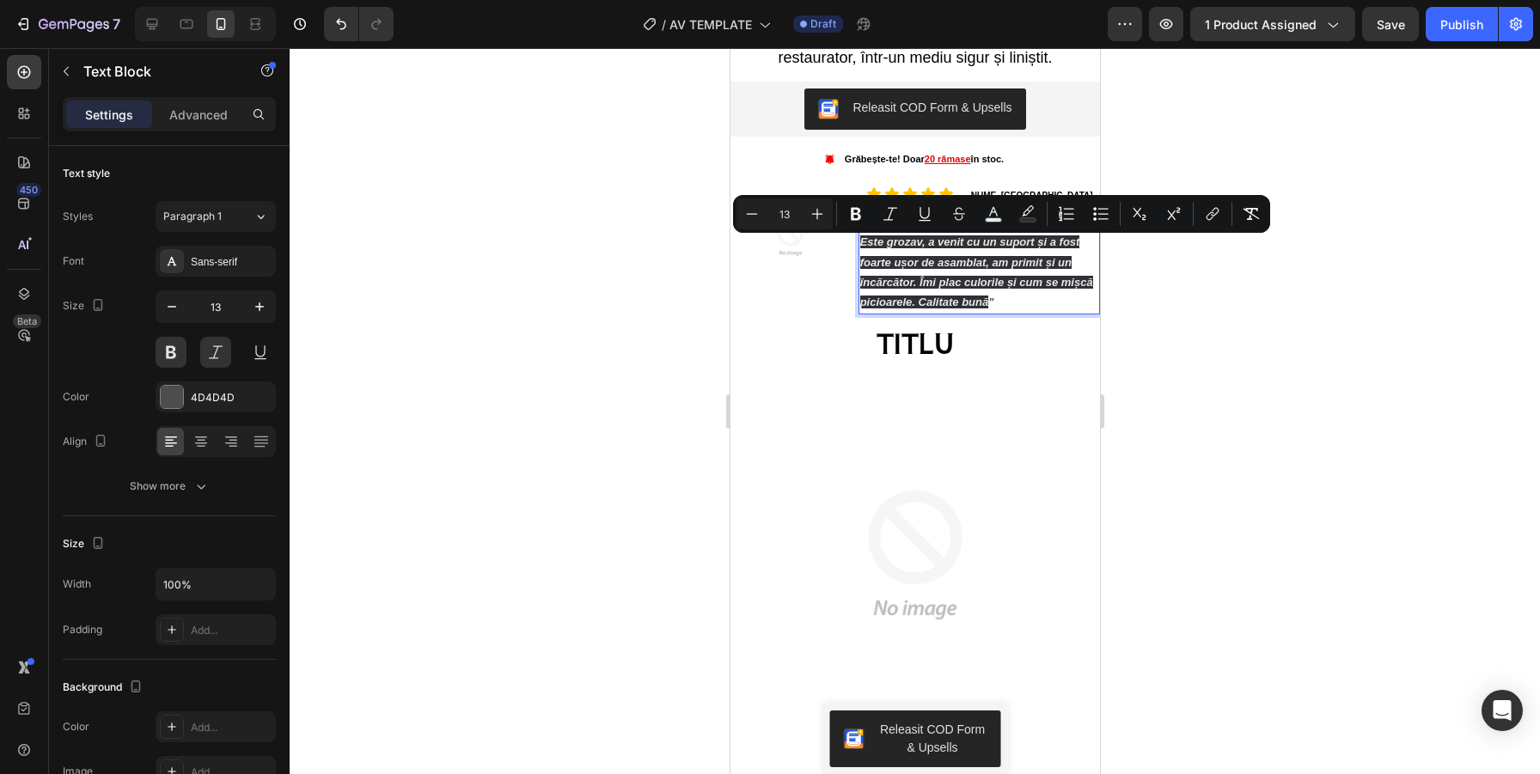
click at [1296, 399] on div at bounding box center [915, 411] width 1250 height 726
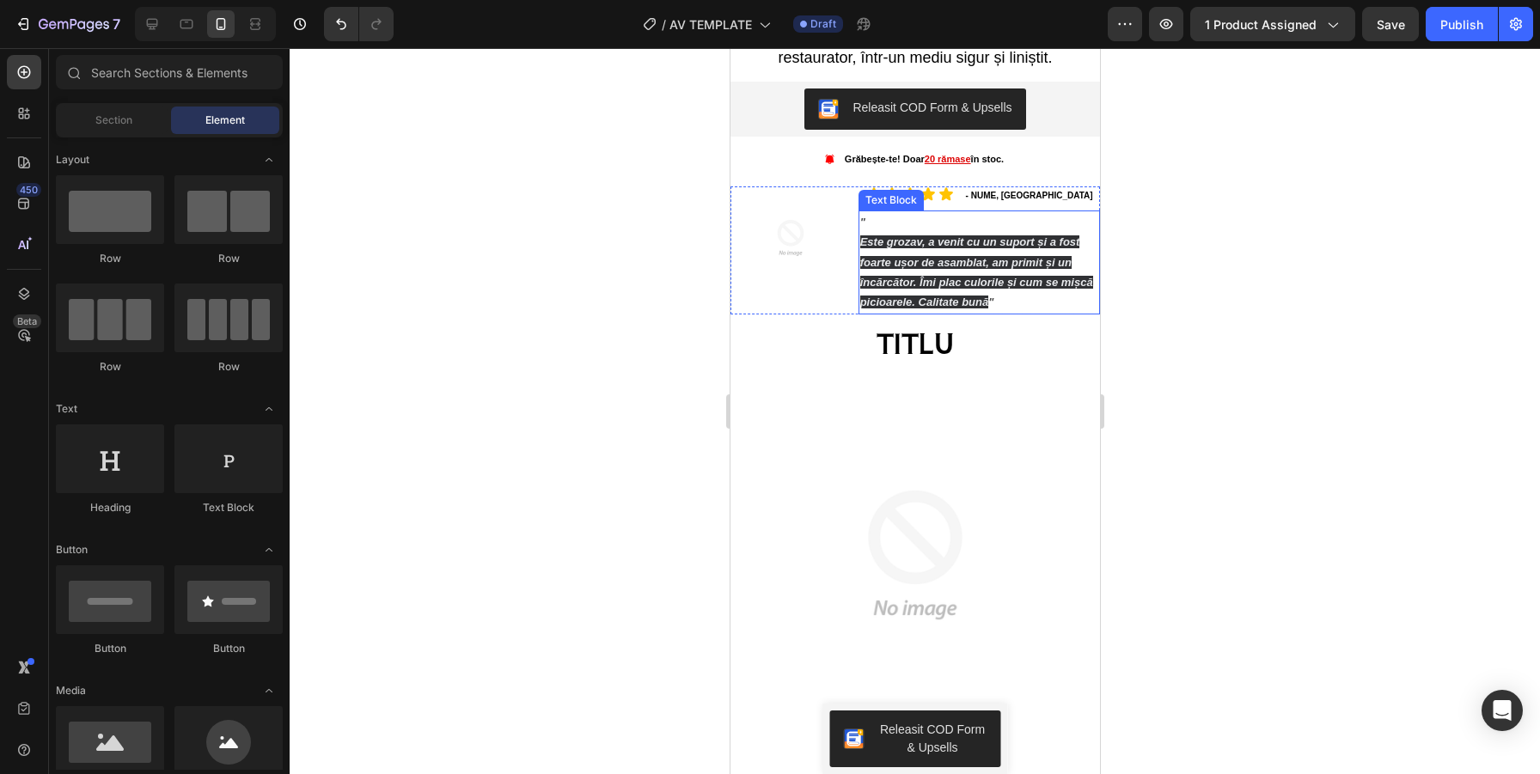
click at [987, 308] on span """ at bounding box center [989, 302] width 5 height 13
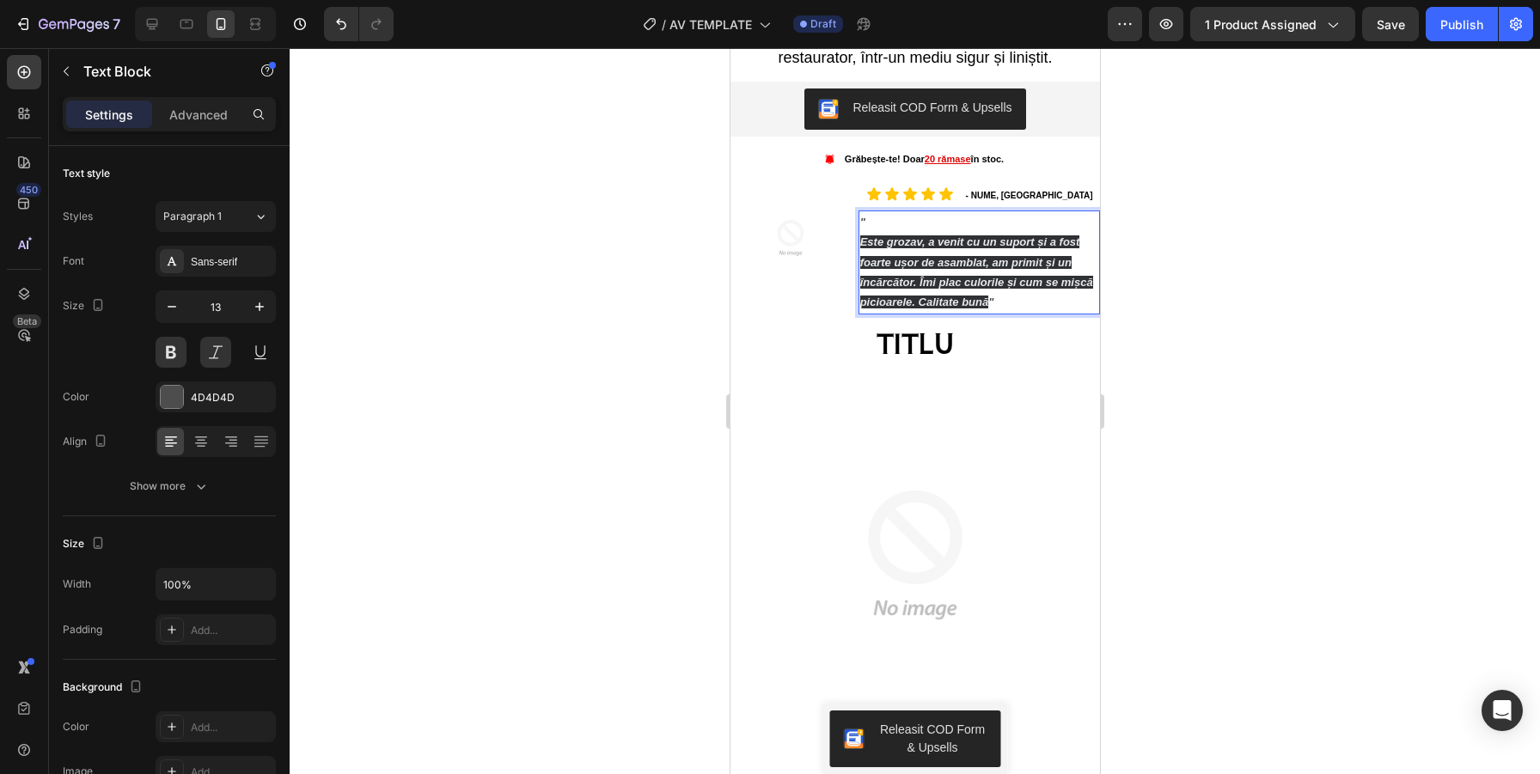
click at [1008, 313] on p "" Este grozav, a venit cu un suport și a fost foarte ușor de asamblat, am primi…" at bounding box center [978, 262] width 238 height 101
click at [1000, 297] on span "Este grozav, a venit cu un suport și a fost foarte ușor de asamblat, am primit …" at bounding box center [975, 271] width 233 height 73
click at [1007, 292] on span "Este grozav, a venit cu un suport și a fost foarte ușor de asamblat, am primit …" at bounding box center [975, 271] width 233 height 73
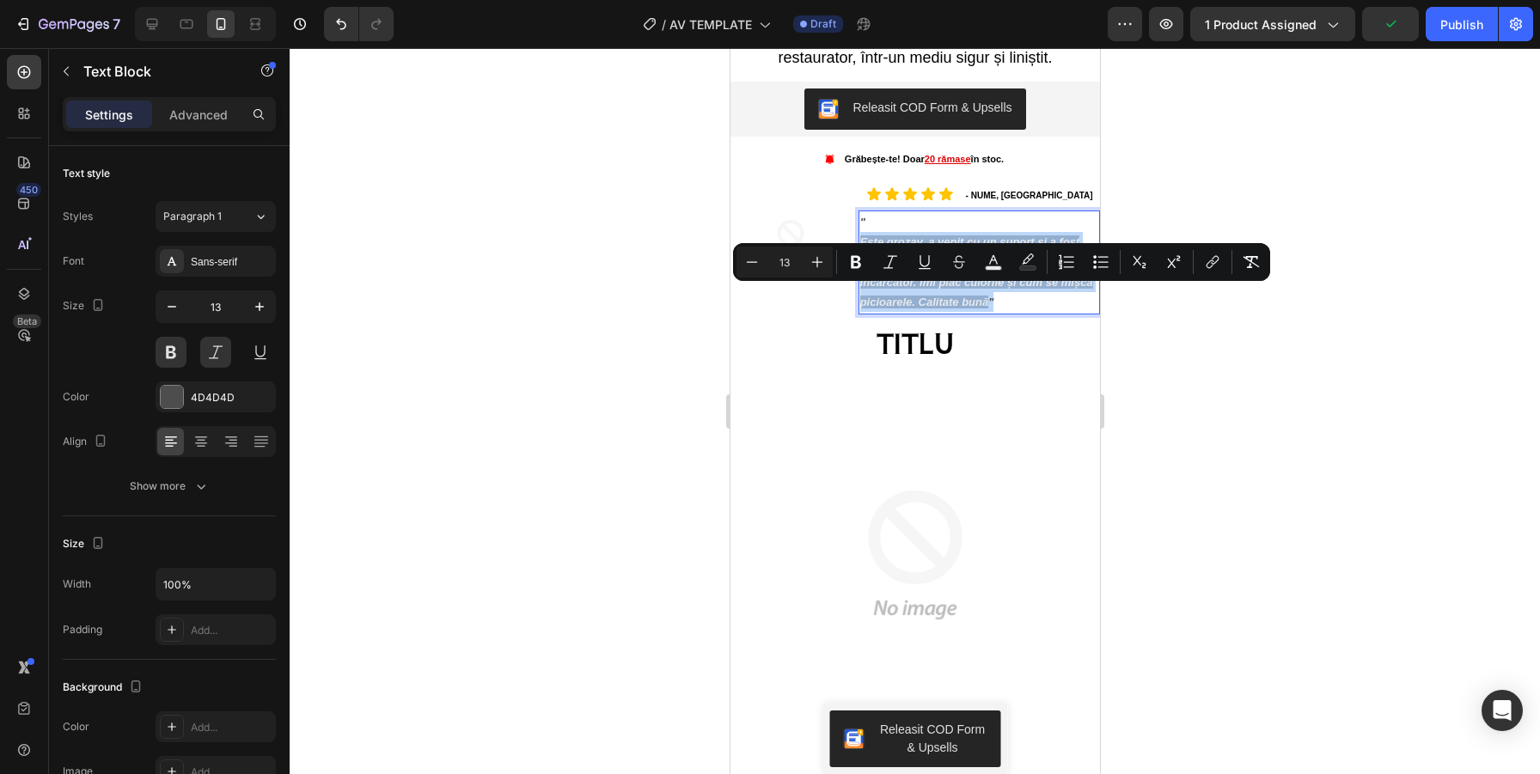
click at [1007, 292] on span "Este grozav, a venit cu un suport și a fost foarte ușor de asamblat, am primit …" at bounding box center [975, 271] width 233 height 73
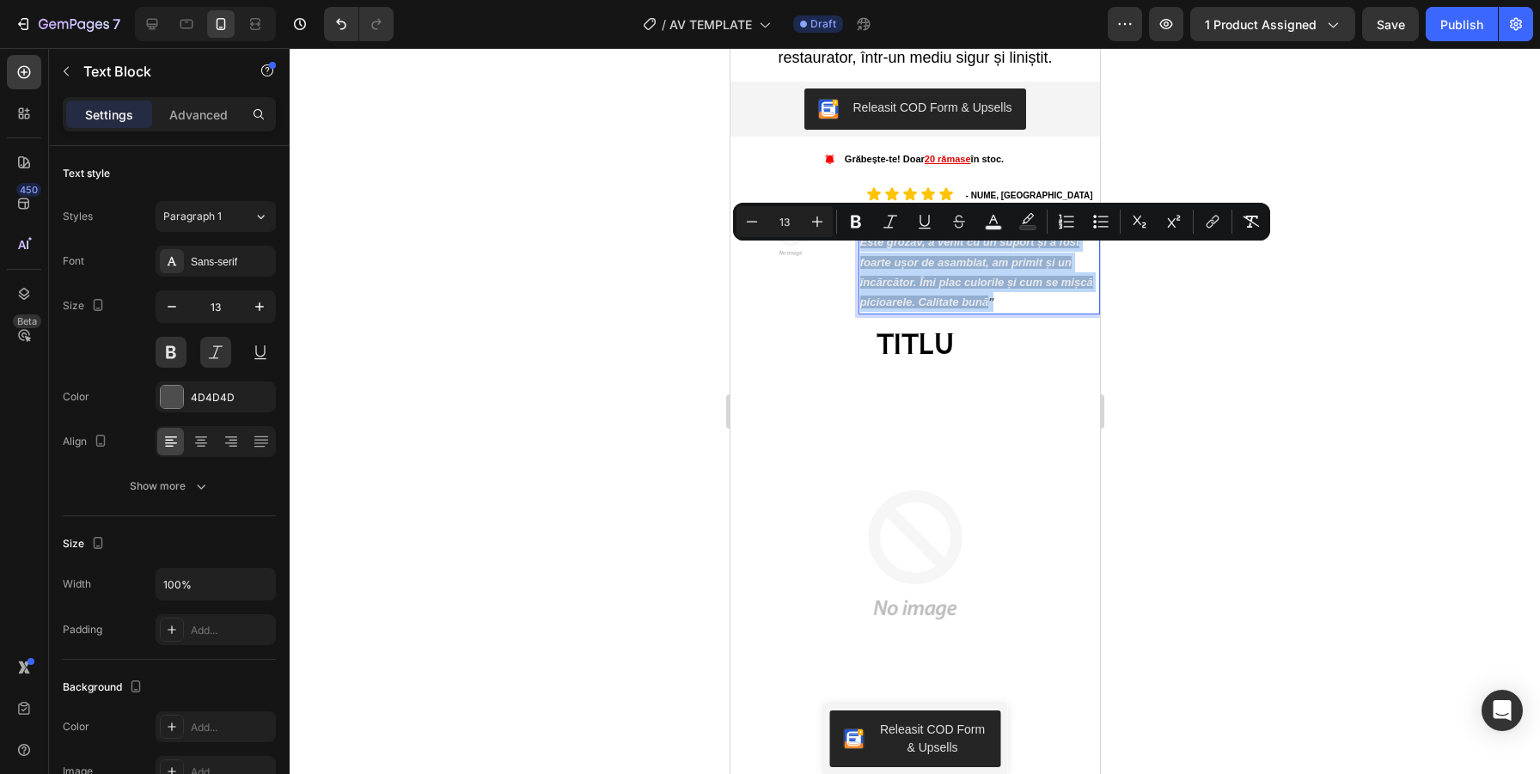
click at [1013, 313] on p "" Este grozav, a venit cu un suport și a fost foarte ușor de asamblat, am primi…" at bounding box center [978, 262] width 238 height 101
drag, startPoint x: 987, startPoint y: 316, endPoint x: 859, endPoint y: 254, distance: 142.2
click at [859, 254] on p "" Este grozav, a venit cu un suport și a fost foarte ușor de asamblat, am primi…" at bounding box center [978, 262] width 238 height 101
click at [950, 259] on span "Este grozav, a venit cu un suport și a fost foarte ușor de asamblat, am primit …" at bounding box center [975, 271] width 233 height 73
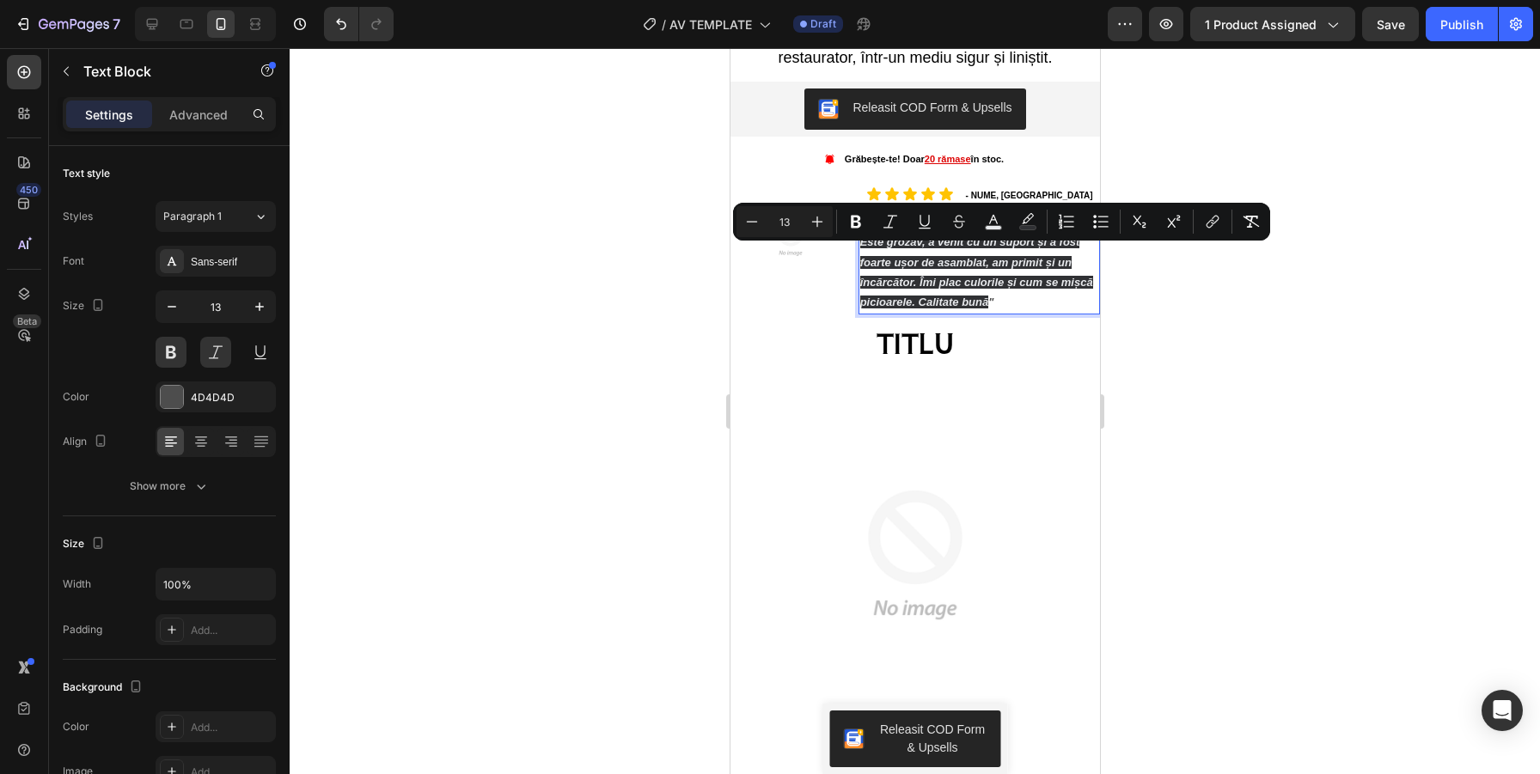
click at [1006, 311] on p "" Este grozav, a venit cu un suport și a fost foarte ușor de asamblat, am primi…" at bounding box center [978, 262] width 238 height 101
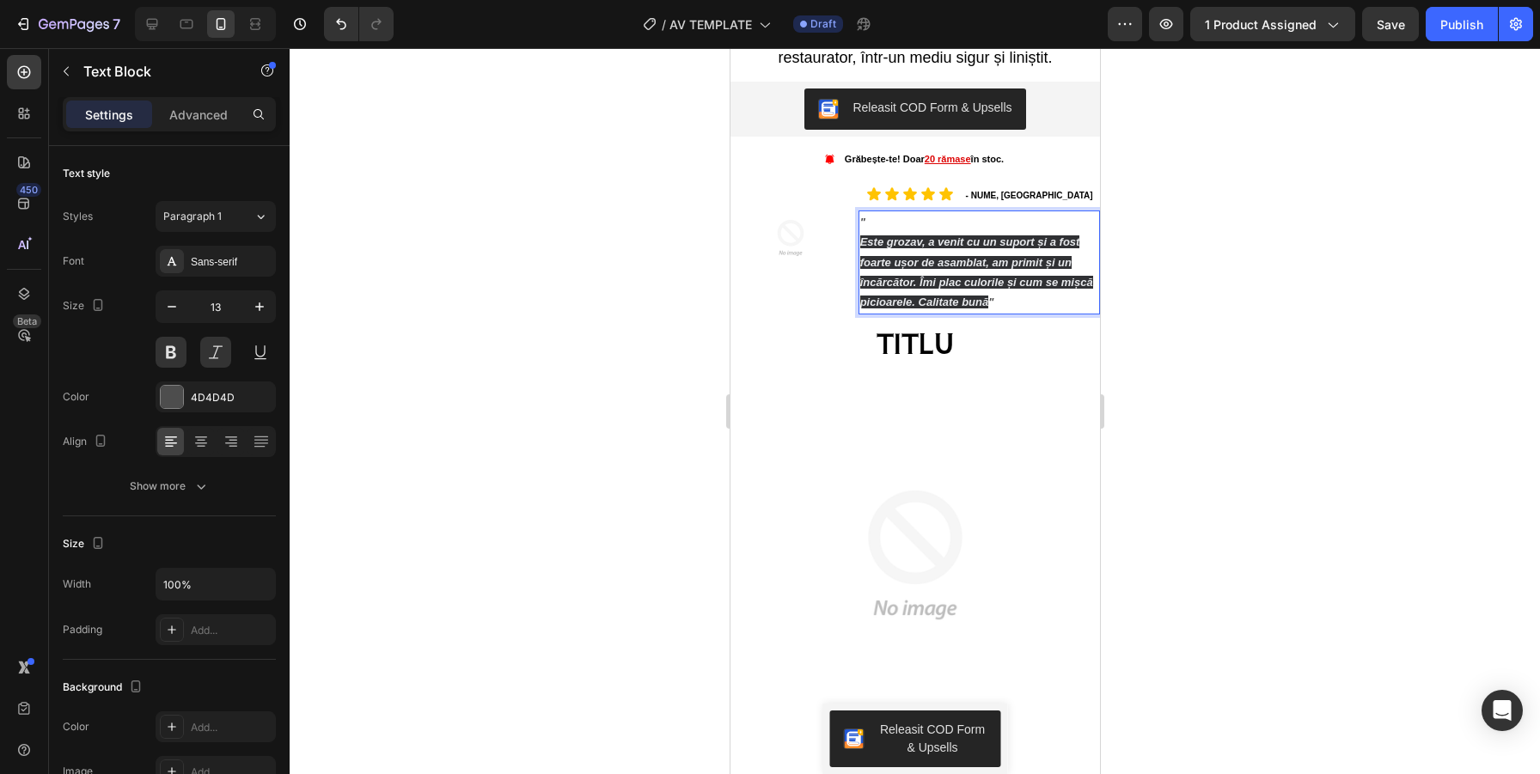
click at [945, 296] on span "Este grozav, a venit cu un suport și a fost foarte ușor de asamblat, am primit …" at bounding box center [975, 271] width 233 height 73
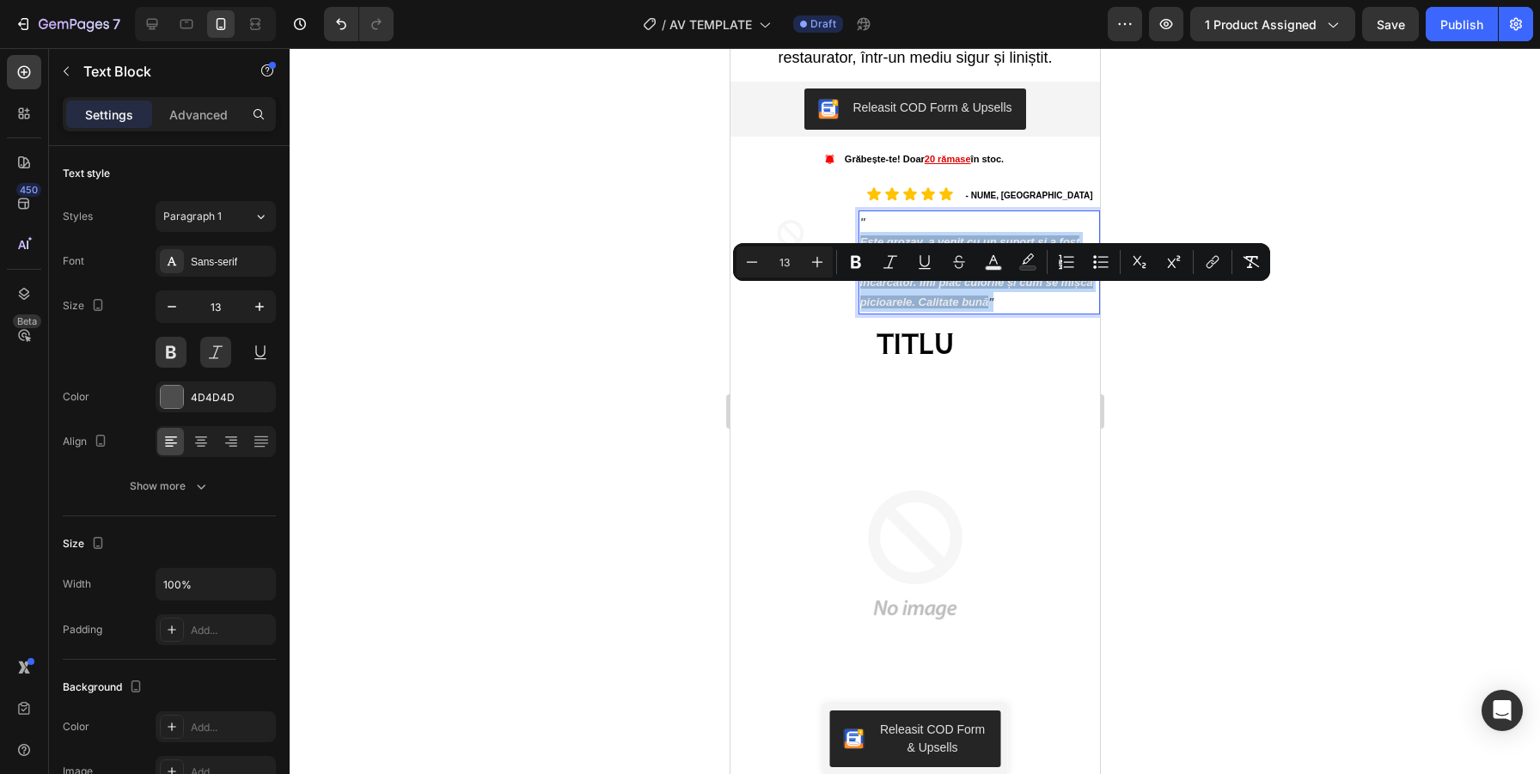
click at [945, 296] on span "Este grozav, a venit cu un suport și a fost foarte ușor de asamblat, am primit …" at bounding box center [975, 271] width 233 height 73
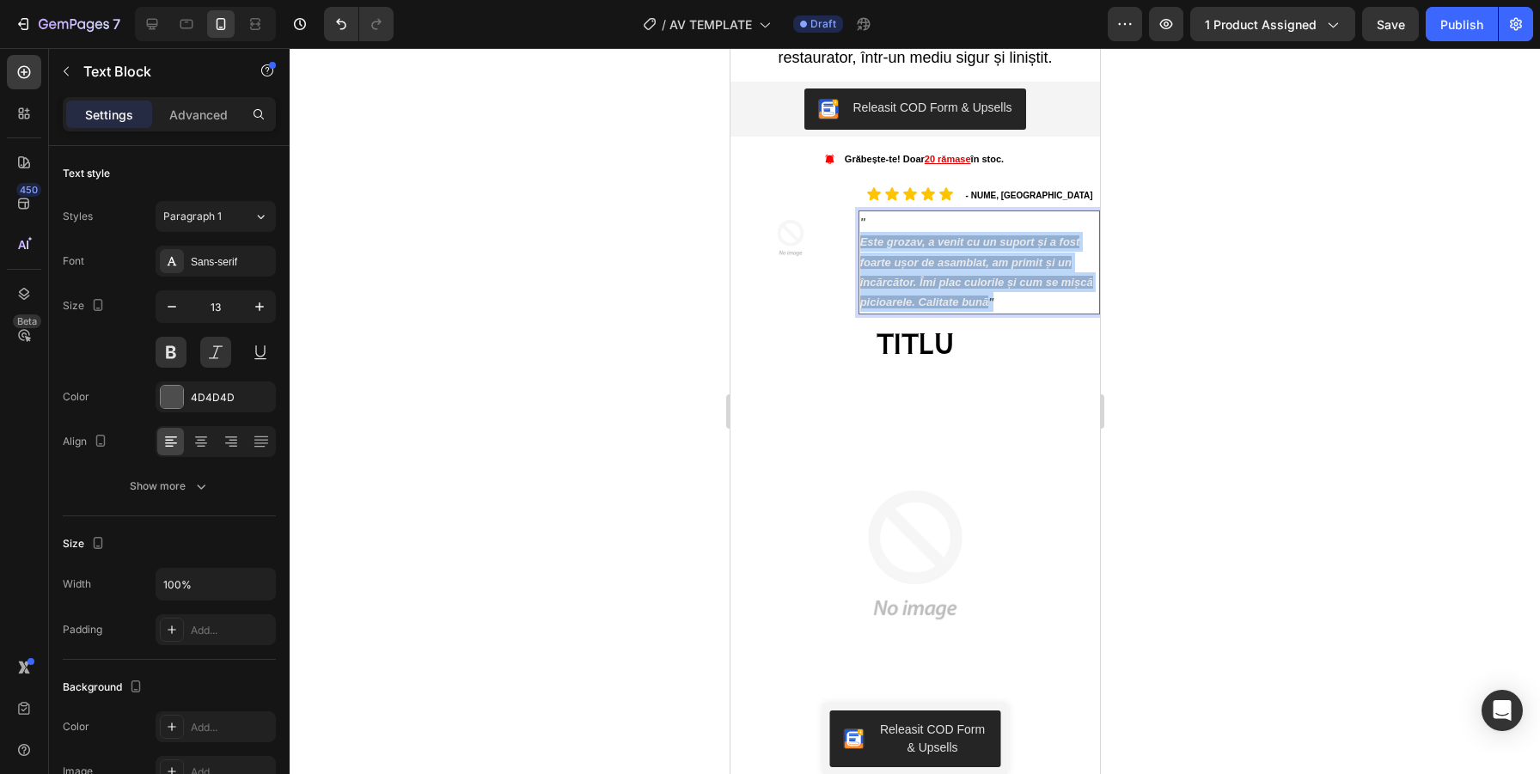
click at [945, 296] on span "Este grozav, a venit cu un suport și a fost foarte ușor de asamblat, am primit …" at bounding box center [975, 271] width 233 height 73
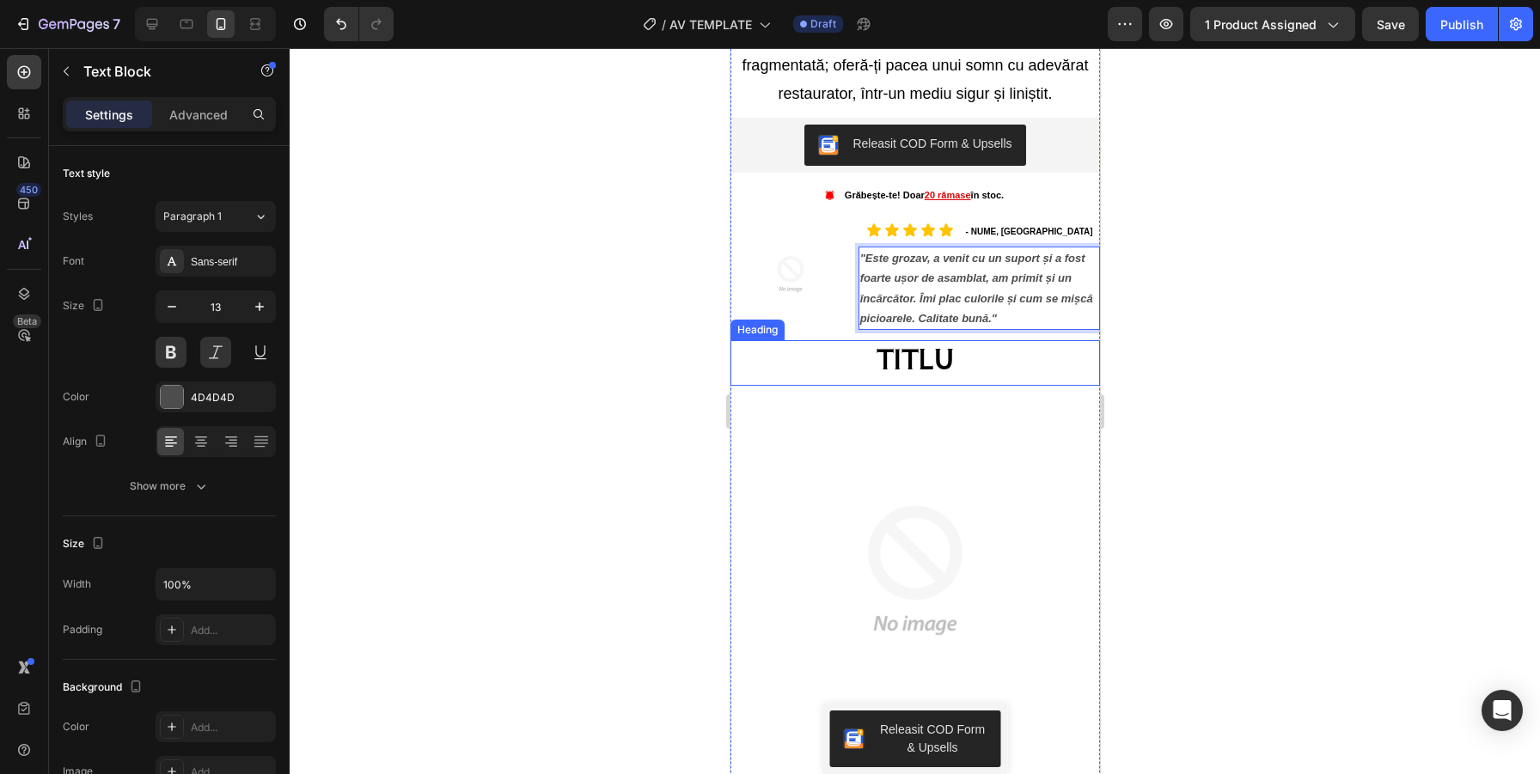
scroll to position [1842, 0]
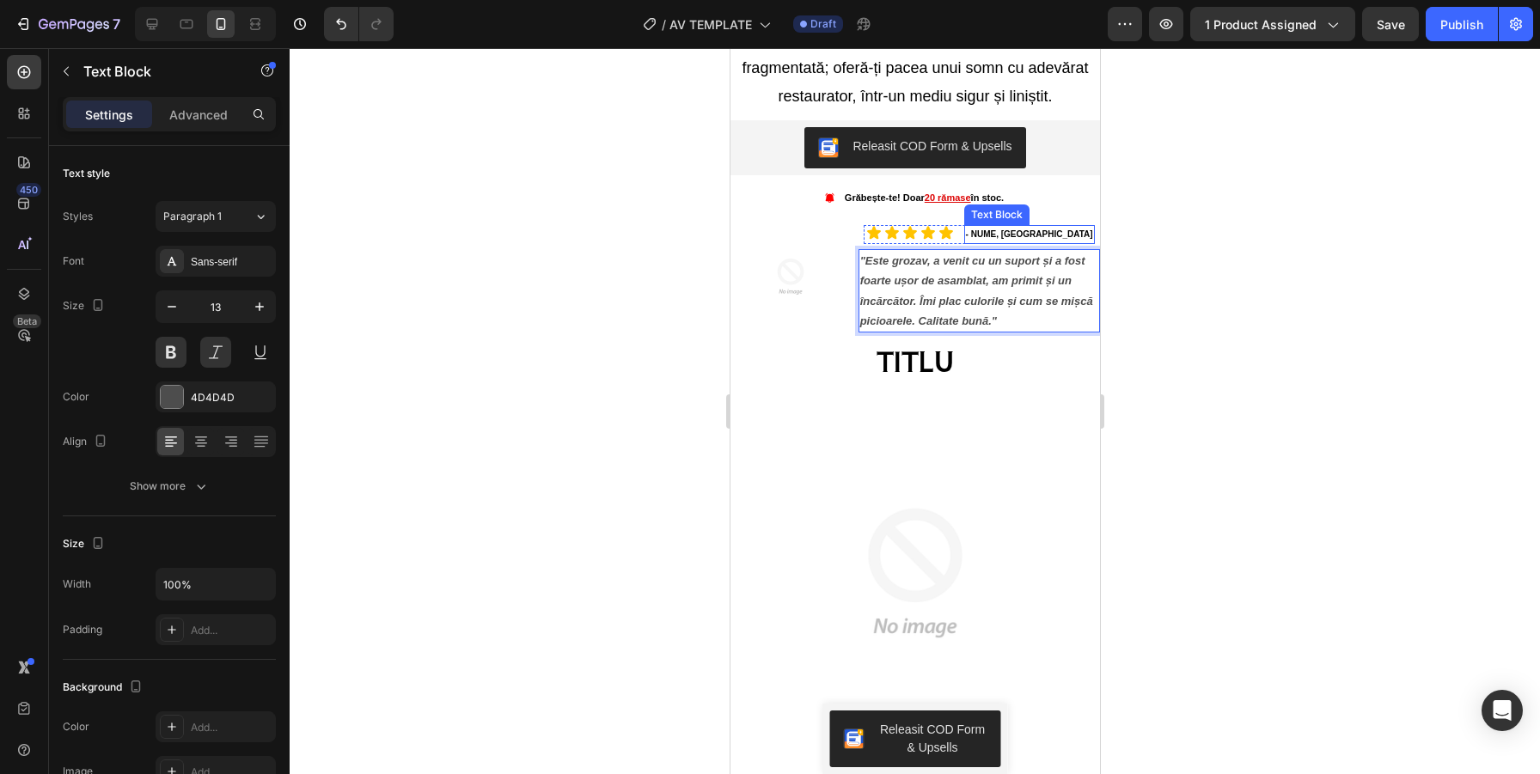
click at [980, 231] on p "- NUME, [GEOGRAPHIC_DATA]" at bounding box center [1028, 234] width 127 height 15
click at [1217, 252] on div at bounding box center [915, 411] width 1250 height 726
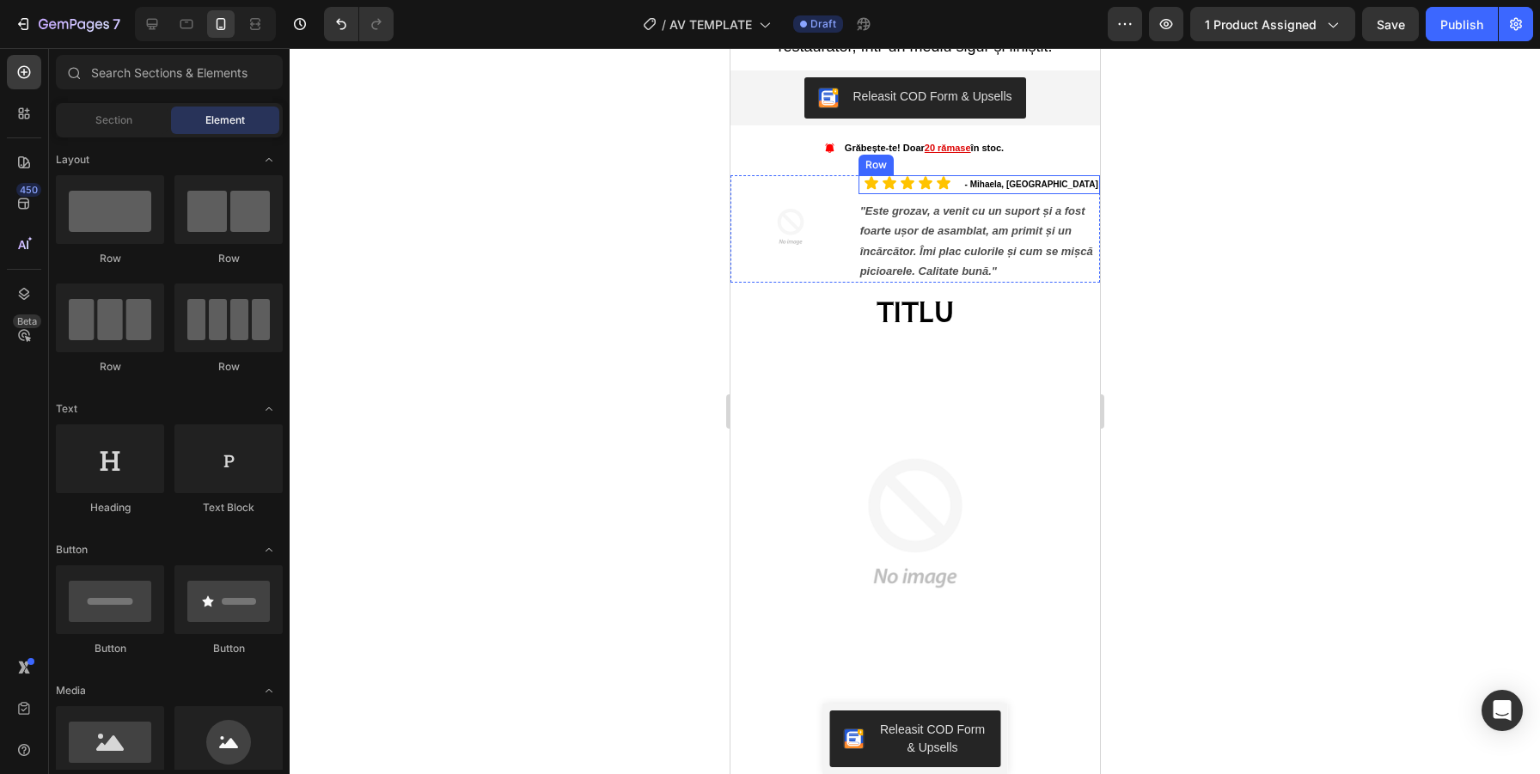
scroll to position [1910, 0]
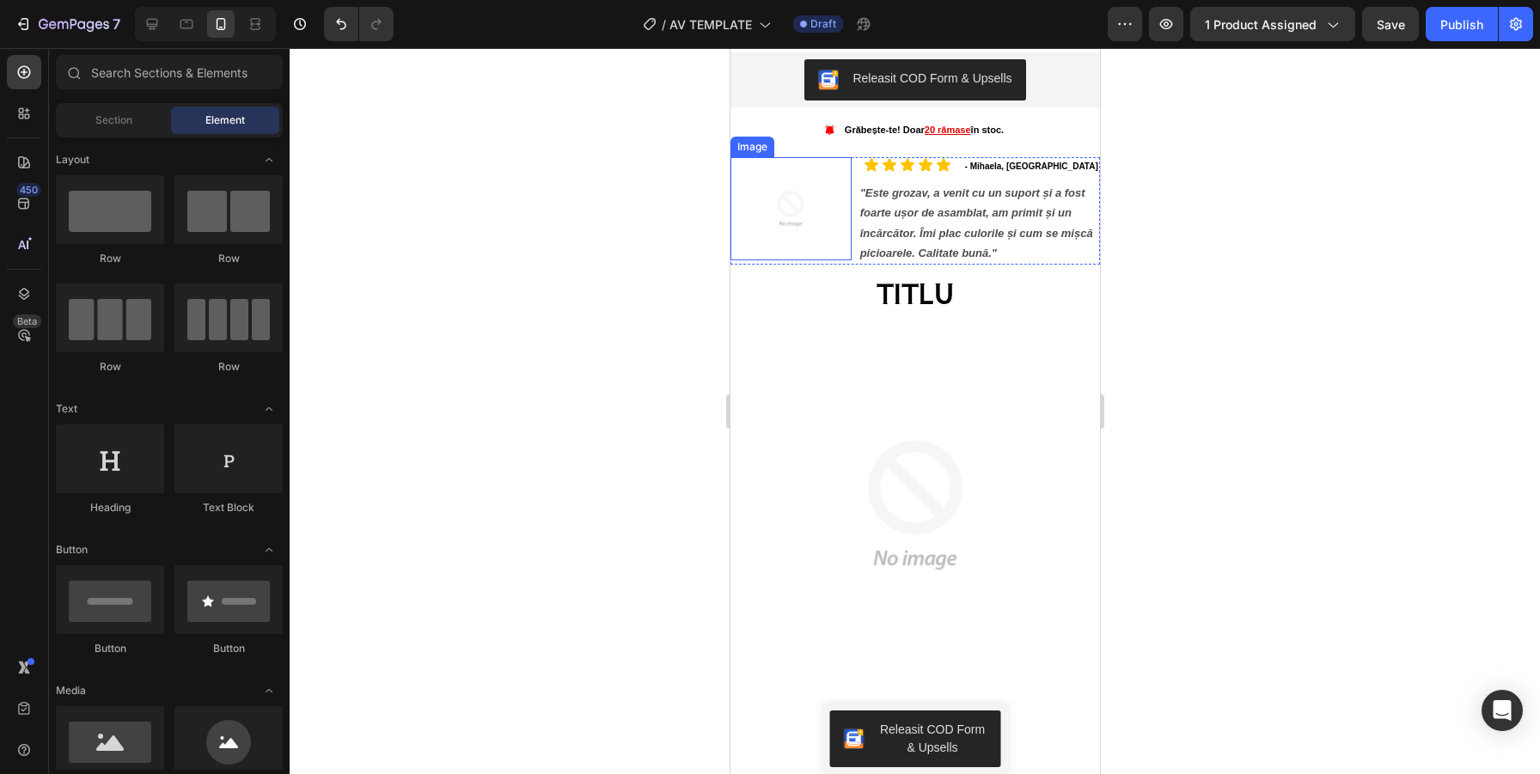
click at [796, 205] on img at bounding box center [789, 208] width 103 height 103
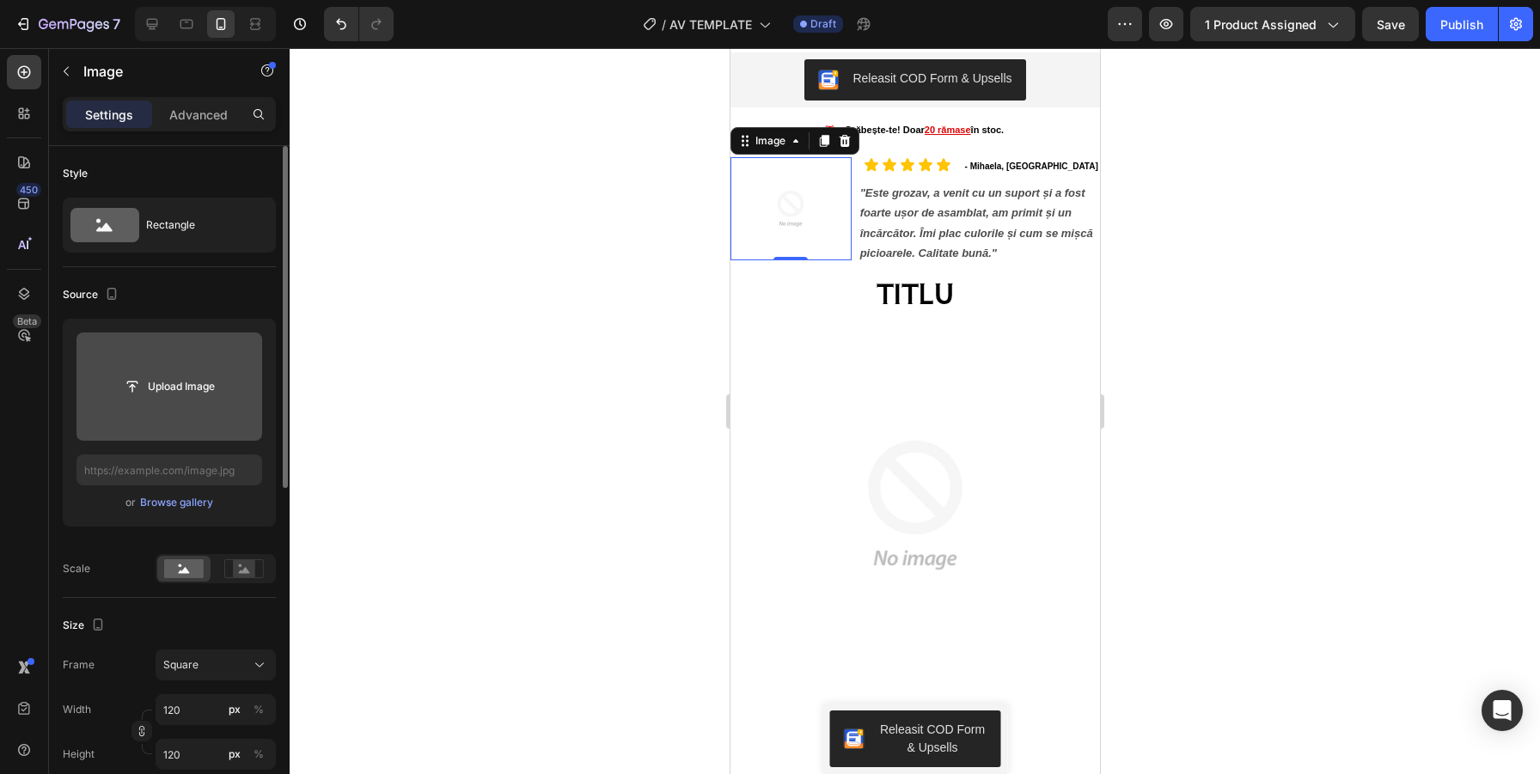
click at [162, 381] on input "file" at bounding box center [169, 386] width 119 height 29
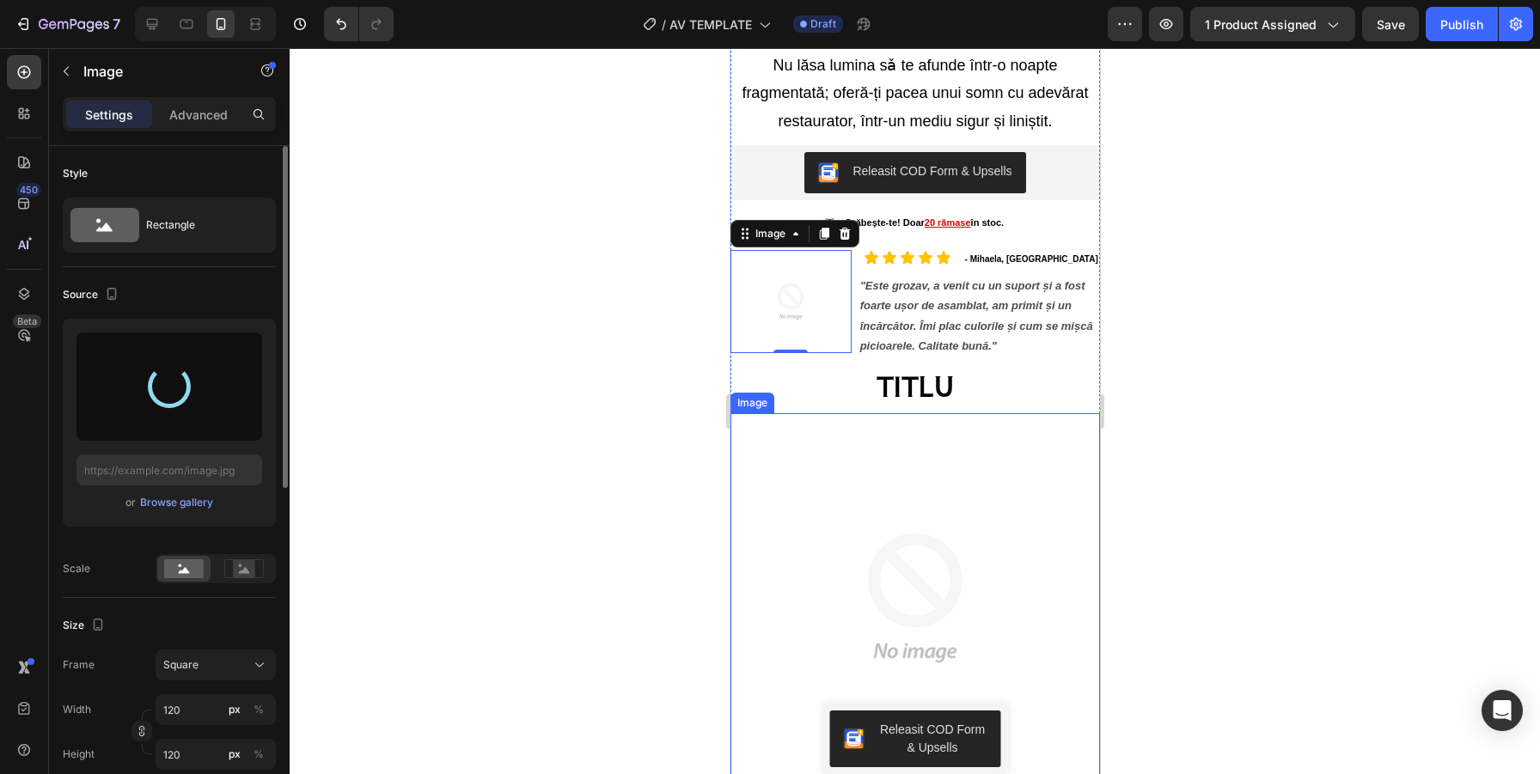
scroll to position [1813, 0]
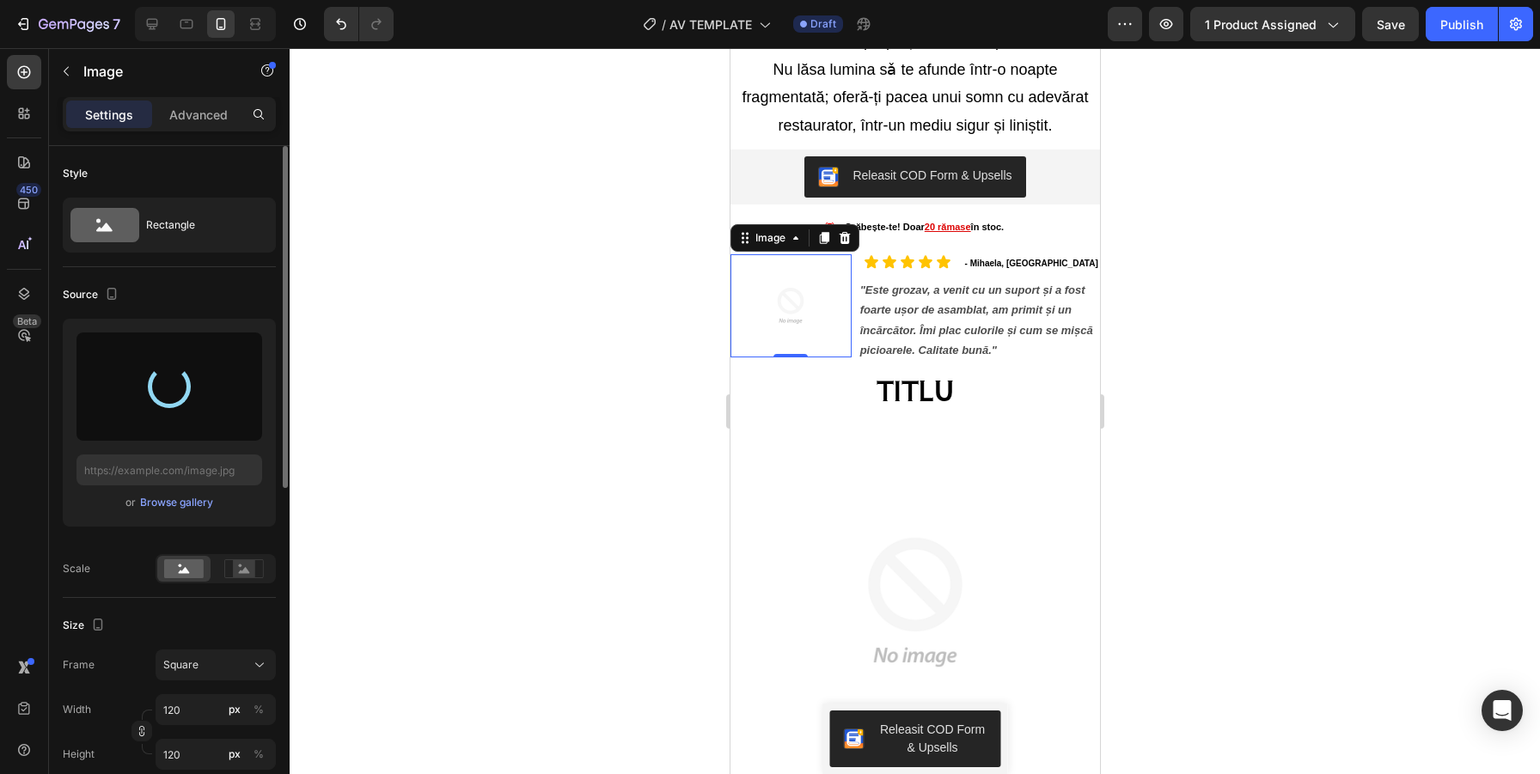
type input "https://cdn.shopify.com/s/files/1/0916/8964/8509/files/gempages_581491624580809…"
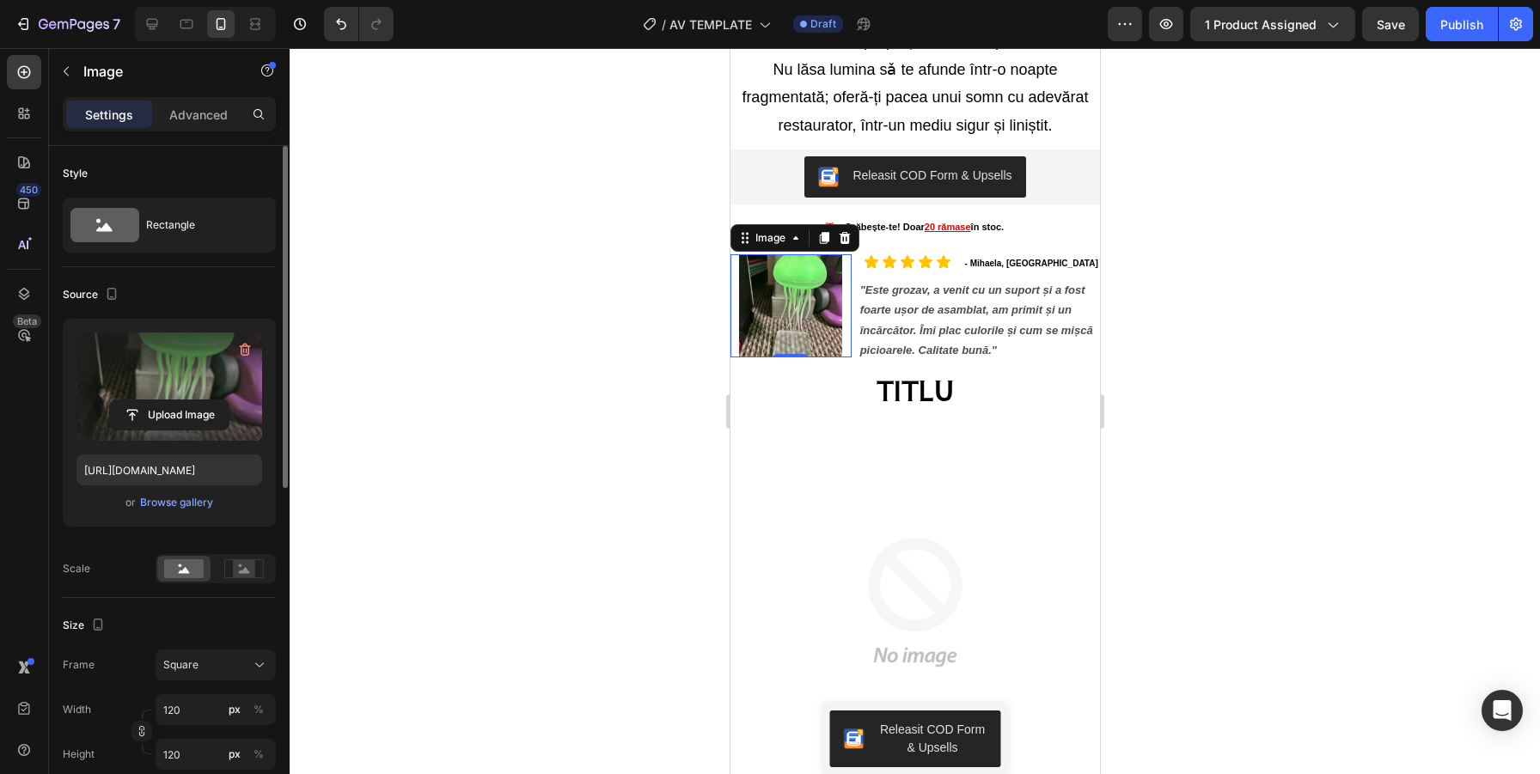
click at [1336, 230] on div at bounding box center [915, 411] width 1250 height 726
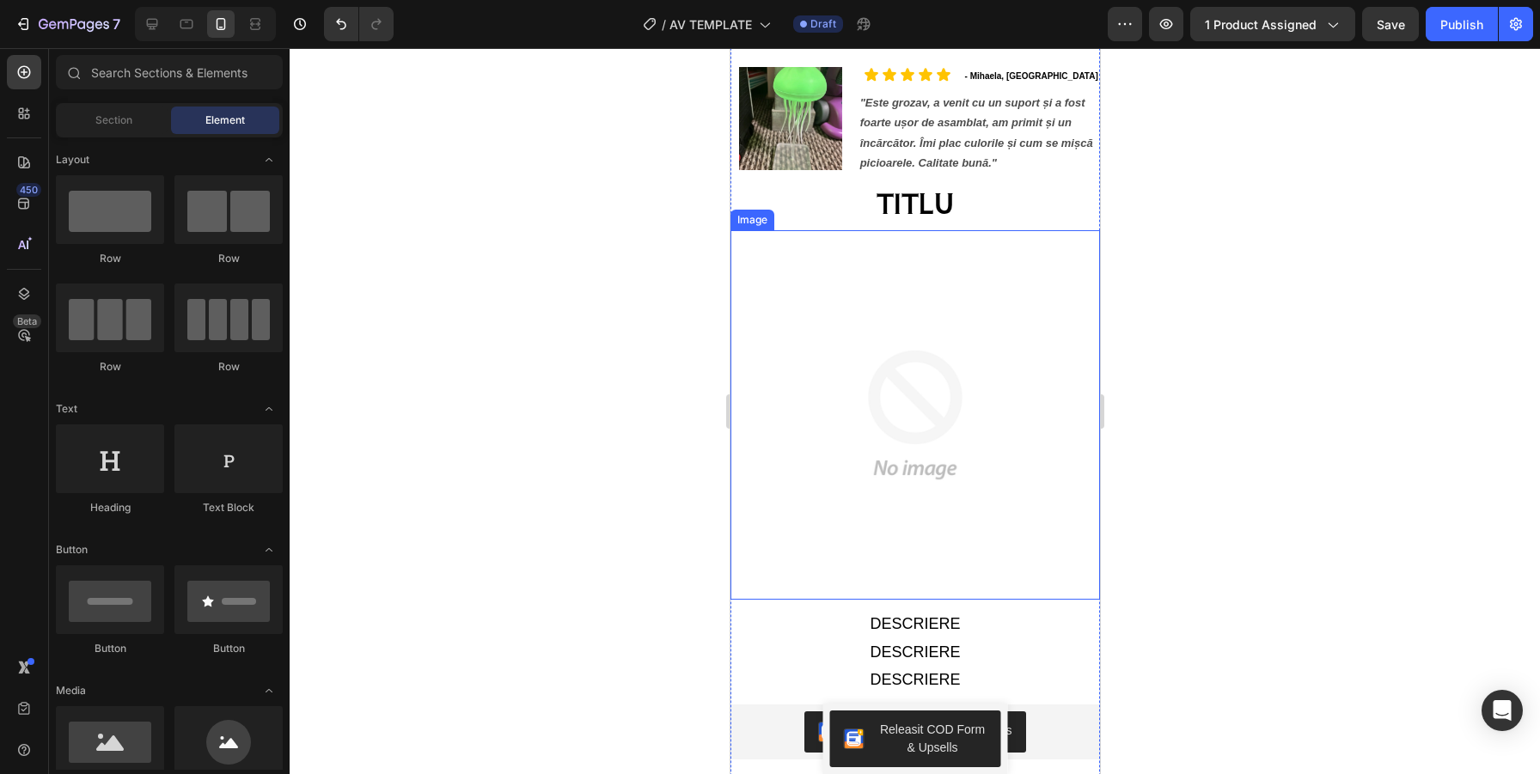
scroll to position [2010, 0]
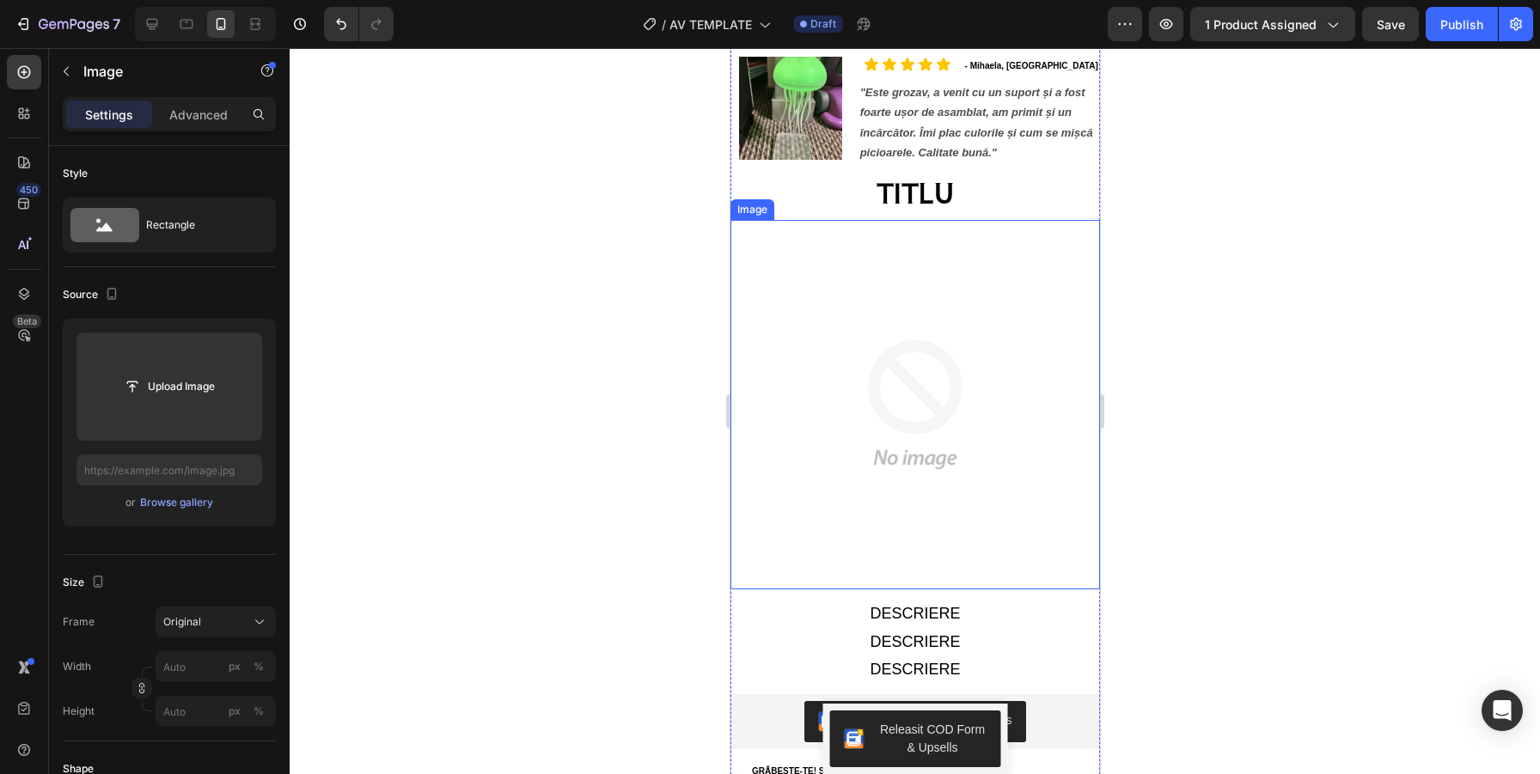
click at [931, 406] on img at bounding box center [913, 404] width 369 height 369
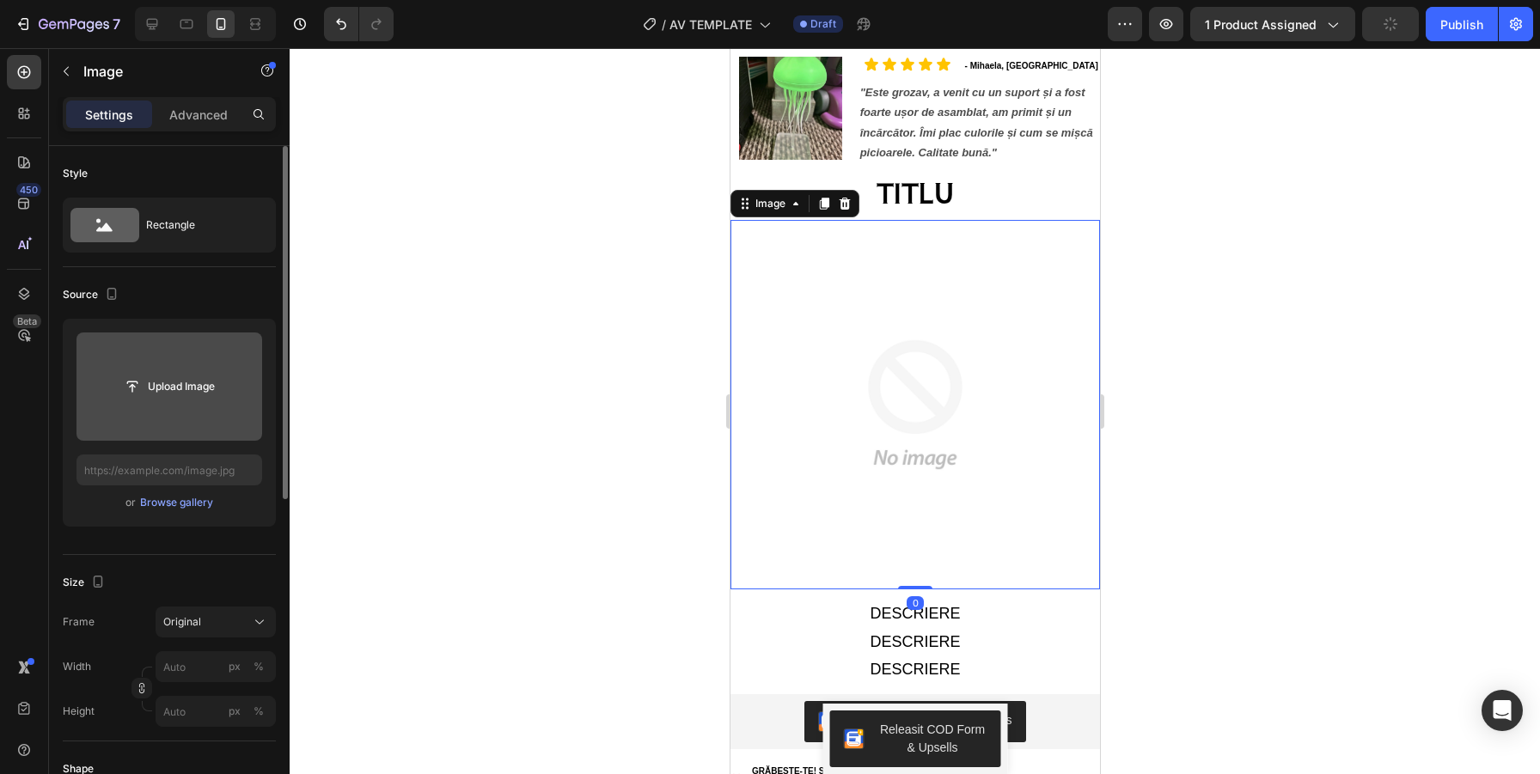
click at [180, 406] on input "file" at bounding box center [169, 386] width 186 height 108
click at [213, 396] on input "file" at bounding box center [169, 386] width 119 height 29
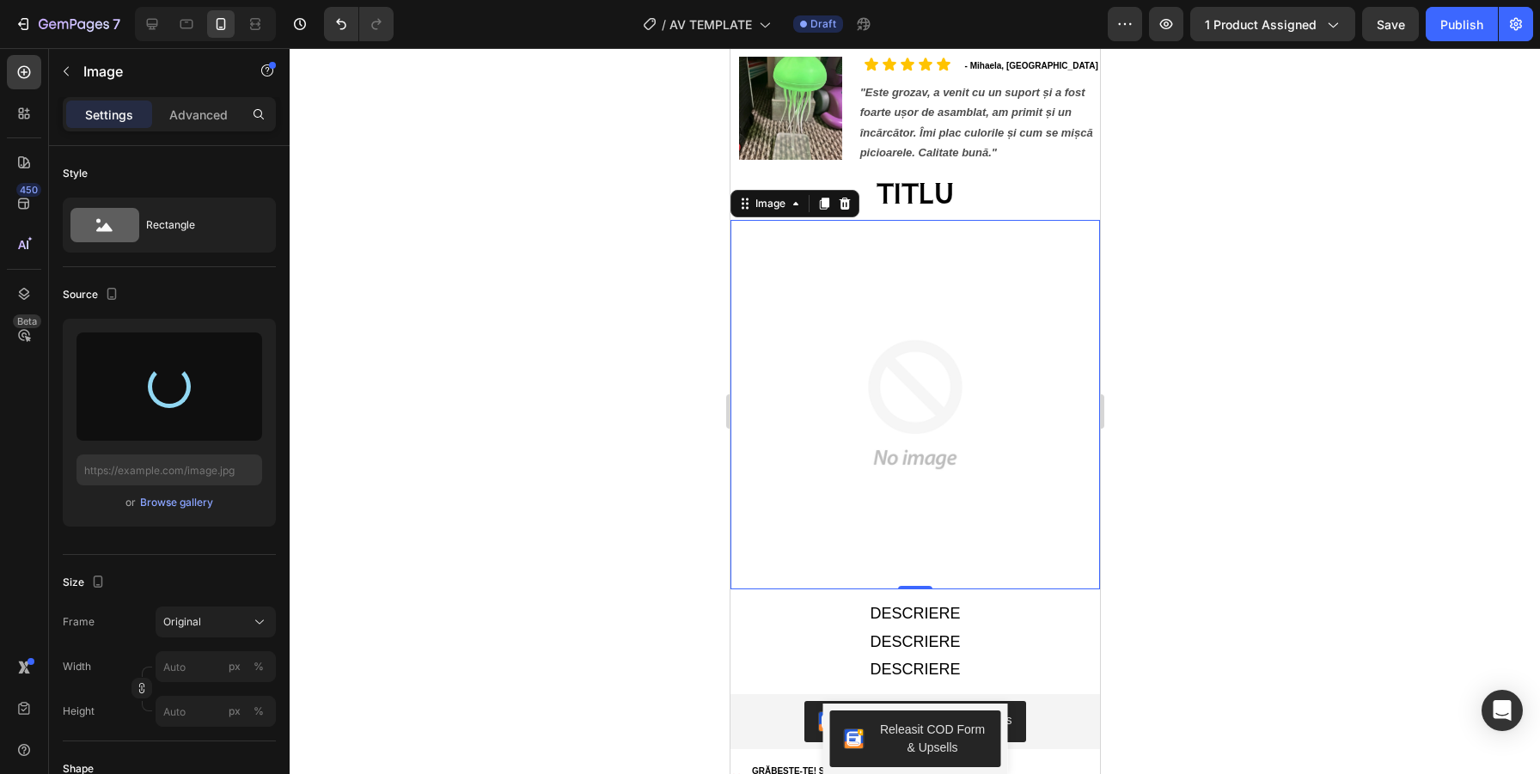
type input "https://cdn.shopify.com/s/files/1/0916/8964/8509/files/gempages_581491624580809…"
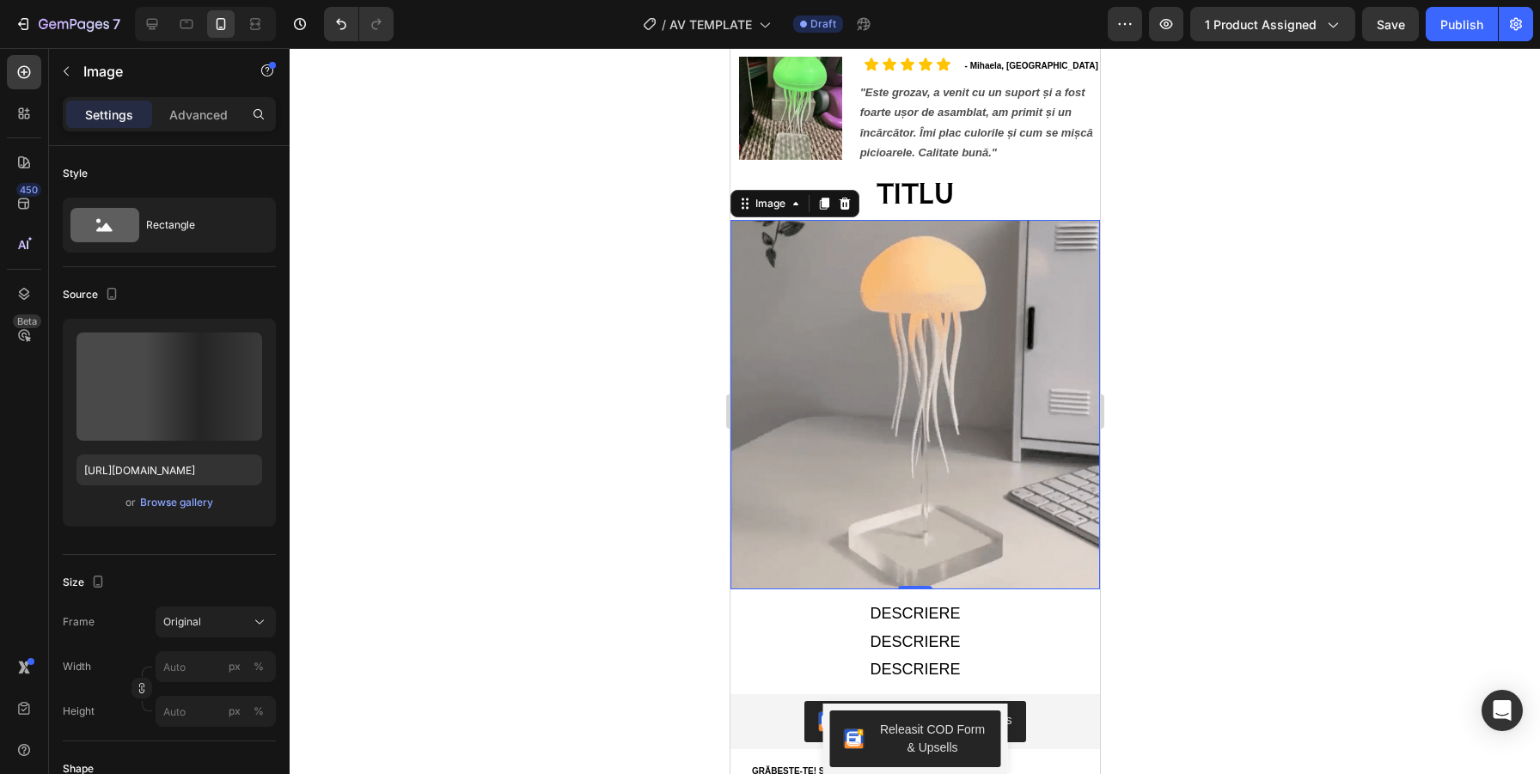
click at [917, 428] on img at bounding box center [913, 404] width 369 height 369
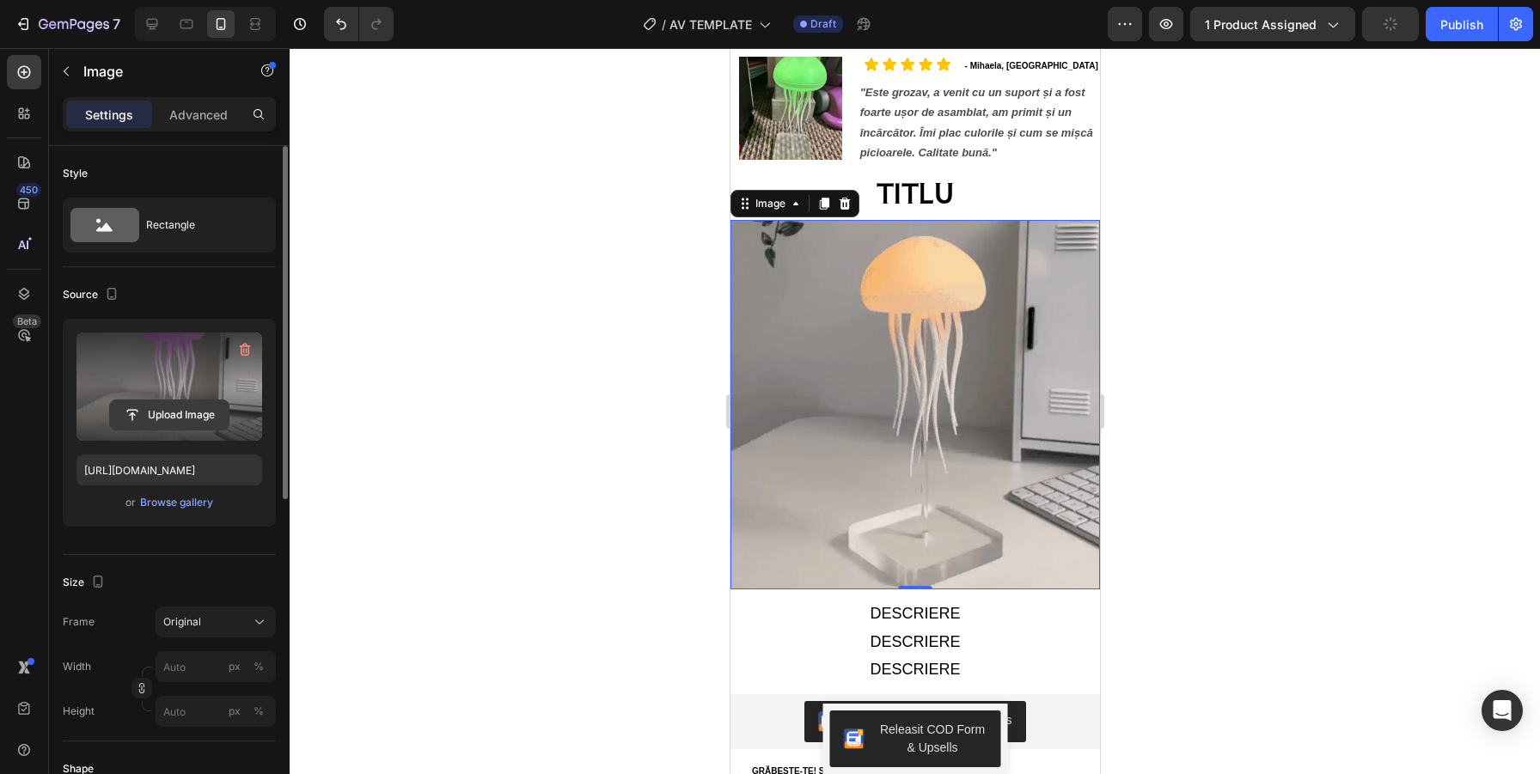
click at [188, 414] on input "file" at bounding box center [169, 414] width 119 height 29
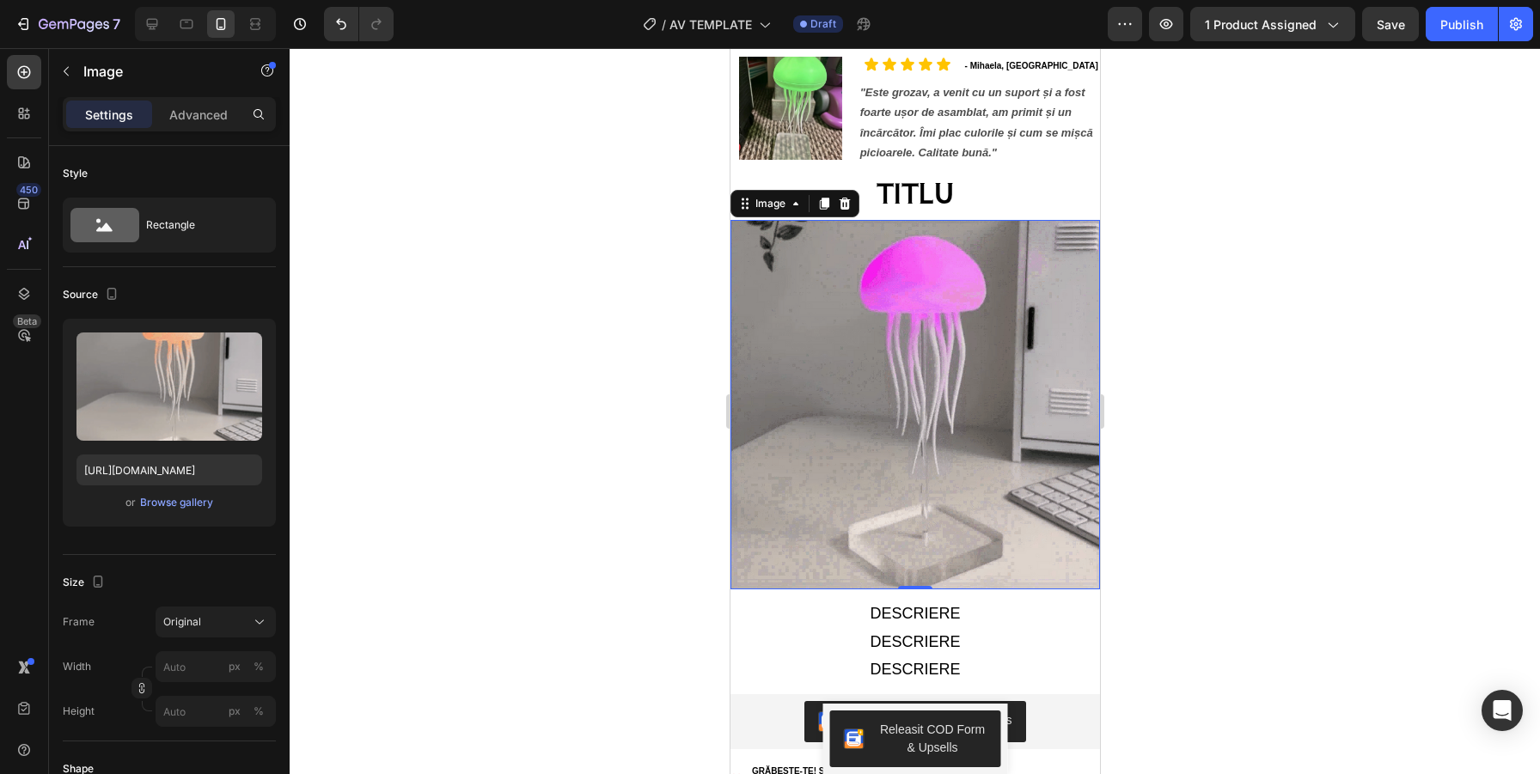
click at [1323, 300] on div at bounding box center [915, 411] width 1250 height 726
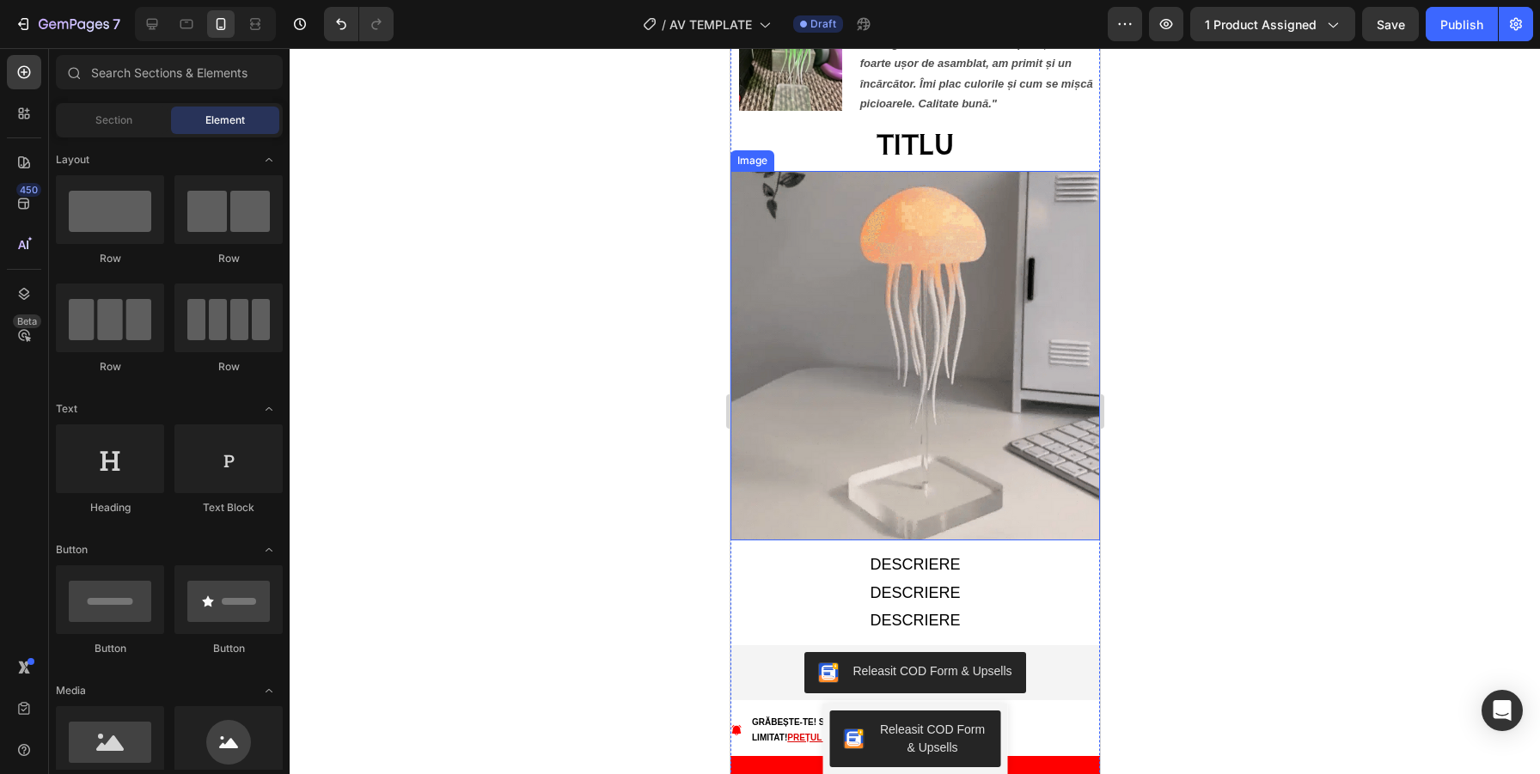
scroll to position [2060, 0]
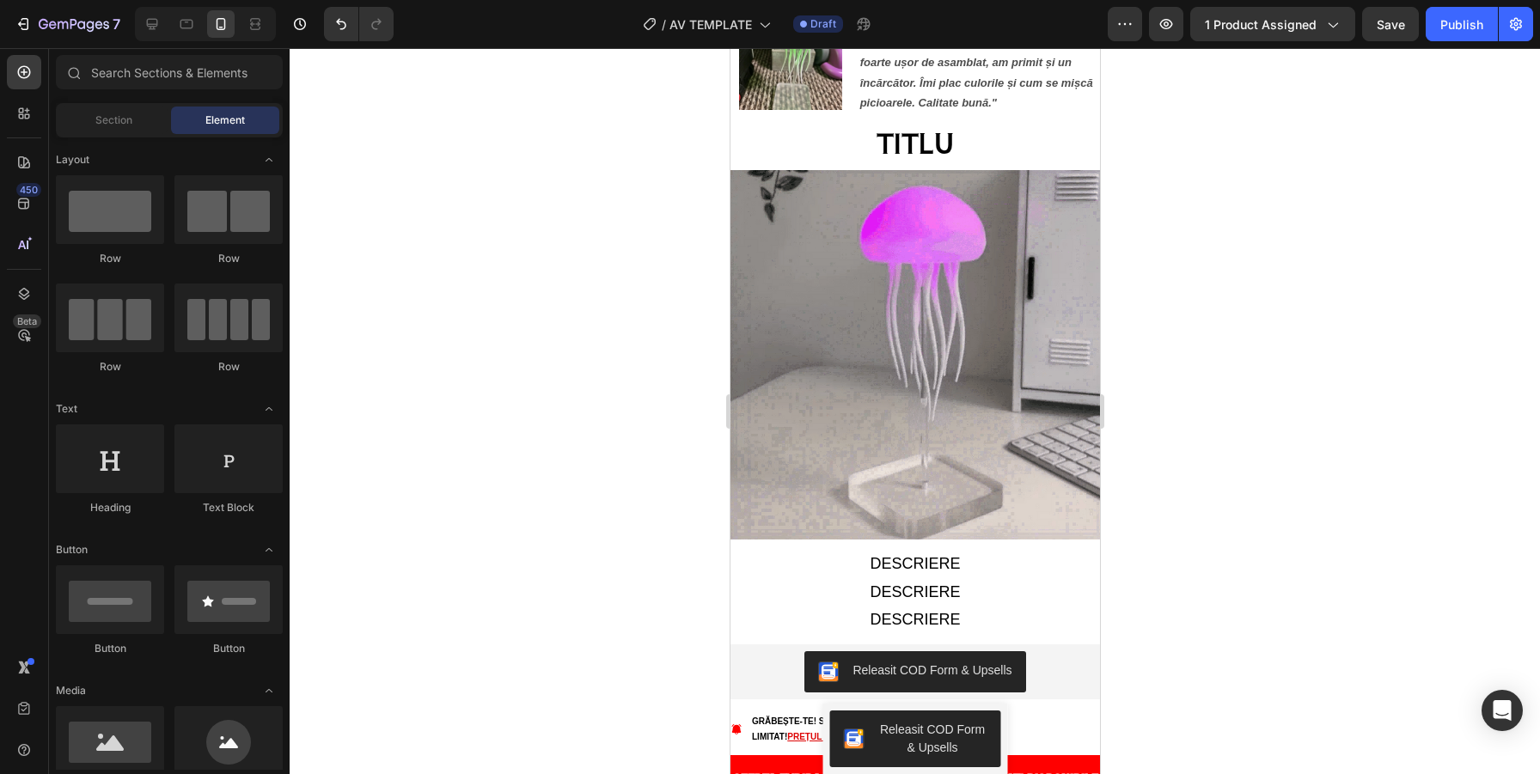
click at [1270, 239] on div at bounding box center [915, 411] width 1250 height 726
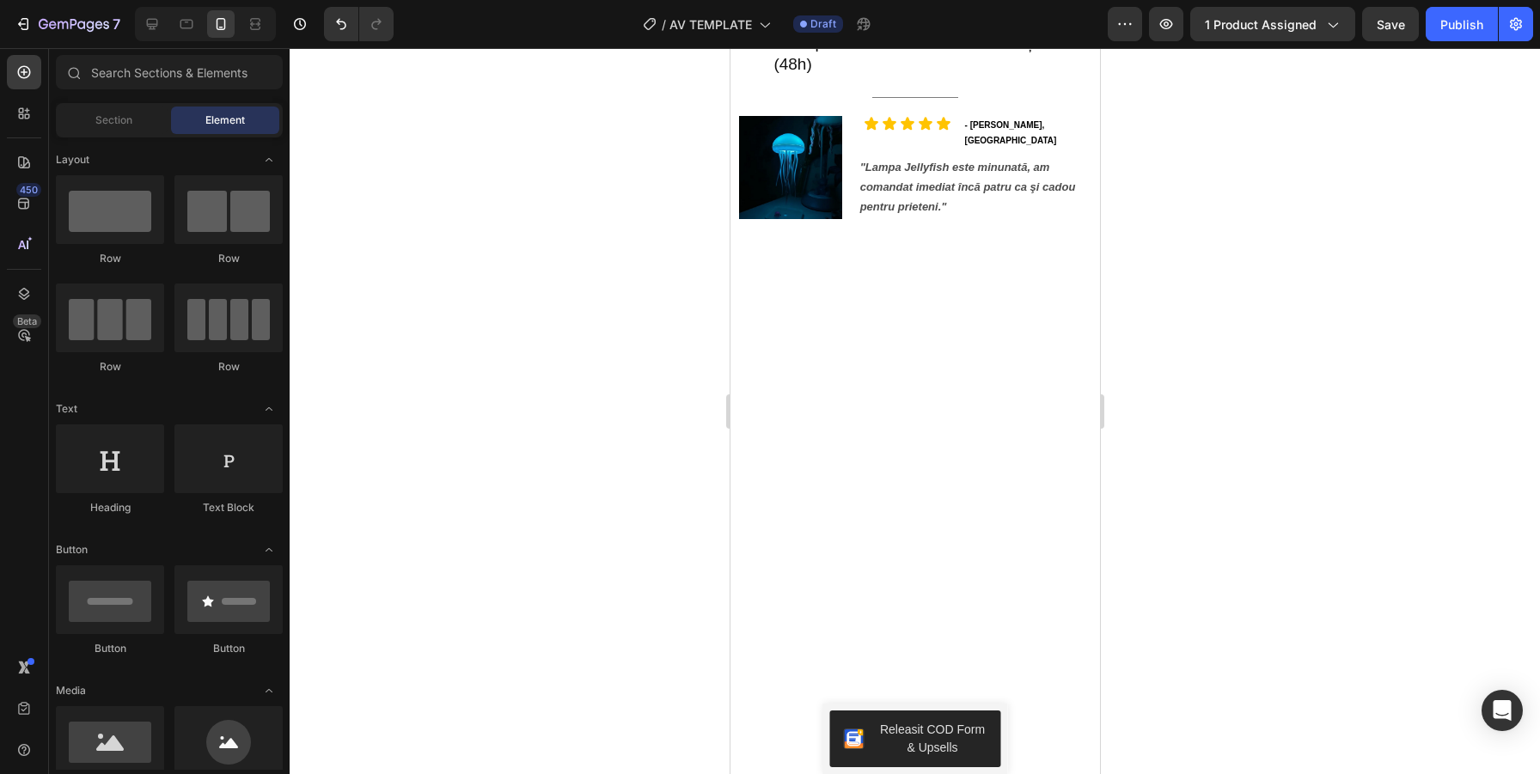
scroll to position [0, 0]
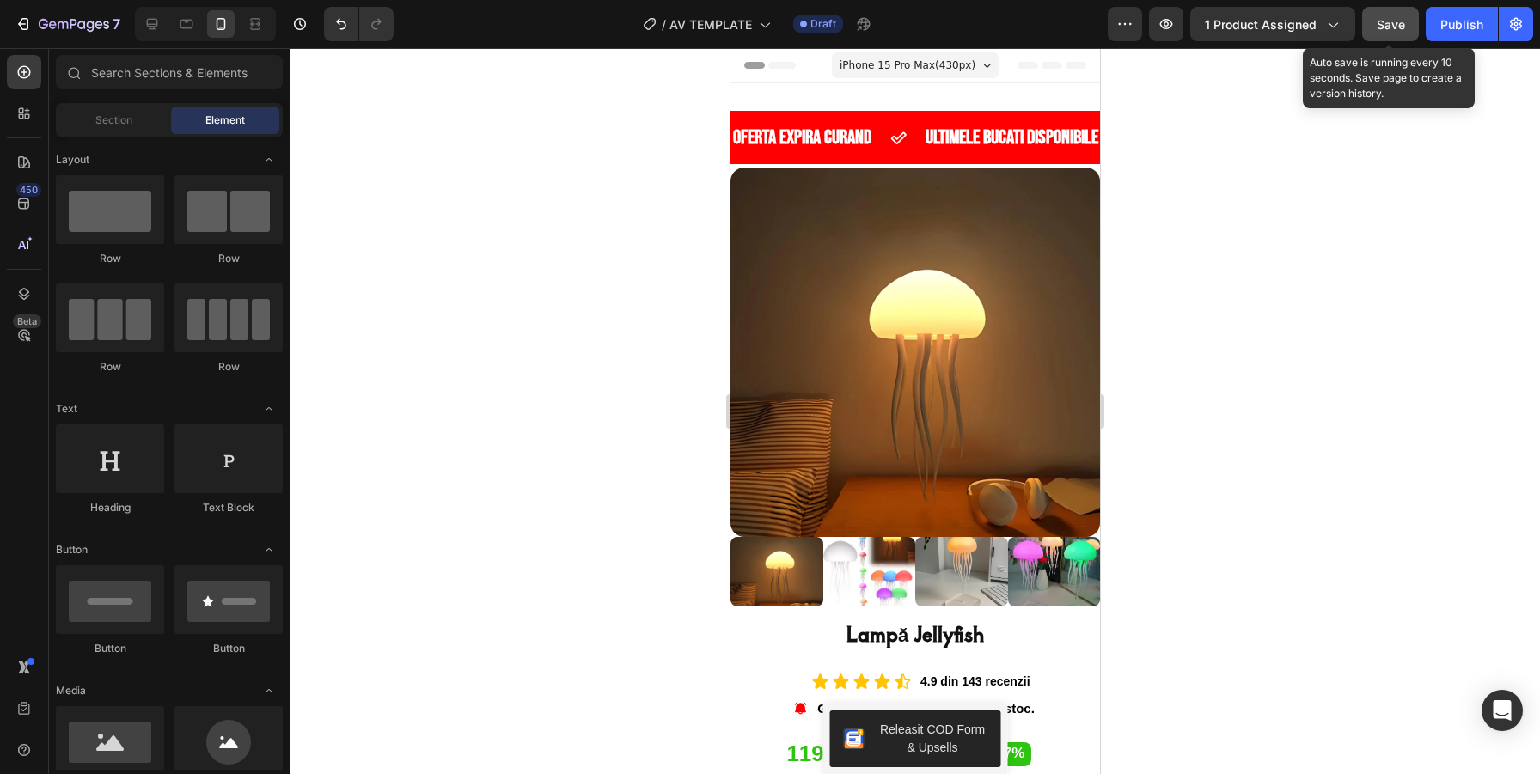
click at [1377, 27] on span "Save" at bounding box center [1390, 24] width 28 height 15
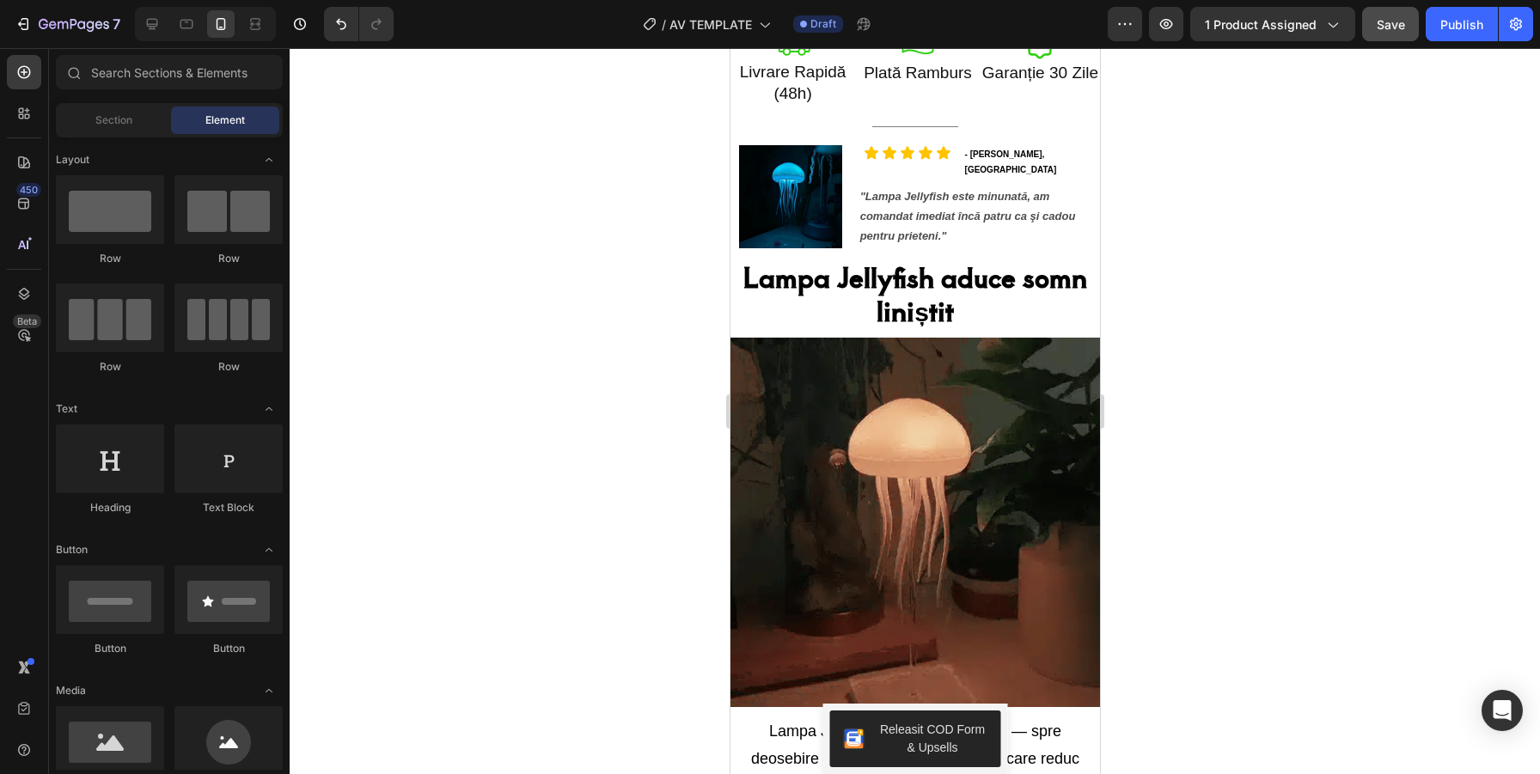
scroll to position [1065, 0]
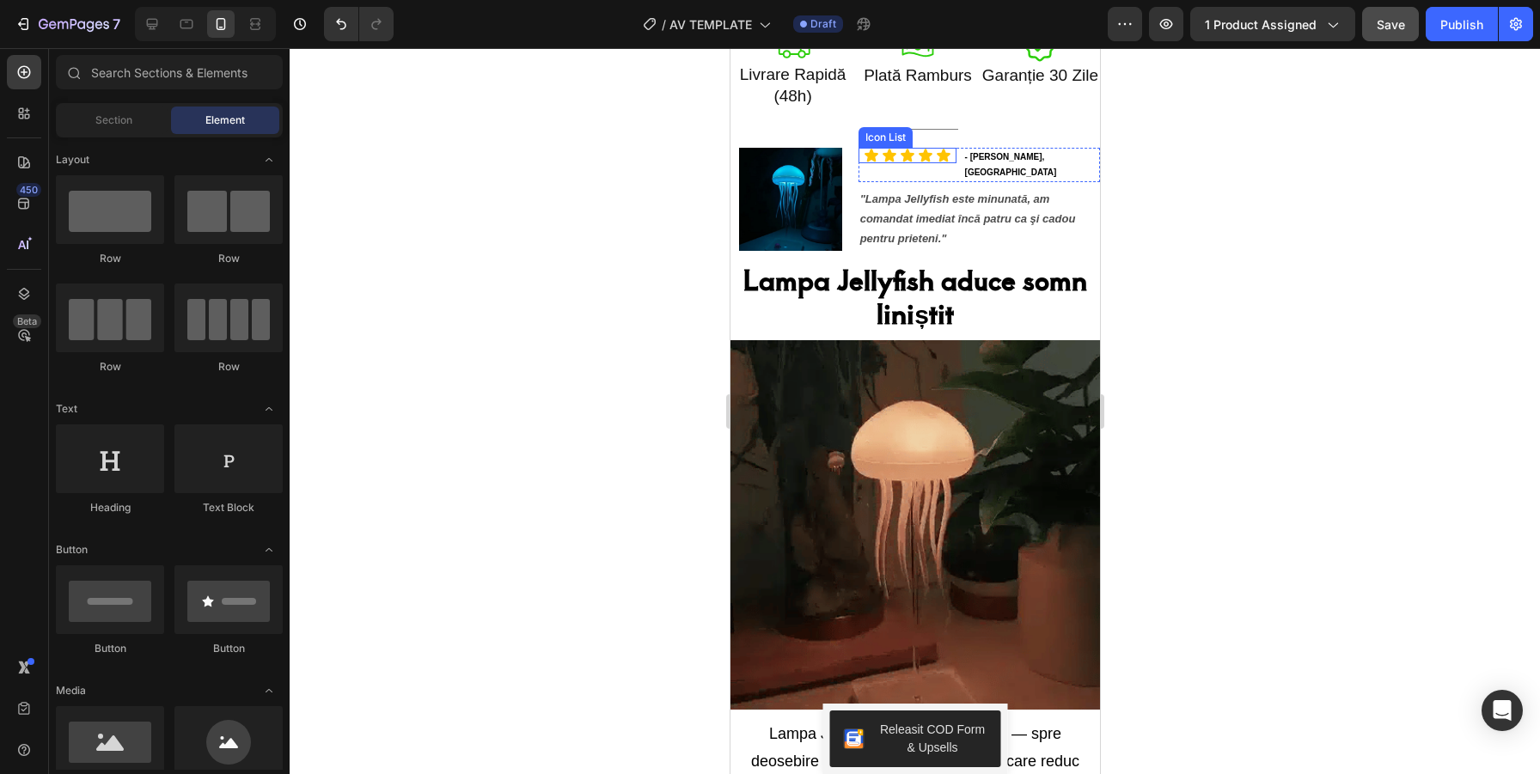
click at [936, 163] on div "Icon Icon Icon Icon Icon" at bounding box center [906, 155] width 98 height 15
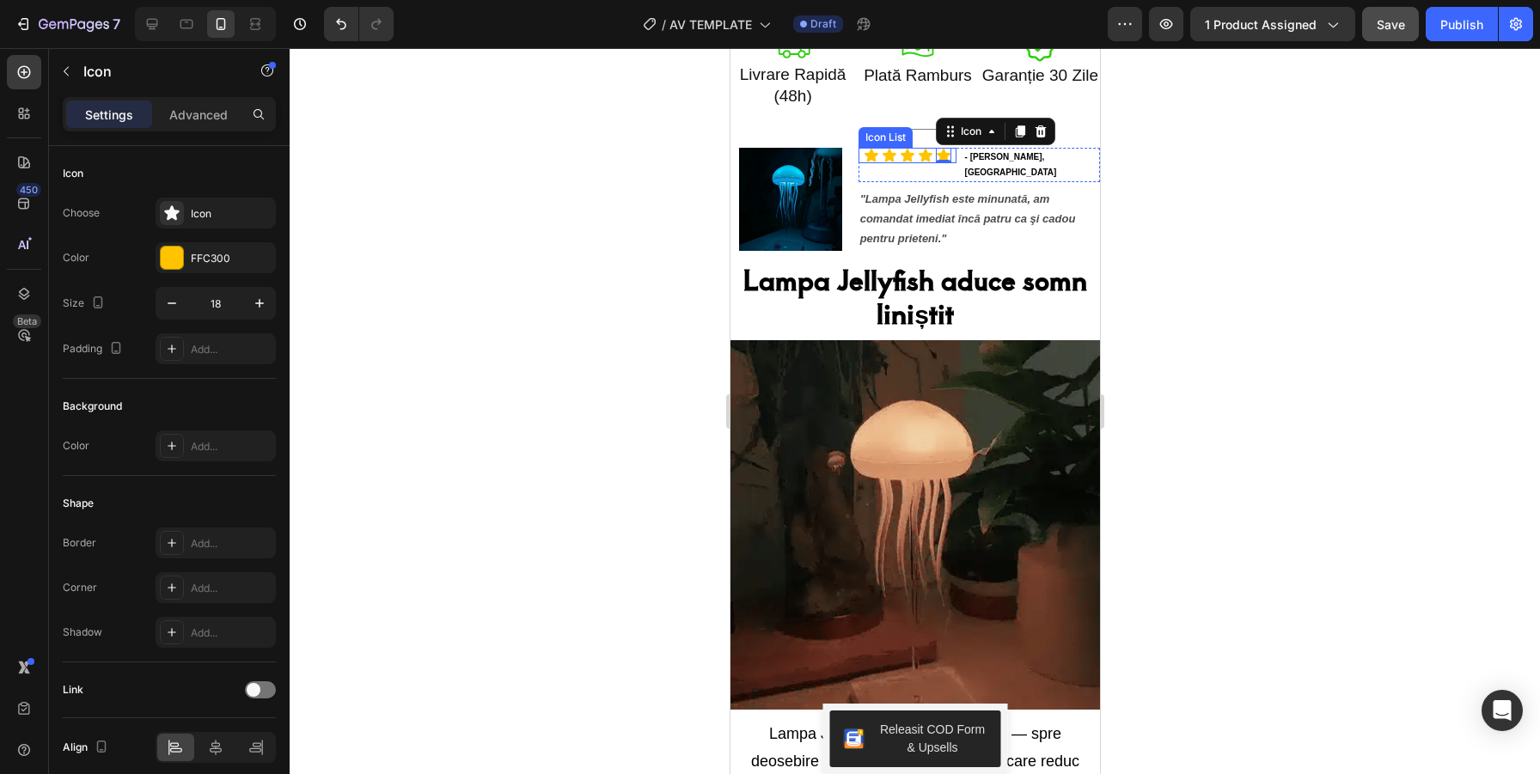
click at [938, 163] on div "Icon Icon Icon Icon Icon 0" at bounding box center [906, 155] width 98 height 15
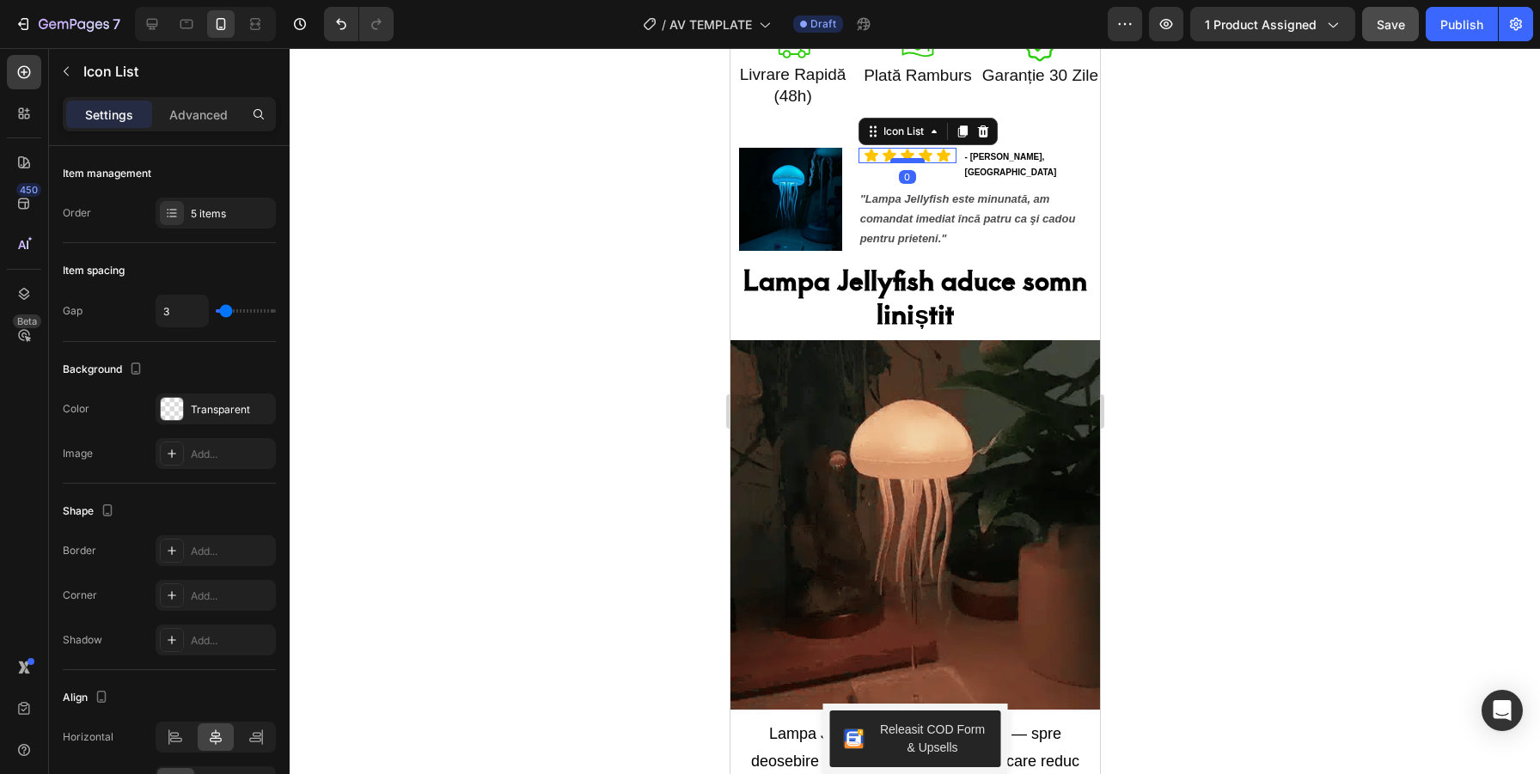
click at [922, 163] on div at bounding box center [906, 160] width 34 height 5
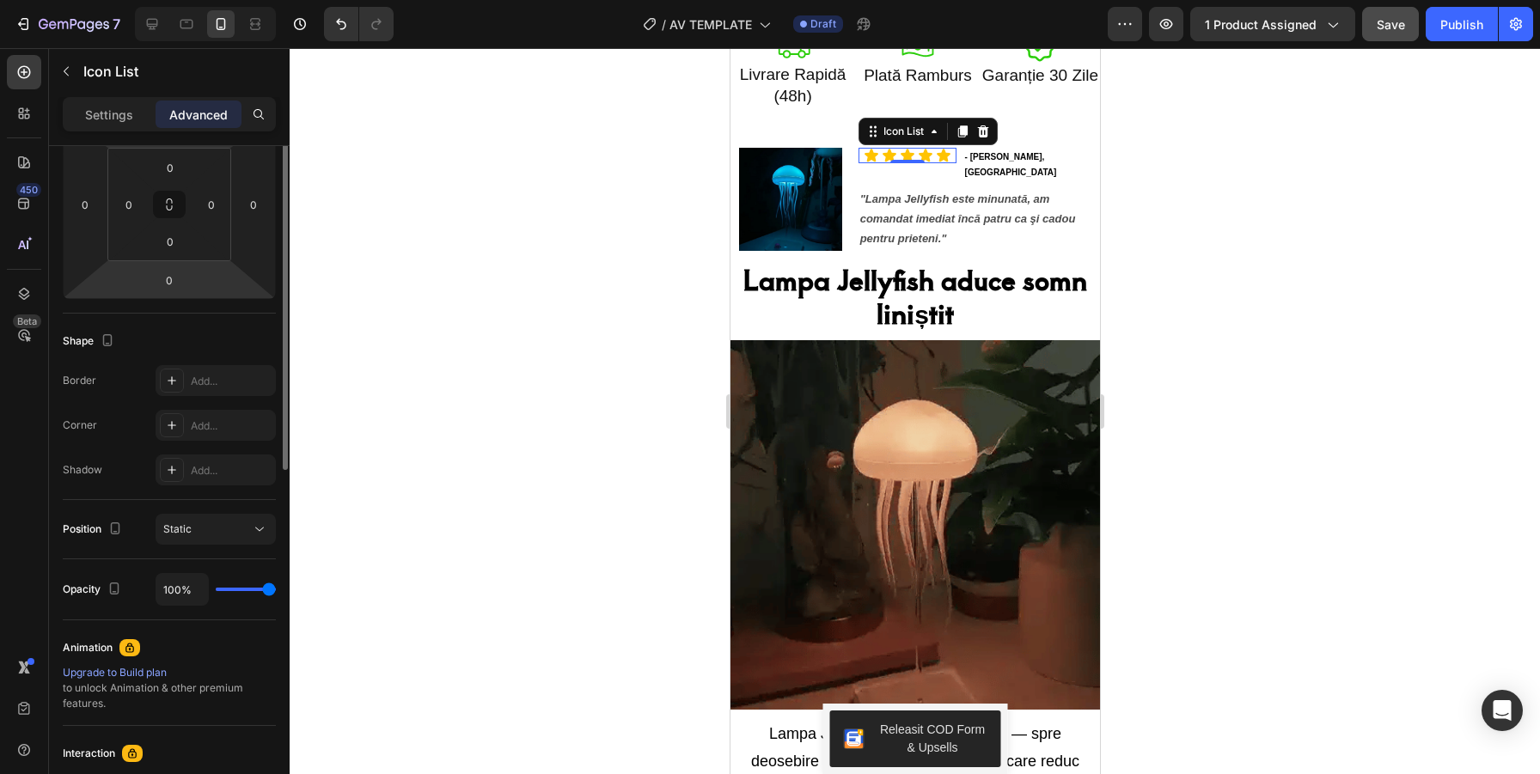
scroll to position [0, 0]
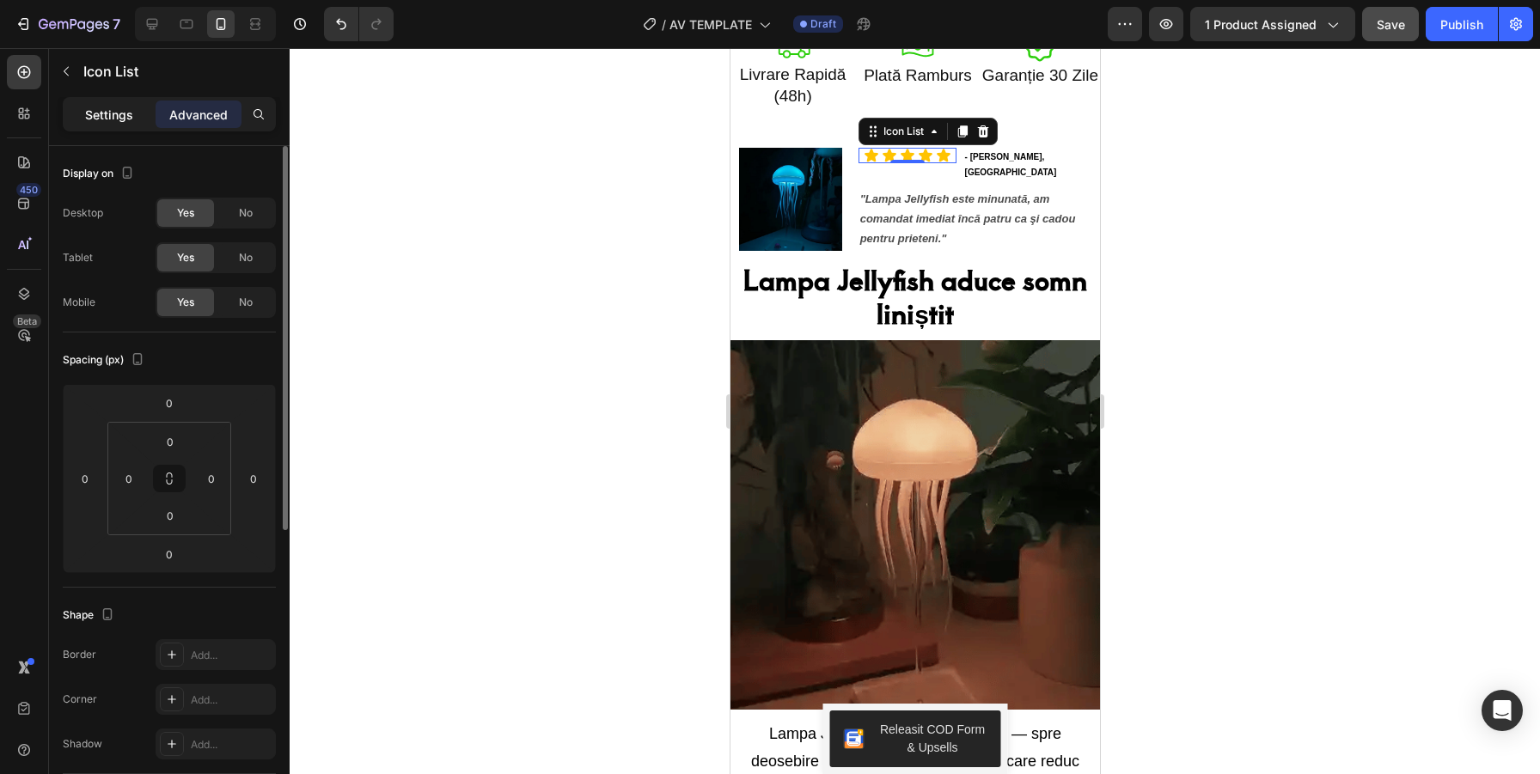
click at [107, 119] on p "Settings" at bounding box center [109, 115] width 48 height 18
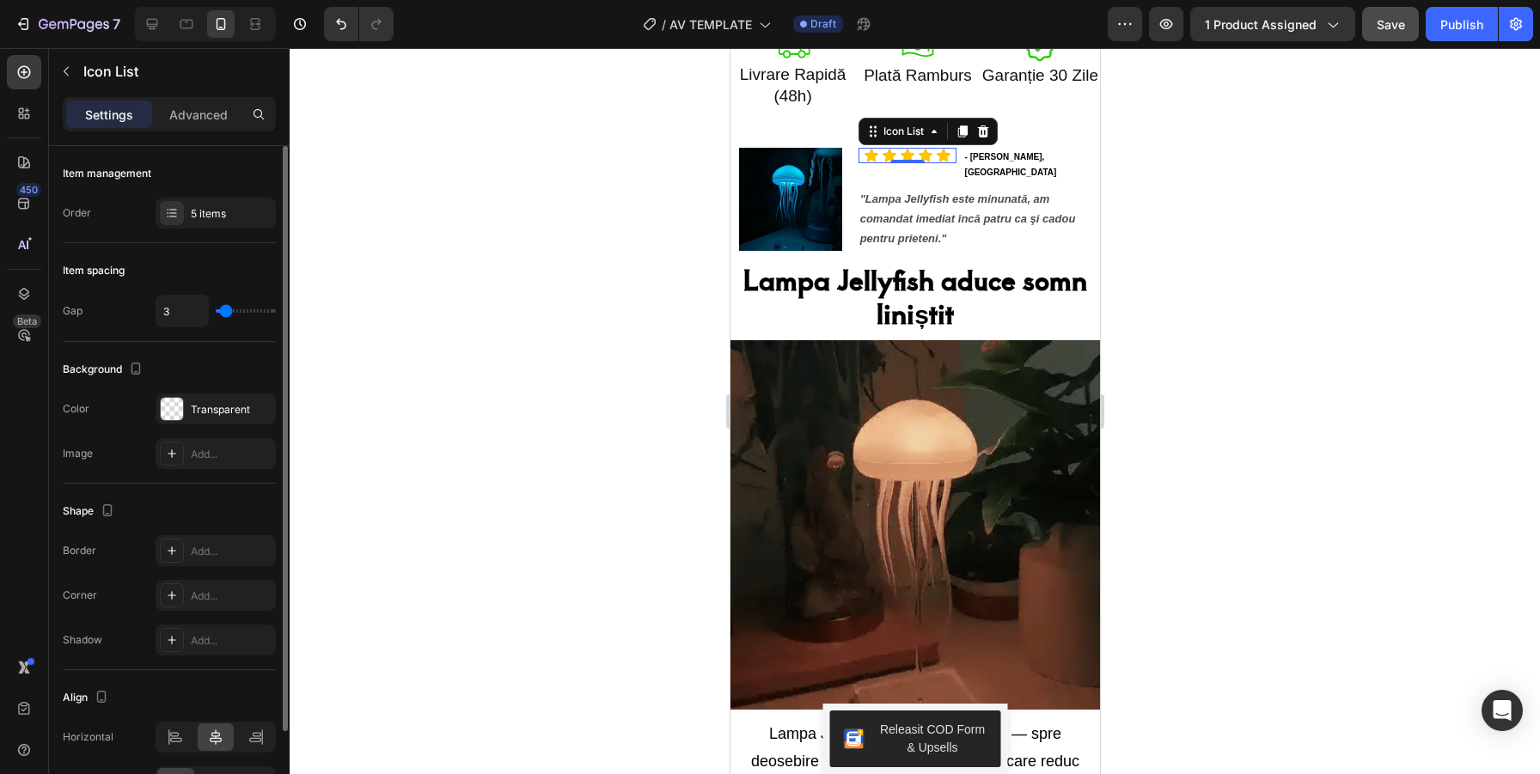
type input "4"
type input "3"
type input "2"
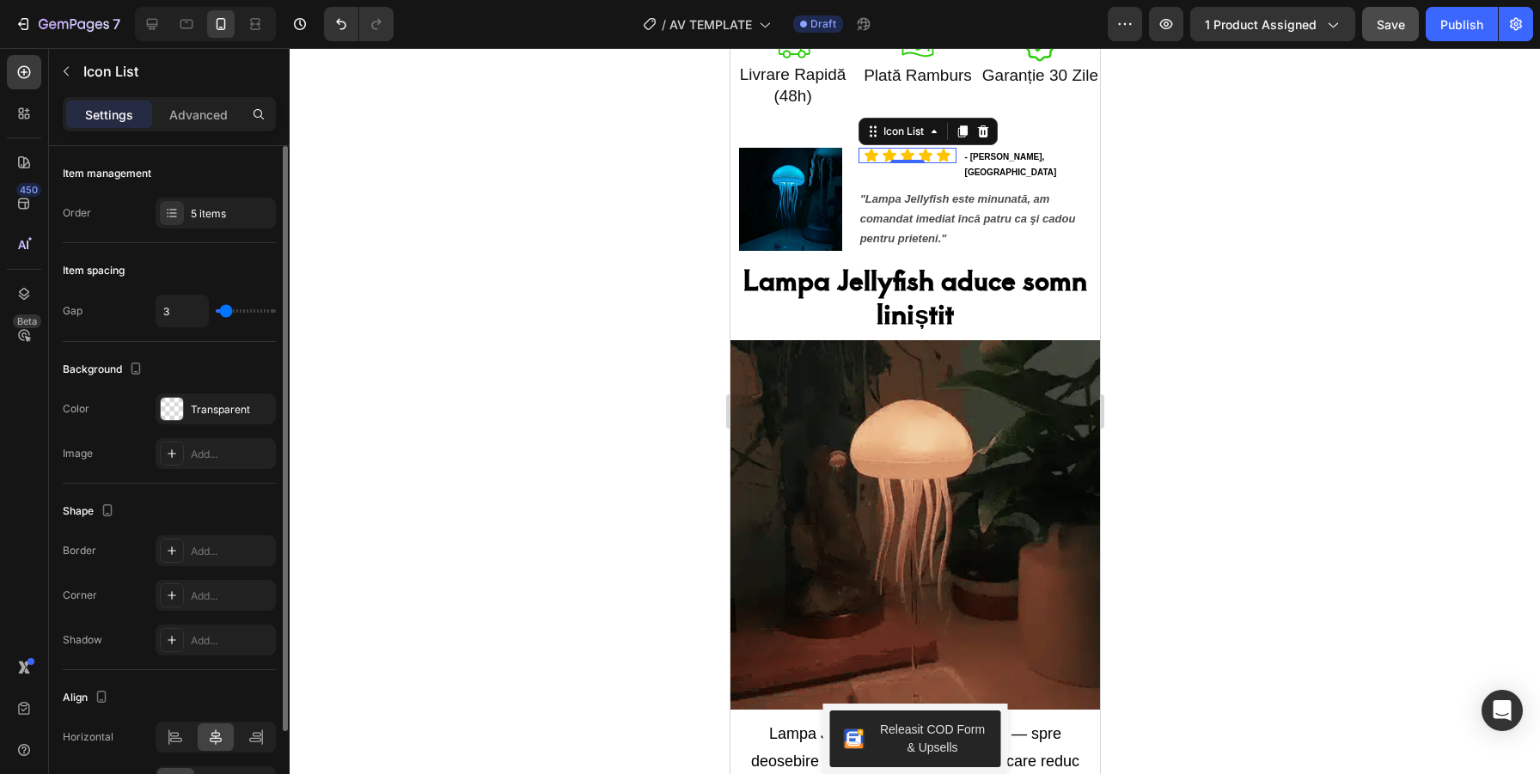
type input "2"
type input "1"
type input "0"
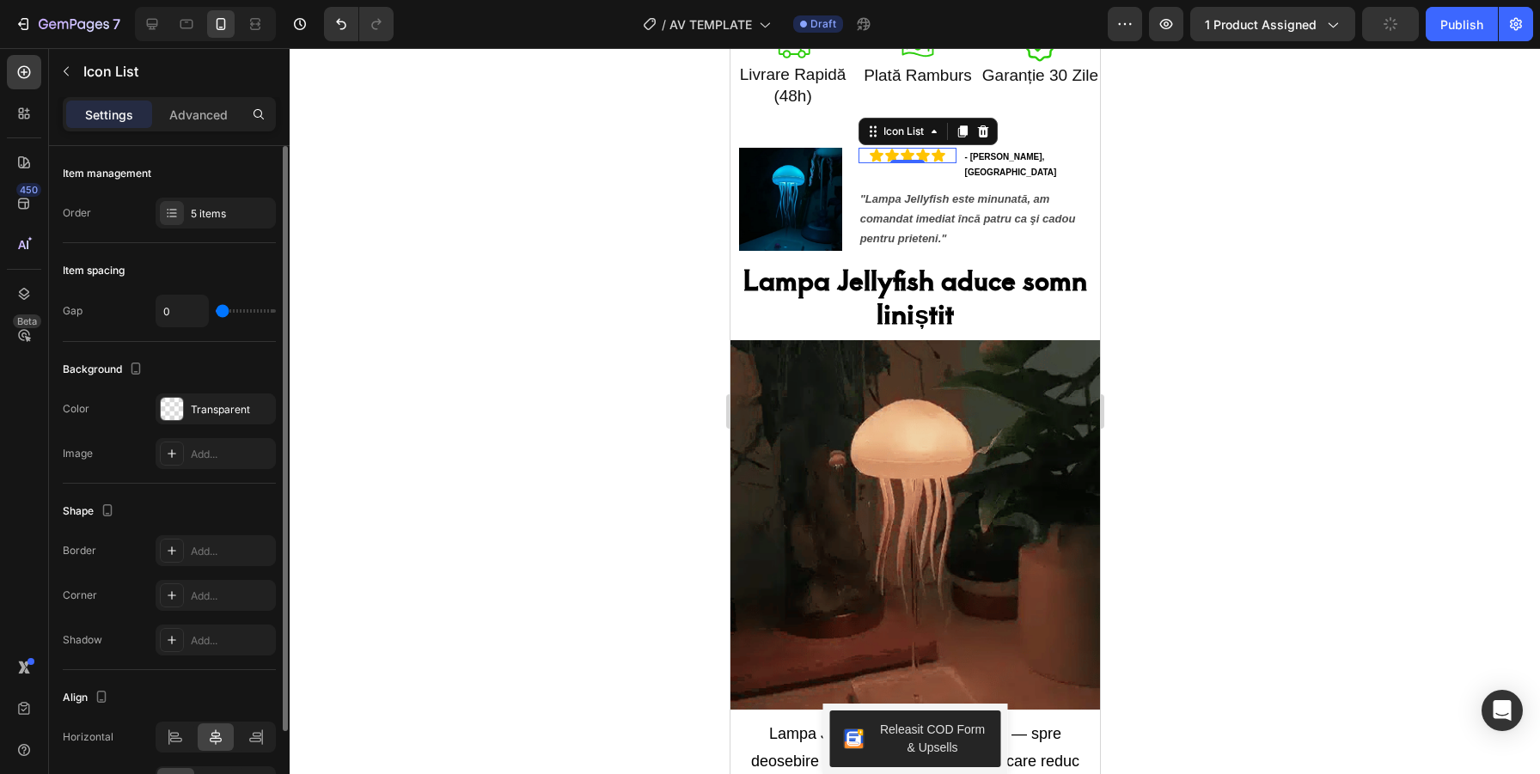
click at [222, 313] on input "range" at bounding box center [246, 310] width 60 height 3
click at [1169, 202] on div at bounding box center [915, 411] width 1250 height 726
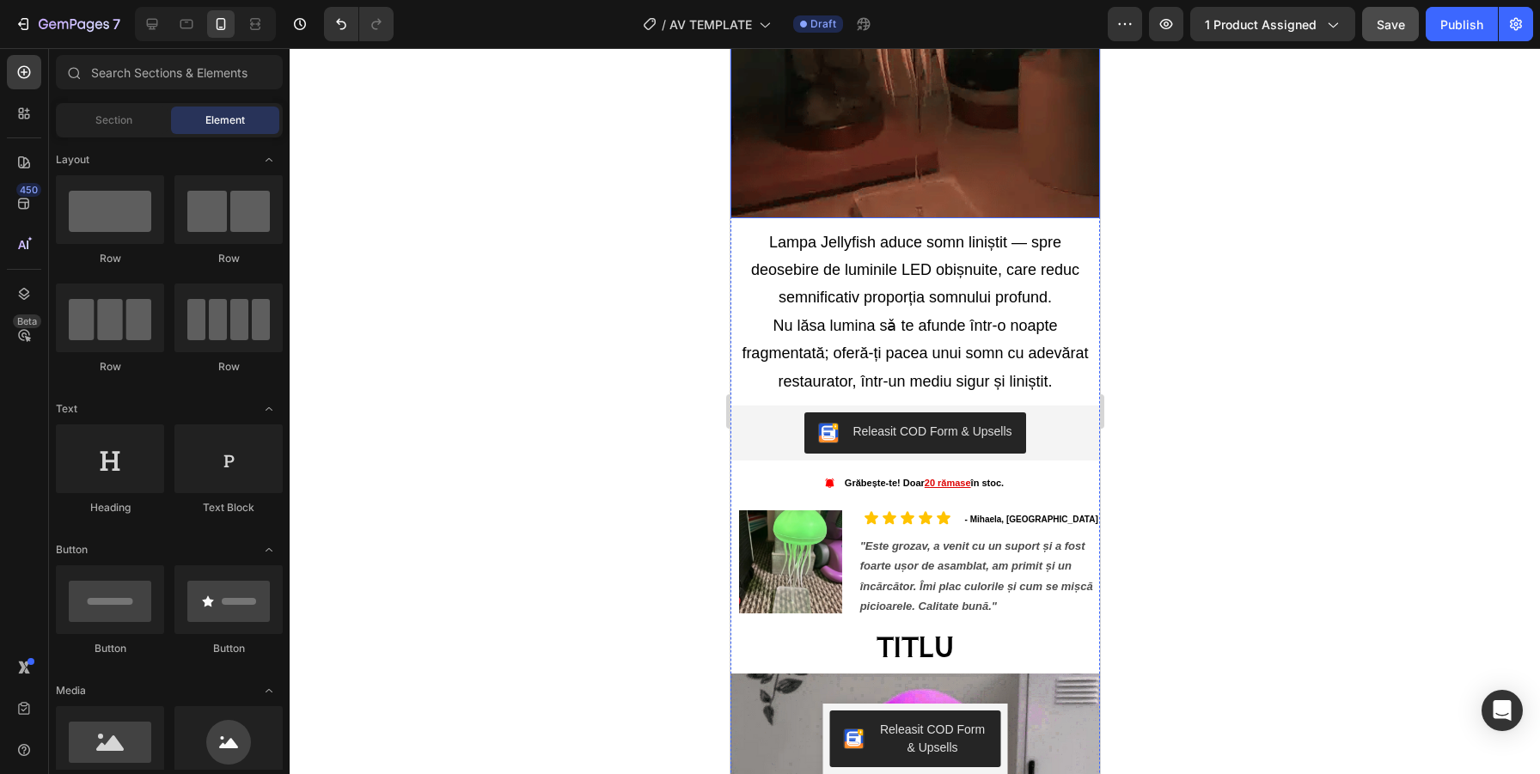
scroll to position [1563, 0]
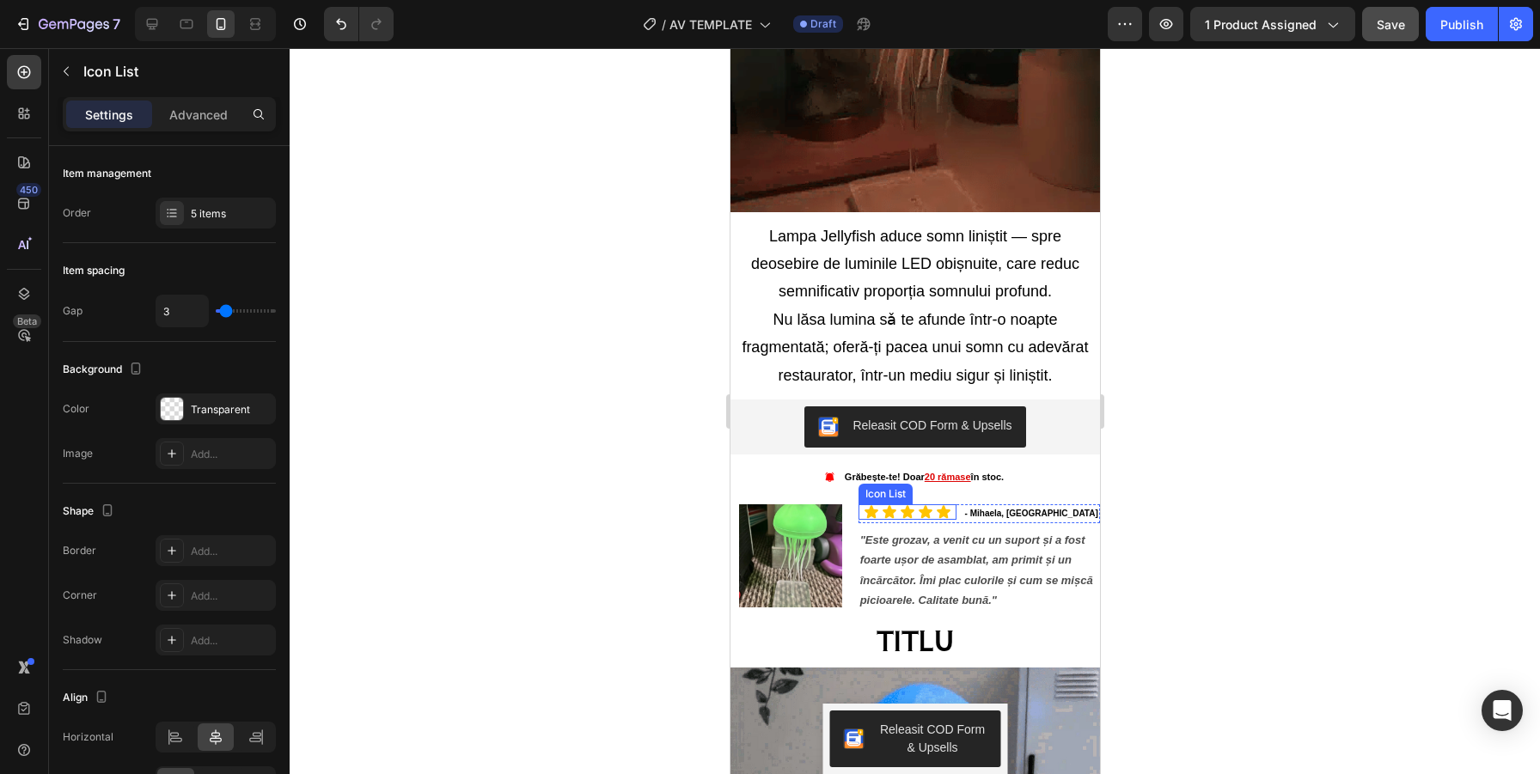
click at [942, 520] on div "Icon Icon Icon Icon Icon" at bounding box center [906, 511] width 98 height 15
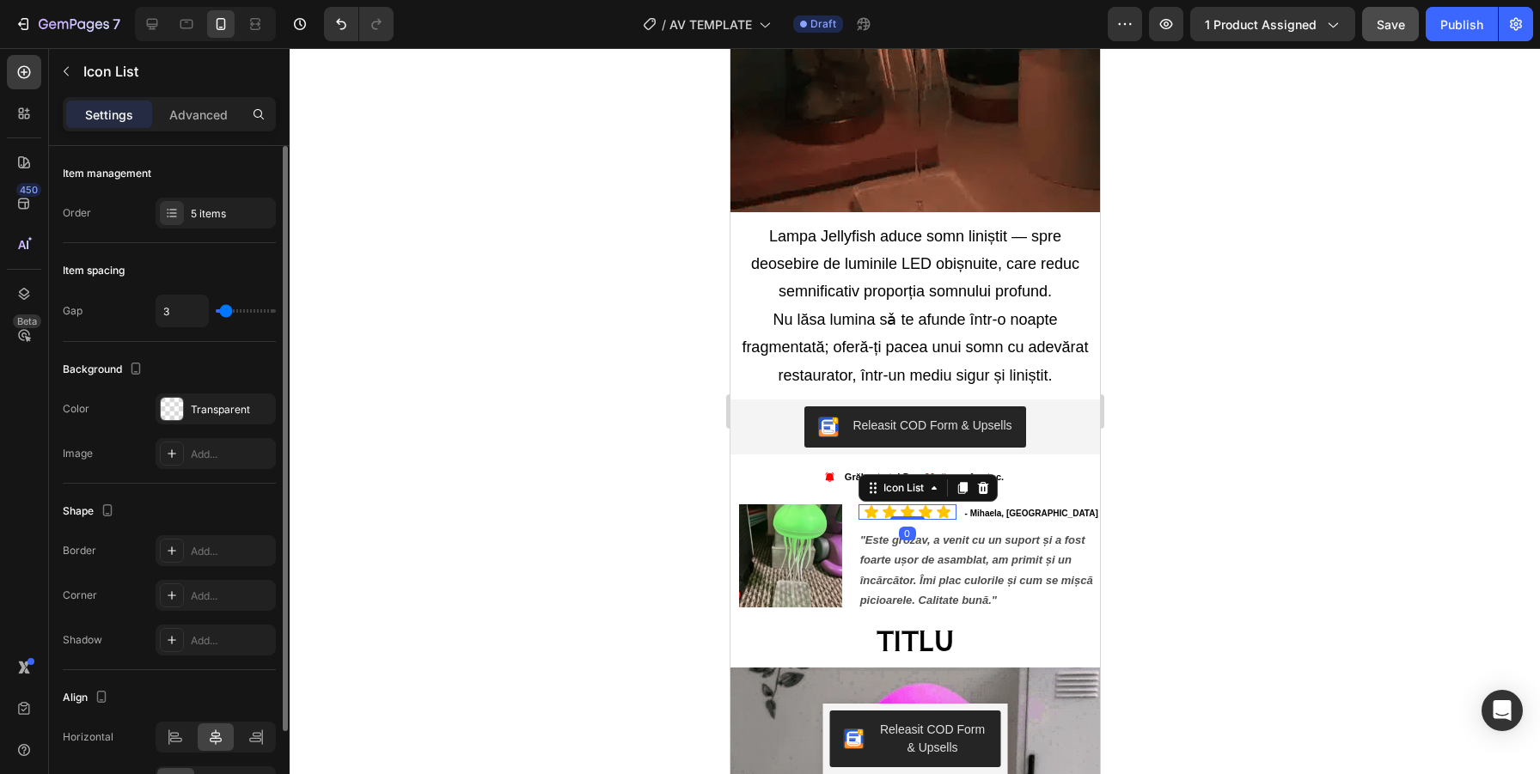
type input "0"
drag, startPoint x: 229, startPoint y: 313, endPoint x: 202, endPoint y: 313, distance: 26.6
type input "0"
click at [216, 313] on input "range" at bounding box center [246, 310] width 60 height 3
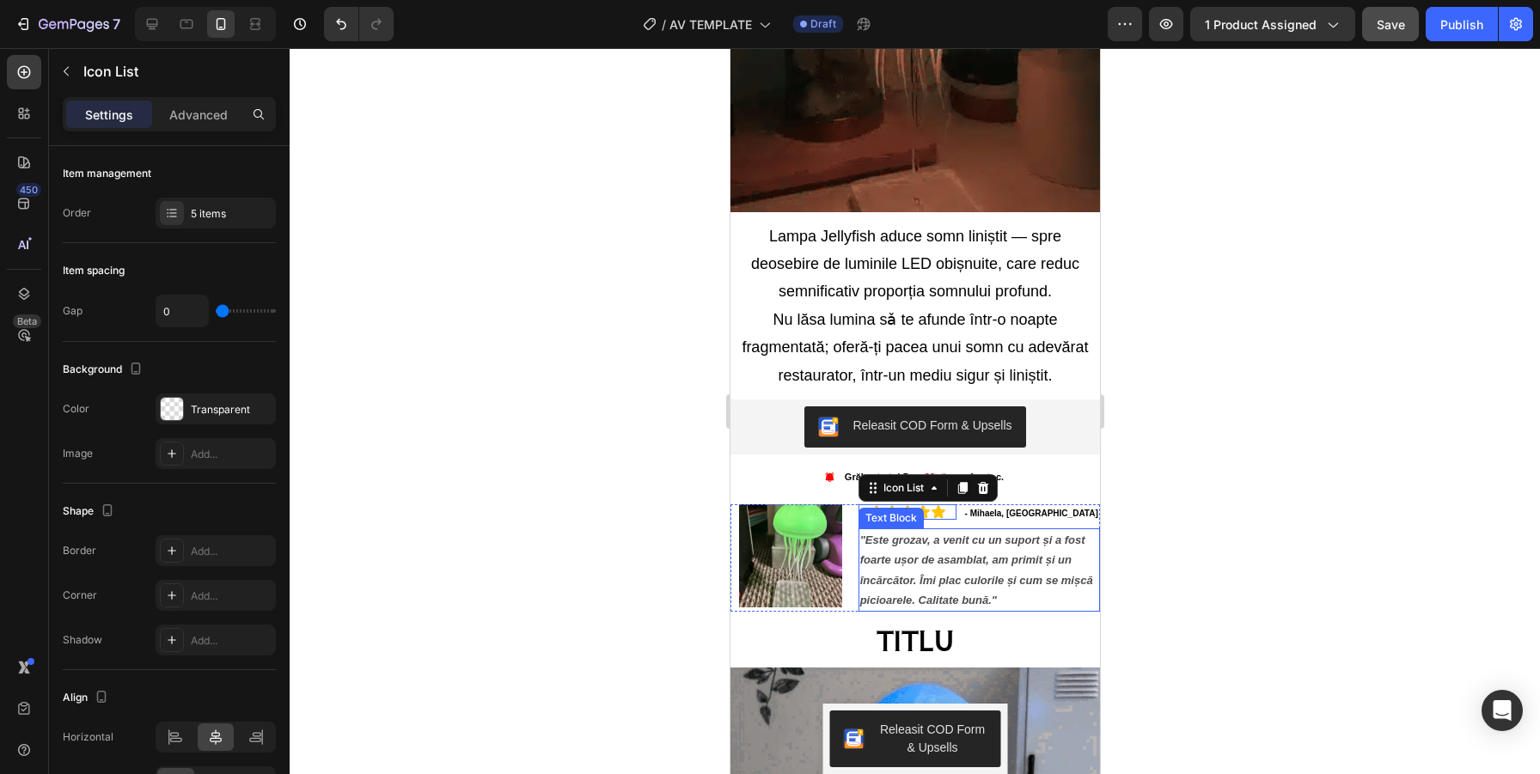
click at [1209, 510] on div at bounding box center [915, 411] width 1250 height 726
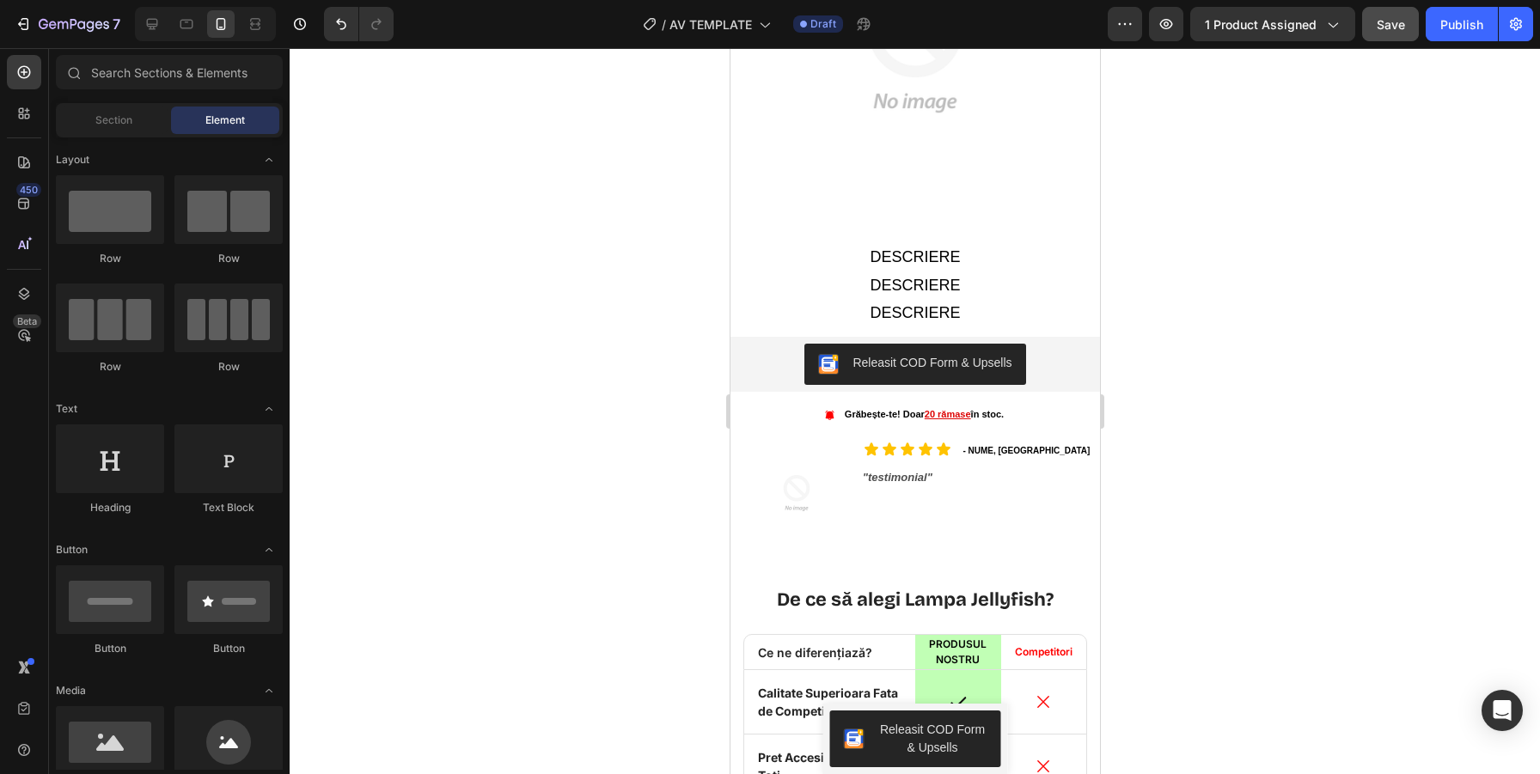
scroll to position [3112, 0]
click at [944, 455] on div "Icon Icon Icon Icon Icon" at bounding box center [907, 447] width 94 height 15
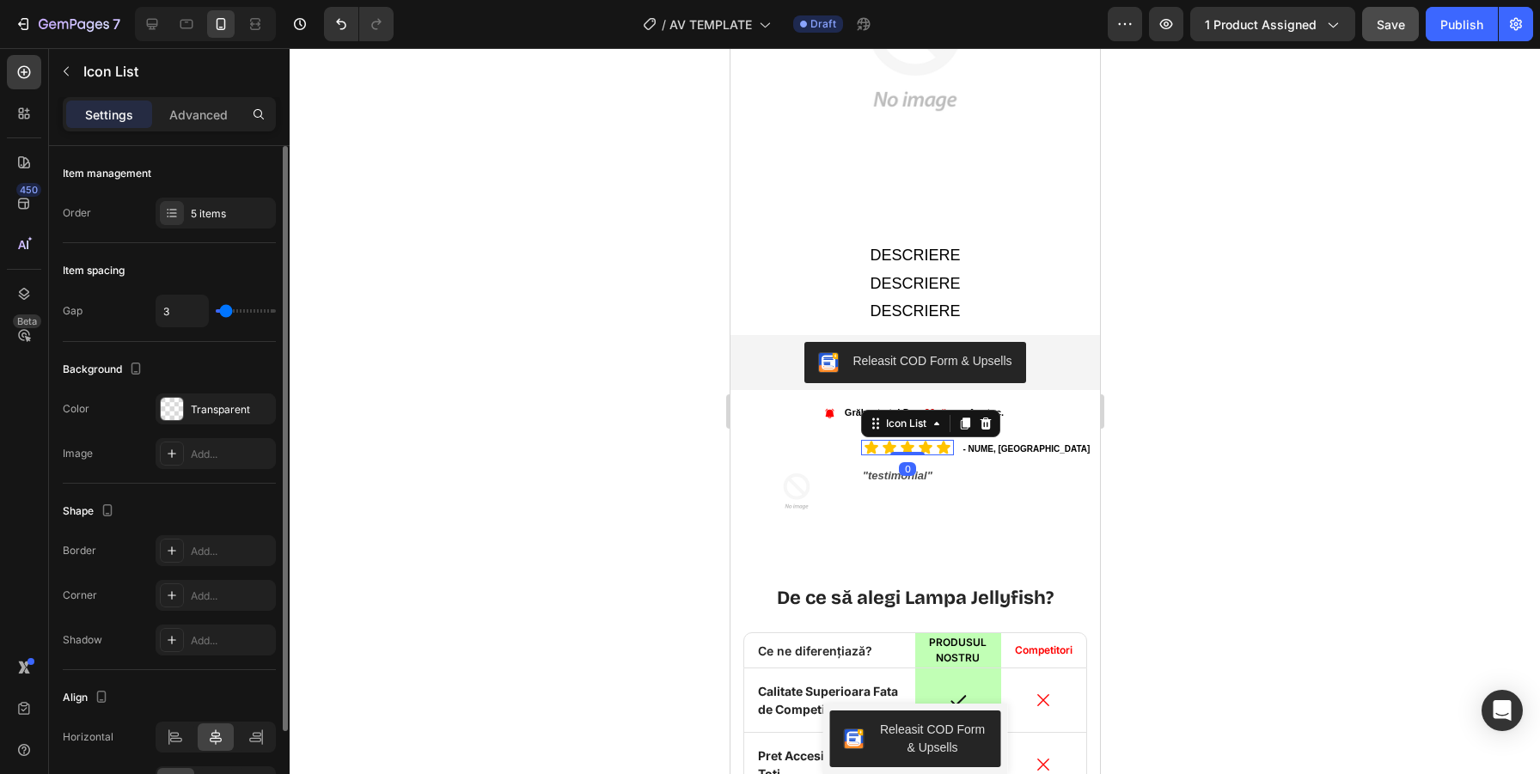
type input "4"
type input "0"
drag, startPoint x: 227, startPoint y: 315, endPoint x: 210, endPoint y: 315, distance: 17.2
type input "0"
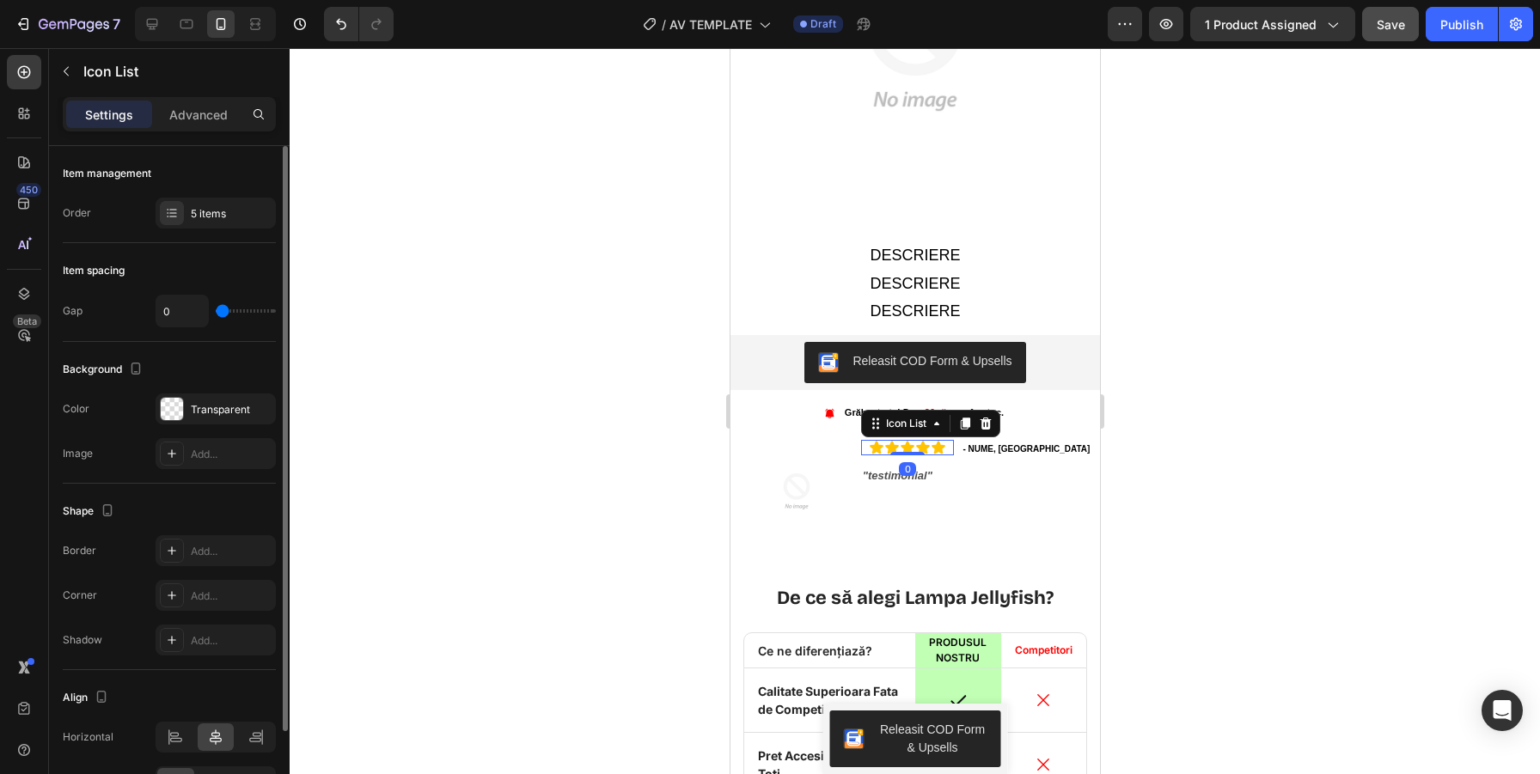
click at [216, 313] on input "range" at bounding box center [246, 310] width 60 height 3
click at [1356, 494] on div at bounding box center [915, 411] width 1250 height 726
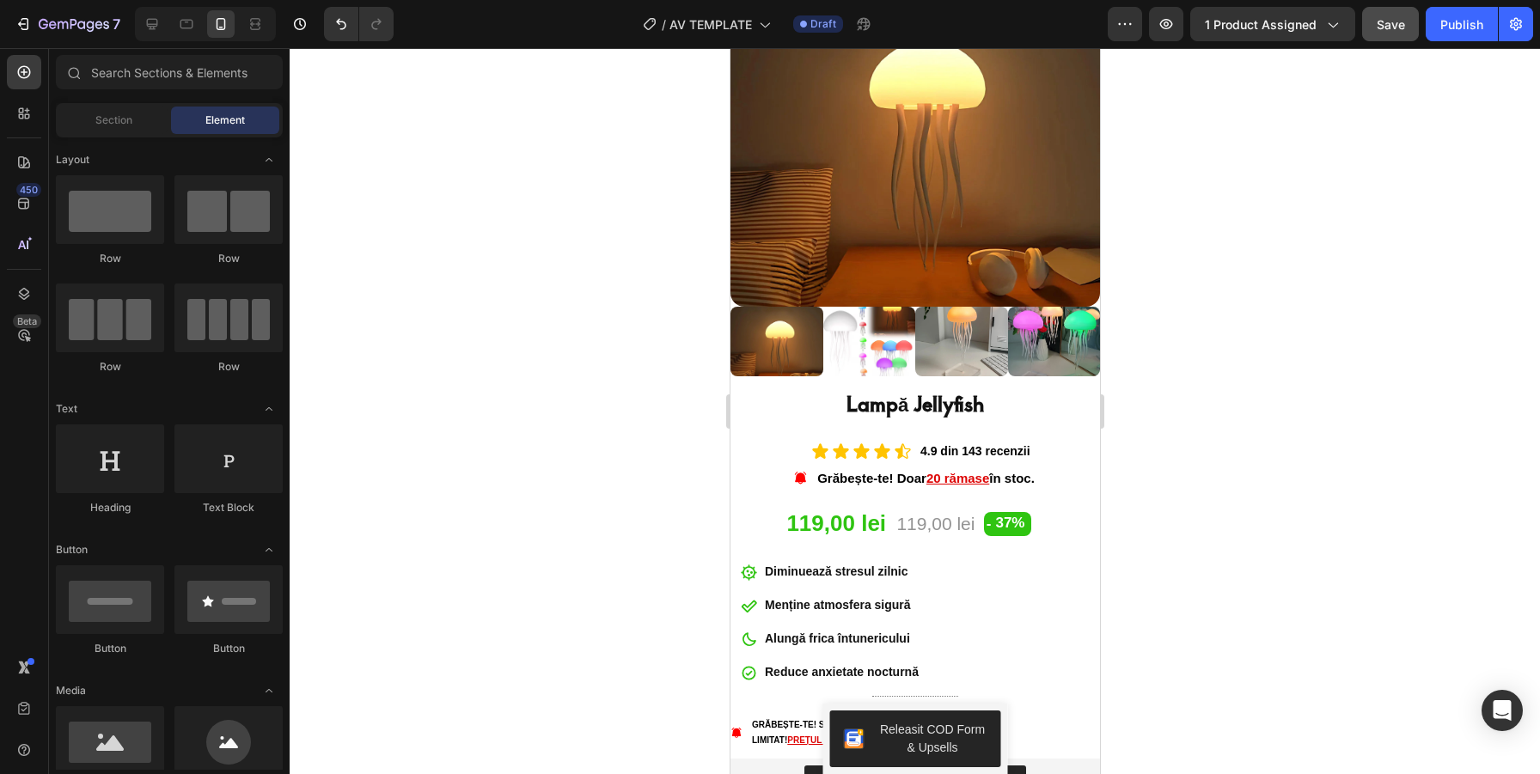
scroll to position [0, 0]
